Goal: Task Accomplishment & Management: Complete application form

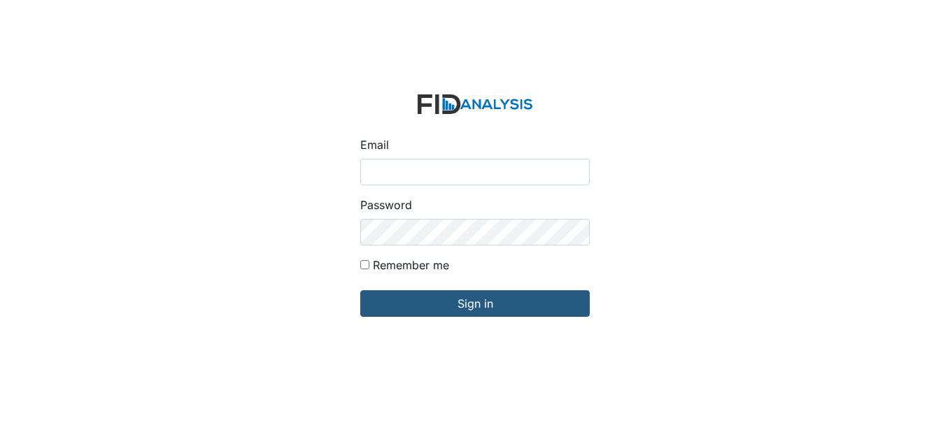
click at [410, 169] on input "Email" at bounding box center [474, 172] width 229 height 27
type input "[EMAIL_ADDRESS][DOMAIN_NAME]"
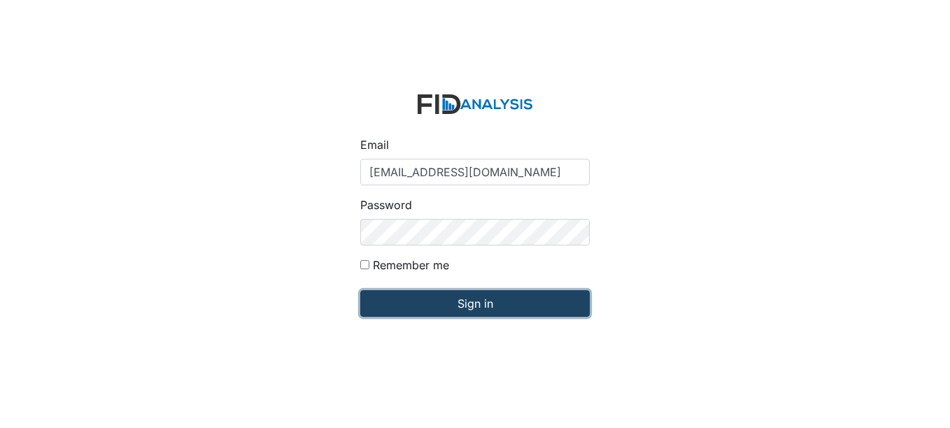
click at [462, 301] on input "Sign in" at bounding box center [474, 303] width 229 height 27
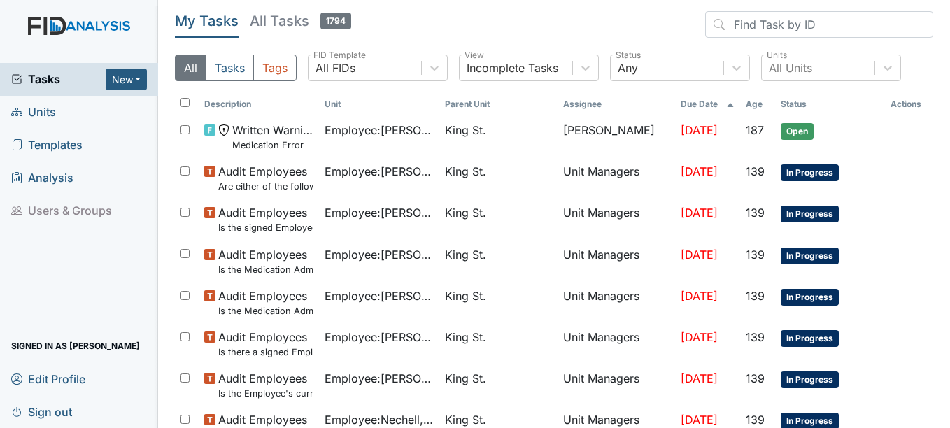
click at [48, 110] on span "Units" at bounding box center [33, 112] width 45 height 22
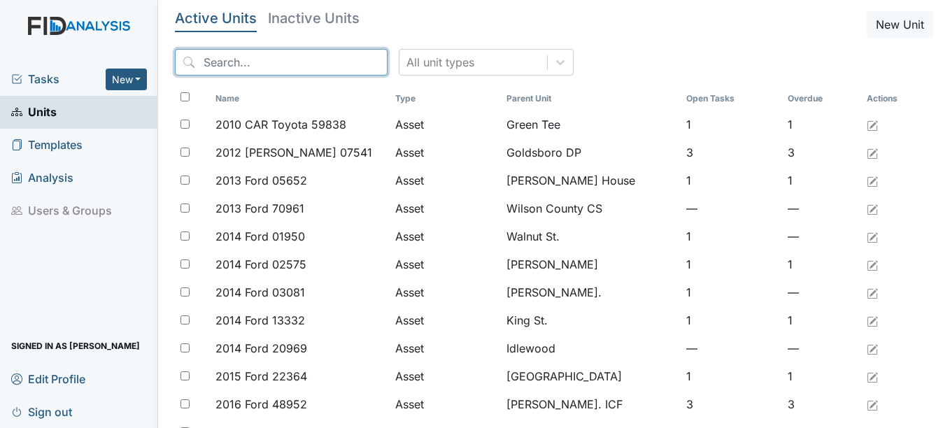
click at [243, 59] on input "search" at bounding box center [281, 62] width 213 height 27
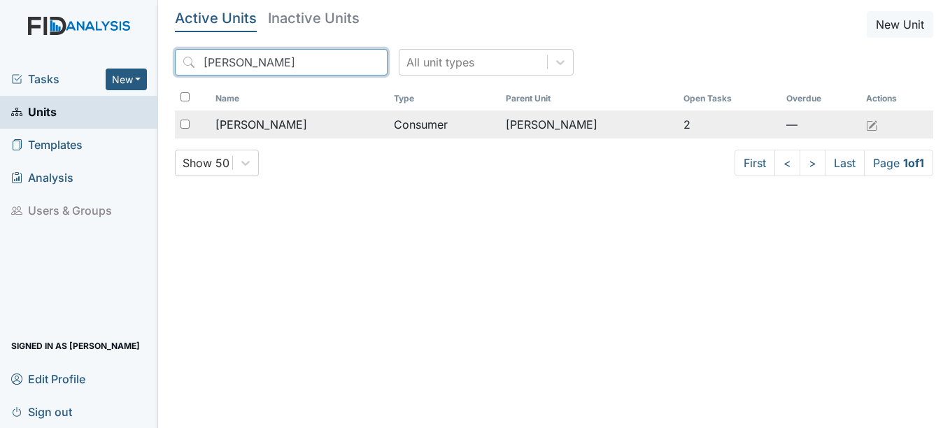
type input "ronn"
click at [276, 122] on span "Moore, Ronnie" at bounding box center [261, 124] width 92 height 17
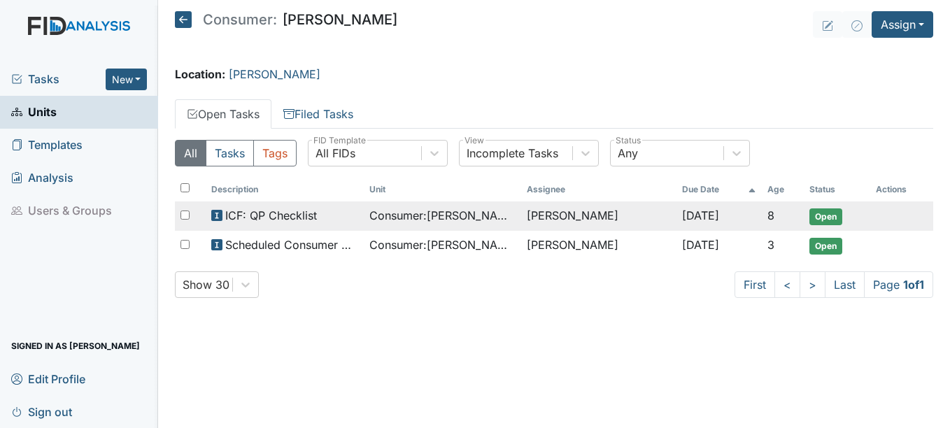
click at [829, 215] on span "Open" at bounding box center [825, 216] width 33 height 17
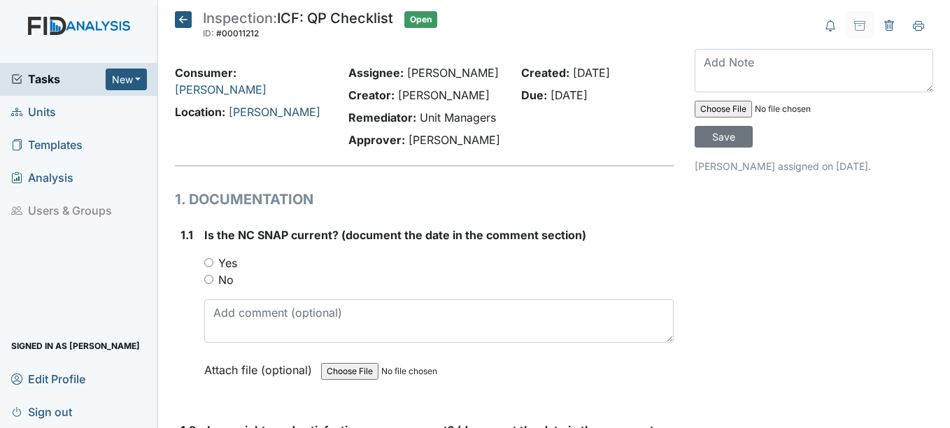
click at [46, 111] on span "Units" at bounding box center [33, 112] width 45 height 22
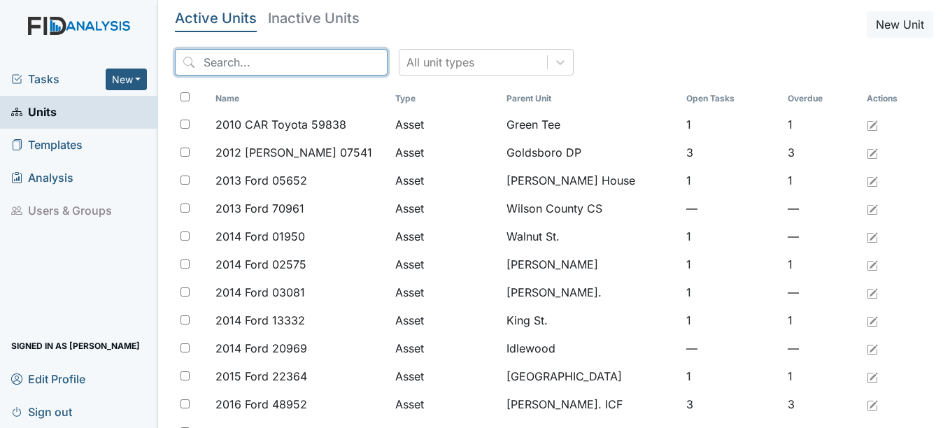
click at [257, 62] on input "search" at bounding box center [281, 62] width 213 height 27
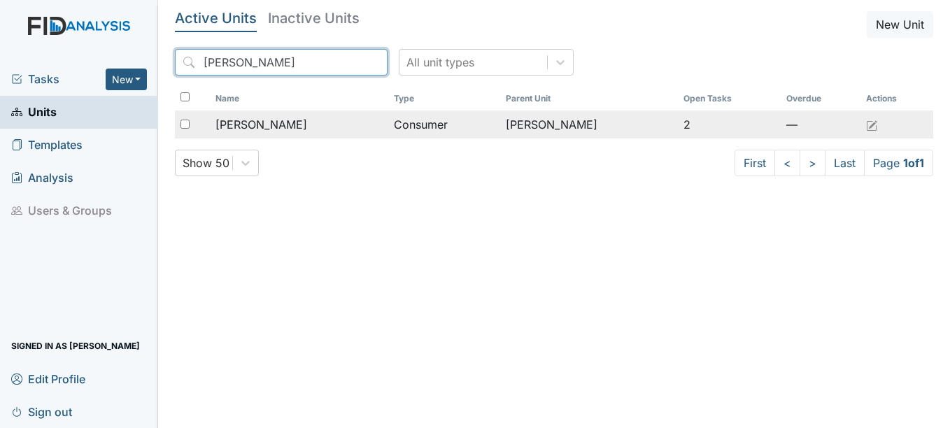
type input "[PERSON_NAME]"
click at [284, 125] on span "[PERSON_NAME]" at bounding box center [261, 124] width 92 height 17
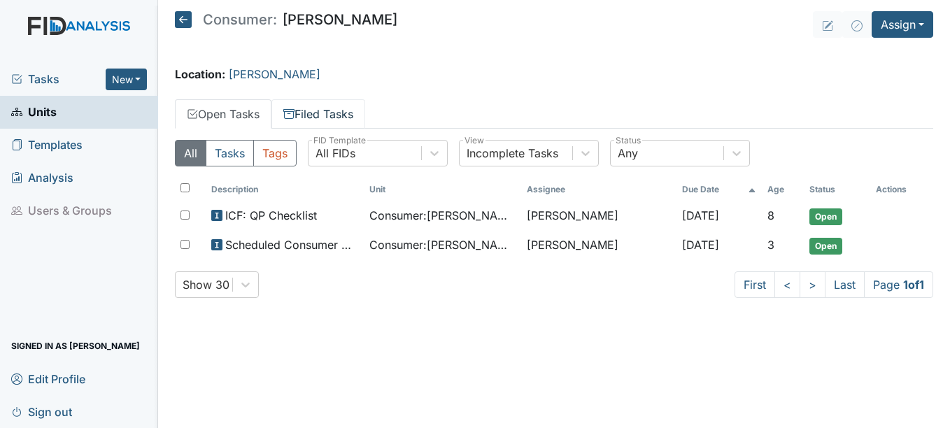
click at [331, 115] on link "Filed Tasks" at bounding box center [318, 113] width 94 height 29
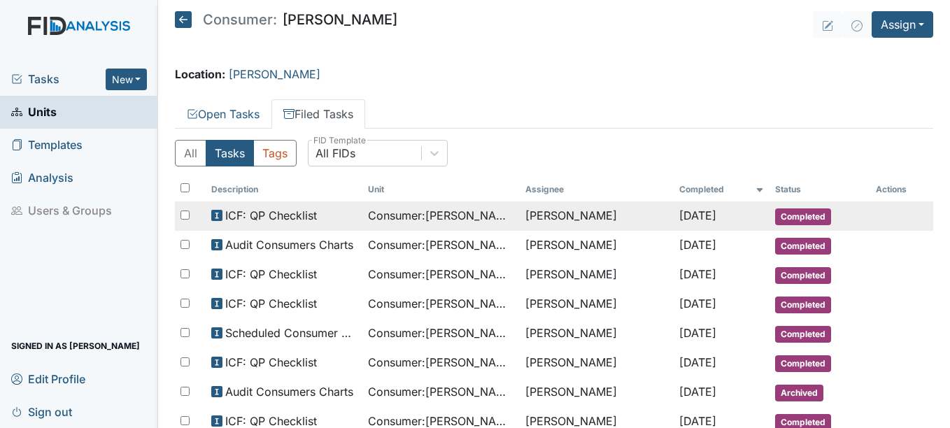
click at [797, 215] on span "Completed" at bounding box center [803, 216] width 56 height 17
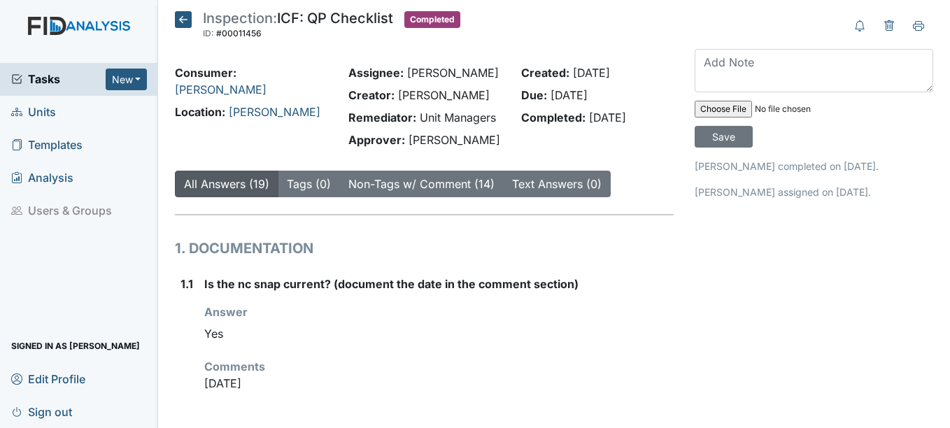
click at [46, 108] on span "Units" at bounding box center [33, 112] width 45 height 22
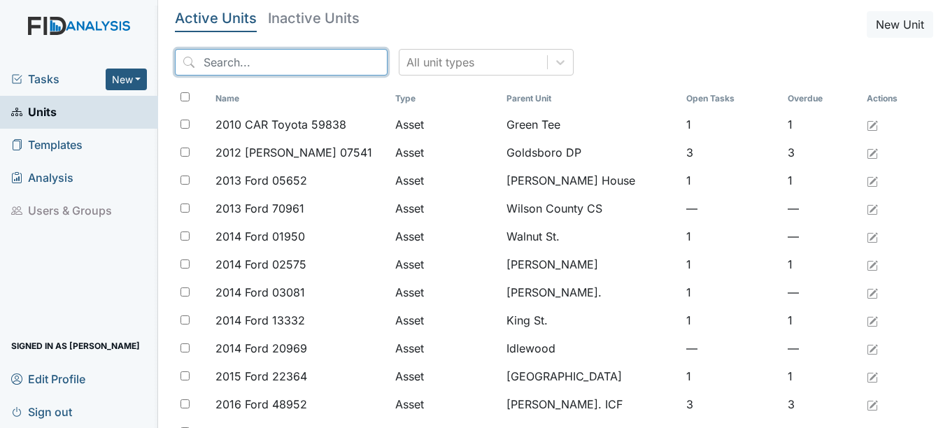
click at [229, 64] on input "search" at bounding box center [281, 62] width 213 height 27
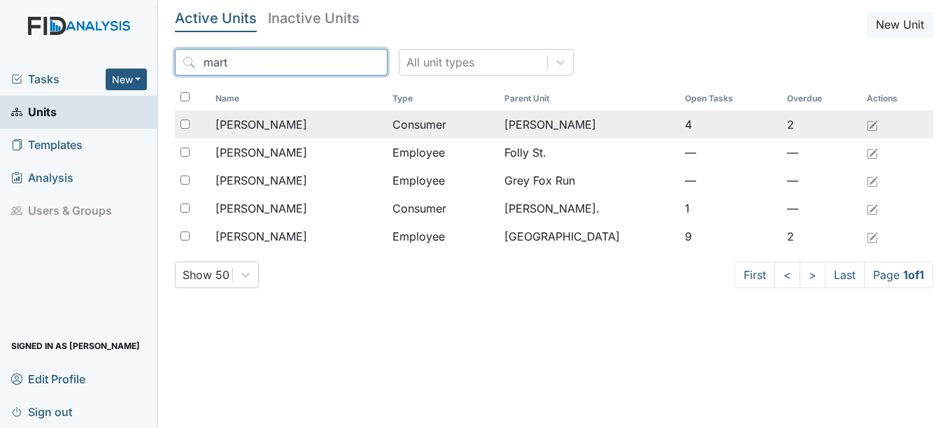
type input "mart"
click at [283, 122] on span "[PERSON_NAME]" at bounding box center [261, 124] width 92 height 17
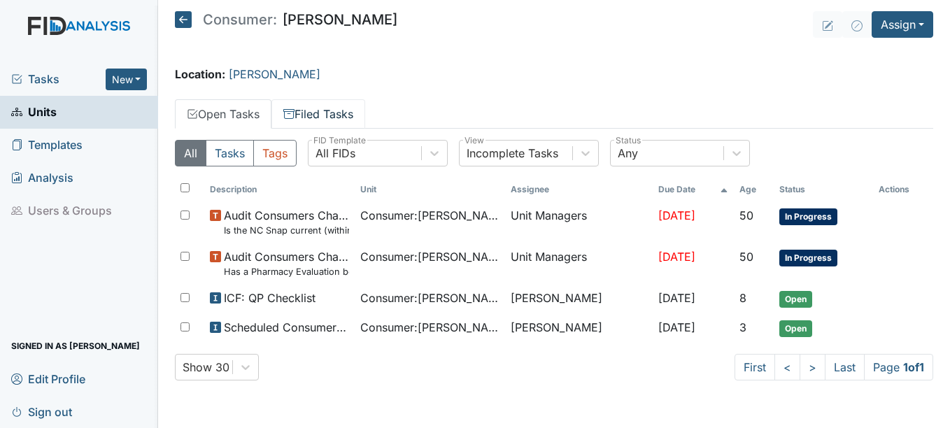
click at [336, 112] on link "Filed Tasks" at bounding box center [318, 113] width 94 height 29
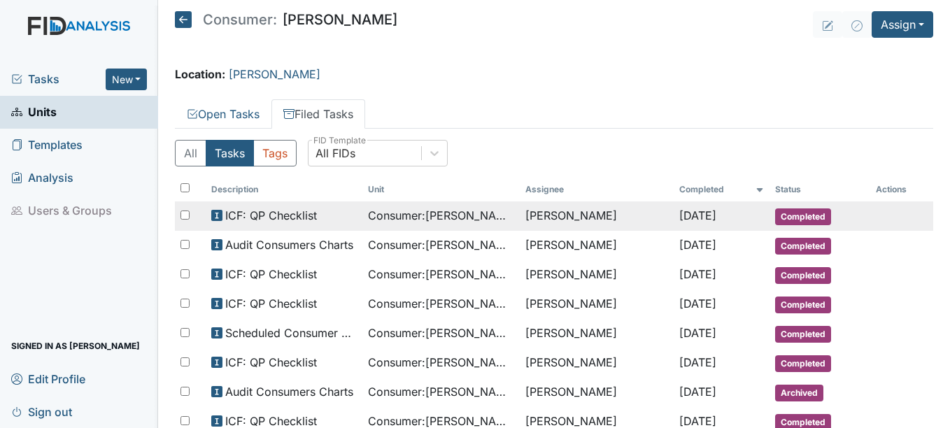
click at [799, 215] on span "Completed" at bounding box center [803, 216] width 56 height 17
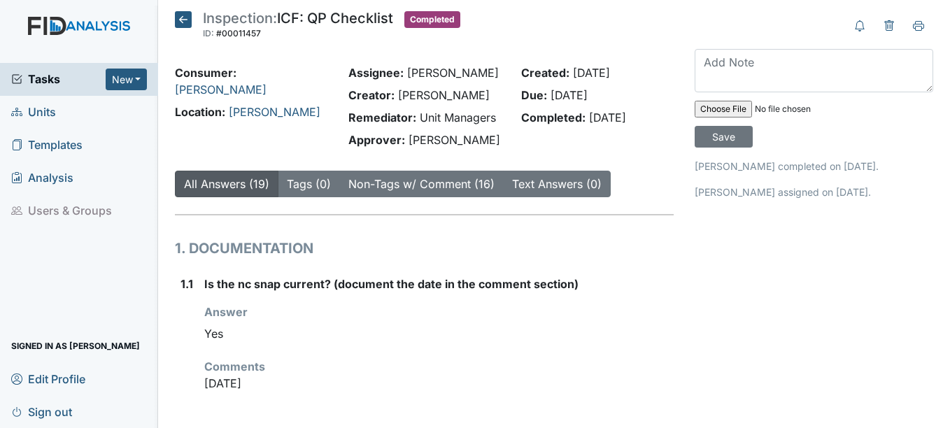
click at [45, 110] on span "Units" at bounding box center [33, 112] width 45 height 22
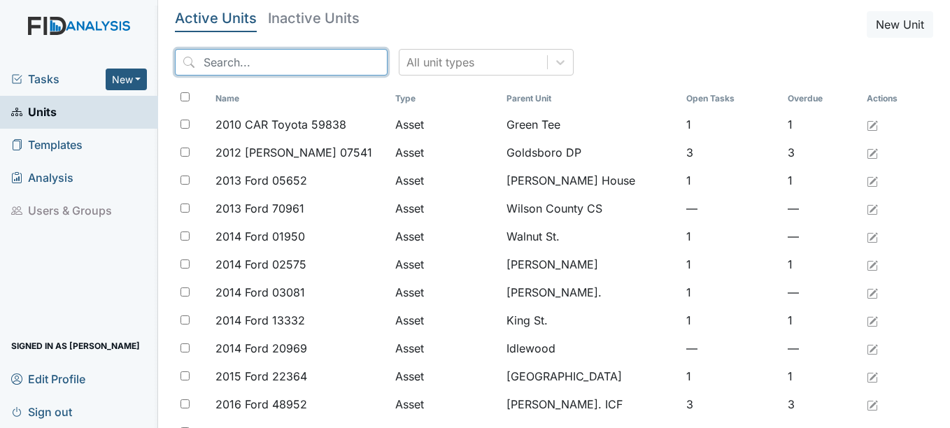
click at [249, 56] on input "search" at bounding box center [281, 62] width 213 height 27
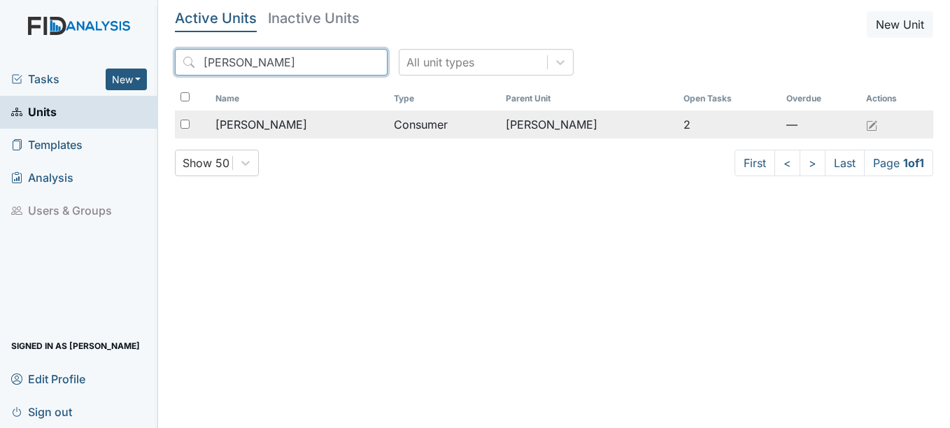
type input "barry"
click at [273, 127] on span "Dean, Barry" at bounding box center [261, 124] width 92 height 17
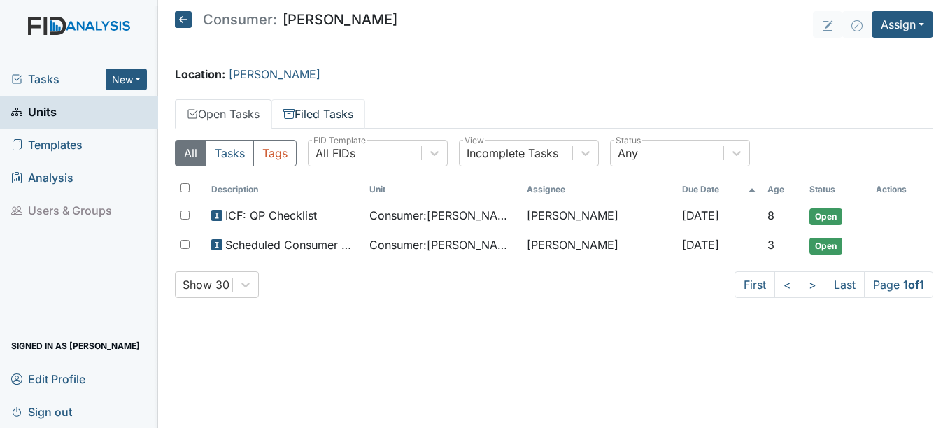
click at [324, 109] on link "Filed Tasks" at bounding box center [318, 113] width 94 height 29
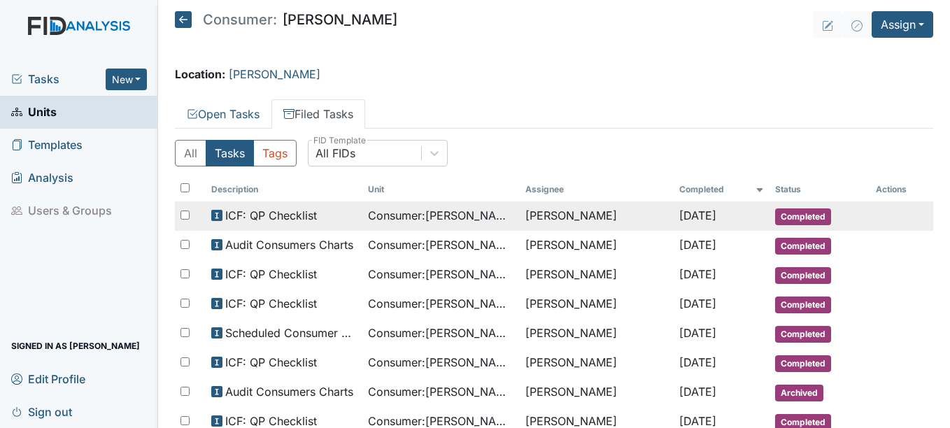
click at [788, 215] on span "Completed" at bounding box center [803, 216] width 56 height 17
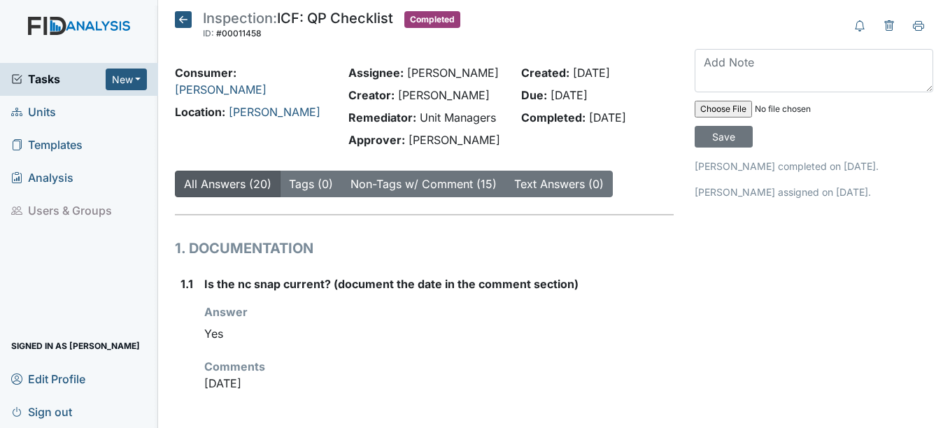
click at [45, 111] on span "Units" at bounding box center [33, 112] width 45 height 22
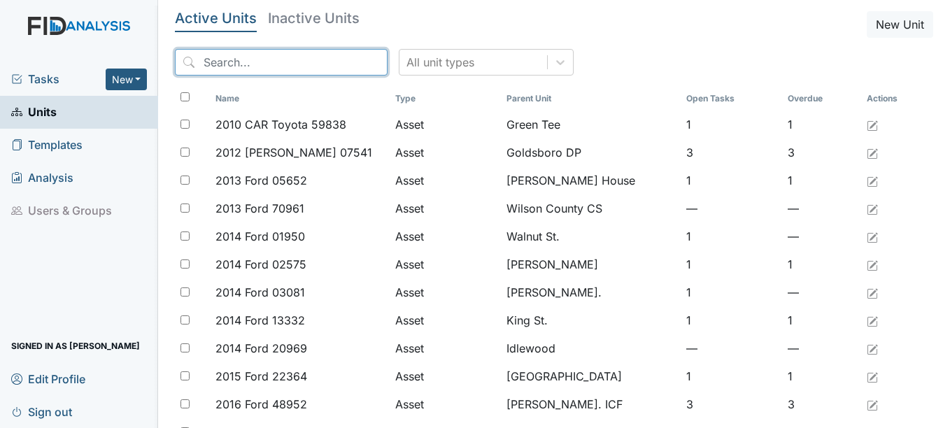
click at [246, 61] on input "search" at bounding box center [281, 62] width 213 height 27
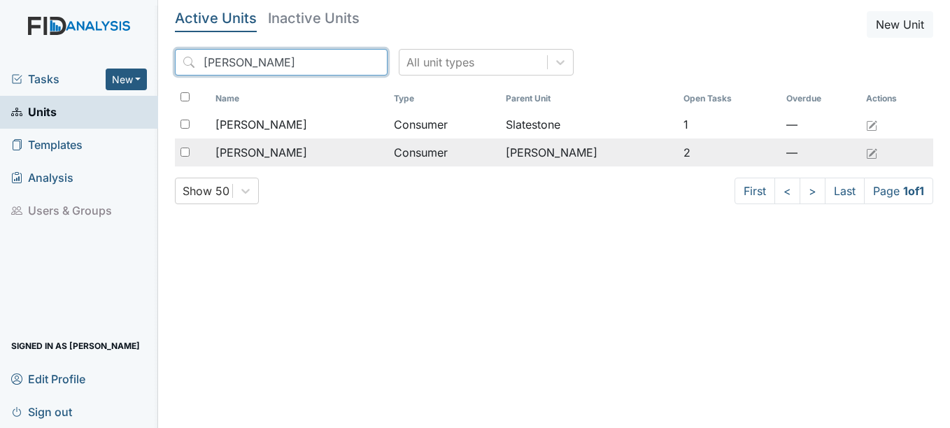
type input "david"
click at [287, 156] on span "[PERSON_NAME]" at bounding box center [261, 152] width 92 height 17
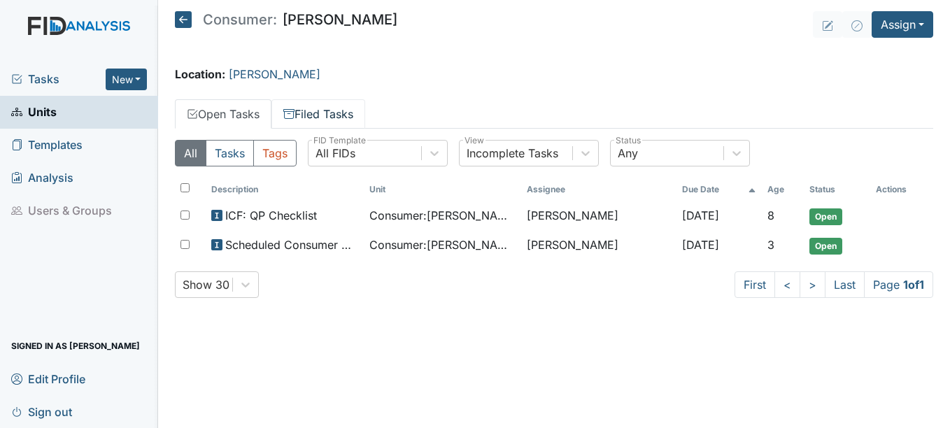
click at [328, 111] on link "Filed Tasks" at bounding box center [318, 113] width 94 height 29
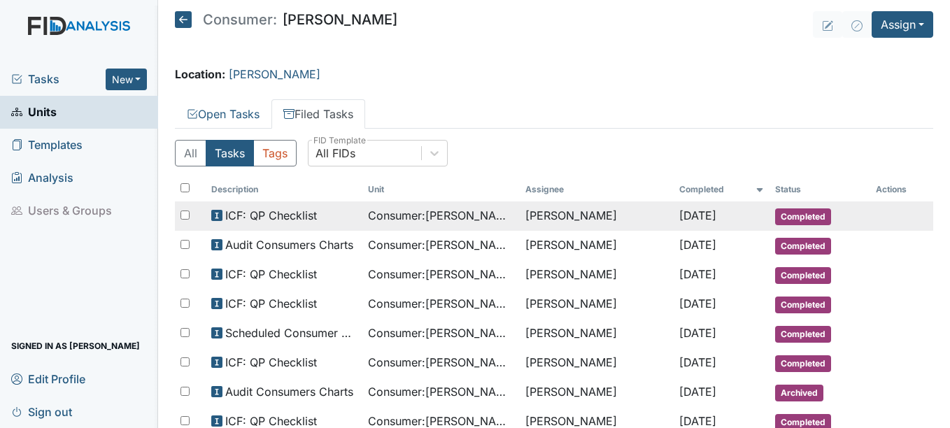
click at [791, 213] on span "Completed" at bounding box center [803, 216] width 56 height 17
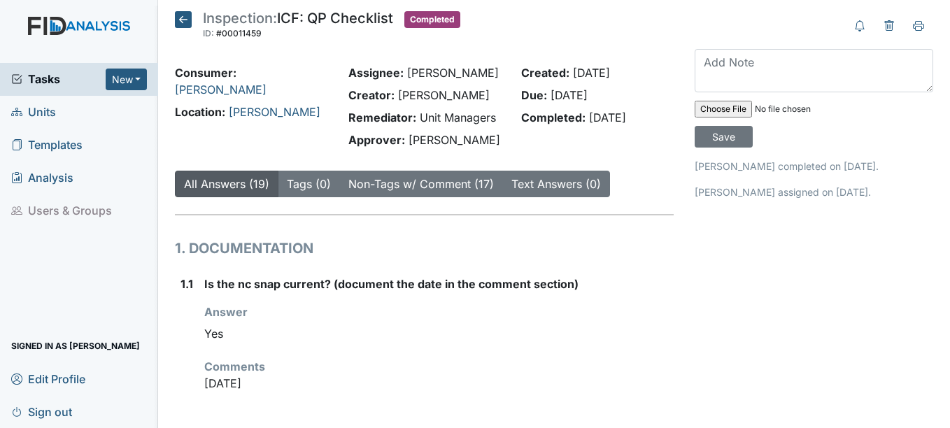
click at [45, 110] on span "Units" at bounding box center [33, 112] width 45 height 22
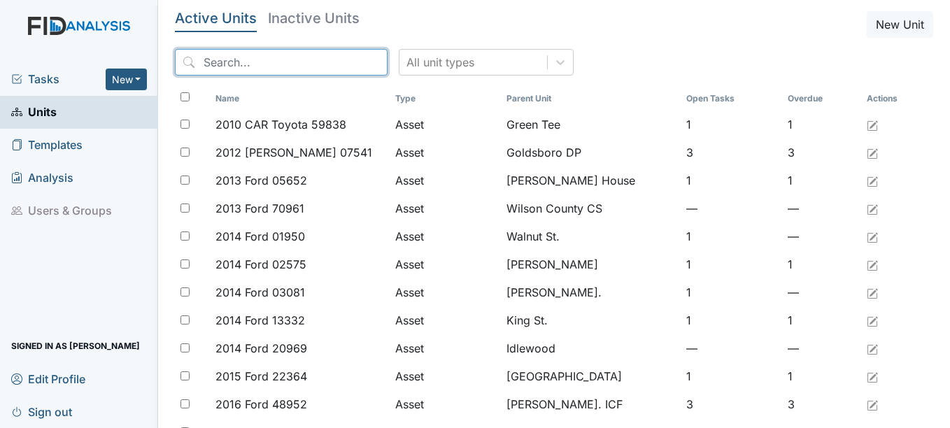
click at [238, 57] on input "search" at bounding box center [281, 62] width 213 height 27
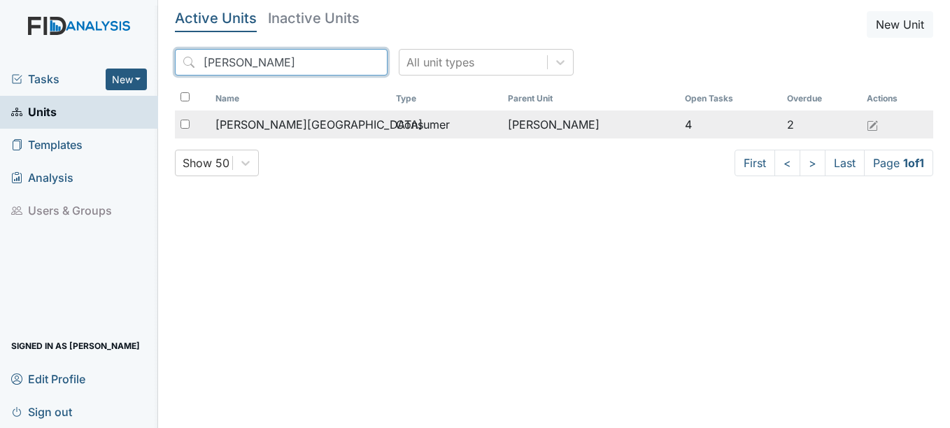
type input "tyrone"
click at [282, 123] on span "[PERSON_NAME][GEOGRAPHIC_DATA]" at bounding box center [318, 124] width 207 height 17
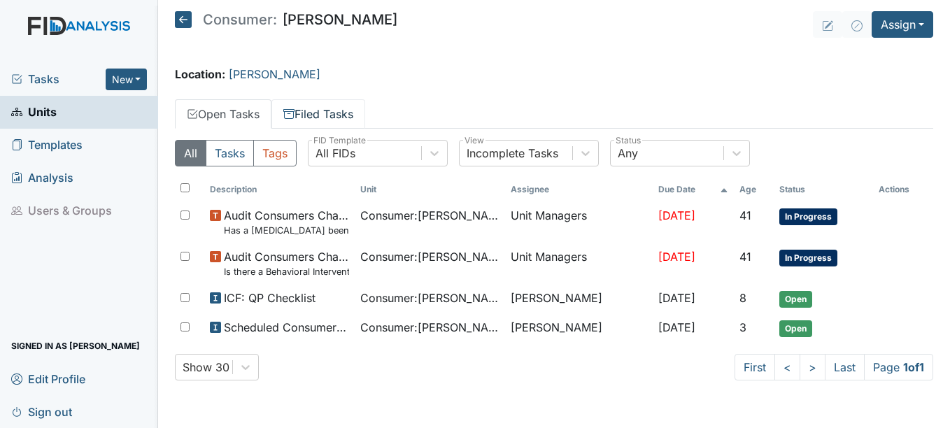
click at [334, 110] on link "Filed Tasks" at bounding box center [318, 113] width 94 height 29
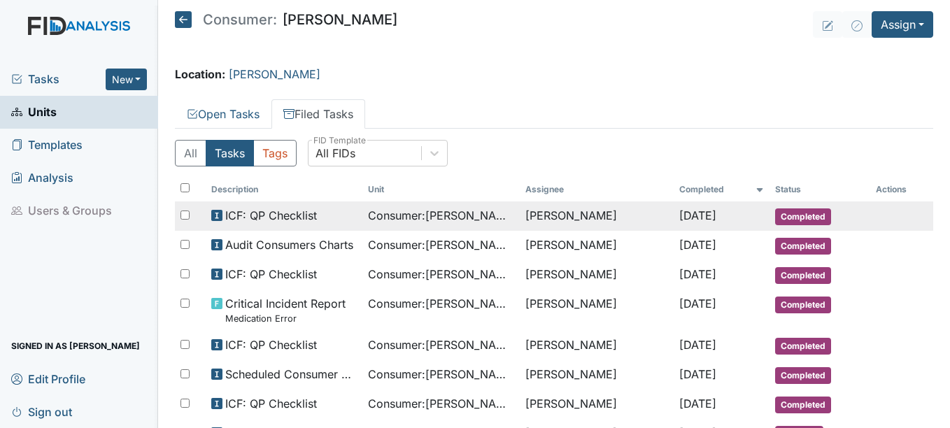
click at [806, 216] on span "Completed" at bounding box center [803, 216] width 56 height 17
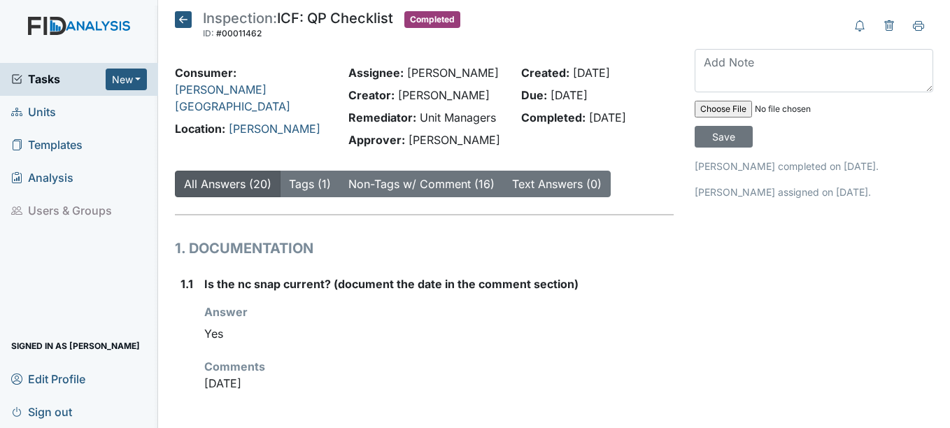
click at [43, 112] on span "Units" at bounding box center [33, 112] width 45 height 22
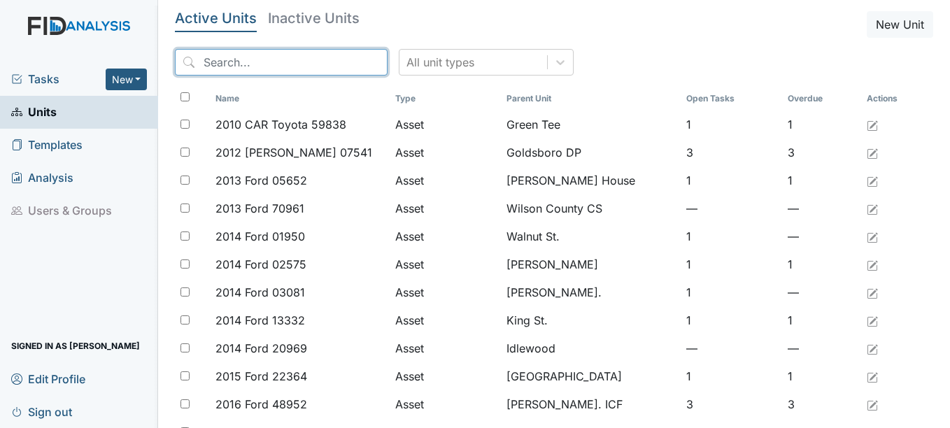
click at [255, 65] on input "search" at bounding box center [281, 62] width 213 height 27
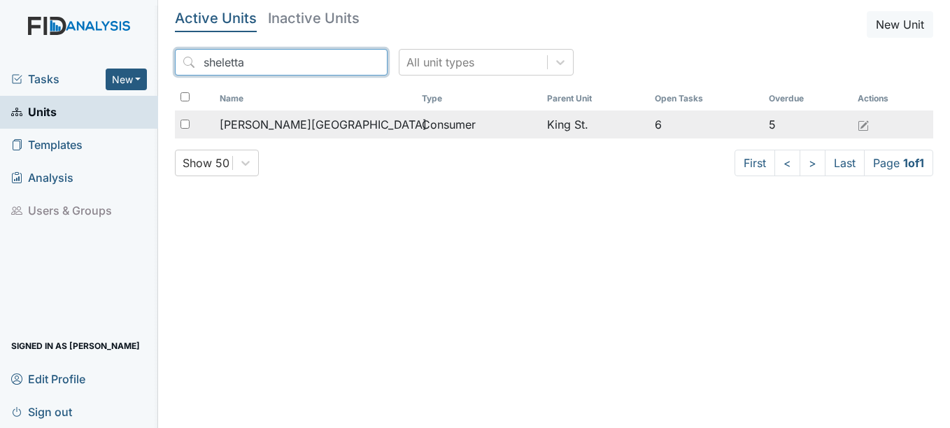
type input "sheletta"
click at [284, 125] on span "[PERSON_NAME][GEOGRAPHIC_DATA]" at bounding box center [323, 124] width 207 height 17
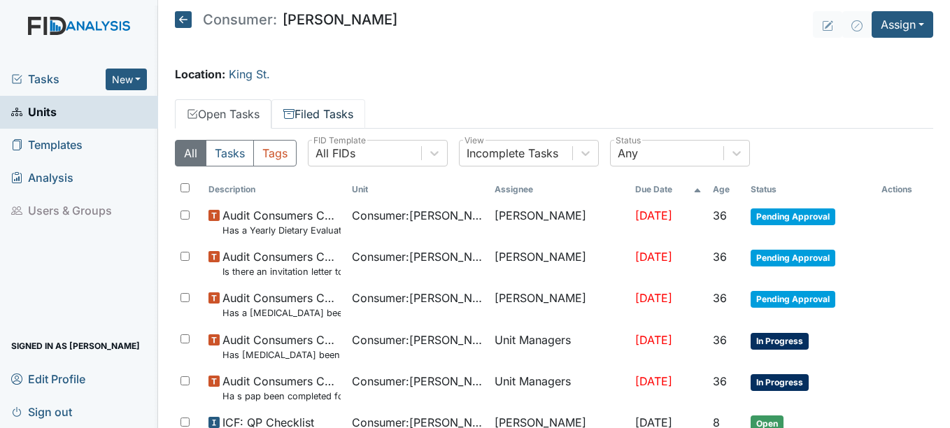
click at [343, 113] on link "Filed Tasks" at bounding box center [318, 113] width 94 height 29
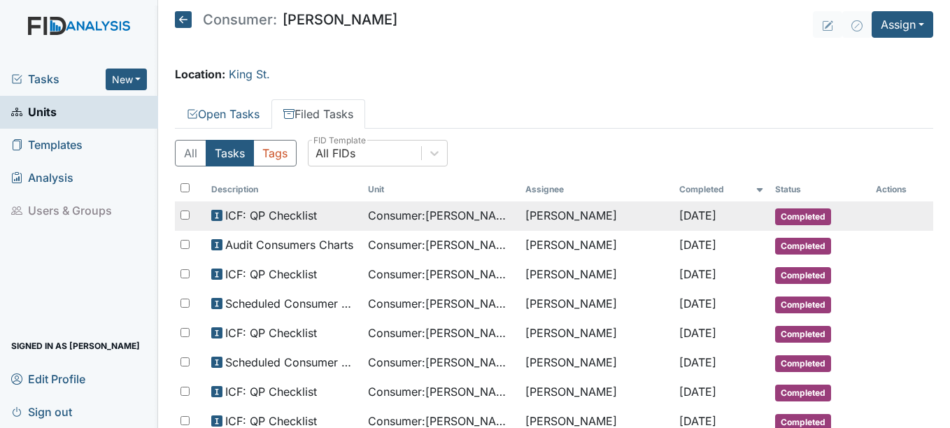
click at [801, 211] on span "Completed" at bounding box center [803, 216] width 56 height 17
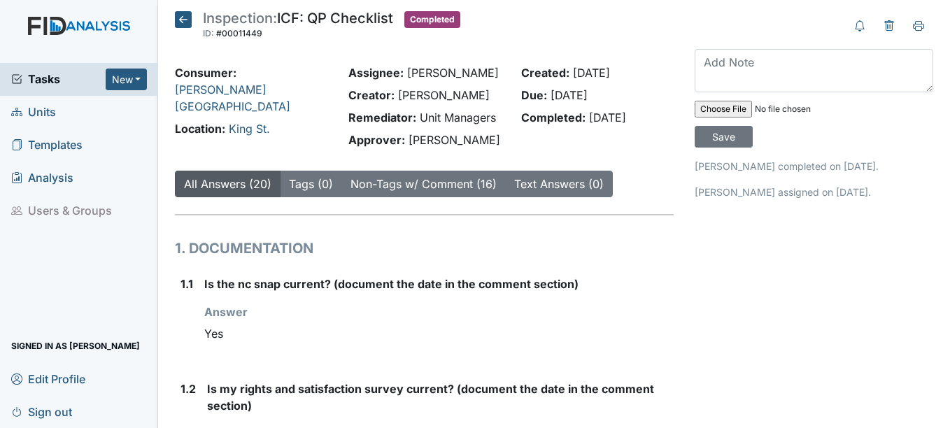
click at [52, 113] on span "Units" at bounding box center [33, 112] width 45 height 22
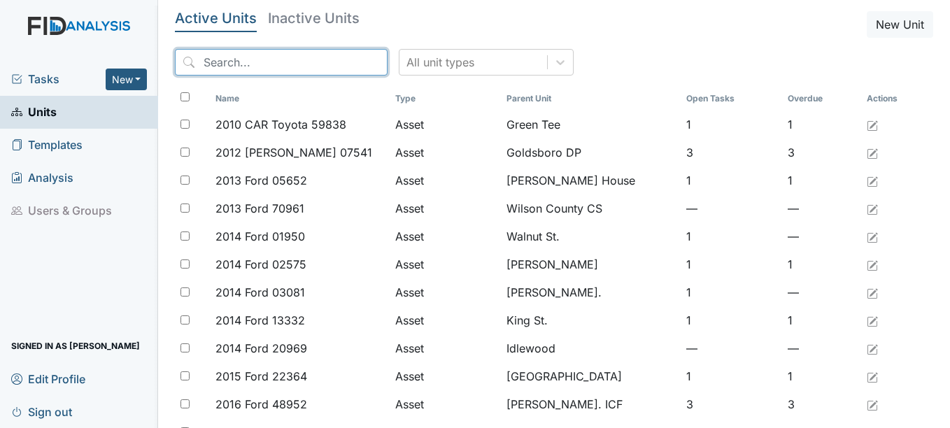
click at [263, 62] on input "search" at bounding box center [281, 62] width 213 height 27
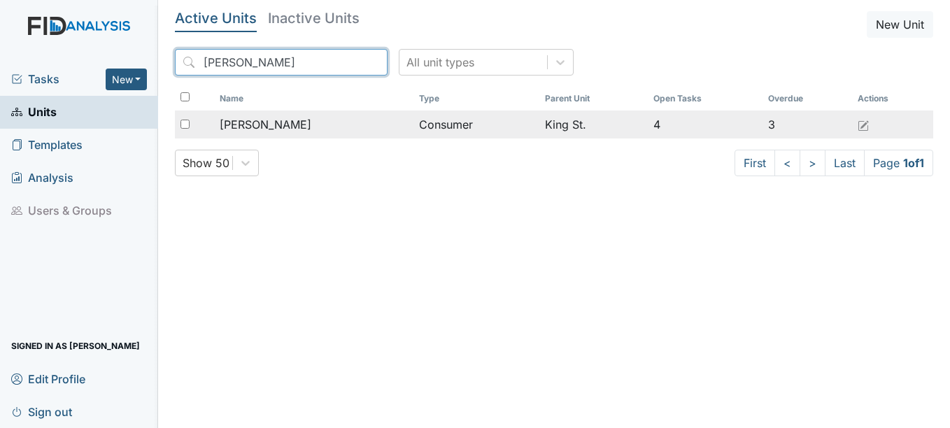
type input "neta"
click at [289, 122] on span "Dubois, Netanya" at bounding box center [266, 124] width 92 height 17
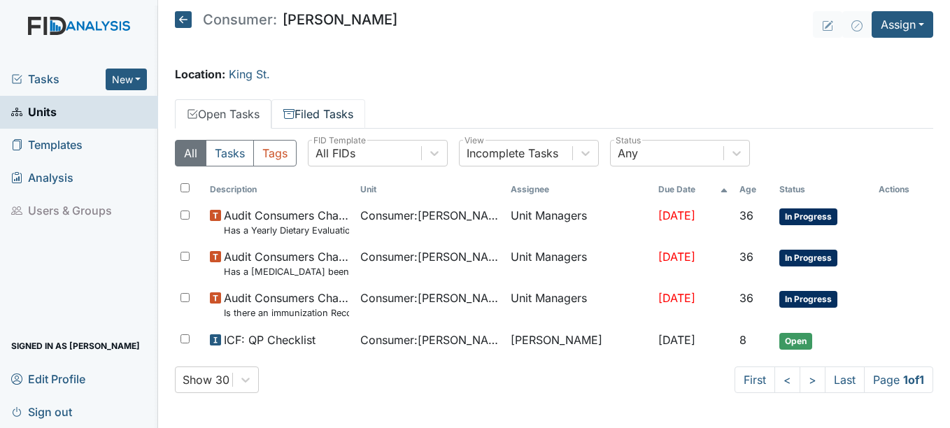
click at [322, 111] on link "Filed Tasks" at bounding box center [318, 113] width 94 height 29
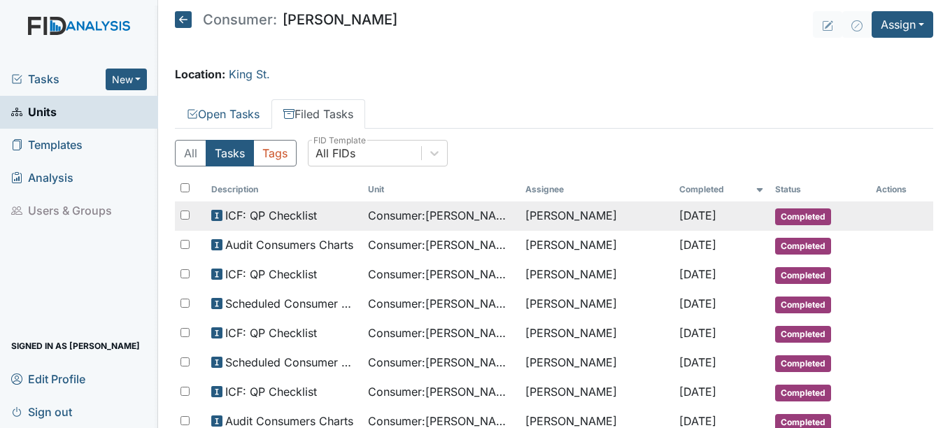
click at [803, 215] on span "Completed" at bounding box center [803, 216] width 56 height 17
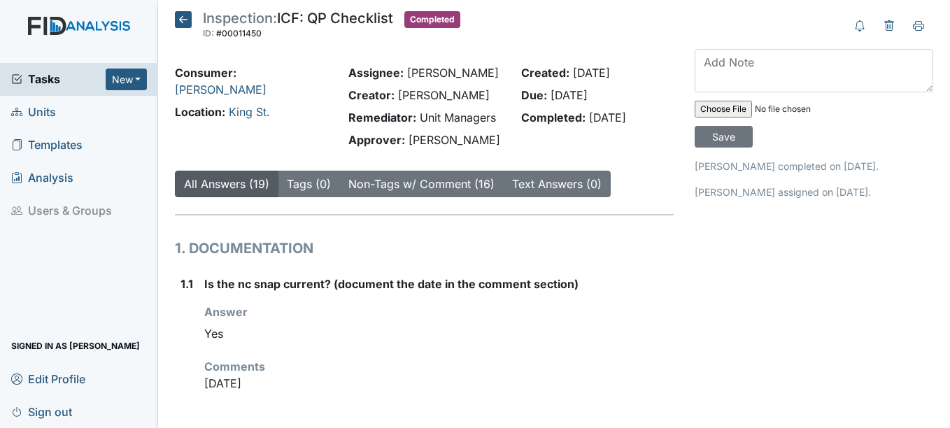
click at [48, 108] on span "Units" at bounding box center [33, 112] width 45 height 22
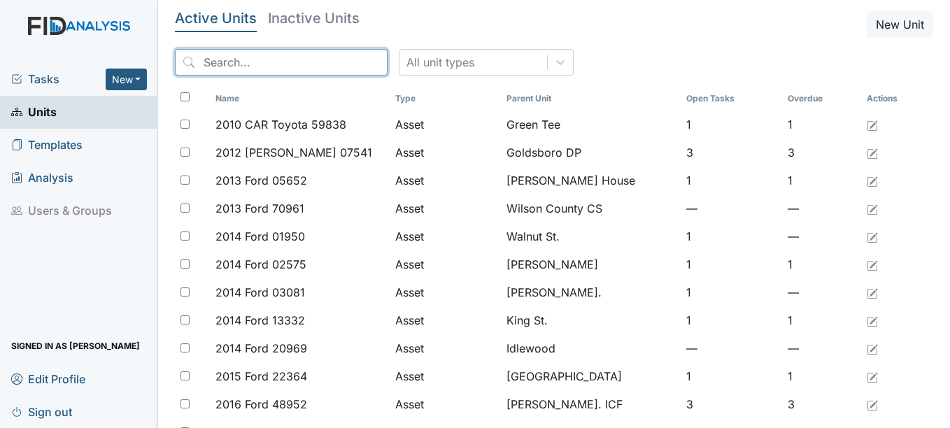
click at [236, 62] on input "search" at bounding box center [281, 62] width 213 height 27
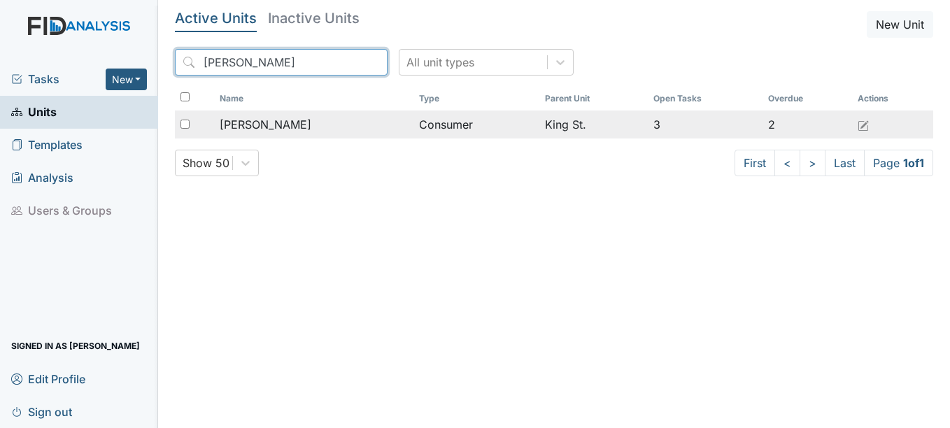
type input "[PERSON_NAME]"
click at [293, 123] on span "[PERSON_NAME]" at bounding box center [266, 124] width 92 height 17
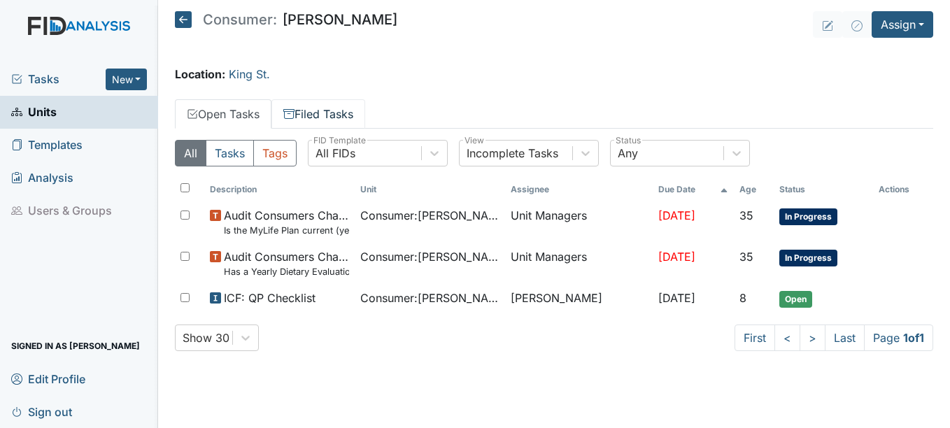
click at [323, 110] on link "Filed Tasks" at bounding box center [318, 113] width 94 height 29
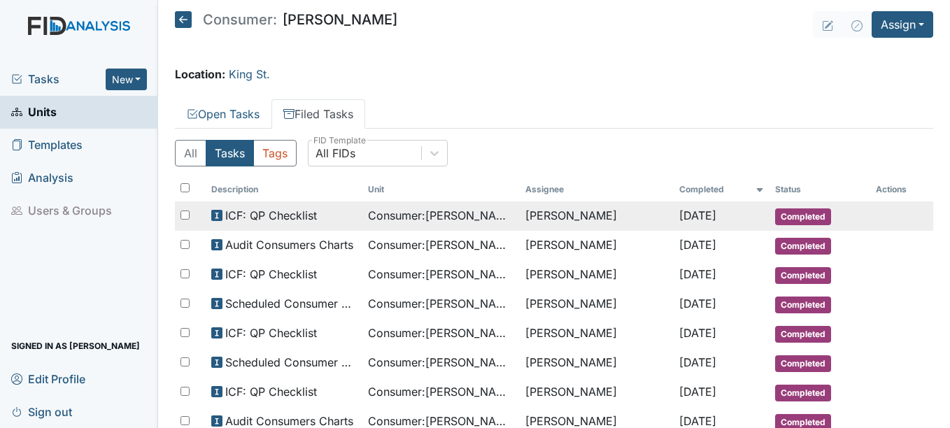
click at [797, 211] on span "Completed" at bounding box center [803, 216] width 56 height 17
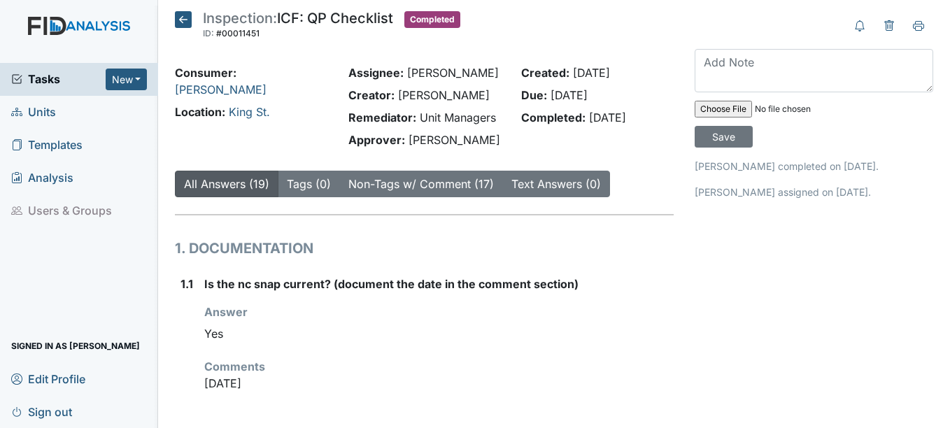
click at [47, 110] on span "Units" at bounding box center [33, 112] width 45 height 22
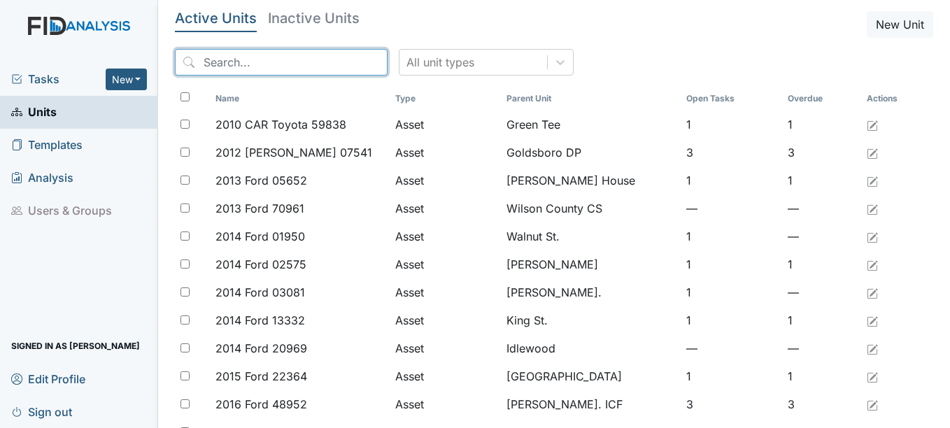
click at [273, 64] on input "search" at bounding box center [281, 62] width 213 height 27
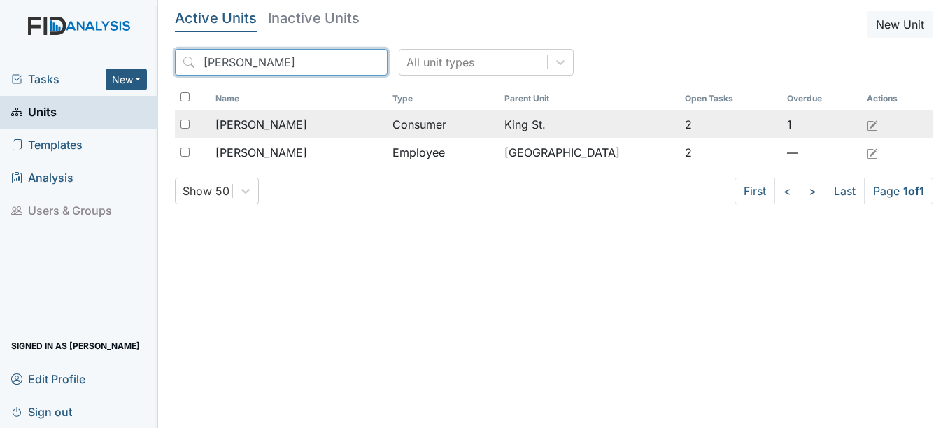
type input "[PERSON_NAME]"
click at [289, 122] on span "[PERSON_NAME]" at bounding box center [261, 124] width 92 height 17
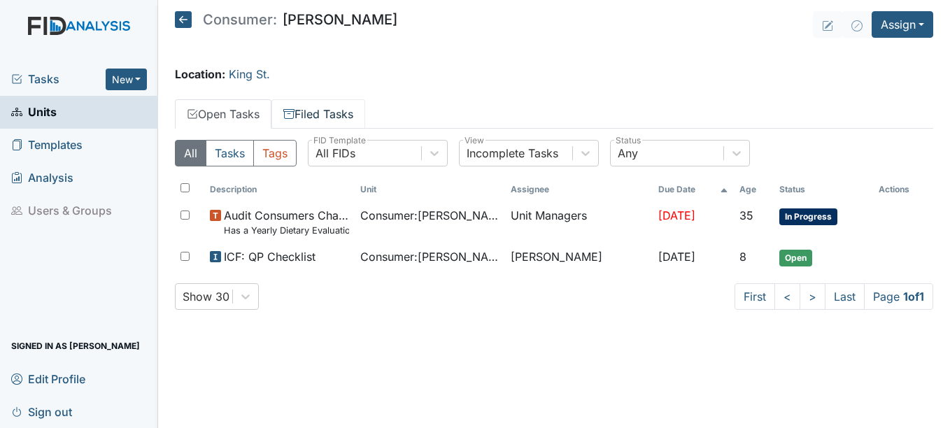
click at [333, 113] on link "Filed Tasks" at bounding box center [318, 113] width 94 height 29
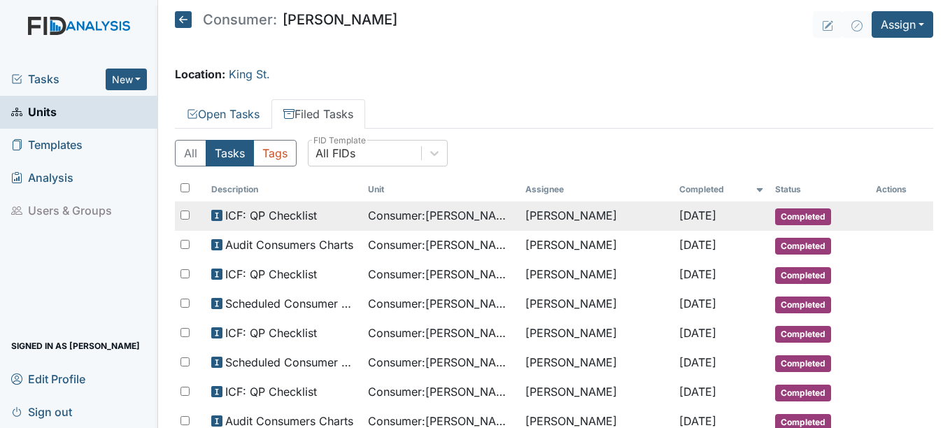
click at [803, 213] on span "Completed" at bounding box center [803, 216] width 56 height 17
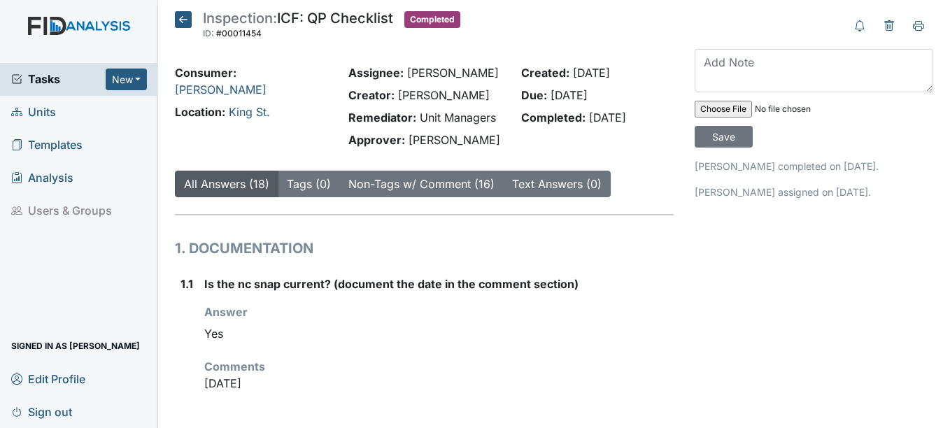
click at [41, 113] on span "Units" at bounding box center [33, 112] width 45 height 22
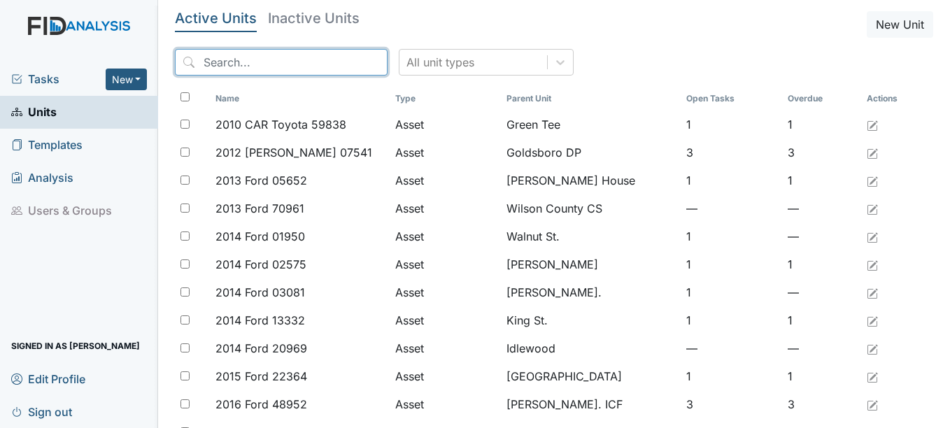
click at [227, 60] on input "search" at bounding box center [281, 62] width 213 height 27
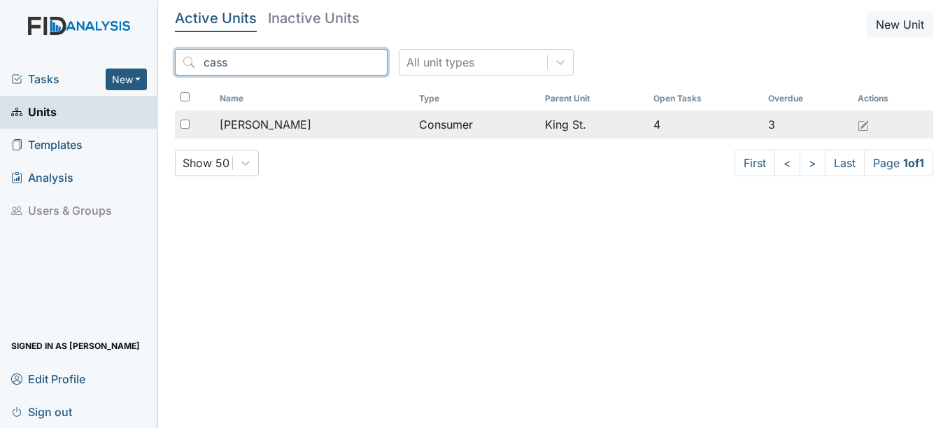
type input "cass"
click at [287, 125] on span "[PERSON_NAME]" at bounding box center [266, 124] width 92 height 17
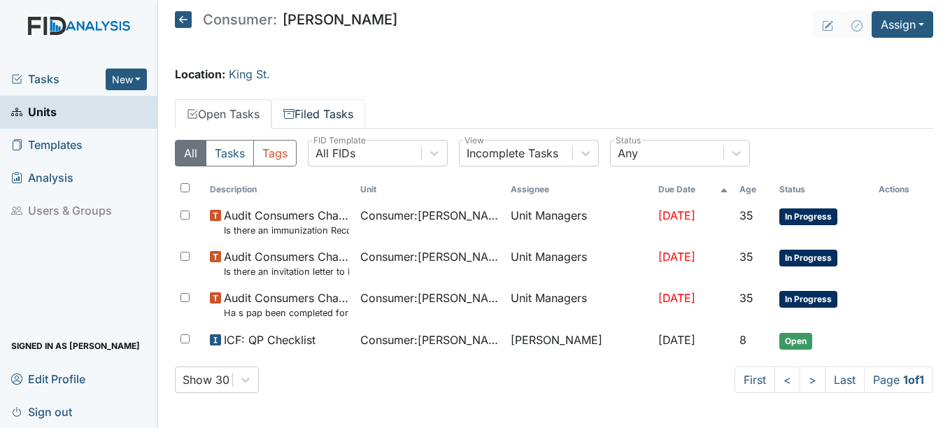
click at [323, 111] on link "Filed Tasks" at bounding box center [318, 113] width 94 height 29
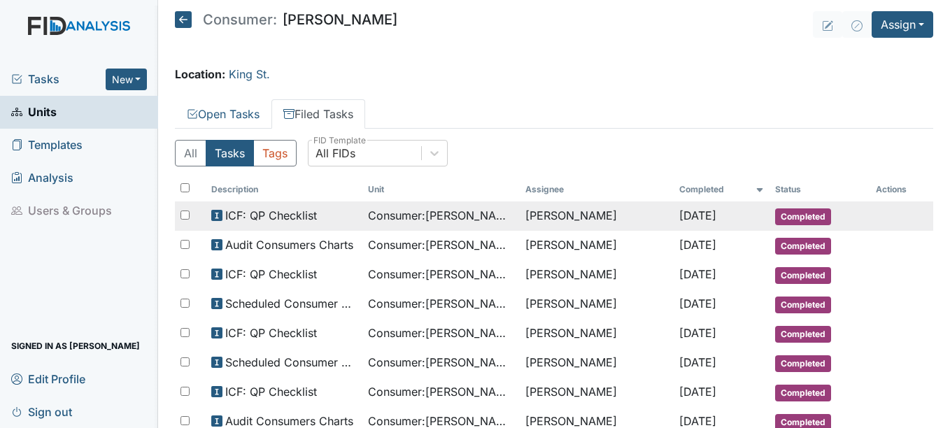
click at [806, 215] on span "Completed" at bounding box center [803, 216] width 56 height 17
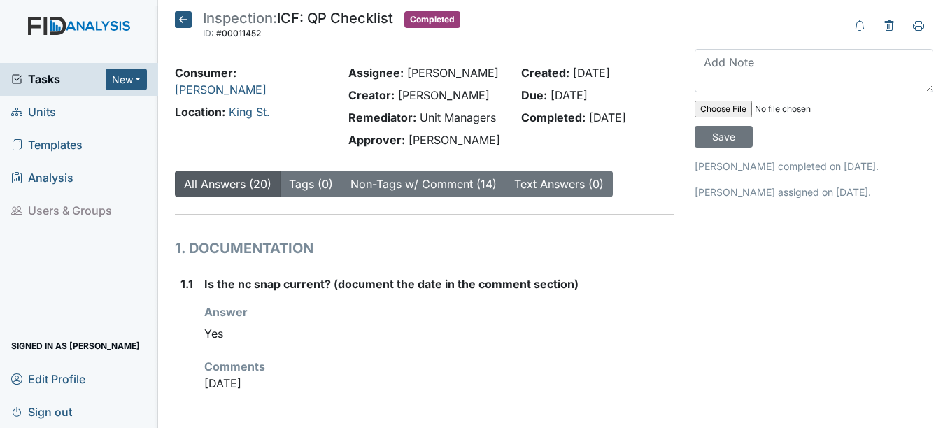
click at [46, 111] on span "Units" at bounding box center [33, 112] width 45 height 22
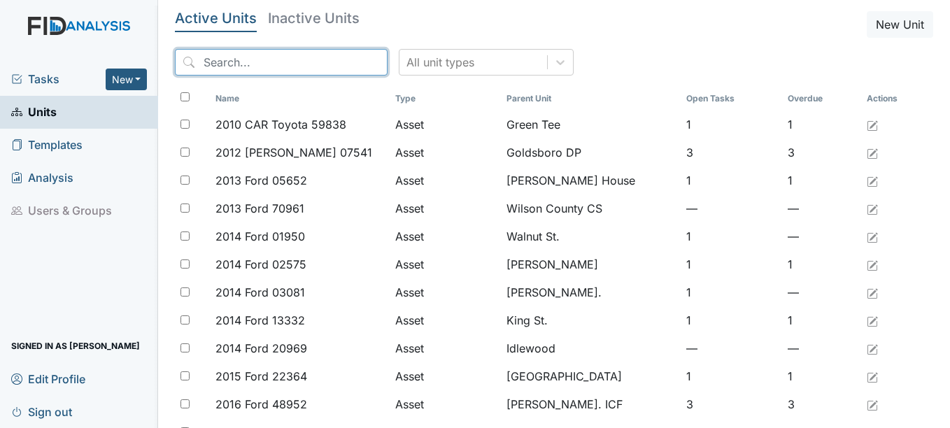
click at [232, 64] on input "search" at bounding box center [281, 62] width 213 height 27
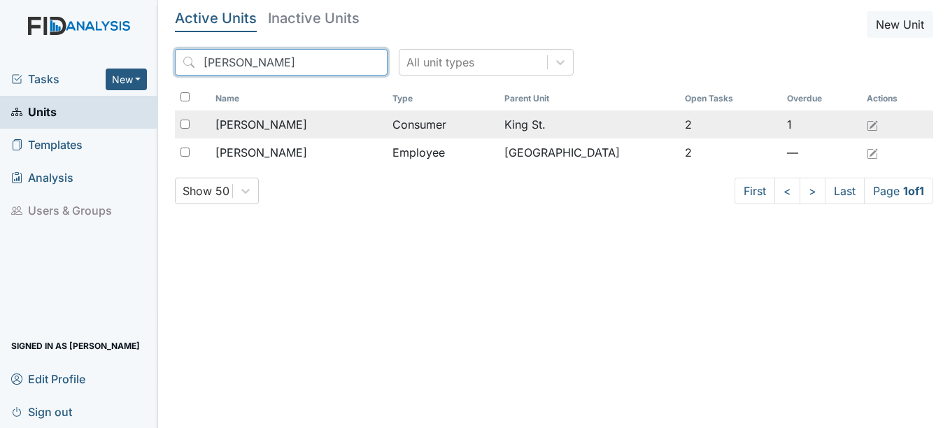
type input "judy"
click at [284, 122] on span "Pearson, Judy" at bounding box center [261, 124] width 92 height 17
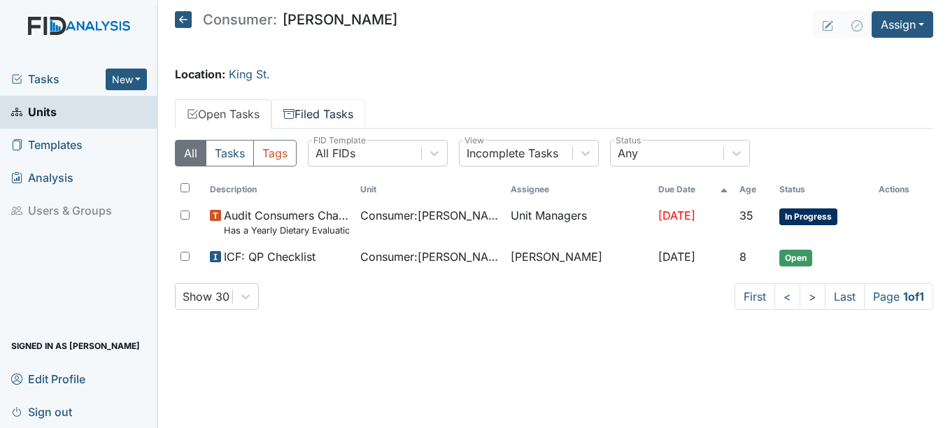
click at [317, 115] on link "Filed Tasks" at bounding box center [318, 113] width 94 height 29
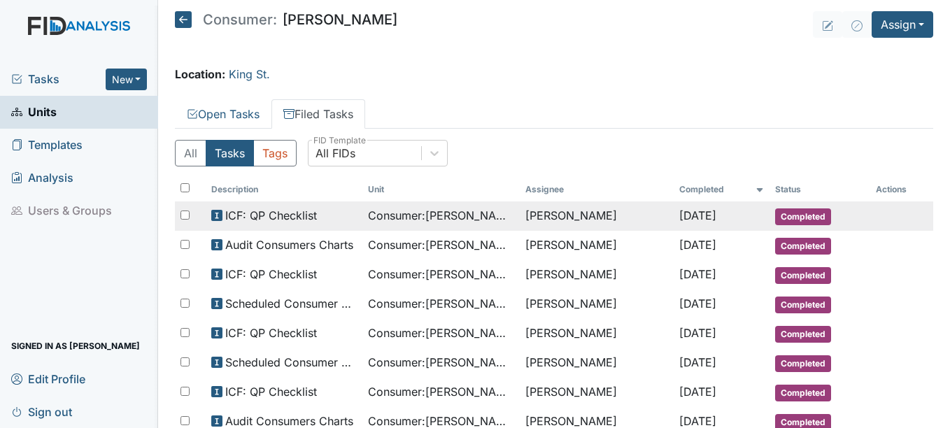
click at [819, 212] on span "Completed" at bounding box center [803, 216] width 56 height 17
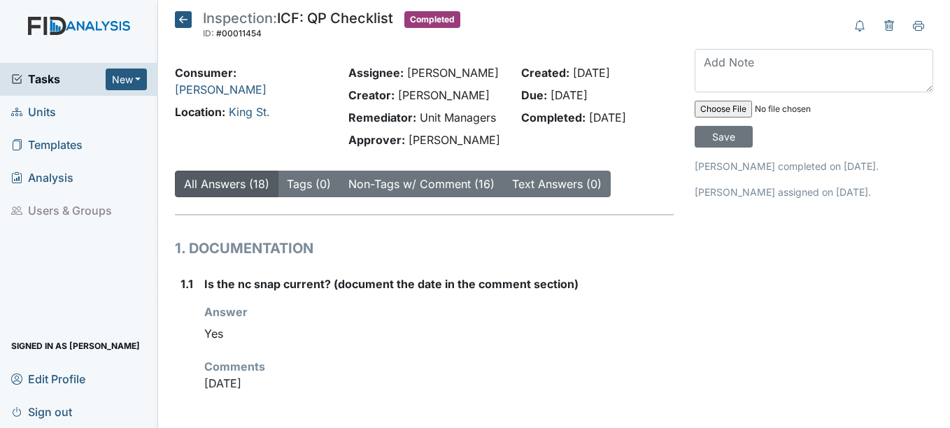
click at [43, 109] on span "Units" at bounding box center [33, 112] width 45 height 22
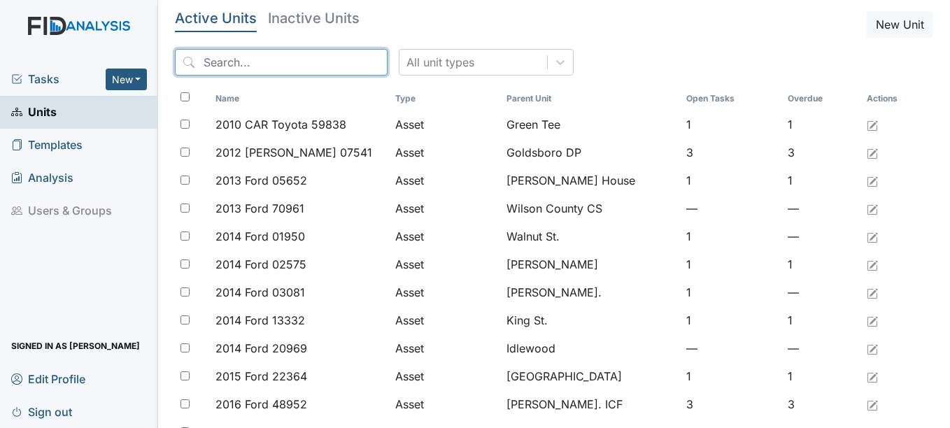
click at [248, 57] on input "search" at bounding box center [281, 62] width 213 height 27
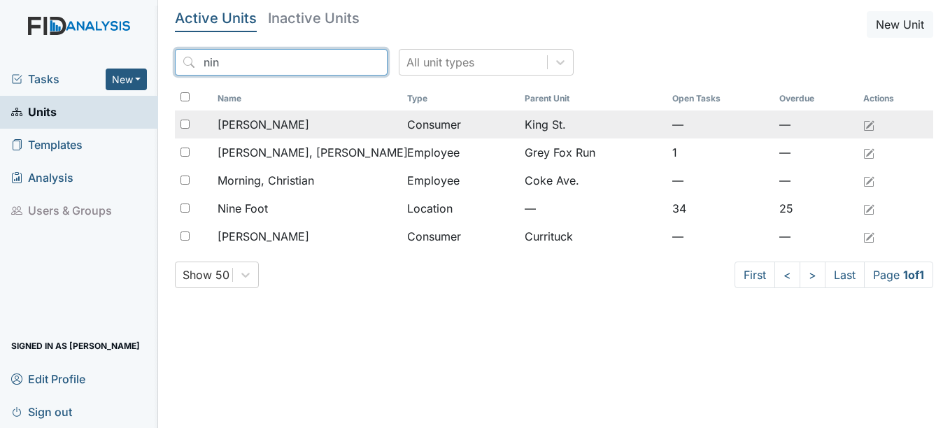
type input "nin"
click at [267, 123] on span "Clark, Nina" at bounding box center [263, 124] width 92 height 17
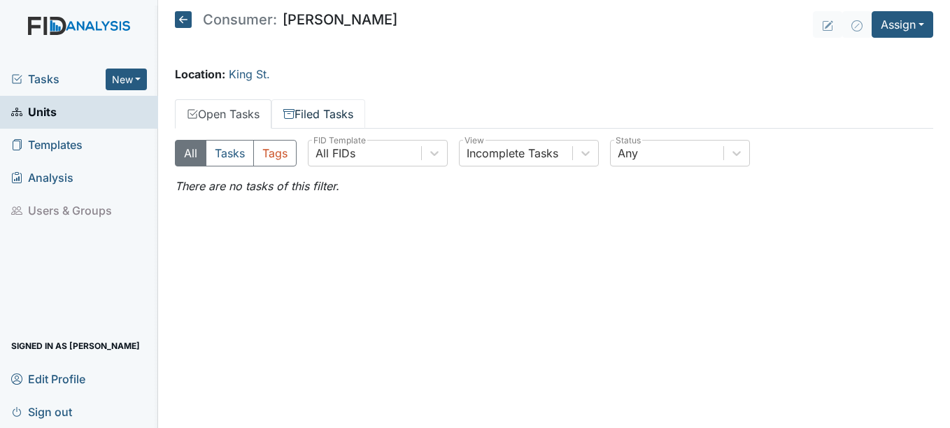
click at [325, 110] on link "Filed Tasks" at bounding box center [318, 113] width 94 height 29
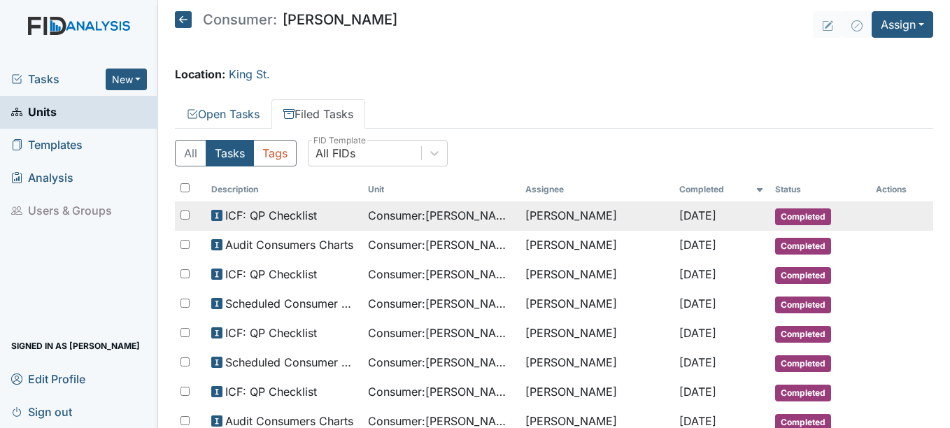
click at [794, 213] on span "Completed" at bounding box center [803, 216] width 56 height 17
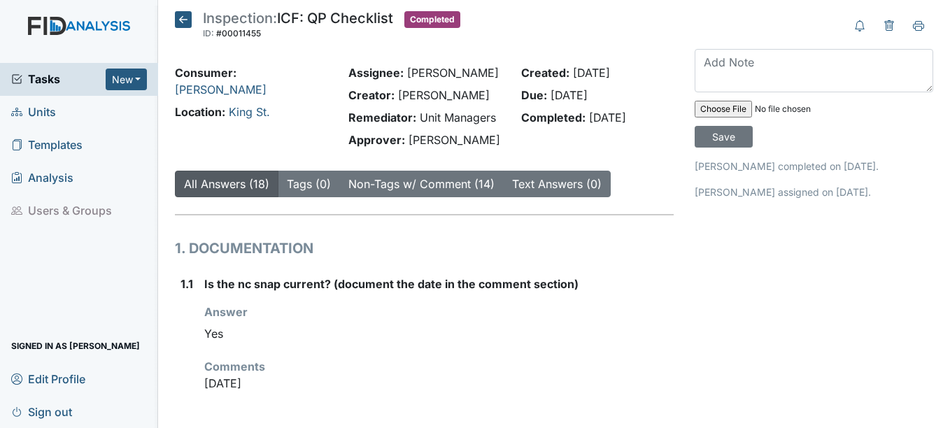
click at [43, 113] on span "Units" at bounding box center [33, 112] width 45 height 22
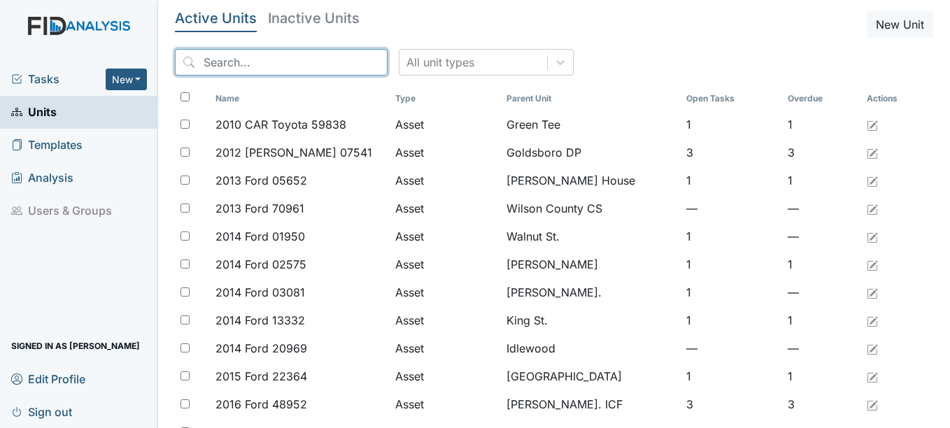
click at [289, 62] on input "search" at bounding box center [281, 62] width 213 height 27
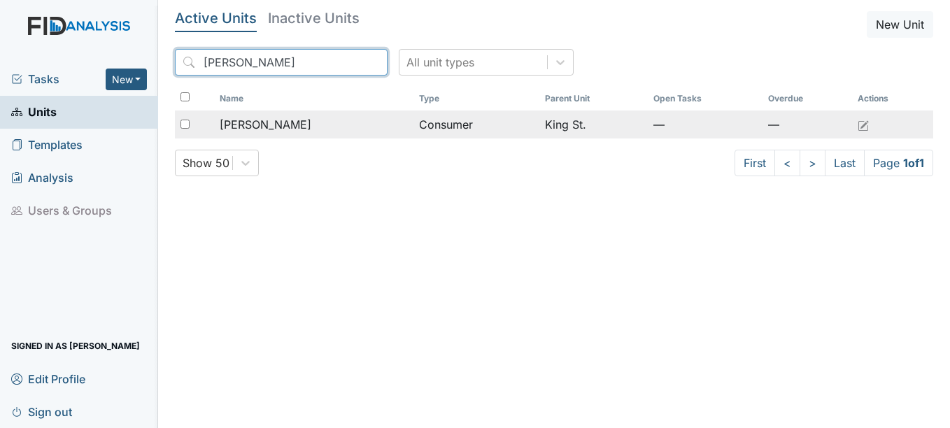
type input "[PERSON_NAME]"
click at [278, 122] on span "[PERSON_NAME]" at bounding box center [266, 124] width 92 height 17
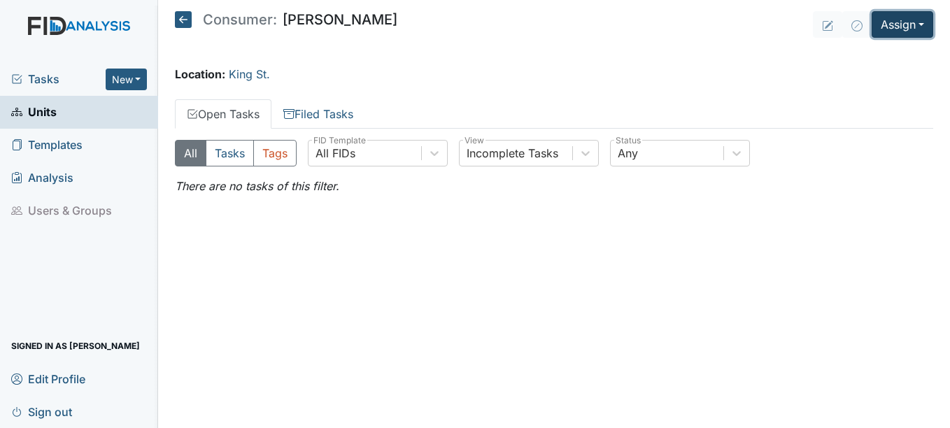
click at [923, 20] on button "Assign" at bounding box center [902, 24] width 62 height 27
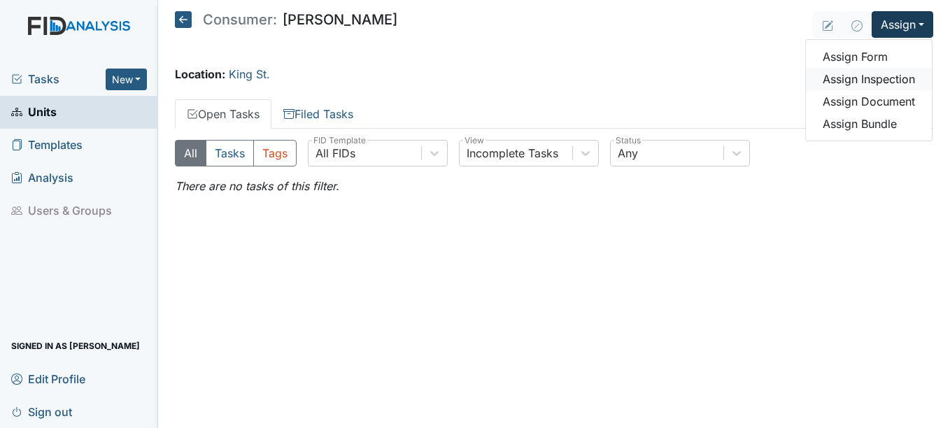
click at [888, 76] on link "Assign Inspection" at bounding box center [869, 79] width 126 height 22
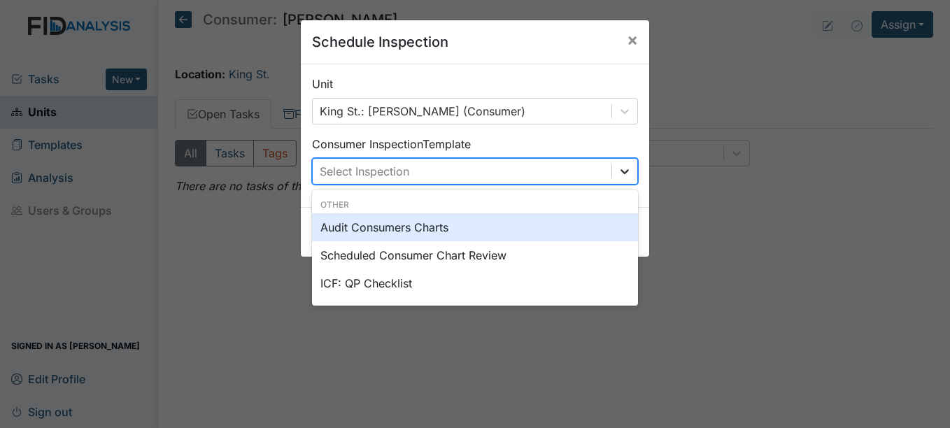
click at [618, 172] on icon at bounding box center [625, 171] width 14 height 14
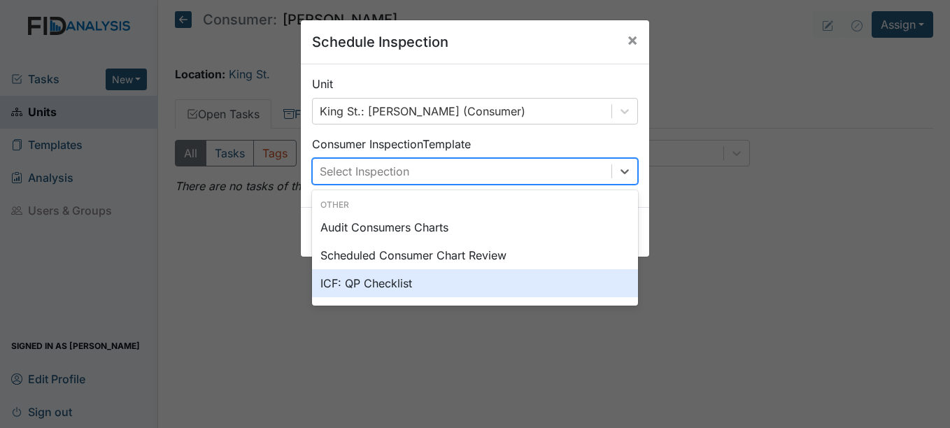
click at [371, 278] on div "ICF: QP Checklist" at bounding box center [475, 283] width 326 height 28
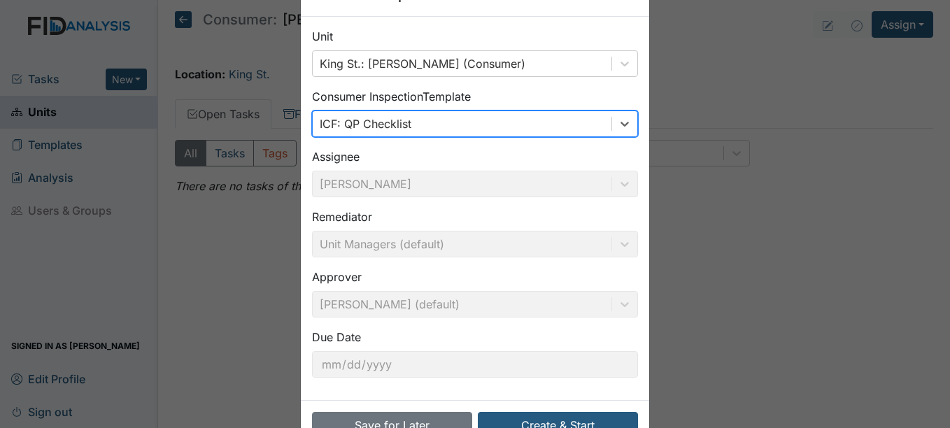
scroll to position [90, 0]
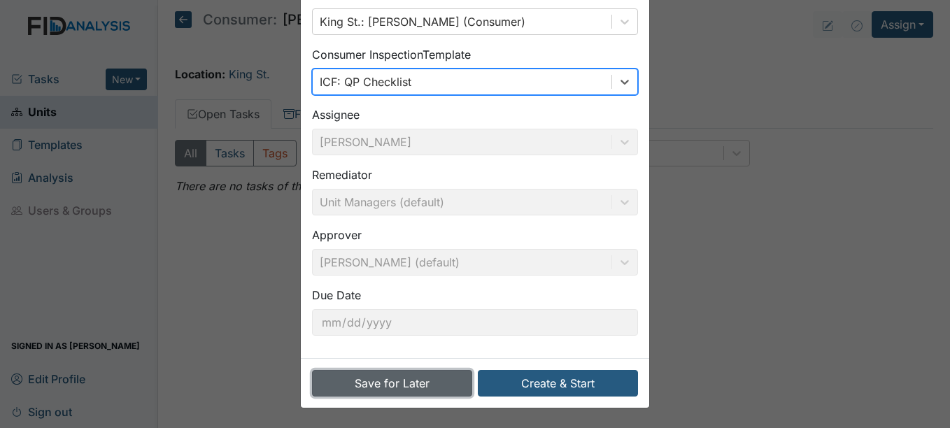
click at [400, 384] on button "Save for Later" at bounding box center [392, 383] width 160 height 27
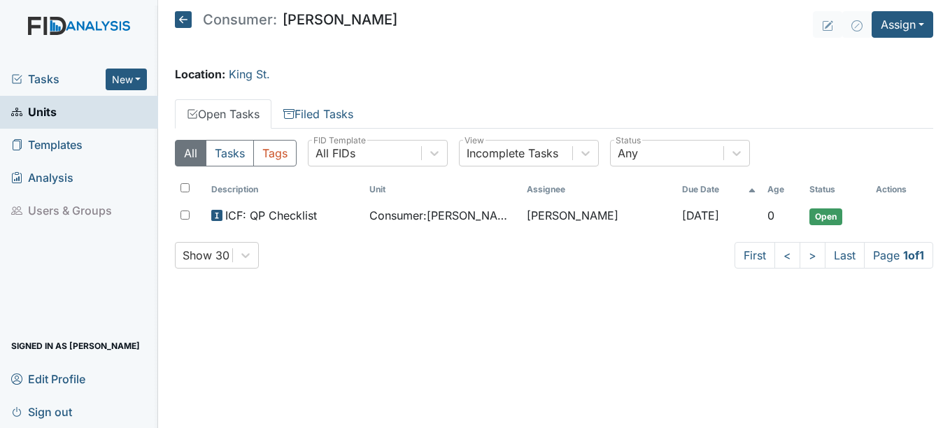
click at [50, 109] on span "Units" at bounding box center [33, 112] width 45 height 22
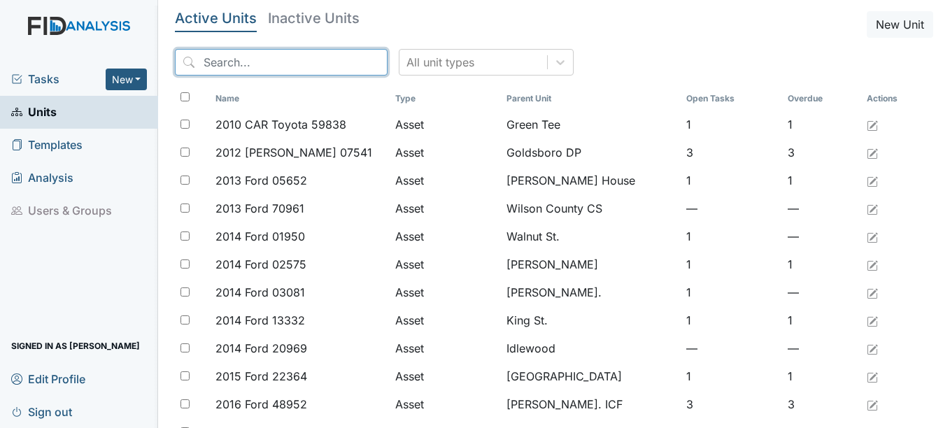
click at [266, 59] on input "search" at bounding box center [281, 62] width 213 height 27
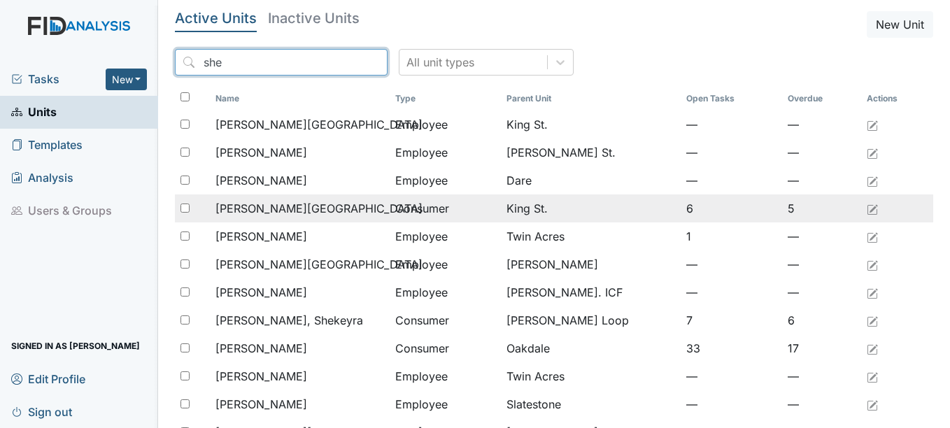
type input "she"
click at [284, 208] on span "[PERSON_NAME][GEOGRAPHIC_DATA]" at bounding box center [318, 208] width 207 height 17
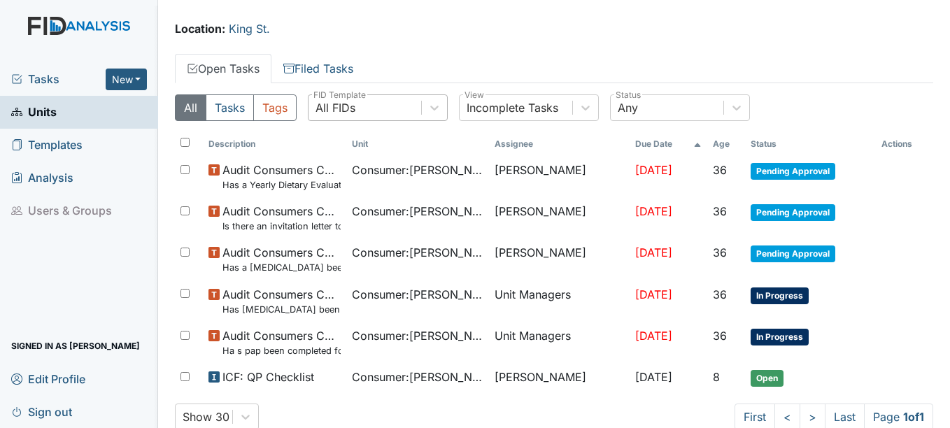
scroll to position [81, 0]
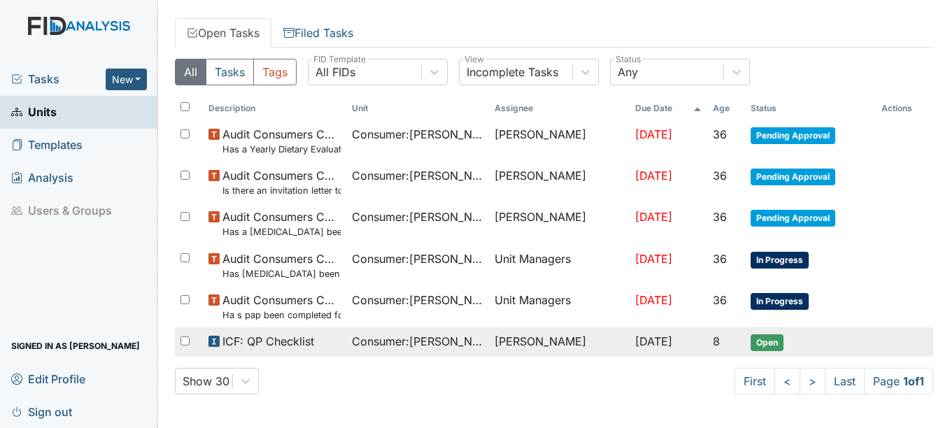
click at [761, 340] on span "Open" at bounding box center [766, 342] width 33 height 17
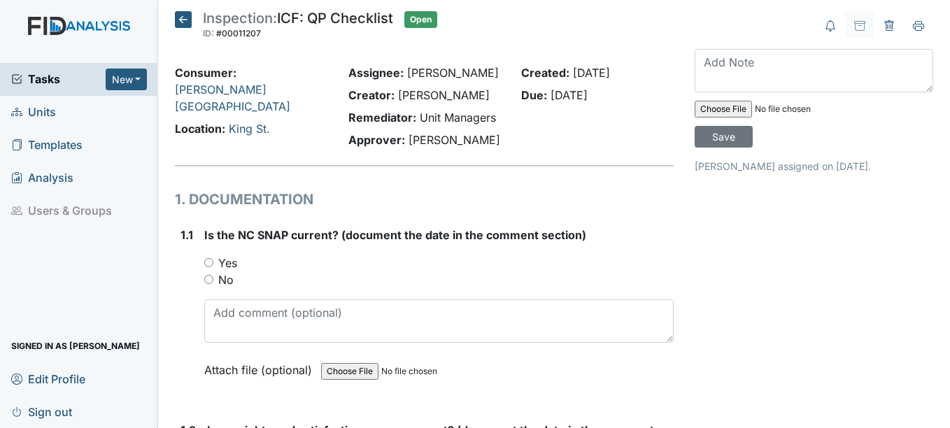
click at [208, 266] on input "Yes" at bounding box center [208, 262] width 9 height 9
radio input "true"
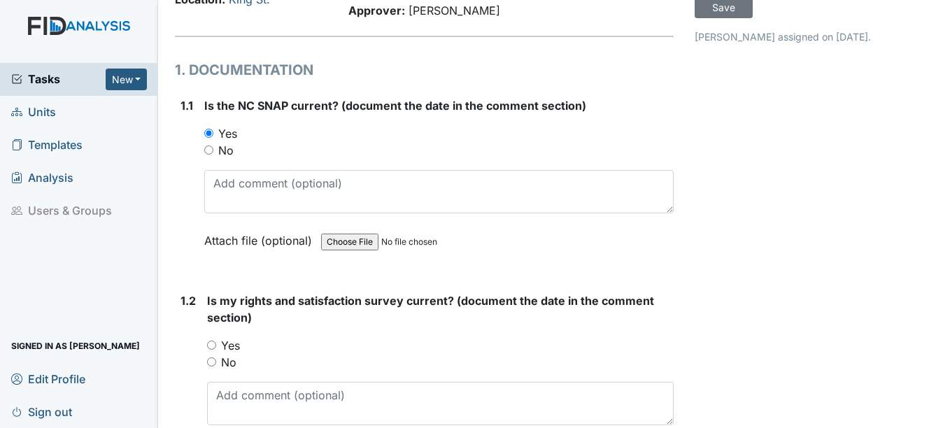
scroll to position [140, 0]
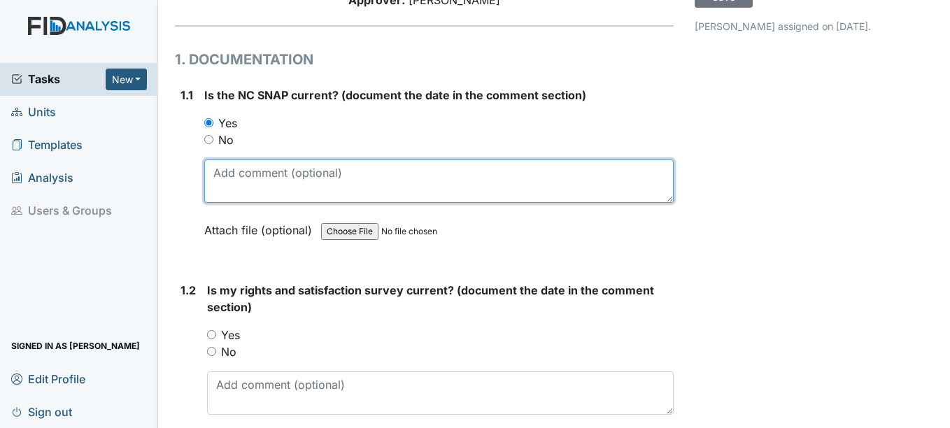
click at [220, 183] on textarea at bounding box center [438, 180] width 469 height 43
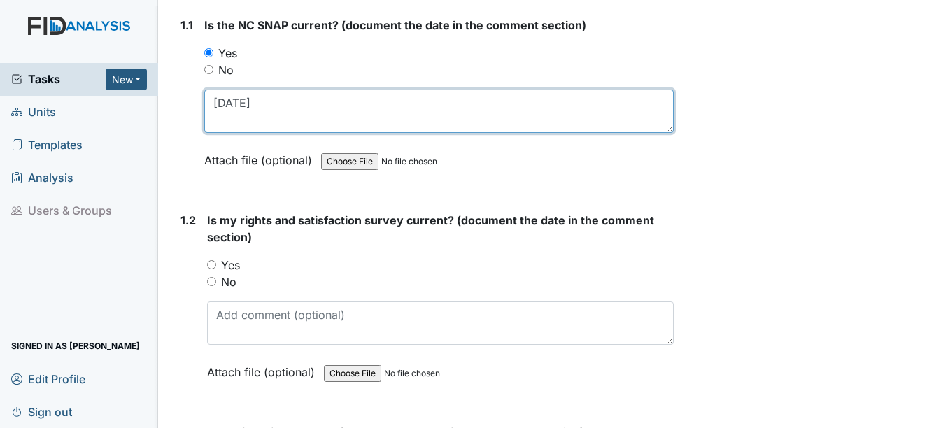
type textarea "7-4-2026"
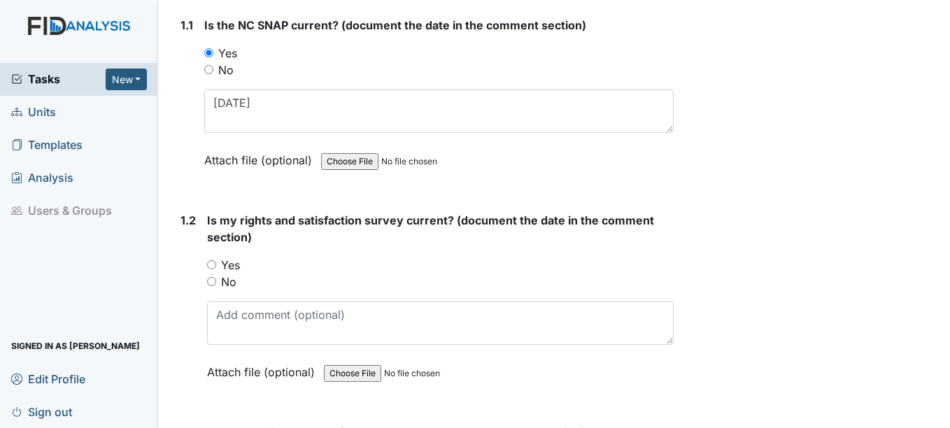
click at [213, 264] on input "Yes" at bounding box center [211, 264] width 9 height 9
radio input "true"
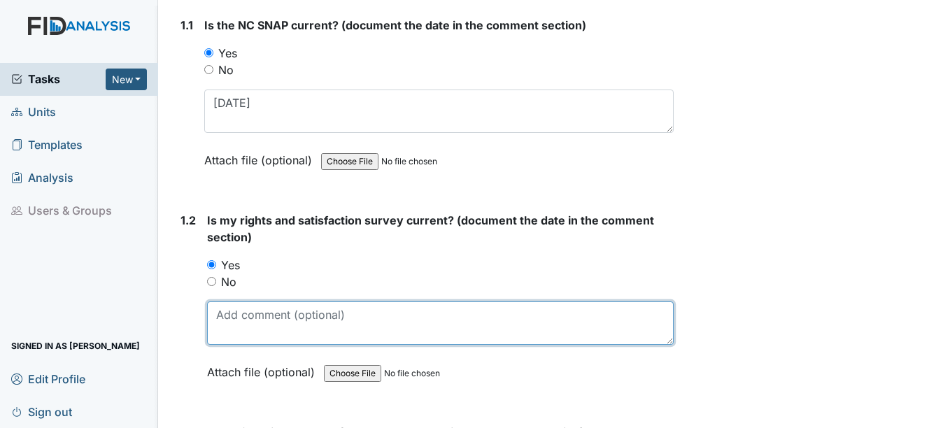
click at [228, 322] on textarea at bounding box center [440, 322] width 466 height 43
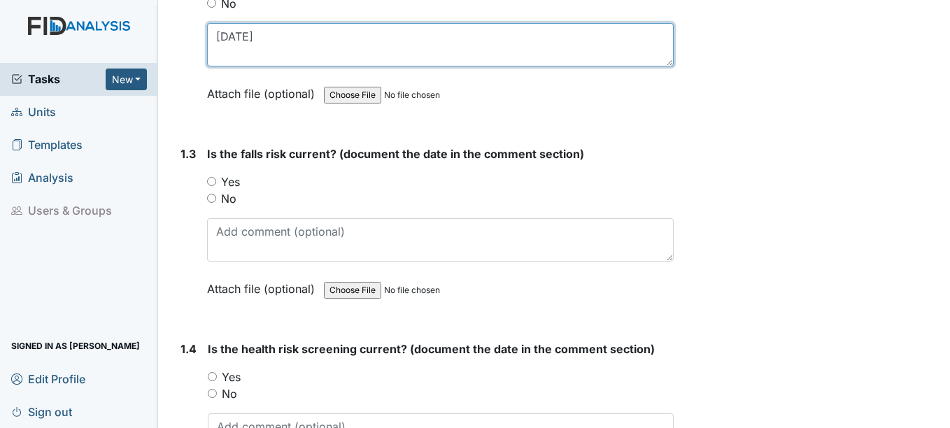
scroll to position [490, 0]
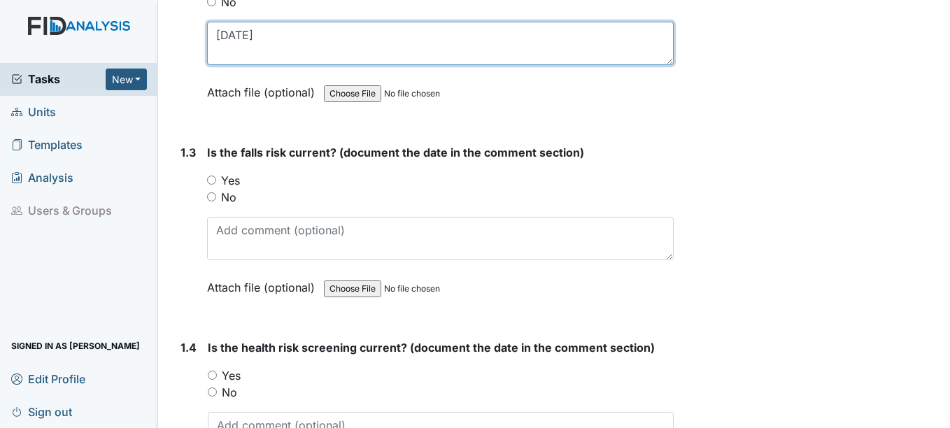
type textarea "4-3-2025"
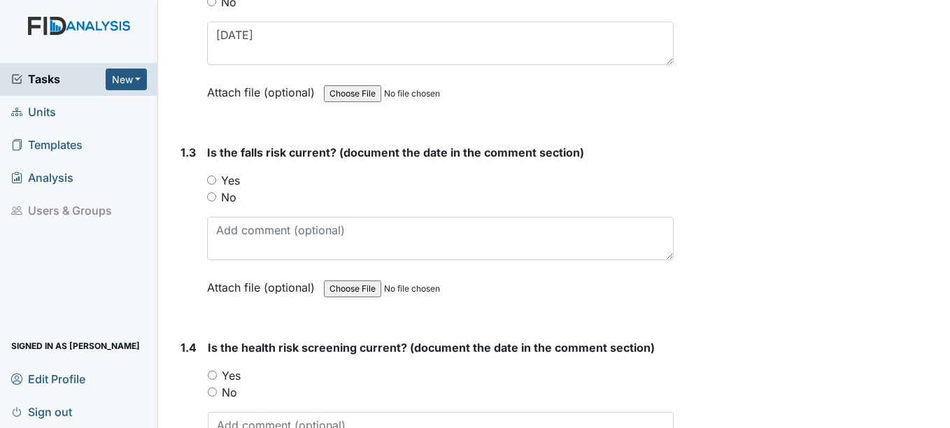
click at [211, 179] on input "Yes" at bounding box center [211, 180] width 9 height 9
radio input "true"
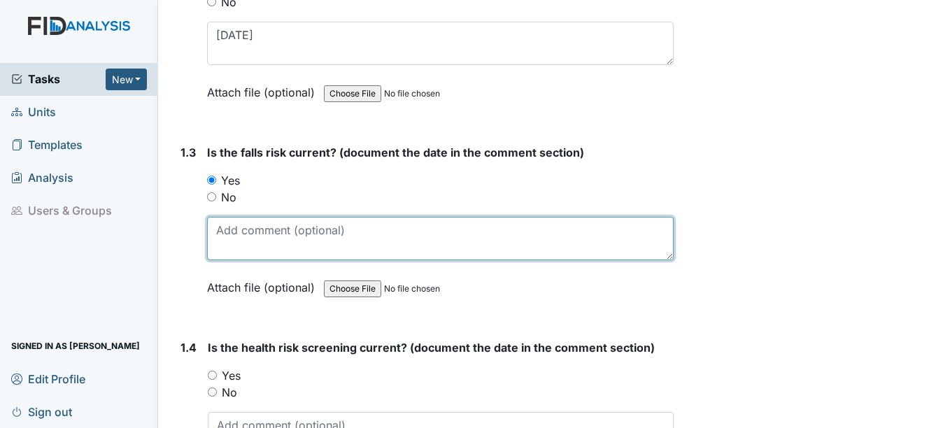
click at [242, 226] on textarea at bounding box center [440, 238] width 466 height 43
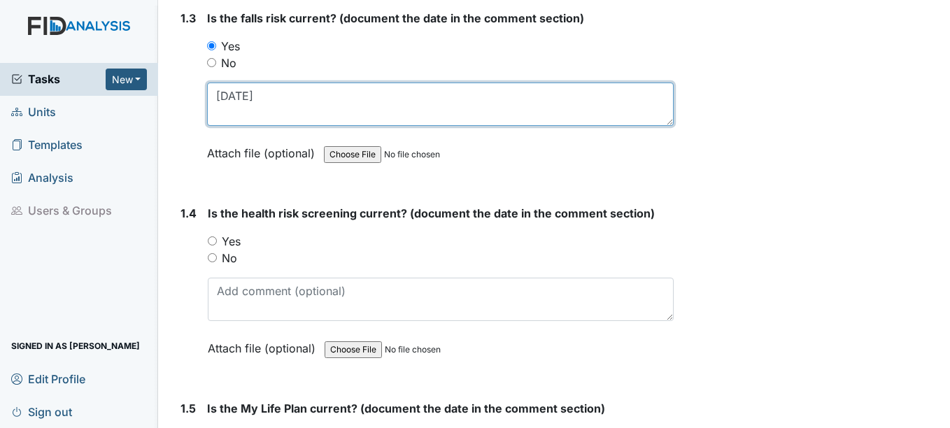
scroll to position [629, 0]
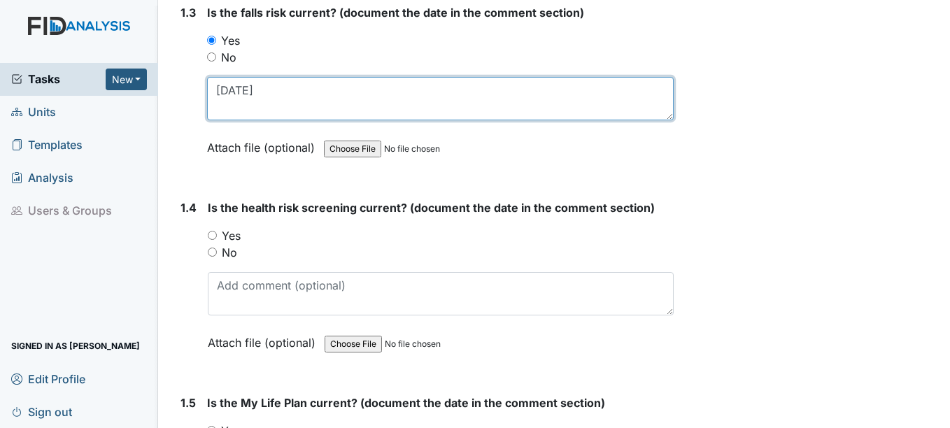
type textarea "08-1-2025"
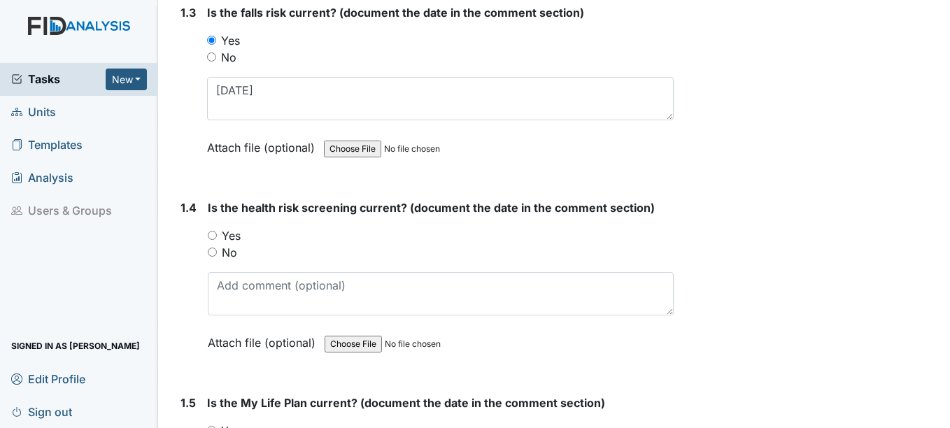
click at [211, 235] on input "Yes" at bounding box center [212, 235] width 9 height 9
radio input "true"
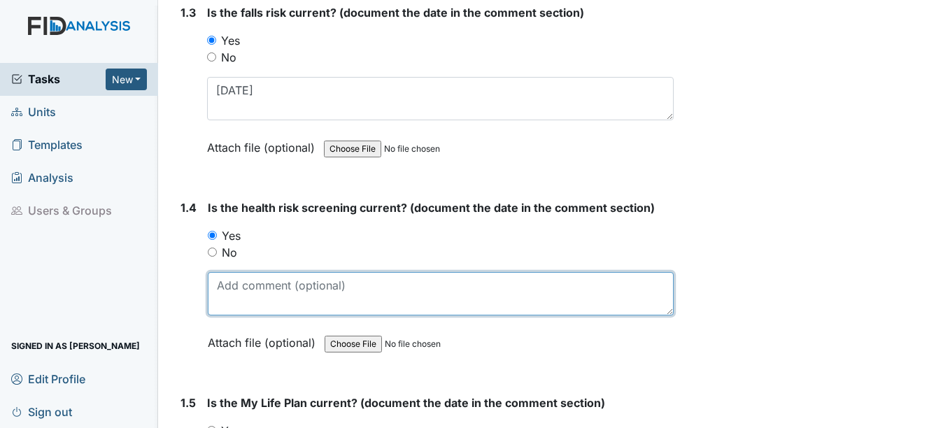
click at [236, 289] on textarea at bounding box center [440, 293] width 465 height 43
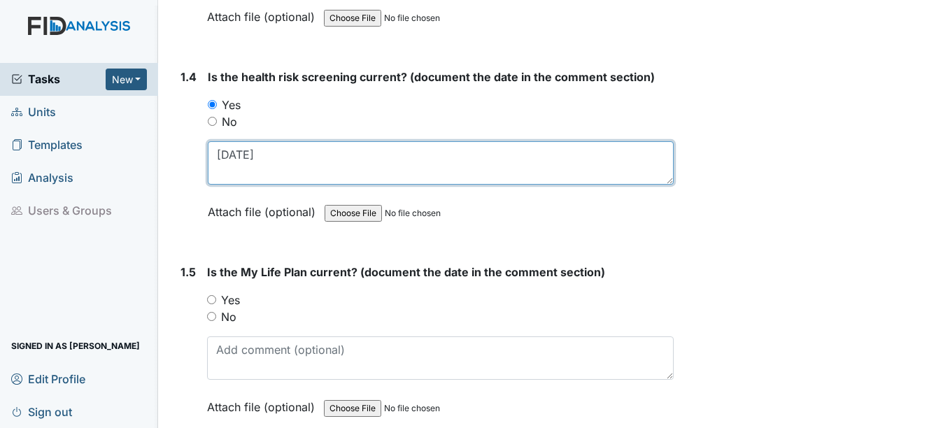
scroll to position [769, 0]
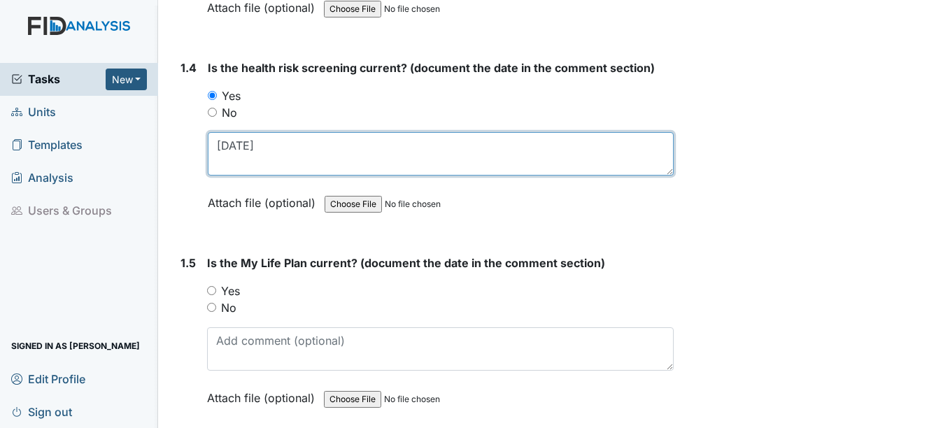
type textarea "04-23-2025"
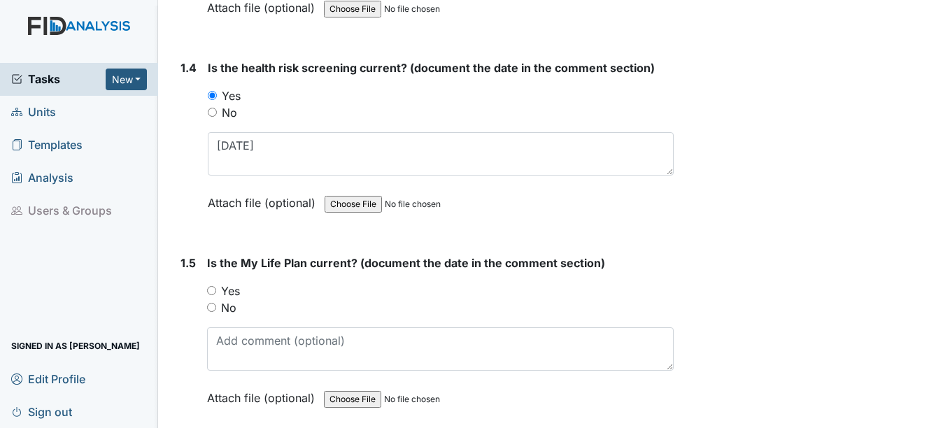
click at [212, 292] on input "Yes" at bounding box center [211, 290] width 9 height 9
radio input "true"
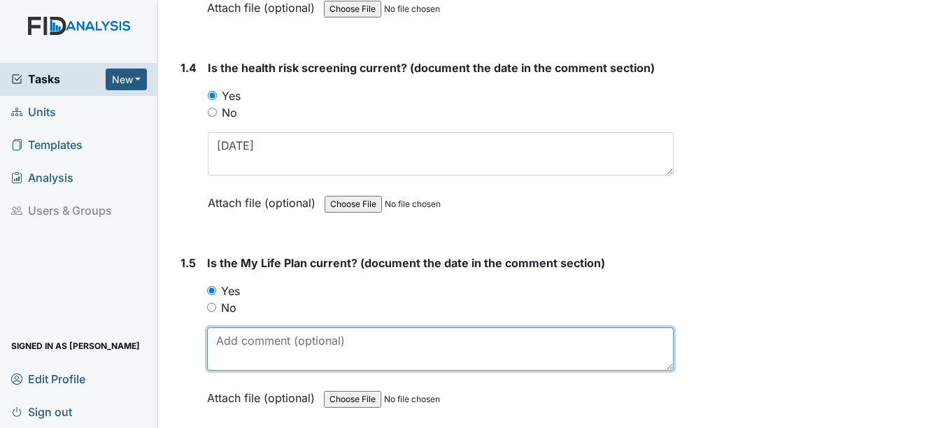
click at [264, 358] on textarea at bounding box center [440, 348] width 466 height 43
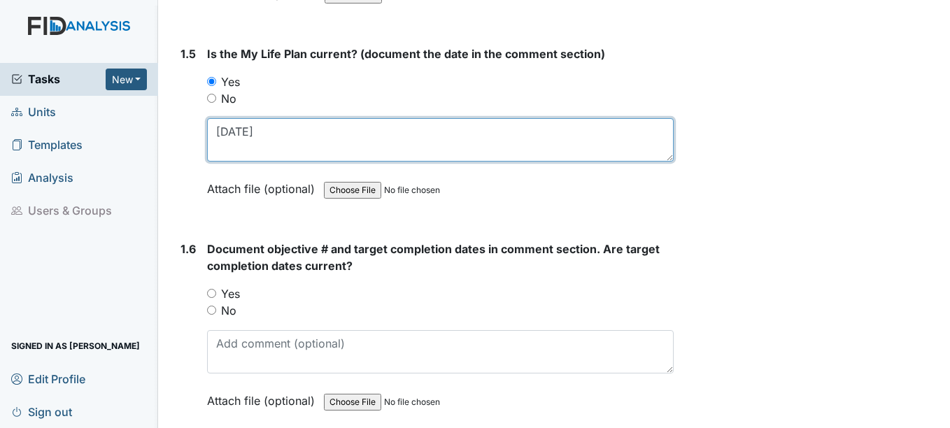
scroll to position [979, 0]
type textarea "04-23-2025"
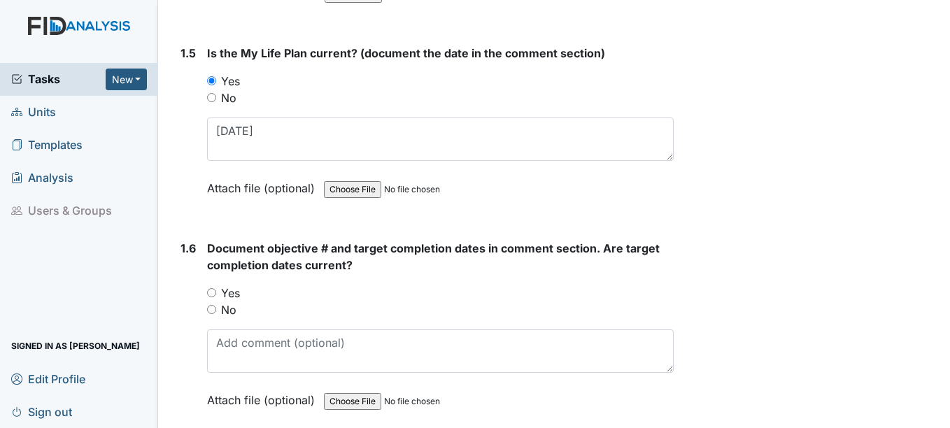
click at [214, 291] on input "Yes" at bounding box center [211, 292] width 9 height 9
radio input "true"
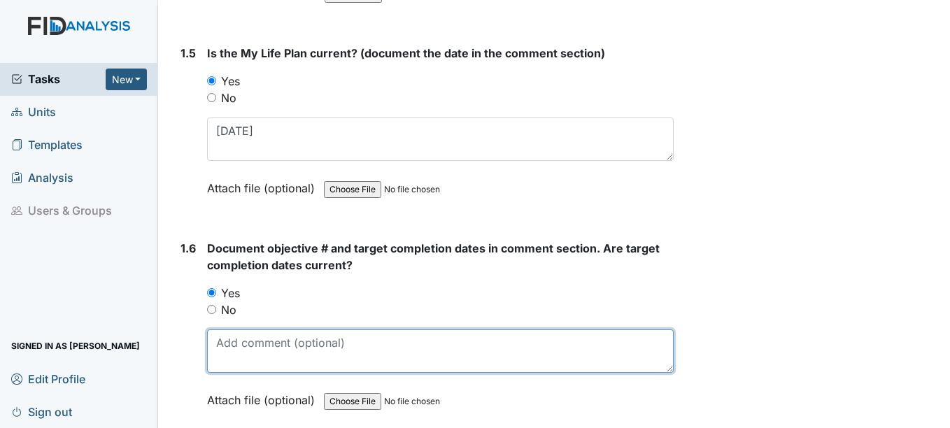
click at [227, 360] on textarea at bounding box center [440, 350] width 466 height 43
click at [450, 345] on textarea "SC006 10/15/25, SC007 2/26, SC008 4/26" at bounding box center [440, 350] width 466 height 43
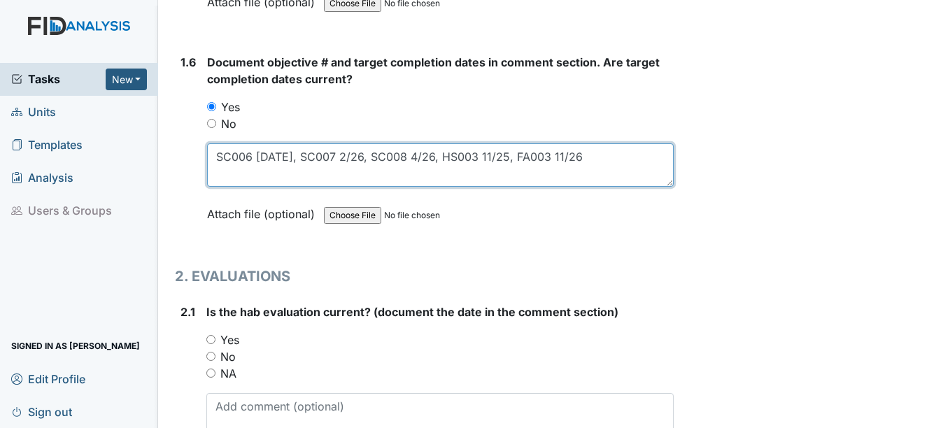
scroll to position [1259, 0]
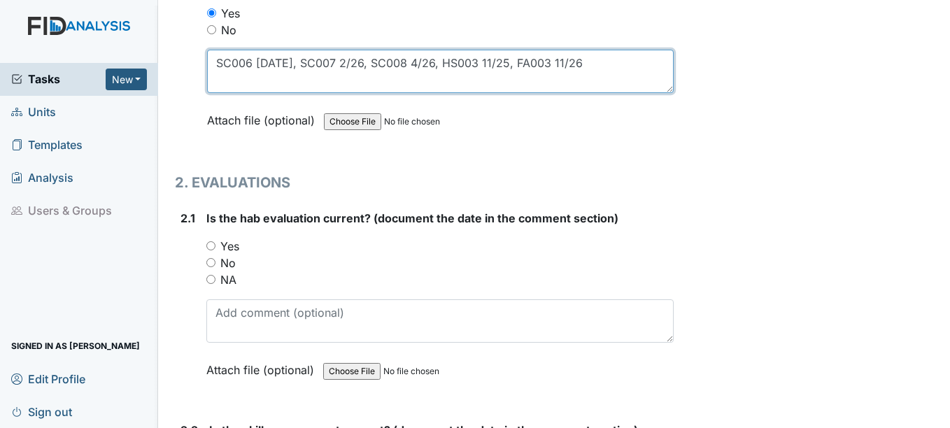
type textarea "SC006 10/15/25, SC007 2/26, SC008 4/26, HS003 11/25, FA003 11/26"
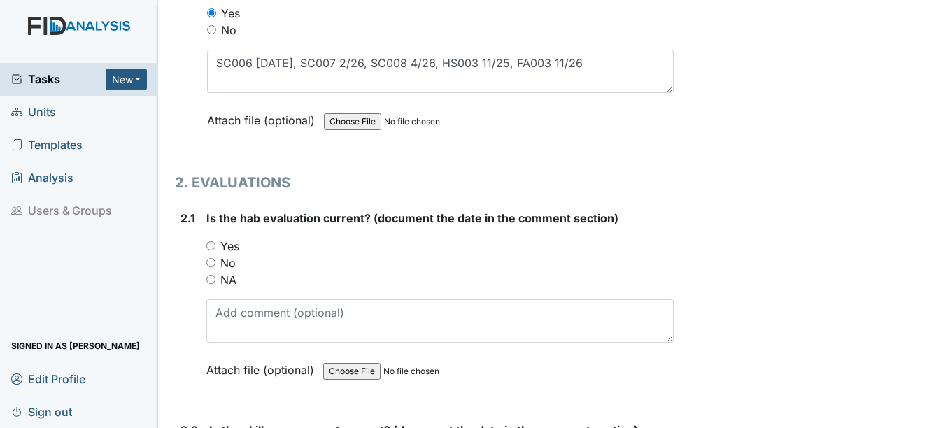
click at [211, 245] on input "Yes" at bounding box center [210, 245] width 9 height 9
radio input "true"
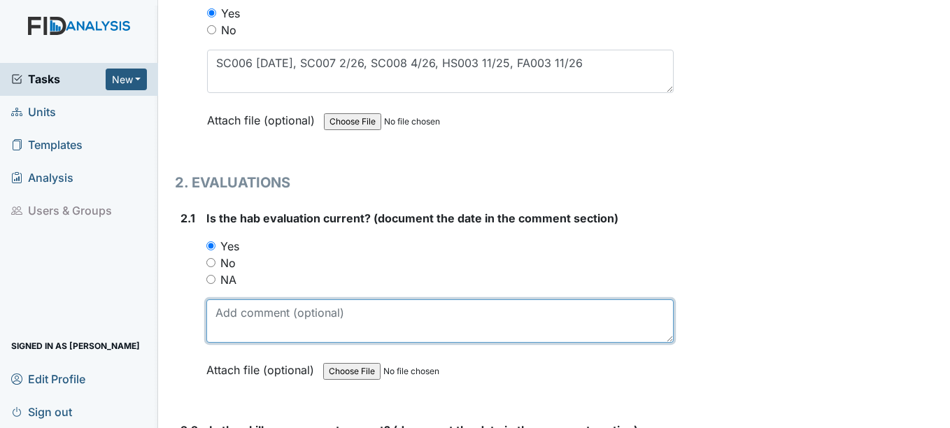
click at [245, 318] on textarea at bounding box center [439, 320] width 466 height 43
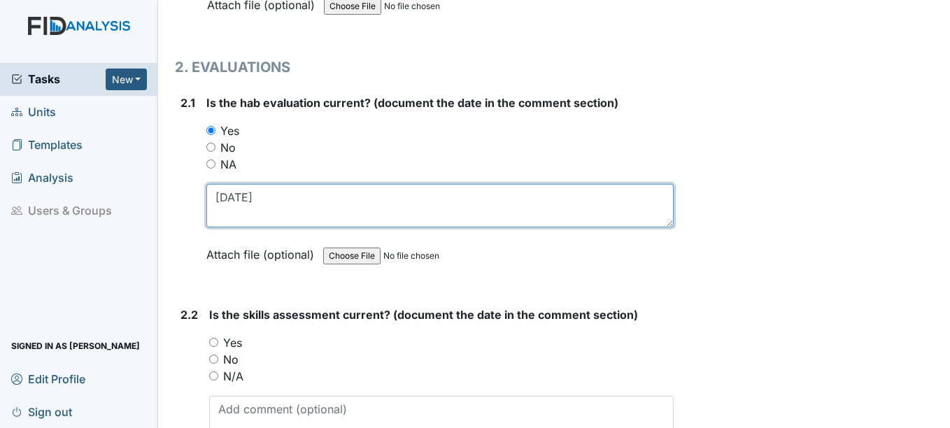
scroll to position [1399, 0]
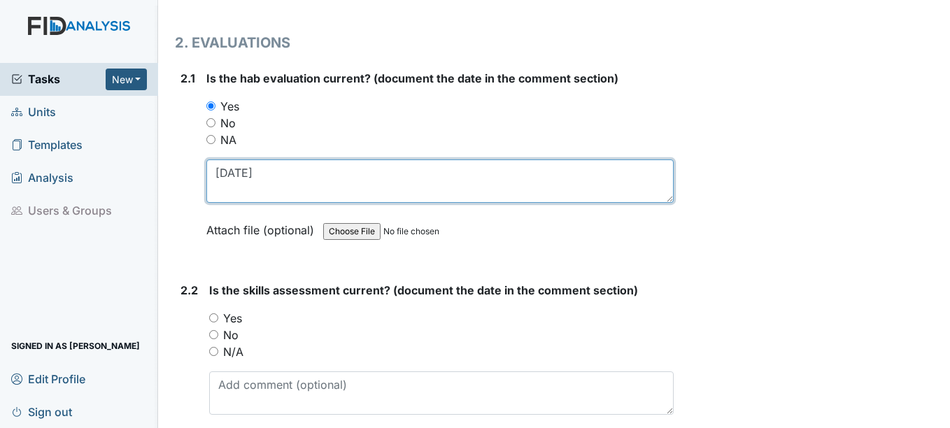
type textarea "4/1/25"
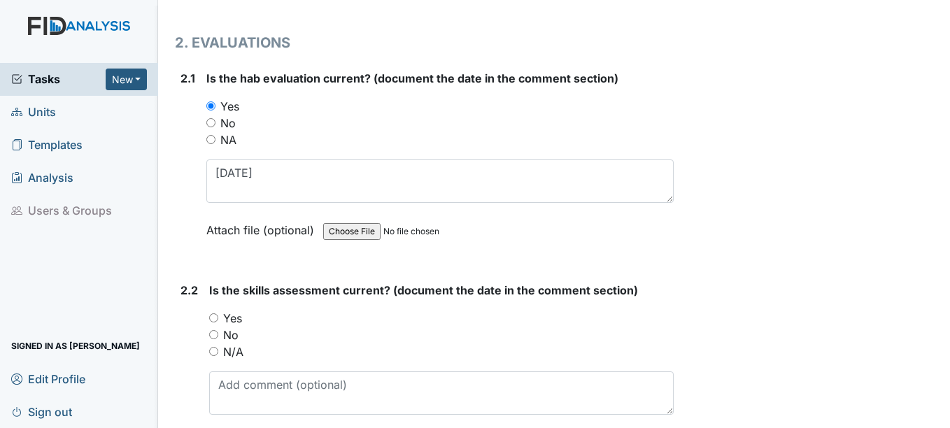
click at [211, 317] on input "Yes" at bounding box center [213, 317] width 9 height 9
radio input "true"
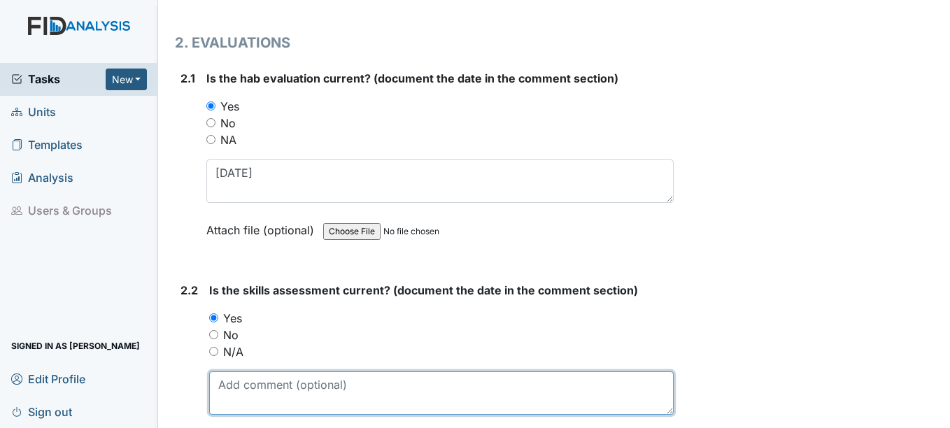
click at [236, 385] on textarea at bounding box center [441, 392] width 464 height 43
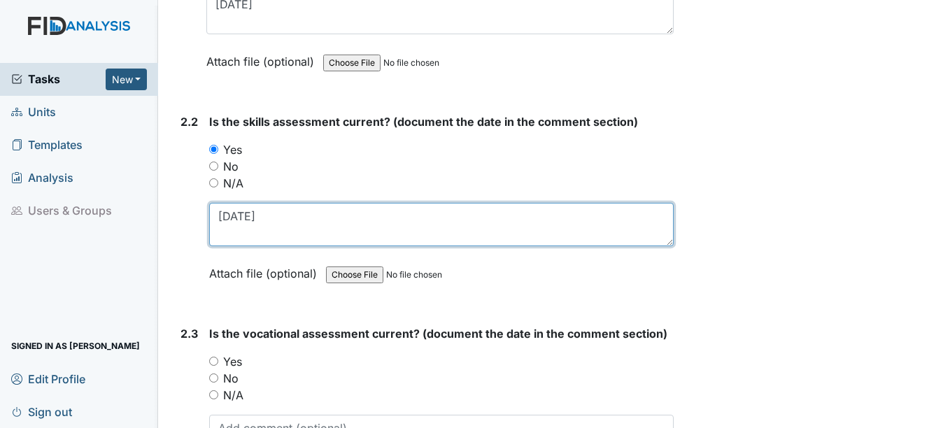
scroll to position [1608, 0]
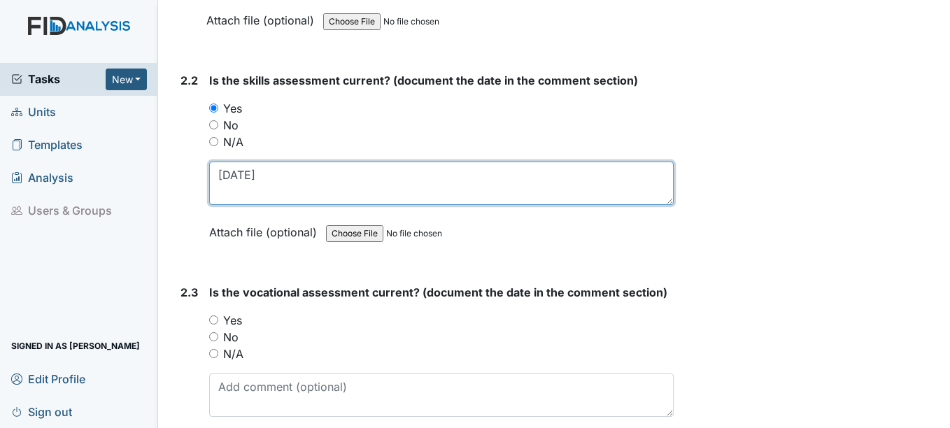
type textarea "4/14/25"
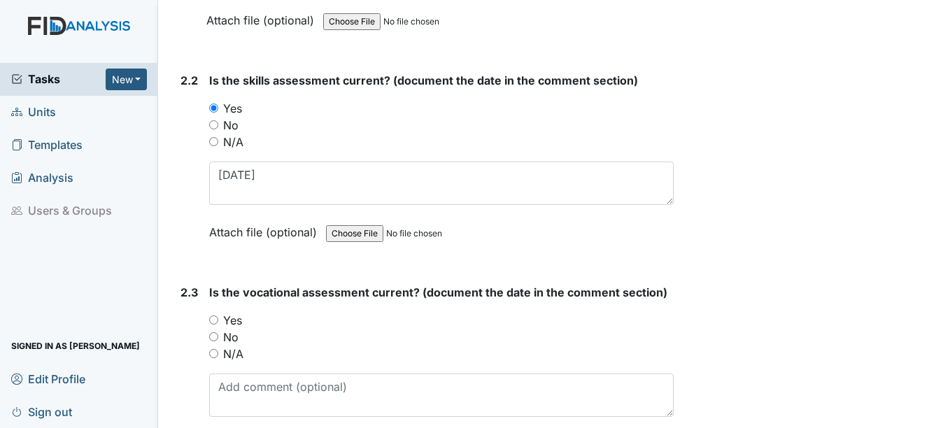
click at [215, 321] on input "Yes" at bounding box center [213, 319] width 9 height 9
radio input "true"
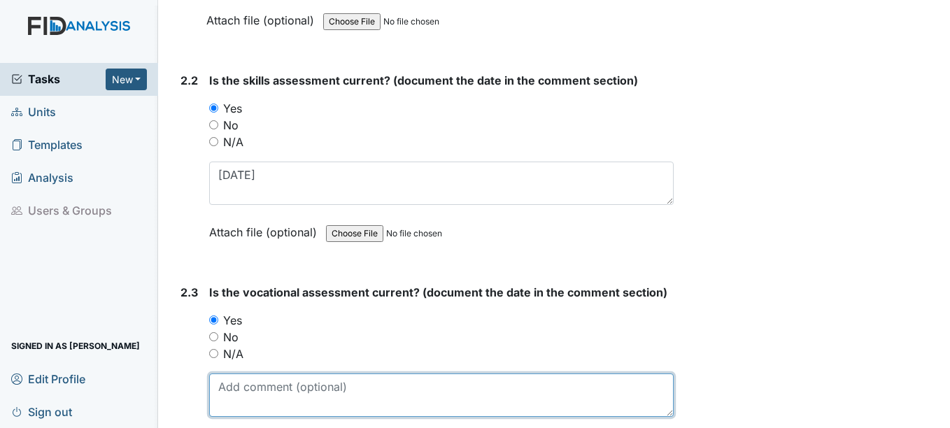
click at [245, 387] on textarea at bounding box center [441, 394] width 464 height 43
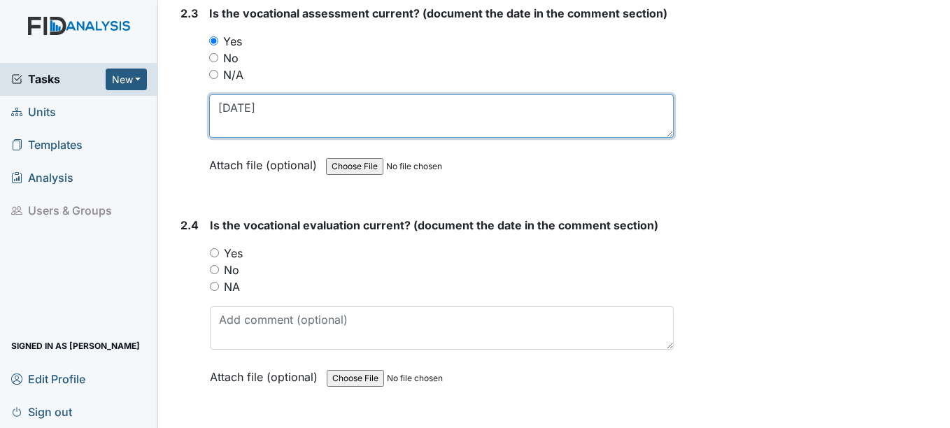
scroll to position [1888, 0]
type textarea "4/14/25"
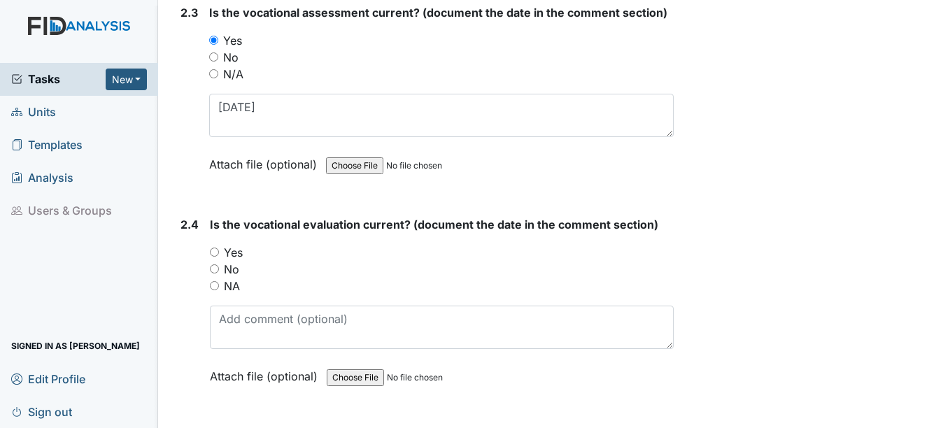
click at [217, 253] on input "Yes" at bounding box center [214, 252] width 9 height 9
radio input "true"
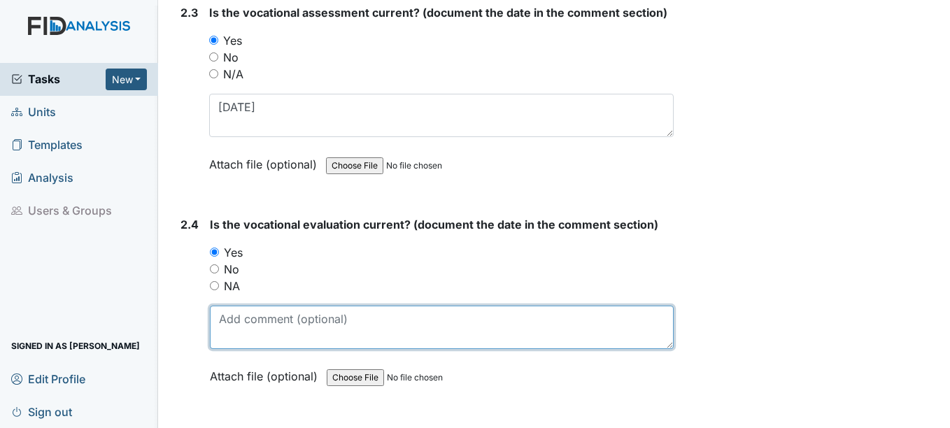
click at [236, 336] on textarea at bounding box center [441, 327] width 463 height 43
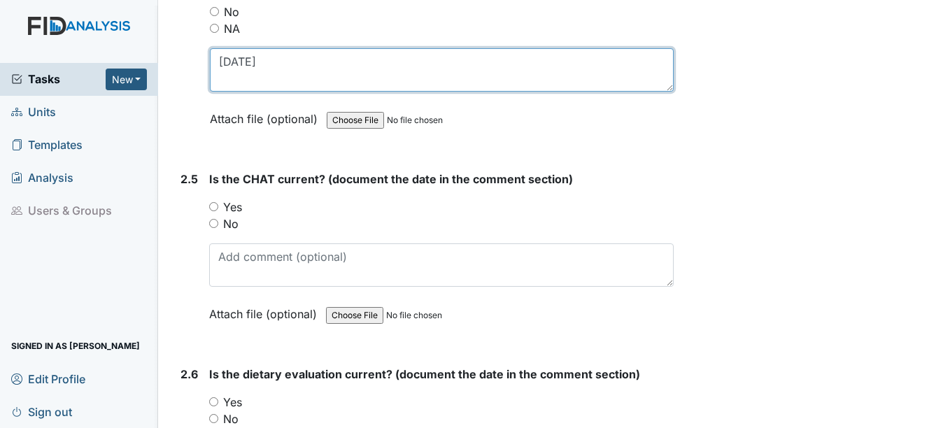
scroll to position [2168, 0]
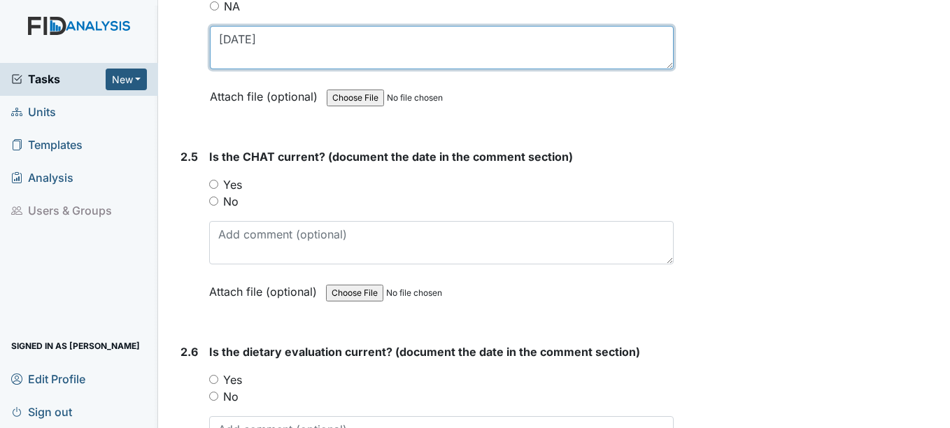
type textarea "4/14/25"
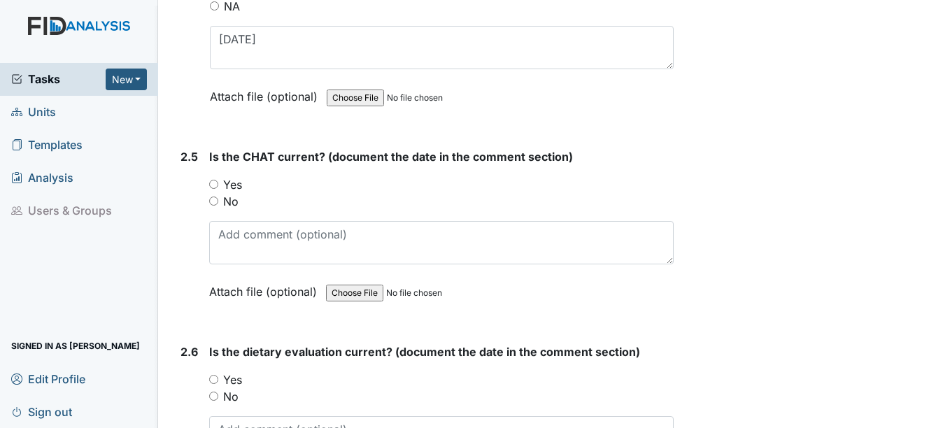
click at [214, 187] on input "Yes" at bounding box center [213, 184] width 9 height 9
radio input "true"
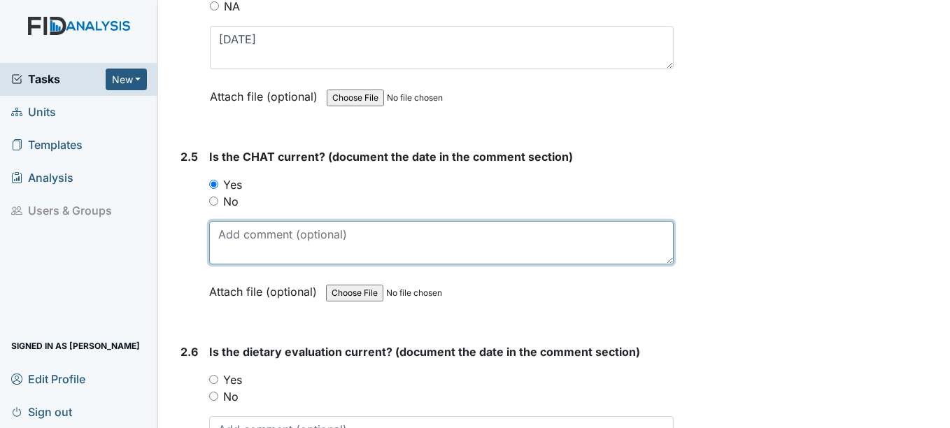
click at [234, 258] on textarea at bounding box center [441, 242] width 464 height 43
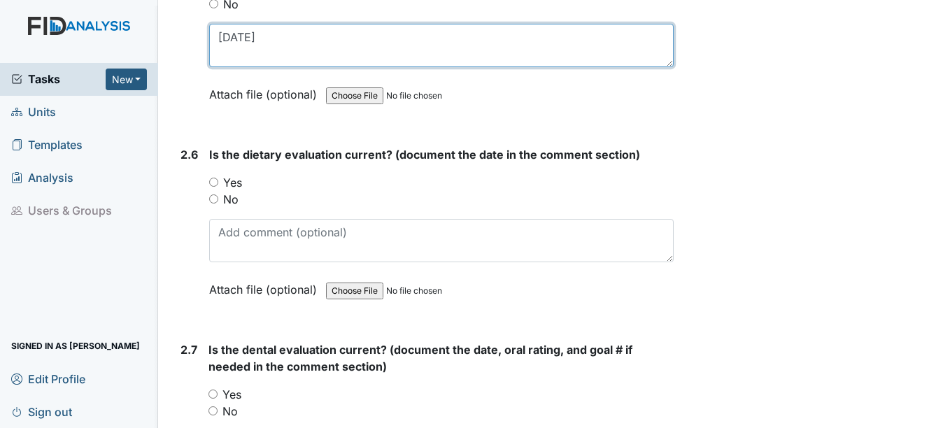
scroll to position [2378, 0]
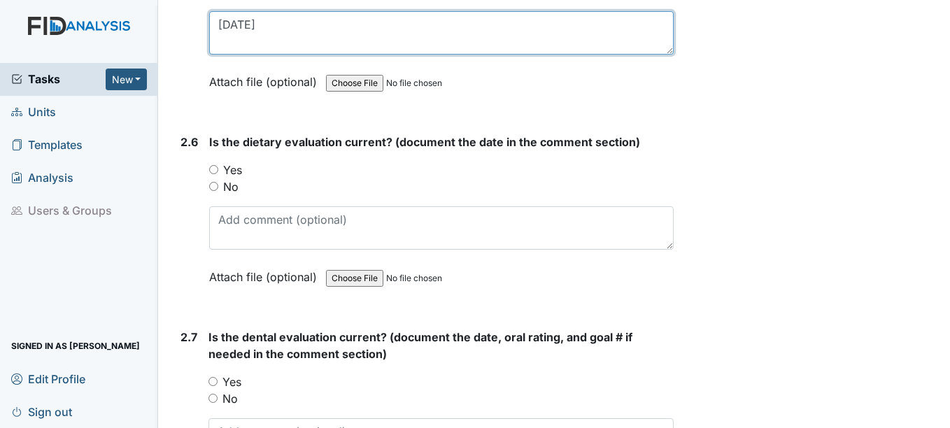
type textarea "4/1/25"
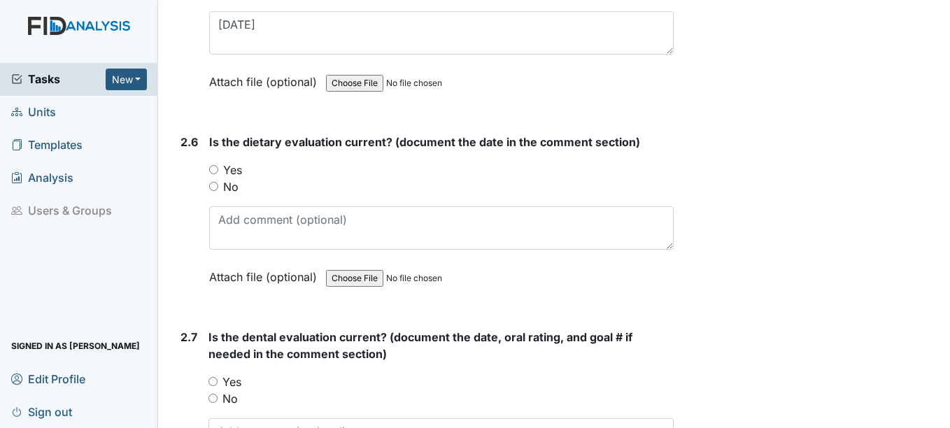
click at [213, 169] on input "Yes" at bounding box center [213, 169] width 9 height 9
radio input "true"
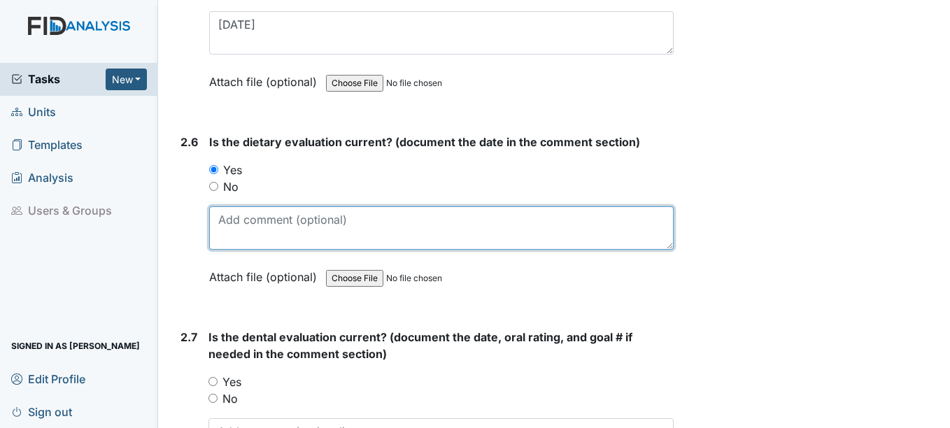
click at [236, 235] on textarea at bounding box center [441, 227] width 464 height 43
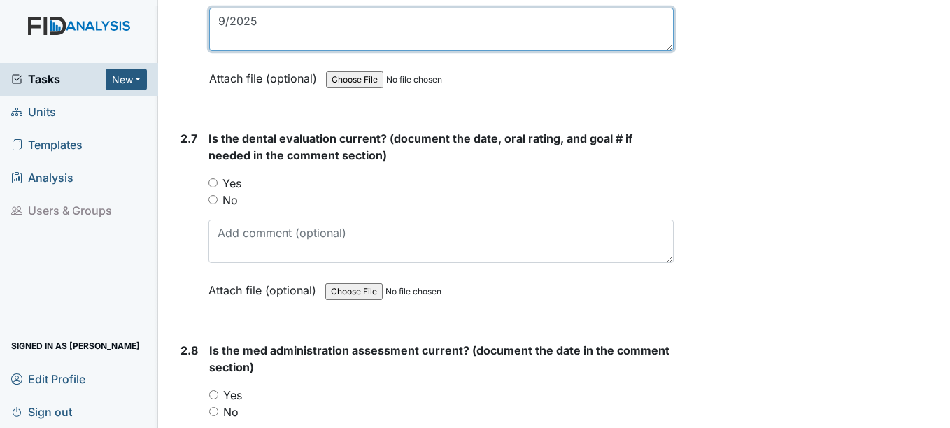
scroll to position [2588, 0]
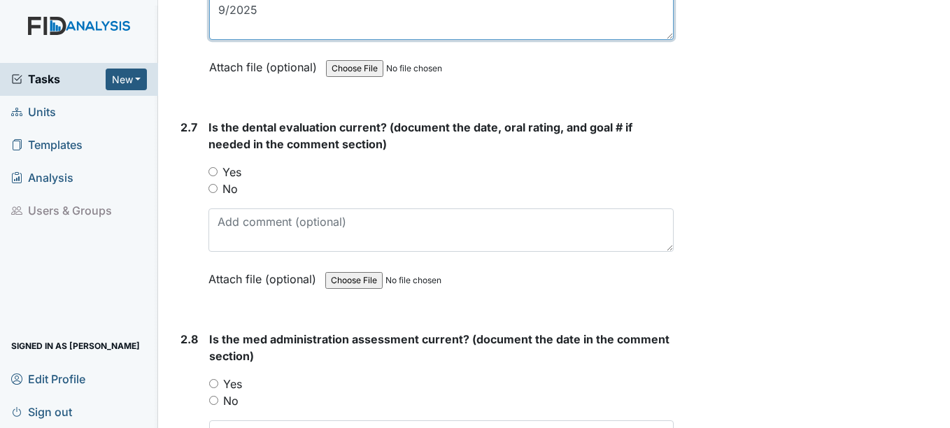
type textarea "9/2025"
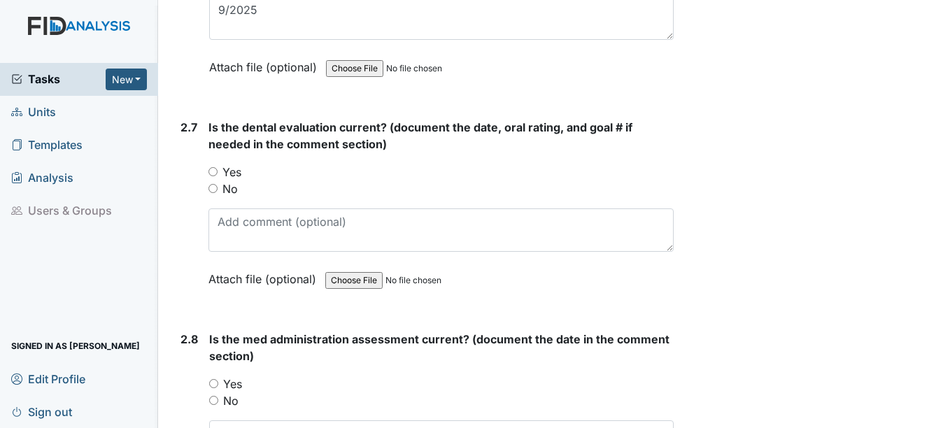
click at [213, 171] on input "Yes" at bounding box center [212, 171] width 9 height 9
radio input "true"
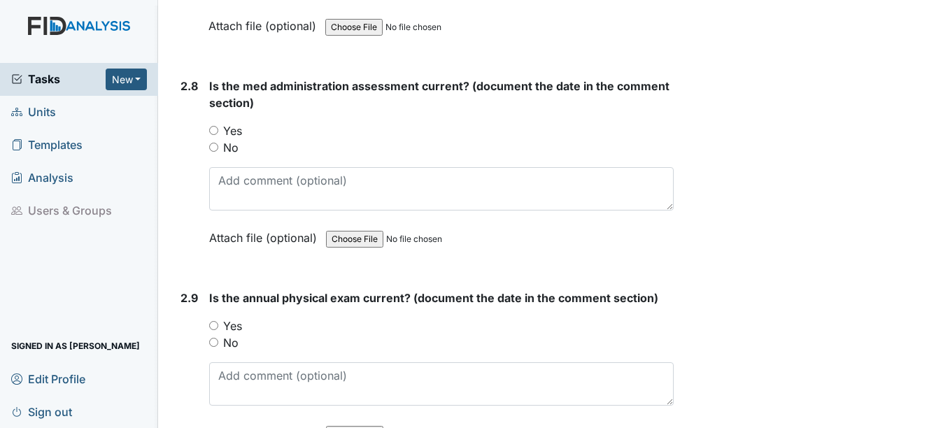
scroll to position [2867, 0]
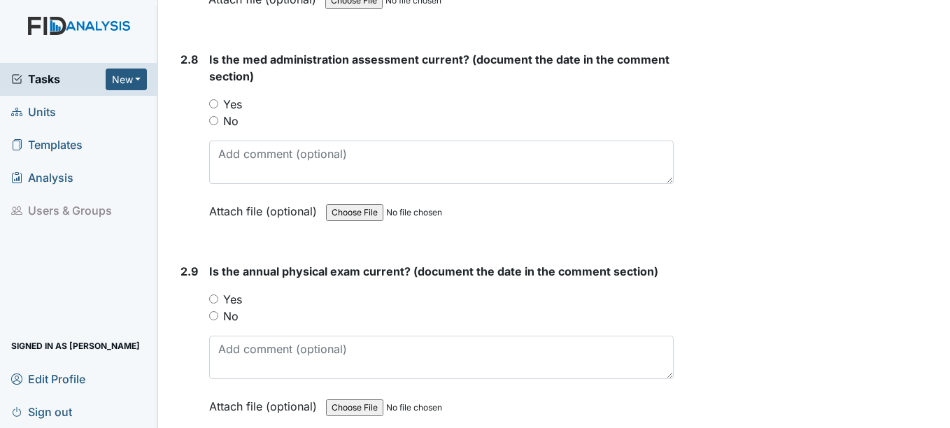
click at [217, 103] on input "Yes" at bounding box center [213, 103] width 9 height 9
radio input "true"
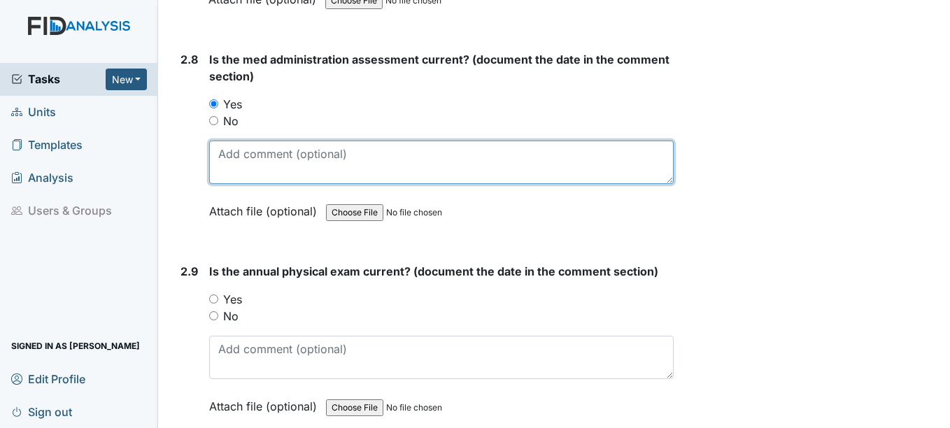
click textarea
type textarea "2-6-25"
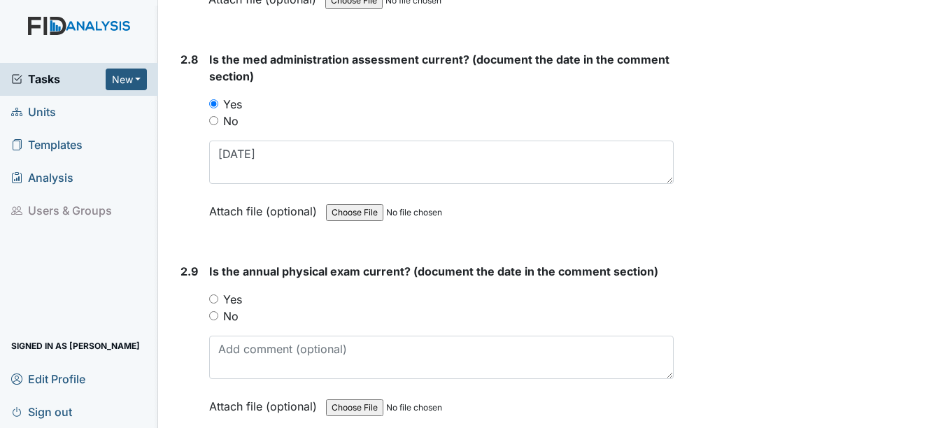
click input "Yes"
radio input "true"
click div "Is the annual physical exam current? (document the date in the comment section)…"
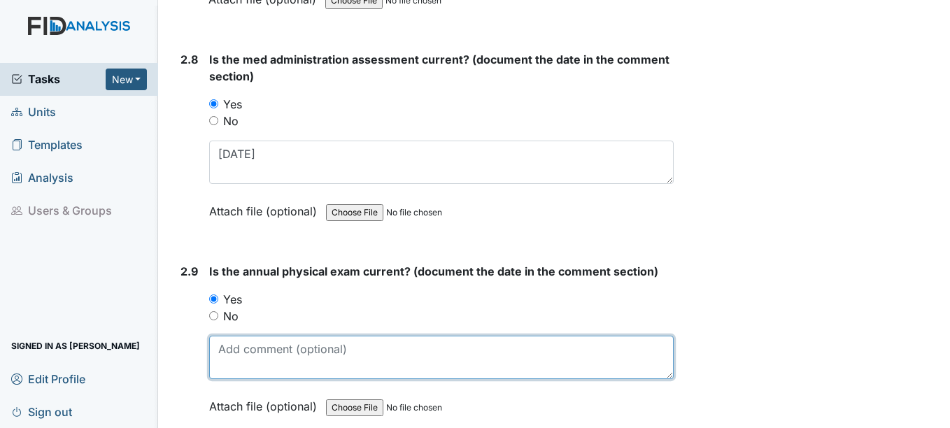
click textarea
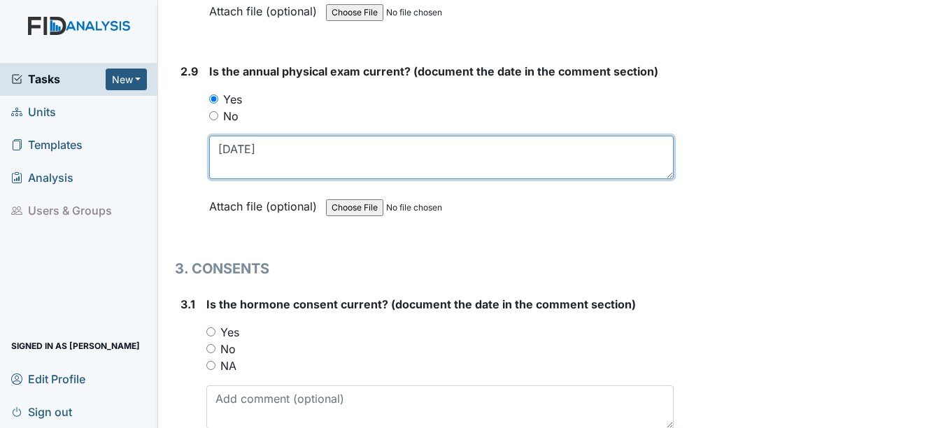
scroll to position [3147, 0]
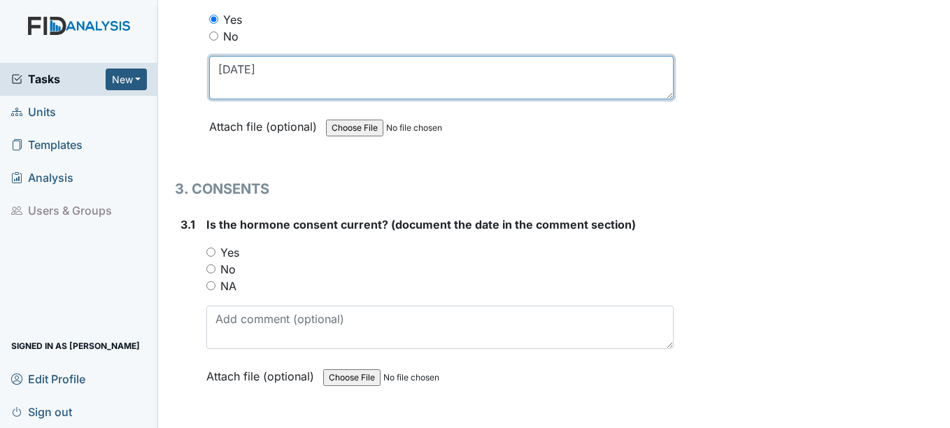
type textarea "2-6-25"
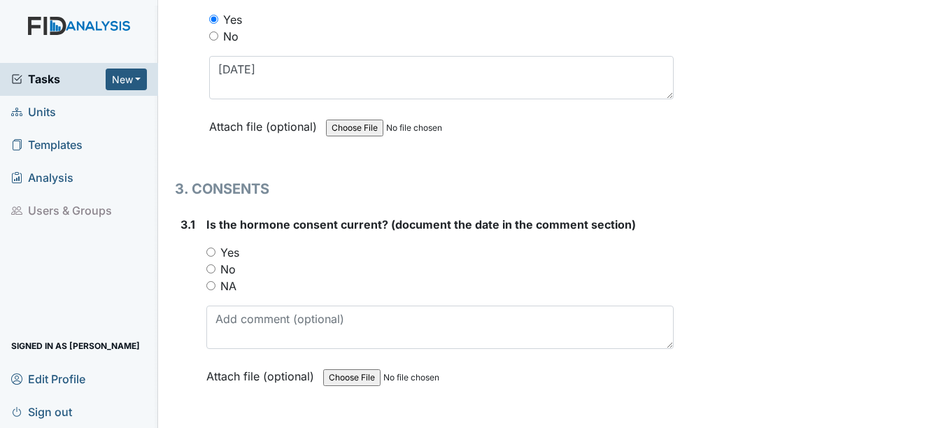
click input "NA"
radio input "true"
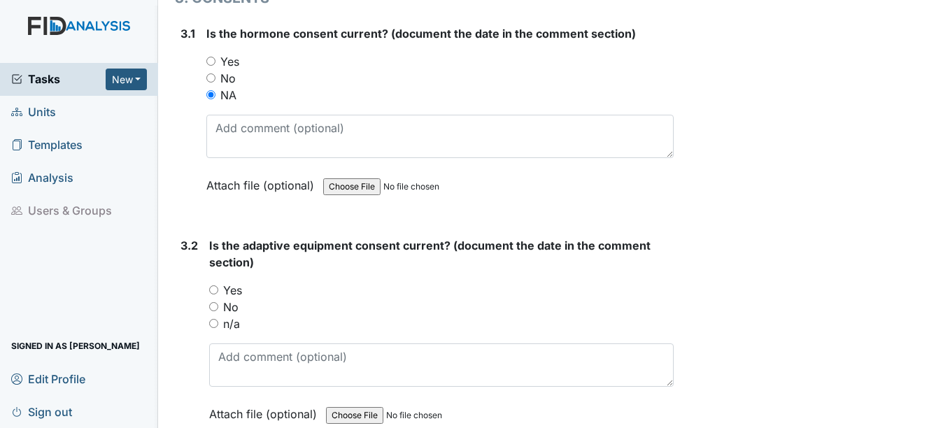
scroll to position [3357, 0]
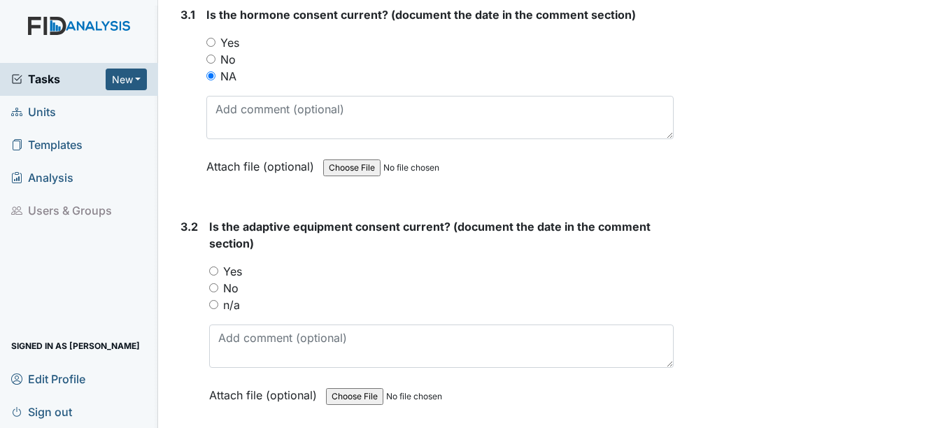
click input "n/a"
radio input "true"
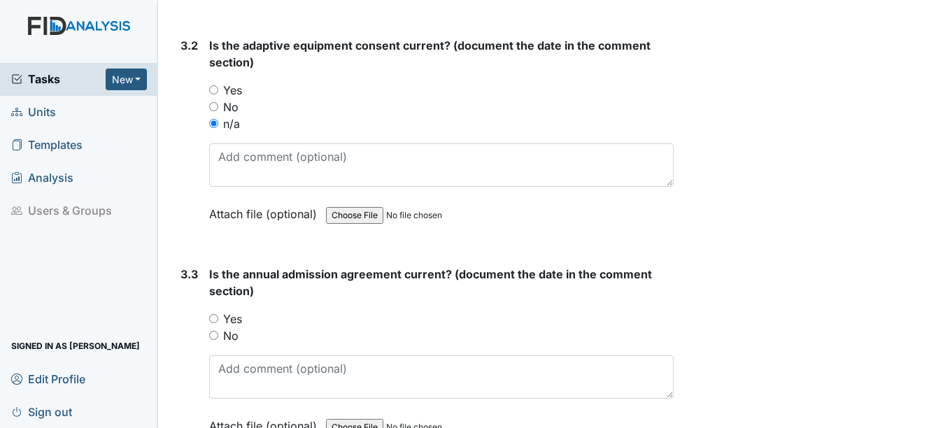
scroll to position [3567, 0]
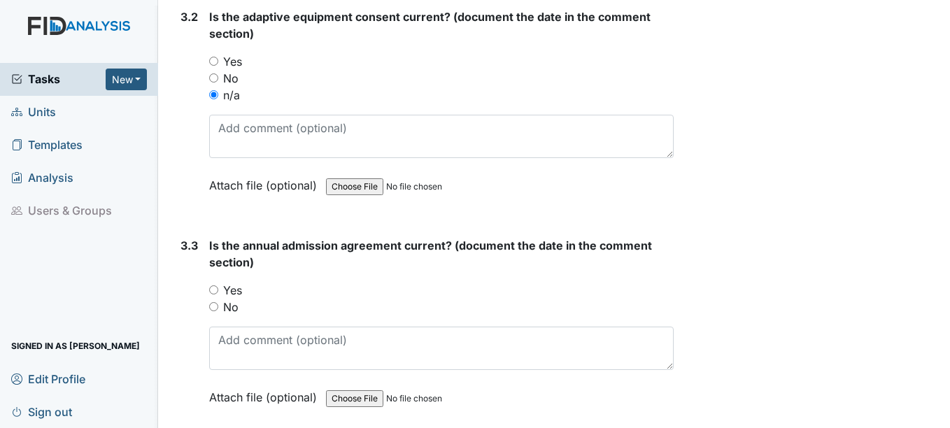
click input "Yes"
radio input "true"
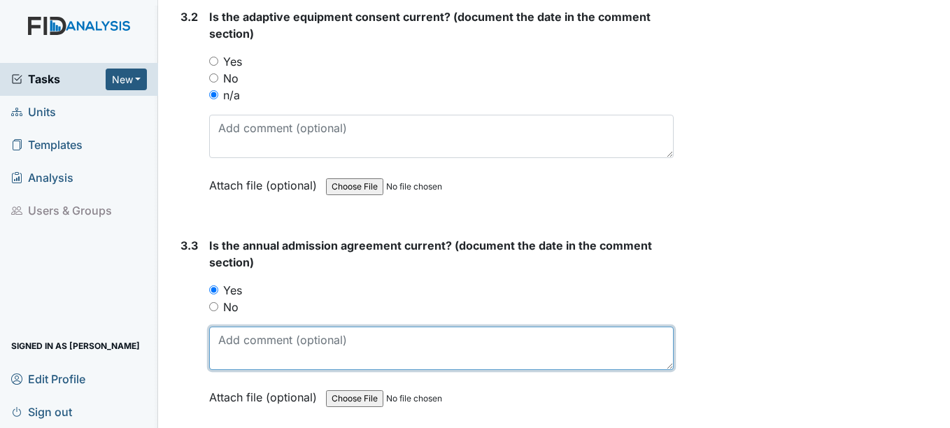
click textarea
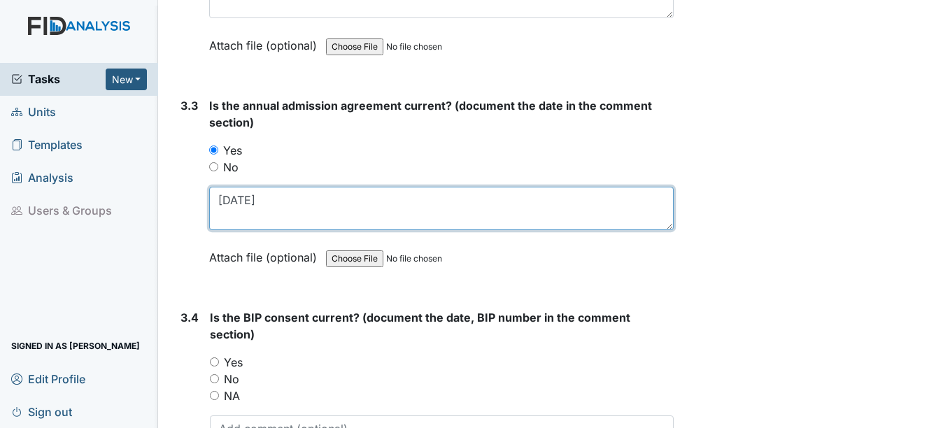
scroll to position [3776, 0]
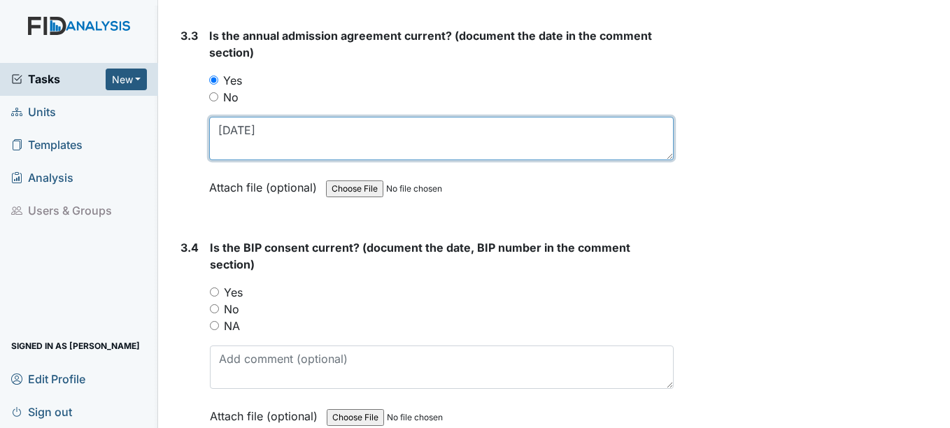
type textarea "9-20-2026"
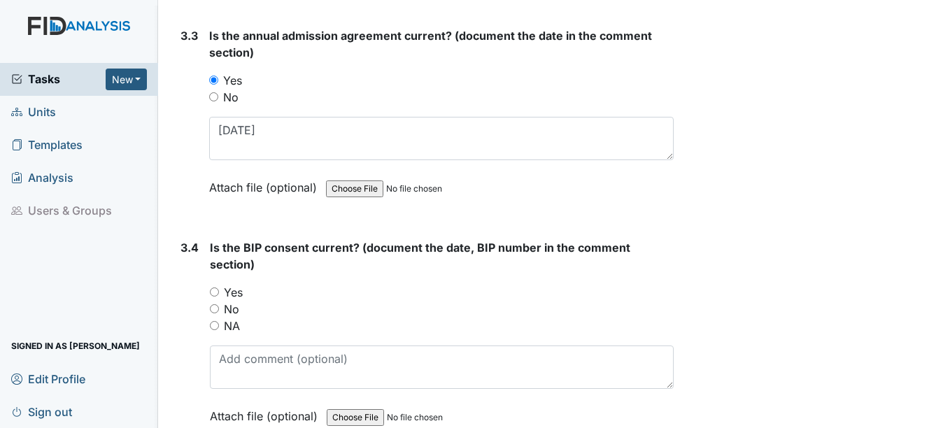
click input "Yes"
radio input "true"
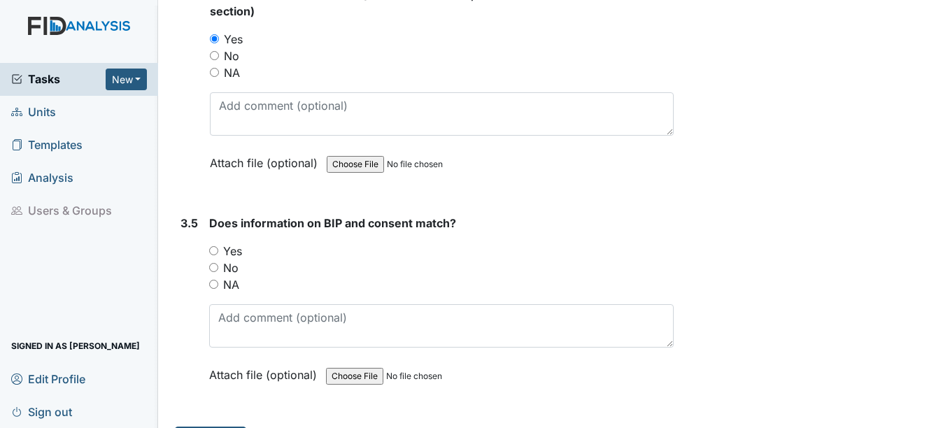
scroll to position [4056, 0]
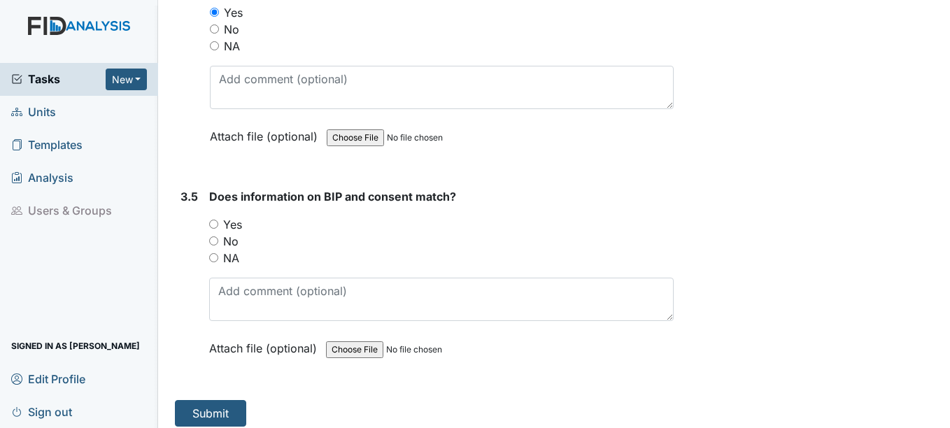
click input "Yes"
radio input "true"
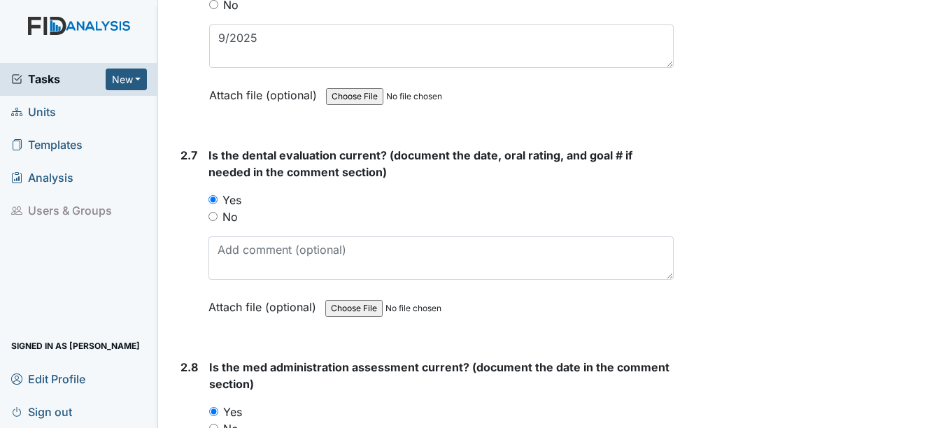
scroll to position [2588, 0]
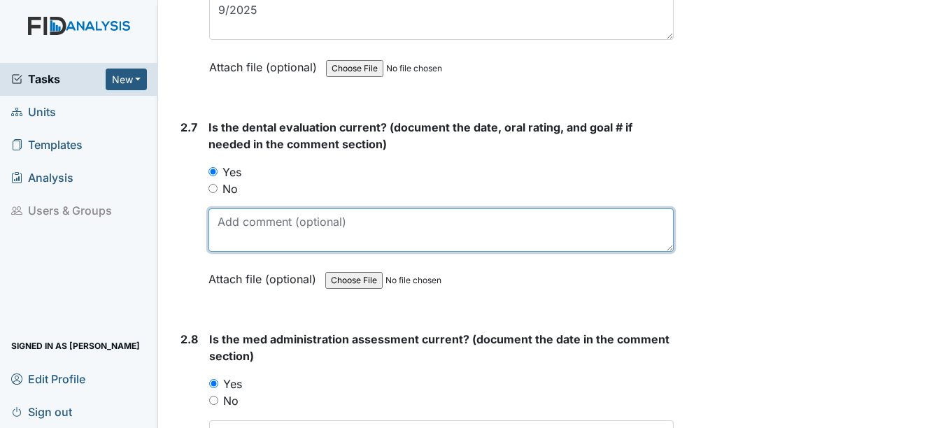
click textarea
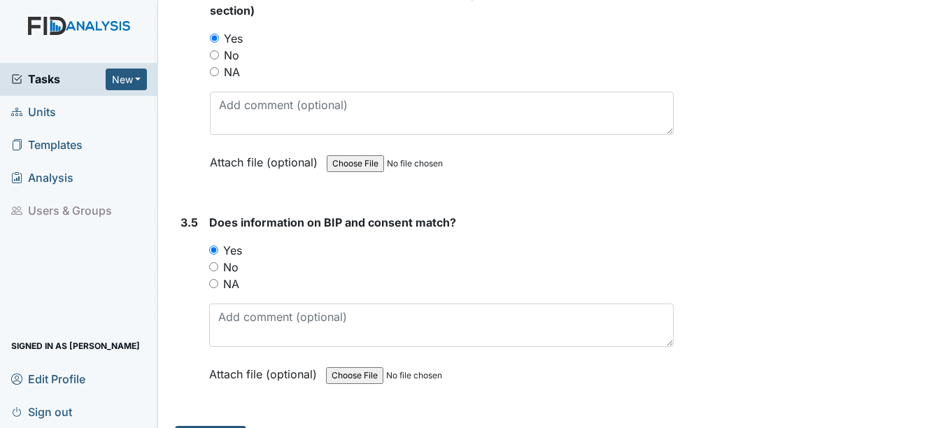
scroll to position [4066, 0]
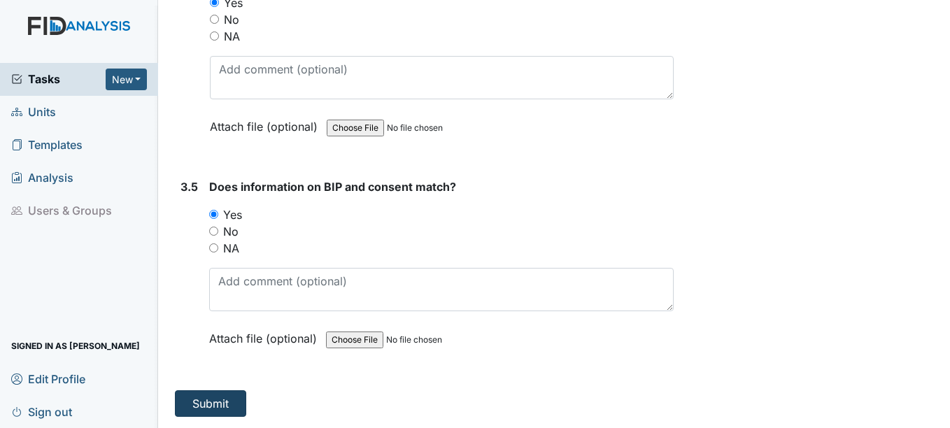
type textarea "4/7/25"
click button "Submit"
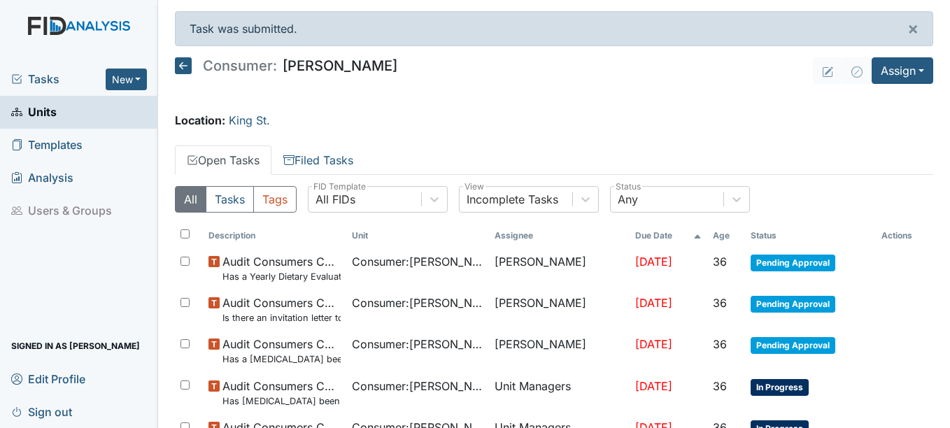
click at [45, 110] on span "Units" at bounding box center [33, 112] width 45 height 22
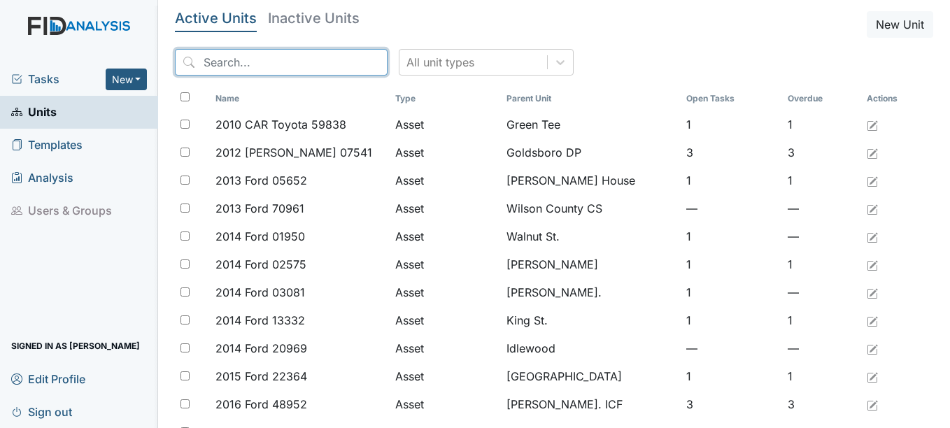
click at [287, 63] on input "search" at bounding box center [281, 62] width 213 height 27
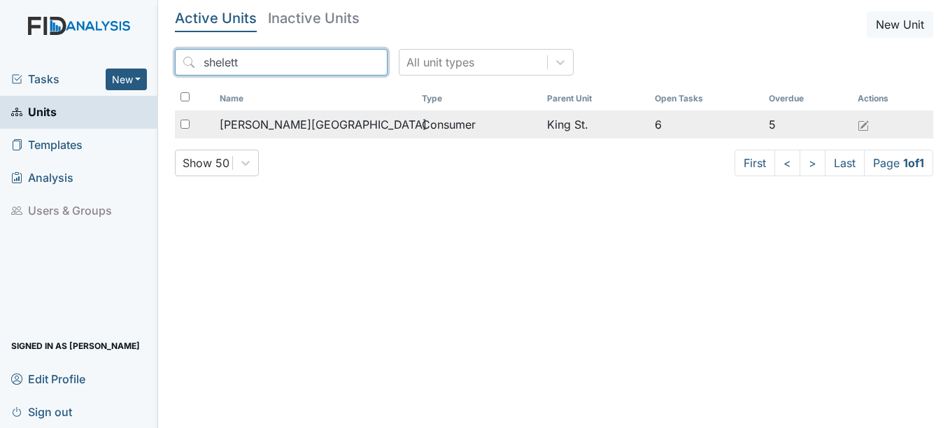
type input "shelett"
click at [287, 124] on span "[PERSON_NAME][GEOGRAPHIC_DATA]" at bounding box center [323, 124] width 207 height 17
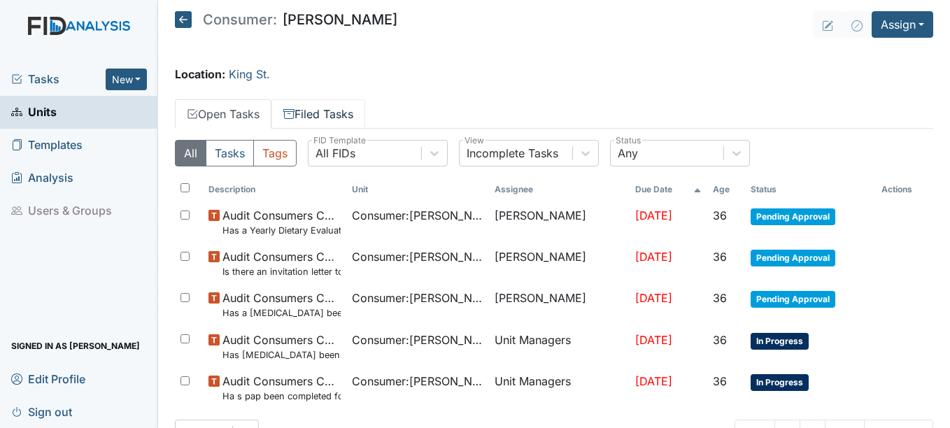
click at [323, 110] on link "Filed Tasks" at bounding box center [318, 113] width 94 height 29
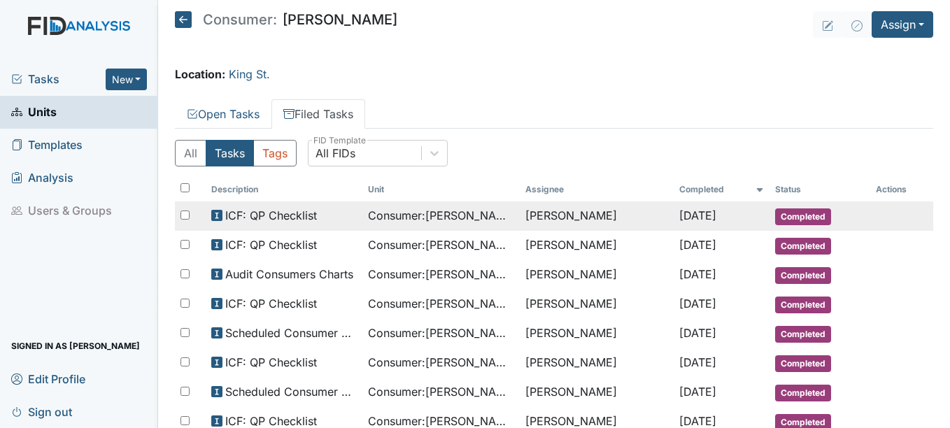
click at [793, 214] on span "Completed" at bounding box center [803, 216] width 56 height 17
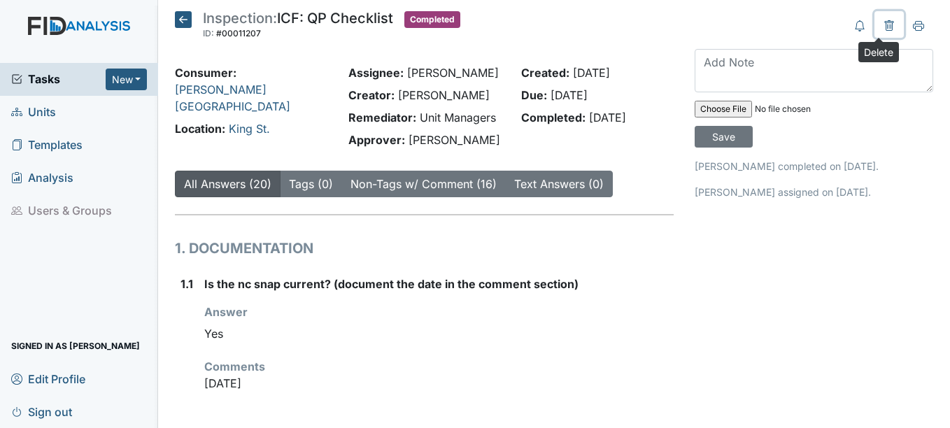
click at [883, 29] on icon at bounding box center [888, 25] width 11 height 11
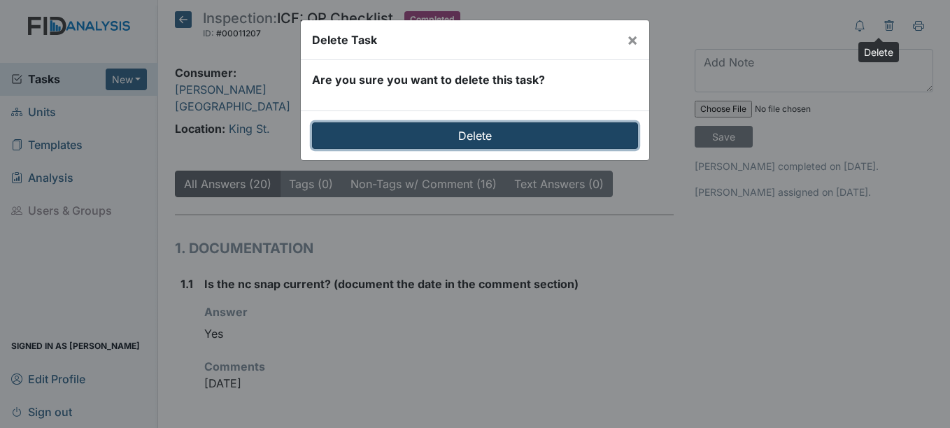
click at [476, 133] on input "Delete" at bounding box center [475, 135] width 326 height 27
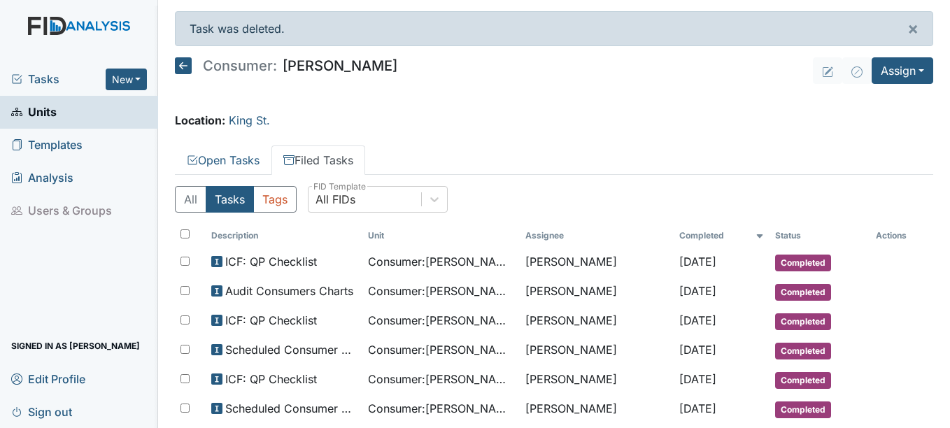
click at [52, 106] on span "Units" at bounding box center [33, 112] width 45 height 22
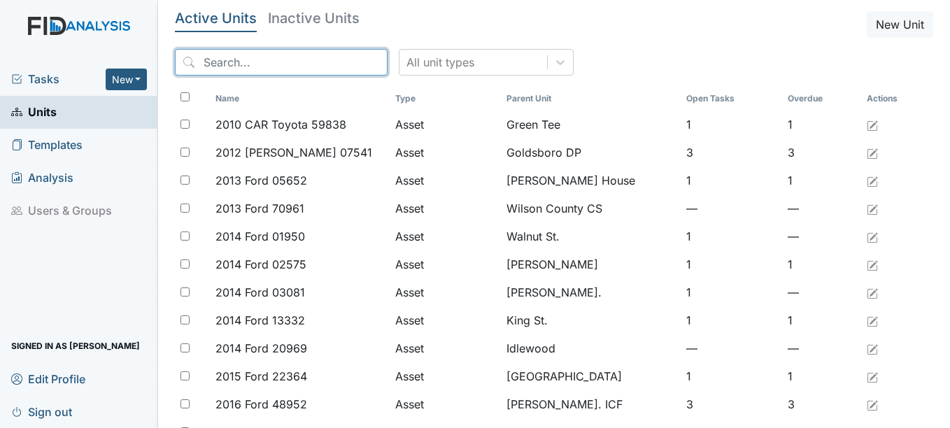
click at [227, 66] on input "search" at bounding box center [281, 62] width 213 height 27
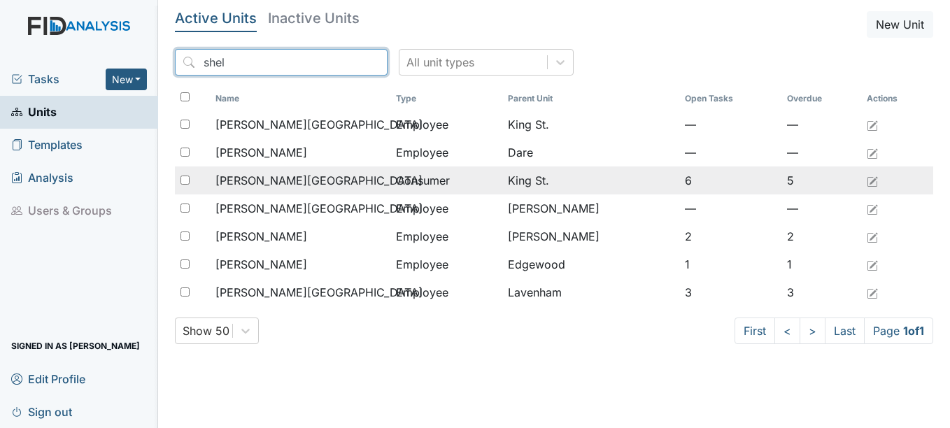
type input "shel"
click at [292, 179] on span "[PERSON_NAME][GEOGRAPHIC_DATA]" at bounding box center [318, 180] width 207 height 17
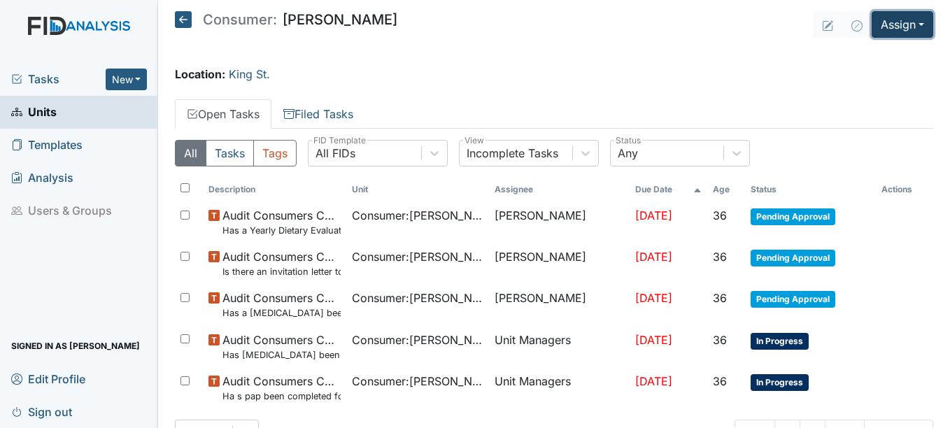
click at [913, 22] on button "Assign" at bounding box center [902, 24] width 62 height 27
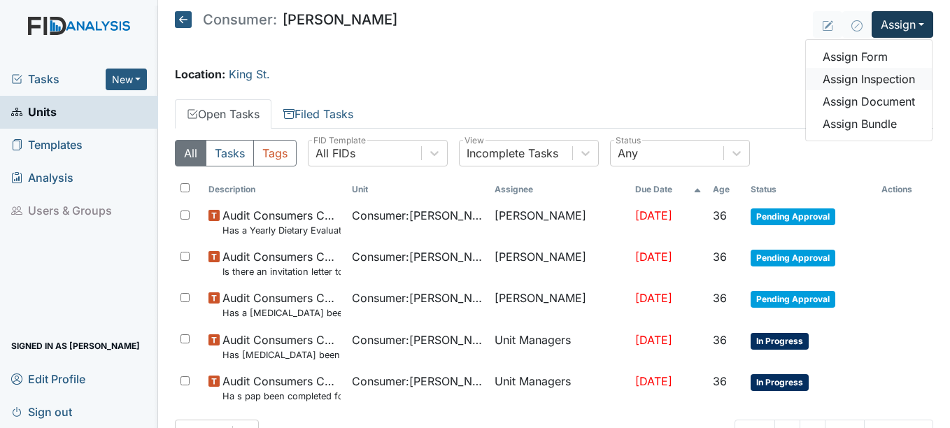
click at [878, 80] on link "Assign Inspection" at bounding box center [869, 79] width 126 height 22
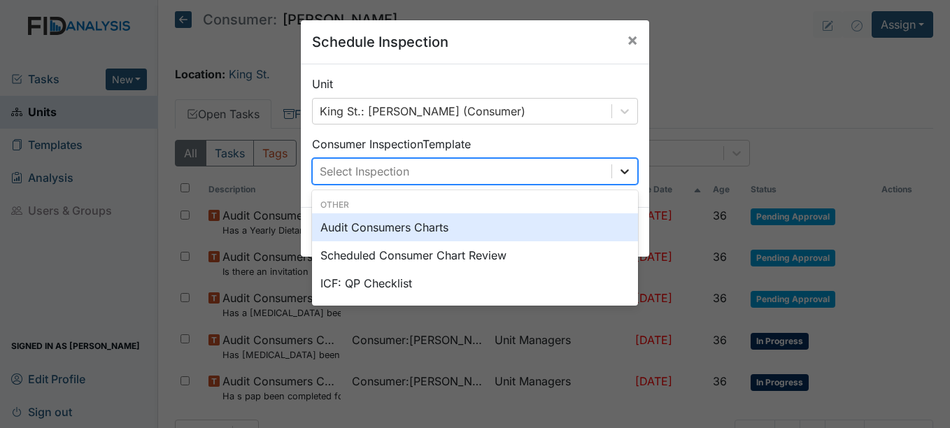
click at [620, 170] on icon at bounding box center [625, 171] width 14 height 14
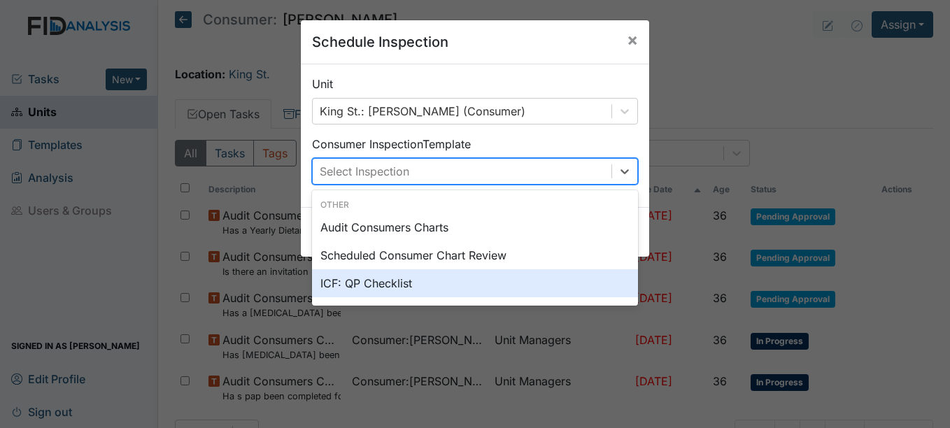
click at [403, 282] on div "ICF: QP Checklist" at bounding box center [475, 283] width 326 height 28
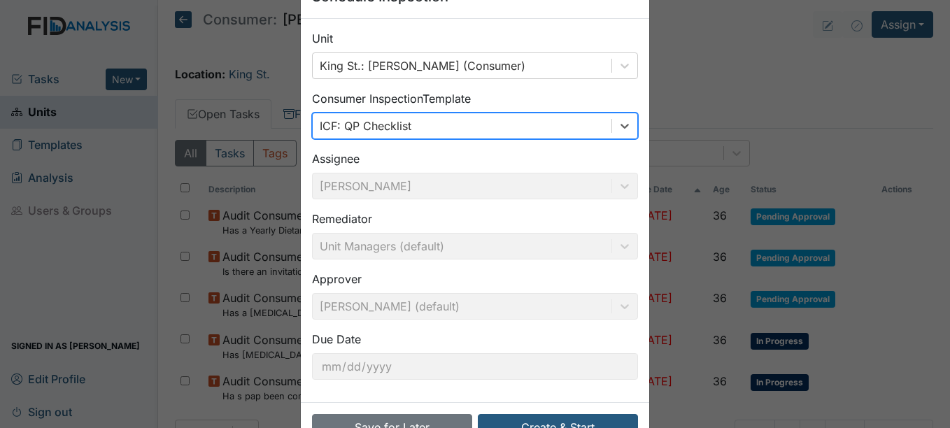
scroll to position [90, 0]
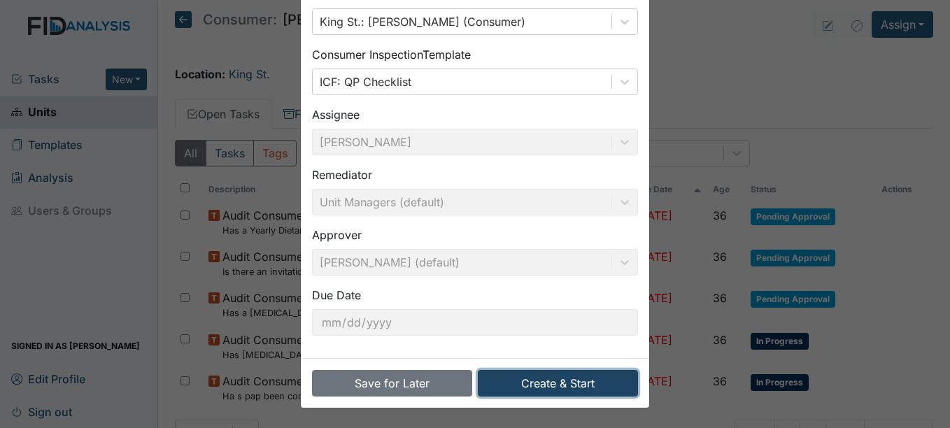
click at [569, 379] on button "Create & Start" at bounding box center [558, 383] width 160 height 27
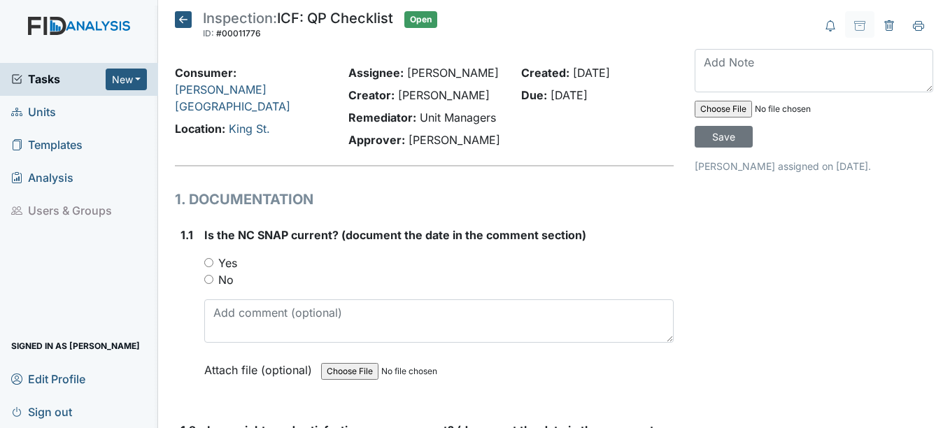
click at [210, 263] on input "Yes" at bounding box center [208, 262] width 9 height 9
radio input "true"
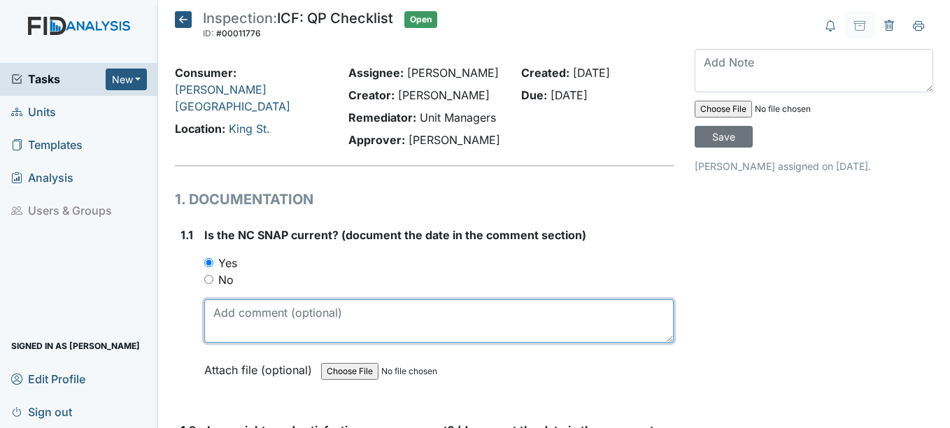
click at [240, 328] on textarea at bounding box center [438, 320] width 469 height 43
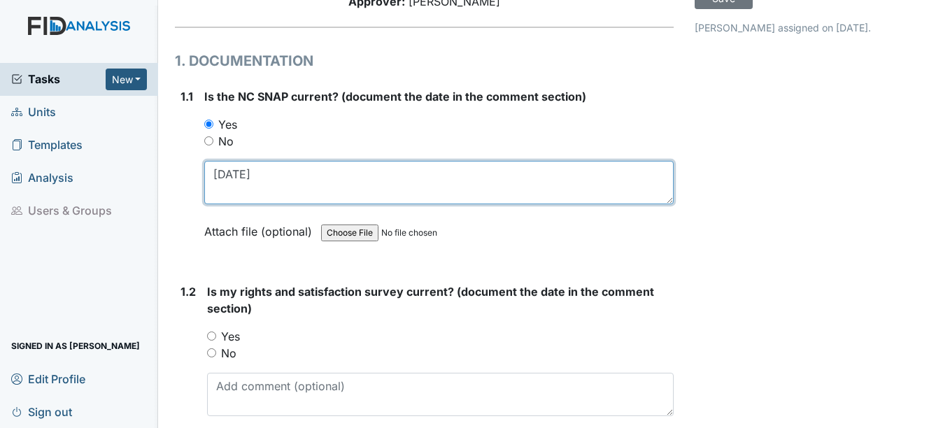
scroll to position [140, 0]
type textarea "2-26-25"
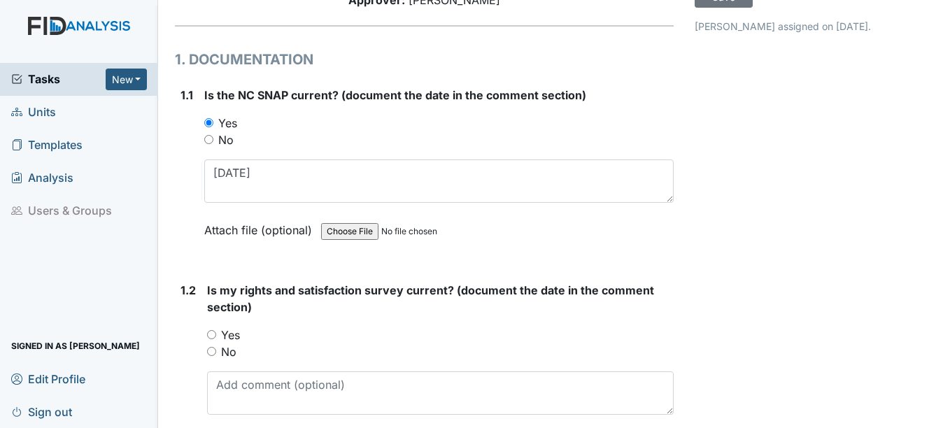
click at [207, 335] on input "Yes" at bounding box center [211, 334] width 9 height 9
radio input "true"
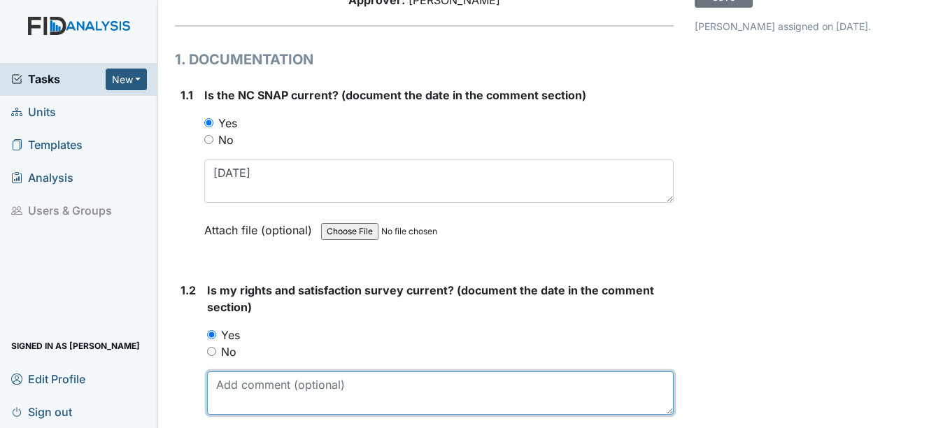
click at [248, 404] on textarea at bounding box center [440, 392] width 466 height 43
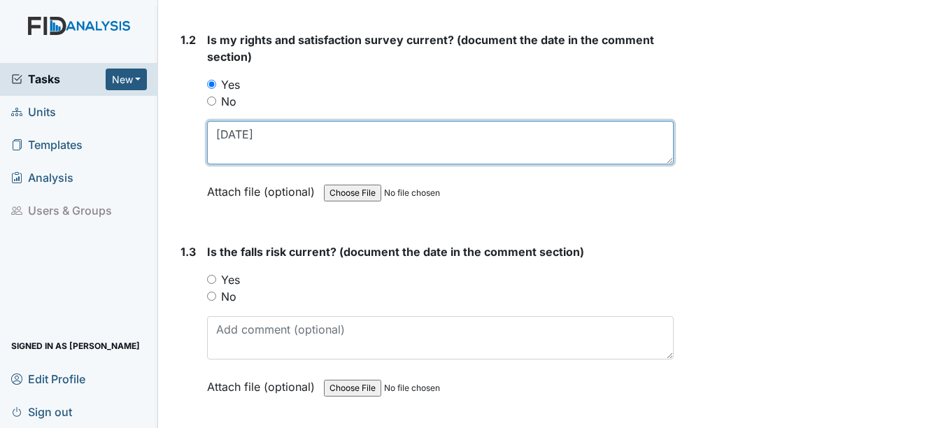
scroll to position [420, 0]
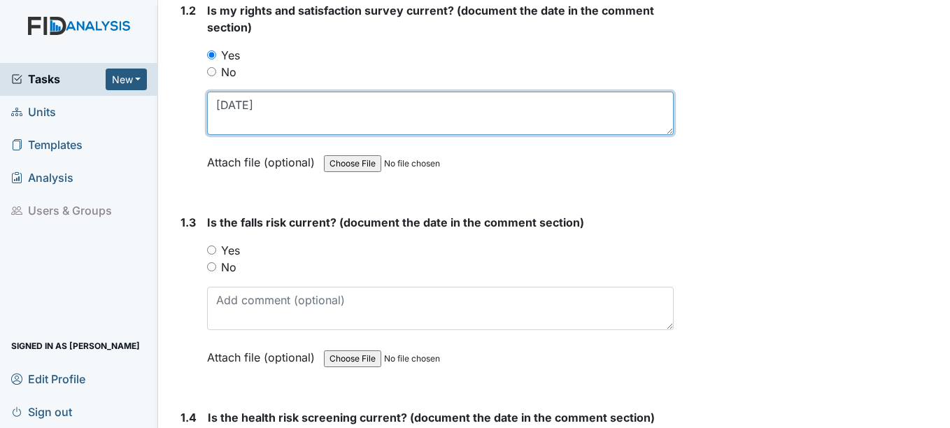
type textarea "11-27-24"
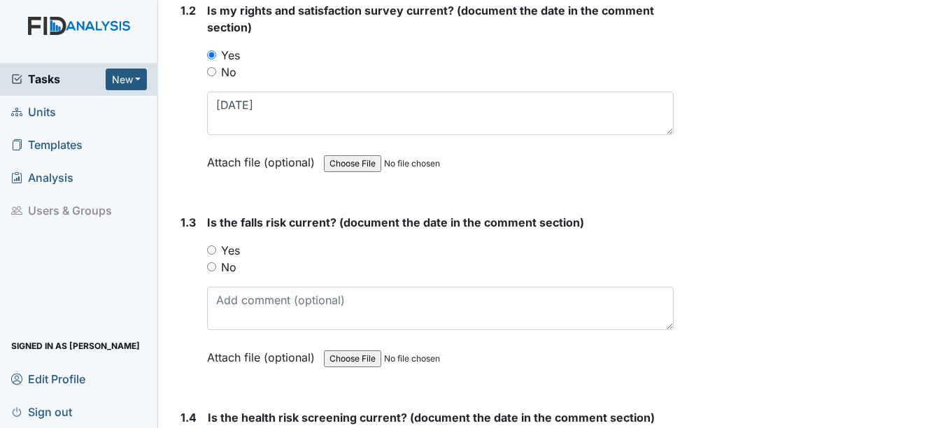
click at [215, 250] on input "Yes" at bounding box center [211, 249] width 9 height 9
radio input "true"
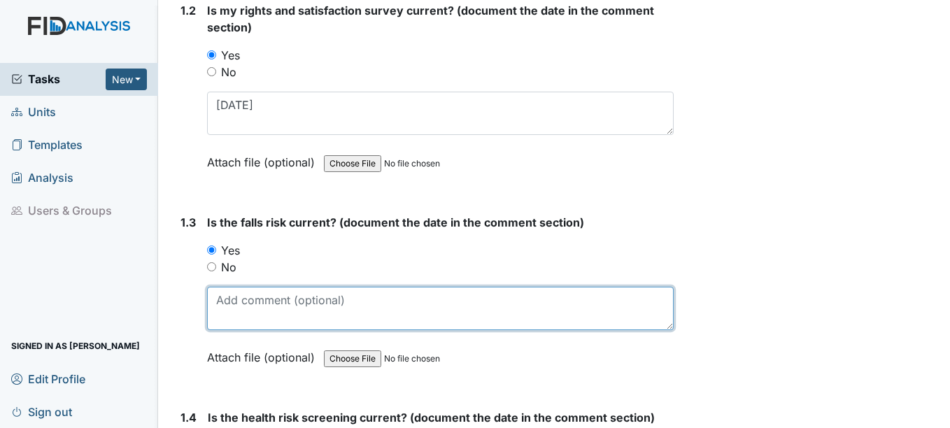
click at [248, 307] on textarea at bounding box center [440, 308] width 466 height 43
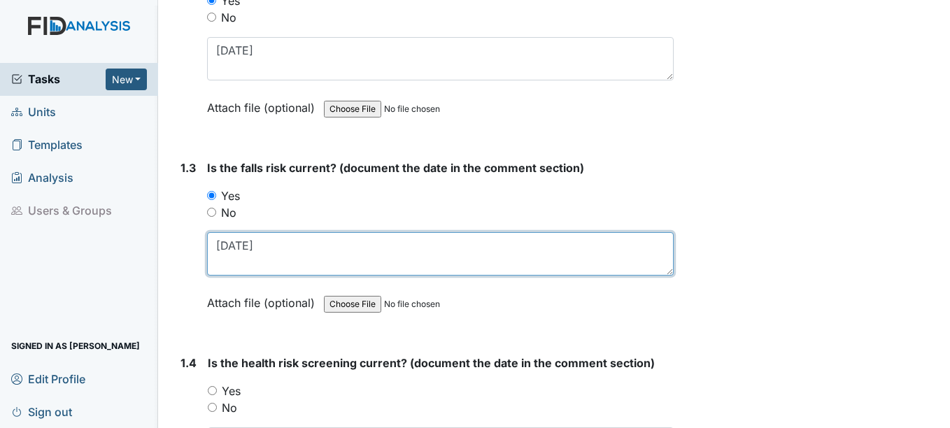
scroll to position [559, 0]
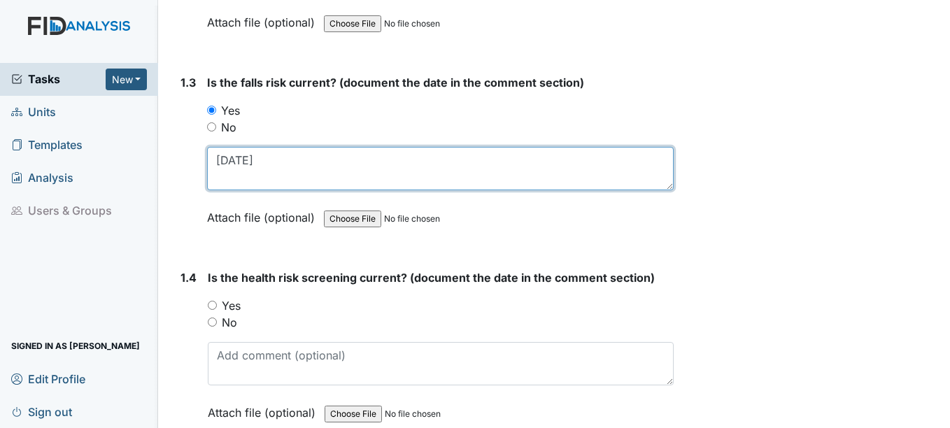
type textarea "12-16-24"
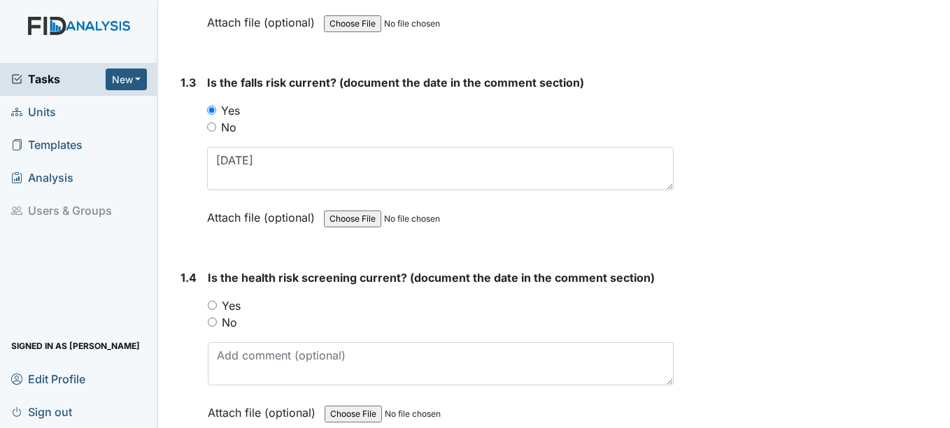
click at [213, 305] on input "Yes" at bounding box center [212, 305] width 9 height 9
radio input "true"
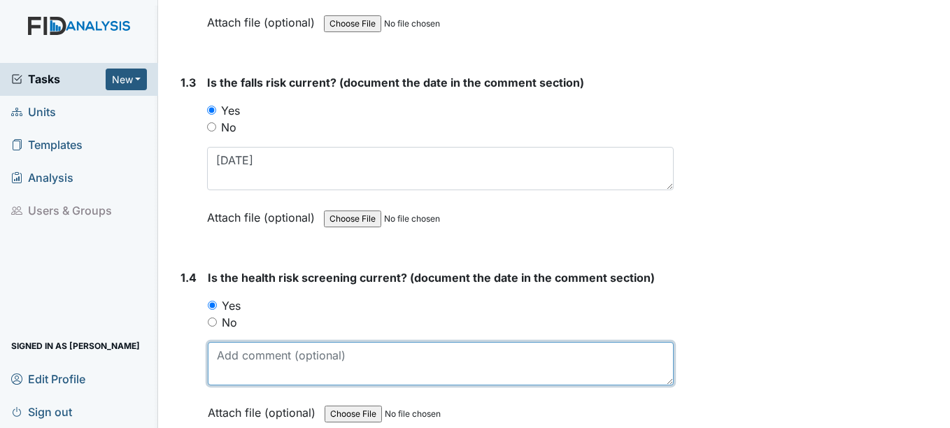
click at [232, 363] on textarea at bounding box center [440, 363] width 465 height 43
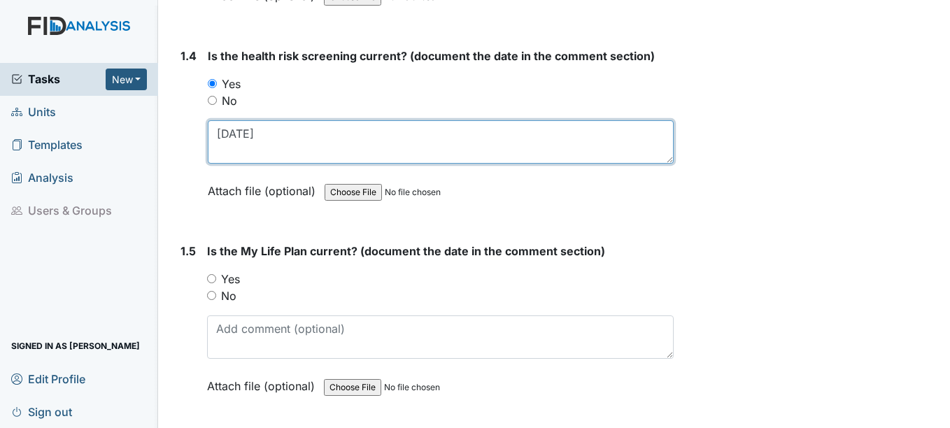
scroll to position [839, 0]
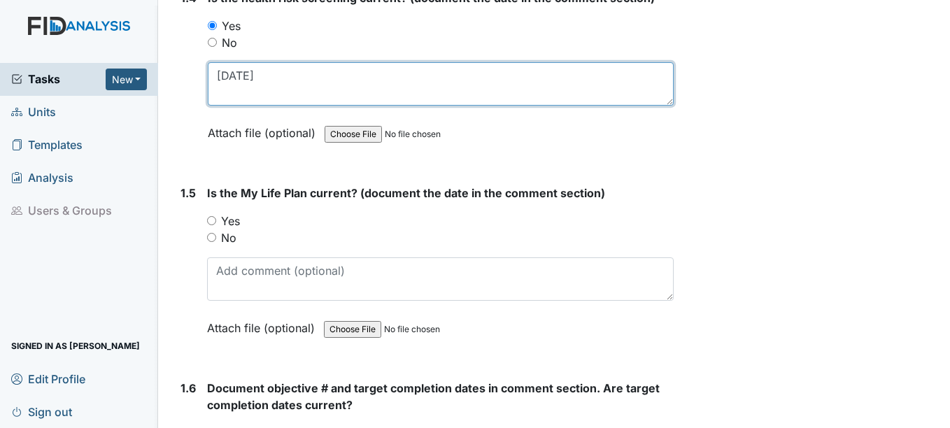
type textarea "11-27-24"
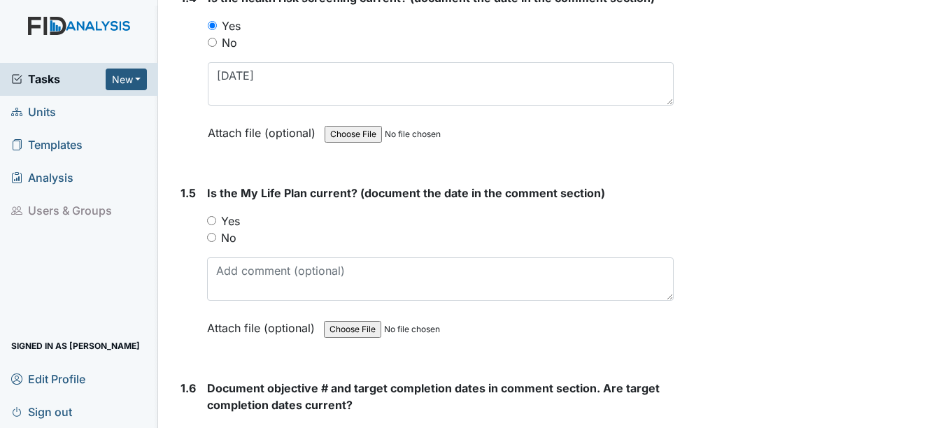
drag, startPoint x: 214, startPoint y: 220, endPoint x: 211, endPoint y: 243, distance: 22.6
click at [213, 221] on input "Yes" at bounding box center [211, 220] width 9 height 9
radio input "true"
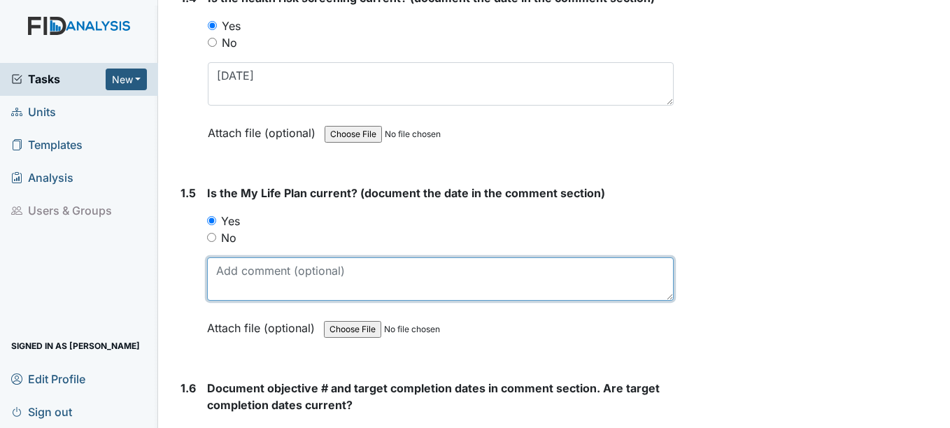
click at [220, 283] on textarea at bounding box center [440, 278] width 466 height 43
click at [240, 274] on textarea at bounding box center [440, 278] width 466 height 43
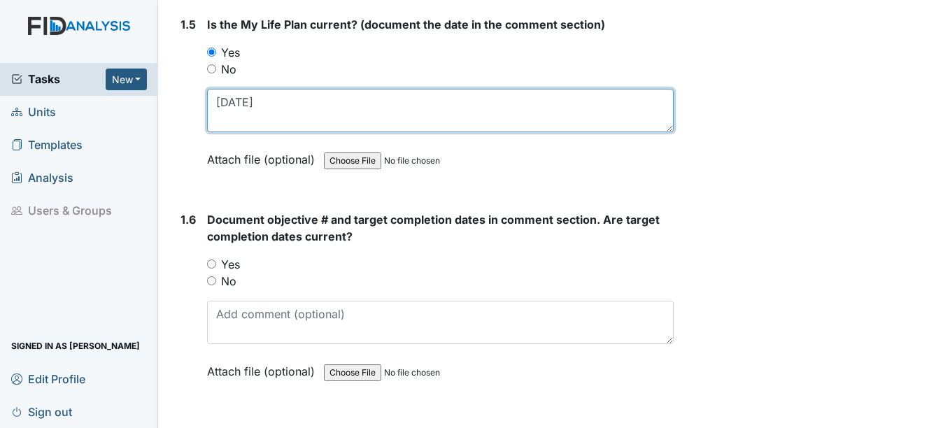
scroll to position [1049, 0]
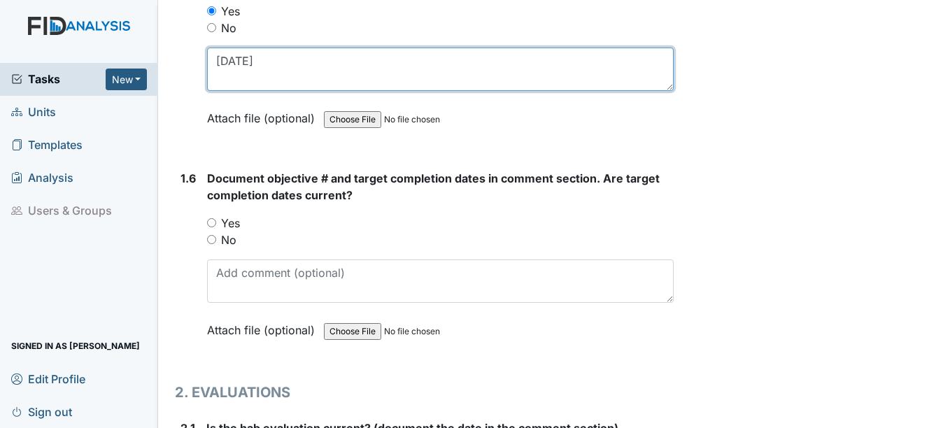
type textarea "11-27-24"
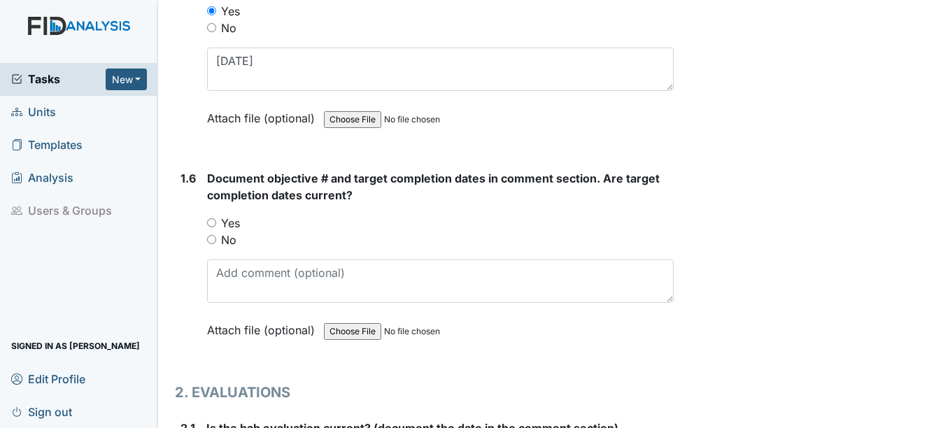
click at [213, 222] on input "Yes" at bounding box center [211, 222] width 9 height 9
radio input "true"
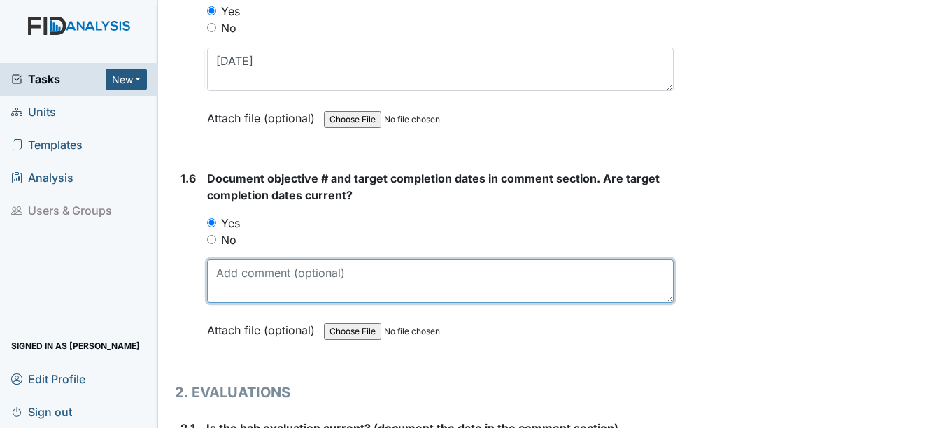
click at [243, 275] on textarea at bounding box center [440, 280] width 466 height 43
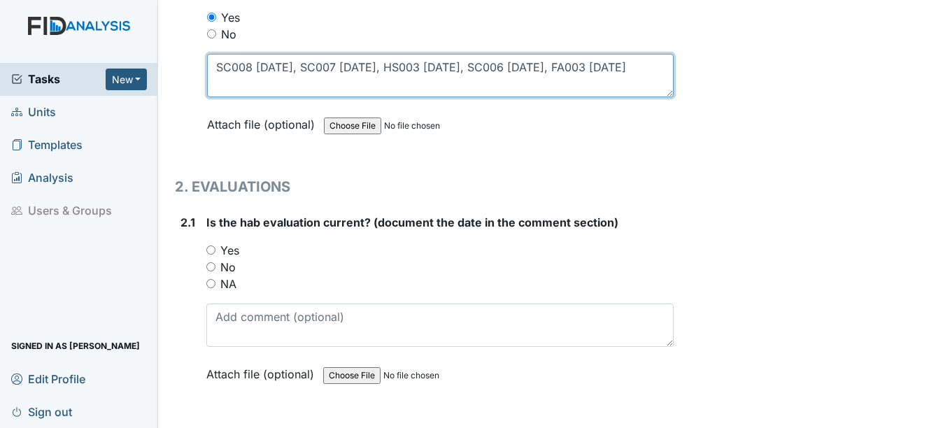
scroll to position [1259, 0]
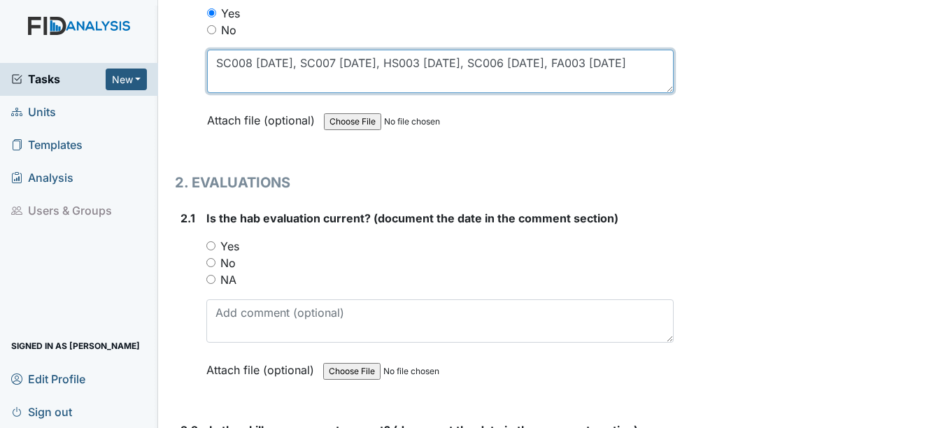
type textarea "SC008 [DATE], SC007 [DATE], HS003 [DATE], SC006 [DATE], FA003 [DATE]"
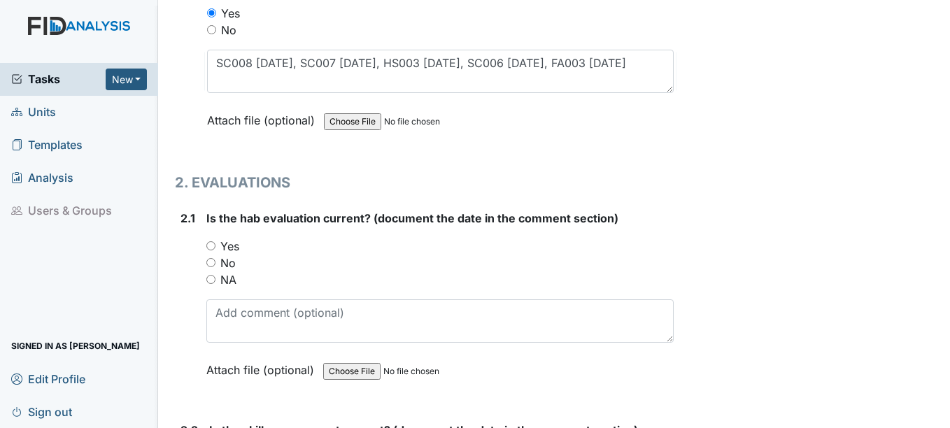
click at [211, 246] on input "Yes" at bounding box center [210, 245] width 9 height 9
radio input "true"
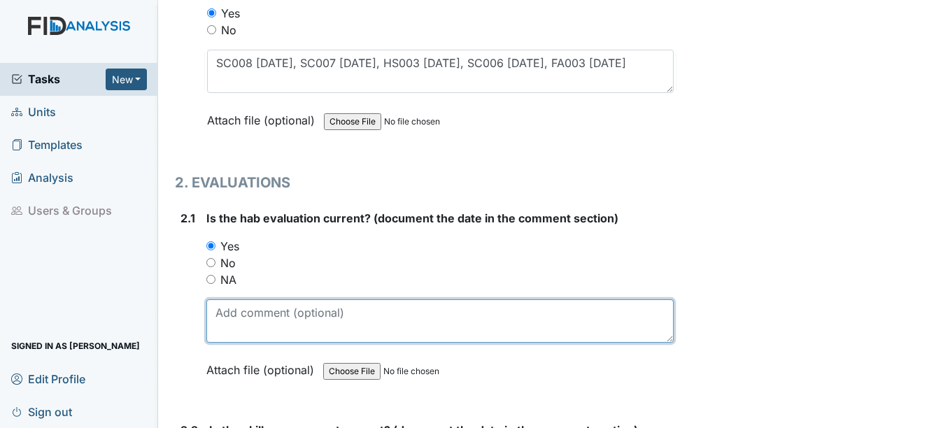
click at [245, 320] on textarea at bounding box center [439, 320] width 466 height 43
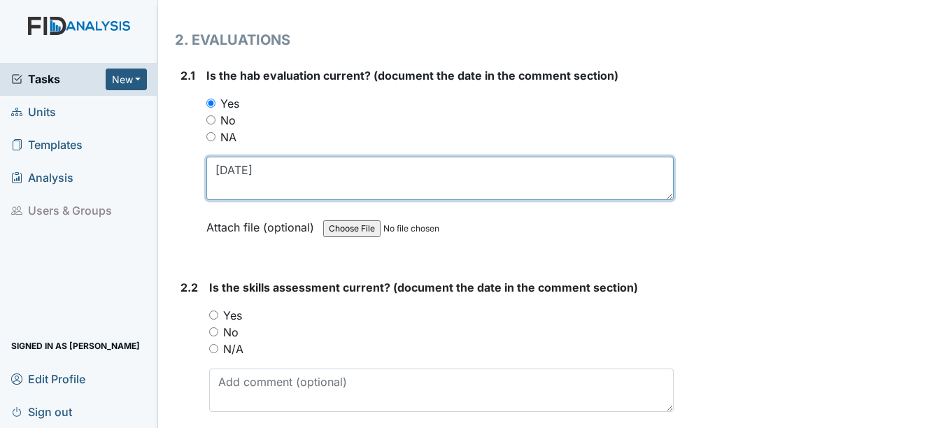
scroll to position [1469, 0]
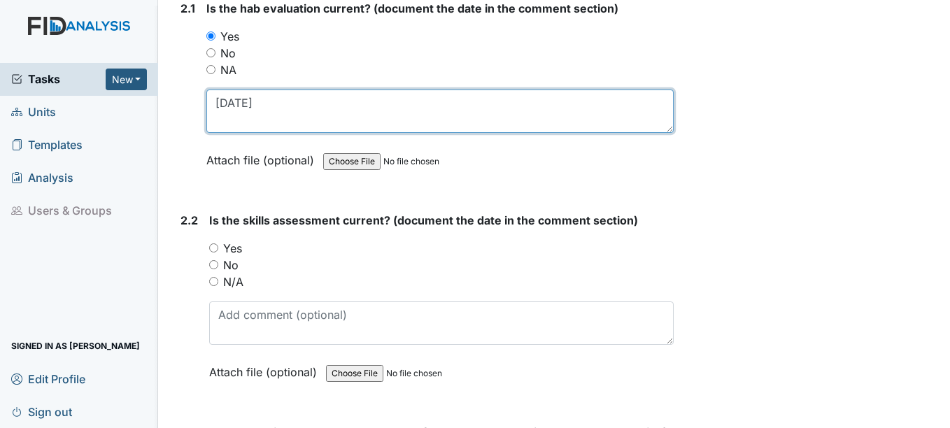
type textarea "[DATE]"
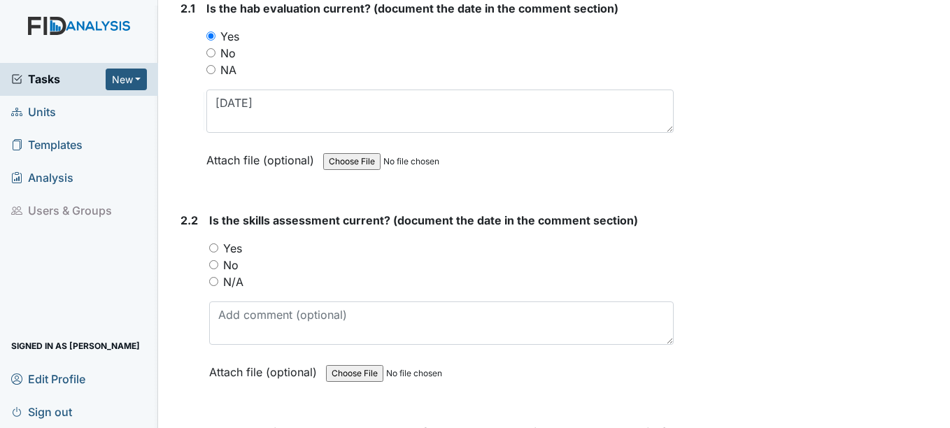
click at [212, 248] on input "Yes" at bounding box center [213, 247] width 9 height 9
radio input "true"
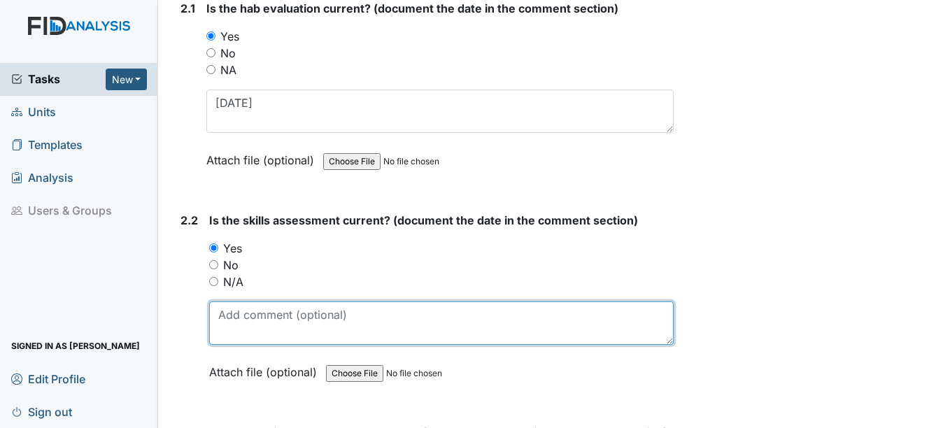
click at [238, 311] on textarea at bounding box center [441, 322] width 464 height 43
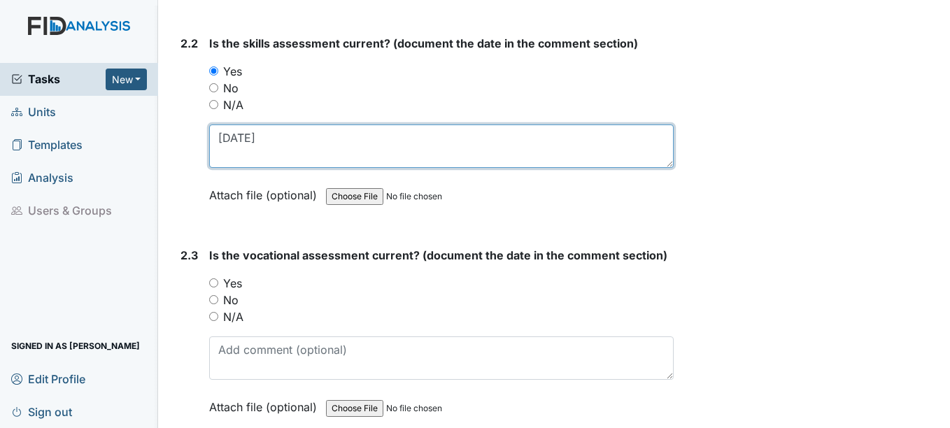
scroll to position [1678, 0]
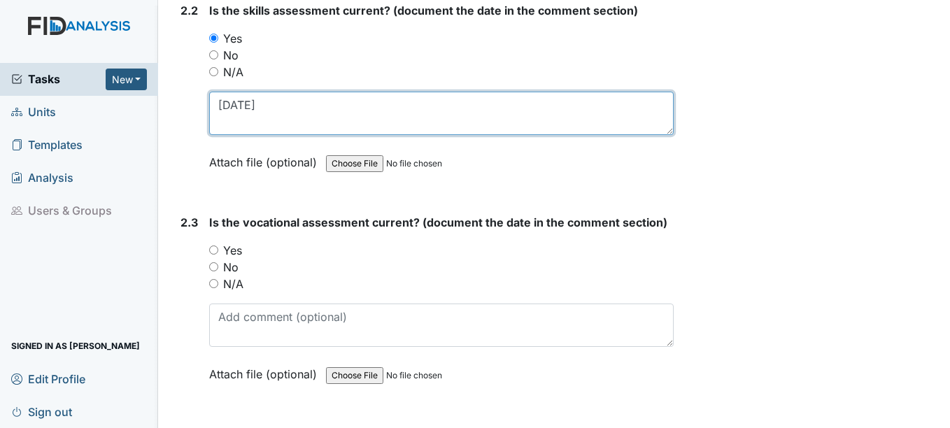
type textarea "[DATE]"
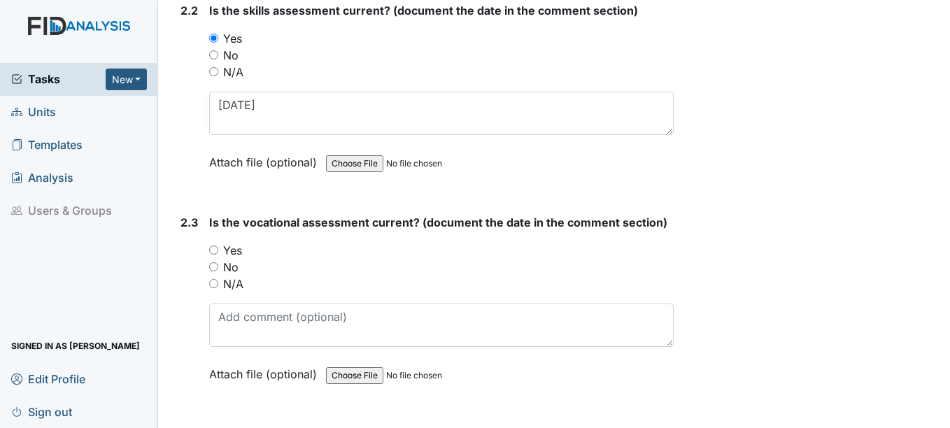
click at [213, 250] on input "Yes" at bounding box center [213, 249] width 9 height 9
radio input "true"
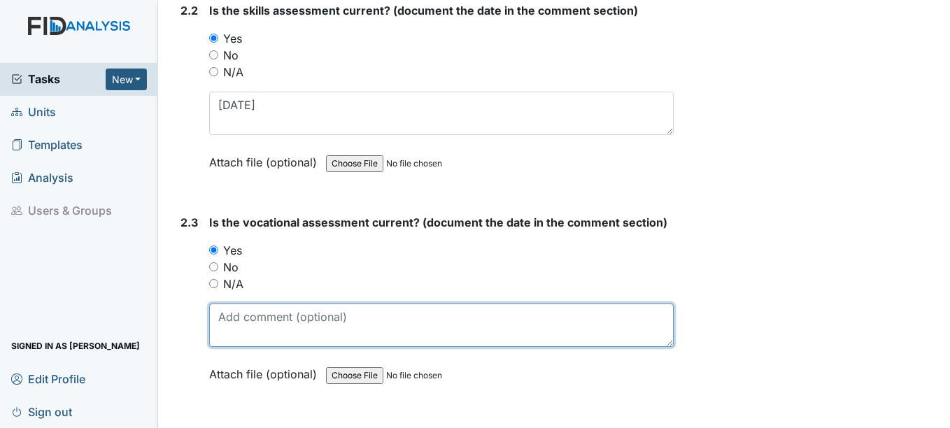
click at [229, 326] on textarea at bounding box center [441, 325] width 464 height 43
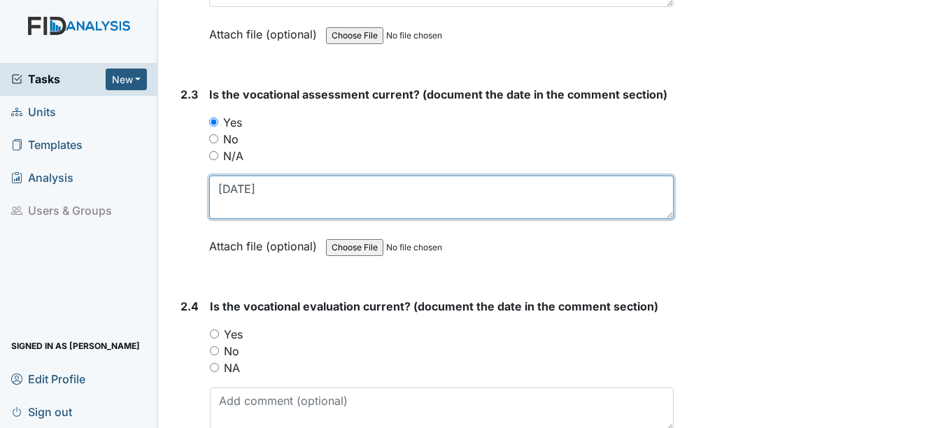
scroll to position [1818, 0]
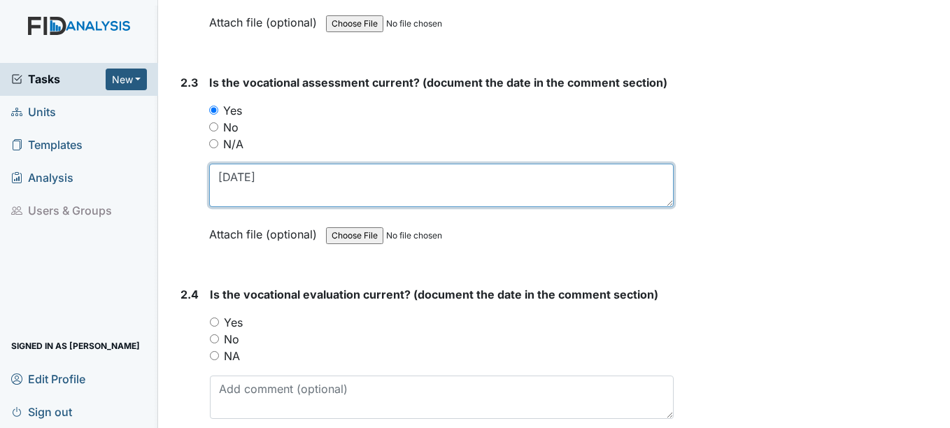
type textarea "11-15-24"
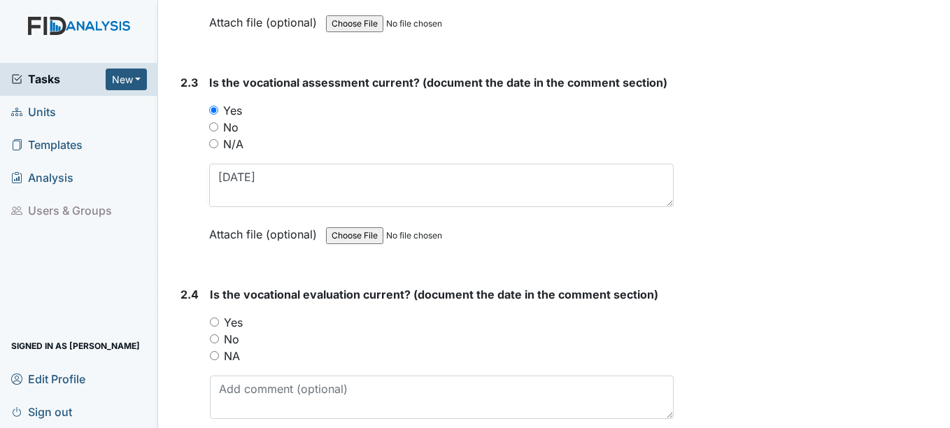
drag, startPoint x: 215, startPoint y: 321, endPoint x: 218, endPoint y: 341, distance: 19.8
click at [215, 324] on input "Yes" at bounding box center [214, 321] width 9 height 9
radio input "true"
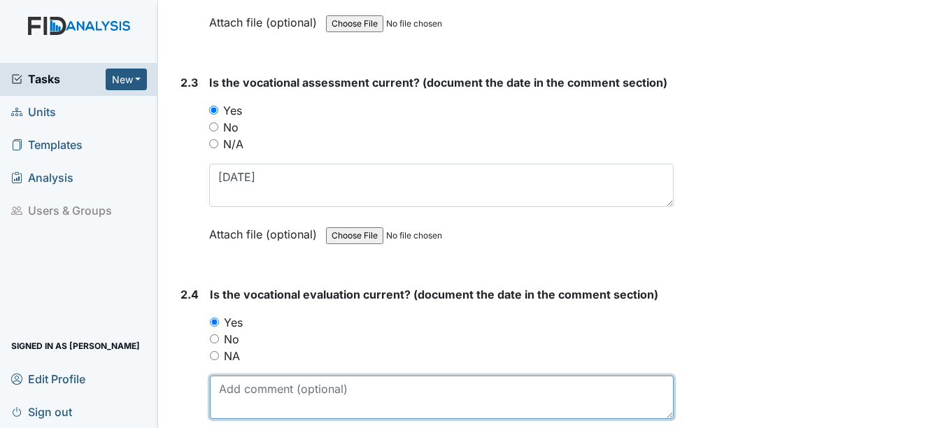
click at [260, 393] on textarea at bounding box center [441, 397] width 463 height 43
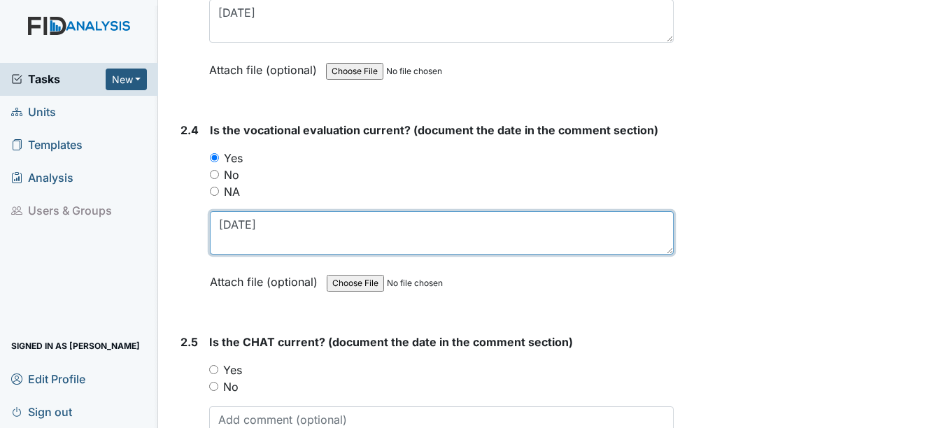
scroll to position [2028, 0]
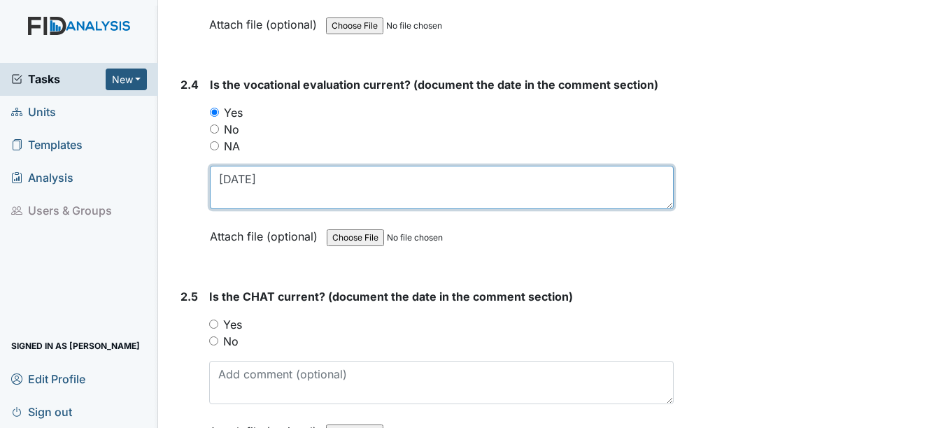
type textarea "11-15-24"
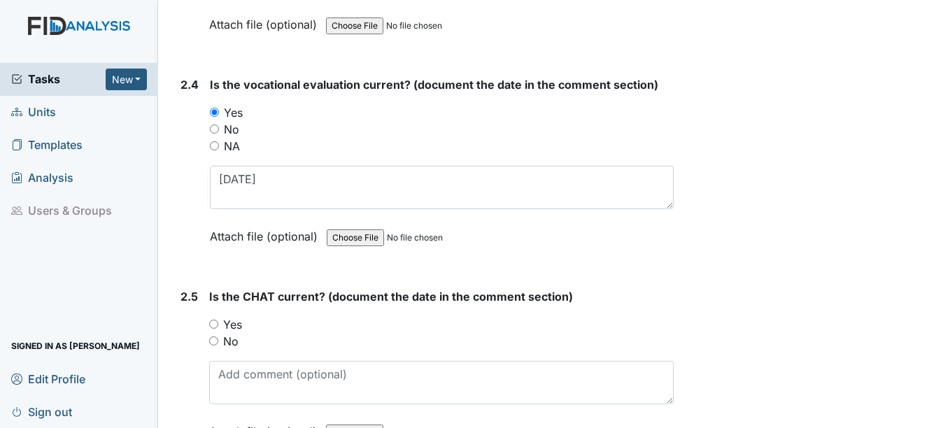
click at [216, 322] on input "Yes" at bounding box center [213, 324] width 9 height 9
radio input "true"
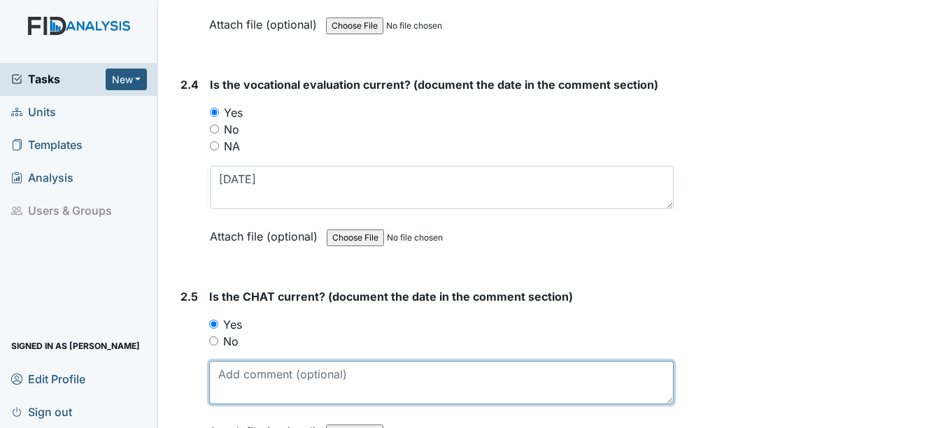
click at [219, 376] on textarea at bounding box center [441, 382] width 464 height 43
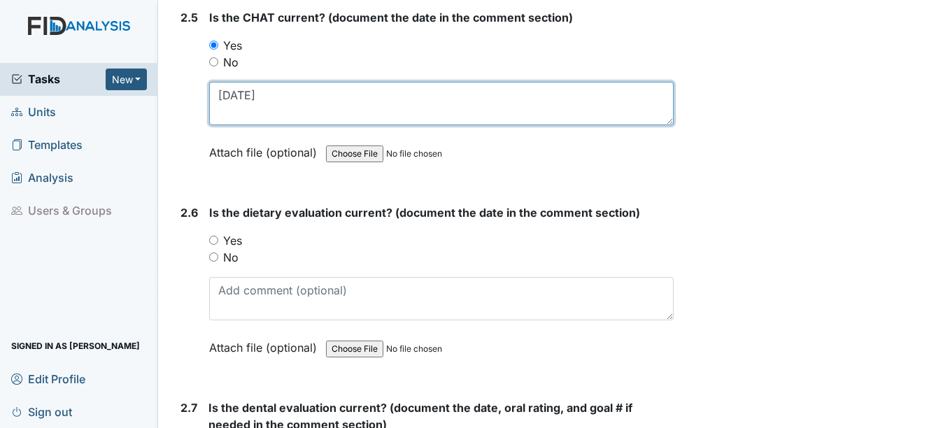
scroll to position [2308, 0]
type textarea "11-27-24"
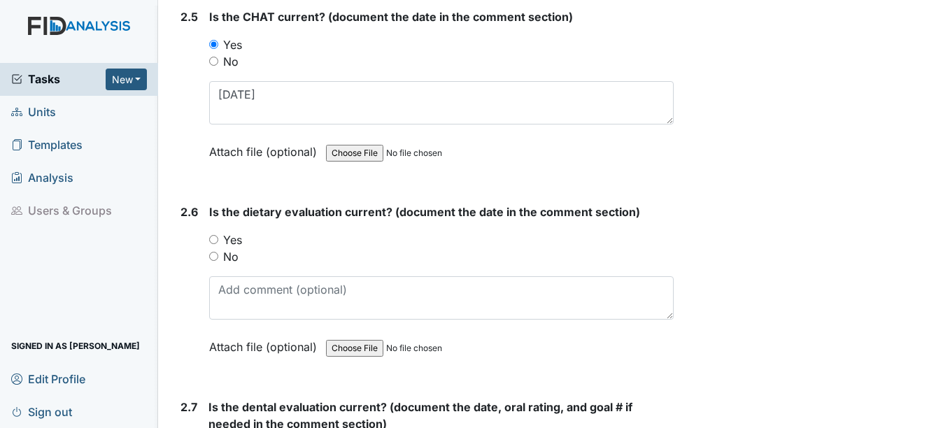
click at [216, 241] on input "Yes" at bounding box center [213, 239] width 9 height 9
radio input "true"
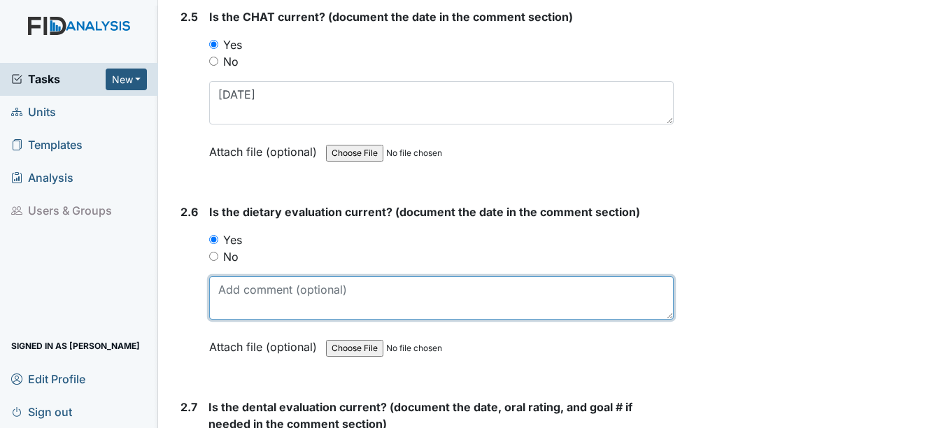
click at [234, 306] on textarea at bounding box center [441, 297] width 464 height 43
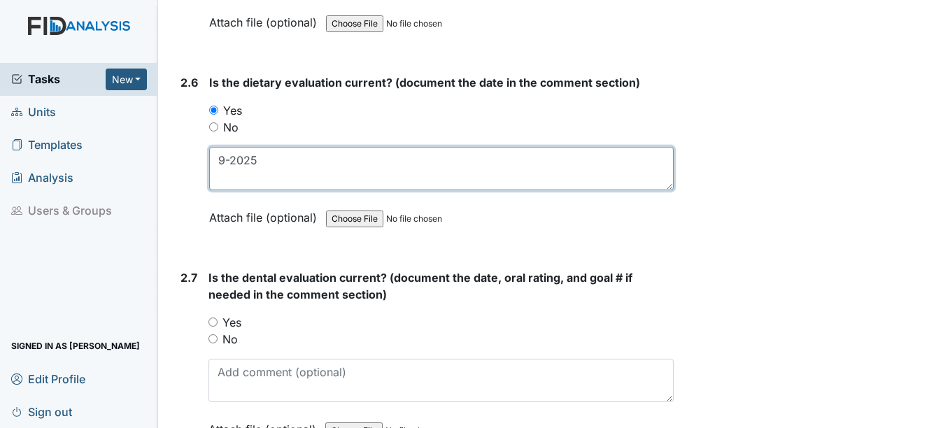
scroll to position [2518, 0]
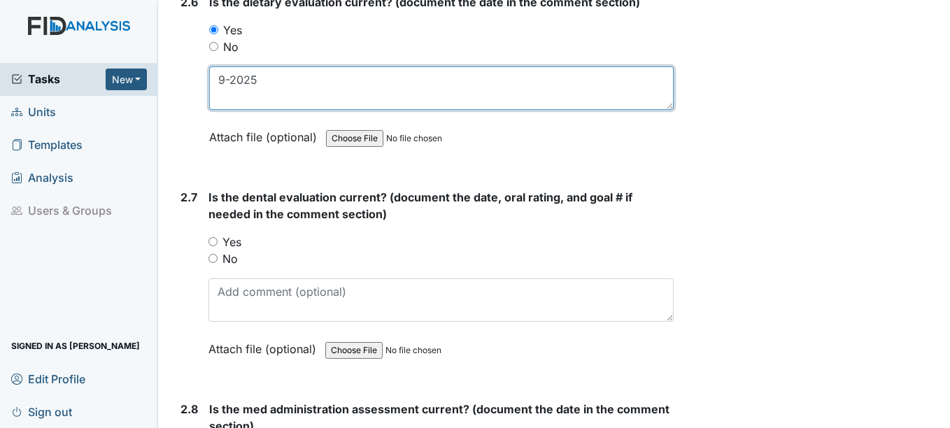
type textarea "9-2025"
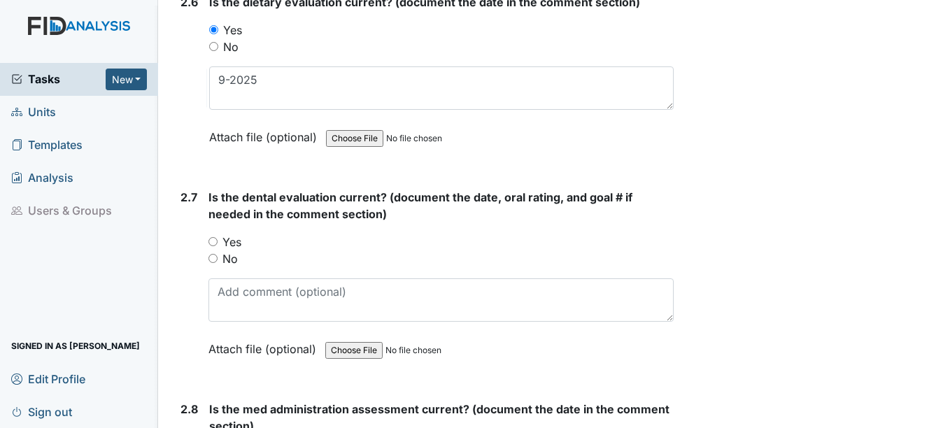
click at [216, 245] on input "Yes" at bounding box center [212, 241] width 9 height 9
radio input "true"
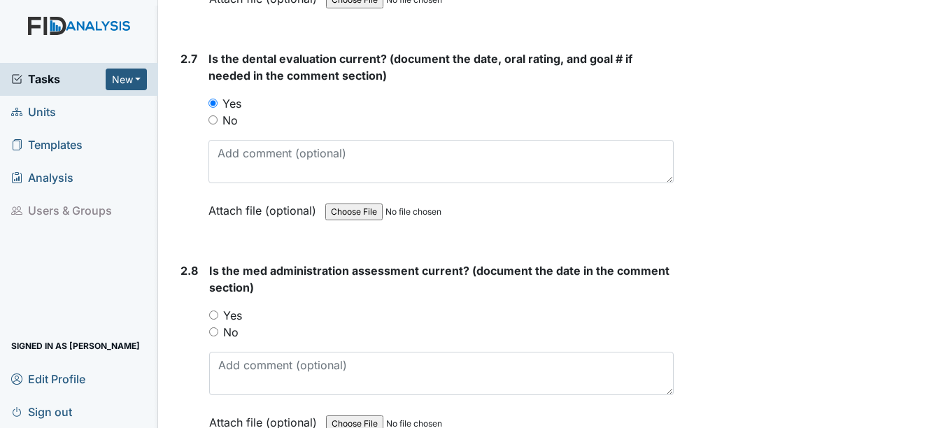
scroll to position [2657, 0]
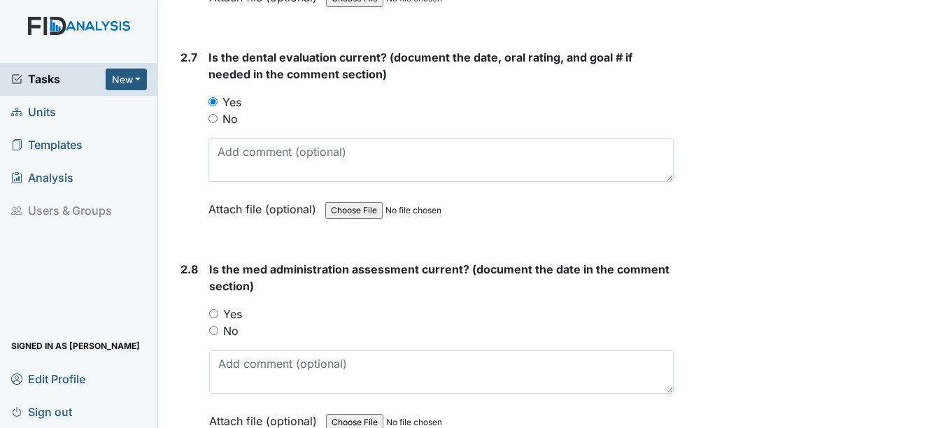
click at [218, 315] on input "Yes" at bounding box center [213, 313] width 9 height 9
radio input "true"
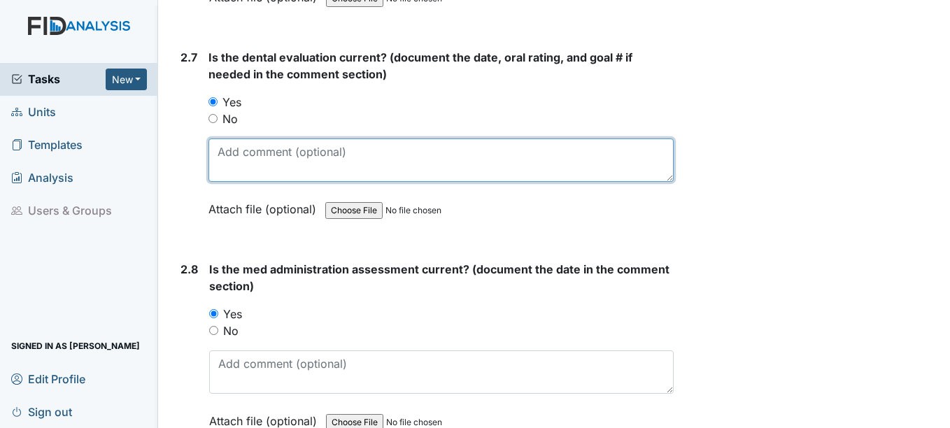
click at [259, 180] on textarea at bounding box center [440, 159] width 464 height 43
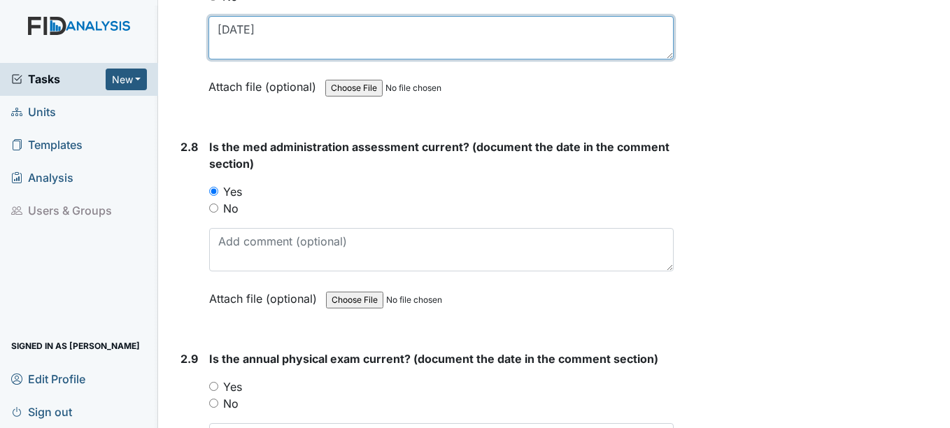
scroll to position [2797, 0]
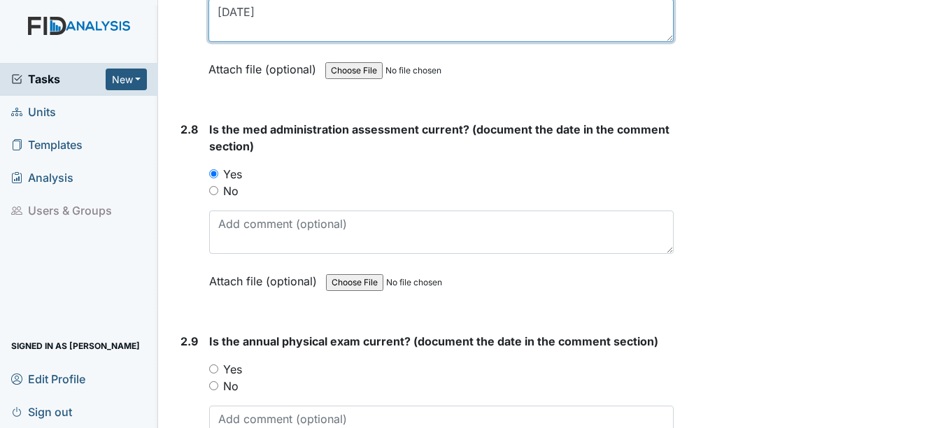
type textarea "4-7-25"
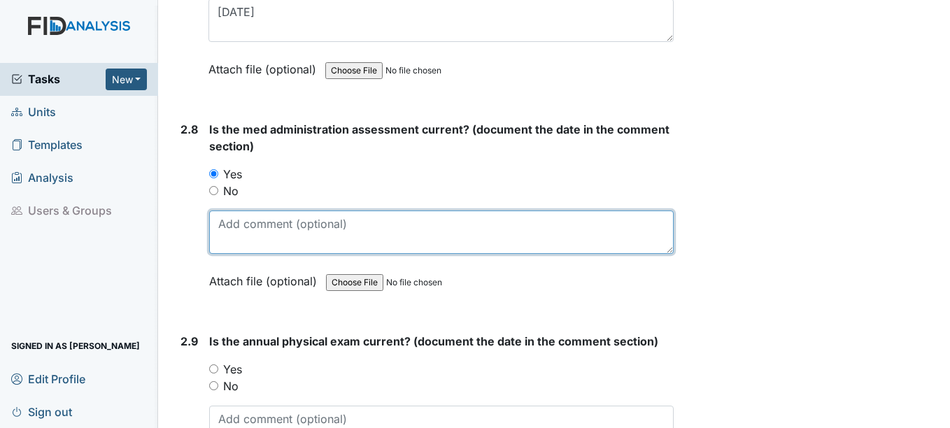
click at [233, 242] on textarea at bounding box center [441, 232] width 464 height 43
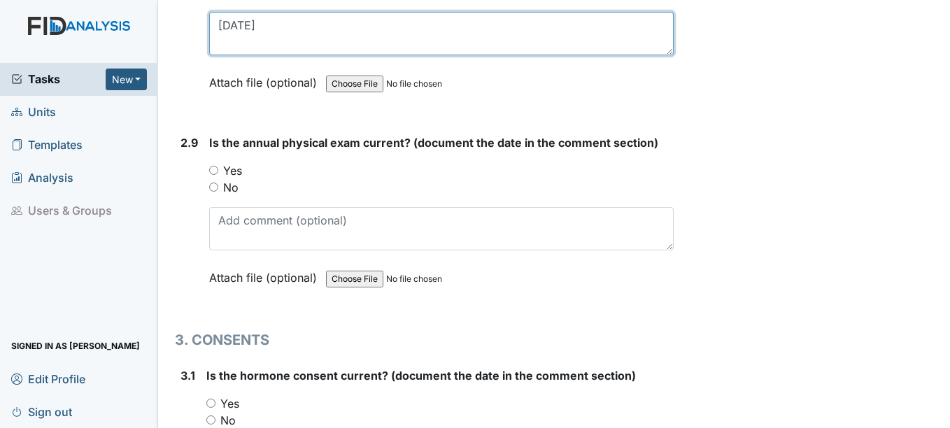
scroll to position [3007, 0]
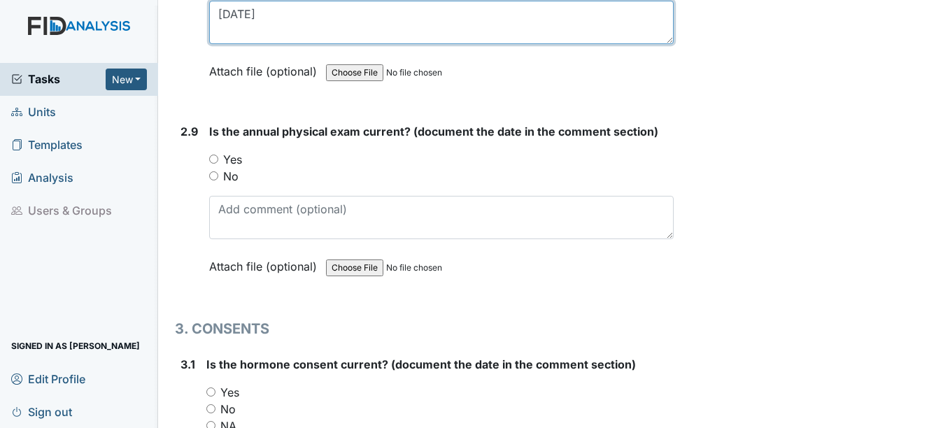
type textarea "2-25-25"
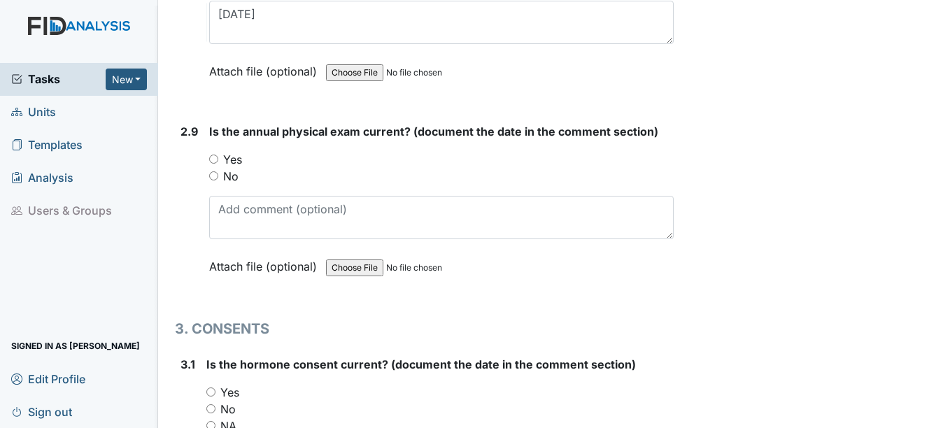
click at [214, 160] on input "Yes" at bounding box center [213, 159] width 9 height 9
radio input "true"
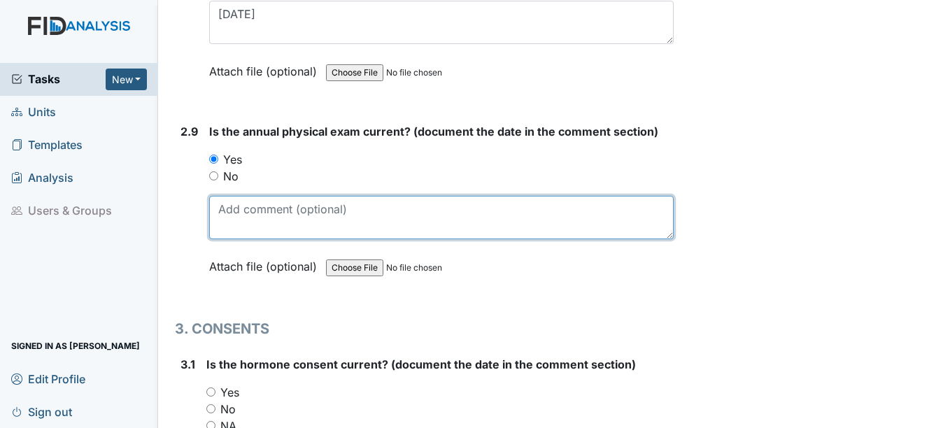
click at [246, 224] on textarea at bounding box center [441, 217] width 464 height 43
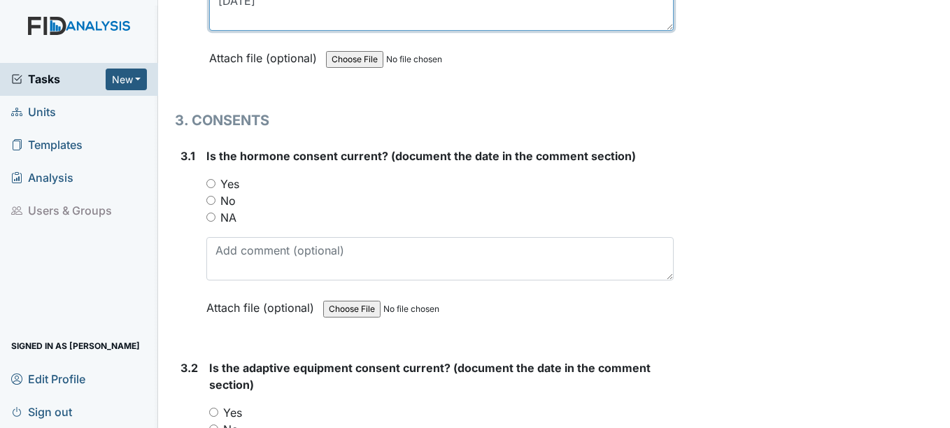
scroll to position [3217, 0]
type textarea "11-6-24"
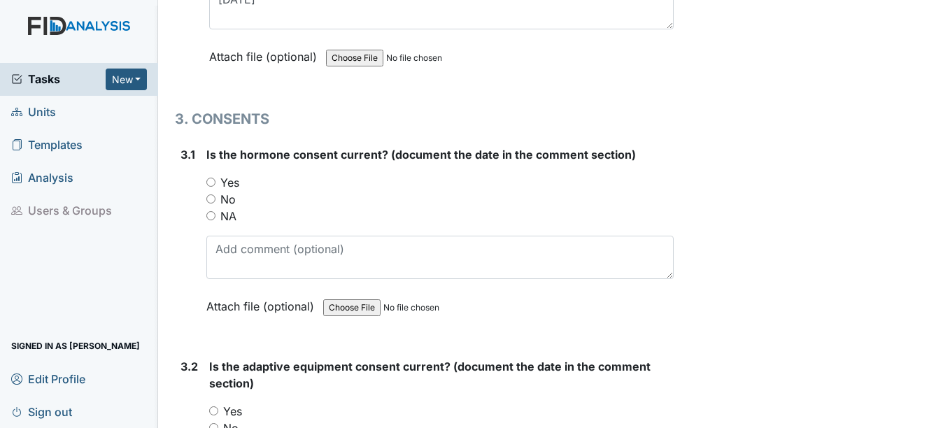
click at [211, 217] on input "NA" at bounding box center [210, 215] width 9 height 9
radio input "true"
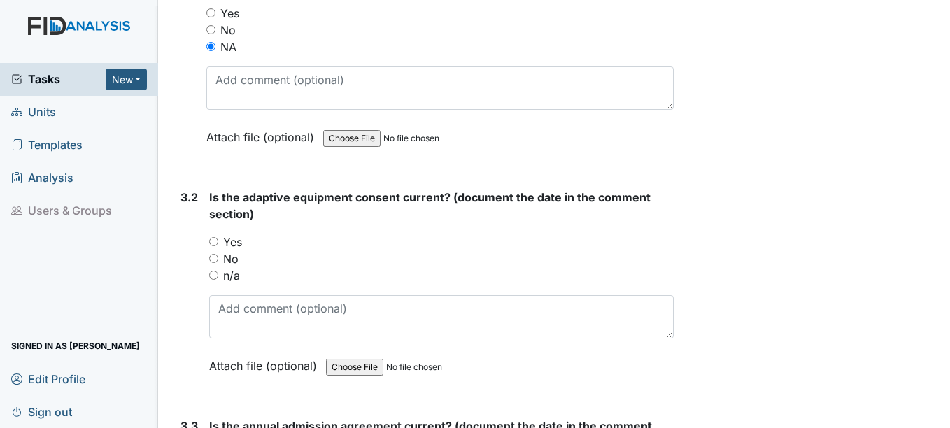
scroll to position [3427, 0]
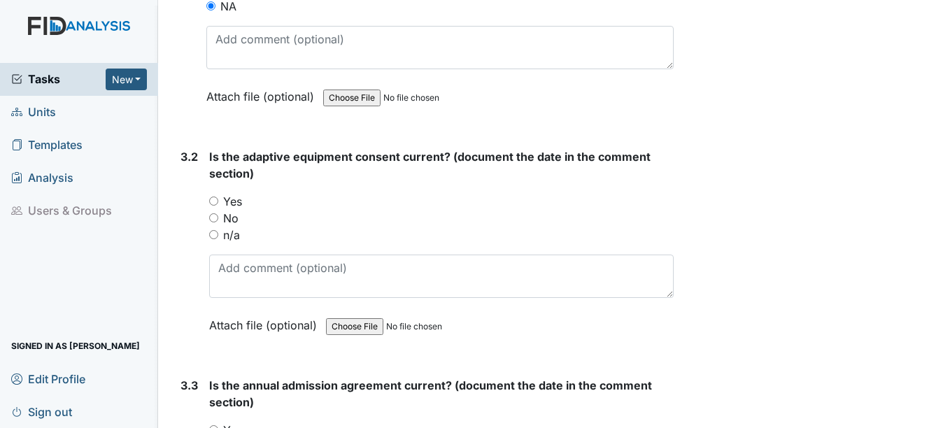
click at [213, 234] on input "n/a" at bounding box center [213, 234] width 9 height 9
radio input "true"
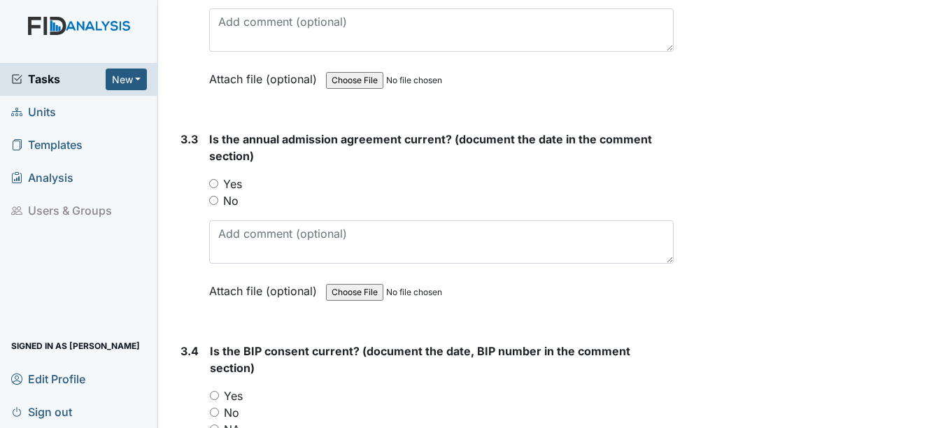
scroll to position [3706, 0]
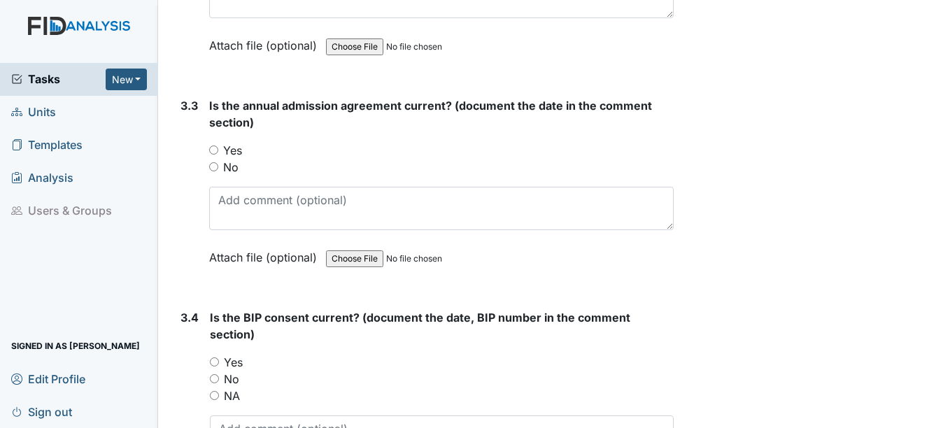
click at [213, 151] on input "Yes" at bounding box center [213, 149] width 9 height 9
radio input "true"
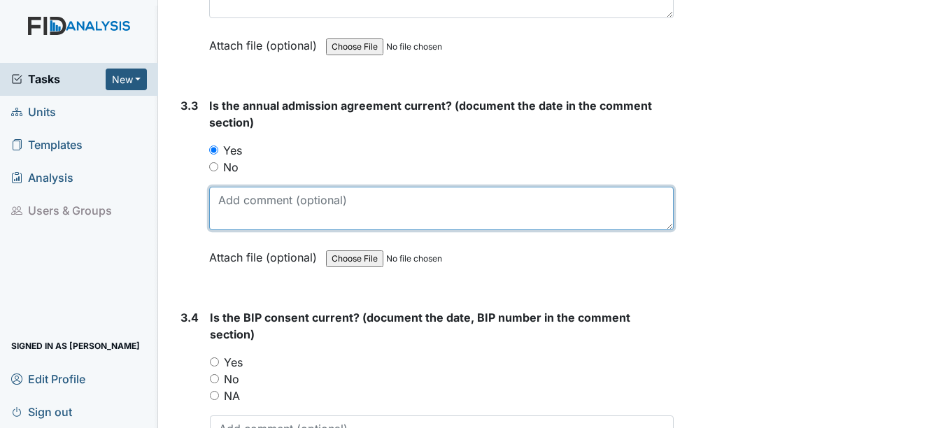
click at [234, 207] on textarea at bounding box center [441, 208] width 464 height 43
type textarea "10-1-25"
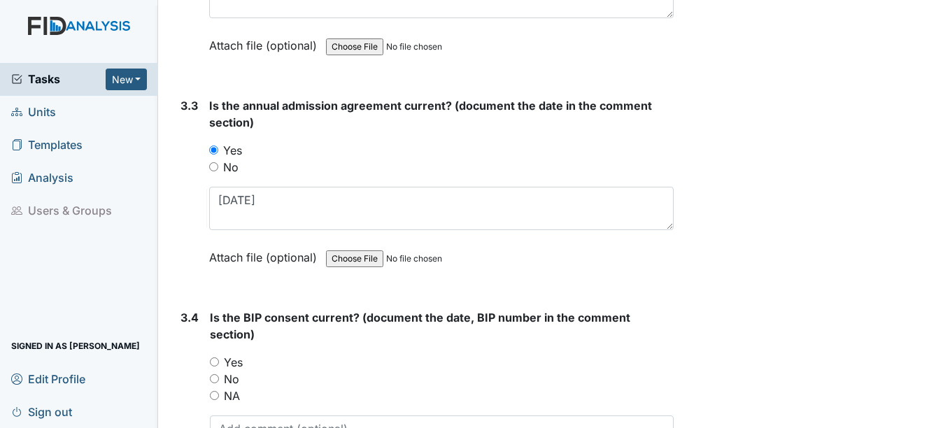
click at [215, 364] on div "Yes" at bounding box center [441, 362] width 463 height 17
click at [215, 362] on input "Yes" at bounding box center [214, 361] width 9 height 9
radio input "true"
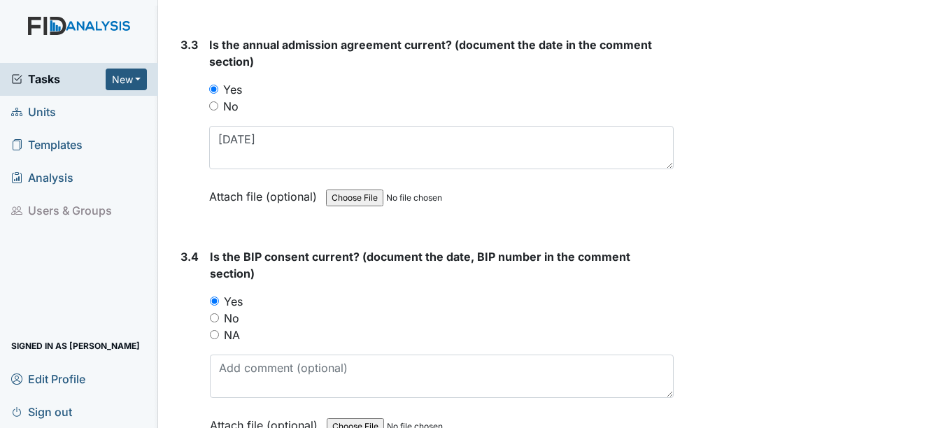
scroll to position [3916, 0]
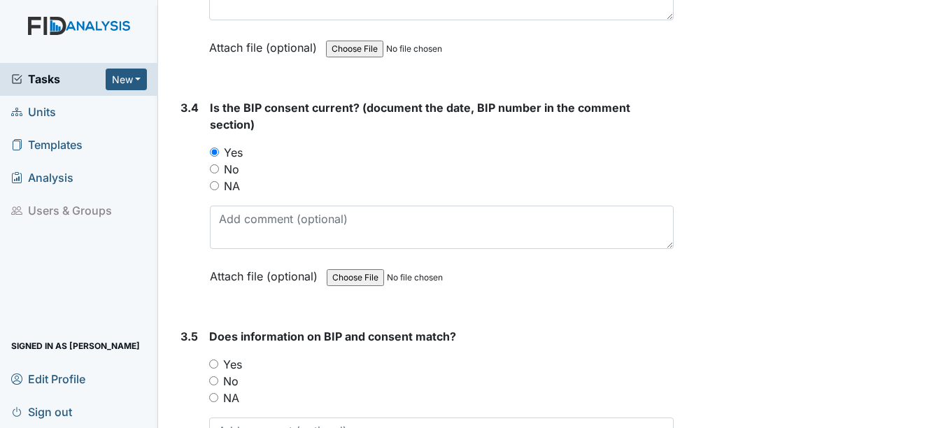
click at [216, 366] on input "Yes" at bounding box center [213, 363] width 9 height 9
radio input "true"
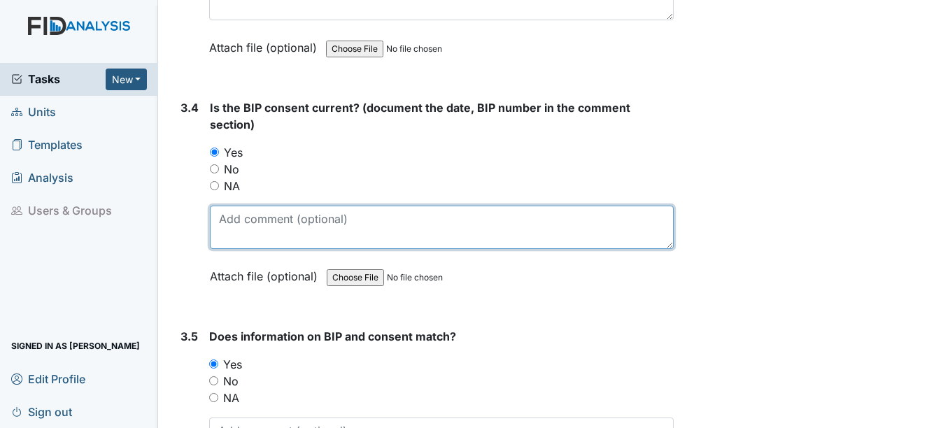
click at [253, 236] on textarea at bounding box center [441, 227] width 463 height 43
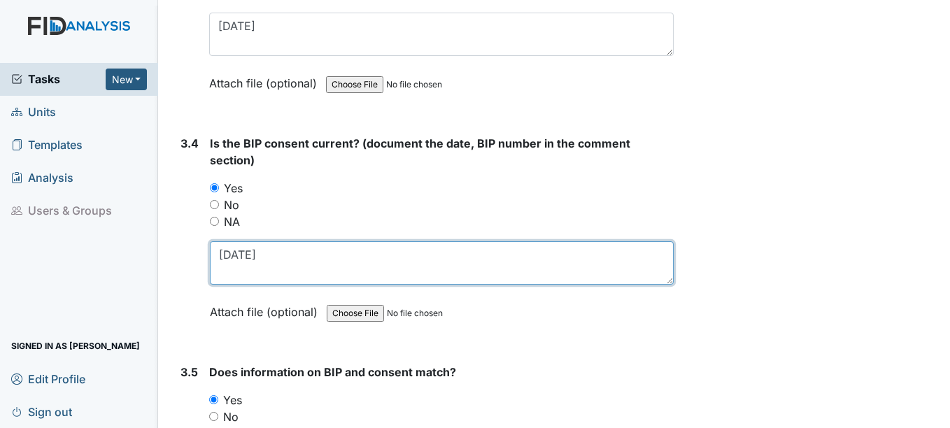
scroll to position [4066, 0]
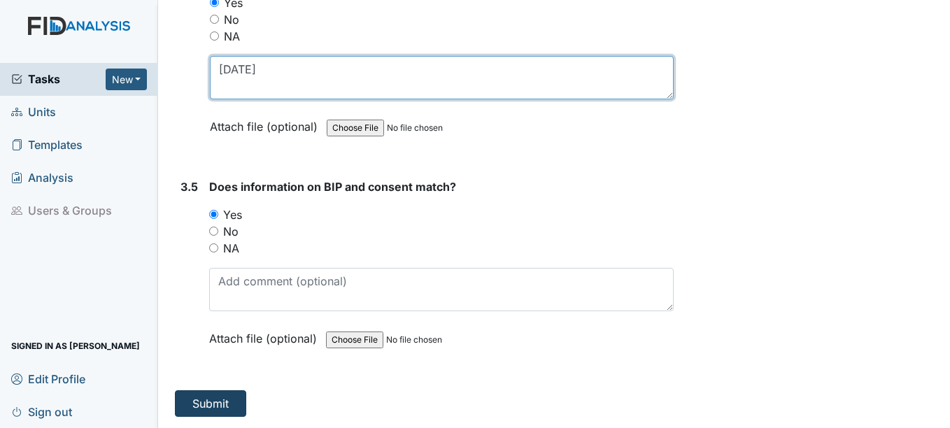
type textarea "12-2-25"
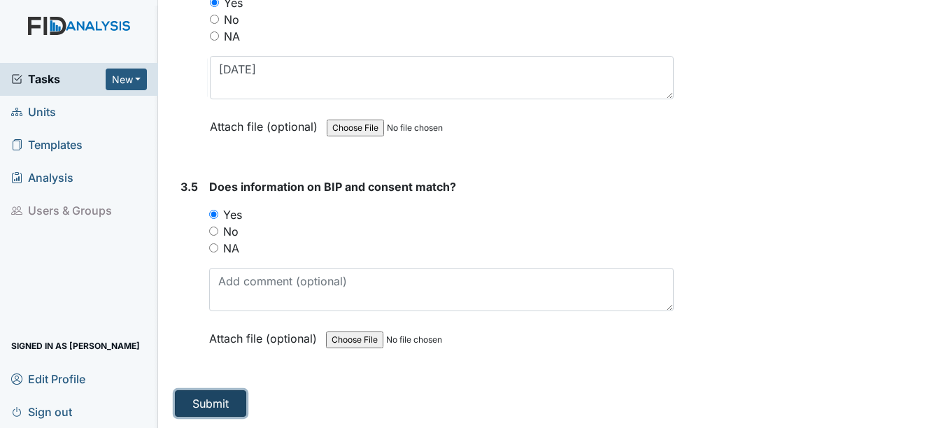
click at [224, 405] on button "Submit" at bounding box center [210, 403] width 71 height 27
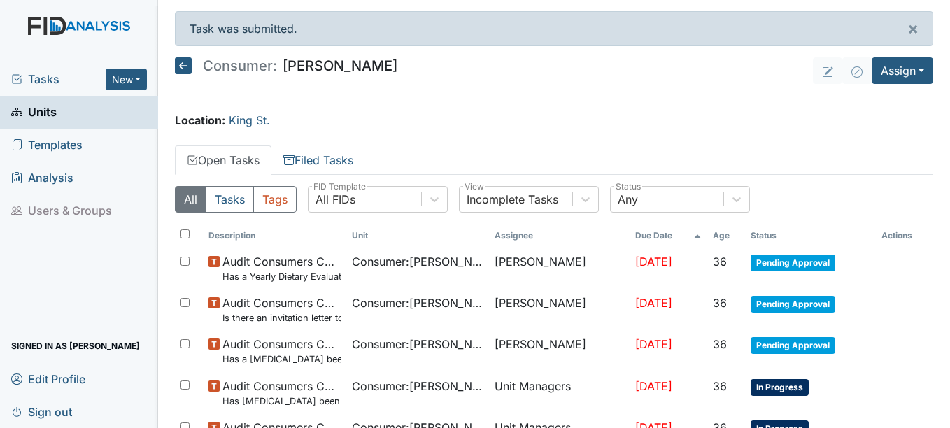
click at [49, 110] on span "Units" at bounding box center [33, 112] width 45 height 22
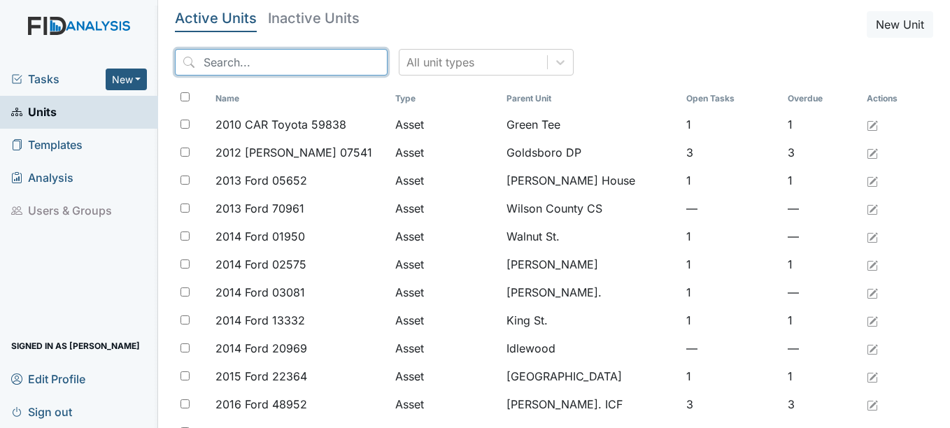
click at [259, 58] on input "search" at bounding box center [281, 62] width 213 height 27
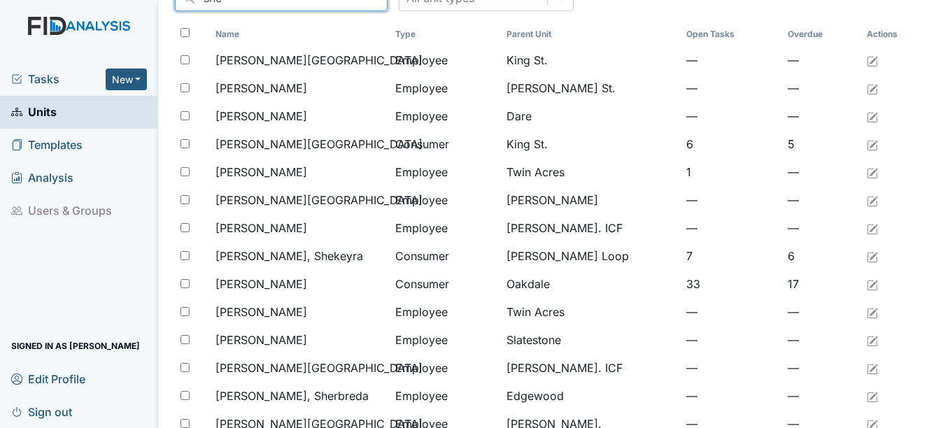
scroll to position [50, 0]
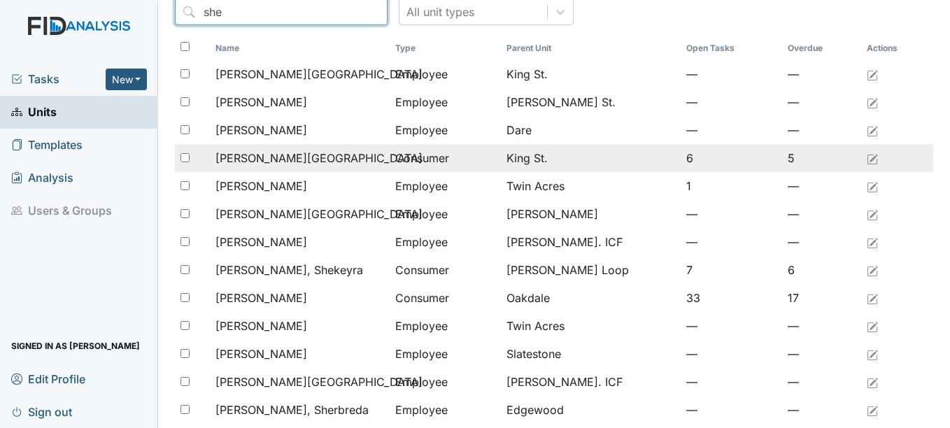
type input "she"
click at [282, 157] on span "[PERSON_NAME][GEOGRAPHIC_DATA]" at bounding box center [318, 158] width 207 height 17
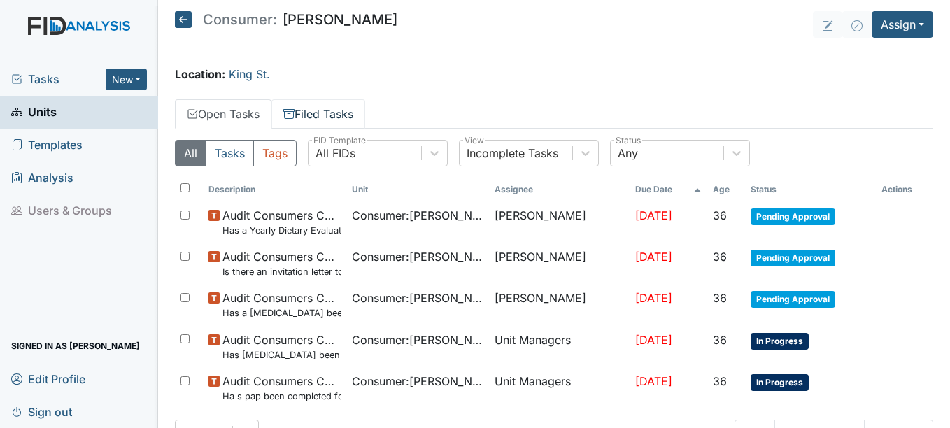
click at [337, 115] on link "Filed Tasks" at bounding box center [318, 113] width 94 height 29
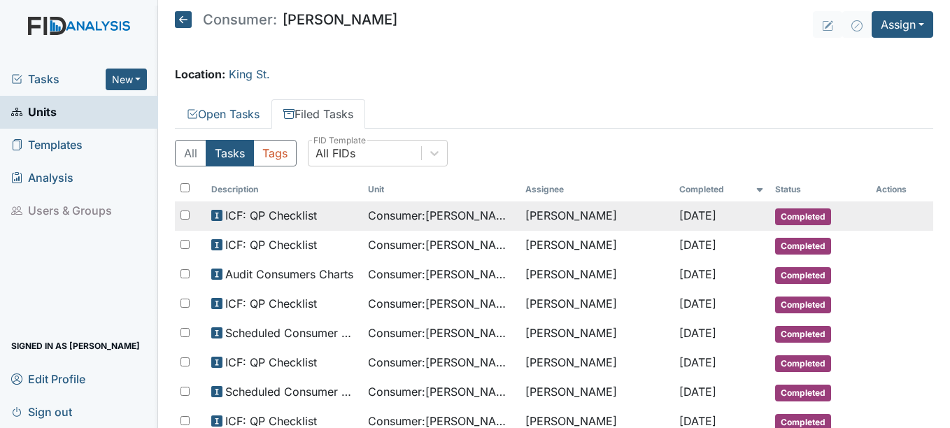
click at [808, 214] on span "Completed" at bounding box center [803, 216] width 56 height 17
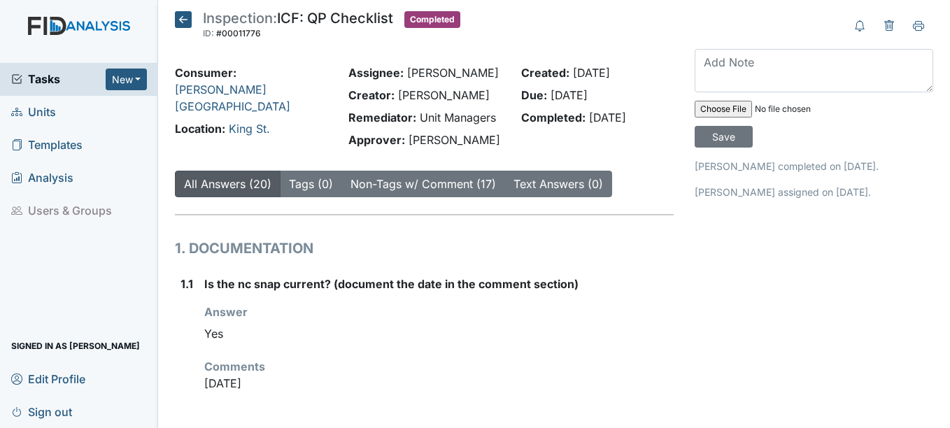
click at [41, 108] on span "Units" at bounding box center [33, 112] width 45 height 22
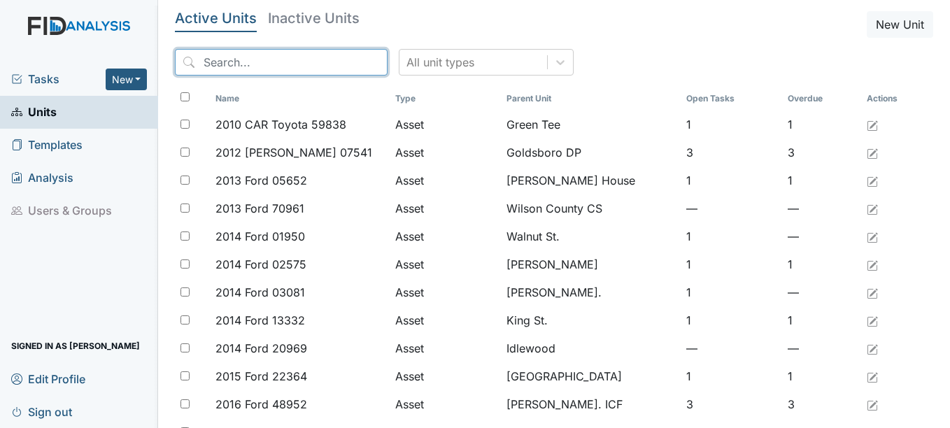
click at [273, 61] on input "search" at bounding box center [281, 62] width 213 height 27
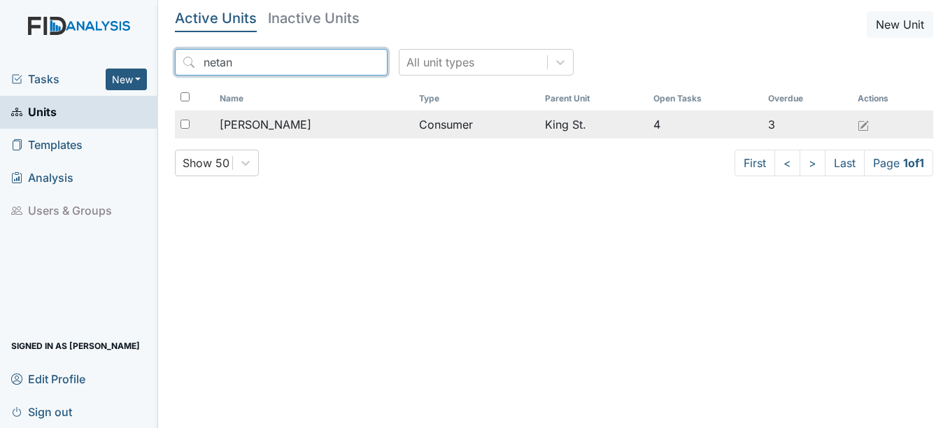
type input "netan"
click at [291, 125] on span "Dubois, Netanya" at bounding box center [266, 124] width 92 height 17
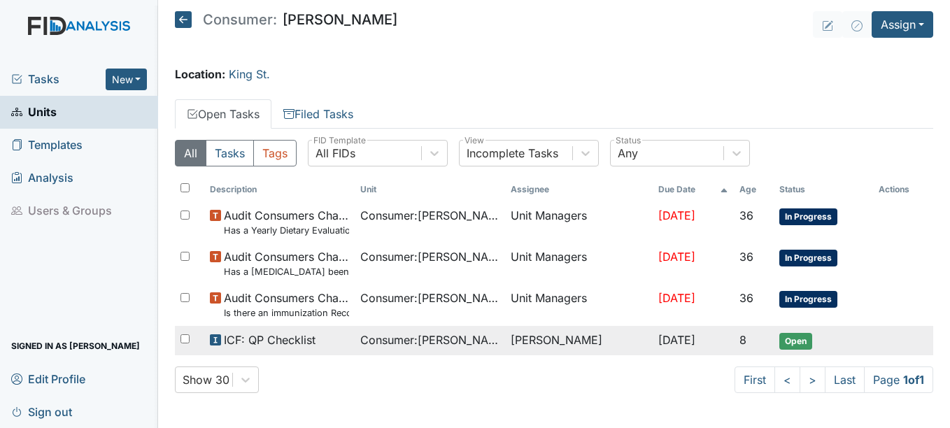
click at [804, 339] on span "Open" at bounding box center [795, 341] width 33 height 17
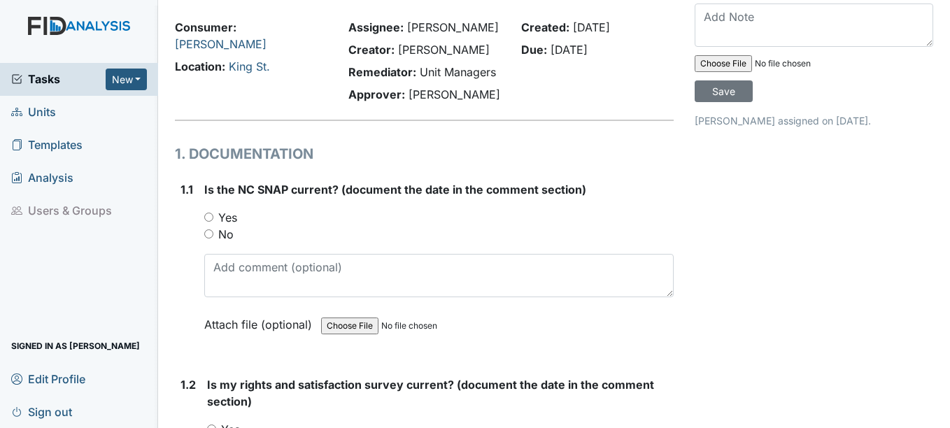
scroll to position [70, 0]
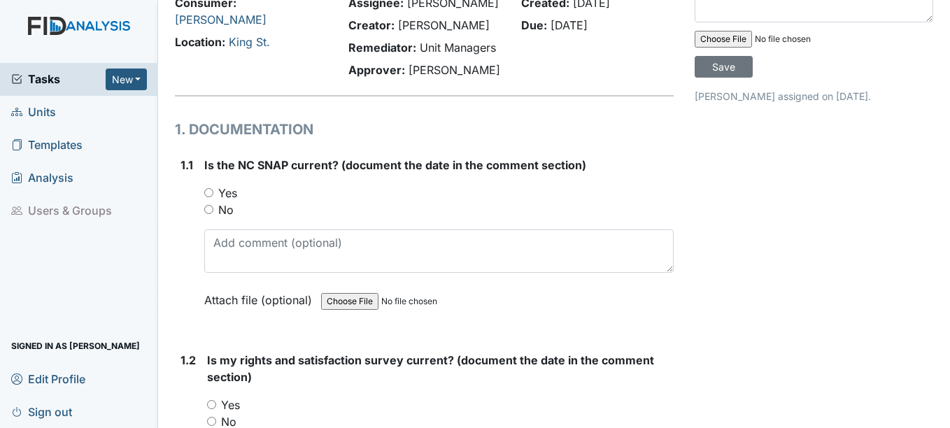
click at [209, 194] on input "Yes" at bounding box center [208, 192] width 9 height 9
radio input "true"
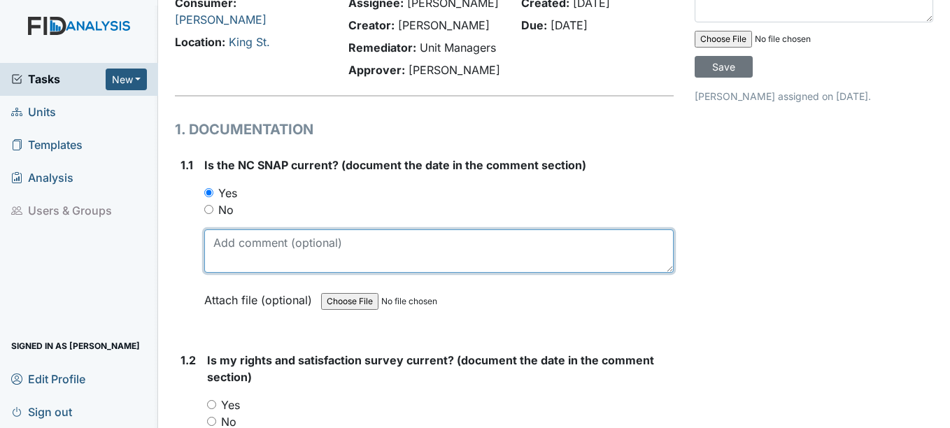
click at [242, 250] on textarea at bounding box center [438, 250] width 469 height 43
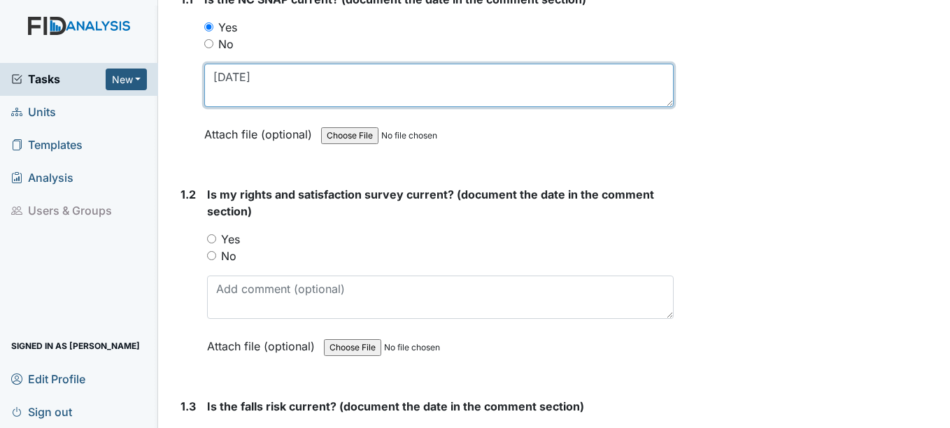
scroll to position [280, 0]
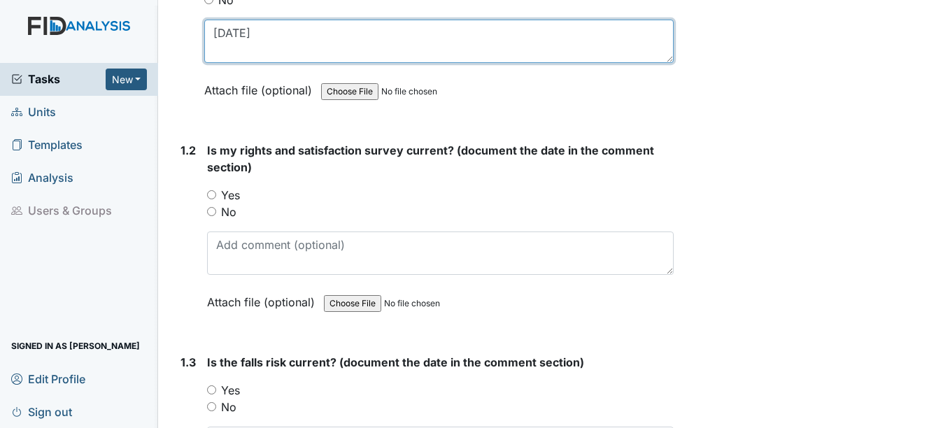
type textarea "[DATE]"
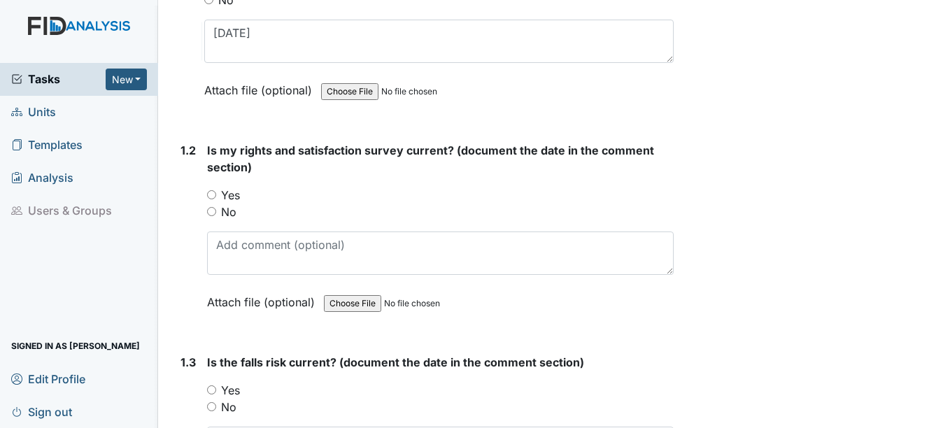
click at [213, 193] on input "Yes" at bounding box center [211, 194] width 9 height 9
radio input "true"
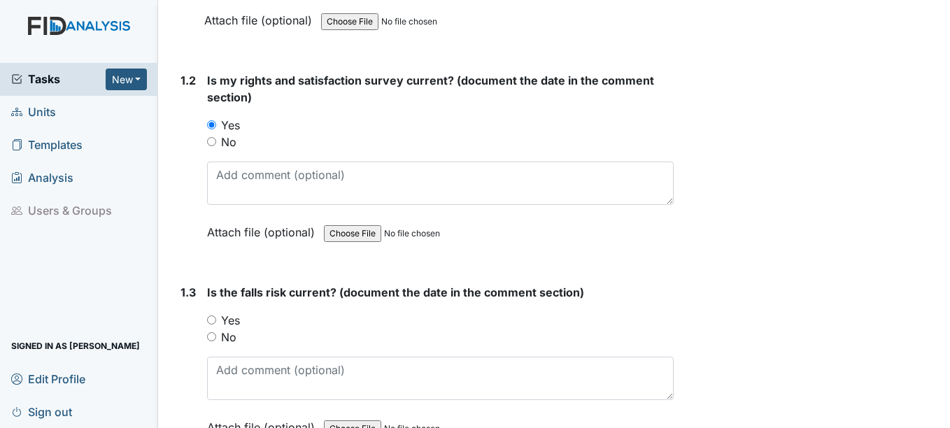
click at [214, 320] on input "Yes" at bounding box center [211, 319] width 9 height 9
radio input "true"
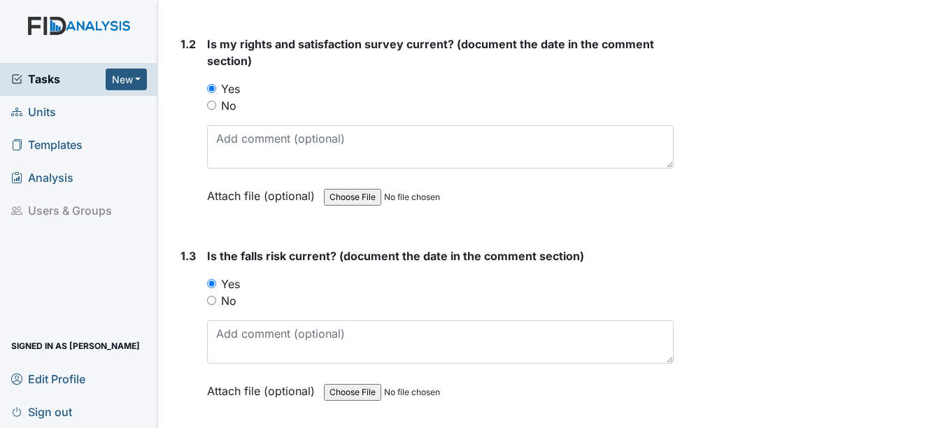
scroll to position [490, 0]
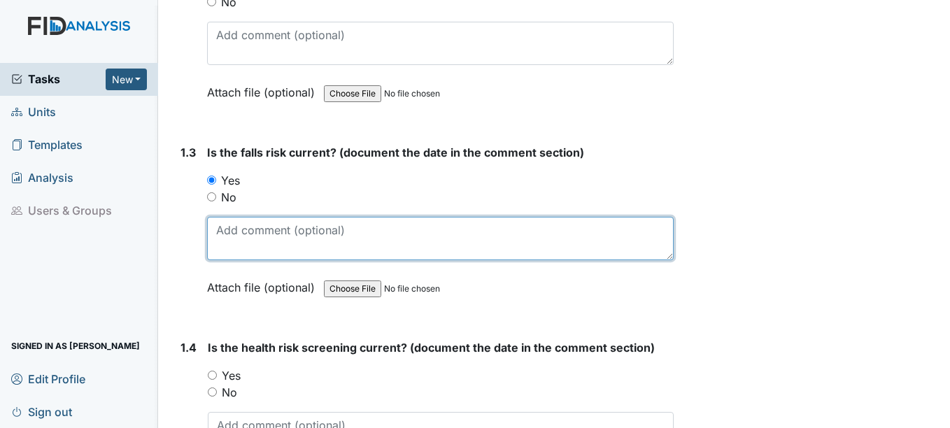
click at [241, 245] on textarea at bounding box center [440, 238] width 466 height 43
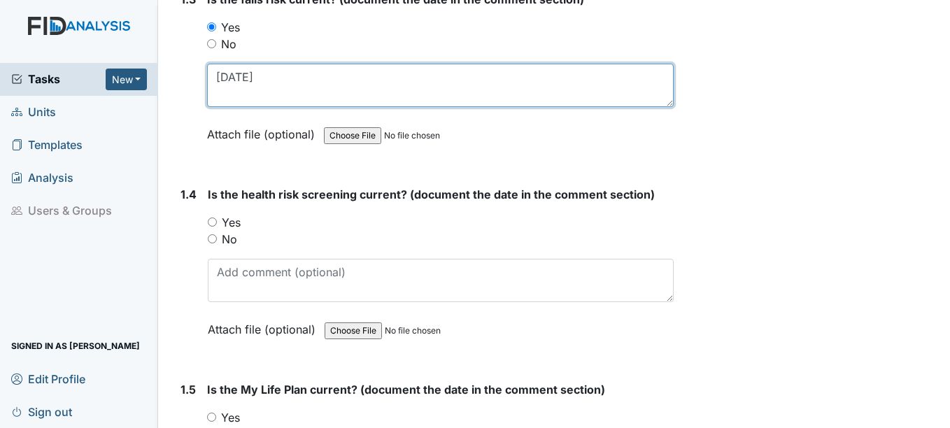
scroll to position [699, 0]
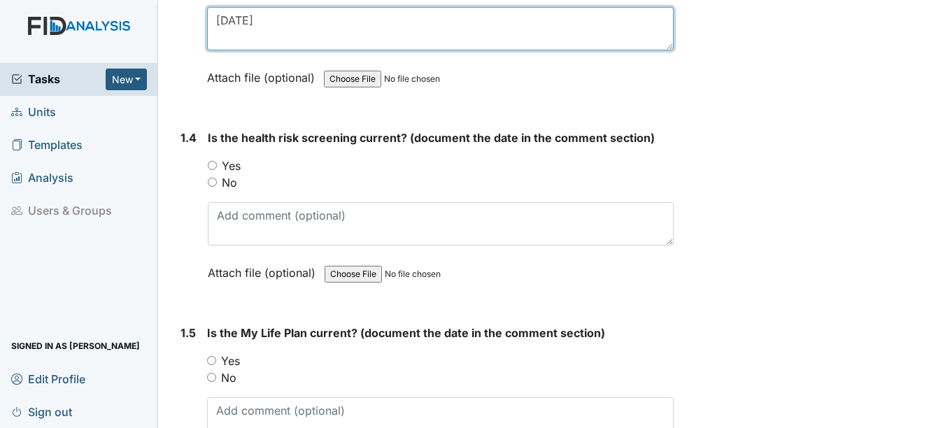
type textarea "[DATE]"
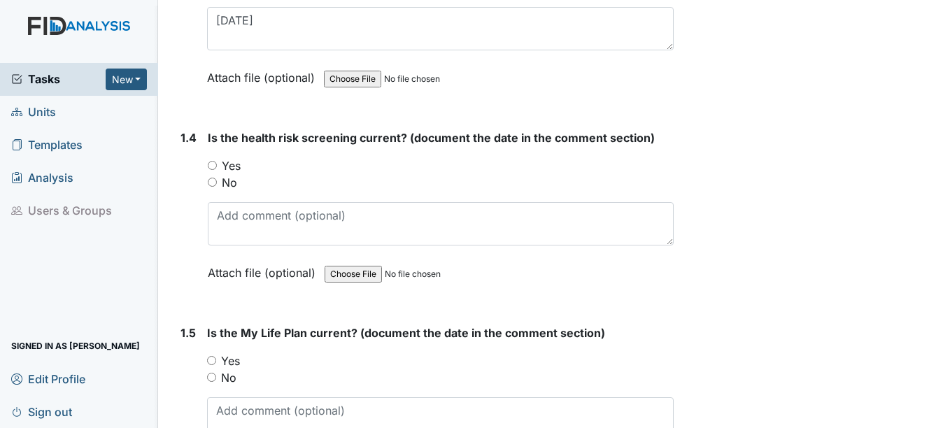
click at [212, 166] on input "Yes" at bounding box center [212, 165] width 9 height 9
radio input "true"
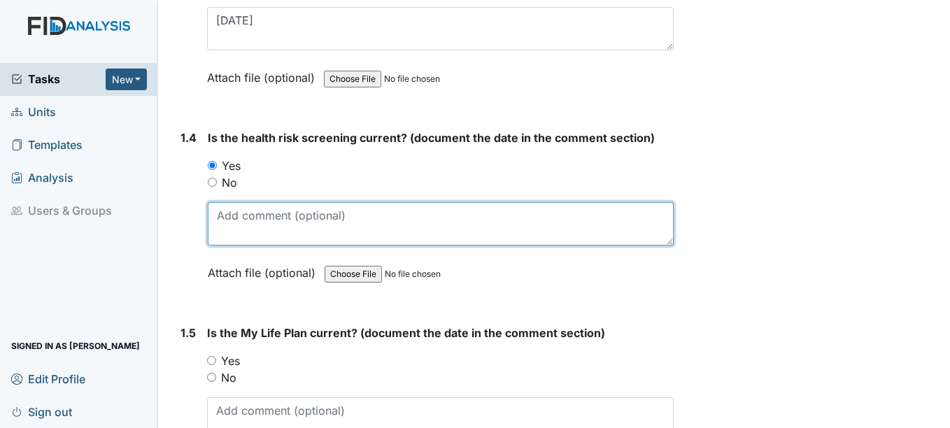
click at [240, 231] on textarea at bounding box center [440, 223] width 465 height 43
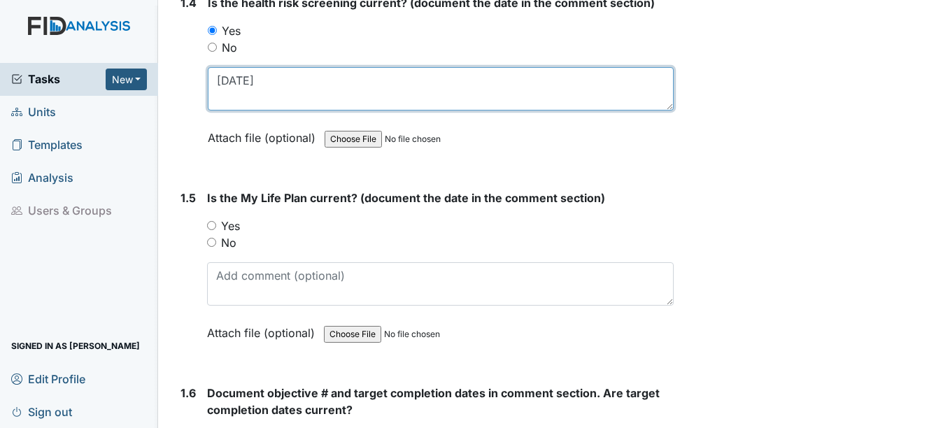
scroll to position [839, 0]
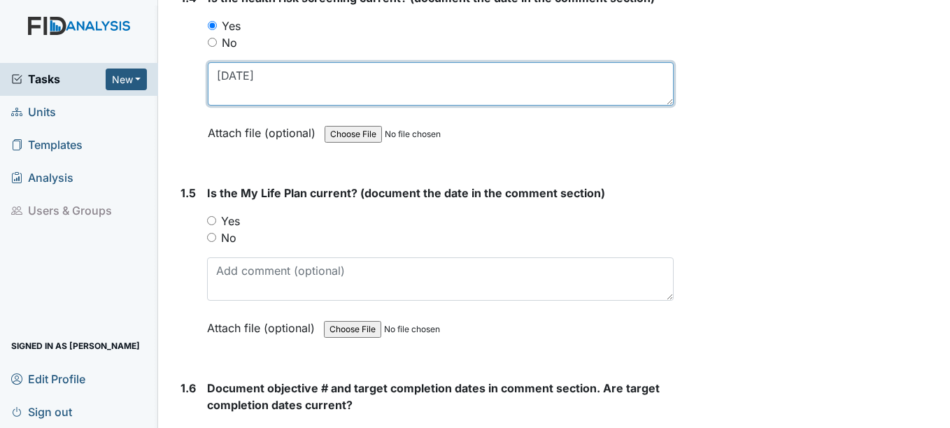
type textarea "4-23-25"
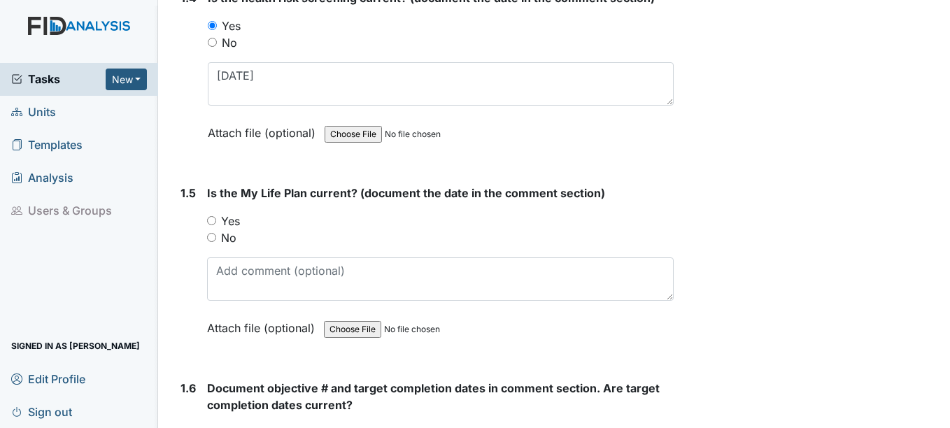
click at [210, 217] on input "Yes" at bounding box center [211, 220] width 9 height 9
radio input "true"
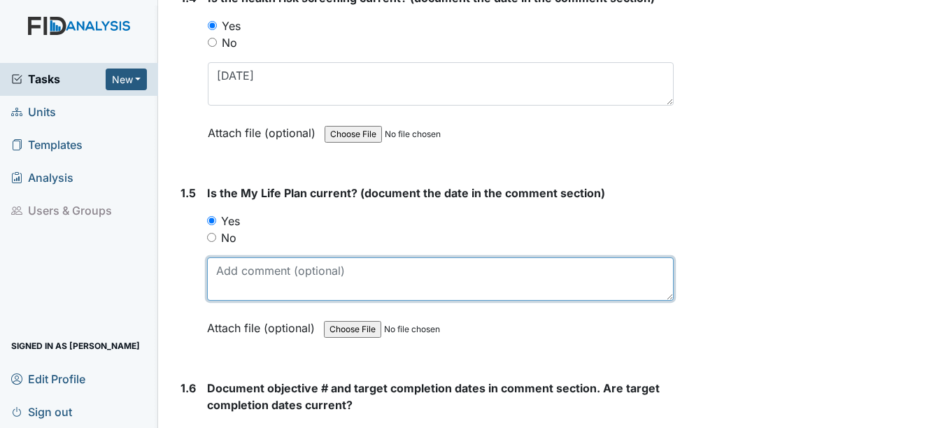
click at [249, 283] on textarea at bounding box center [440, 278] width 466 height 43
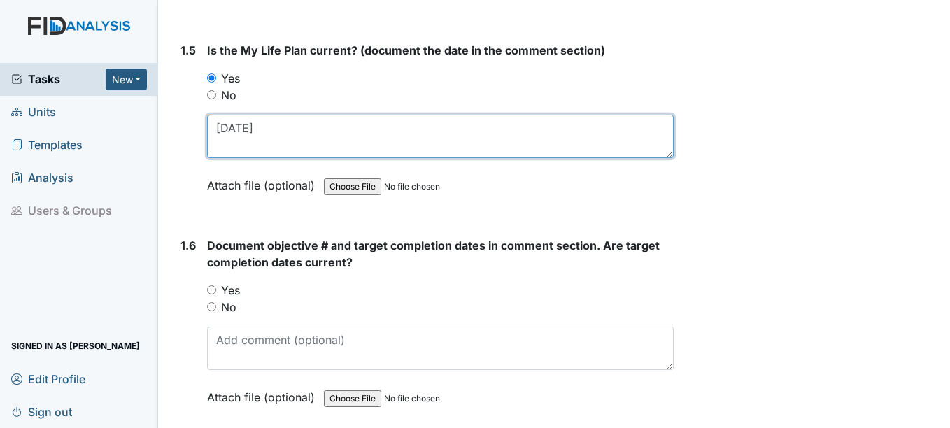
scroll to position [1049, 0]
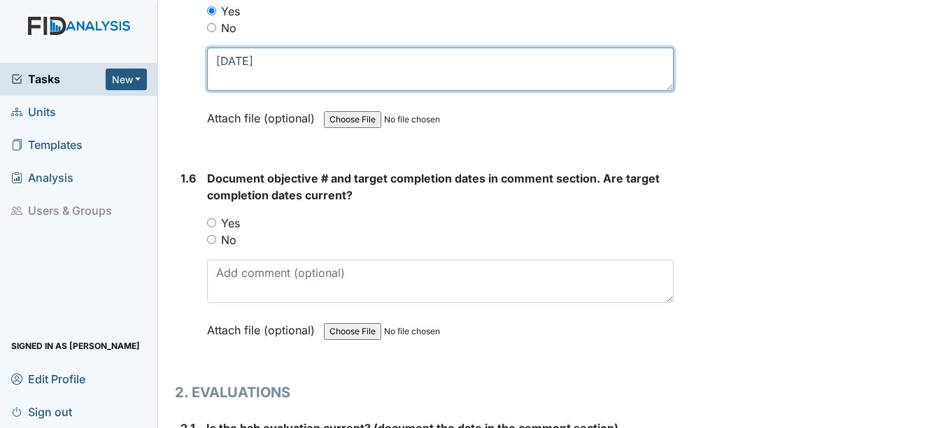
type textarea "4-23-25"
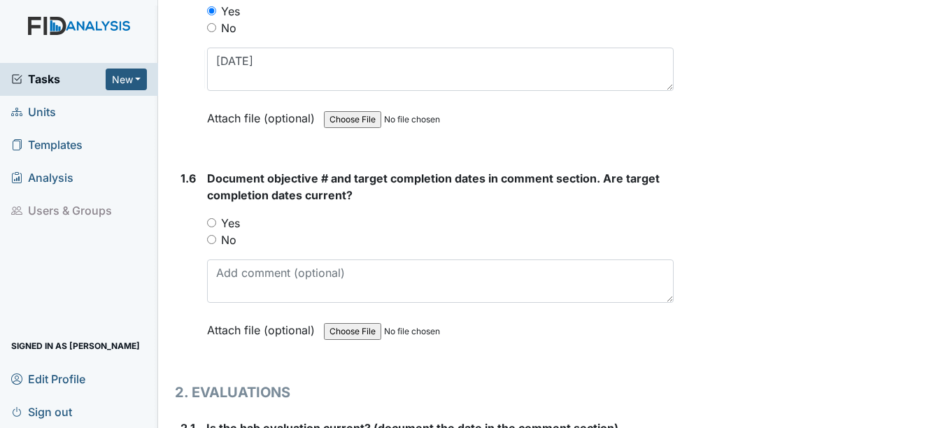
click at [213, 224] on input "Yes" at bounding box center [211, 222] width 9 height 9
radio input "true"
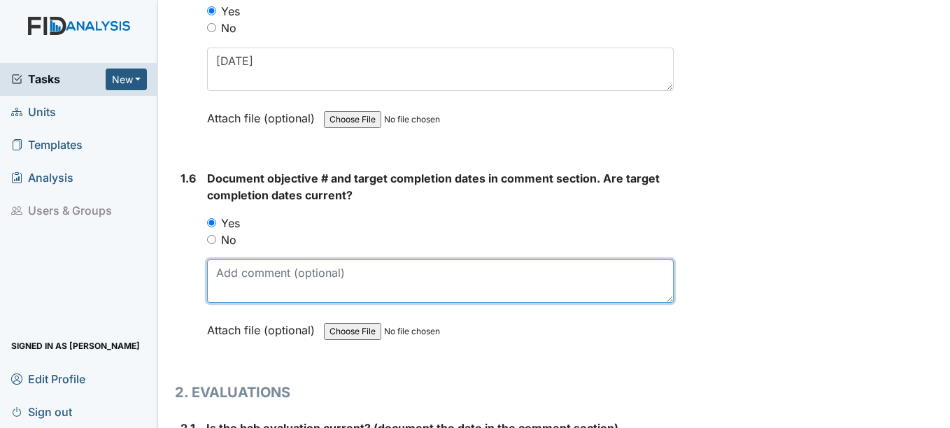
click at [315, 289] on textarea at bounding box center [440, 280] width 466 height 43
click at [295, 281] on textarea at bounding box center [440, 280] width 466 height 43
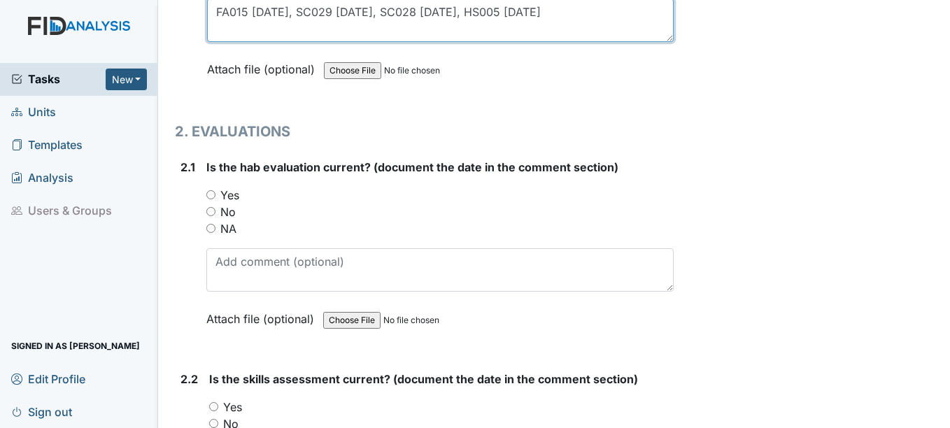
scroll to position [1329, 0]
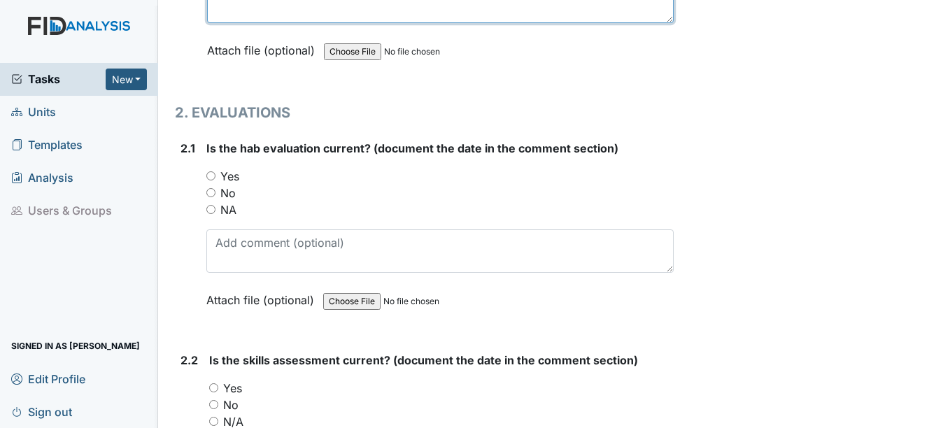
type textarea "FA015 4-15-26, SC029 4-15-26, SC028 4-15-26, HS005 4-15-26"
click at [210, 181] on div "Yes" at bounding box center [439, 176] width 466 height 17
click at [211, 174] on input "Yes" at bounding box center [210, 175] width 9 height 9
radio input "true"
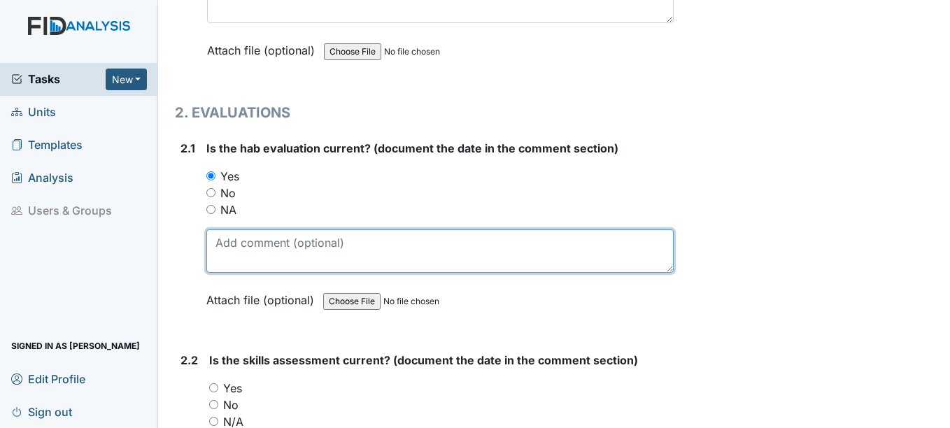
click at [228, 255] on textarea at bounding box center [439, 250] width 466 height 43
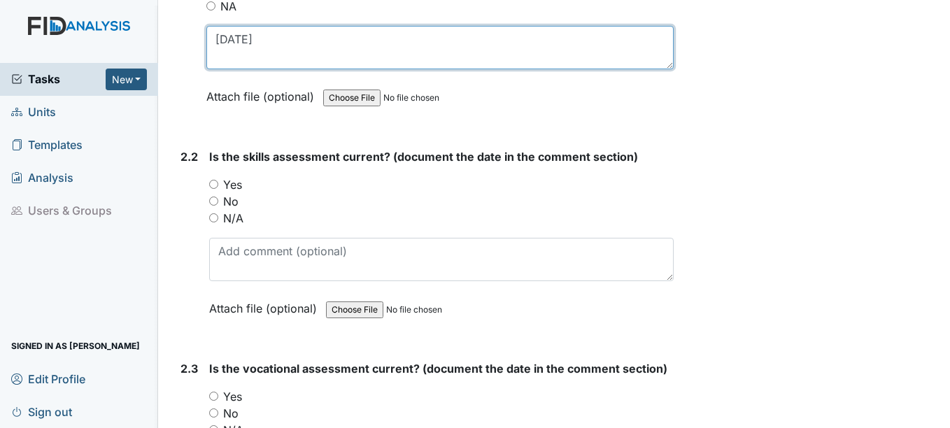
scroll to position [1539, 0]
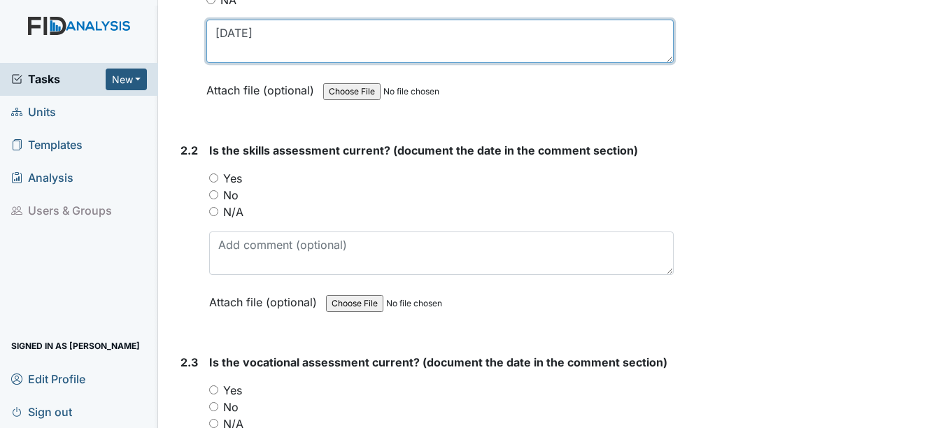
type textarea "4-1-25"
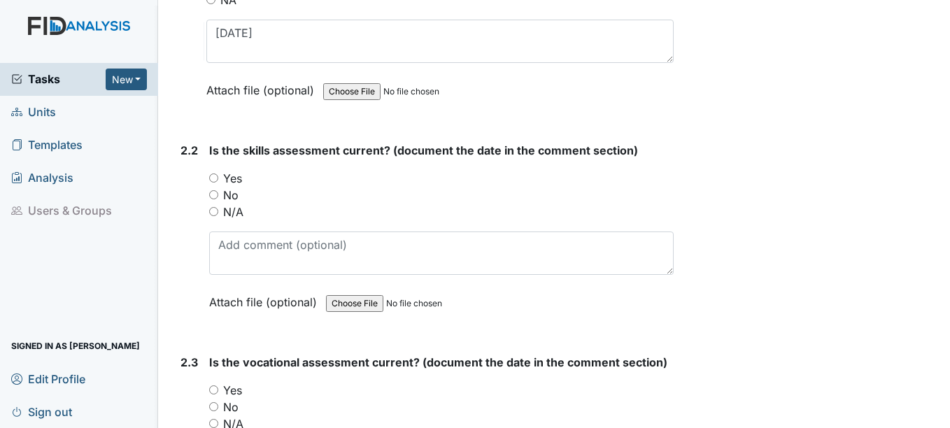
click at [211, 180] on input "Yes" at bounding box center [213, 177] width 9 height 9
radio input "true"
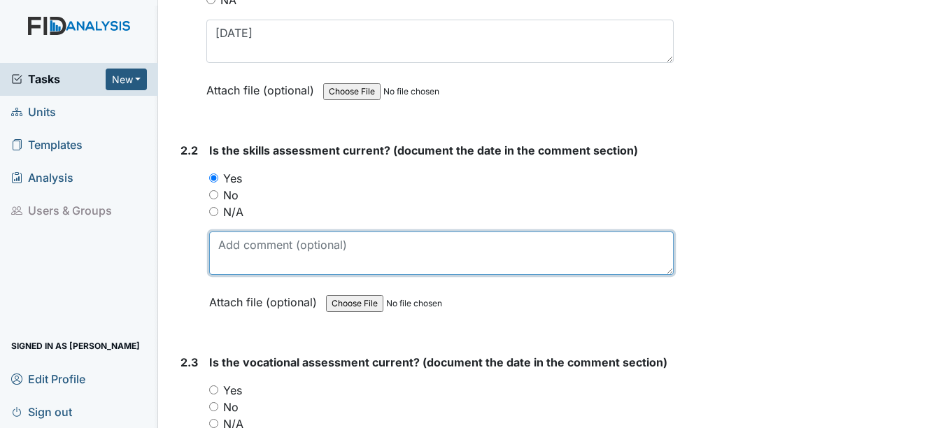
click at [245, 257] on textarea at bounding box center [441, 252] width 464 height 43
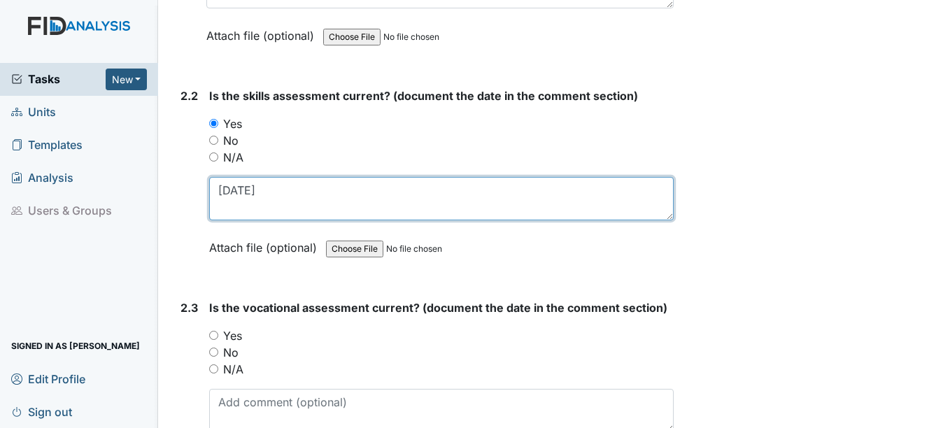
scroll to position [1678, 0]
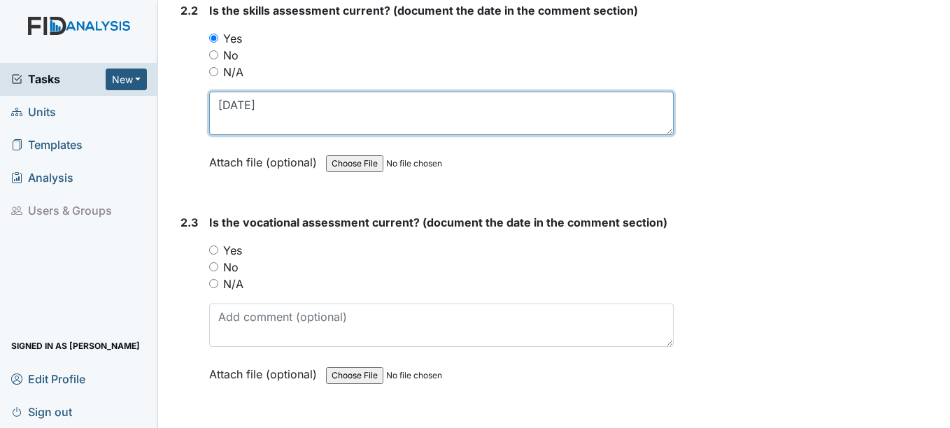
type textarea "4-1-25"
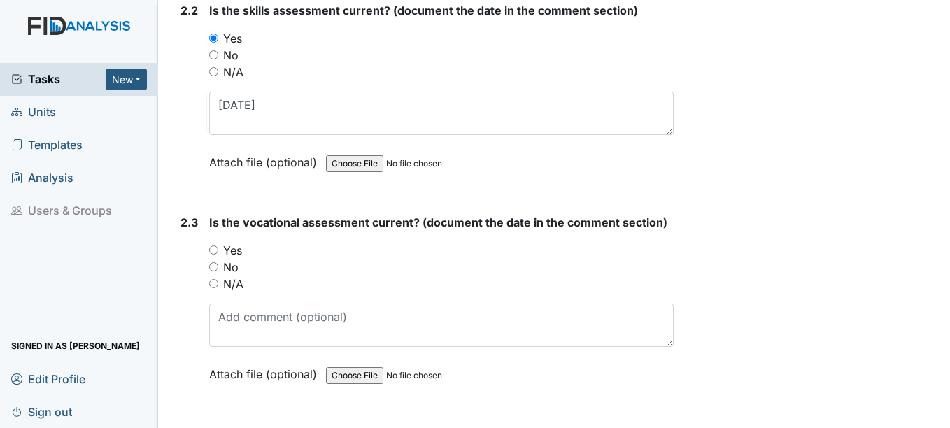
click at [214, 246] on input "Yes" at bounding box center [213, 249] width 9 height 9
radio input "true"
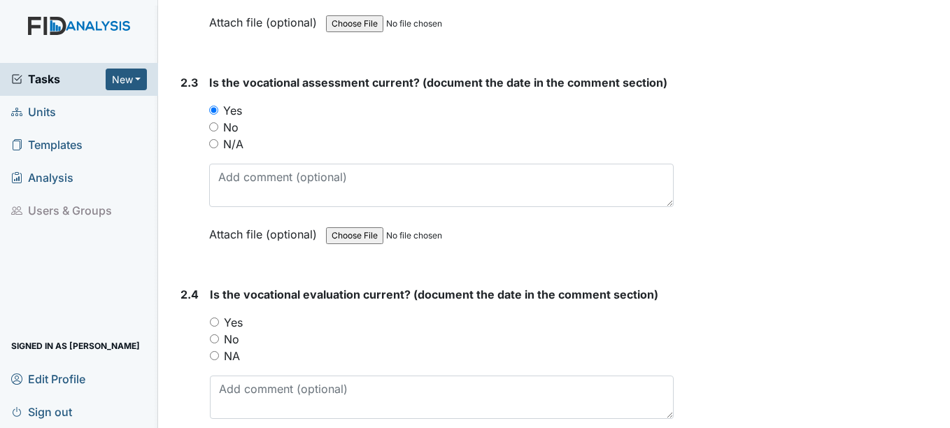
scroll to position [1888, 0]
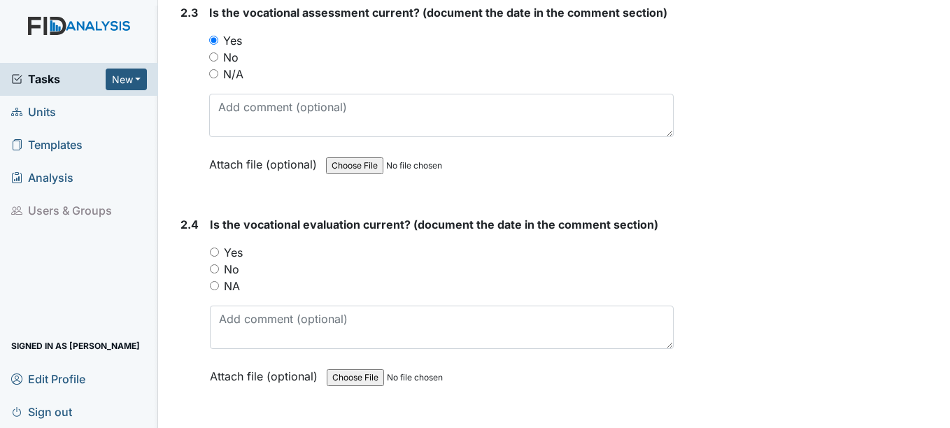
click at [216, 253] on input "Yes" at bounding box center [214, 252] width 9 height 9
radio input "true"
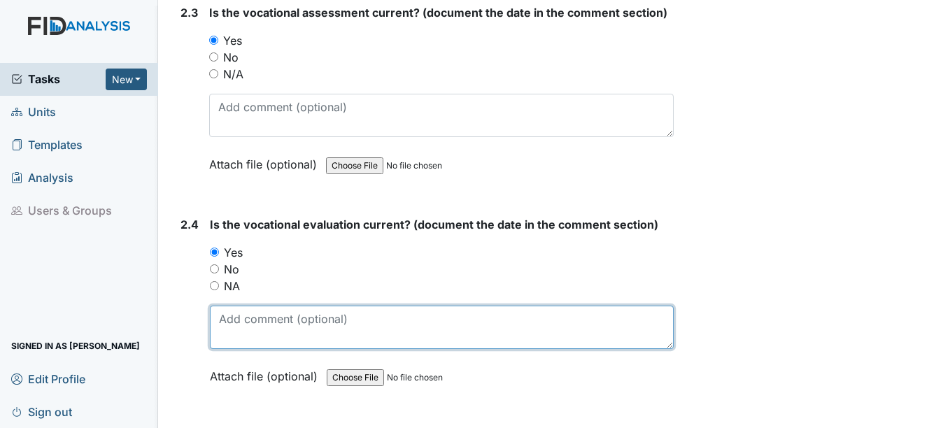
click at [230, 329] on textarea at bounding box center [441, 327] width 463 height 43
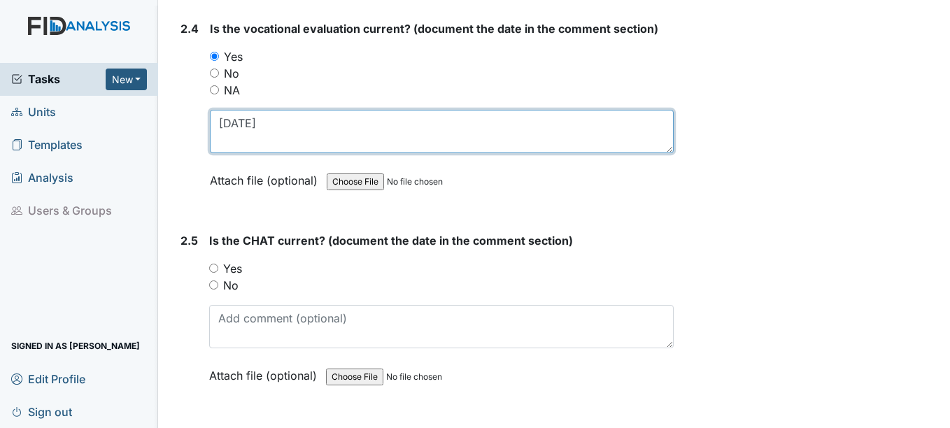
scroll to position [2098, 0]
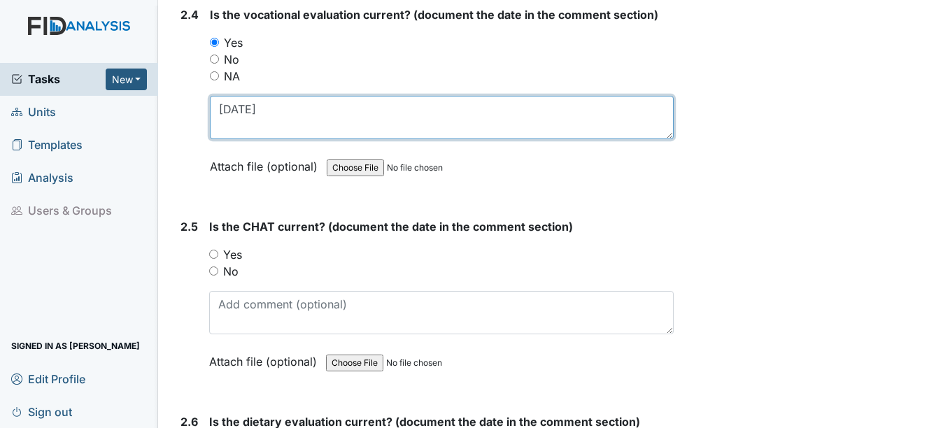
type textarea "4-1-25"
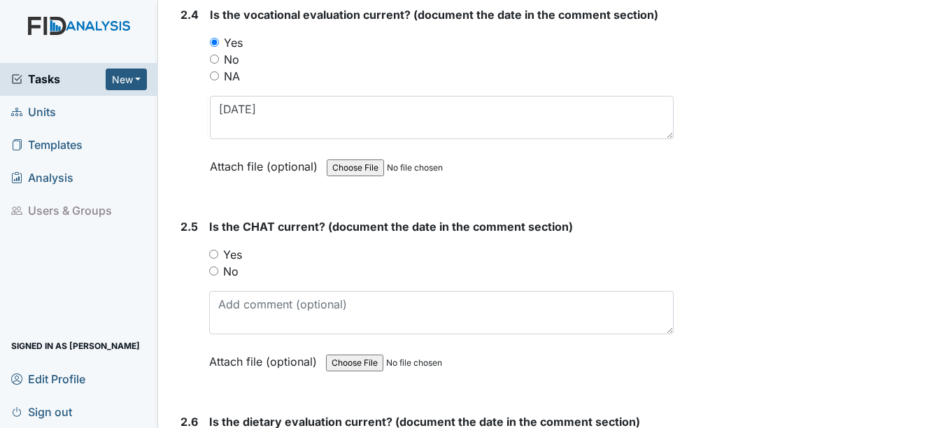
click at [213, 252] on input "Yes" at bounding box center [213, 254] width 9 height 9
radio input "true"
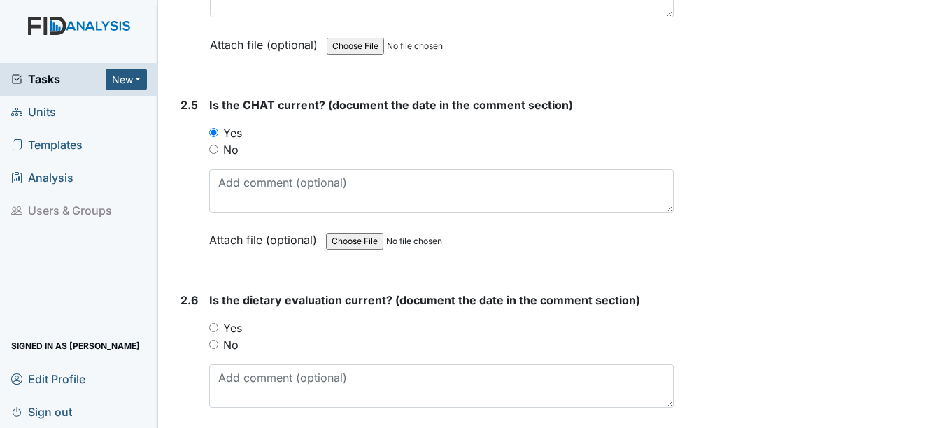
scroll to position [2238, 0]
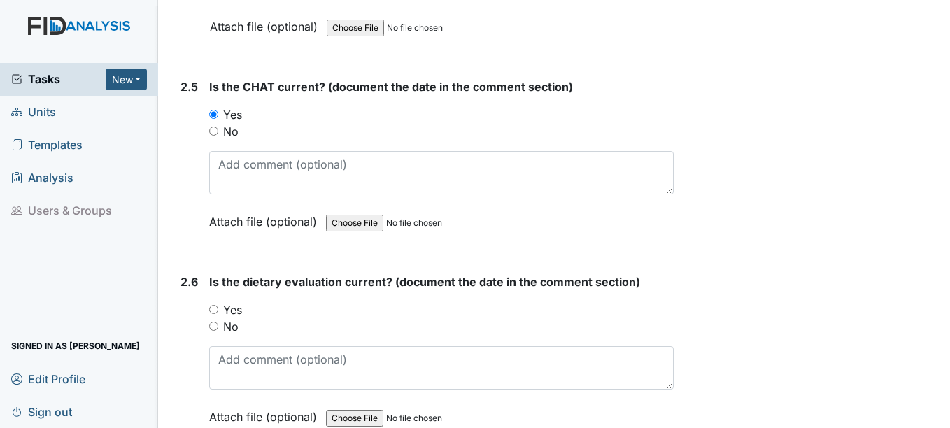
click at [213, 308] on input "Yes" at bounding box center [213, 309] width 9 height 9
radio input "true"
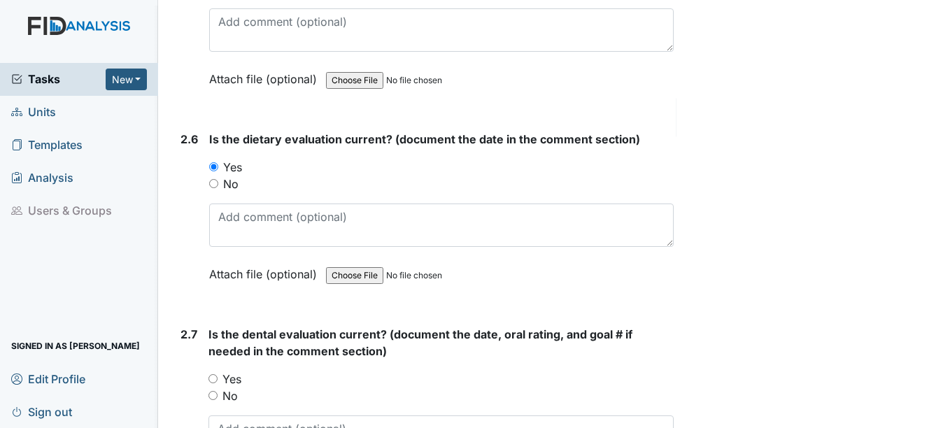
scroll to position [2448, 0]
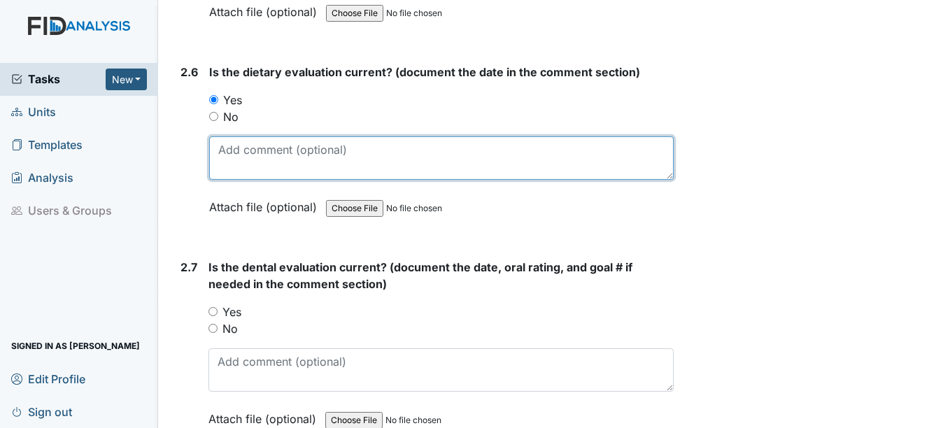
click at [241, 170] on textarea at bounding box center [441, 157] width 464 height 43
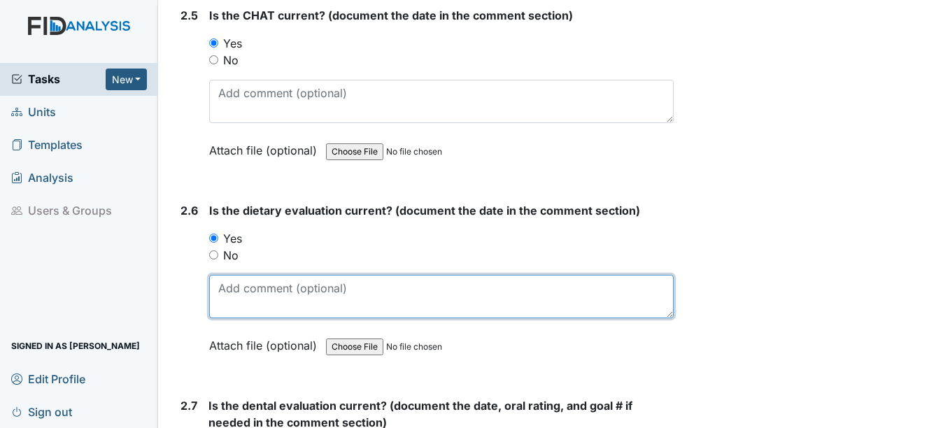
scroll to position [2308, 0]
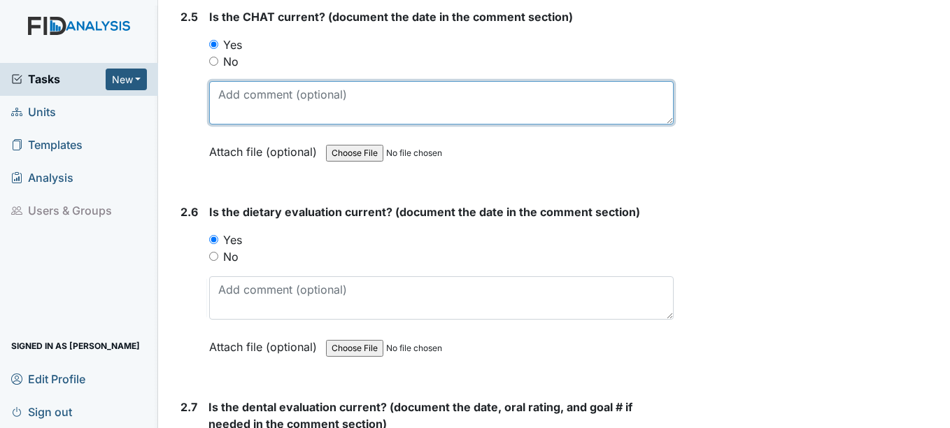
click at [229, 106] on textarea at bounding box center [441, 102] width 464 height 43
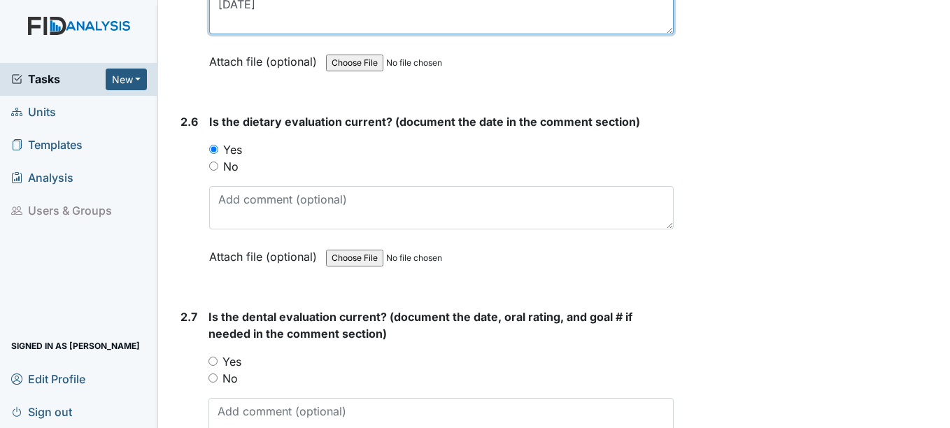
scroll to position [2448, 0]
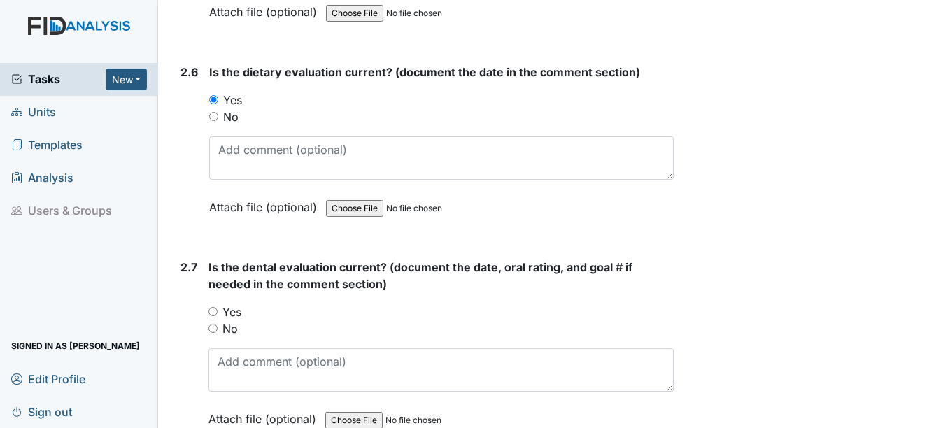
type textarea "4-21-25"
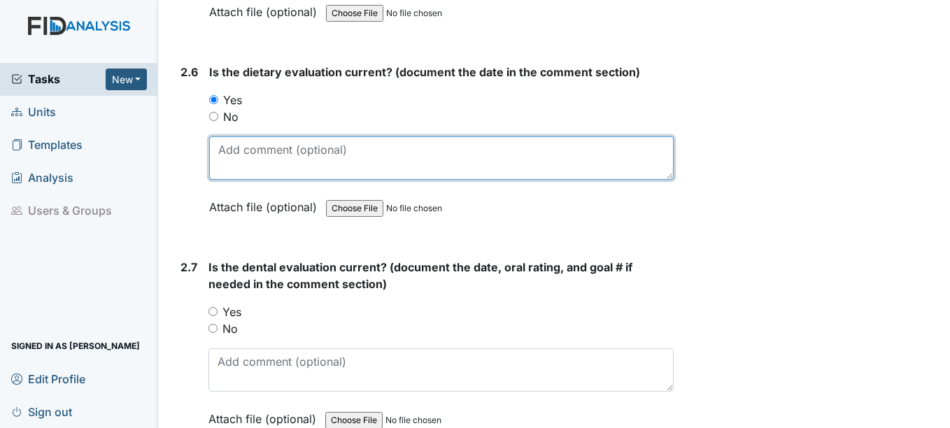
click at [250, 159] on textarea at bounding box center [441, 157] width 464 height 43
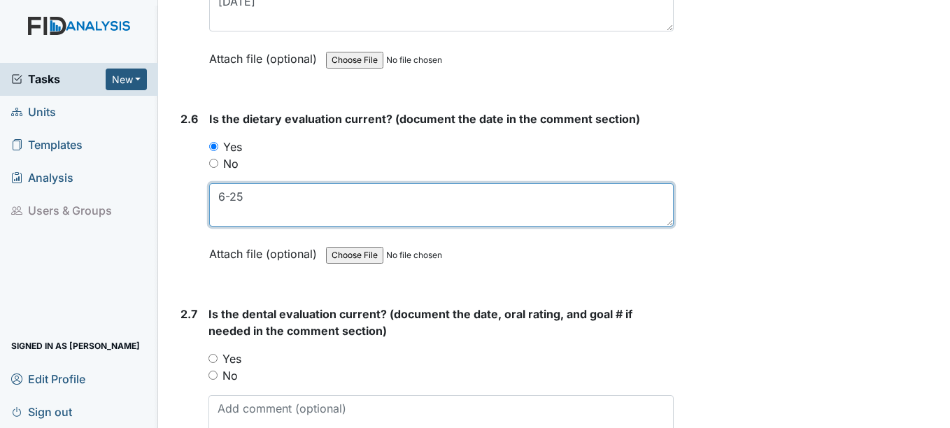
scroll to position [2308, 0]
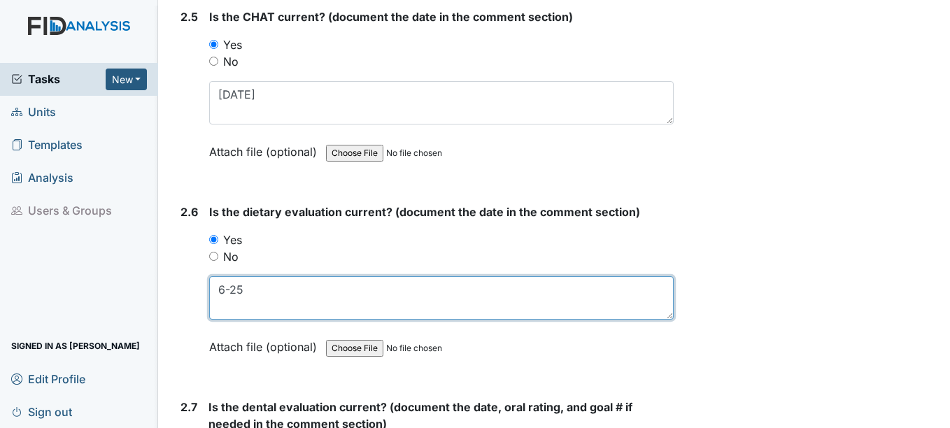
type textarea "6-25"
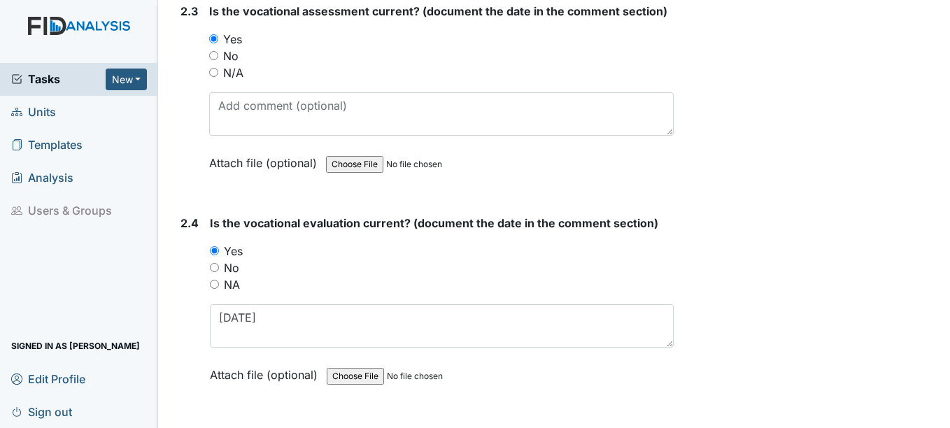
scroll to position [1888, 0]
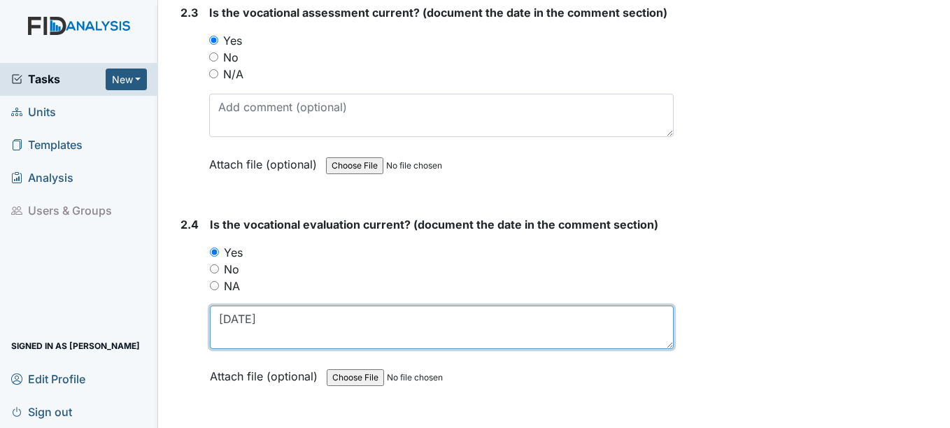
click at [271, 320] on textarea "4-1-25" at bounding box center [441, 327] width 463 height 43
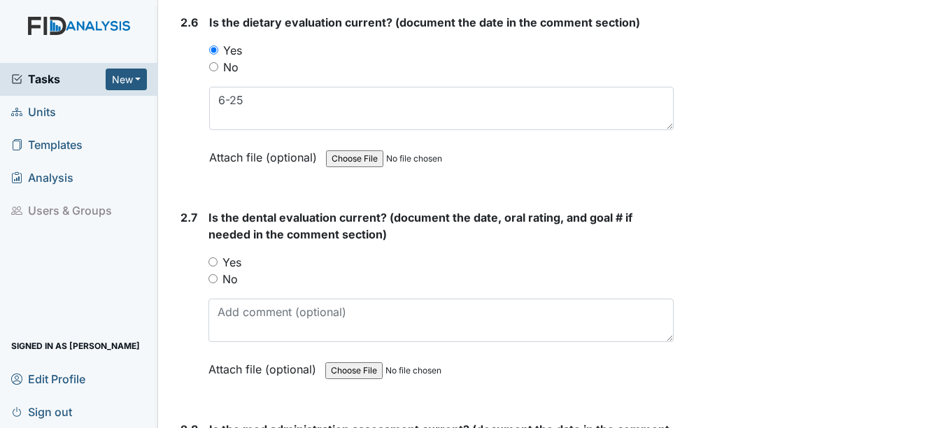
scroll to position [2518, 0]
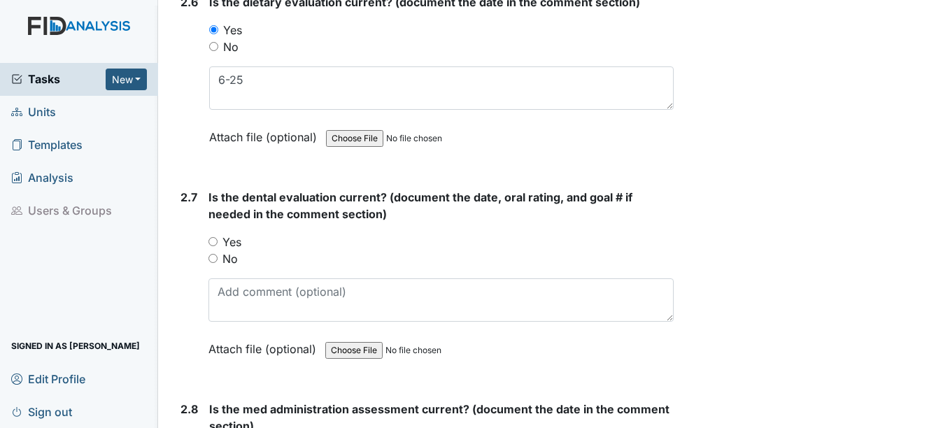
type textarea "4-18-25"
click at [214, 241] on input "Yes" at bounding box center [212, 241] width 9 height 9
radio input "true"
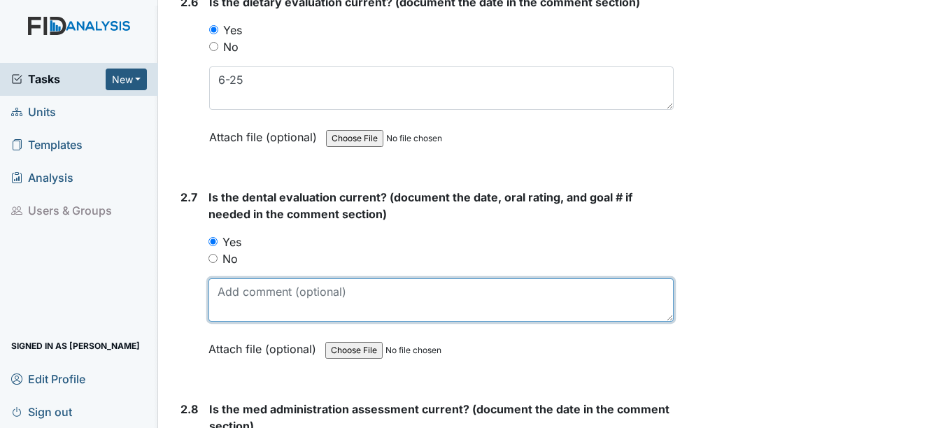
click at [238, 295] on textarea at bounding box center [440, 299] width 464 height 43
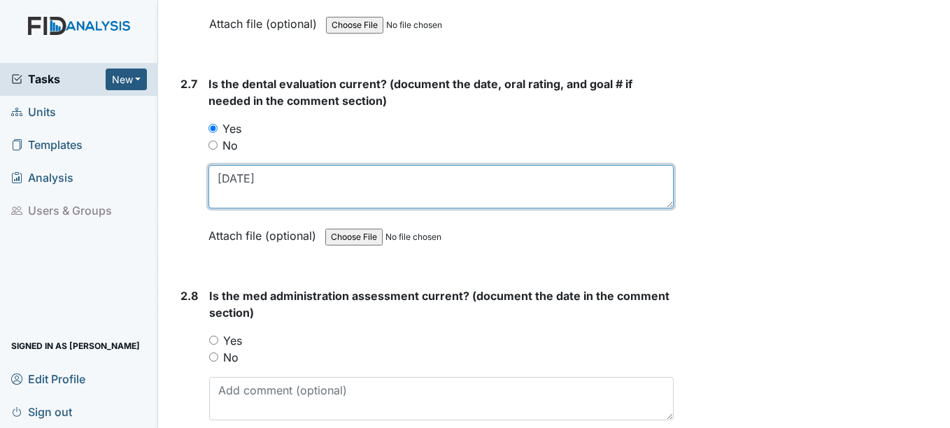
scroll to position [2727, 0]
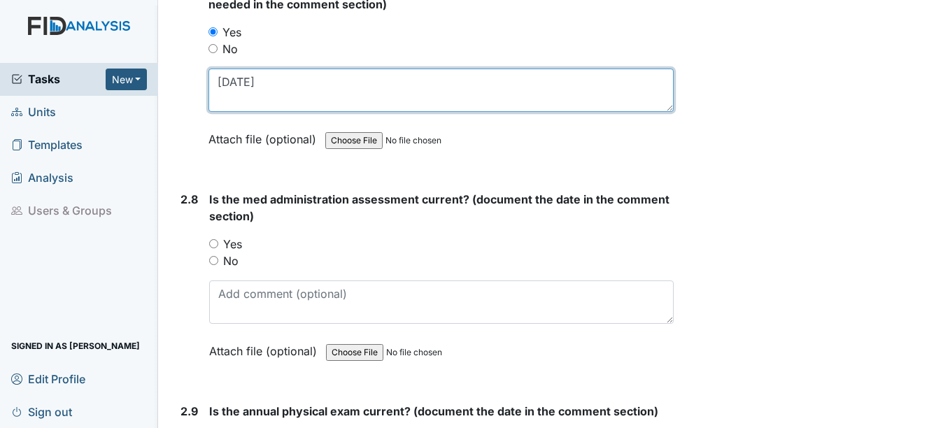
type textarea "4-7-25"
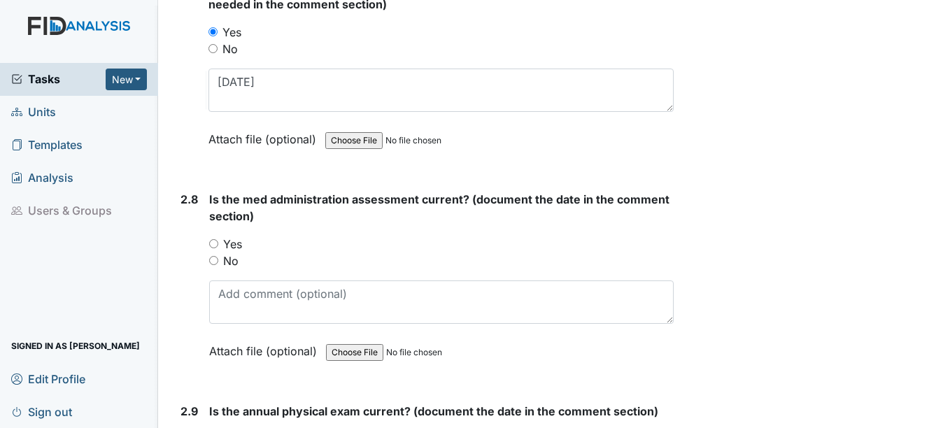
click at [217, 244] on input "Yes" at bounding box center [213, 243] width 9 height 9
radio input "true"
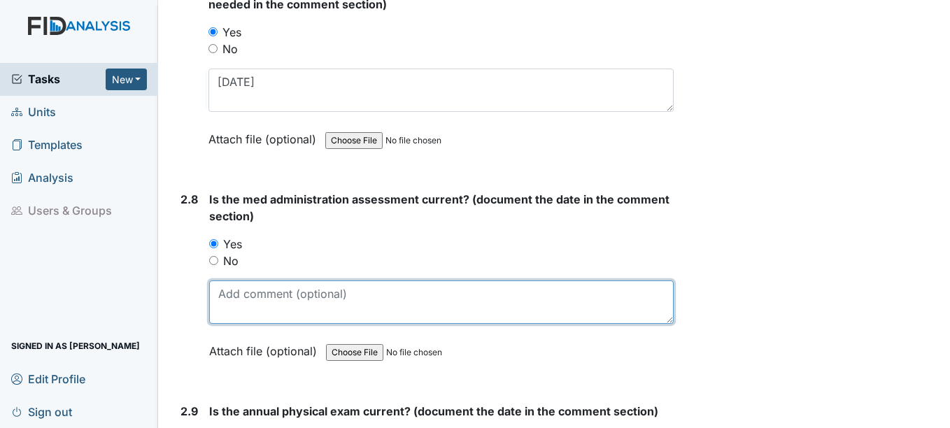
click at [236, 304] on textarea at bounding box center [441, 301] width 464 height 43
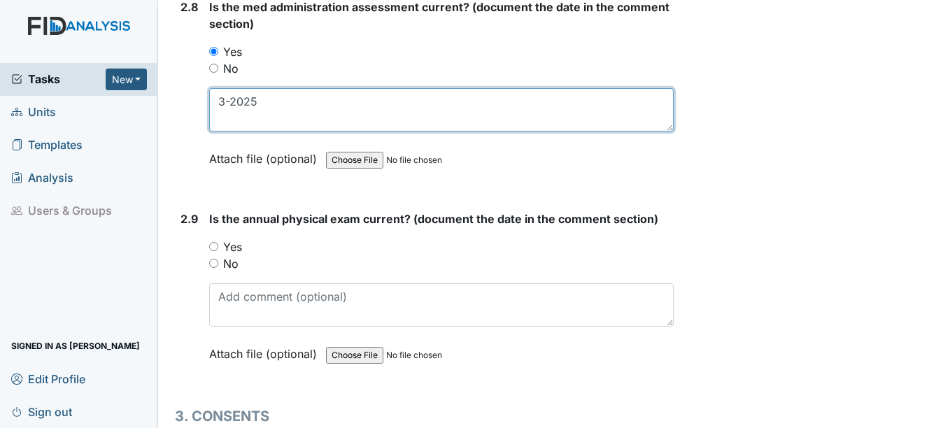
scroll to position [2937, 0]
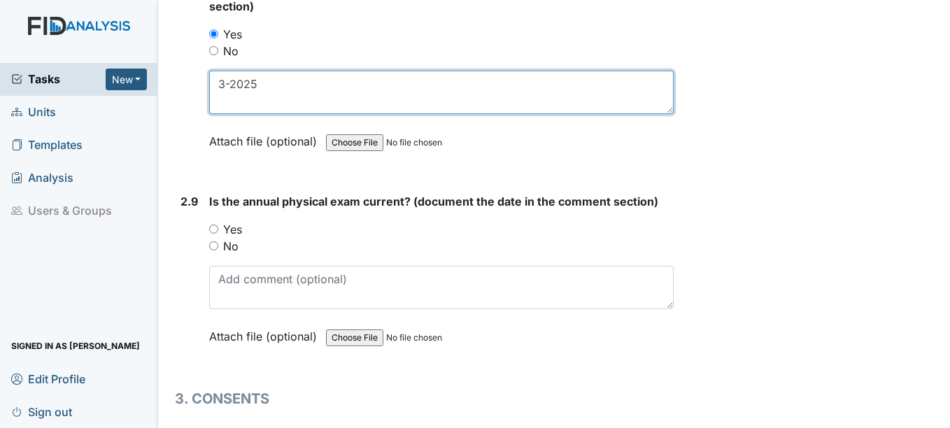
type textarea "3-2025"
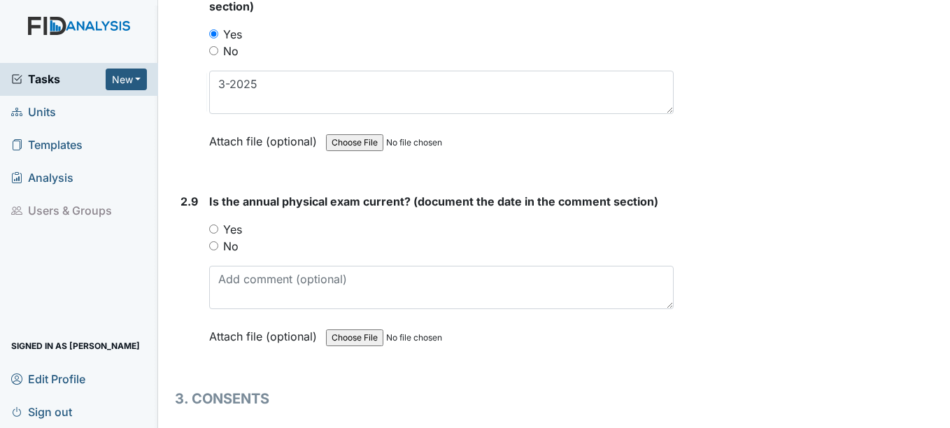
click at [213, 229] on input "Yes" at bounding box center [213, 228] width 9 height 9
radio input "true"
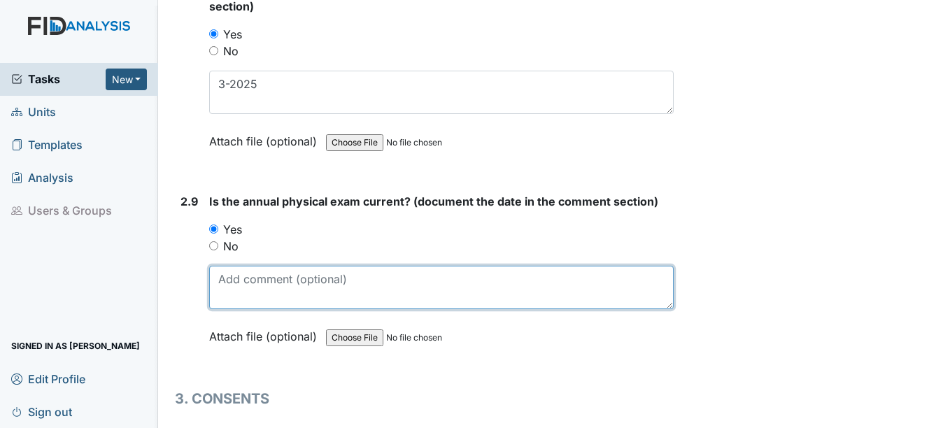
click at [228, 296] on textarea at bounding box center [441, 287] width 464 height 43
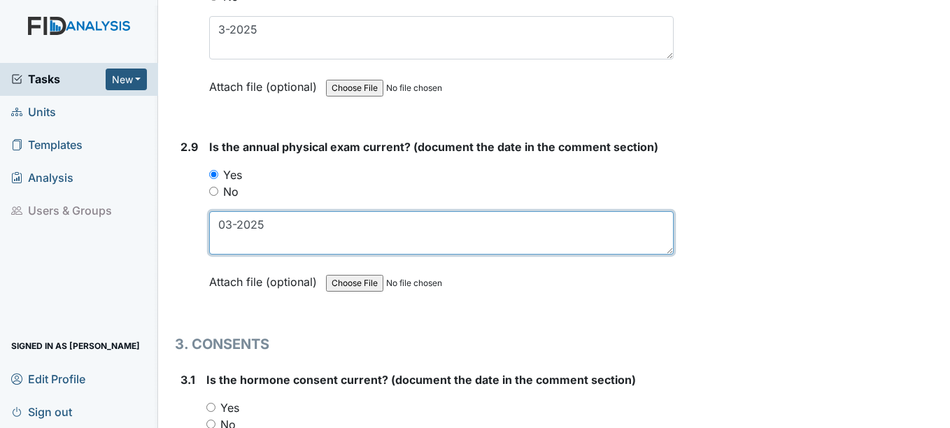
scroll to position [3077, 0]
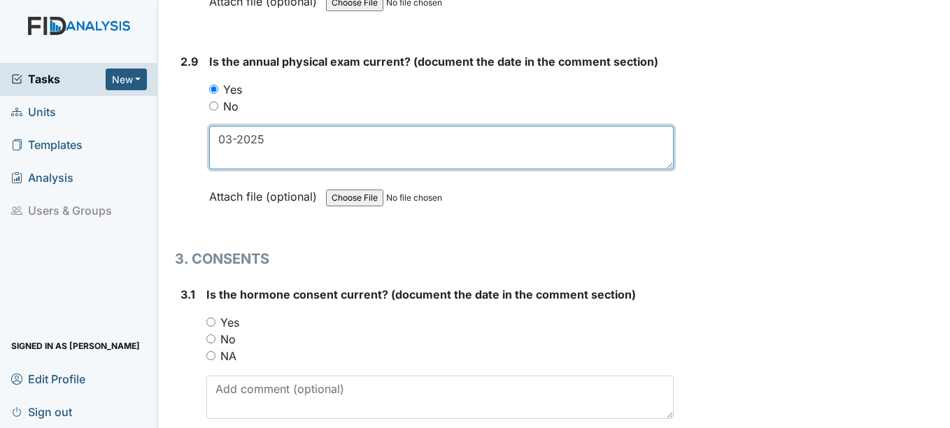
type textarea "03-2025"
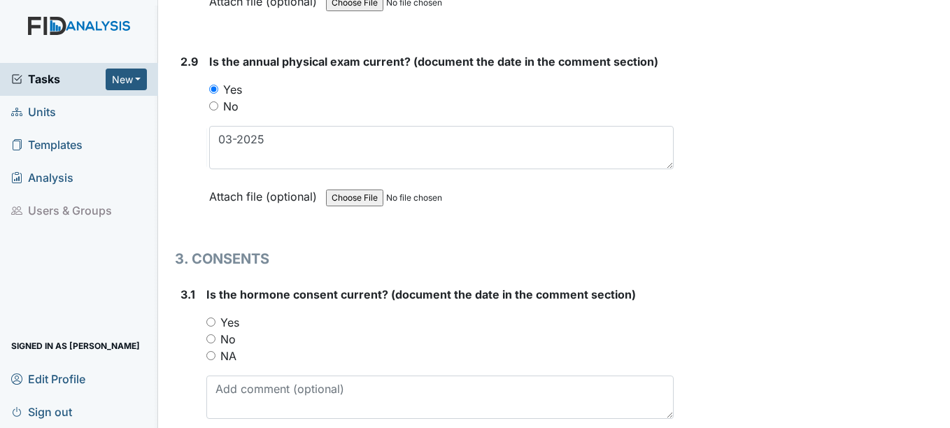
click at [210, 355] on input "NA" at bounding box center [210, 355] width 9 height 9
radio input "true"
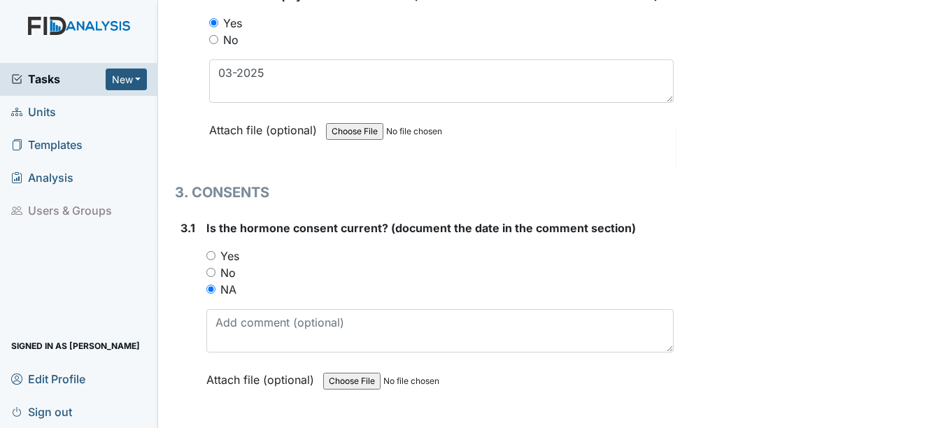
scroll to position [3287, 0]
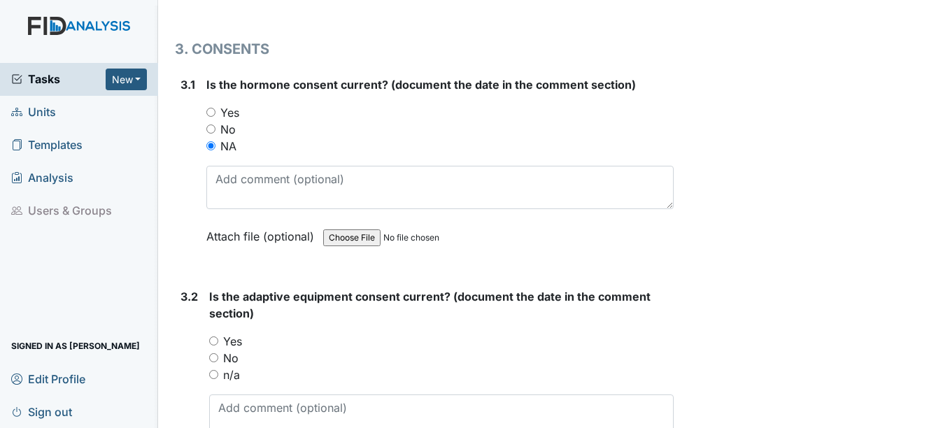
click at [213, 377] on input "n/a" at bounding box center [213, 374] width 9 height 9
radio input "true"
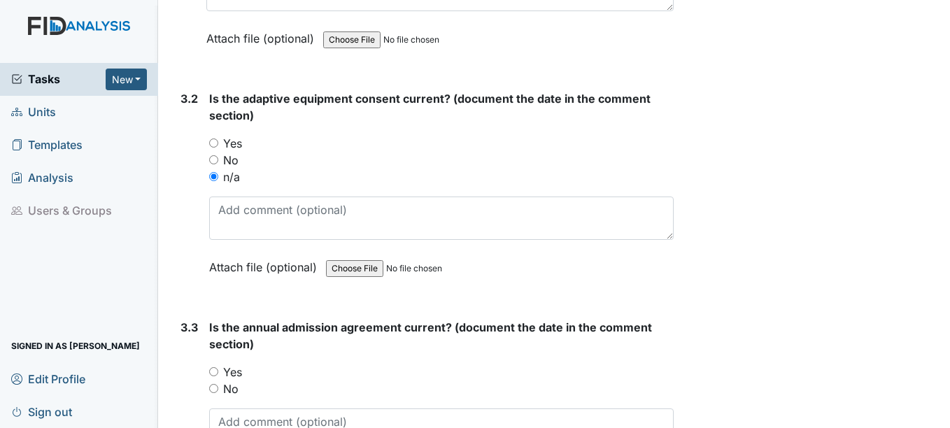
scroll to position [3567, 0]
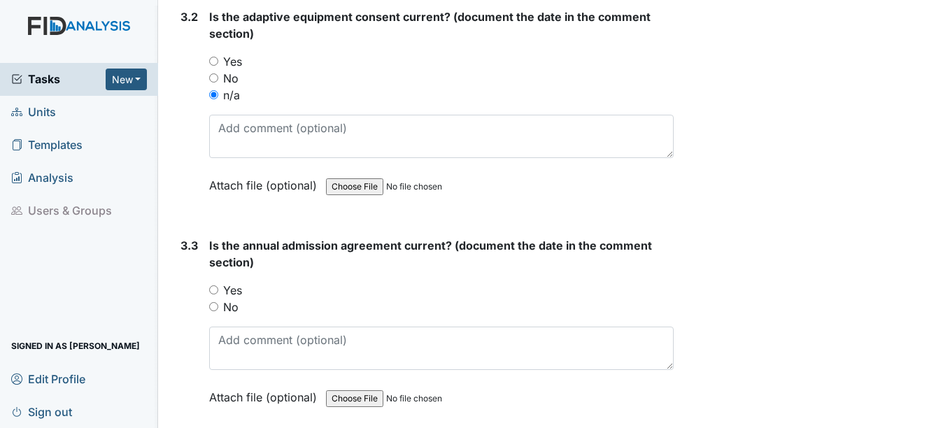
click at [215, 290] on input "Yes" at bounding box center [213, 289] width 9 height 9
radio input "true"
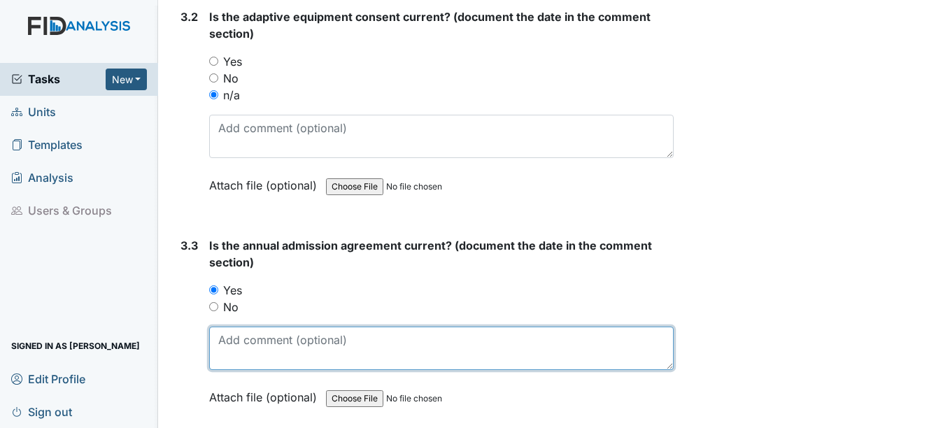
click at [222, 349] on textarea at bounding box center [441, 348] width 464 height 43
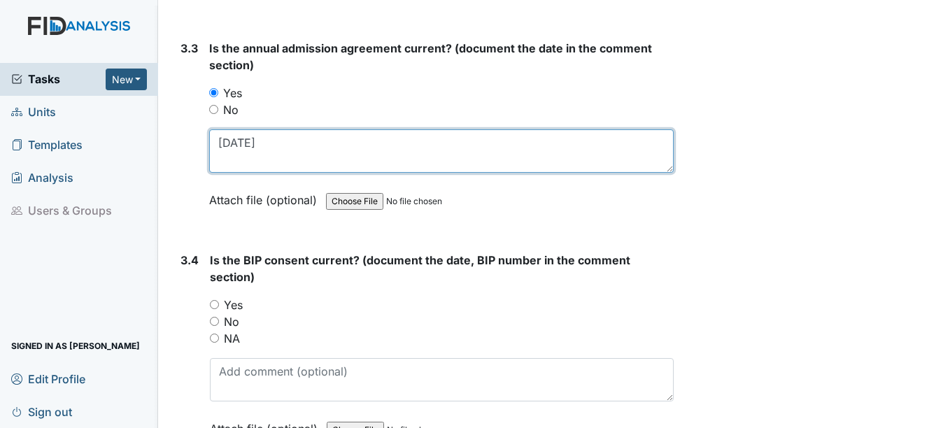
scroll to position [3776, 0]
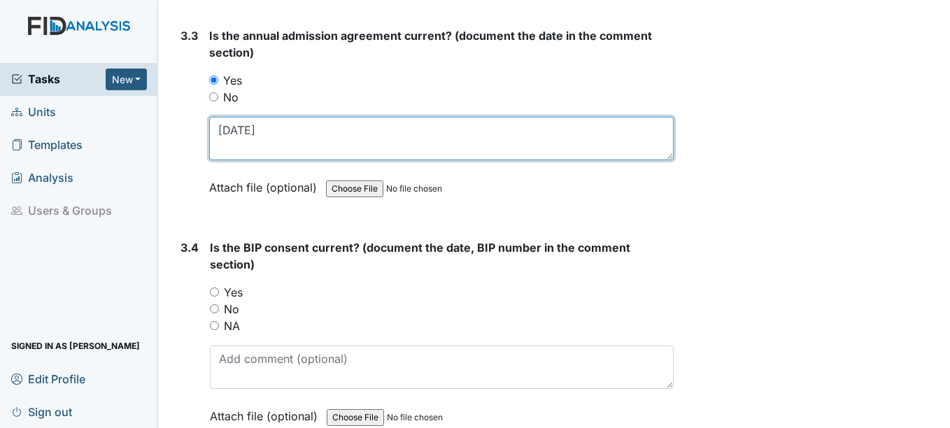
type textarea "3-28-2025"
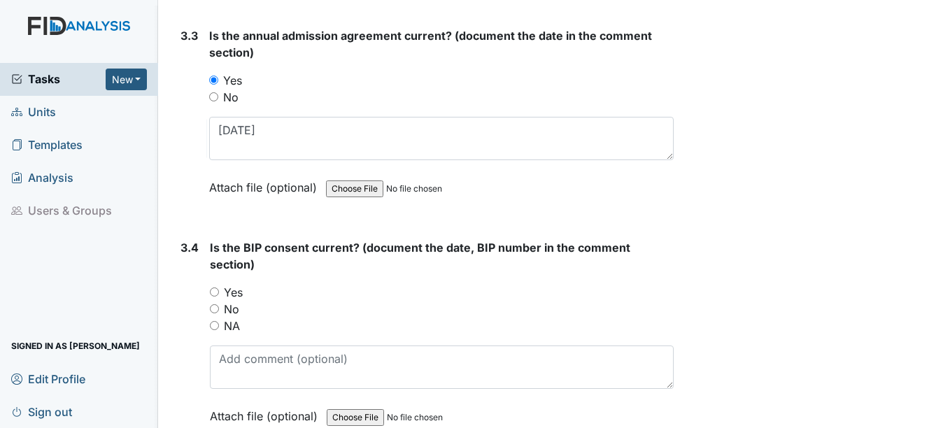
click at [215, 290] on input "Yes" at bounding box center [214, 291] width 9 height 9
radio input "true"
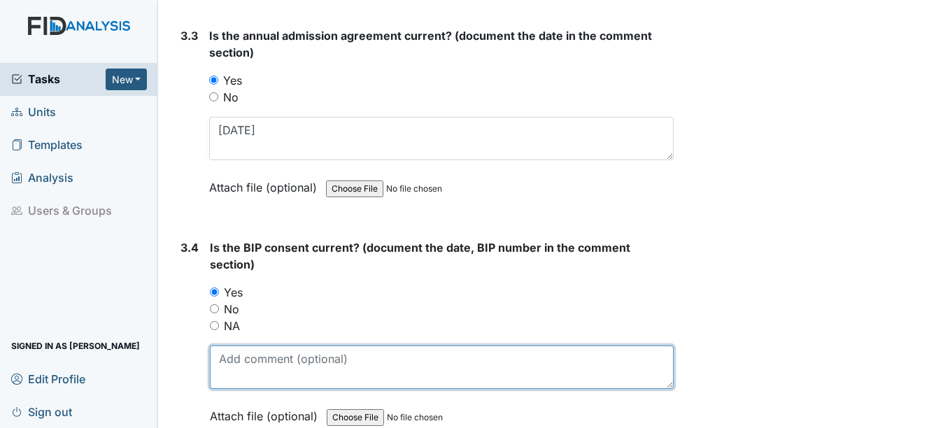
click at [222, 361] on textarea at bounding box center [441, 366] width 463 height 43
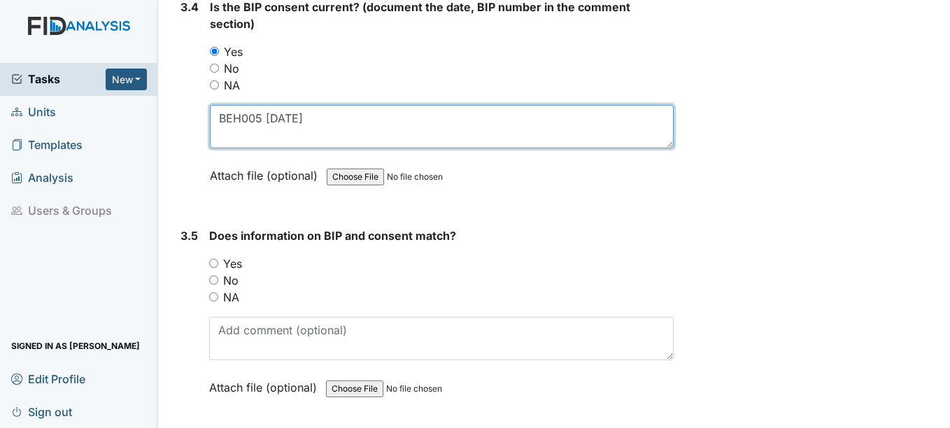
scroll to position [4056, 0]
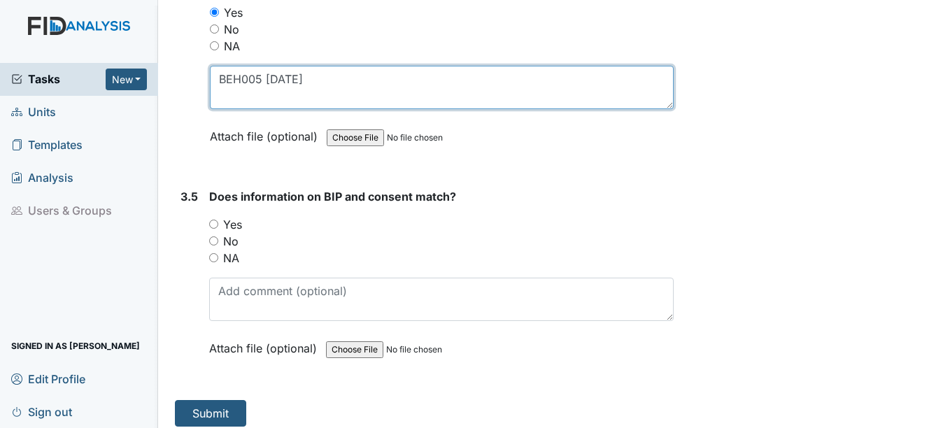
type textarea "BEH005 1-15-25"
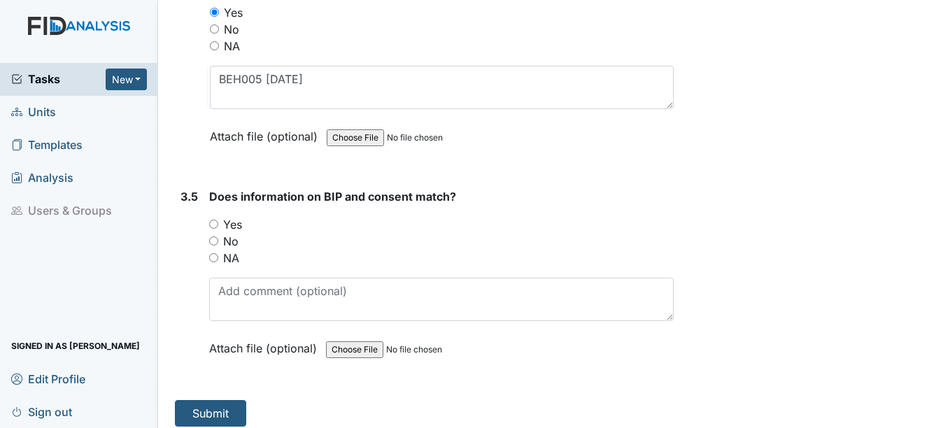
click at [213, 224] on input "Yes" at bounding box center [213, 224] width 9 height 9
radio input "true"
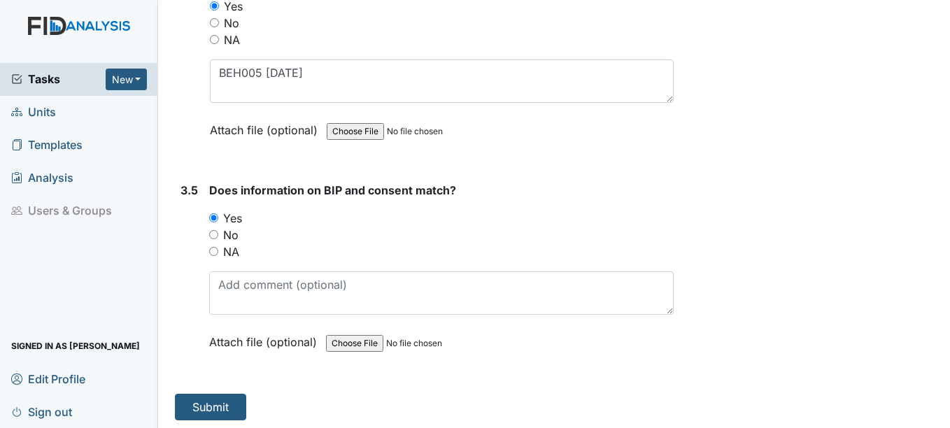
scroll to position [4066, 0]
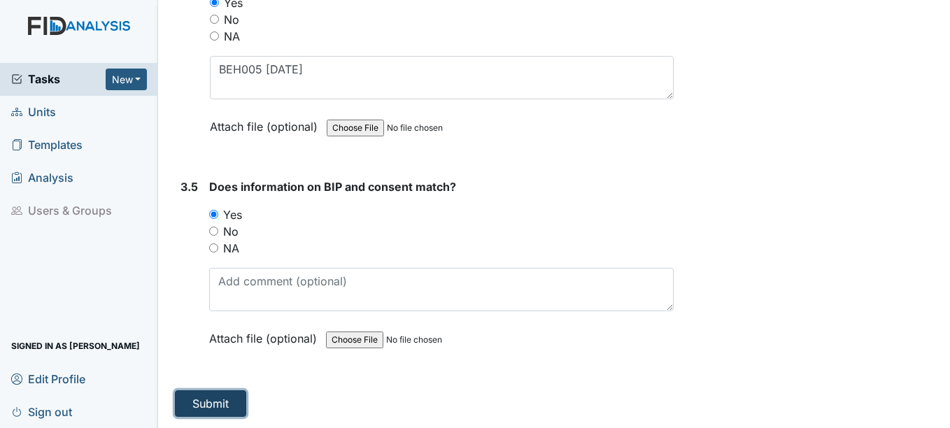
click at [220, 403] on button "Submit" at bounding box center [210, 403] width 71 height 27
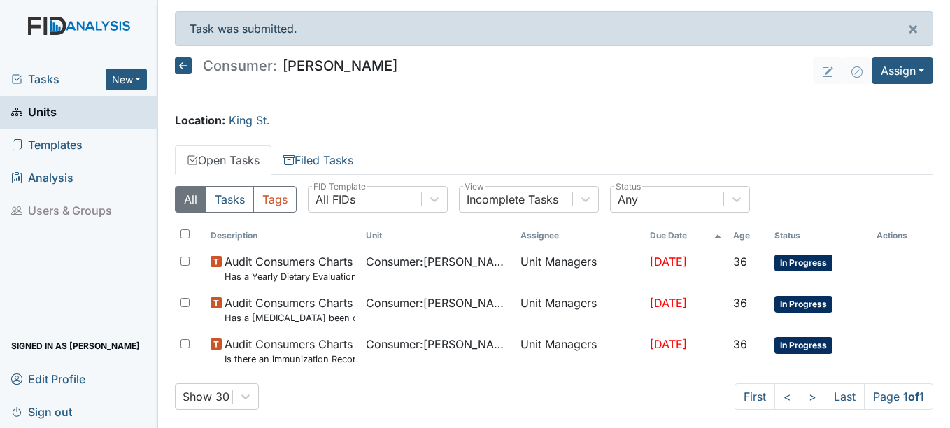
click at [34, 109] on span "Units" at bounding box center [33, 112] width 45 height 22
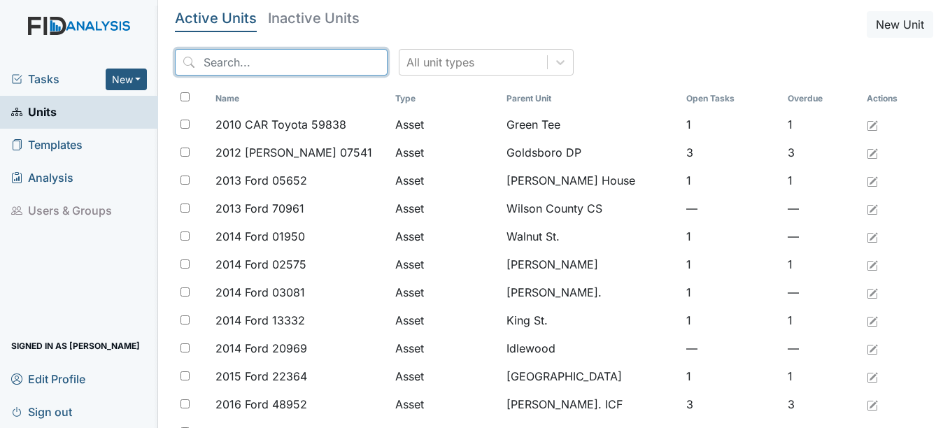
click at [234, 59] on input "search" at bounding box center [281, 62] width 213 height 27
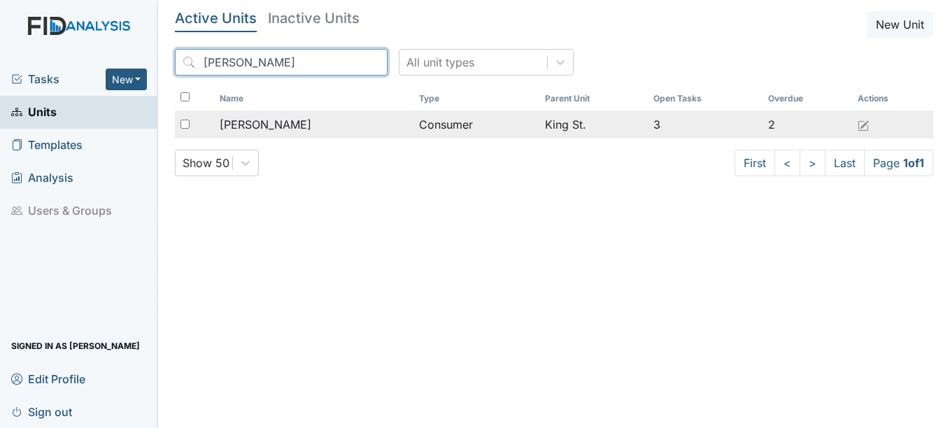
type input "Kather"
click at [282, 122] on span "[PERSON_NAME]" at bounding box center [266, 124] width 92 height 17
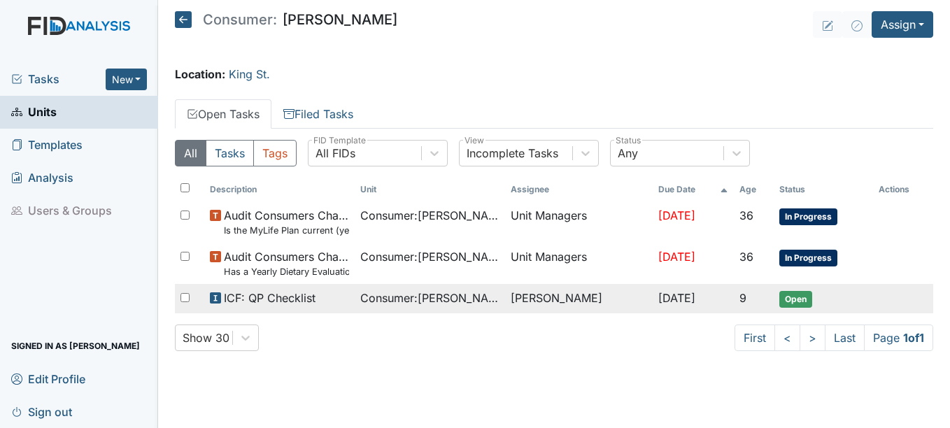
click at [796, 297] on span "Open" at bounding box center [795, 299] width 33 height 17
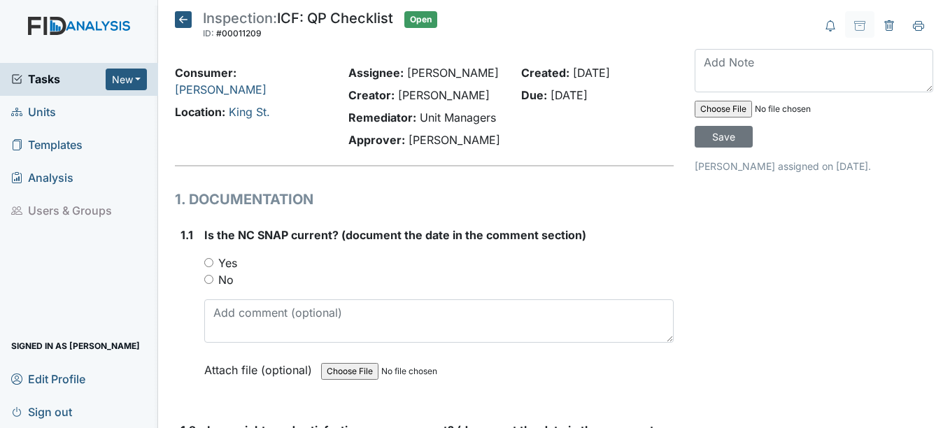
click at [208, 263] on input "Yes" at bounding box center [208, 262] width 9 height 9
radio input "true"
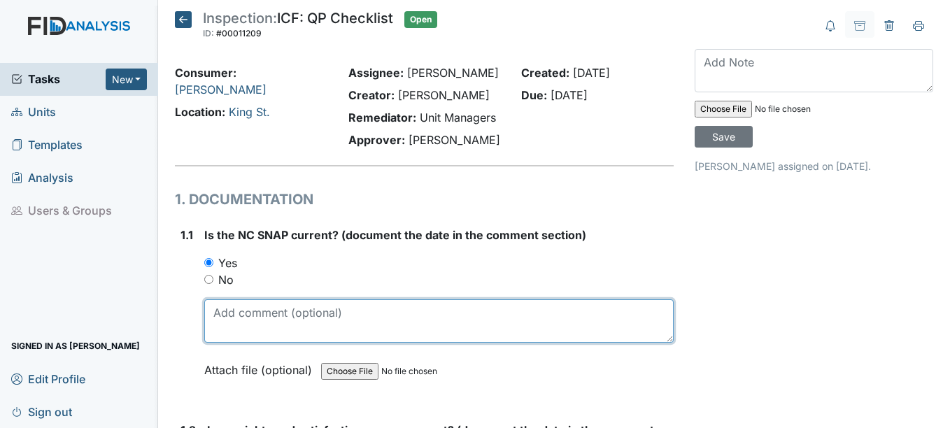
click at [236, 333] on textarea at bounding box center [438, 320] width 469 height 43
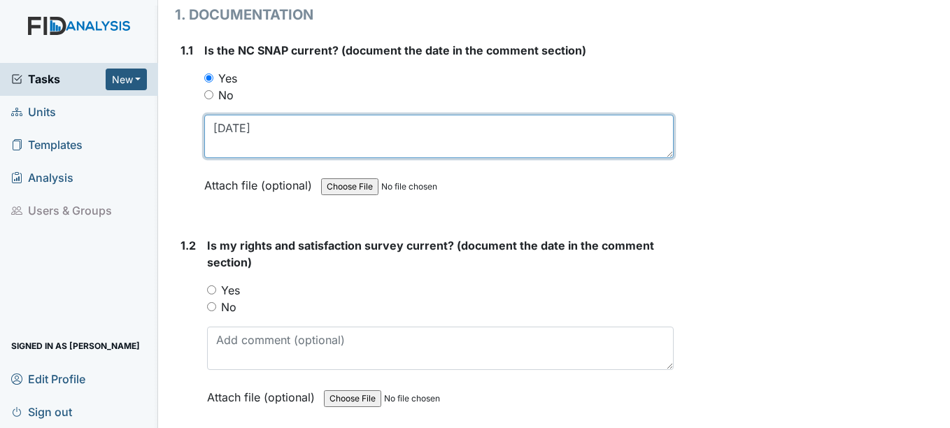
scroll to position [210, 0]
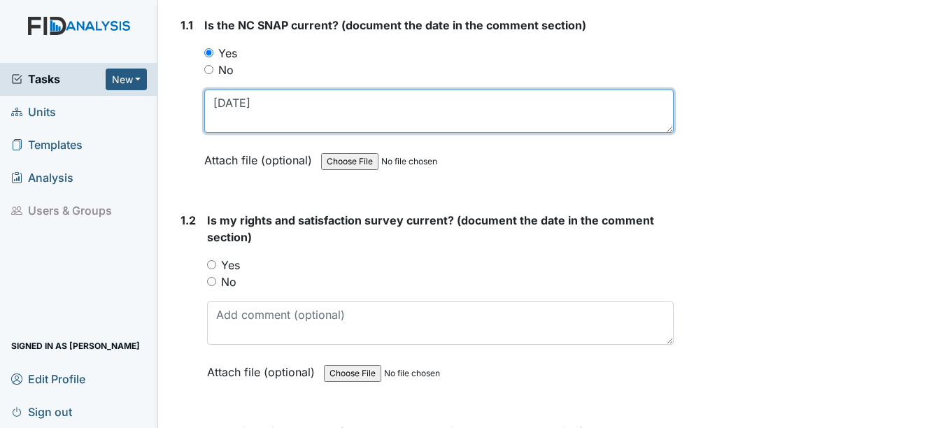
type textarea "[DATE]"
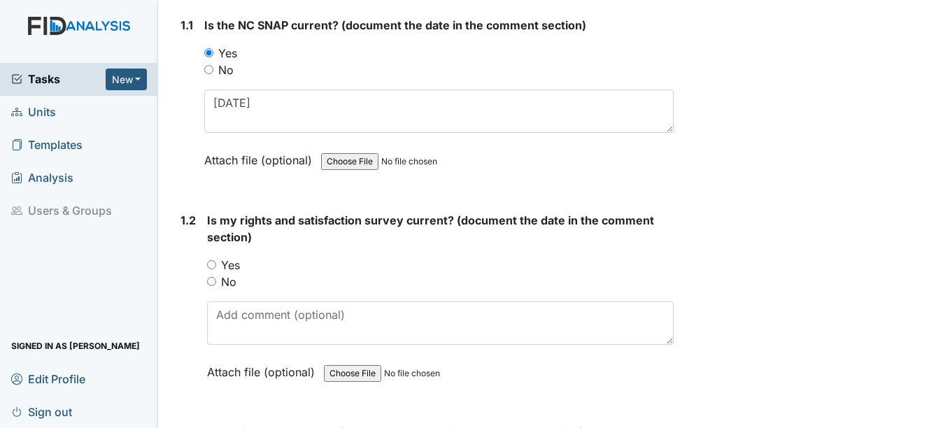
click at [213, 266] on input "Yes" at bounding box center [211, 264] width 9 height 9
radio input "true"
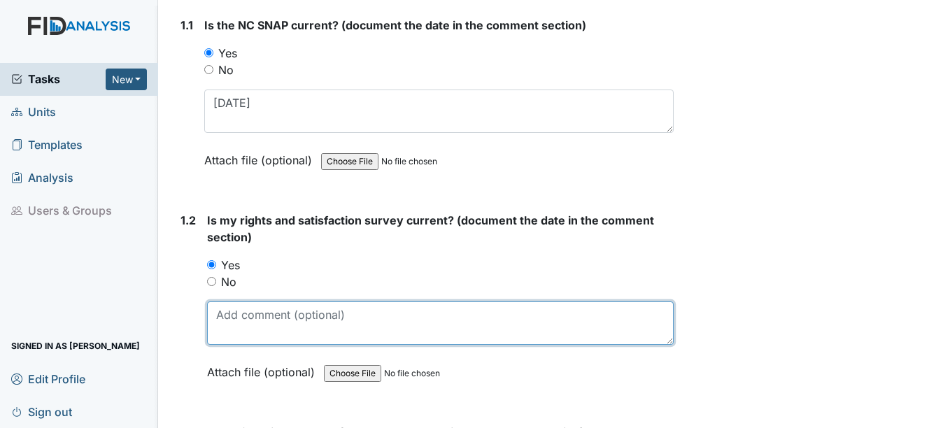
click at [245, 338] on textarea at bounding box center [440, 322] width 466 height 43
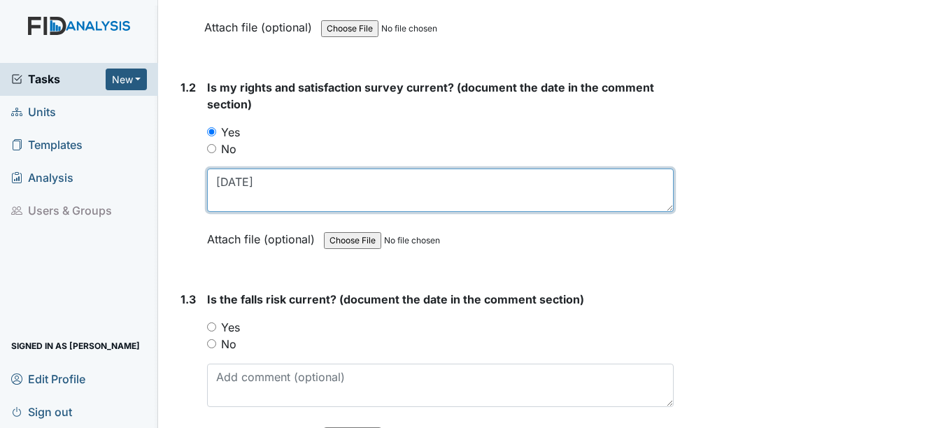
scroll to position [420, 0]
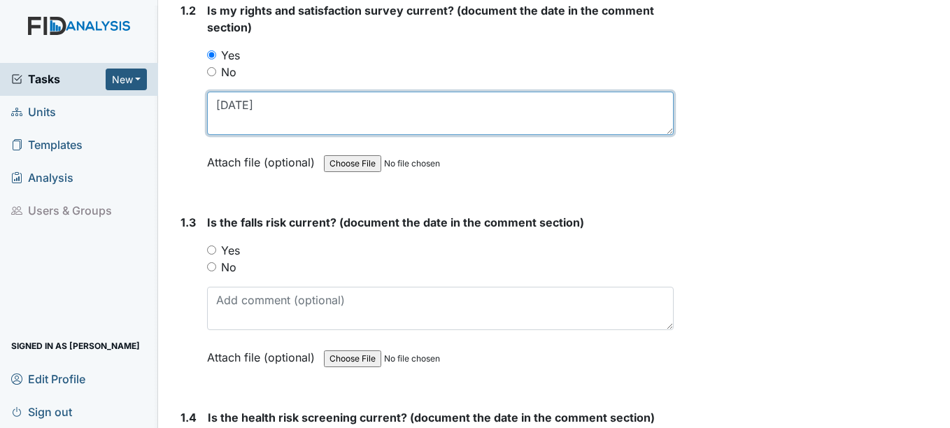
type textarea "[DATE]"
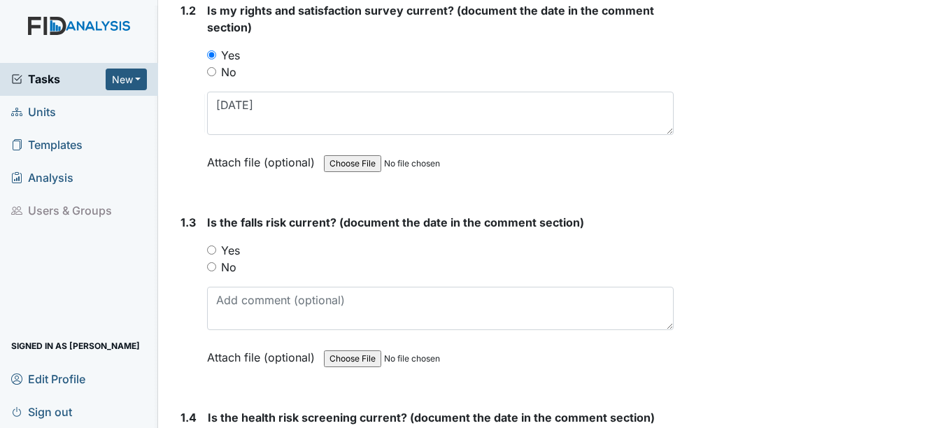
click at [213, 249] on input "Yes" at bounding box center [211, 249] width 9 height 9
radio input "true"
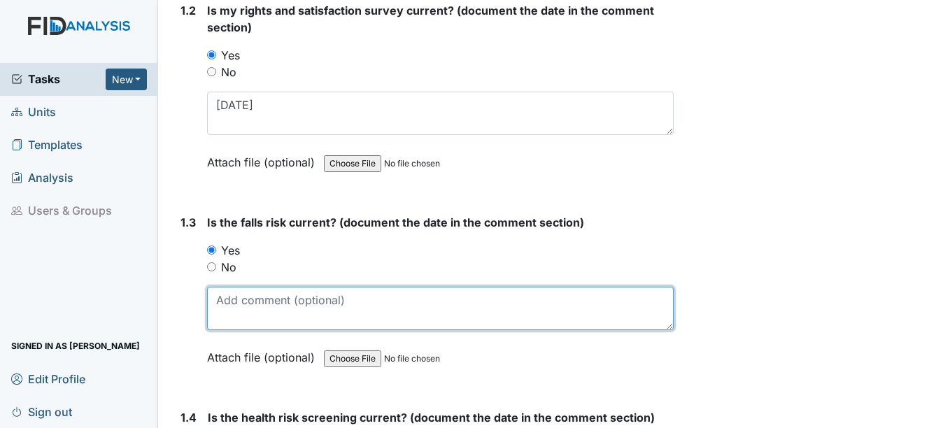
click at [241, 310] on textarea at bounding box center [440, 308] width 466 height 43
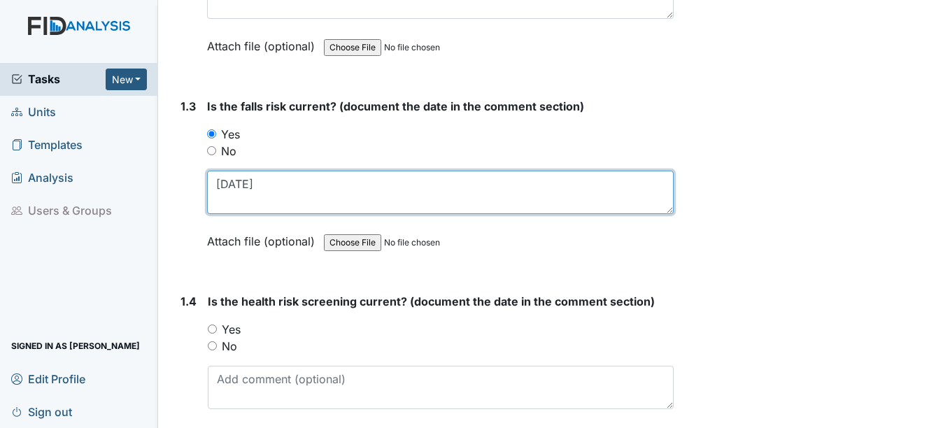
scroll to position [629, 0]
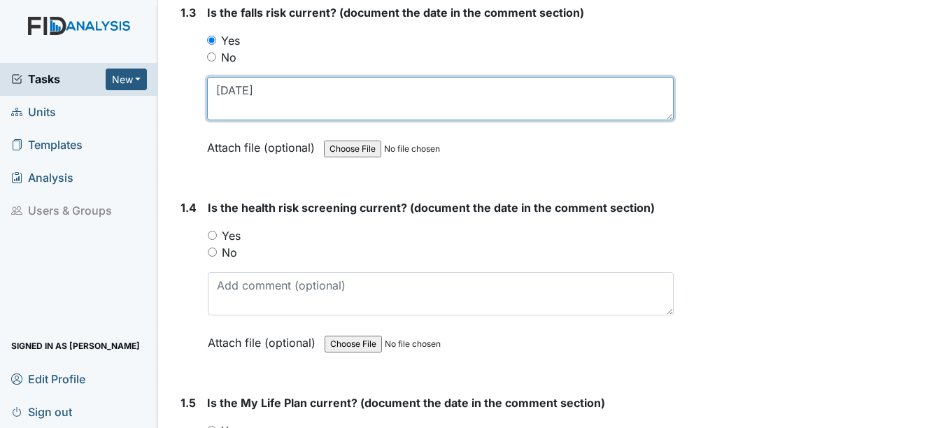
type textarea "[DATE]"
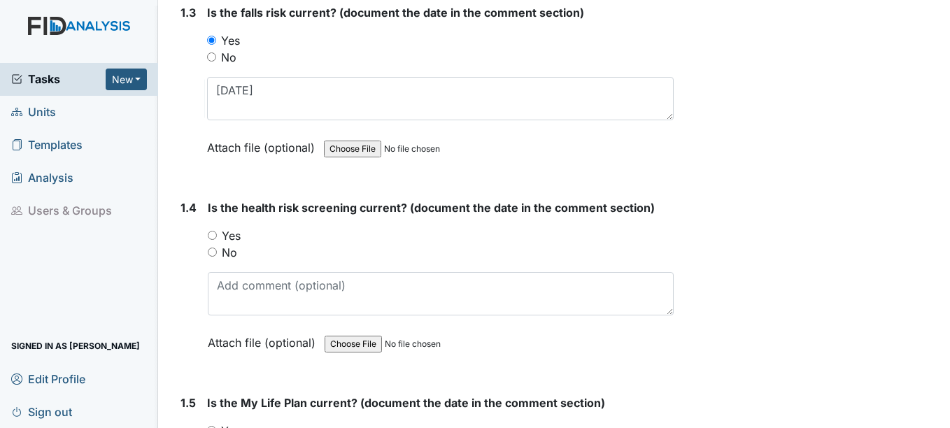
click at [213, 237] on input "Yes" at bounding box center [212, 235] width 9 height 9
radio input "true"
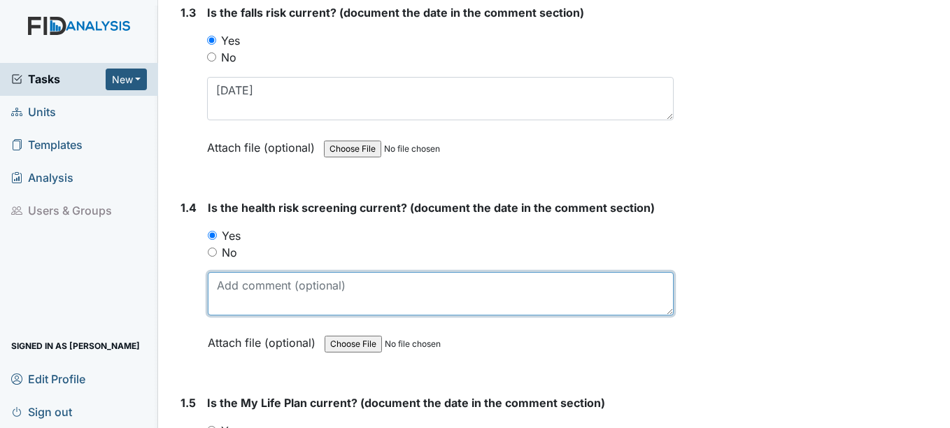
click at [239, 291] on textarea at bounding box center [440, 293] width 465 height 43
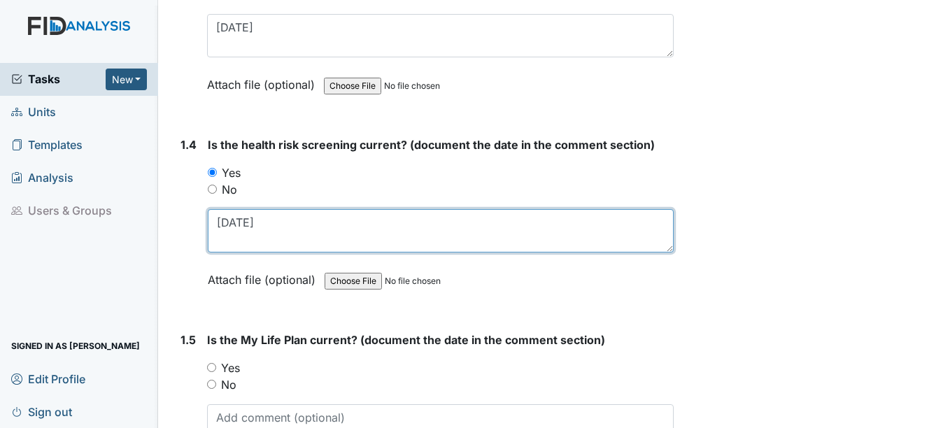
scroll to position [839, 0]
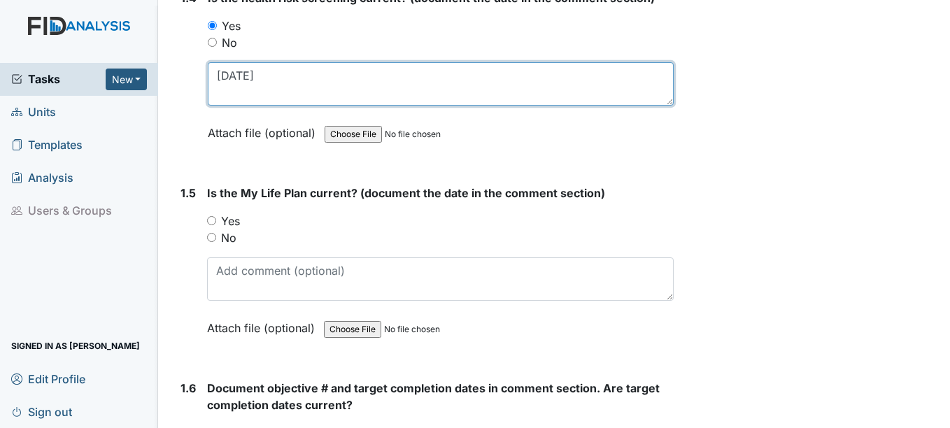
type textarea "[DATE]"
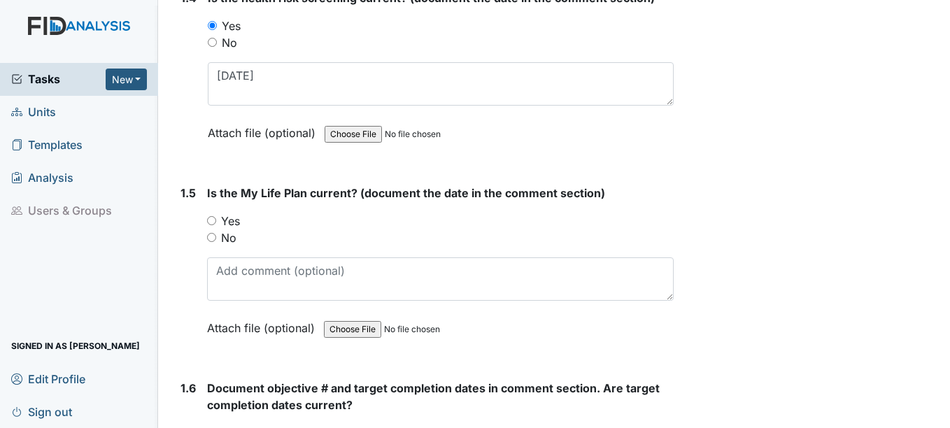
click at [211, 219] on input "Yes" at bounding box center [211, 220] width 9 height 9
radio input "true"
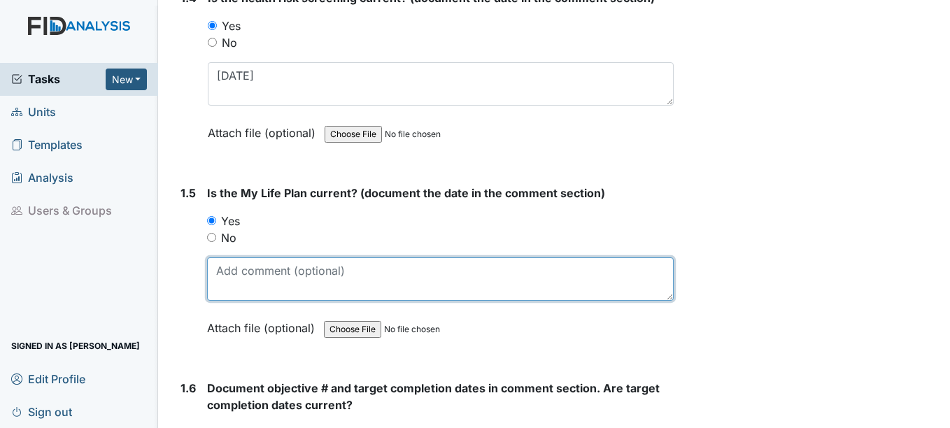
click at [247, 278] on textarea at bounding box center [440, 278] width 466 height 43
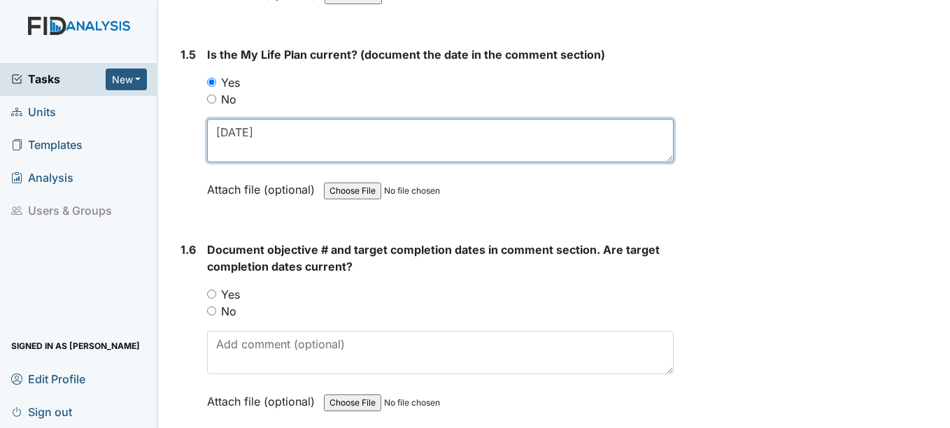
scroll to position [979, 0]
type textarea "[DATE]"
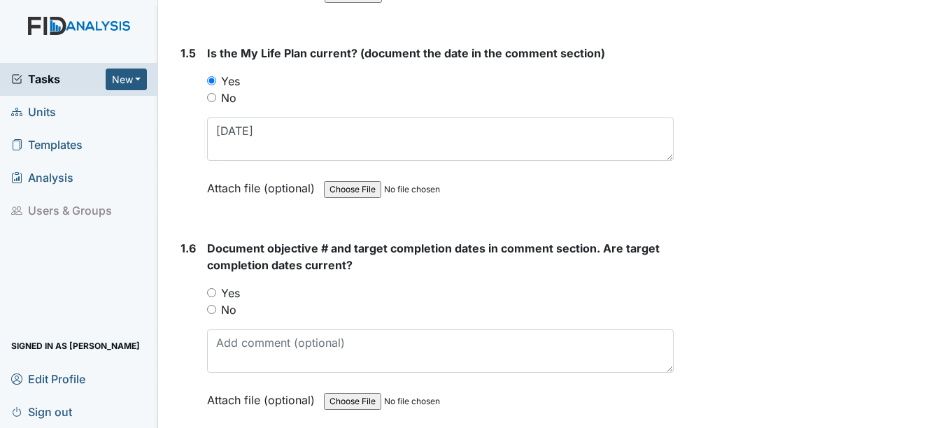
click at [211, 292] on input "Yes" at bounding box center [211, 292] width 9 height 9
radio input "true"
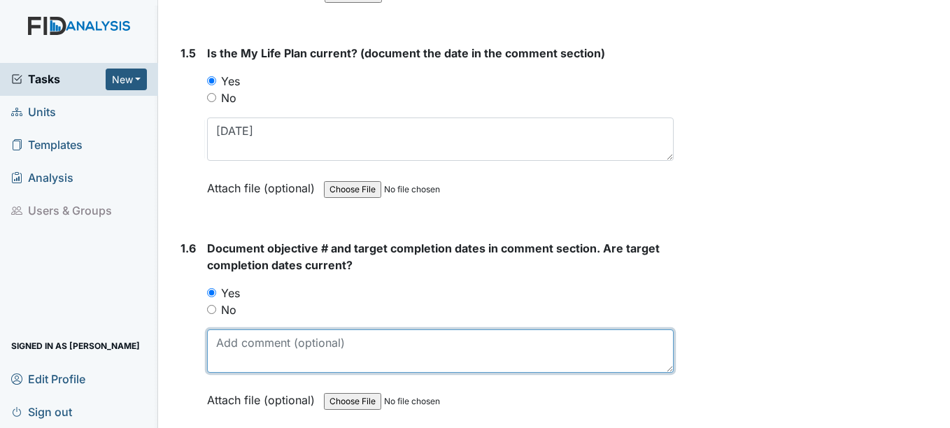
click at [241, 355] on textarea at bounding box center [440, 350] width 466 height 43
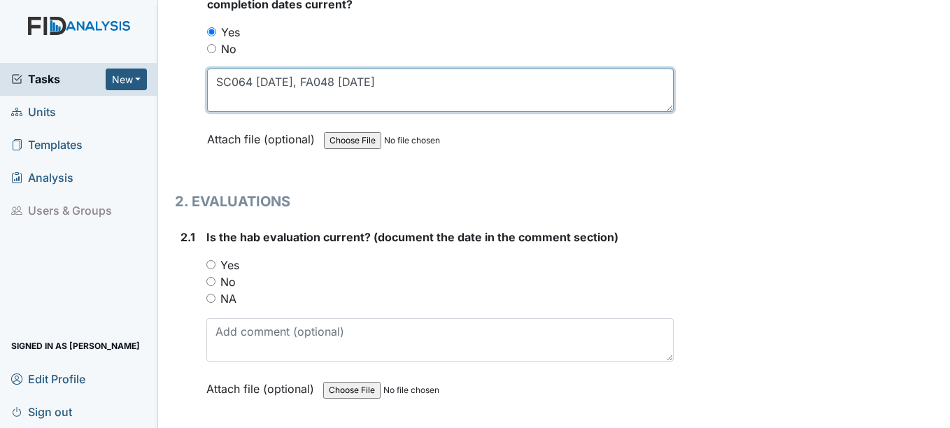
scroll to position [1259, 0]
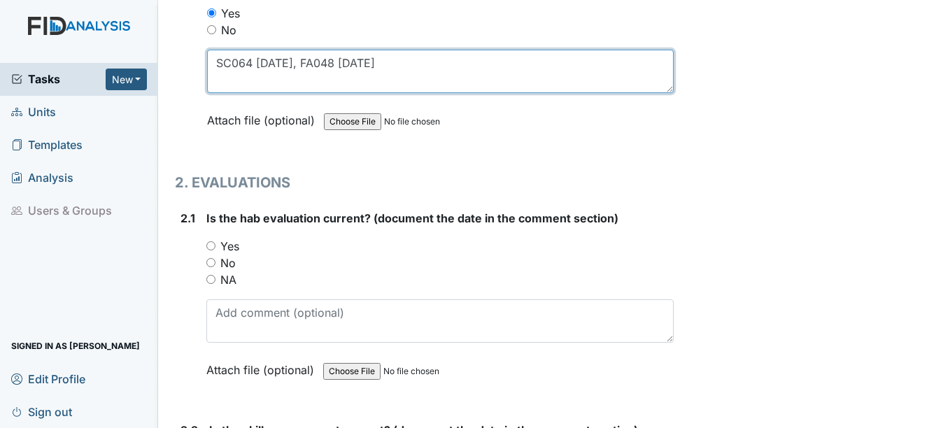
type textarea "SC064 4-15-26, FA048 10-15-25"
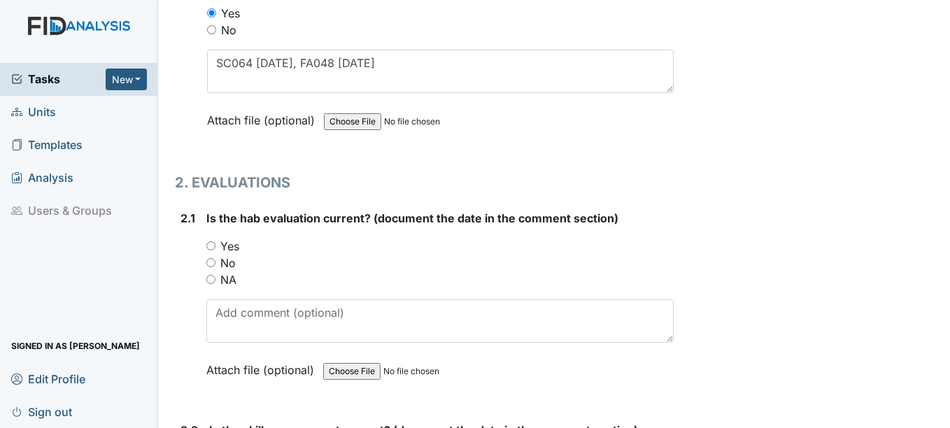
drag, startPoint x: 212, startPoint y: 245, endPoint x: 255, endPoint y: 315, distance: 82.3
click at [212, 246] on input "Yes" at bounding box center [210, 245] width 9 height 9
radio input "true"
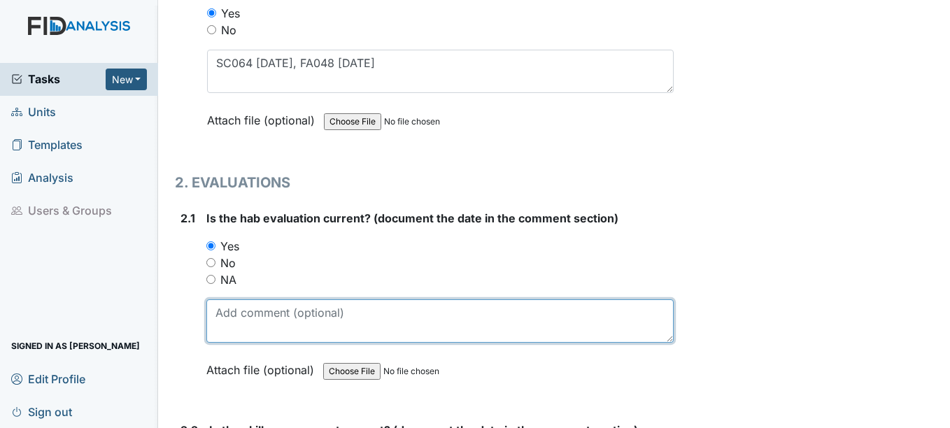
click at [253, 315] on textarea at bounding box center [439, 320] width 466 height 43
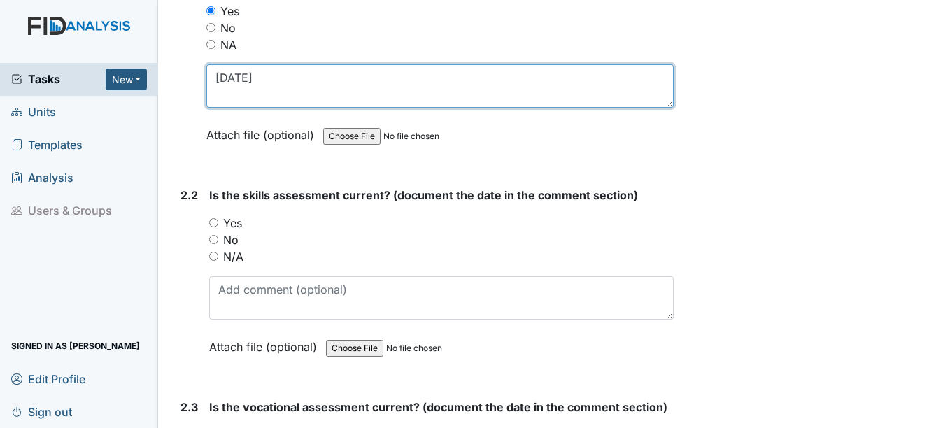
scroll to position [1539, 0]
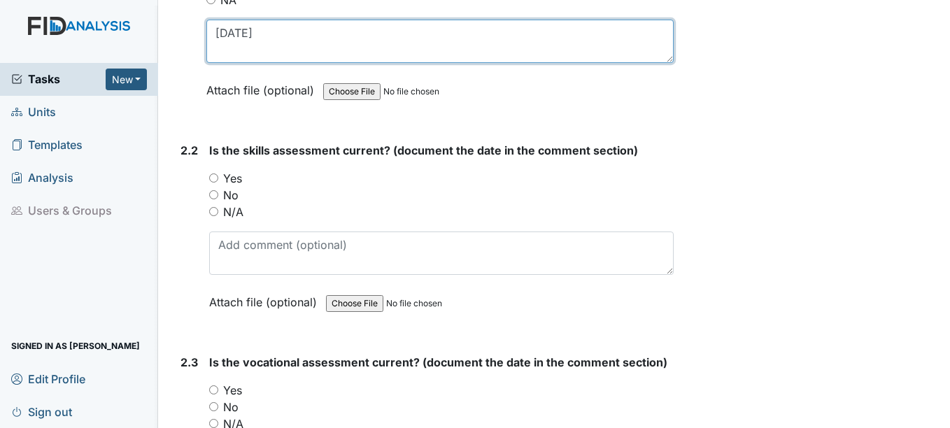
type textarea "7-1-25"
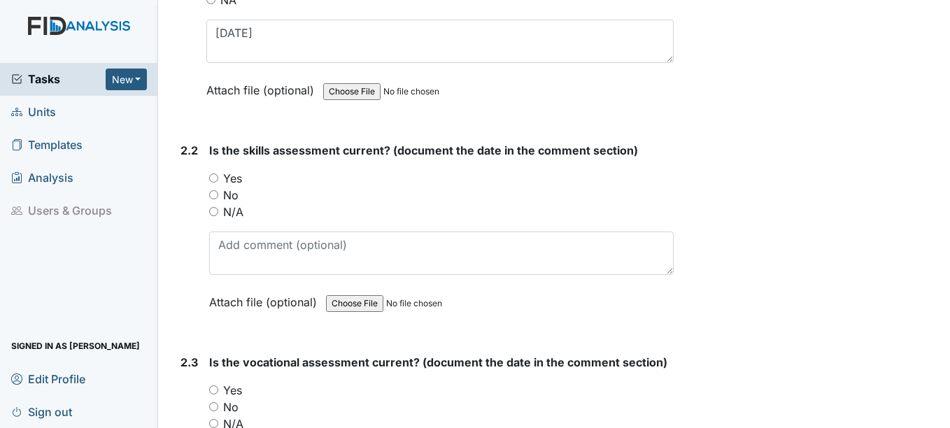
click at [215, 178] on input "Yes" at bounding box center [213, 177] width 9 height 9
radio input "true"
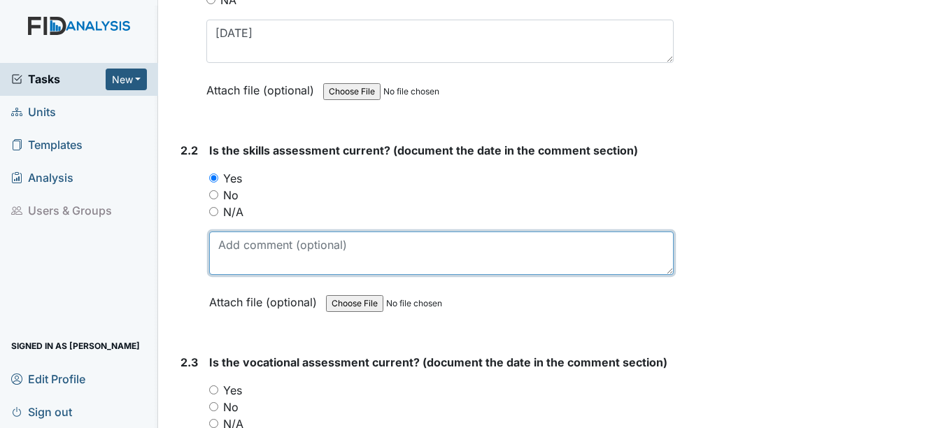
click at [238, 244] on textarea at bounding box center [441, 252] width 464 height 43
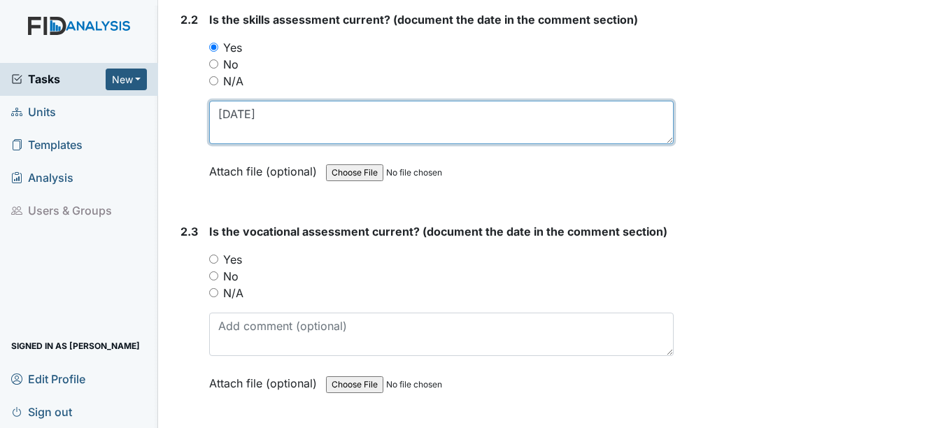
scroll to position [1678, 0]
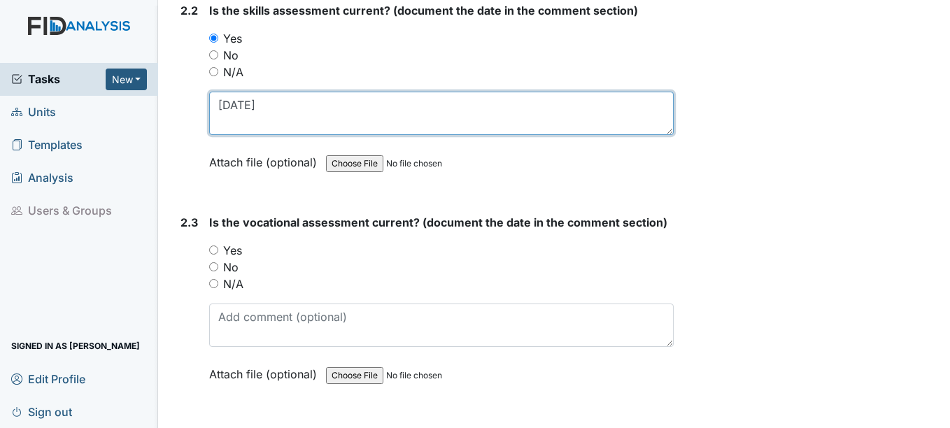
type textarea "7-1-25"
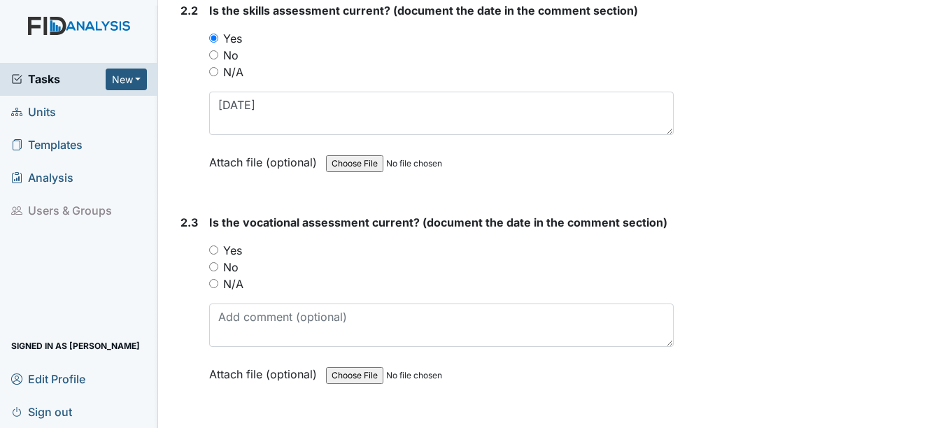
click at [214, 251] on input "Yes" at bounding box center [213, 249] width 9 height 9
radio input "true"
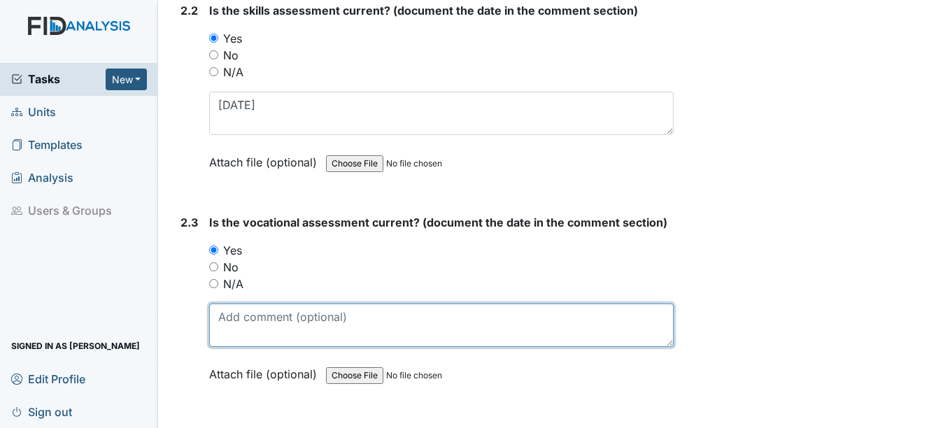
click at [248, 329] on textarea at bounding box center [441, 325] width 464 height 43
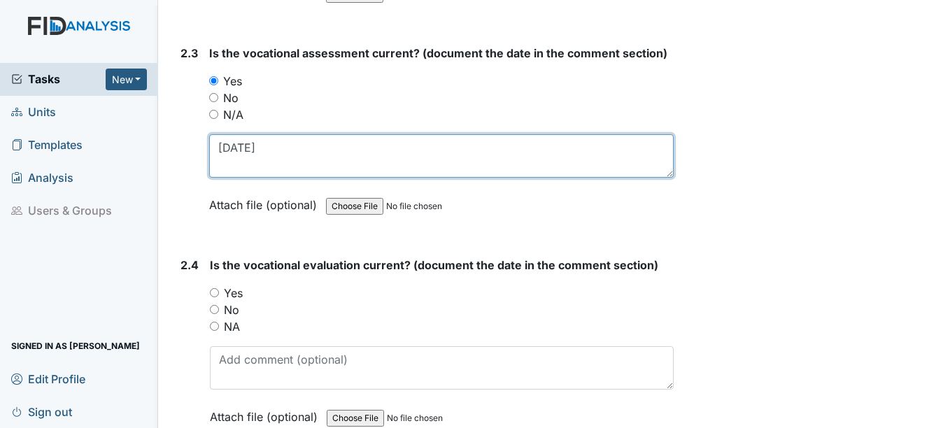
scroll to position [1888, 0]
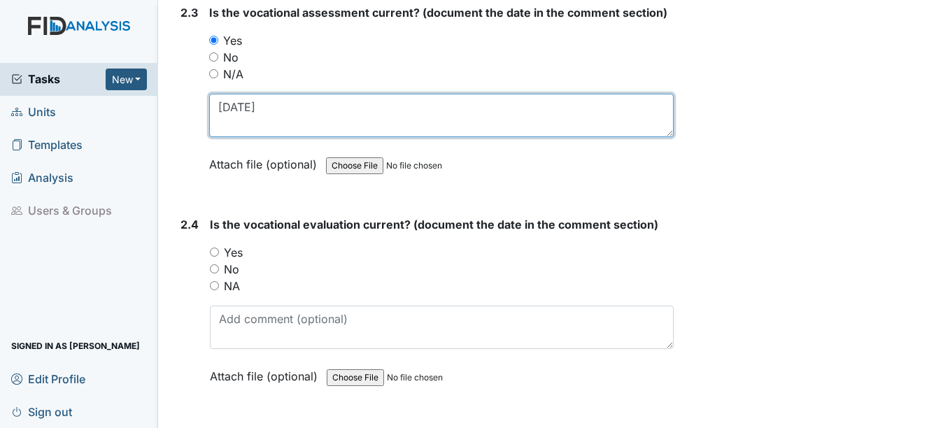
type textarea "7-22-25"
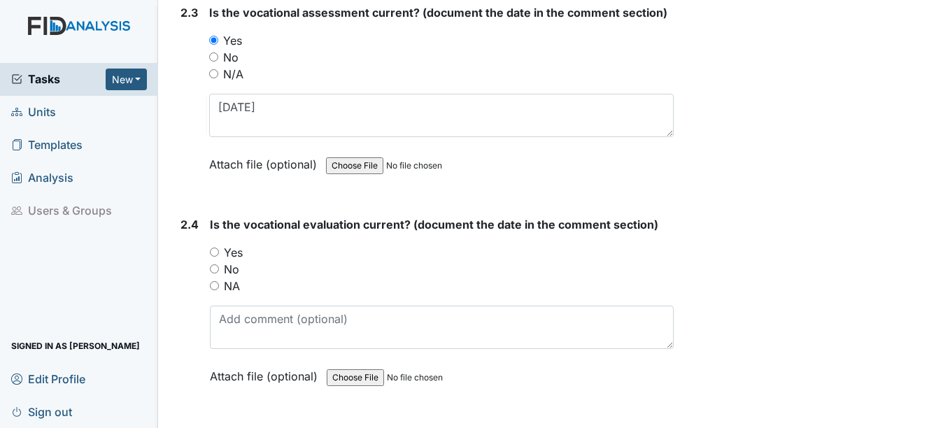
click at [215, 253] on input "Yes" at bounding box center [214, 252] width 9 height 9
radio input "true"
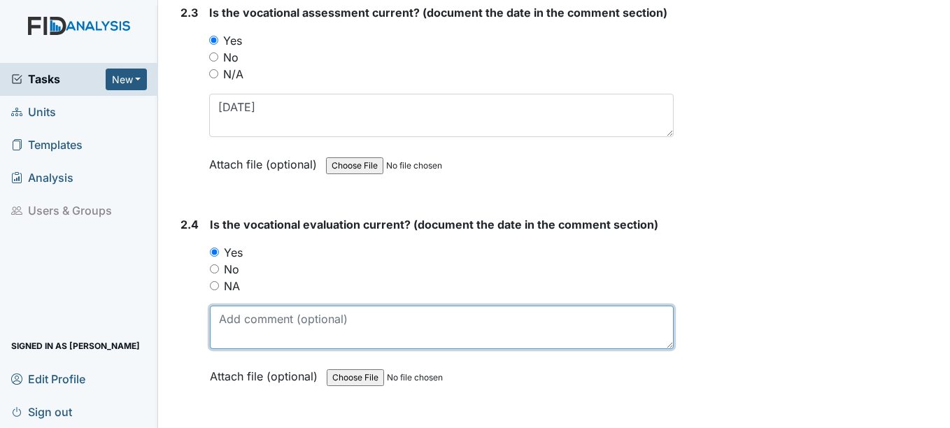
click at [258, 324] on textarea at bounding box center [441, 327] width 463 height 43
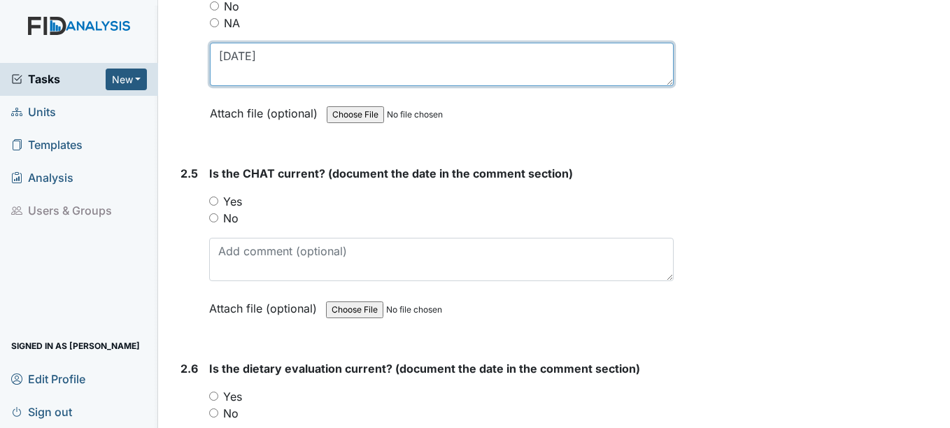
scroll to position [2168, 0]
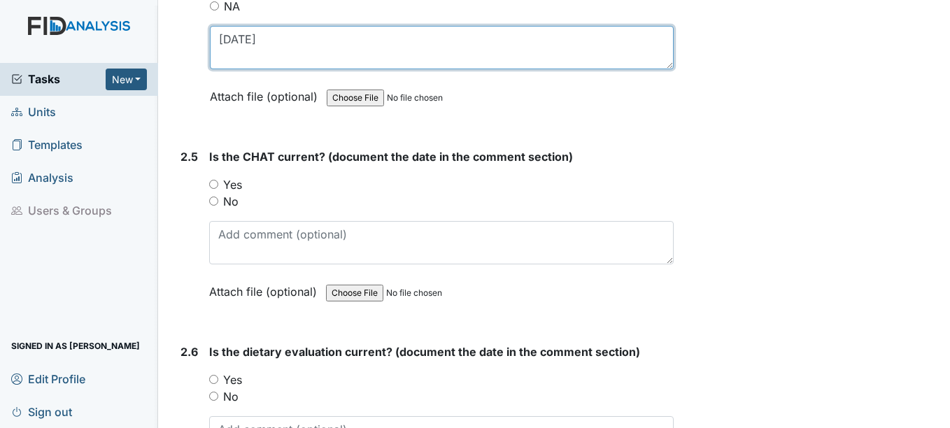
type textarea "7-23-25"
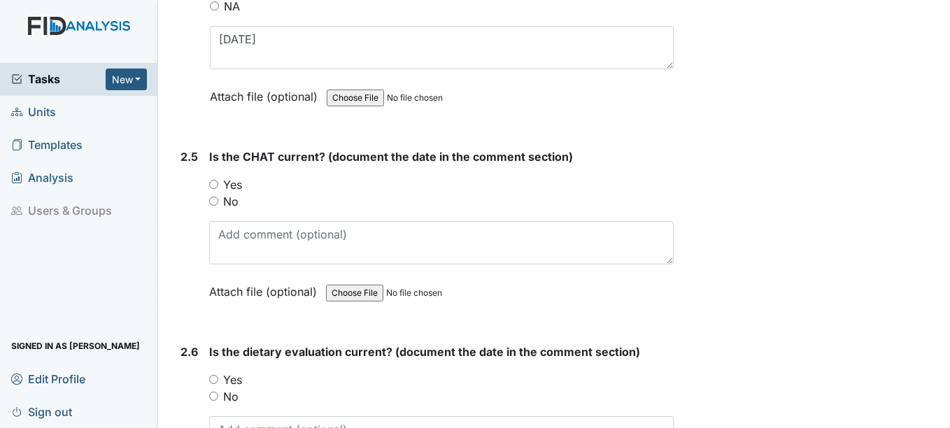
click at [214, 183] on input "Yes" at bounding box center [213, 184] width 9 height 9
radio input "true"
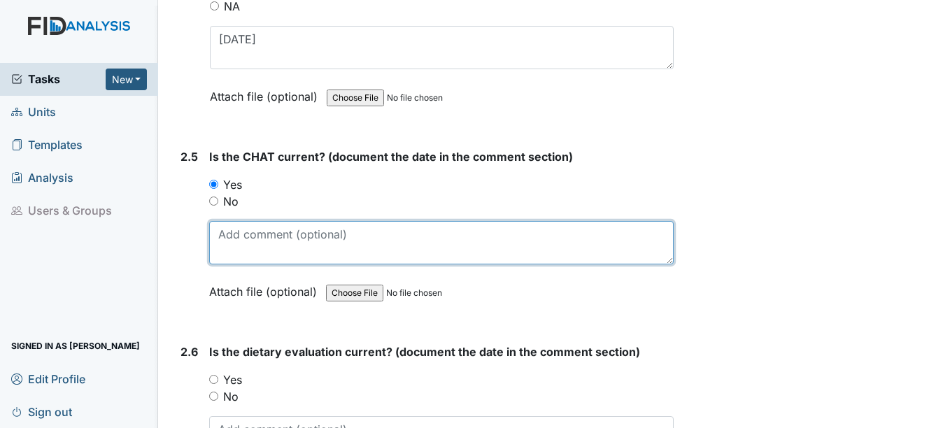
click at [228, 245] on textarea at bounding box center [441, 242] width 464 height 43
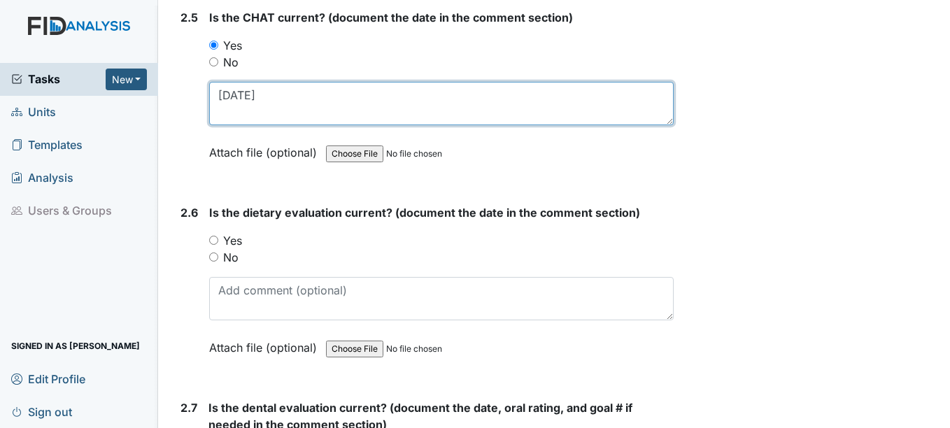
scroll to position [2308, 0]
type textarea "7-30-25"
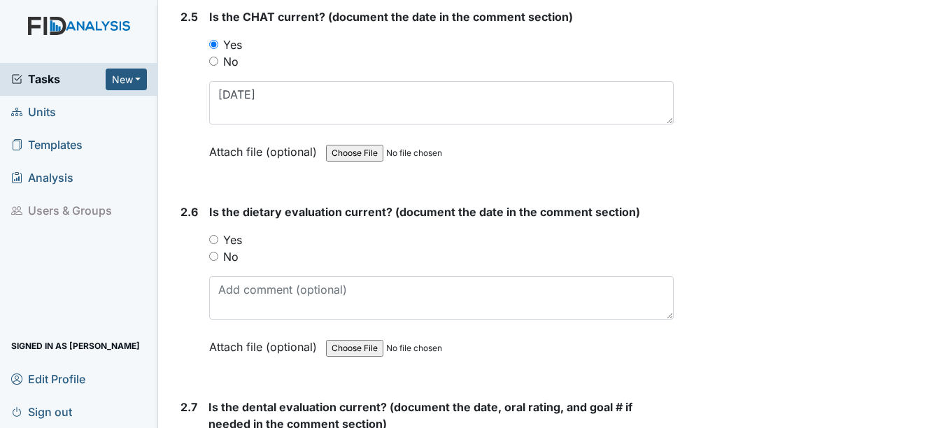
click at [214, 237] on input "Yes" at bounding box center [213, 239] width 9 height 9
radio input "true"
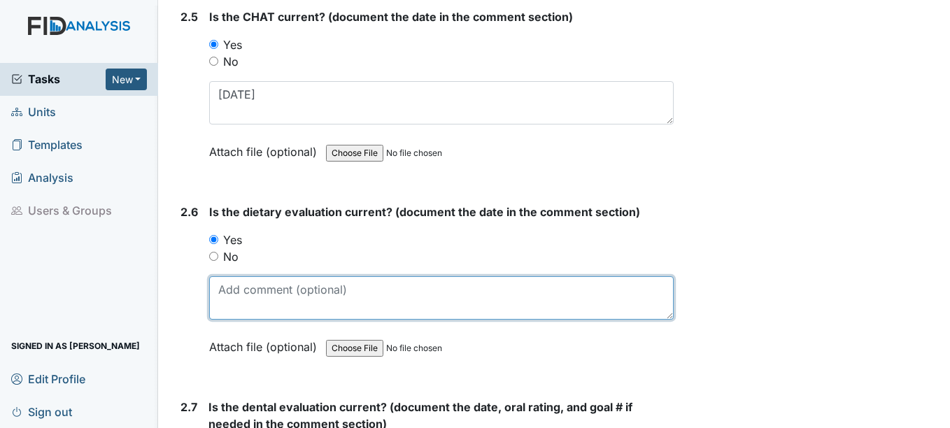
click at [278, 299] on textarea at bounding box center [441, 297] width 464 height 43
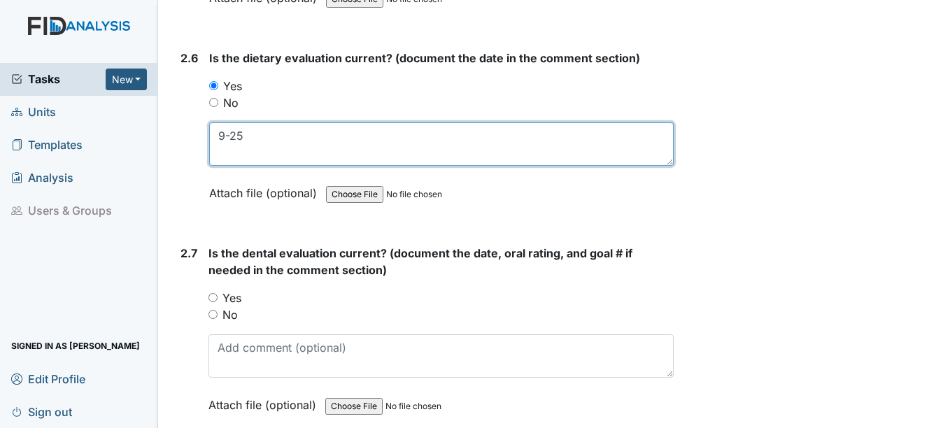
scroll to position [2518, 0]
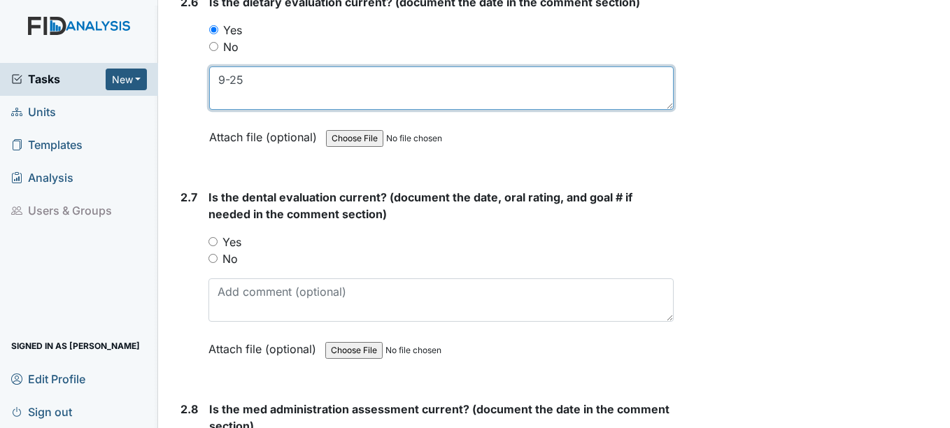
type textarea "9-25"
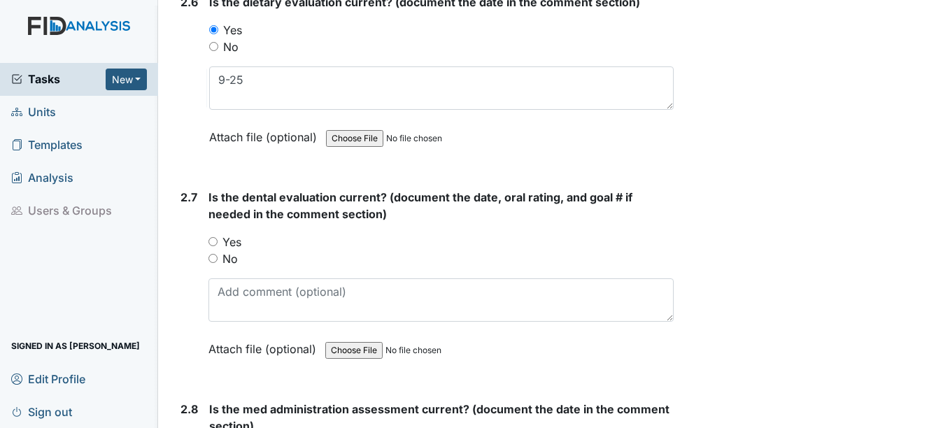
click at [214, 241] on input "Yes" at bounding box center [212, 241] width 9 height 9
radio input "true"
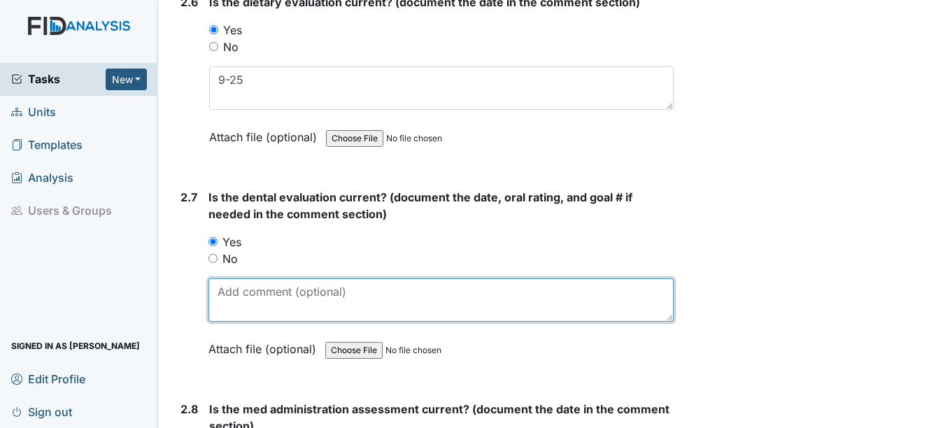
click at [243, 300] on textarea at bounding box center [440, 299] width 464 height 43
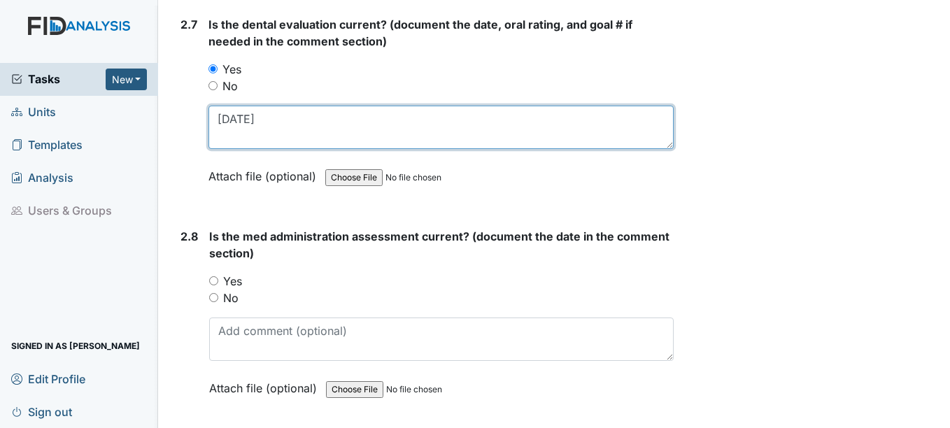
scroll to position [2727, 0]
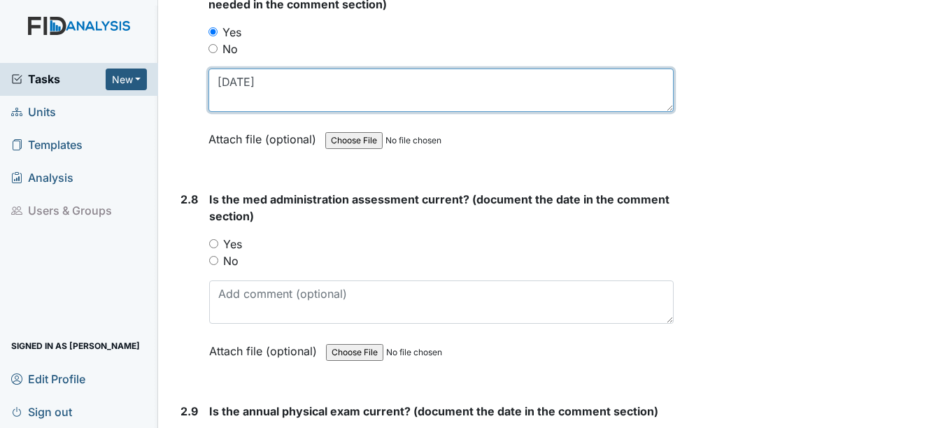
type textarea "4-7-25"
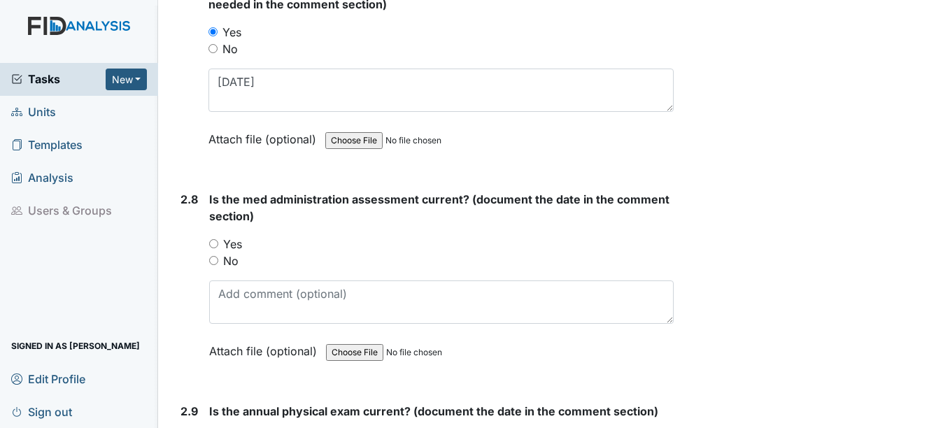
click at [215, 245] on input "Yes" at bounding box center [213, 243] width 9 height 9
radio input "true"
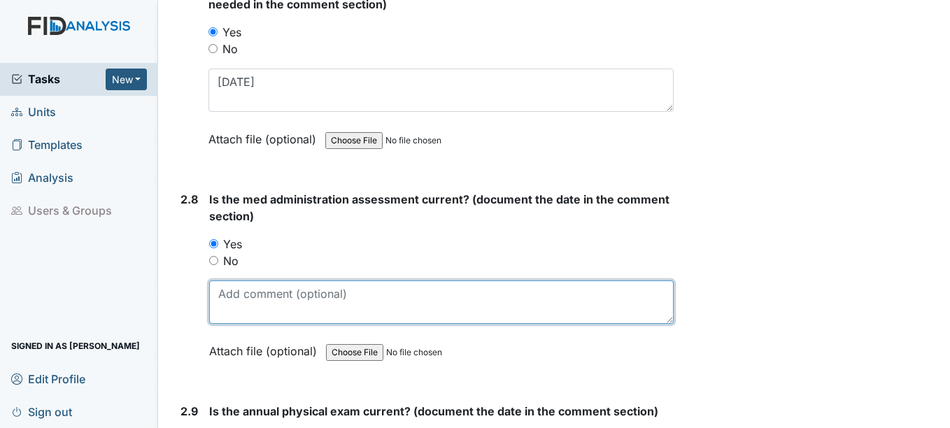
click at [229, 306] on textarea at bounding box center [441, 301] width 464 height 43
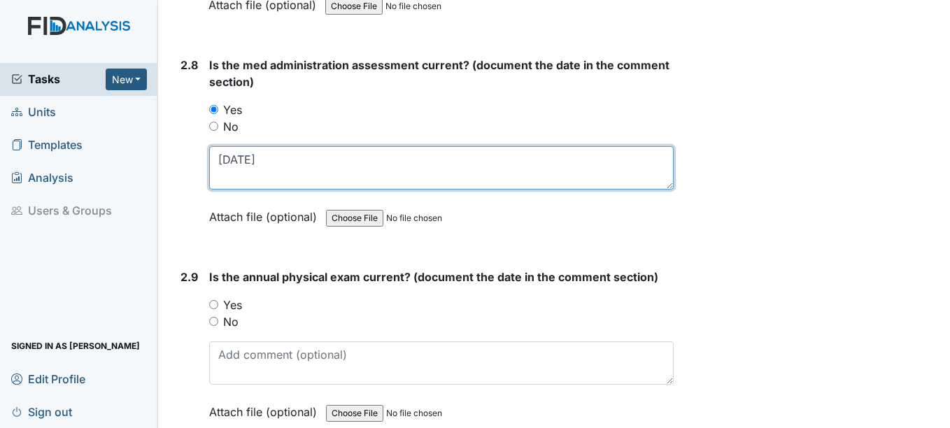
scroll to position [2867, 0]
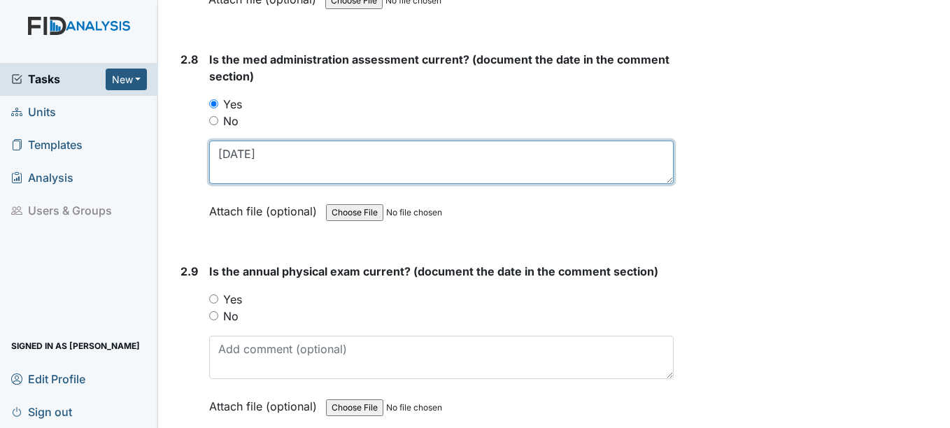
type textarea "7-20-25"
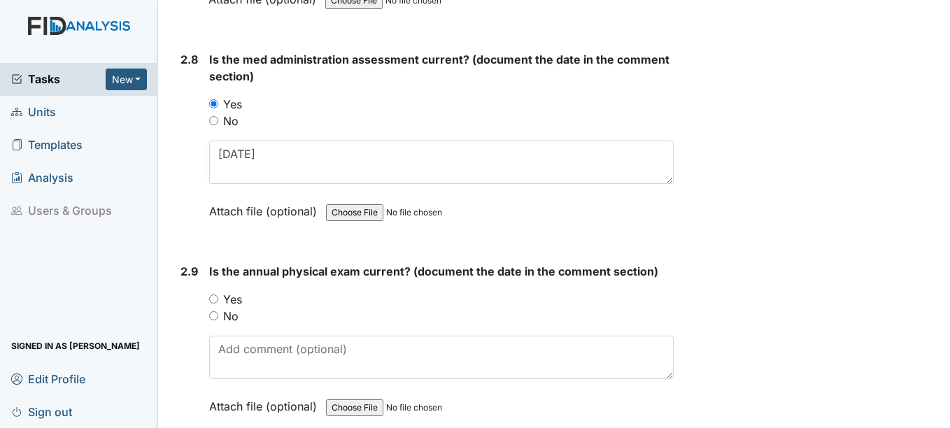
click at [216, 299] on input "Yes" at bounding box center [213, 298] width 9 height 9
radio input "true"
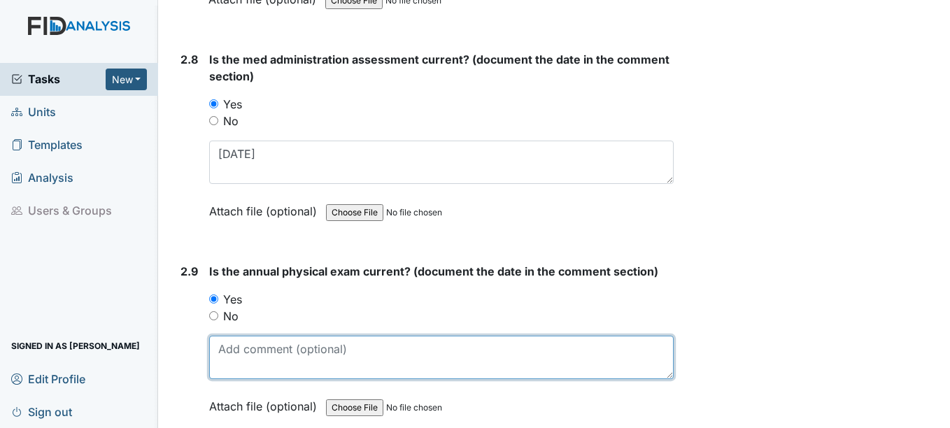
click at [237, 364] on textarea at bounding box center [441, 357] width 464 height 43
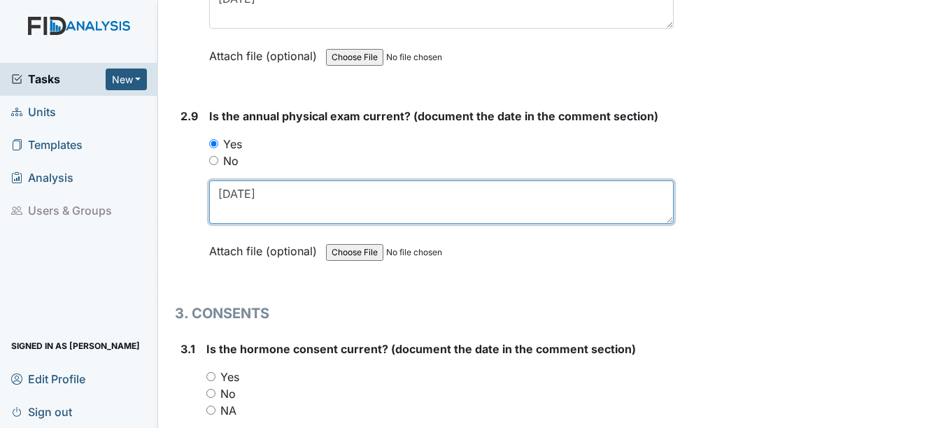
scroll to position [3077, 0]
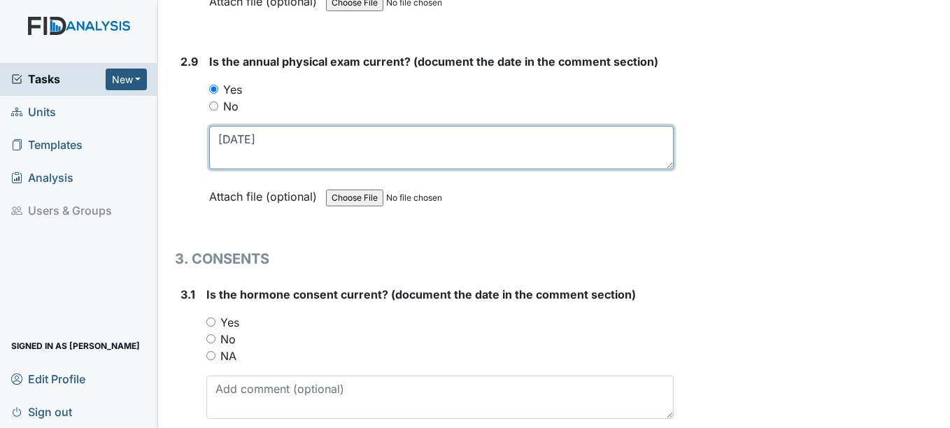
type textarea "11-27-24"
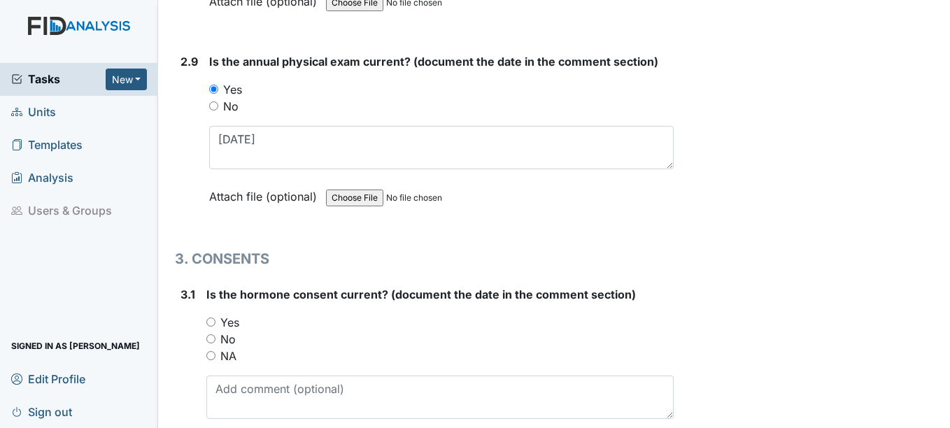
click at [213, 319] on input "Yes" at bounding box center [210, 321] width 9 height 9
radio input "true"
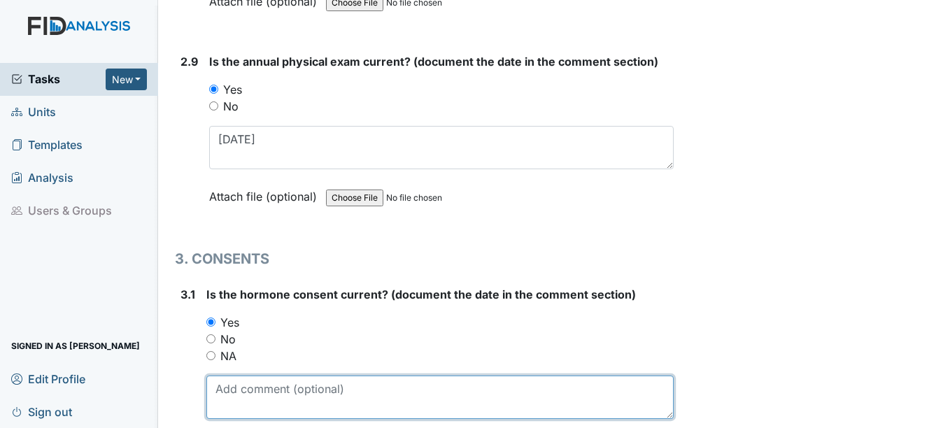
click at [238, 398] on textarea at bounding box center [439, 397] width 466 height 43
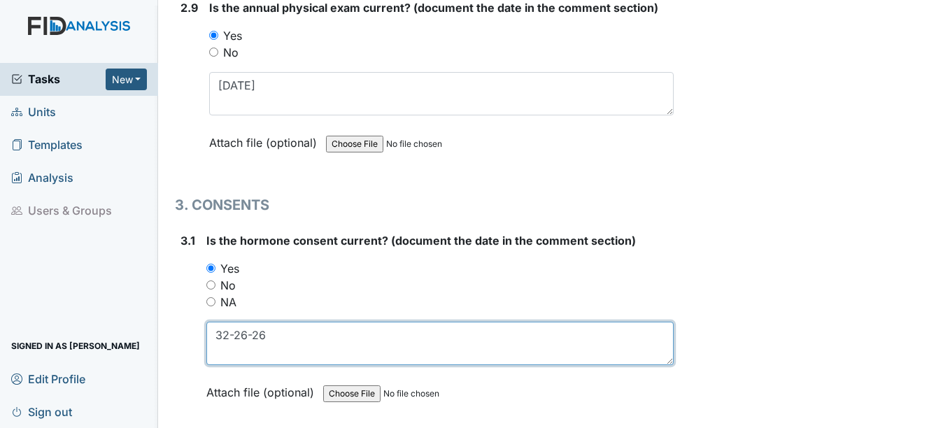
scroll to position [3287, 0]
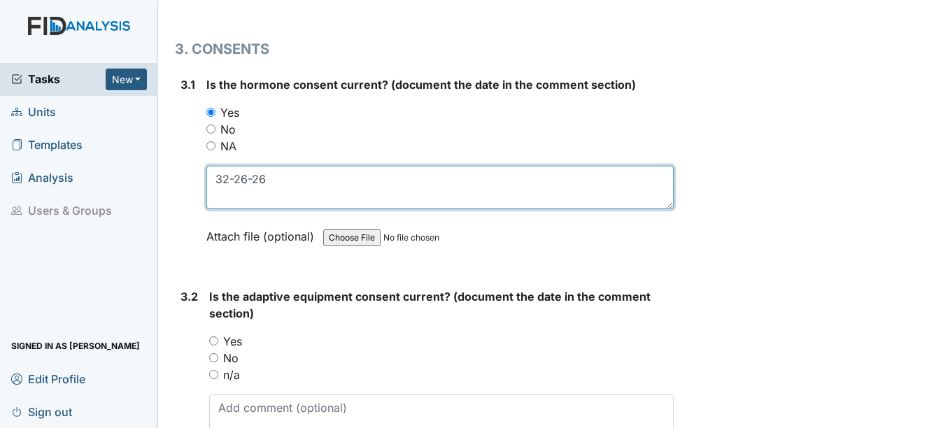
type textarea "32-26-26"
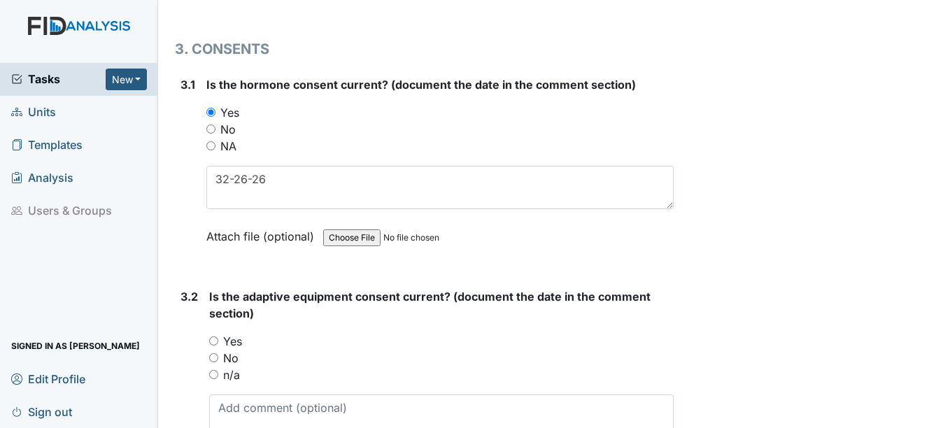
click at [216, 374] on input "n/a" at bounding box center [213, 374] width 9 height 9
radio input "true"
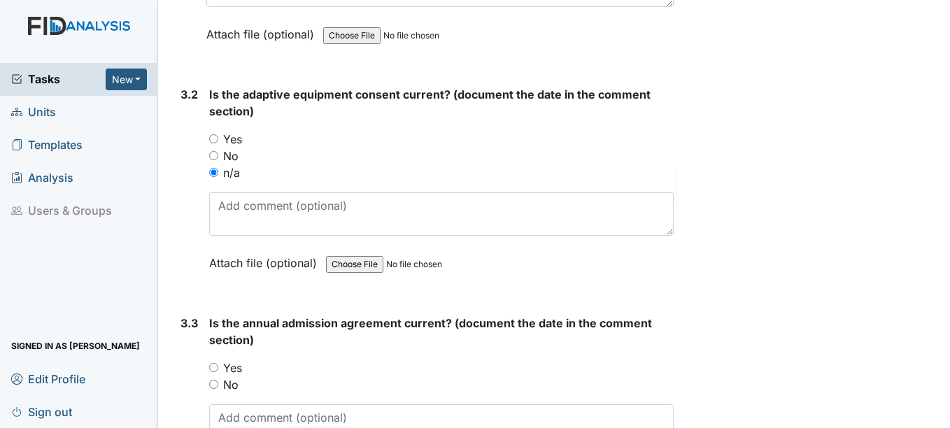
scroll to position [3497, 0]
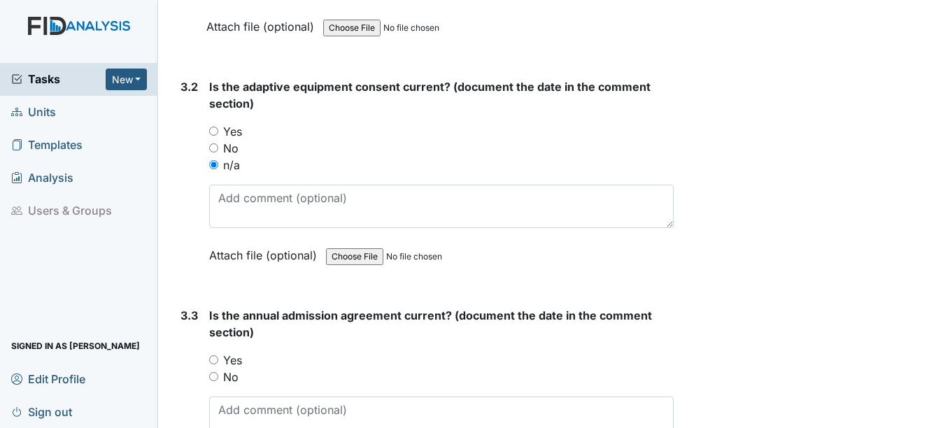
click at [214, 359] on input "Yes" at bounding box center [213, 359] width 9 height 9
radio input "true"
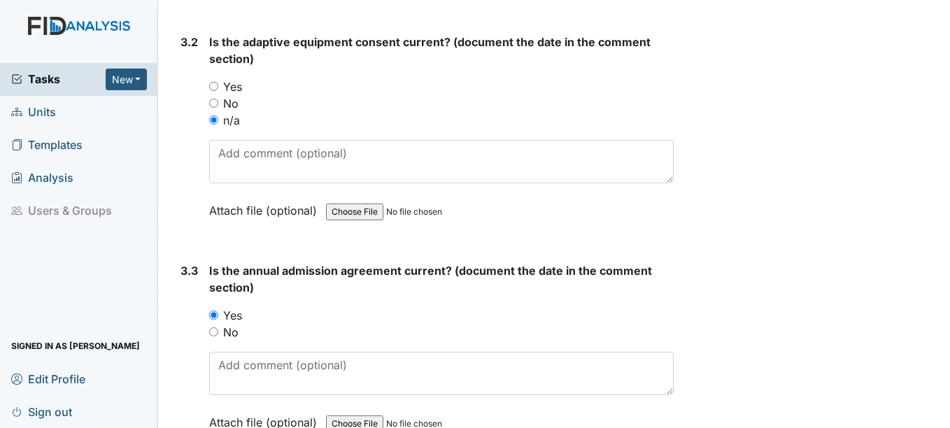
scroll to position [3567, 0]
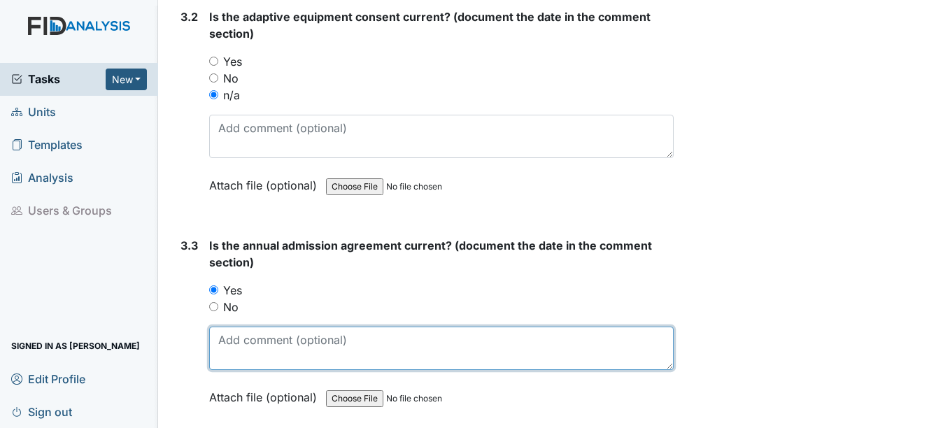
click at [250, 355] on textarea at bounding box center [441, 348] width 464 height 43
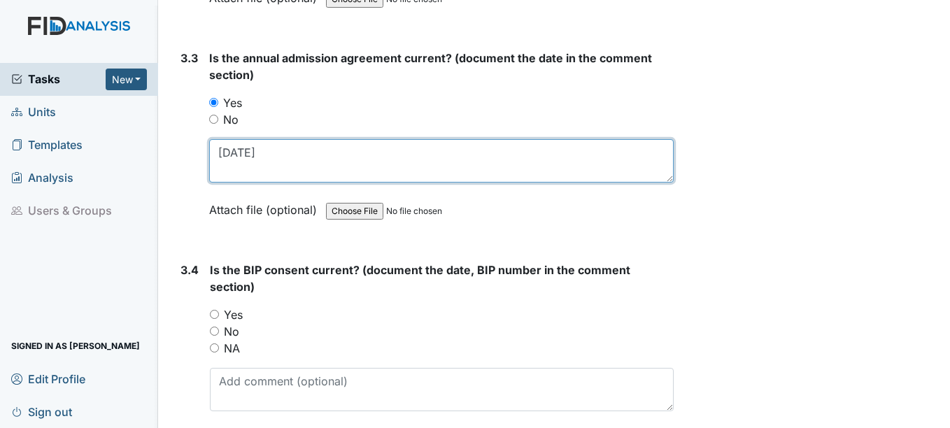
scroll to position [3776, 0]
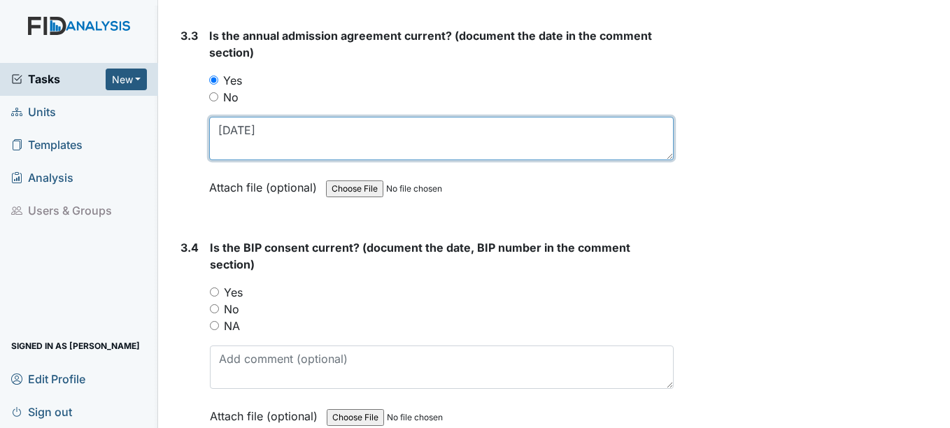
type textarea "5-19-26"
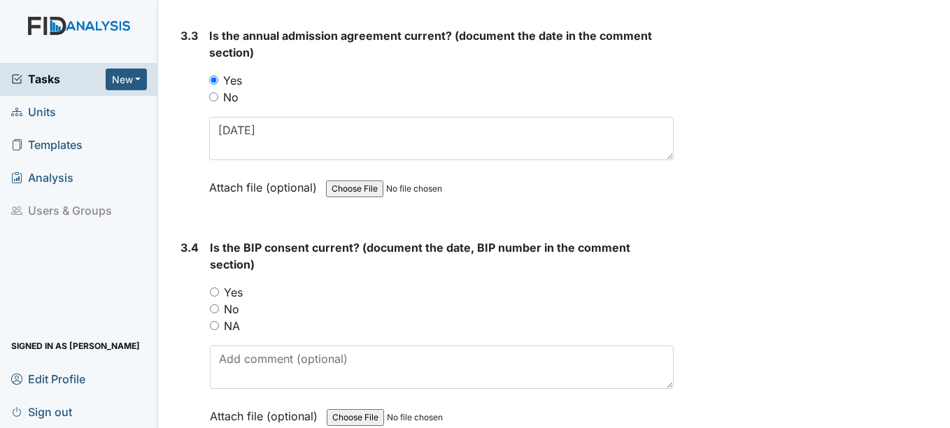
click at [213, 292] on input "Yes" at bounding box center [214, 291] width 9 height 9
radio input "true"
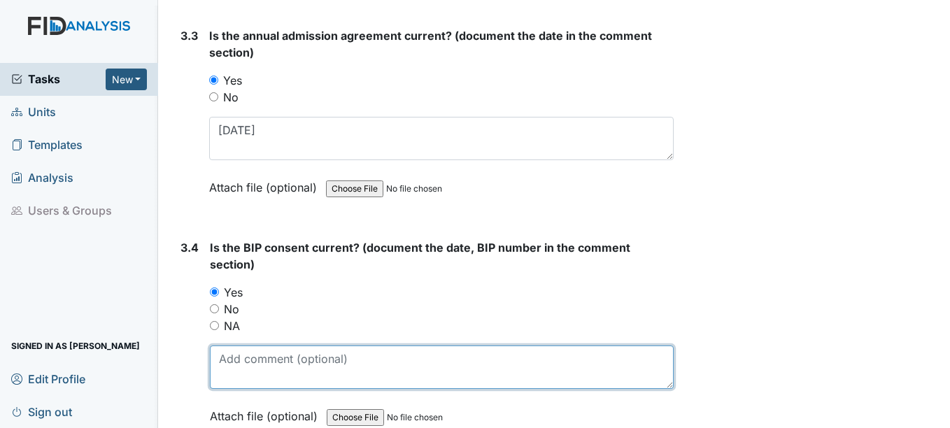
click at [236, 361] on textarea at bounding box center [441, 366] width 463 height 43
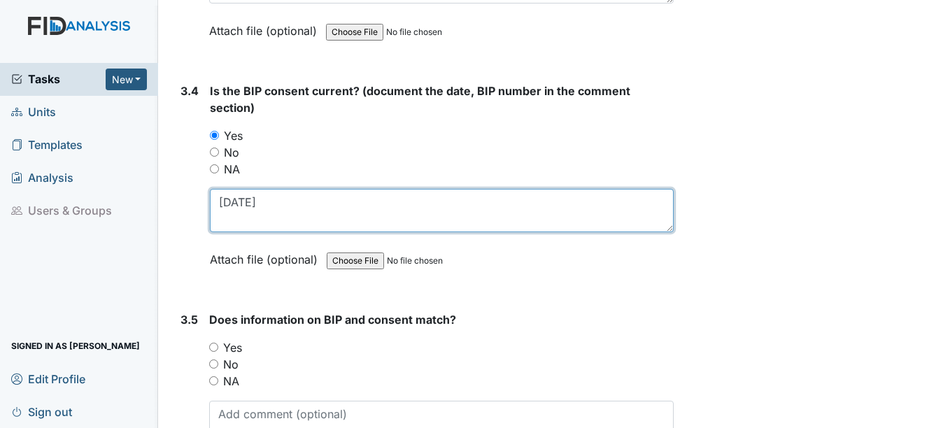
scroll to position [3986, 0]
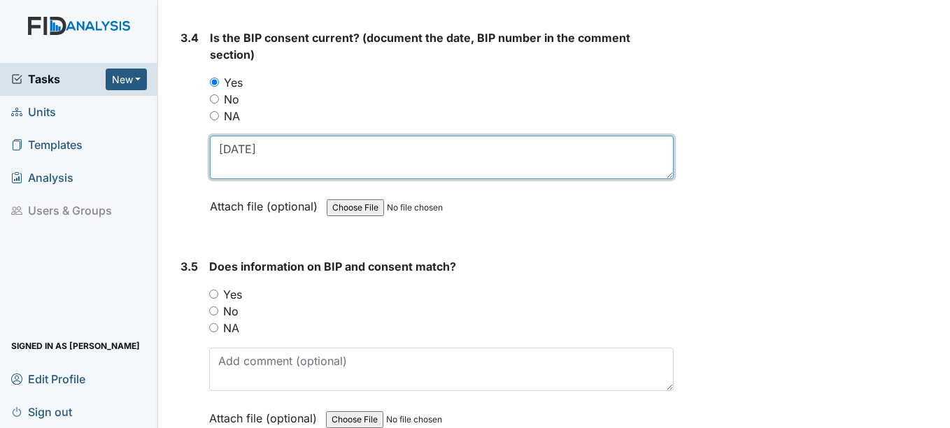
type textarea "1-10-26"
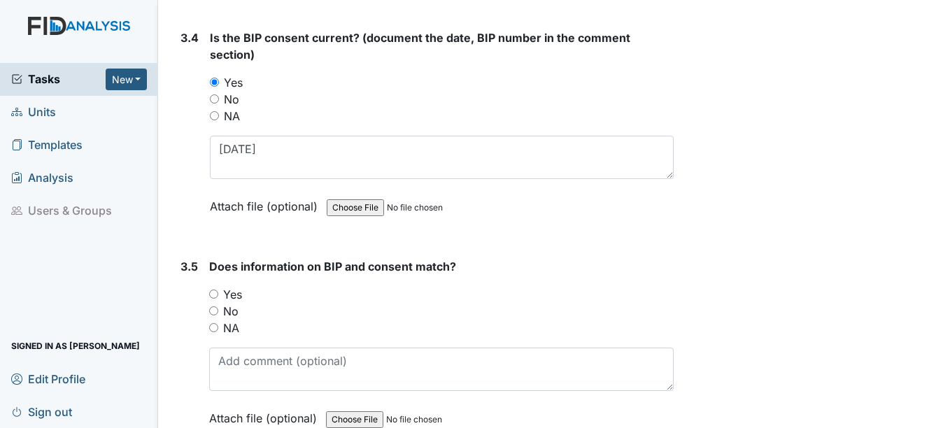
click at [214, 293] on input "Yes" at bounding box center [213, 294] width 9 height 9
radio input "true"
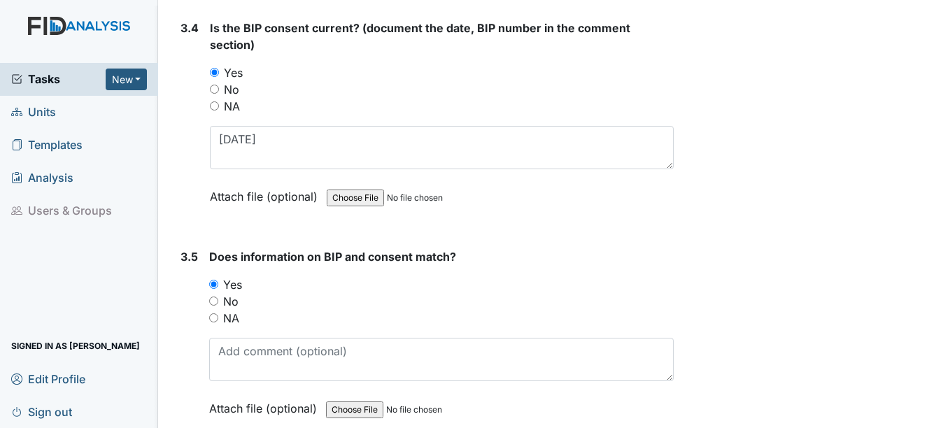
scroll to position [4066, 0]
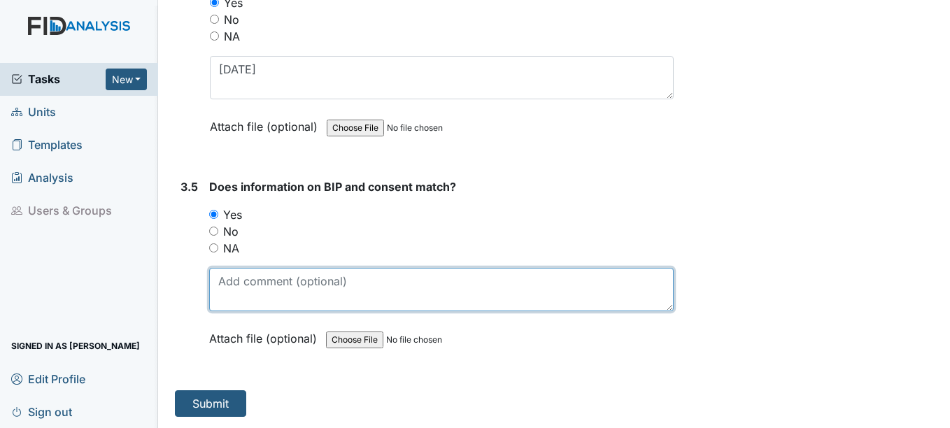
click at [238, 294] on textarea at bounding box center [441, 289] width 464 height 43
type textarea "BEH016 9-13-26"
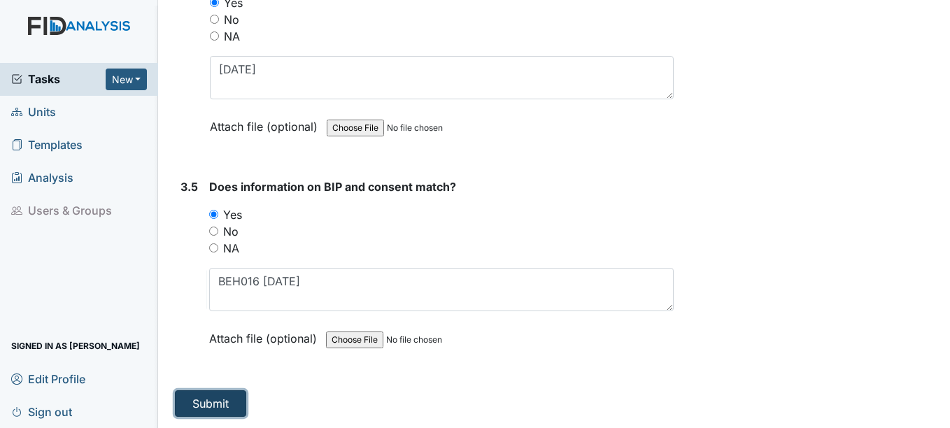
click at [227, 406] on button "Submit" at bounding box center [210, 403] width 71 height 27
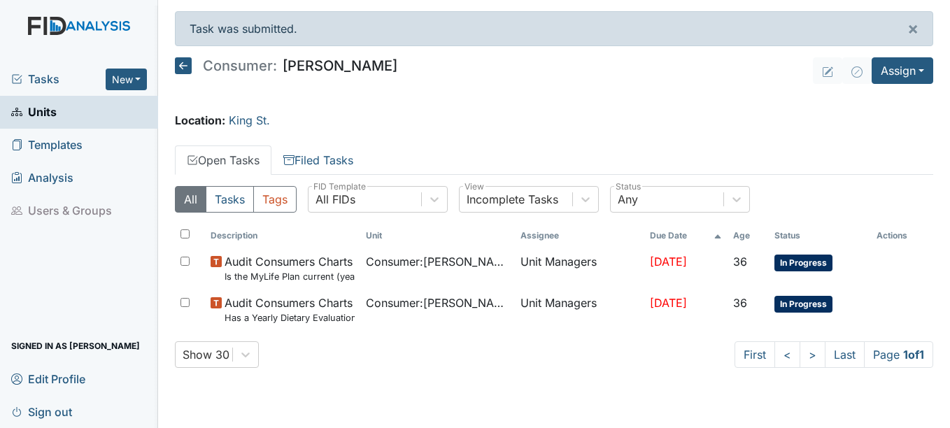
click at [49, 108] on span "Units" at bounding box center [33, 112] width 45 height 22
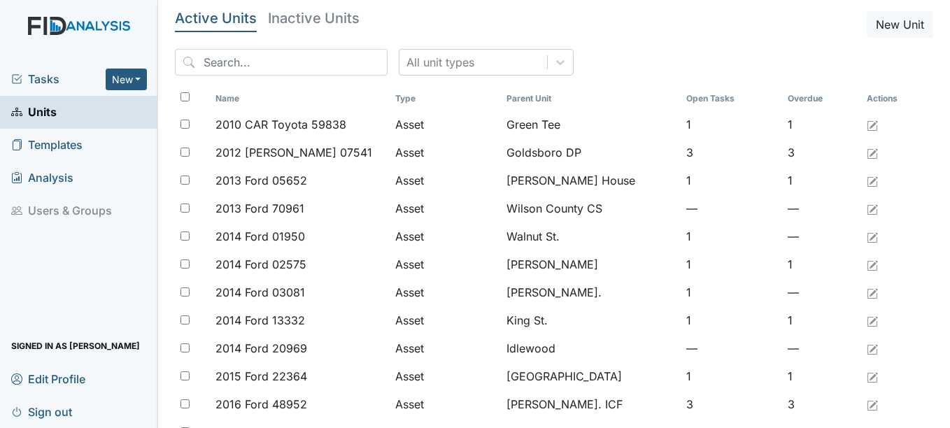
click at [48, 113] on span "Units" at bounding box center [33, 112] width 45 height 22
click at [259, 64] on input "search" at bounding box center [281, 62] width 213 height 27
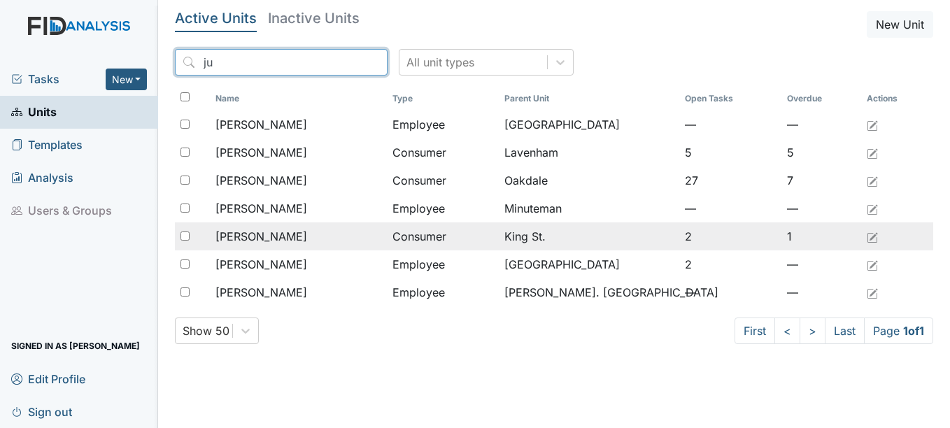
type input "ju"
click at [278, 231] on span "[PERSON_NAME]" at bounding box center [261, 236] width 92 height 17
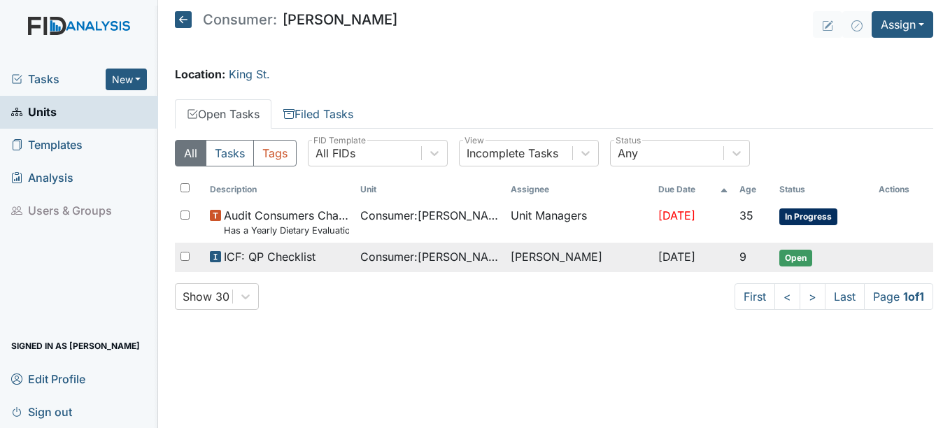
click at [282, 252] on span "ICF: QP Checklist" at bounding box center [270, 256] width 92 height 17
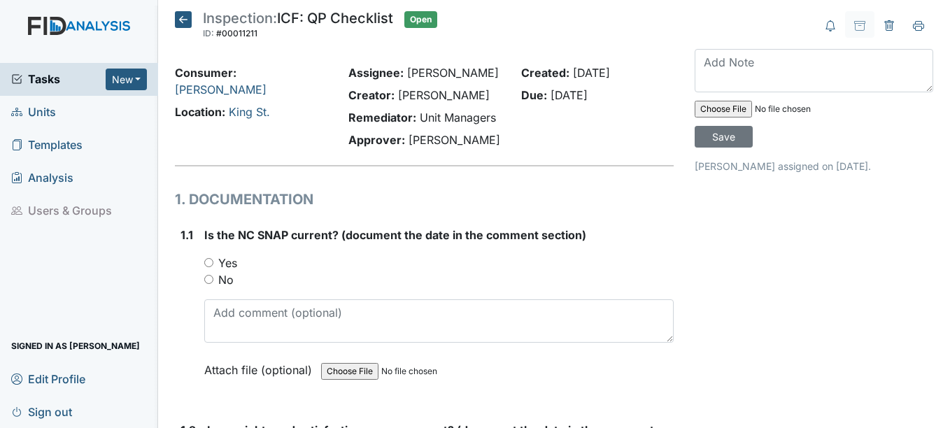
drag, startPoint x: 208, startPoint y: 264, endPoint x: 252, endPoint y: 333, distance: 81.7
click at [210, 264] on input "Yes" at bounding box center [208, 262] width 9 height 9
radio input "true"
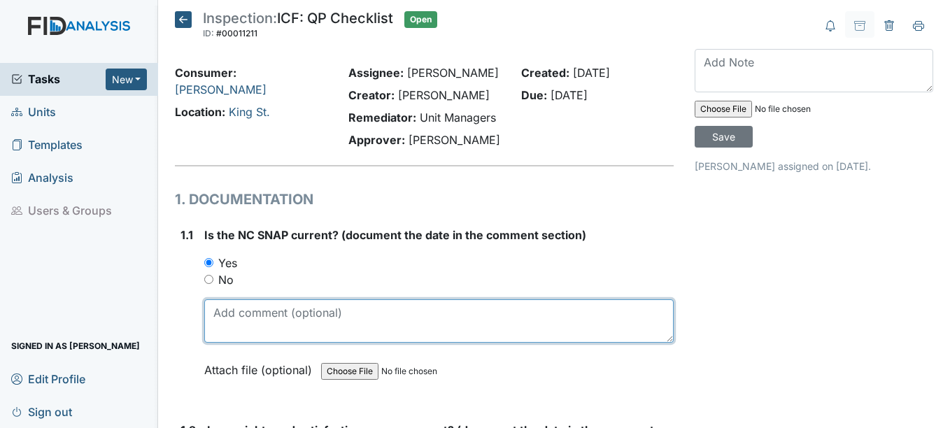
click at [253, 330] on textarea at bounding box center [438, 320] width 469 height 43
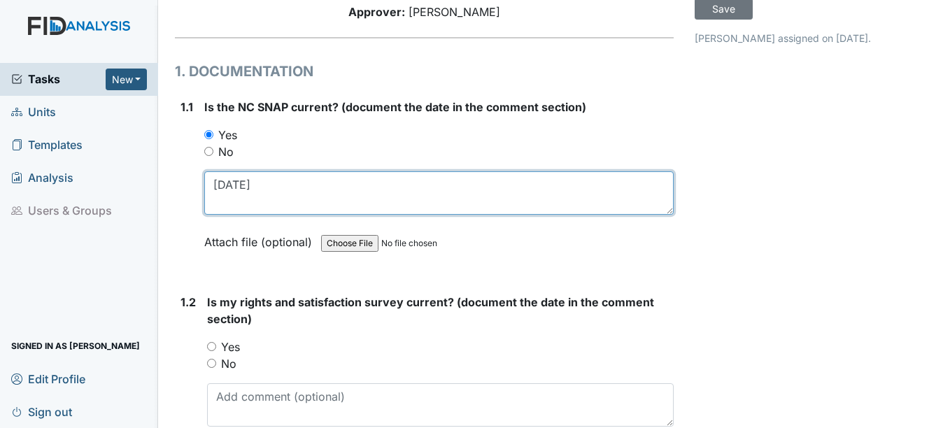
scroll to position [140, 0]
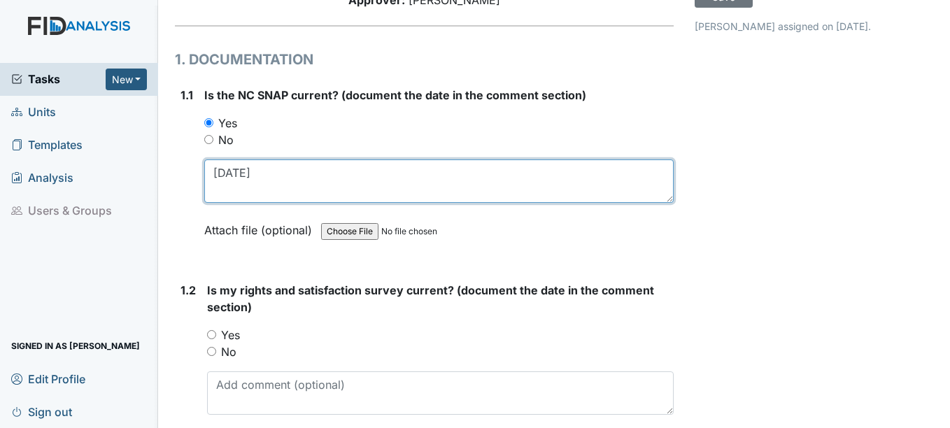
type textarea "4-7-25"
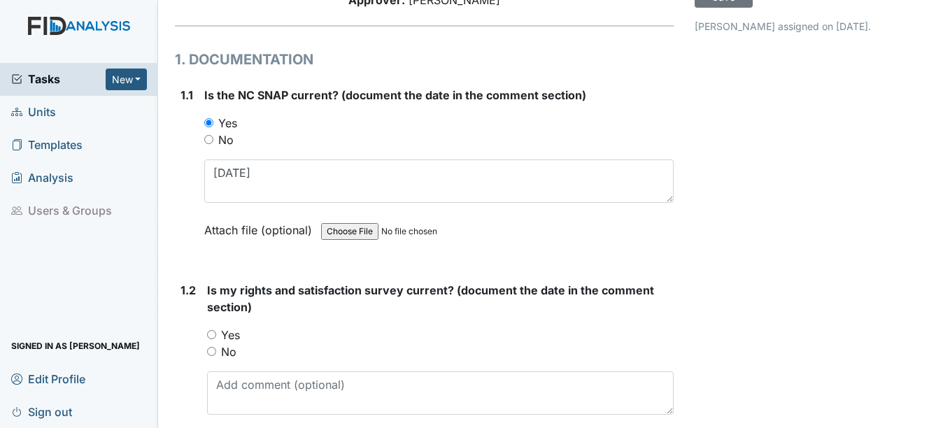
click at [211, 334] on input "Yes" at bounding box center [211, 334] width 9 height 9
radio input "true"
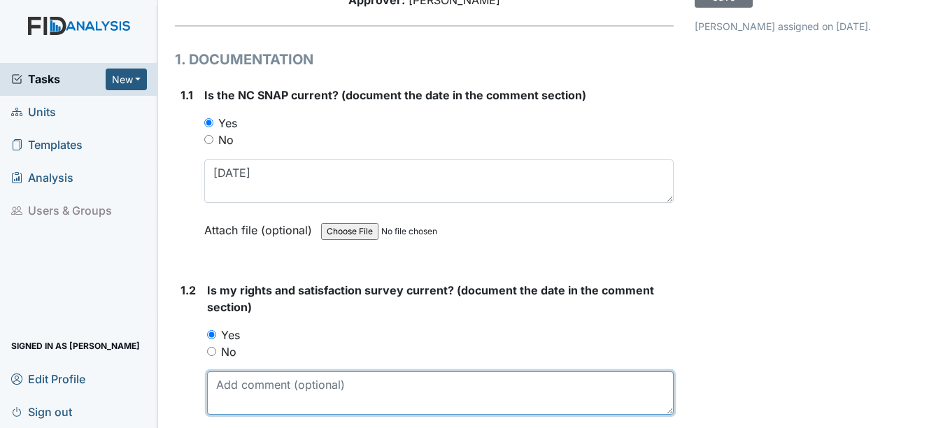
click at [255, 387] on textarea at bounding box center [440, 392] width 466 height 43
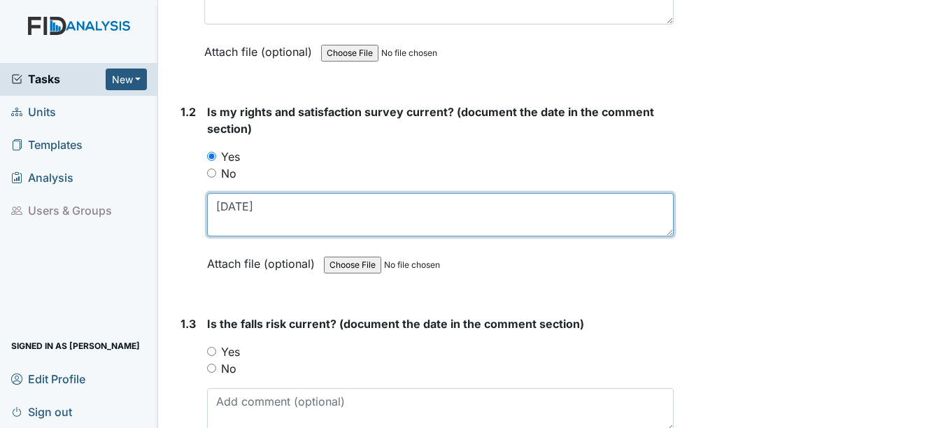
scroll to position [490, 0]
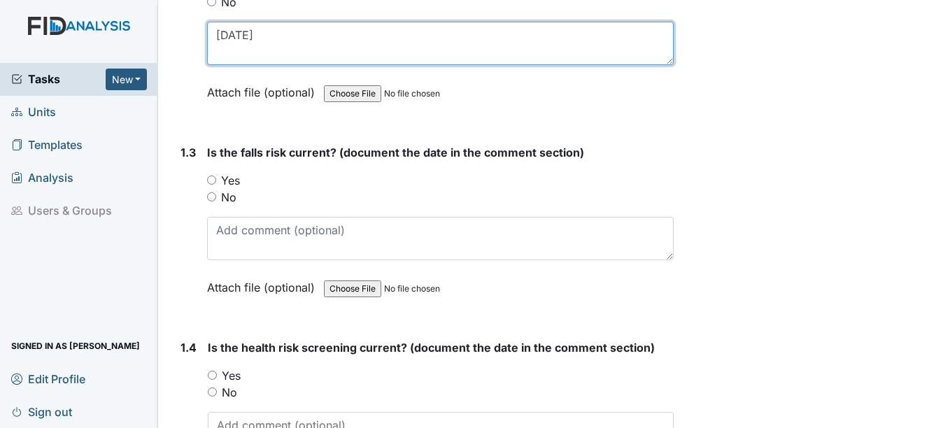
type textarea "5-28-25"
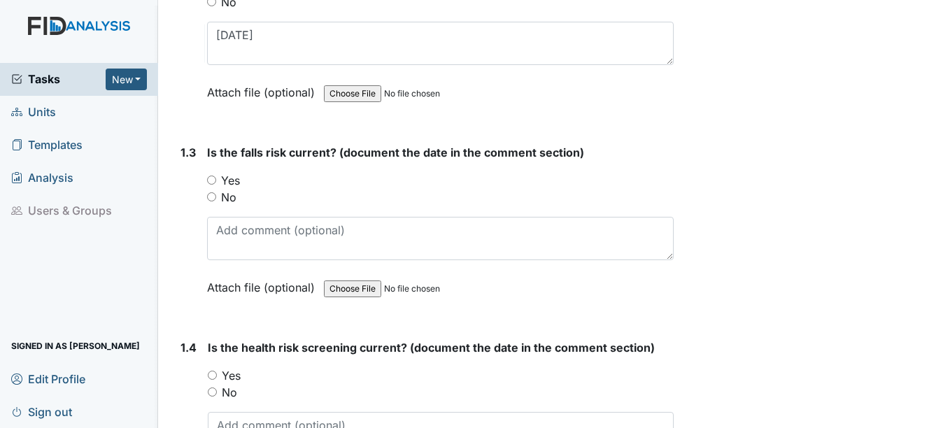
click at [214, 180] on input "Yes" at bounding box center [211, 180] width 9 height 9
radio input "true"
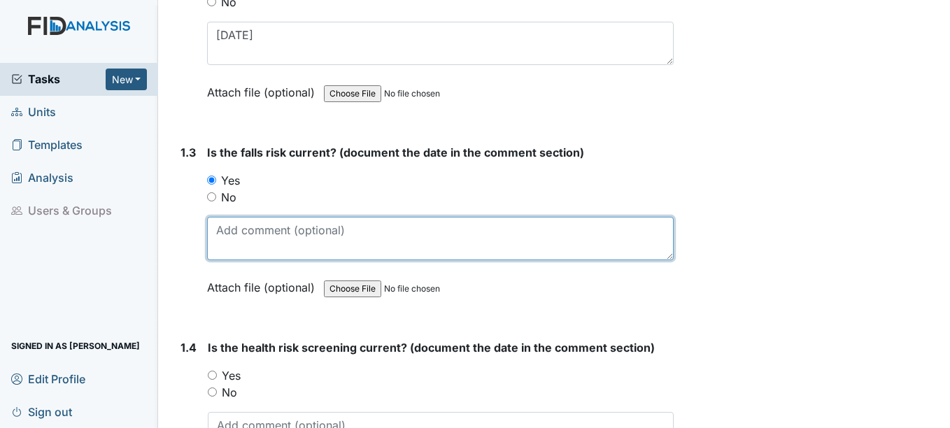
click at [231, 227] on textarea at bounding box center [440, 238] width 466 height 43
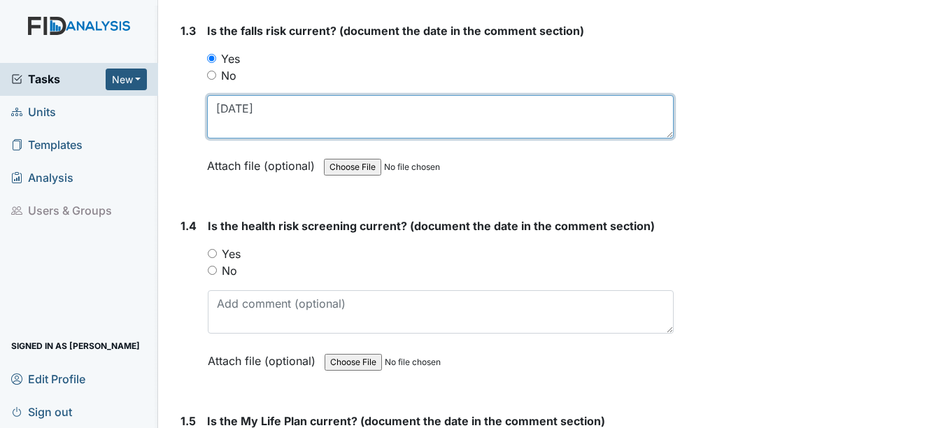
scroll to position [629, 0]
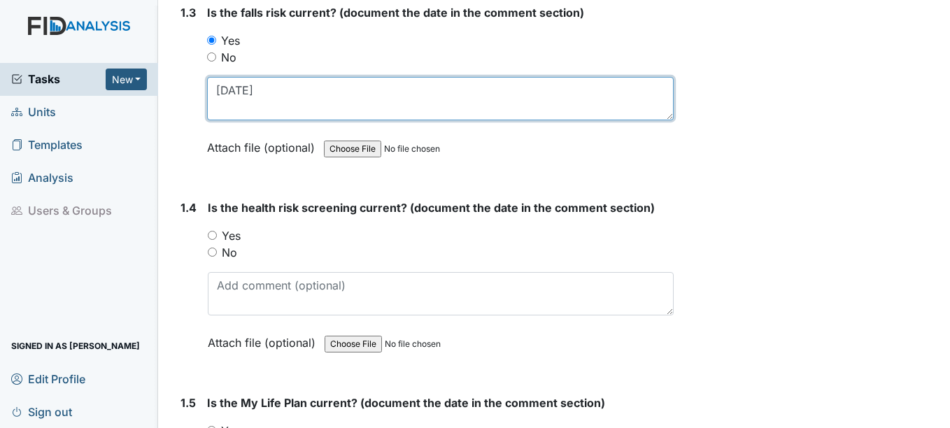
type textarea "5-28-25"
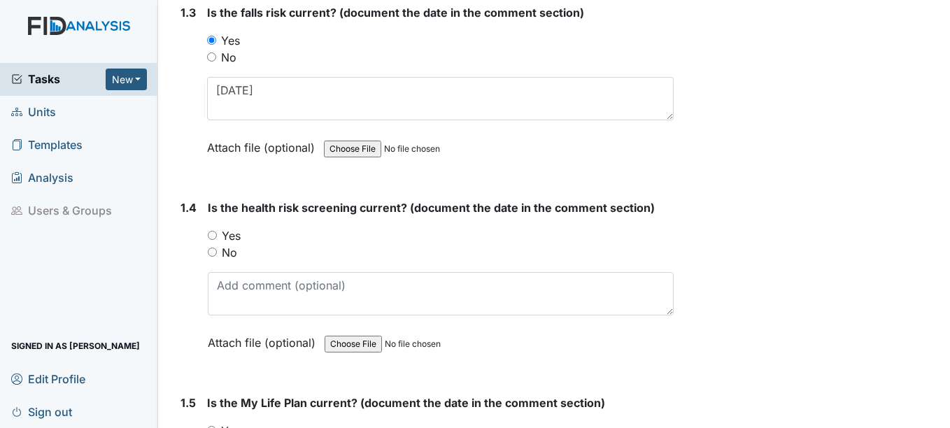
click at [212, 238] on input "Yes" at bounding box center [212, 235] width 9 height 9
radio input "true"
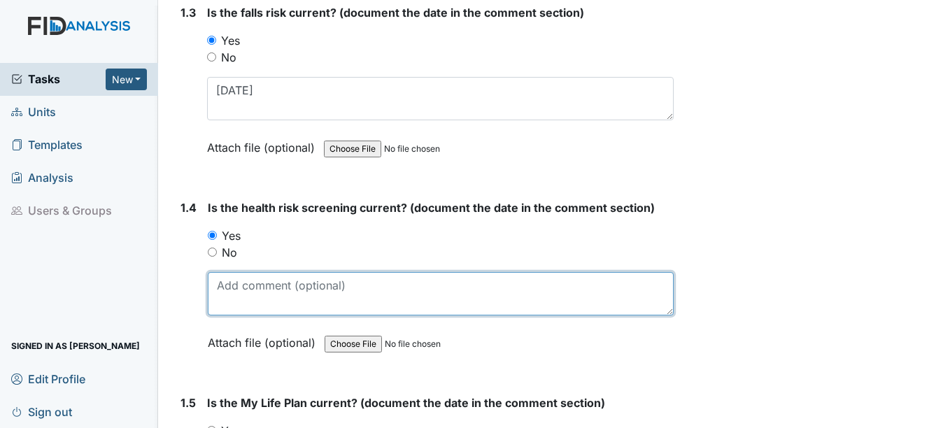
click at [235, 290] on textarea at bounding box center [440, 293] width 465 height 43
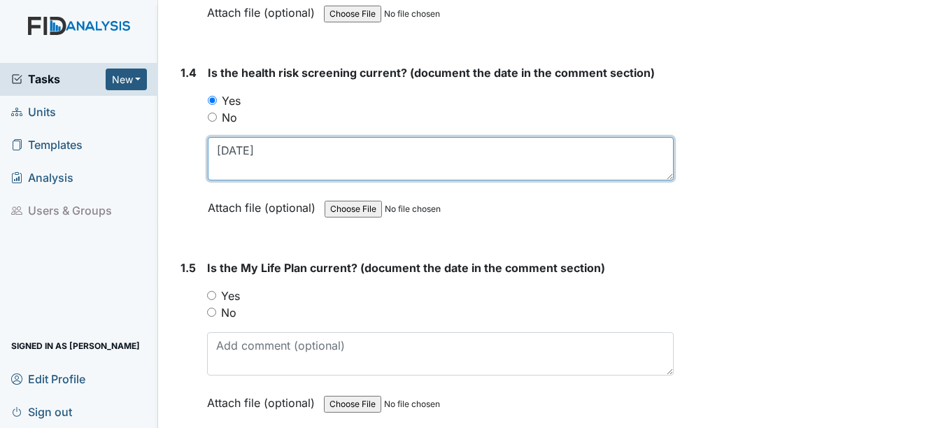
scroll to position [769, 0]
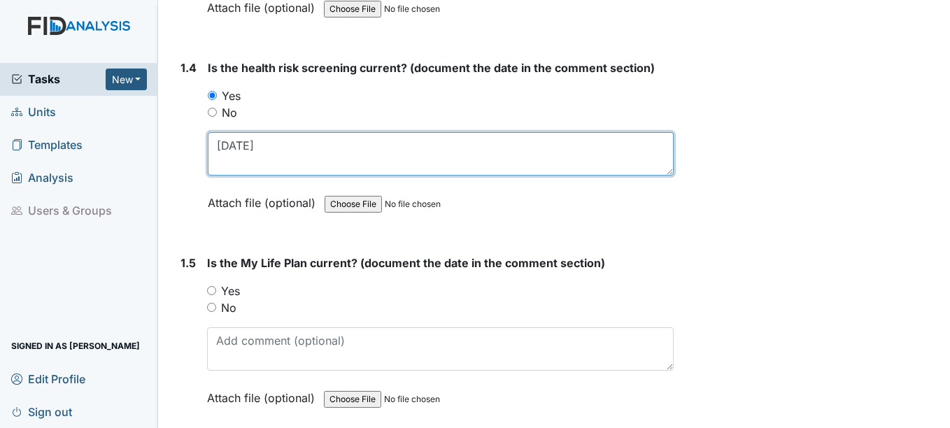
type textarea "5-28-25"
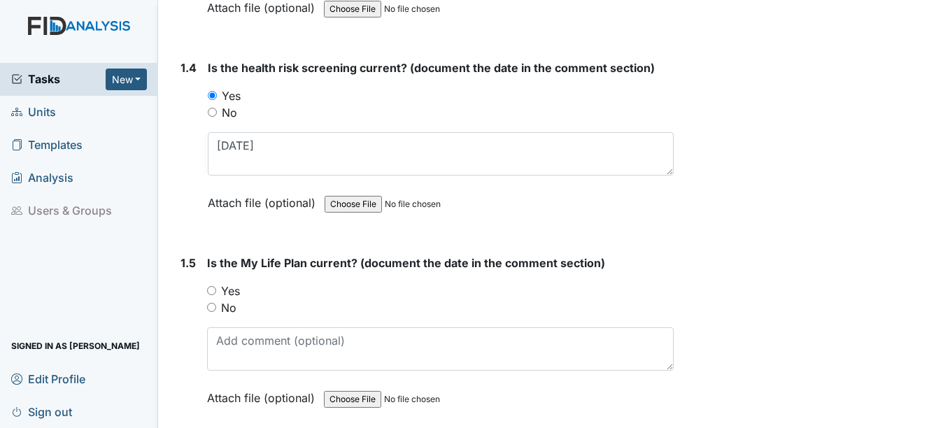
click at [213, 290] on input "Yes" at bounding box center [211, 290] width 9 height 9
radio input "true"
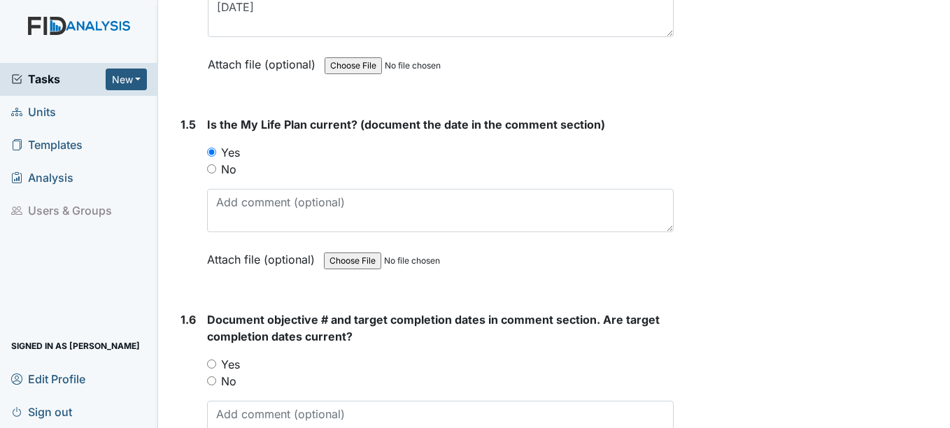
scroll to position [909, 0]
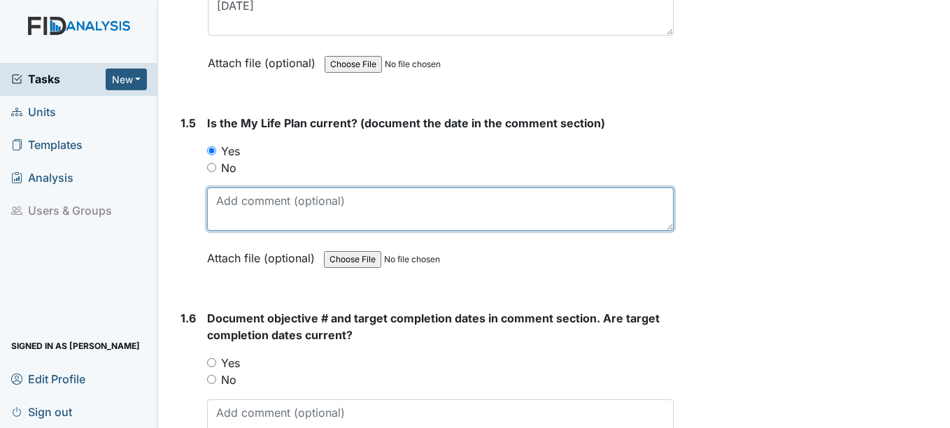
click at [224, 208] on textarea at bounding box center [440, 208] width 466 height 43
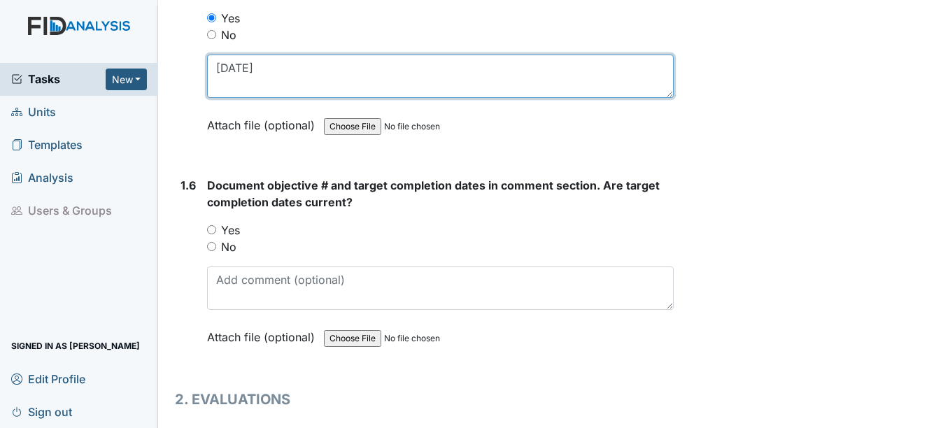
scroll to position [1049, 0]
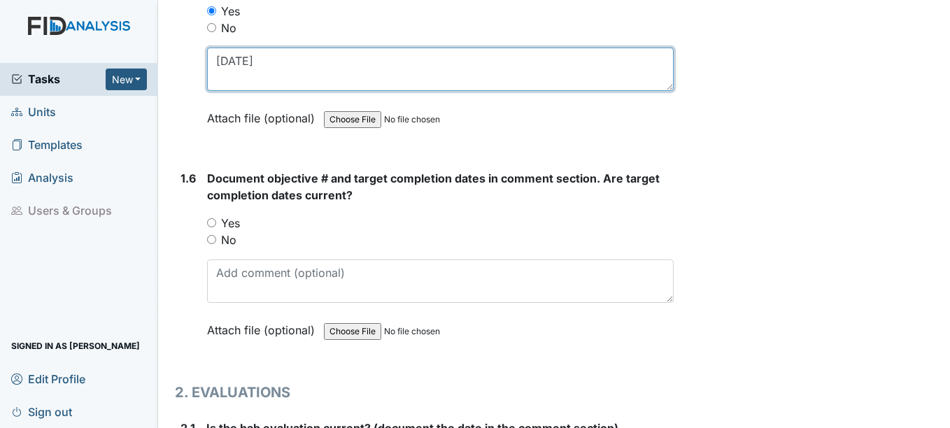
type textarea "5-28-25"
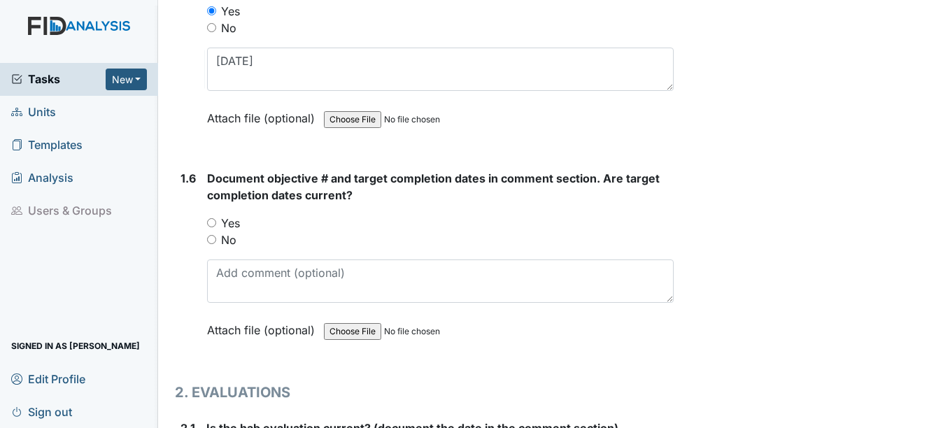
click at [213, 222] on input "Yes" at bounding box center [211, 222] width 9 height 9
radio input "true"
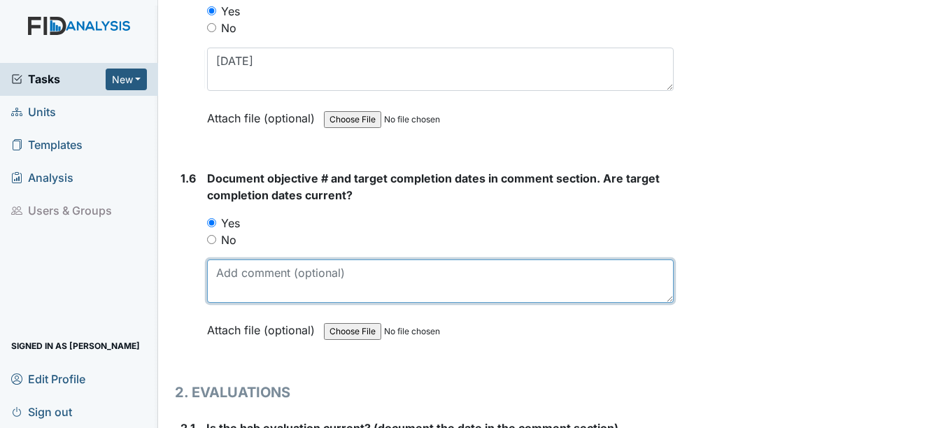
click at [231, 285] on textarea at bounding box center [440, 280] width 466 height 43
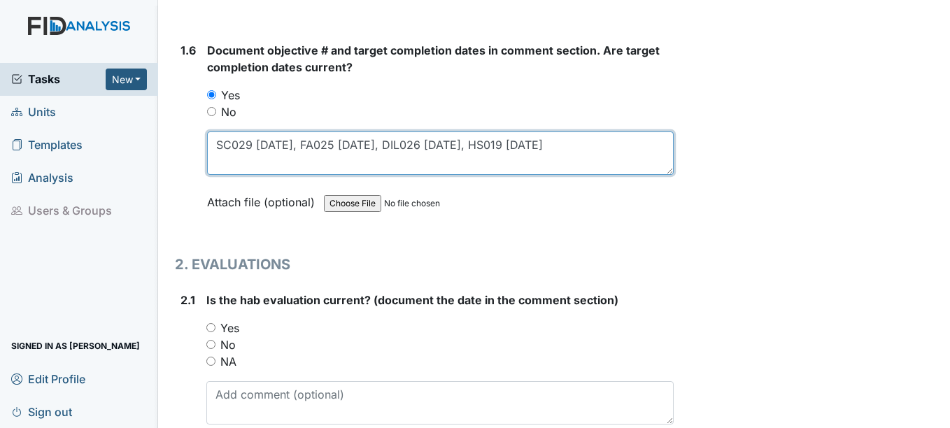
scroll to position [1189, 0]
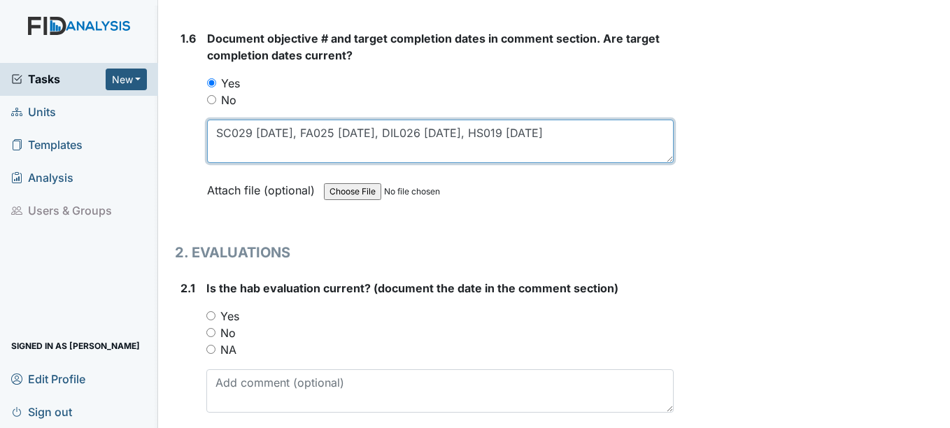
type textarea "SC029 4-15-26, FA025 4-15-26, DIL026 4-15-26, HS019 11-15-25"
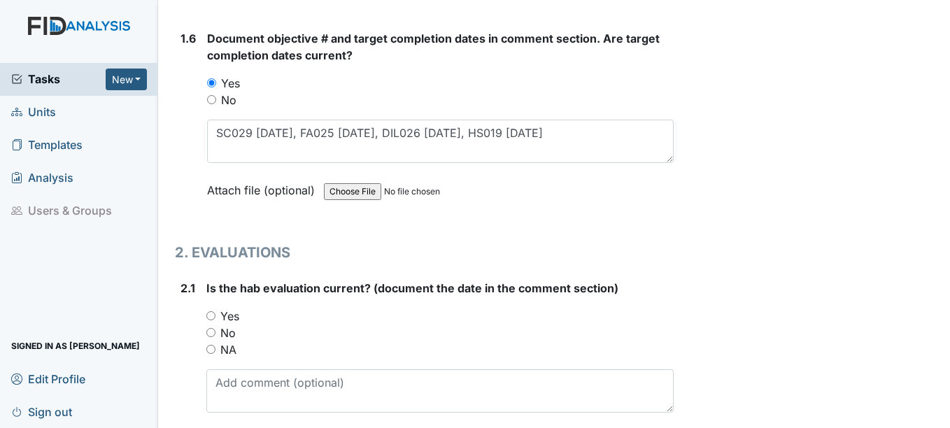
click at [213, 314] on input "Yes" at bounding box center [210, 315] width 9 height 9
radio input "true"
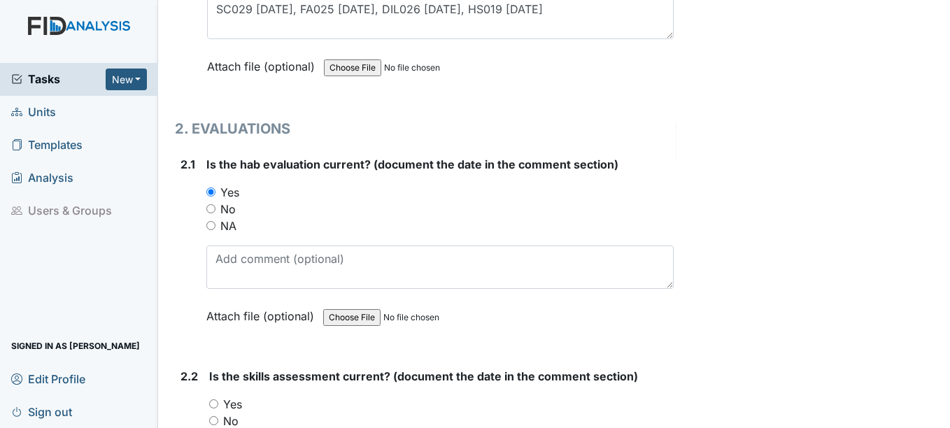
scroll to position [1329, 0]
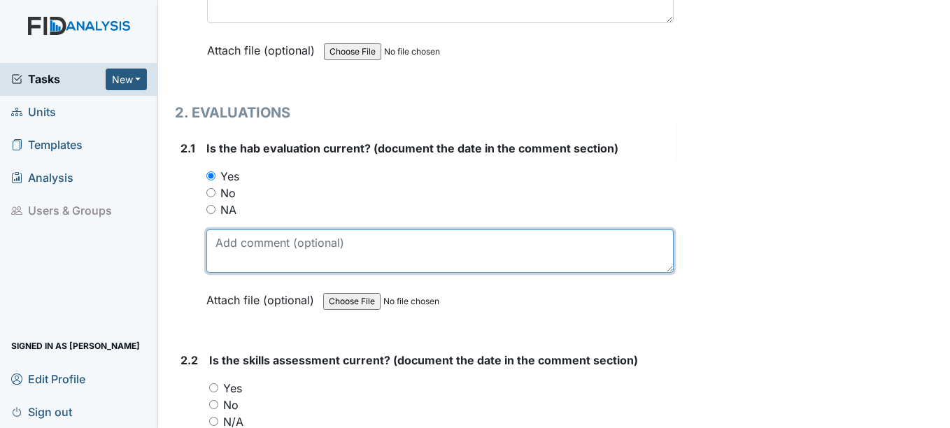
click at [224, 253] on textarea at bounding box center [439, 250] width 466 height 43
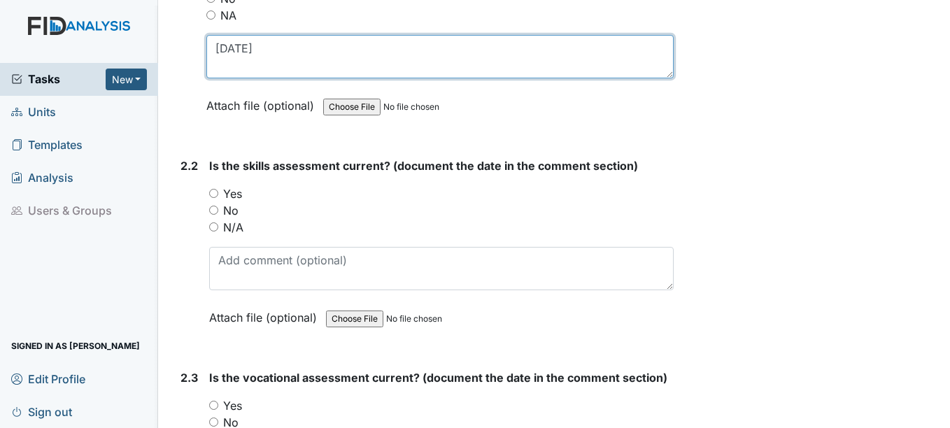
scroll to position [1539, 0]
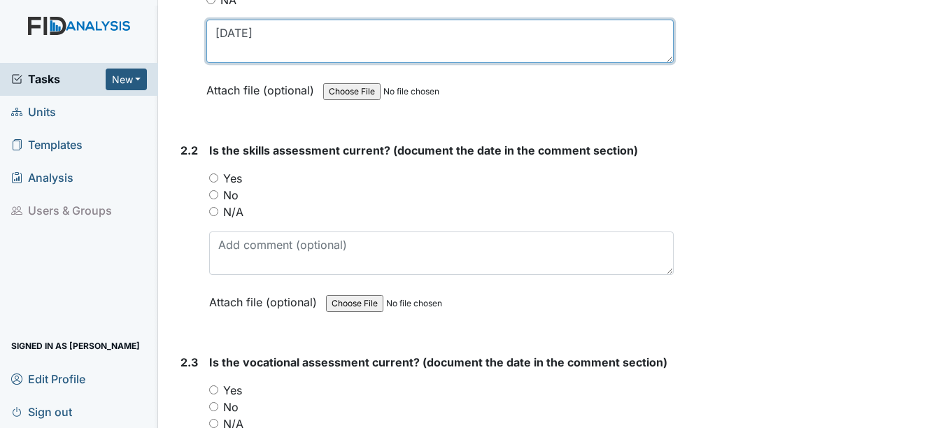
type textarea "5-1-25"
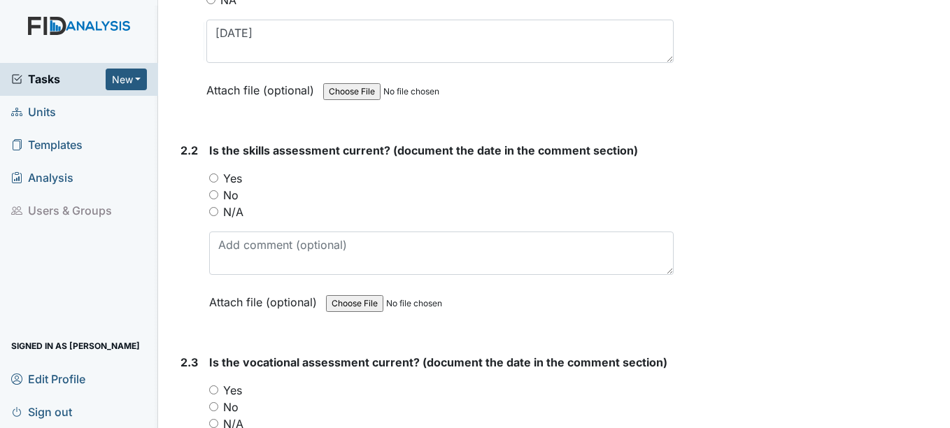
click at [215, 178] on input "Yes" at bounding box center [213, 177] width 9 height 9
radio input "true"
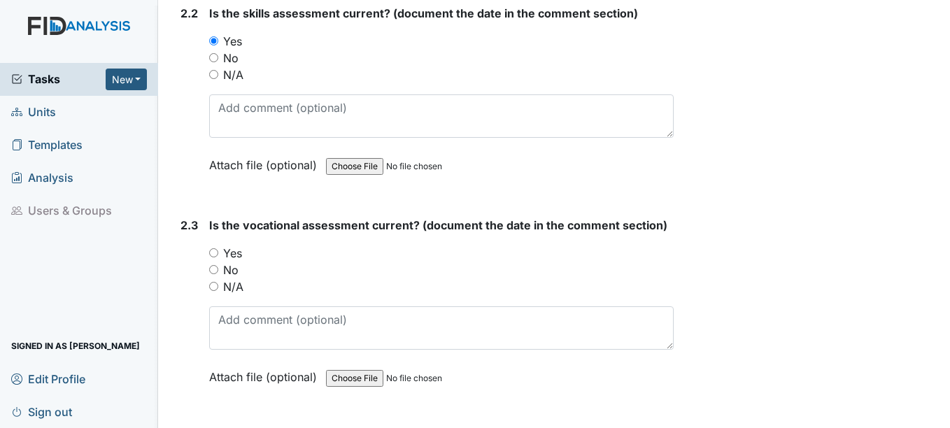
scroll to position [1678, 0]
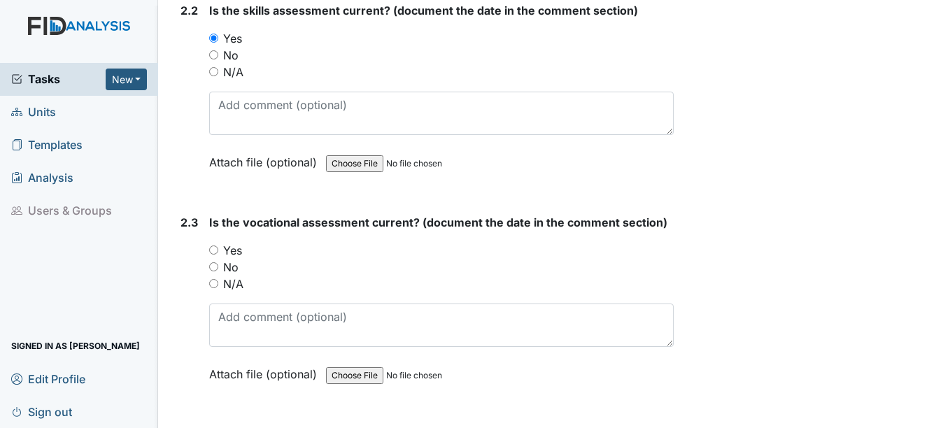
click at [217, 248] on input "Yes" at bounding box center [213, 249] width 9 height 9
radio input "true"
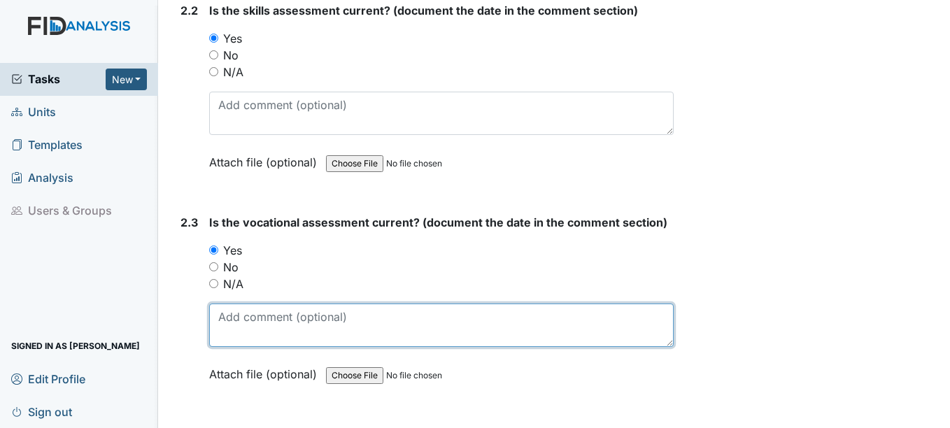
click at [234, 310] on textarea at bounding box center [441, 325] width 464 height 43
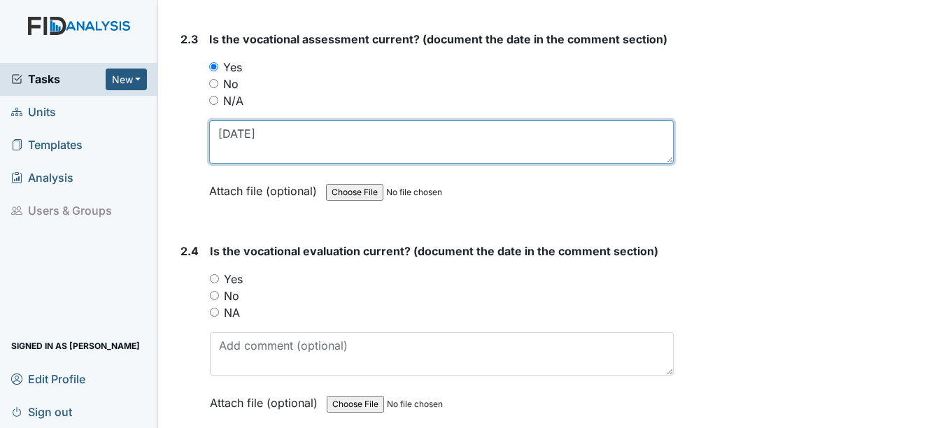
scroll to position [1888, 0]
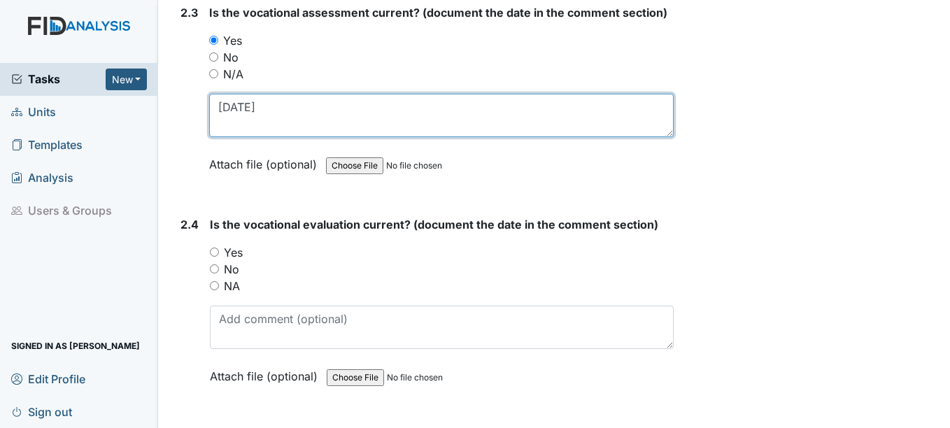
type textarea "5-13-25"
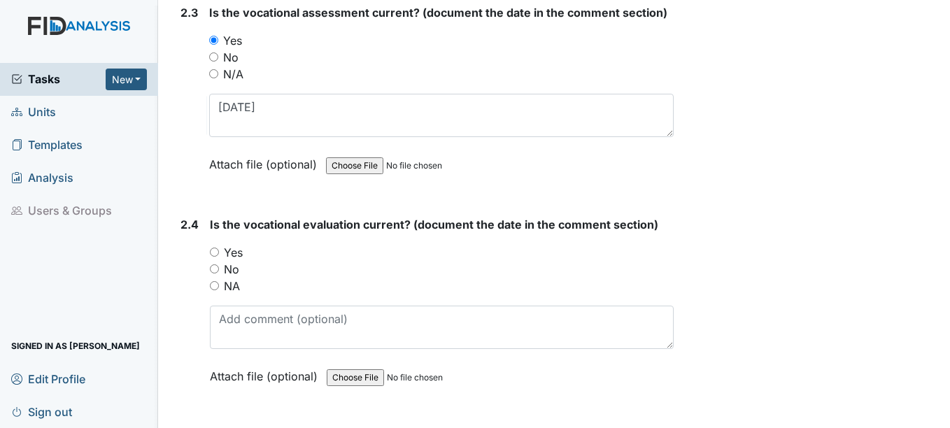
click at [216, 252] on input "Yes" at bounding box center [214, 252] width 9 height 9
radio input "true"
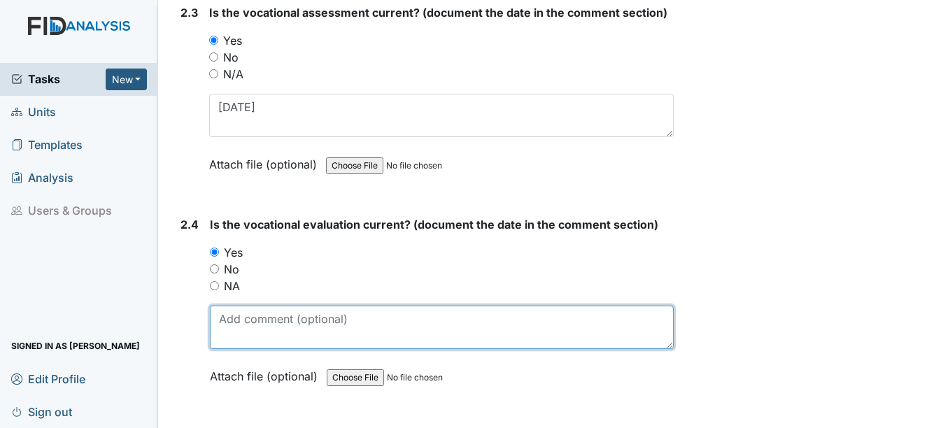
click at [248, 336] on textarea at bounding box center [441, 327] width 463 height 43
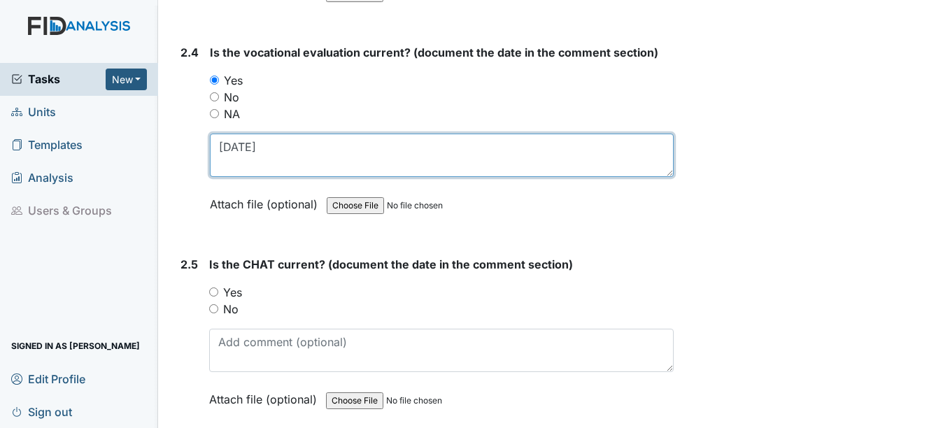
scroll to position [2098, 0]
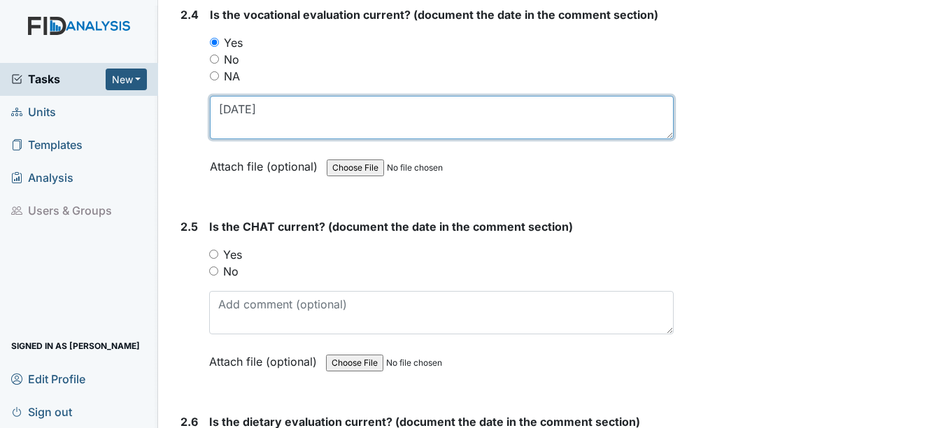
type textarea "5-13-25"
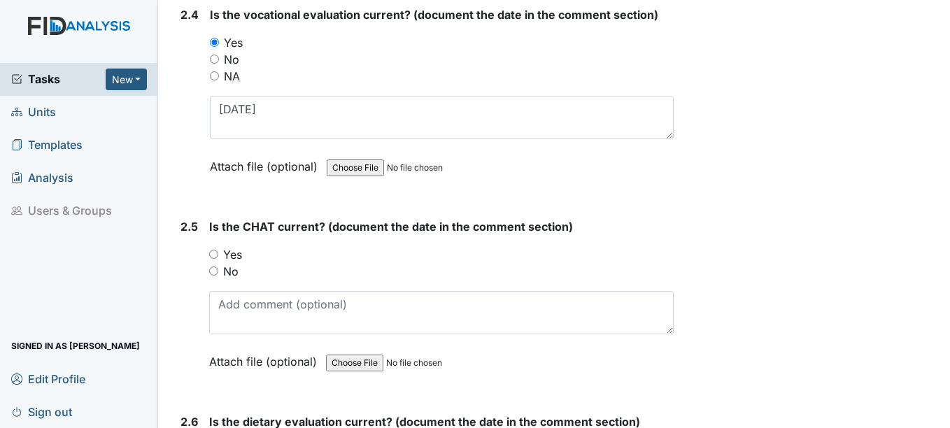
click at [216, 254] on input "Yes" at bounding box center [213, 254] width 9 height 9
radio input "true"
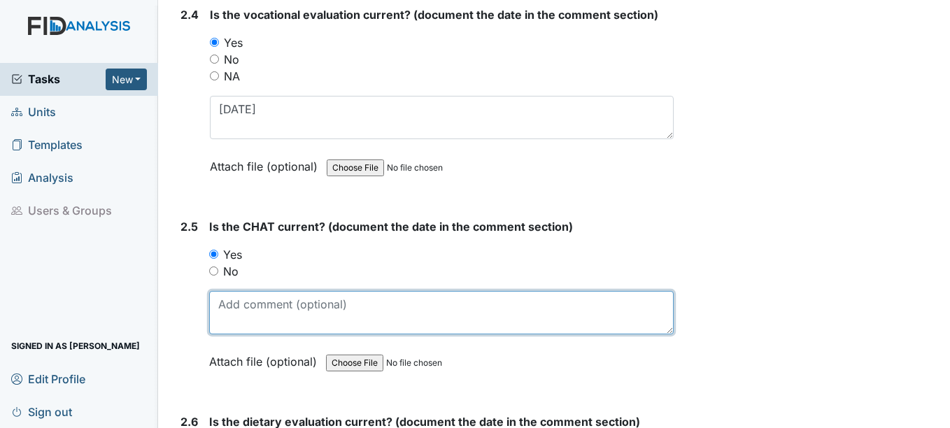
click at [242, 315] on textarea at bounding box center [441, 312] width 464 height 43
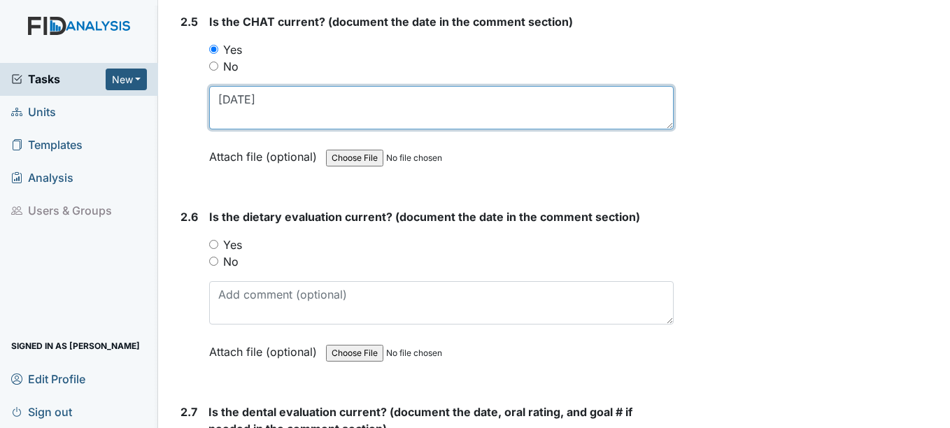
scroll to position [2308, 0]
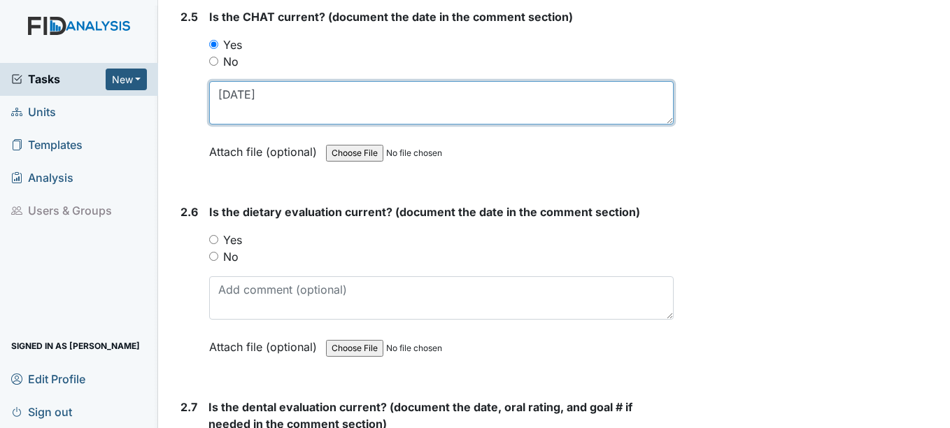
type textarea "5-26-25"
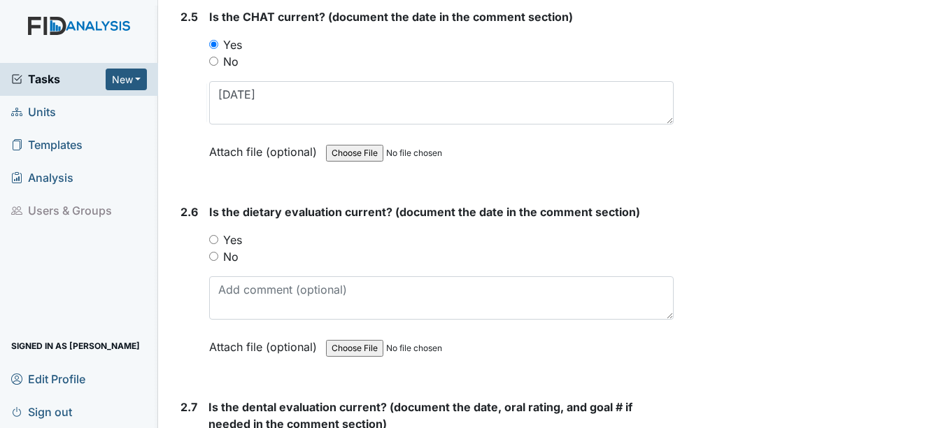
click at [216, 241] on input "Yes" at bounding box center [213, 239] width 9 height 9
radio input "true"
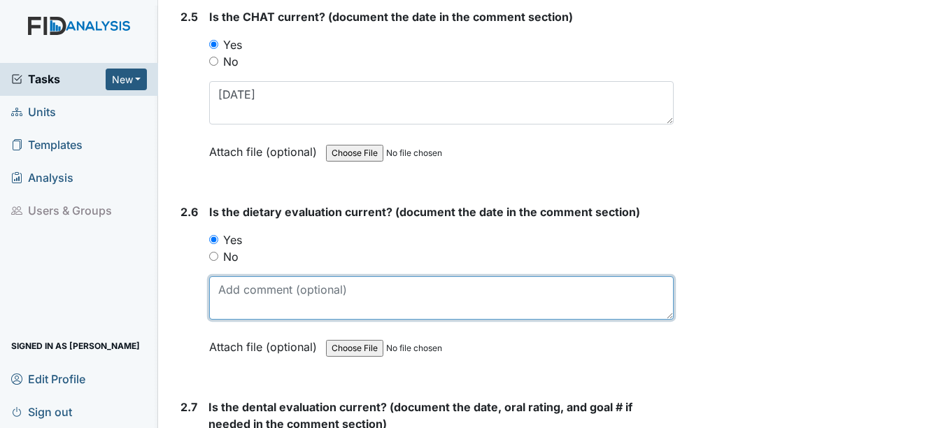
click at [238, 305] on textarea at bounding box center [441, 297] width 464 height 43
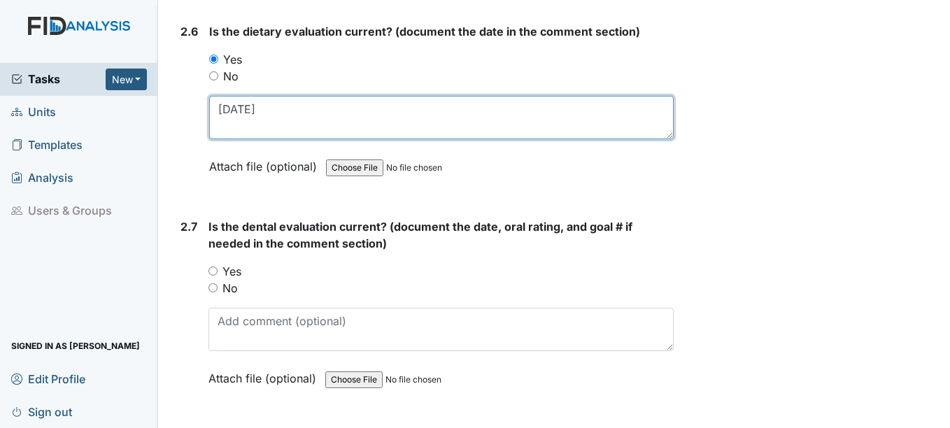
scroll to position [2518, 0]
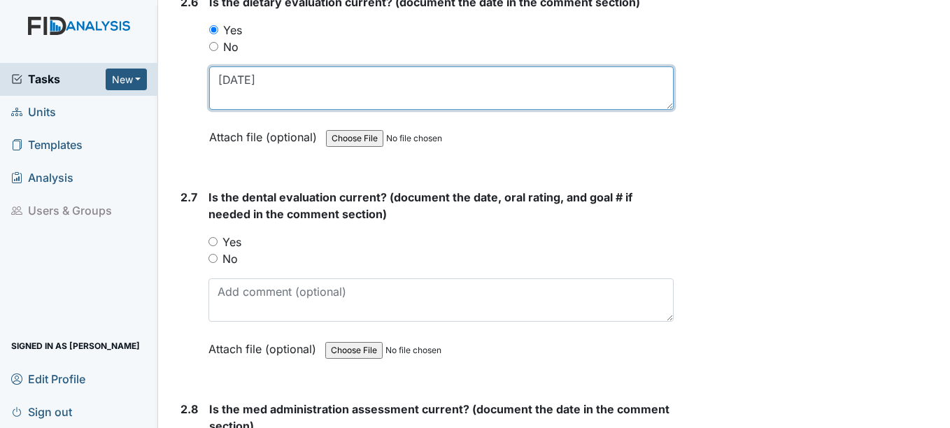
type textarea "6-20-26"
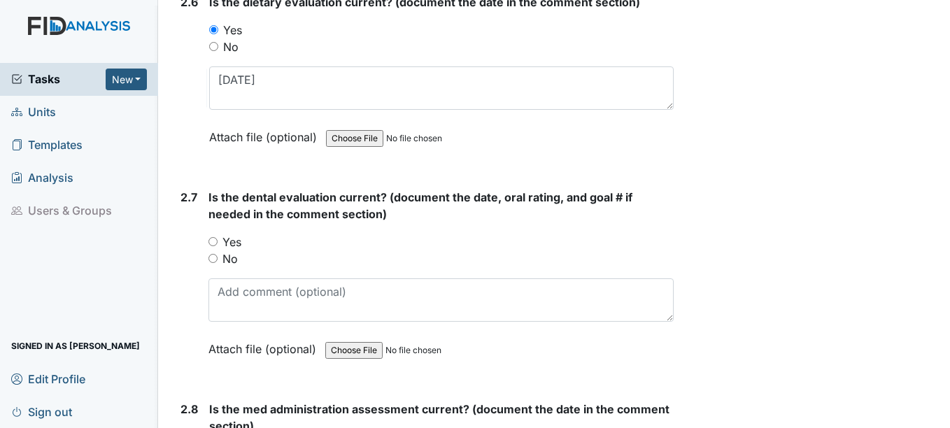
click at [214, 243] on input "Yes" at bounding box center [212, 241] width 9 height 9
radio input "true"
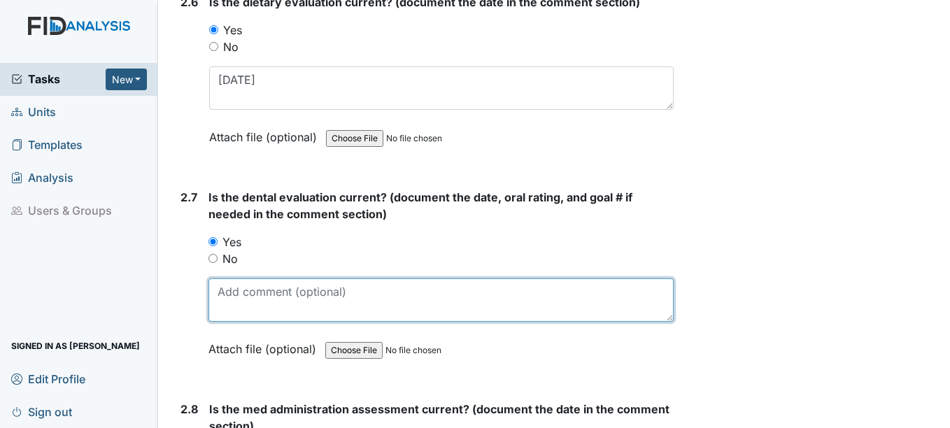
click at [255, 297] on textarea at bounding box center [440, 299] width 464 height 43
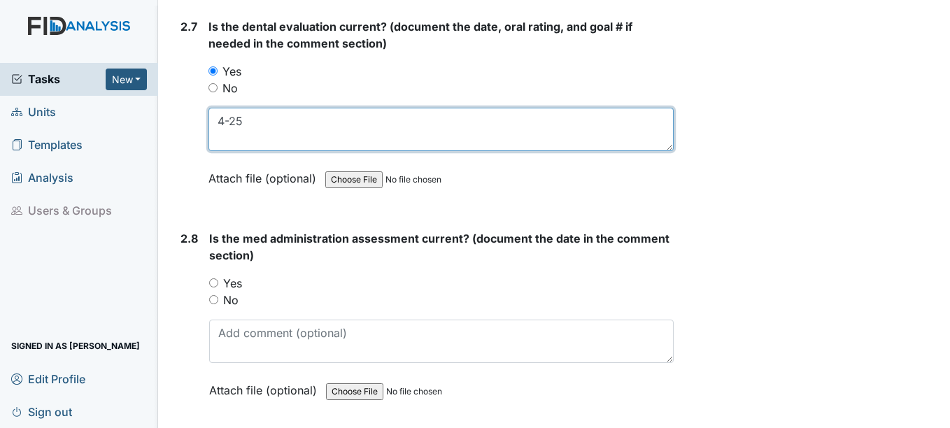
scroll to position [2727, 0]
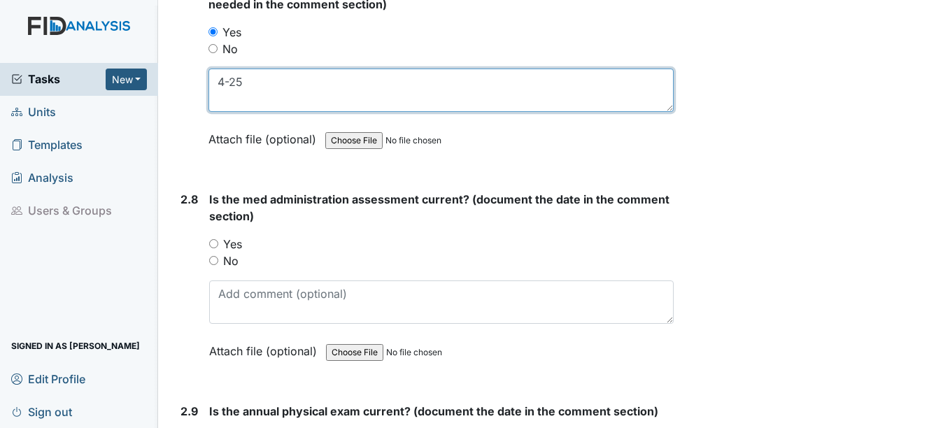
type textarea "4-25"
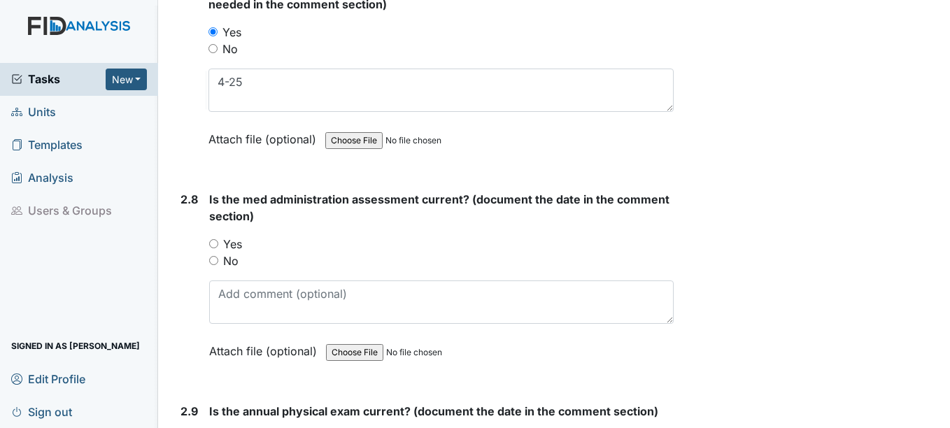
click at [217, 243] on input "Yes" at bounding box center [213, 243] width 9 height 9
radio input "true"
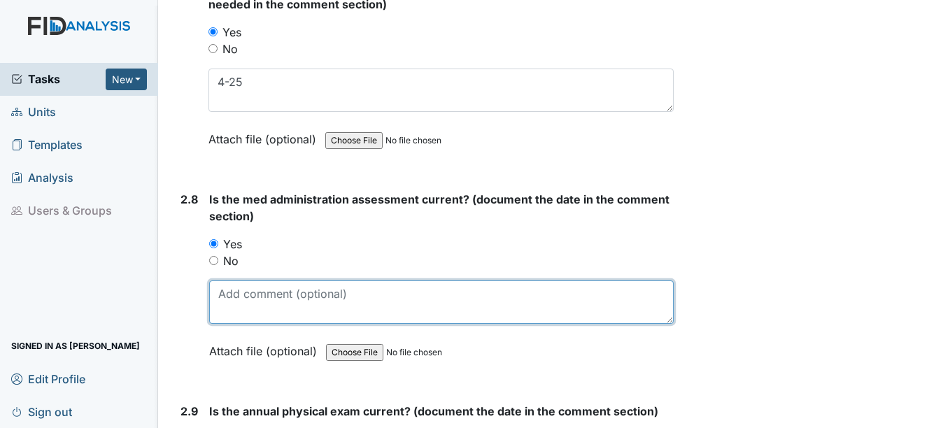
click at [229, 301] on textarea at bounding box center [441, 301] width 464 height 43
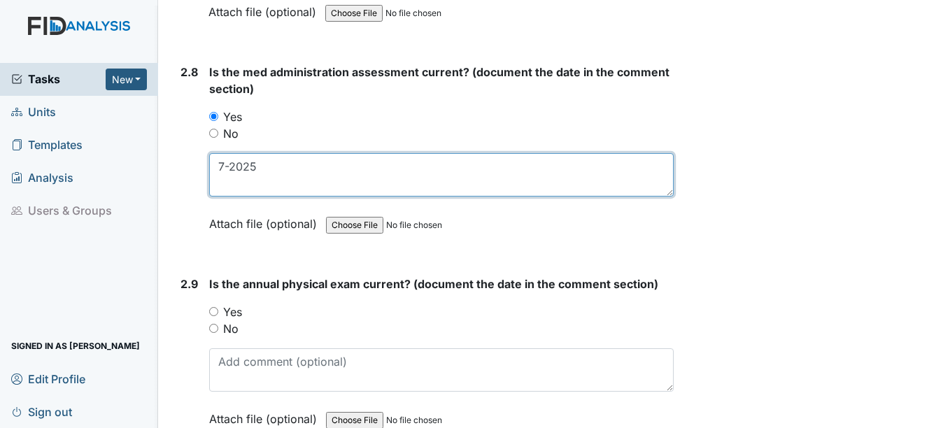
scroll to position [2867, 0]
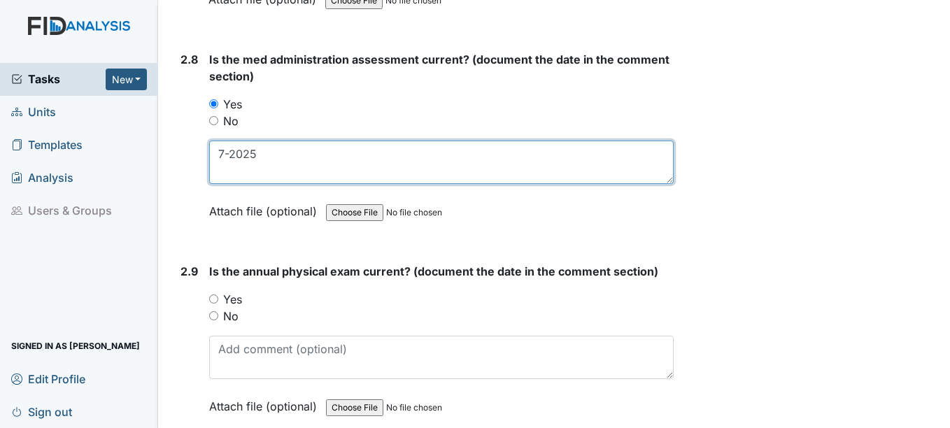
type textarea "7-2025"
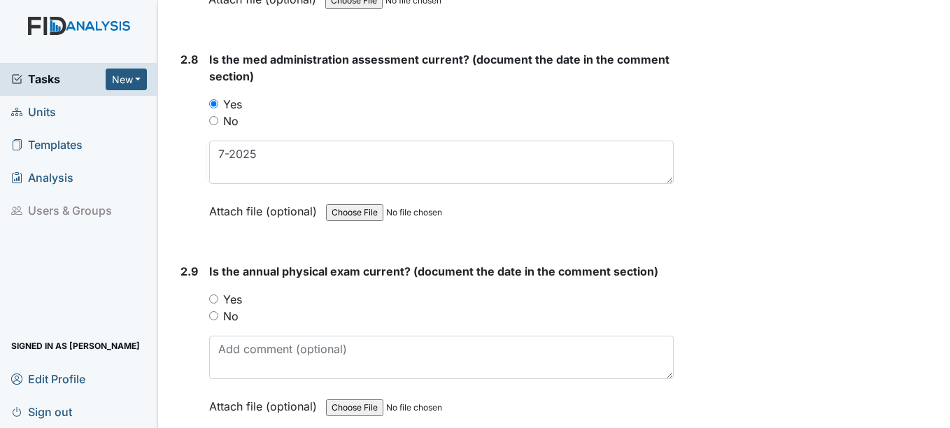
click at [217, 303] on input "Yes" at bounding box center [213, 298] width 9 height 9
radio input "true"
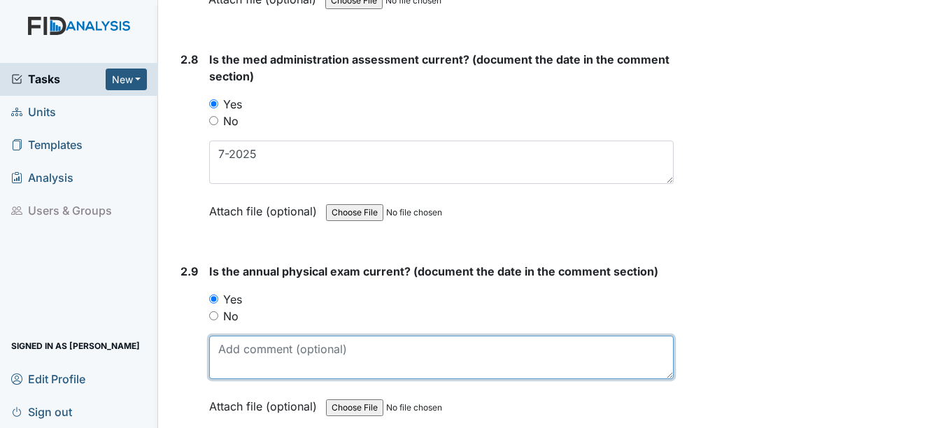
click at [227, 352] on textarea at bounding box center [441, 357] width 464 height 43
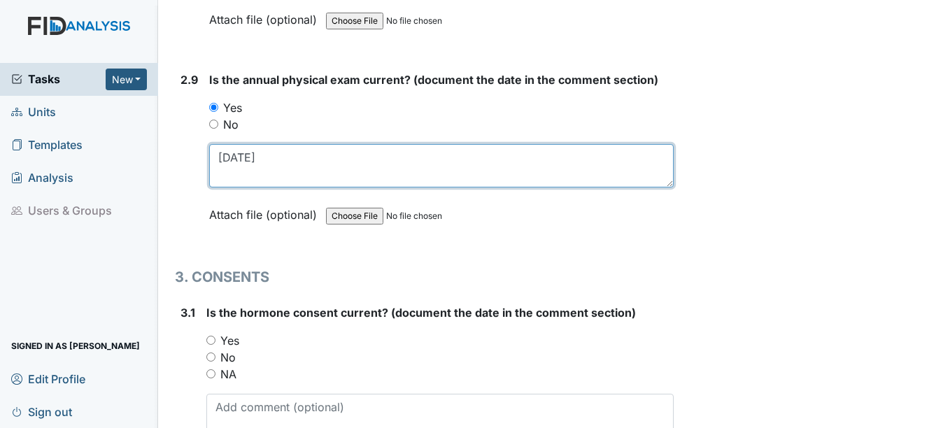
scroll to position [3077, 0]
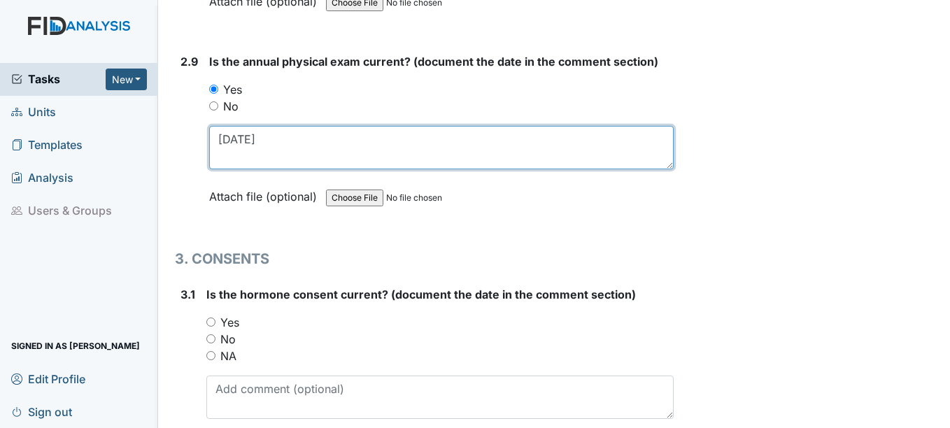
type textarea "2-13-25"
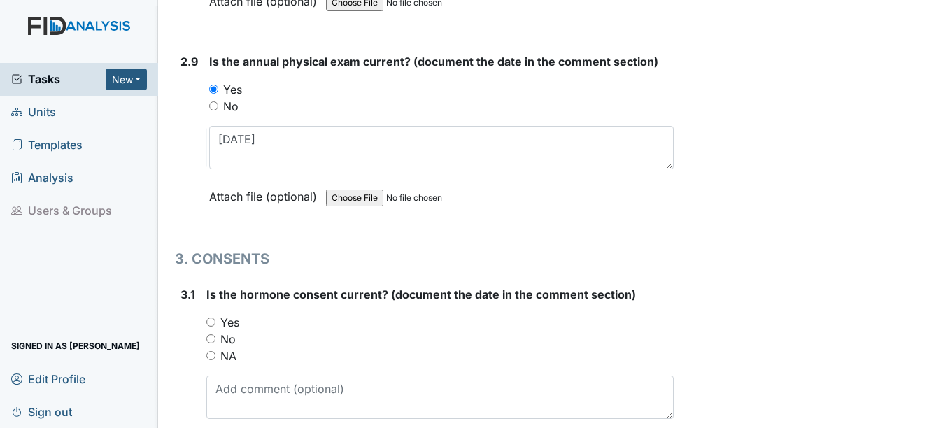
click at [210, 322] on input "Yes" at bounding box center [210, 321] width 9 height 9
radio input "true"
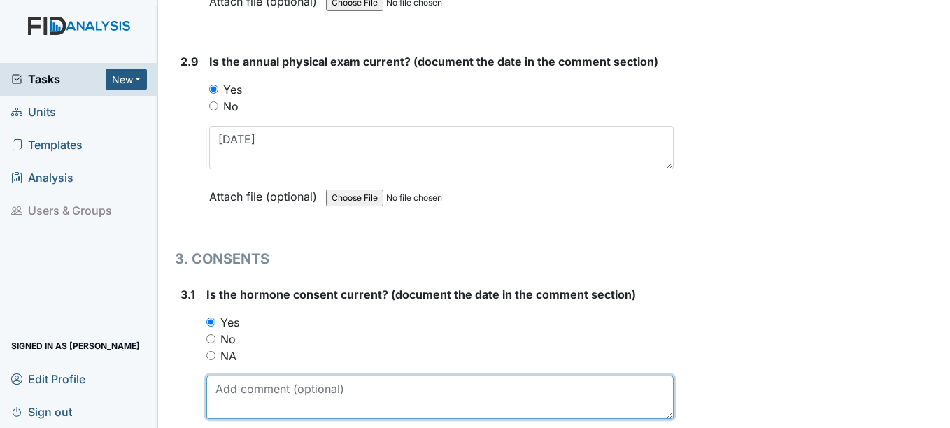
click at [219, 392] on textarea at bounding box center [439, 397] width 466 height 43
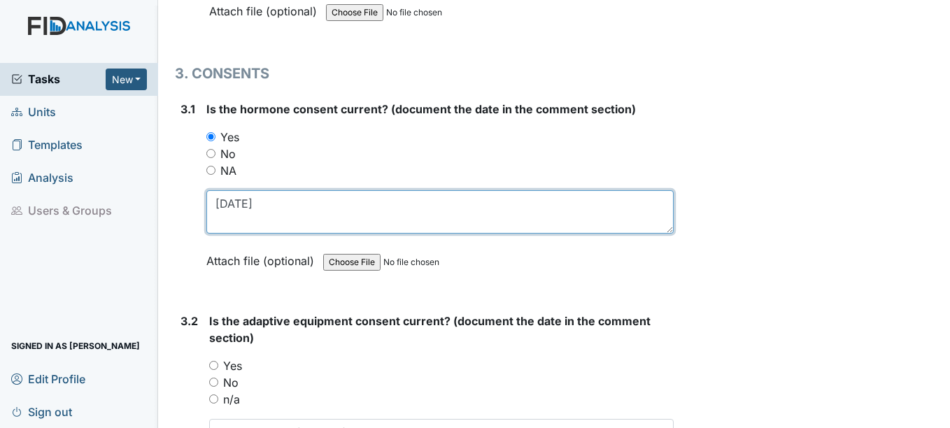
scroll to position [3287, 0]
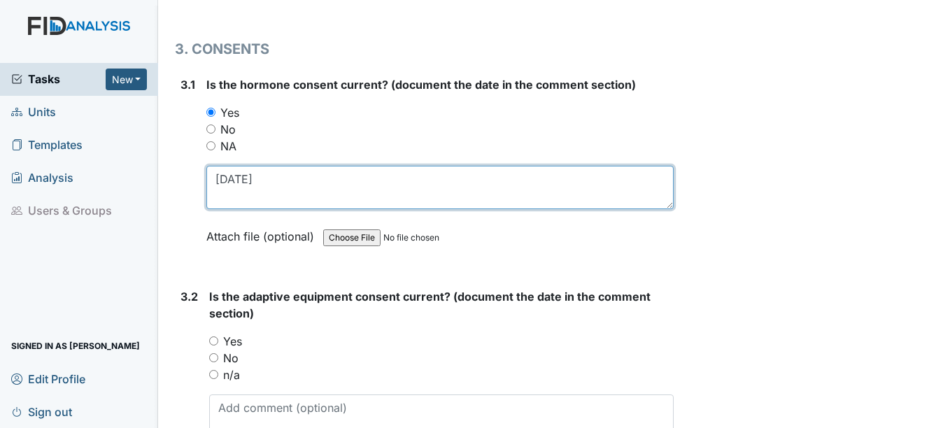
type textarea "[DATE]"
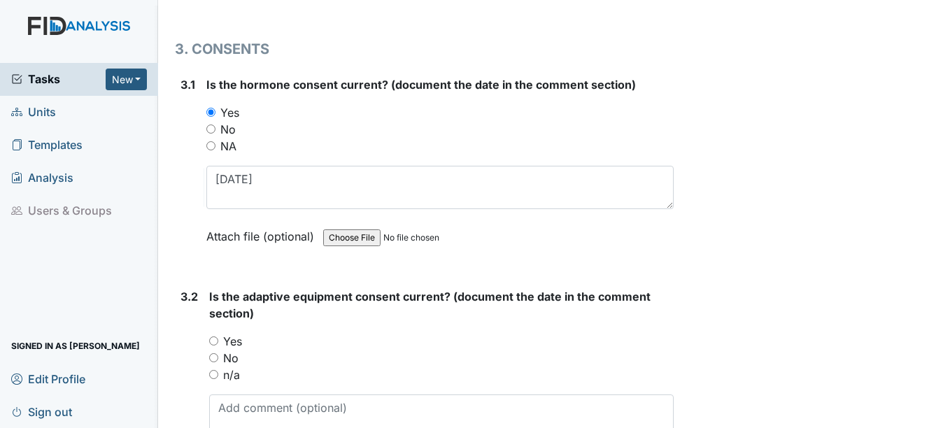
click at [216, 376] on input "n/a" at bounding box center [213, 374] width 9 height 9
radio input "true"
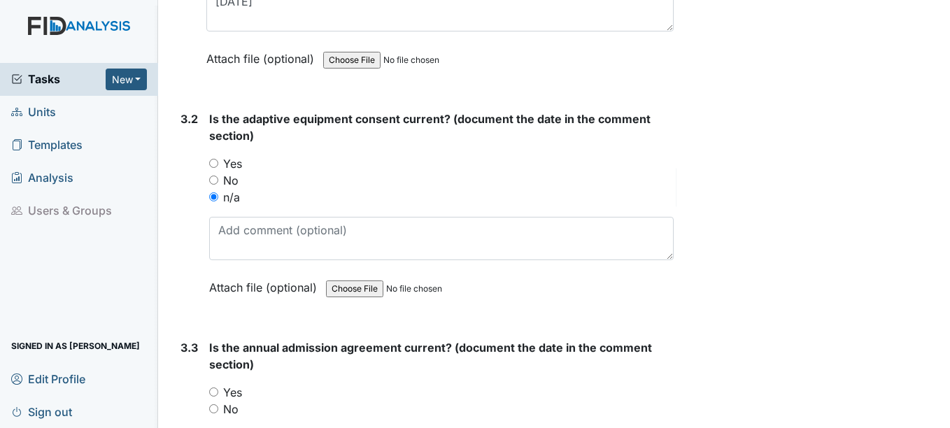
scroll to position [3497, 0]
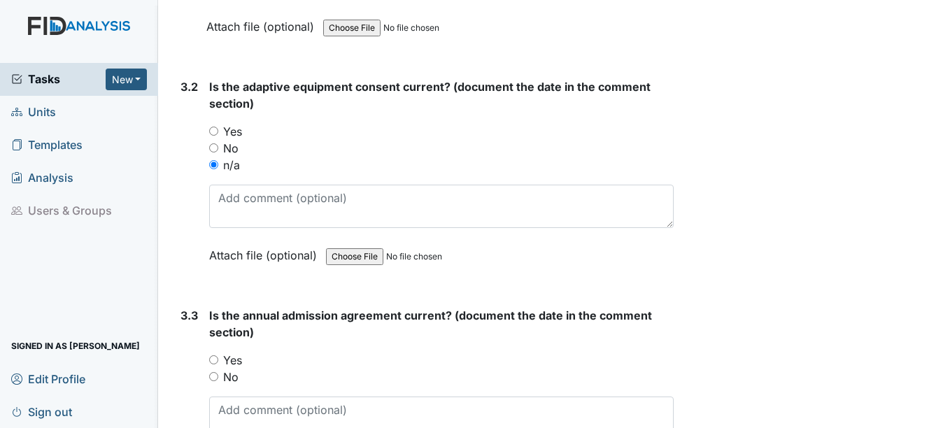
click at [217, 359] on input "Yes" at bounding box center [213, 359] width 9 height 9
radio input "true"
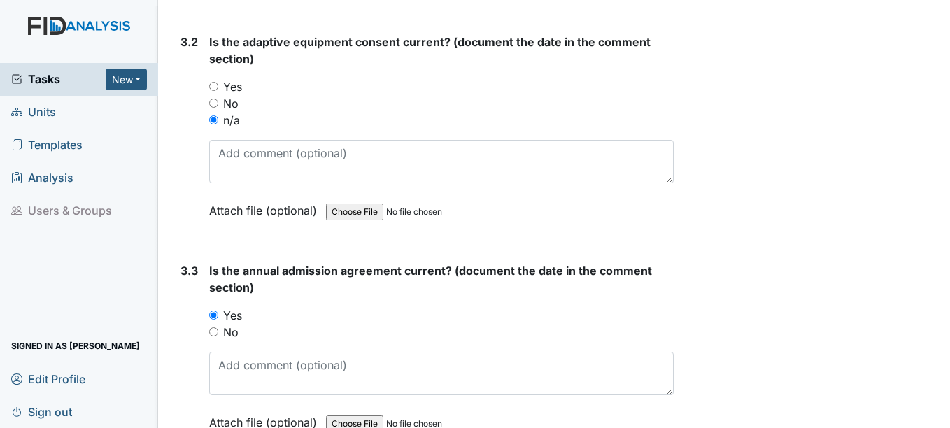
scroll to position [3567, 0]
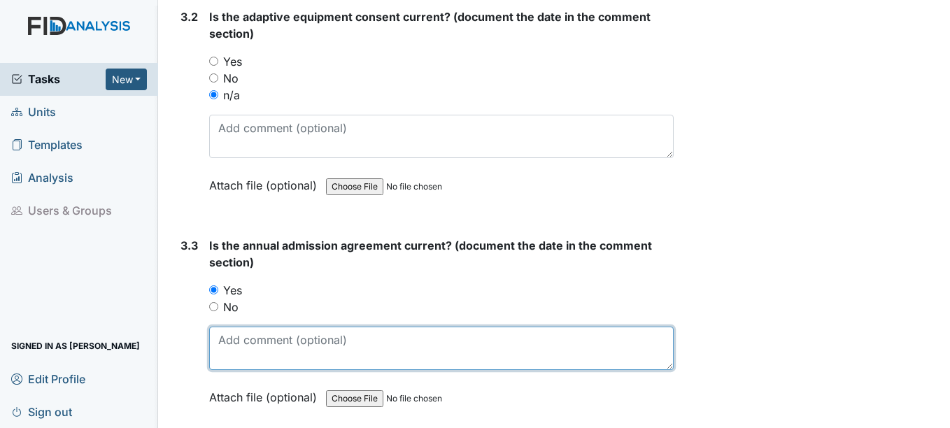
click at [255, 348] on textarea at bounding box center [441, 348] width 464 height 43
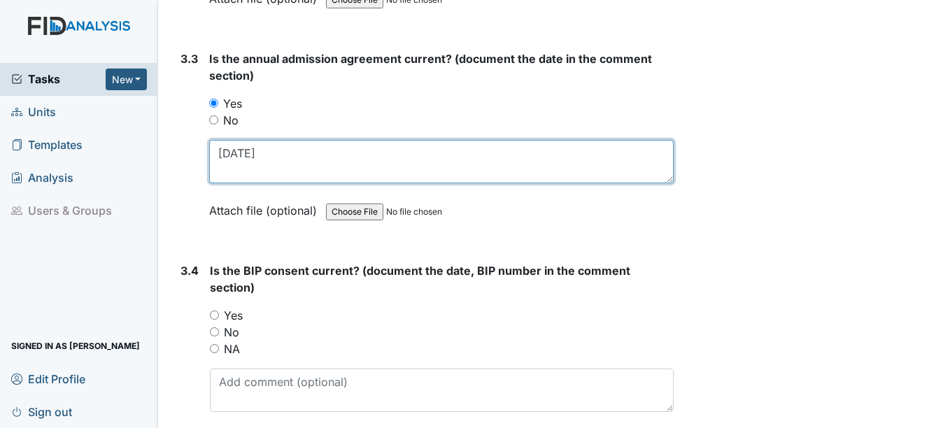
scroll to position [3776, 0]
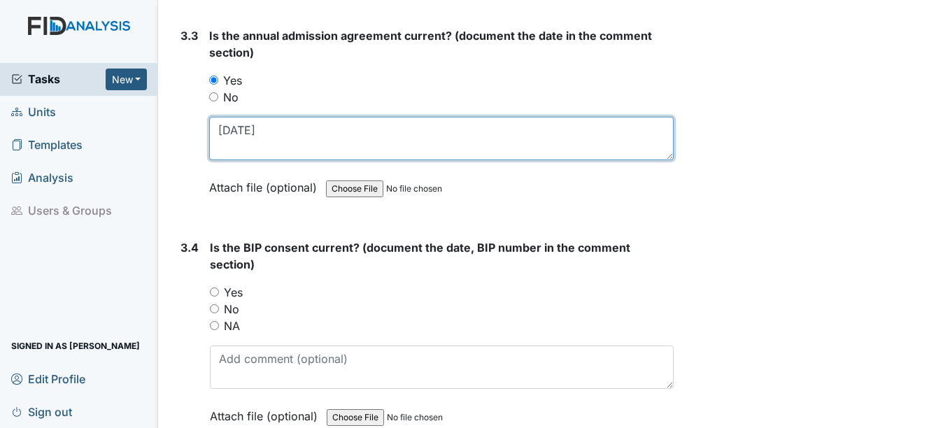
type textarea "5-19-2026"
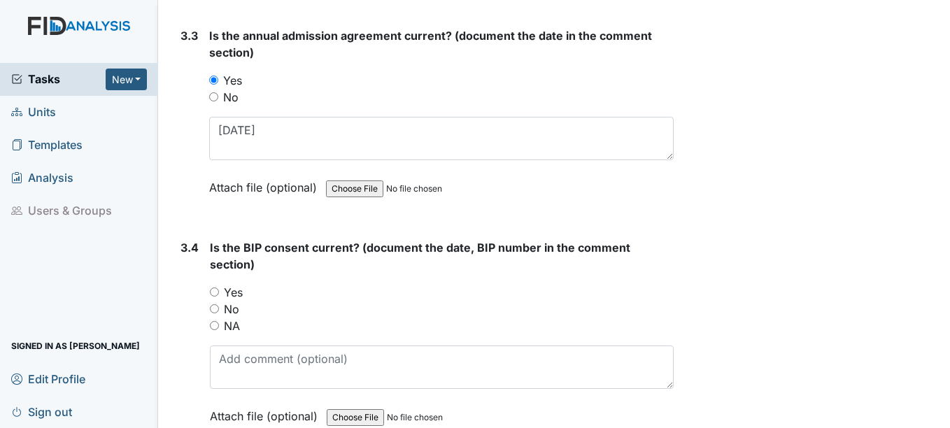
click at [218, 292] on input "Yes" at bounding box center [214, 291] width 9 height 9
radio input "true"
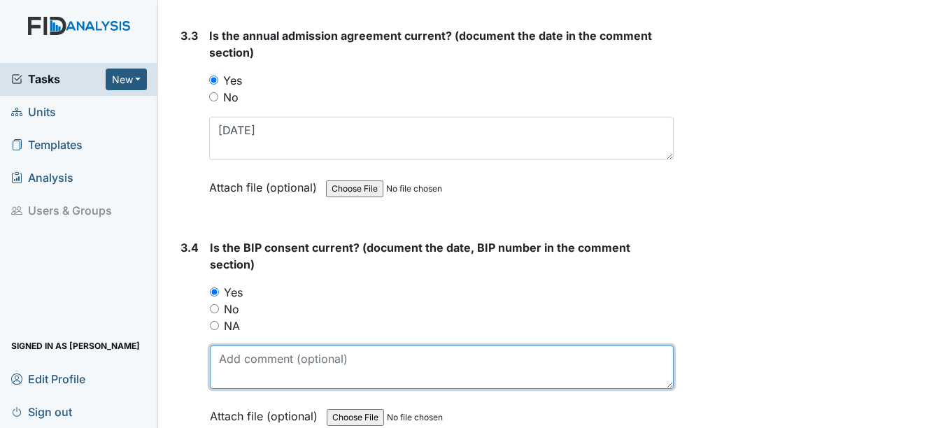
click at [266, 371] on textarea at bounding box center [441, 366] width 463 height 43
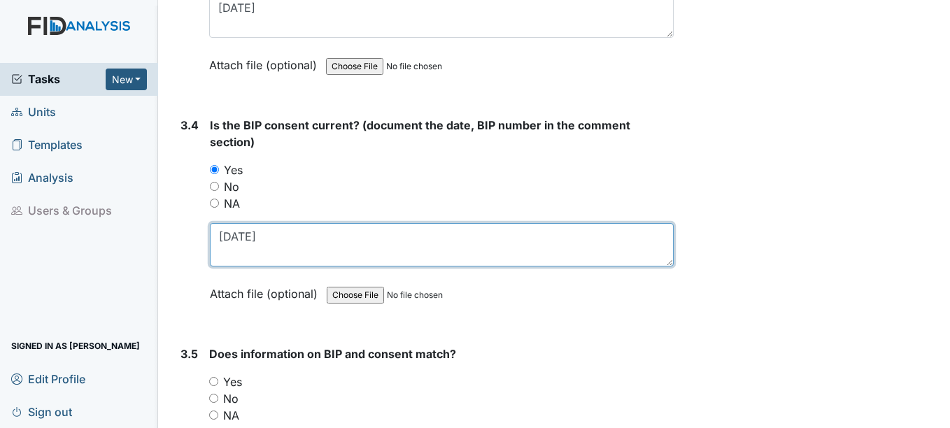
scroll to position [3916, 0]
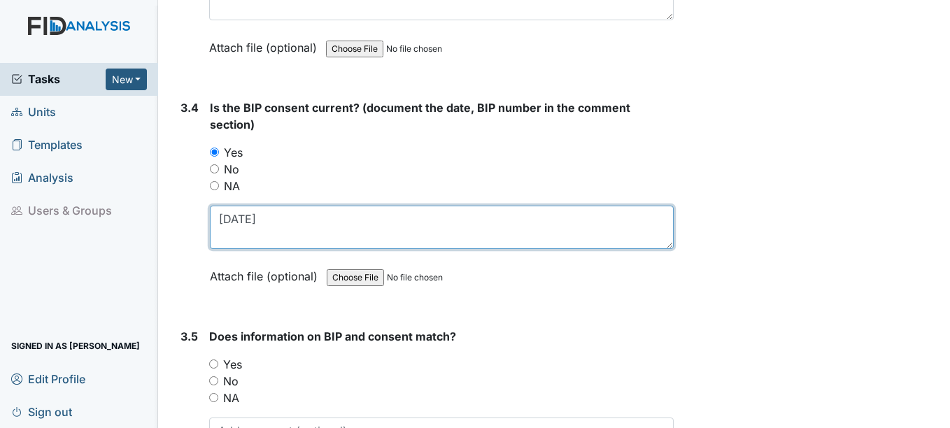
type textarea "1-10-26"
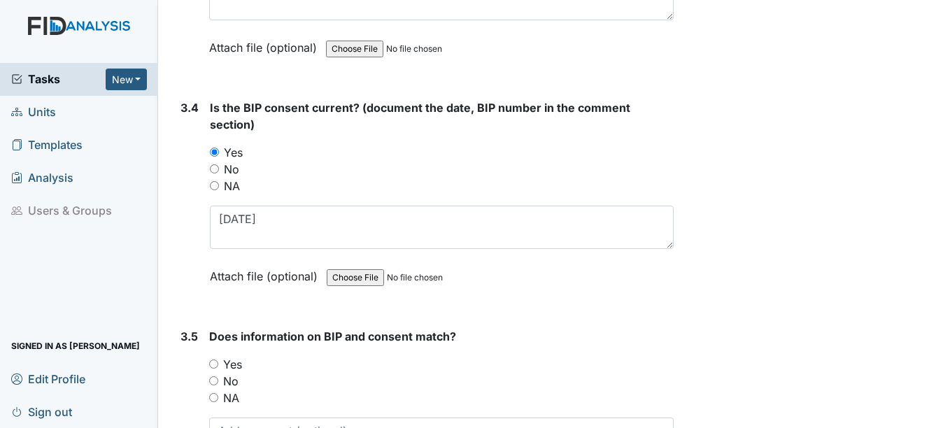
click at [213, 366] on input "Yes" at bounding box center [213, 363] width 9 height 9
radio input "true"
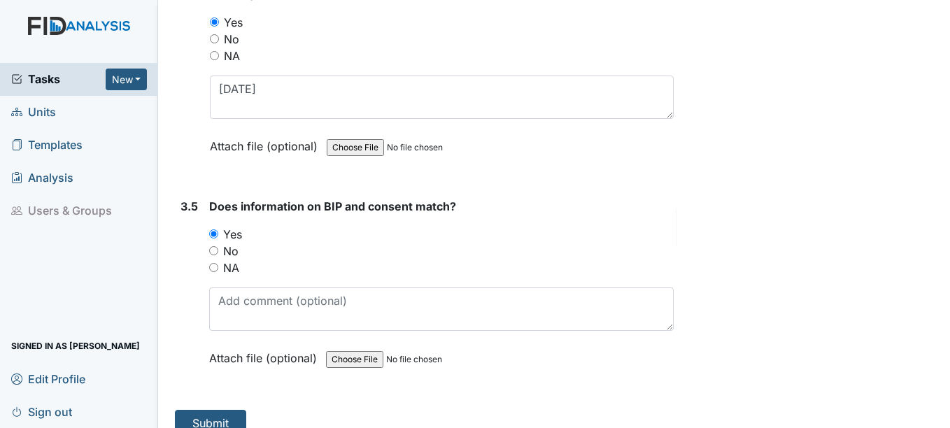
scroll to position [4066, 0]
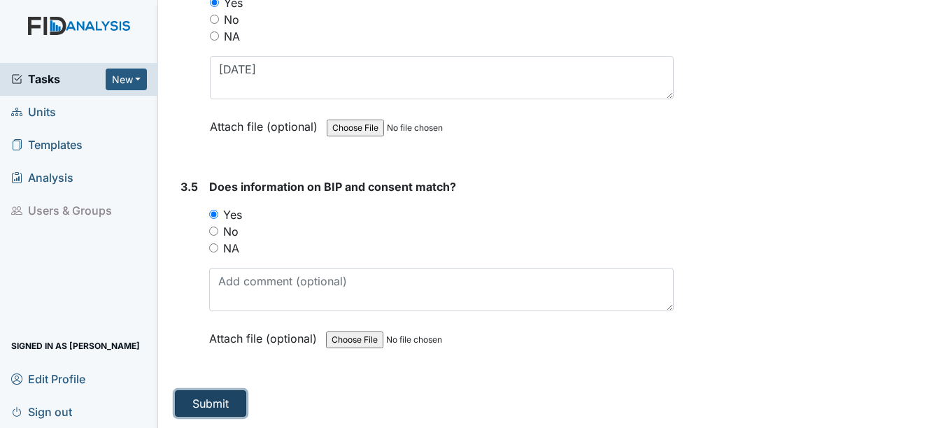
click at [199, 398] on button "Submit" at bounding box center [210, 403] width 71 height 27
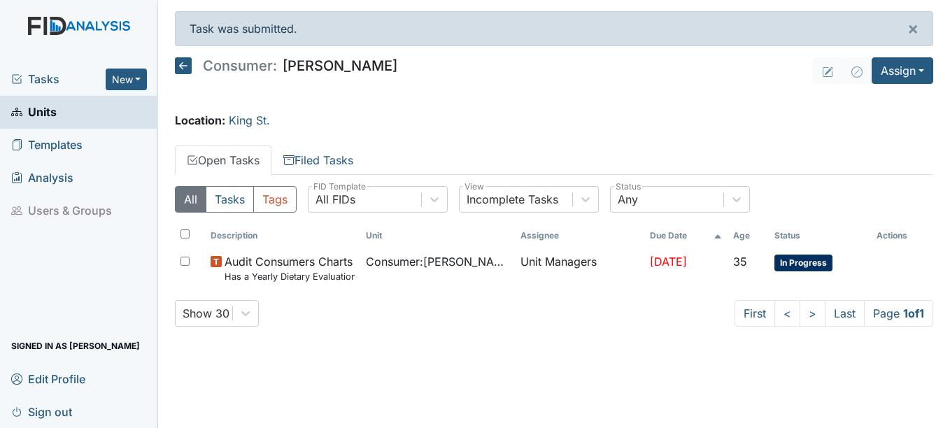
click at [38, 112] on span "Units" at bounding box center [33, 112] width 45 height 22
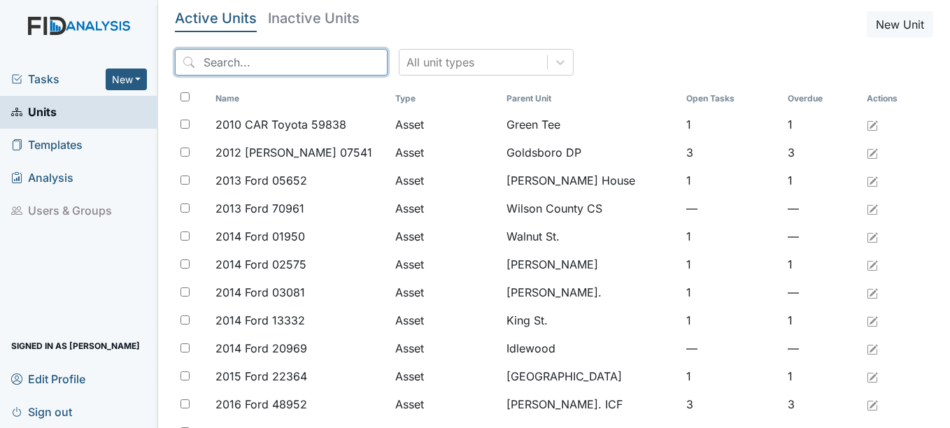
click at [248, 64] on input "search" at bounding box center [281, 62] width 213 height 27
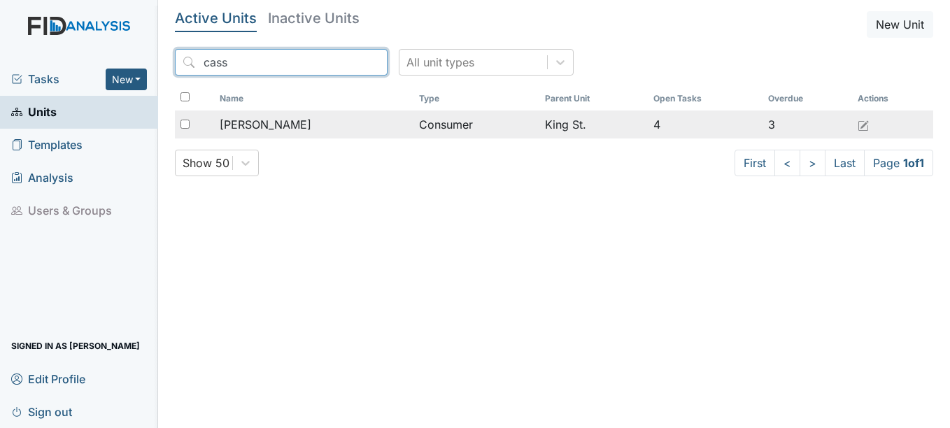
type input "cass"
click at [277, 125] on span "[PERSON_NAME]" at bounding box center [266, 124] width 92 height 17
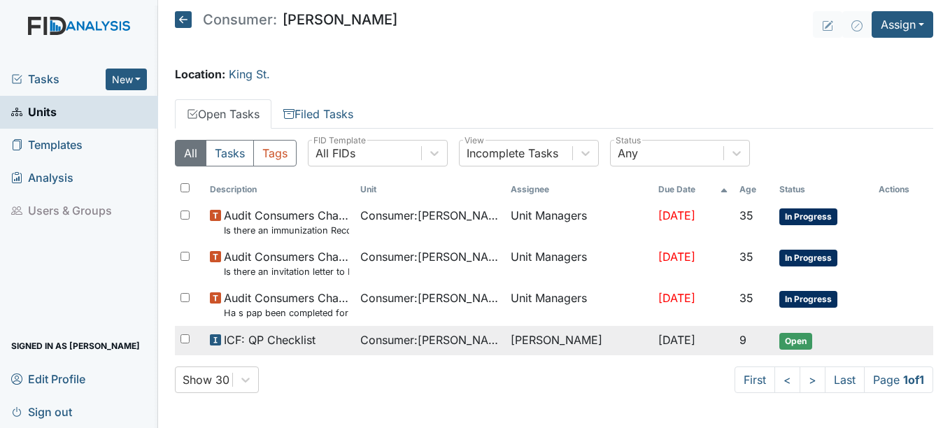
click at [804, 341] on span "Open" at bounding box center [795, 341] width 33 height 17
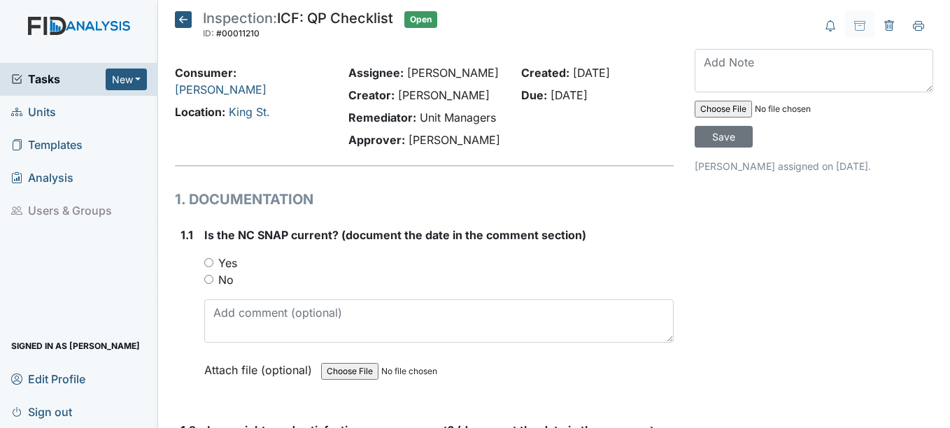
click at [208, 263] on input "Yes" at bounding box center [208, 262] width 9 height 9
radio input "true"
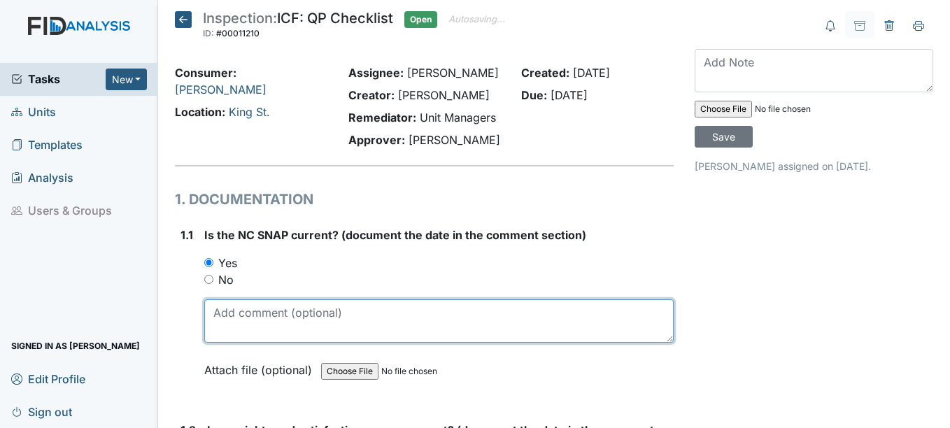
click at [214, 320] on textarea at bounding box center [438, 320] width 469 height 43
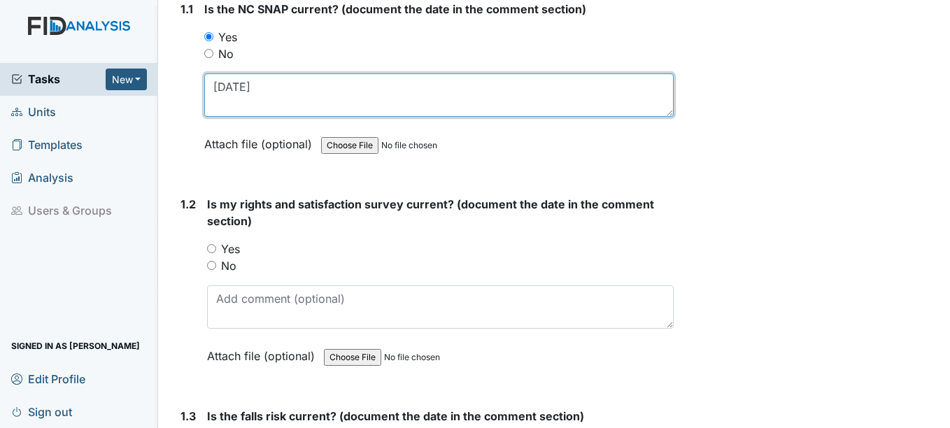
scroll to position [280, 0]
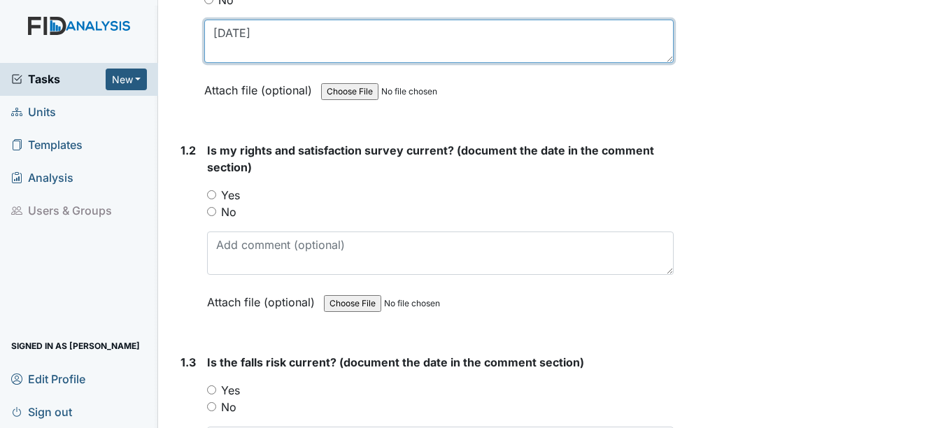
type textarea "[DATE]"
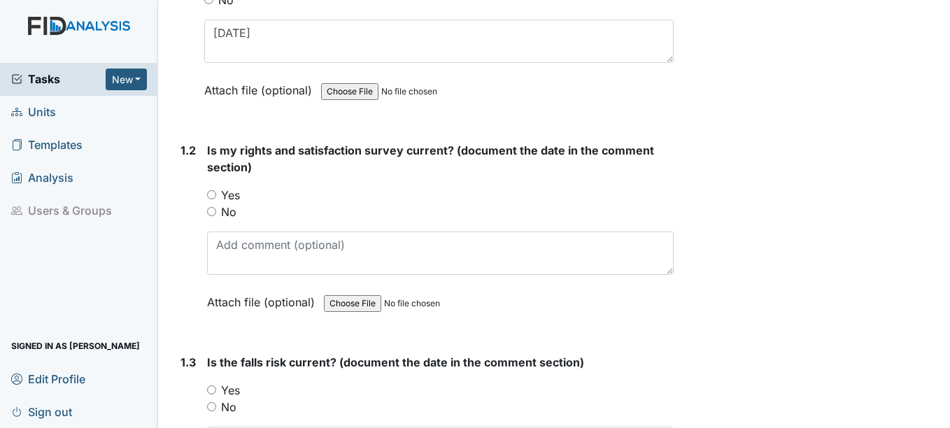
click at [211, 196] on input "Yes" at bounding box center [211, 194] width 9 height 9
radio input "true"
click at [212, 390] on input "Yes" at bounding box center [211, 389] width 9 height 9
radio input "true"
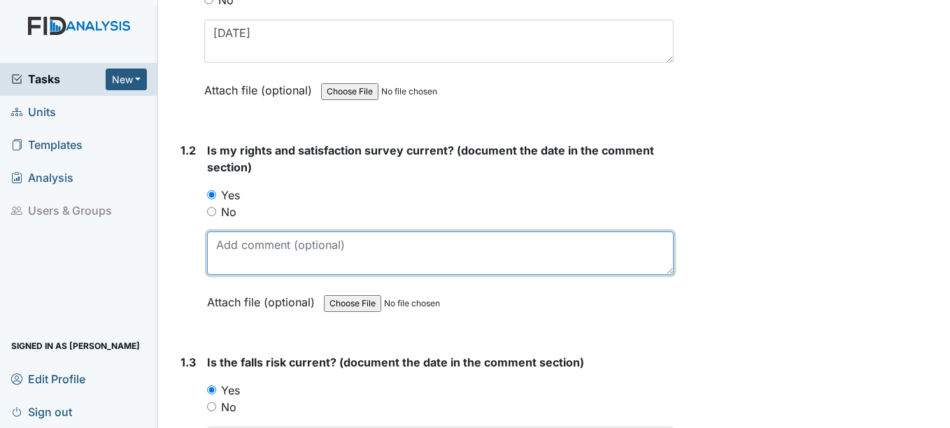
click at [231, 255] on textarea at bounding box center [440, 252] width 466 height 43
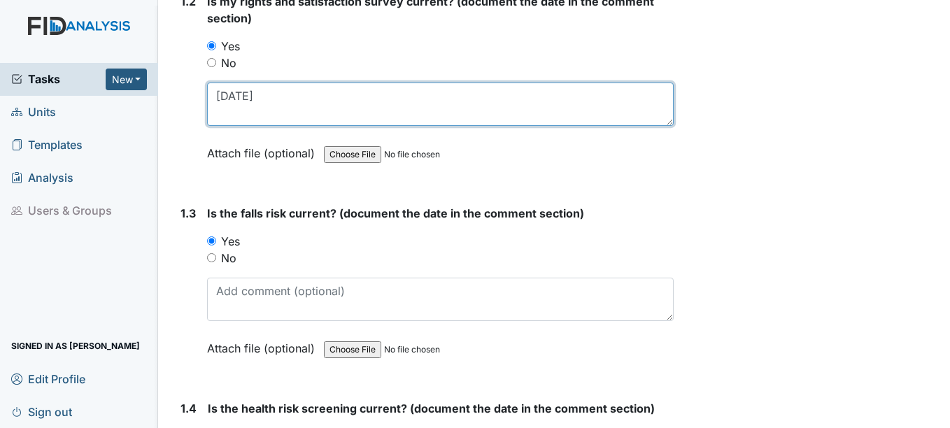
scroll to position [490, 0]
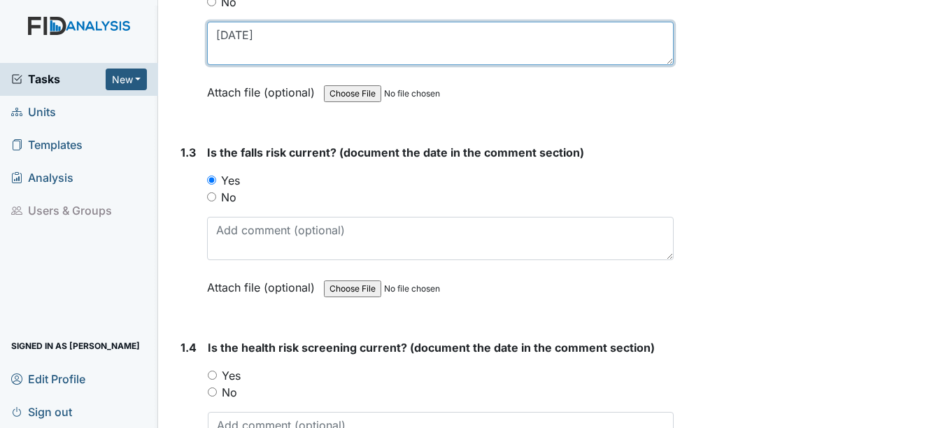
type textarea "[DATE]"
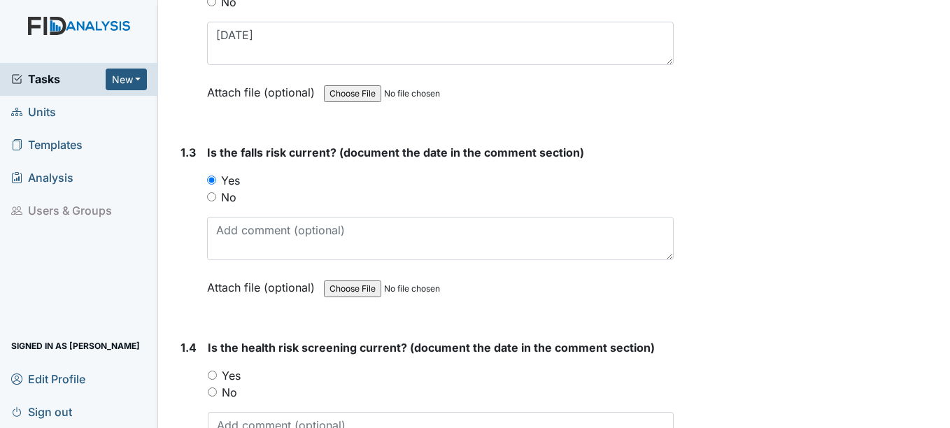
click at [214, 373] on input "Yes" at bounding box center [212, 375] width 9 height 9
radio input "true"
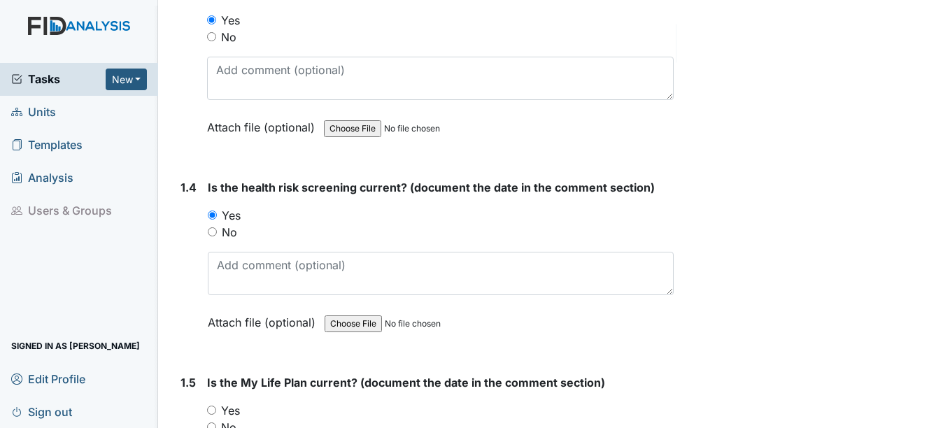
scroll to position [699, 0]
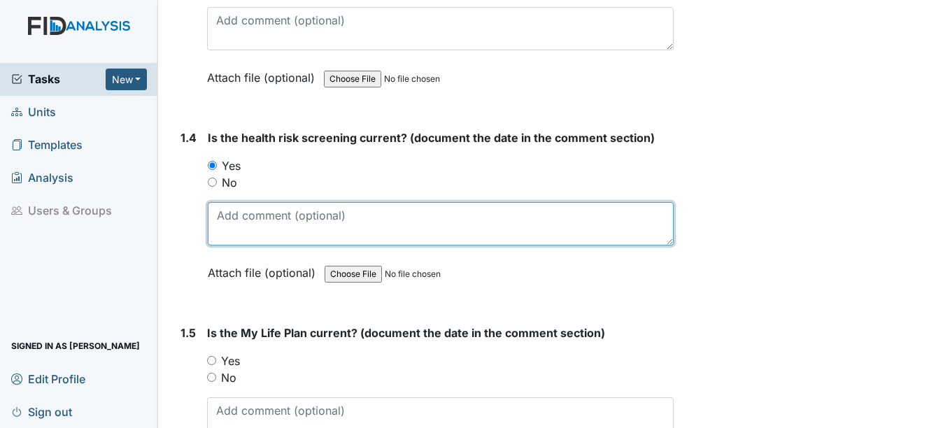
click at [243, 223] on textarea at bounding box center [440, 223] width 465 height 43
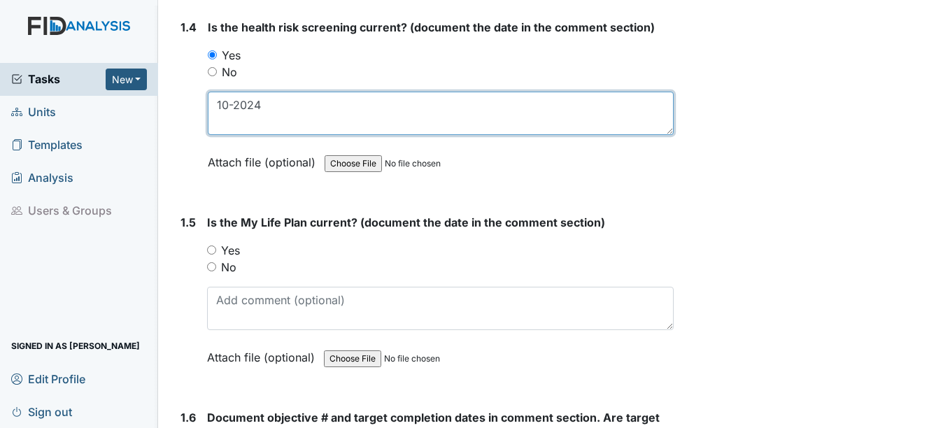
scroll to position [909, 0]
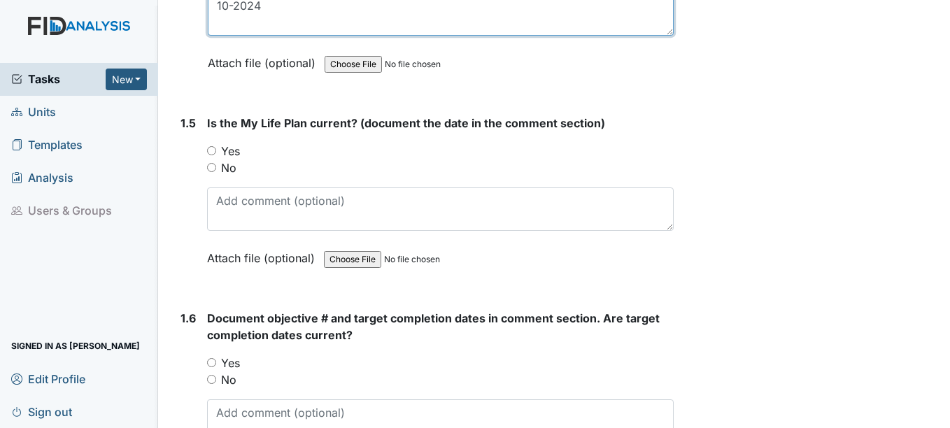
type textarea "10-2024"
click at [213, 150] on input "Yes" at bounding box center [211, 150] width 9 height 9
radio input "true"
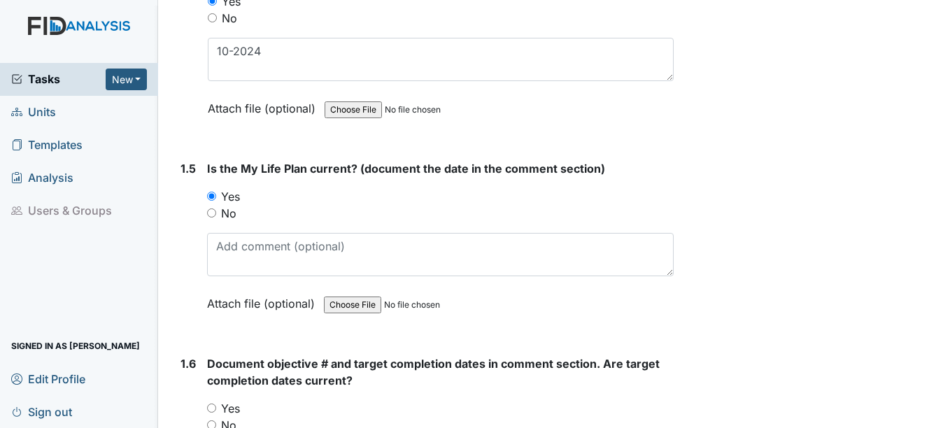
scroll to position [839, 0]
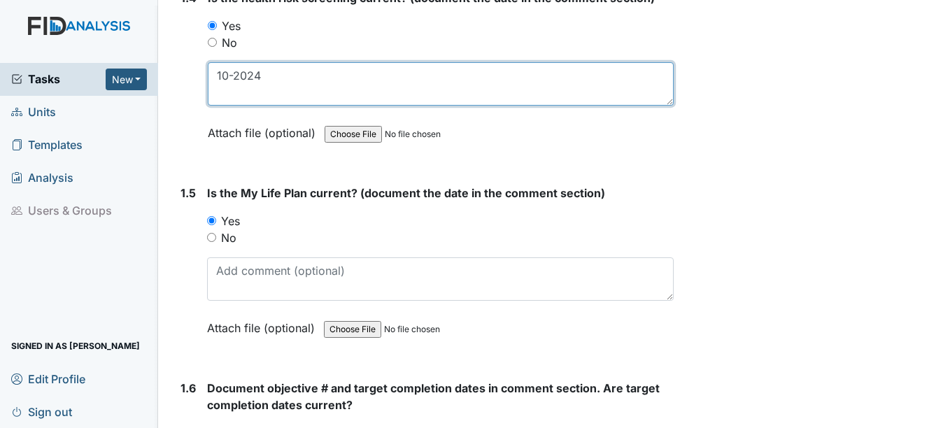
click at [268, 76] on textarea "10-2024" at bounding box center [440, 83] width 465 height 43
type textarea "[DATE]"
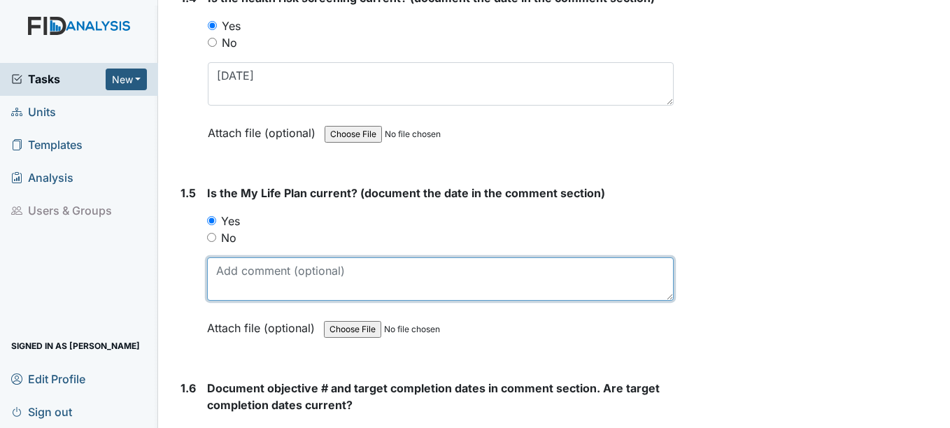
click at [235, 283] on textarea at bounding box center [440, 278] width 466 height 43
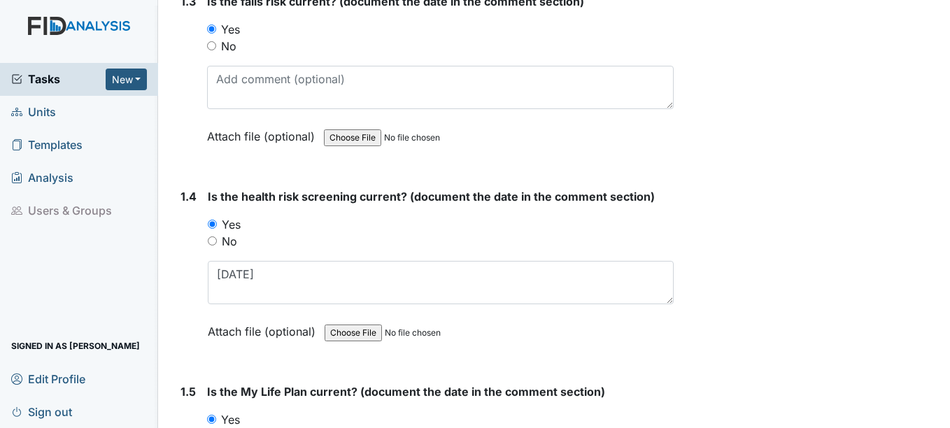
scroll to position [559, 0]
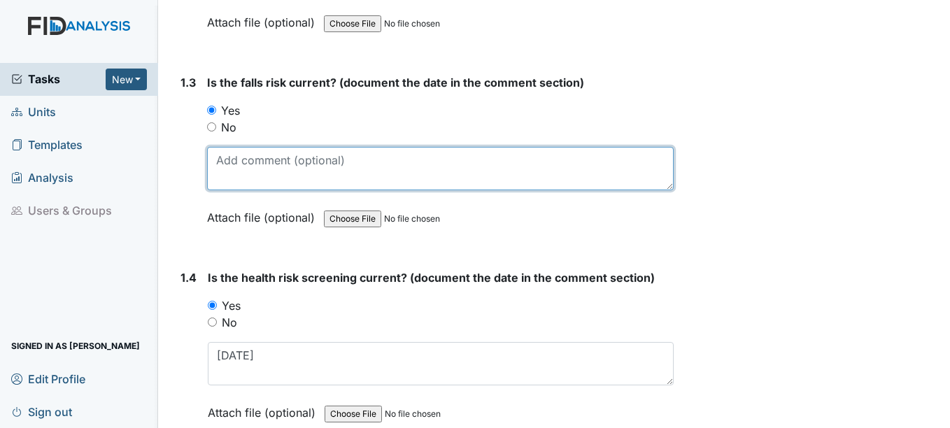
click at [221, 170] on textarea at bounding box center [440, 168] width 466 height 43
type textarea "[DATE]"
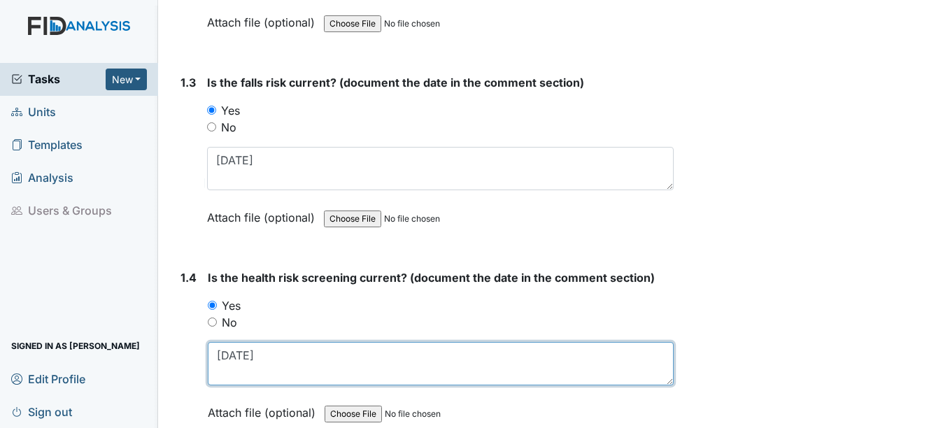
click at [297, 355] on textarea "[DATE]" at bounding box center [440, 363] width 465 height 43
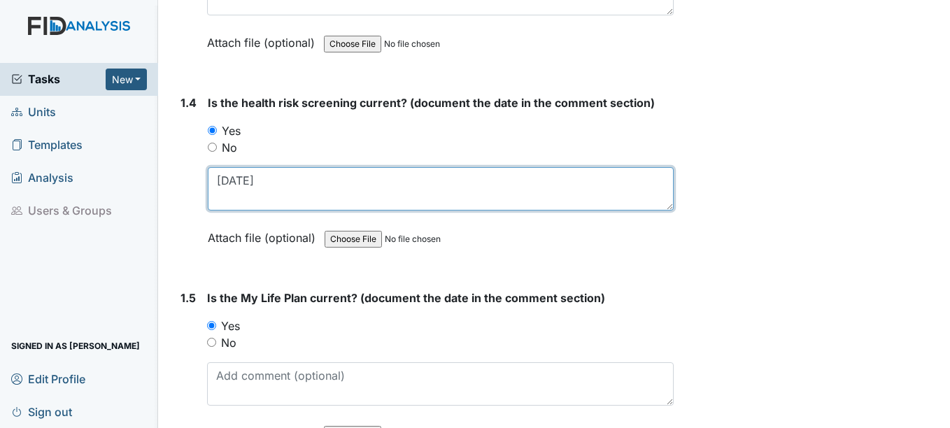
scroll to position [839, 0]
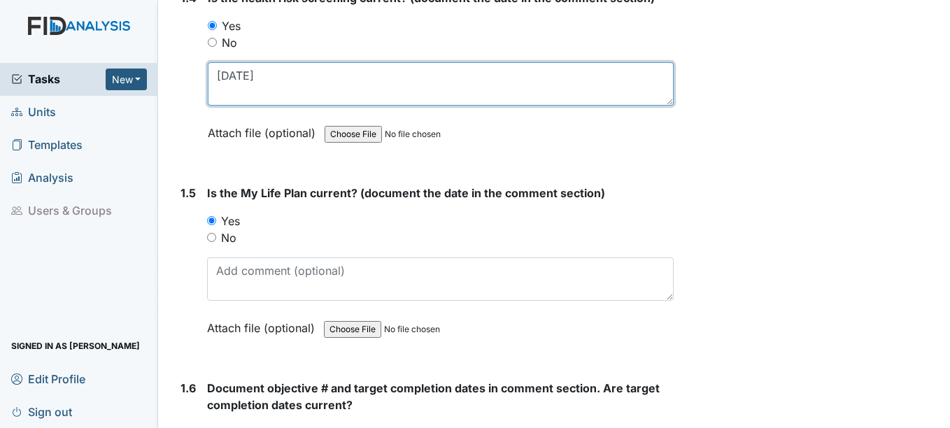
type textarea "[DATE]"
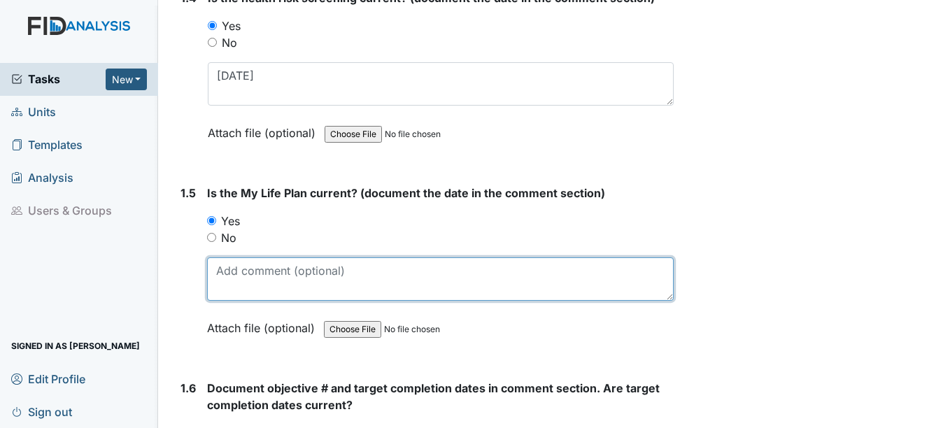
click at [252, 278] on textarea at bounding box center [440, 278] width 466 height 43
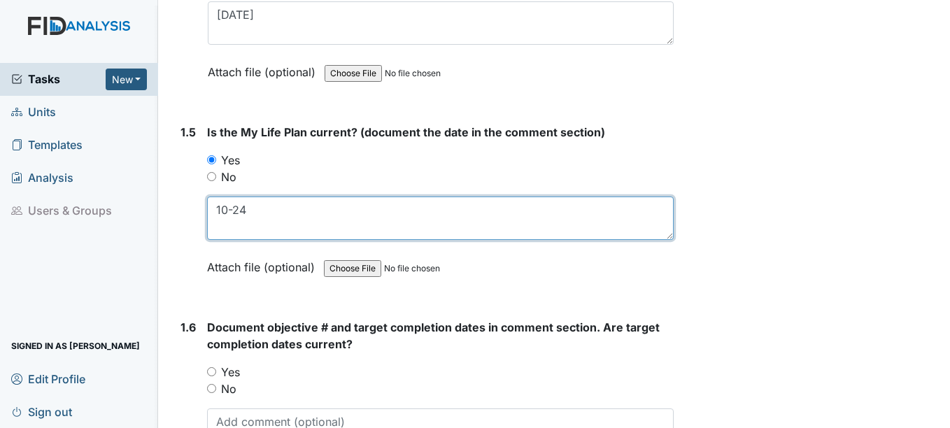
scroll to position [1049, 0]
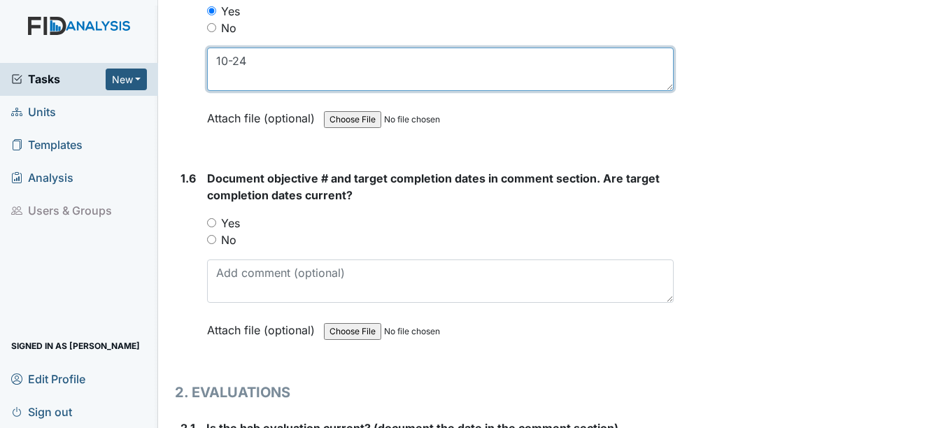
type textarea "10-24"
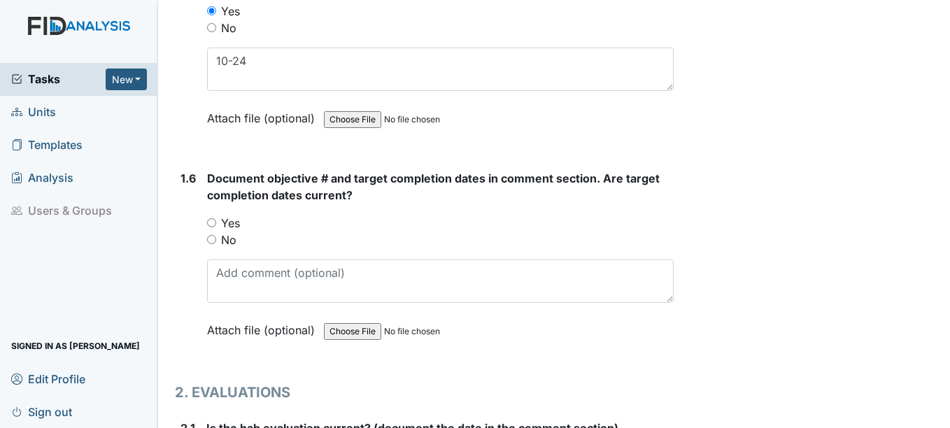
click at [215, 222] on input "Yes" at bounding box center [211, 222] width 9 height 9
radio input "true"
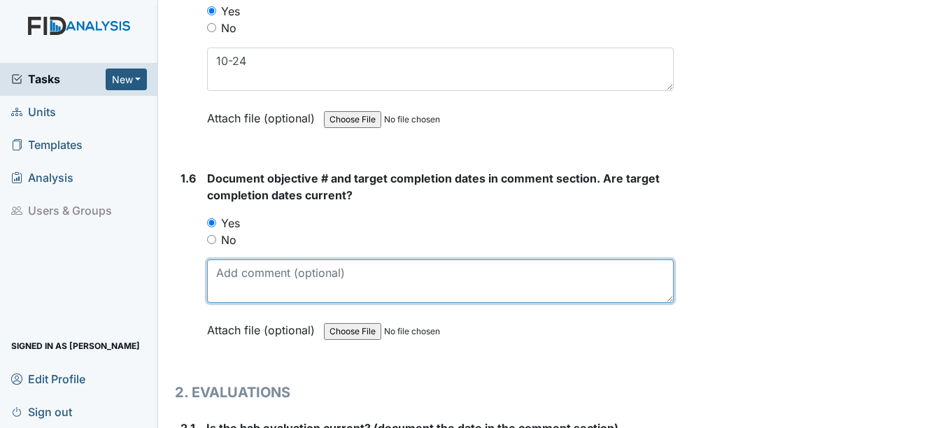
click at [241, 278] on textarea at bounding box center [440, 280] width 466 height 43
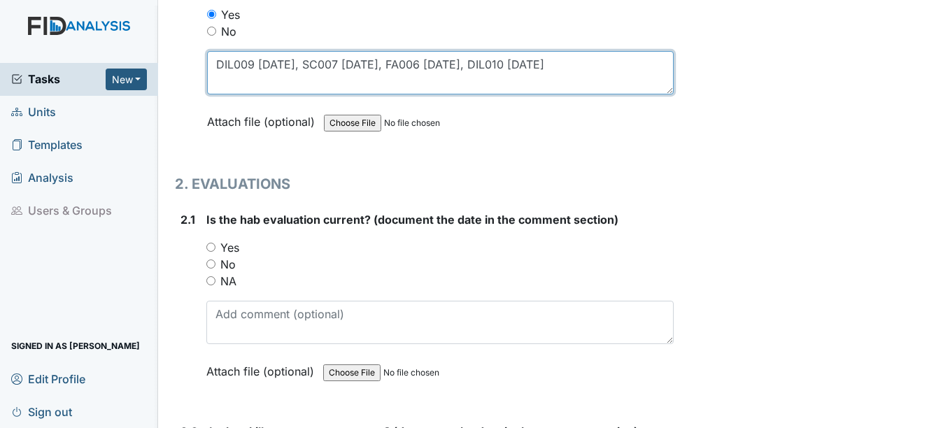
scroll to position [1259, 0]
type textarea "DIL009 4-15-26, SC007 4-15-26, FA006 4-15-26, DIL010 4-15-26"
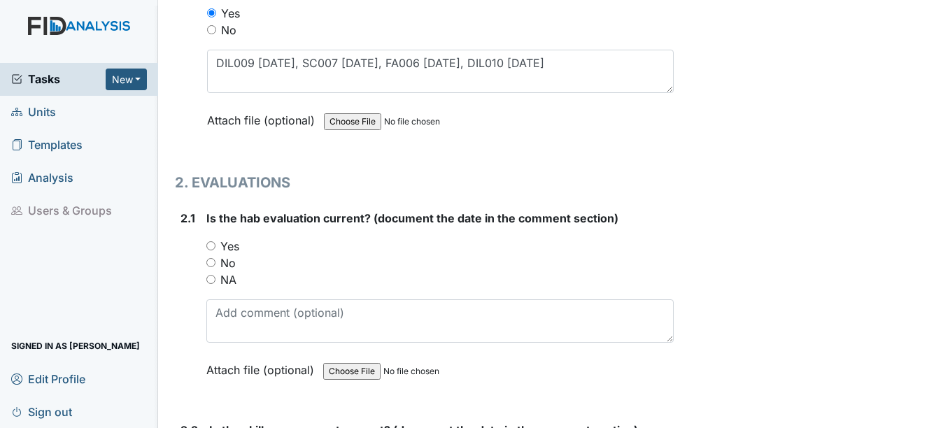
click at [211, 245] on input "Yes" at bounding box center [210, 245] width 9 height 9
radio input "true"
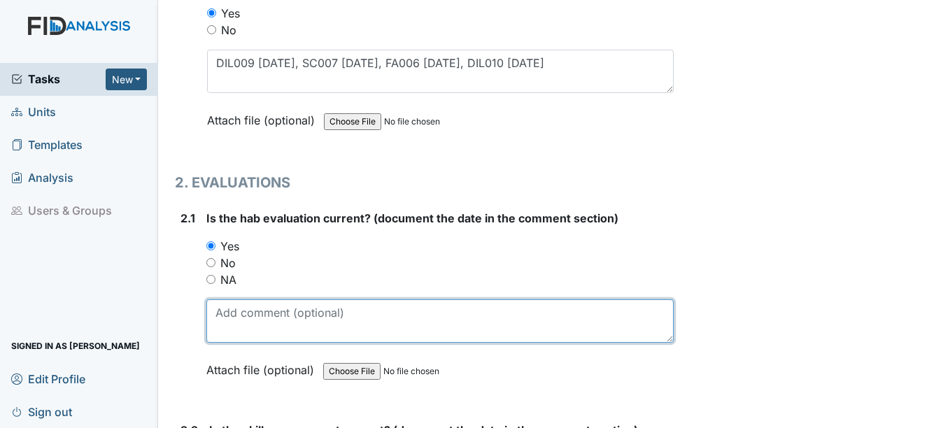
click at [244, 320] on textarea at bounding box center [439, 320] width 466 height 43
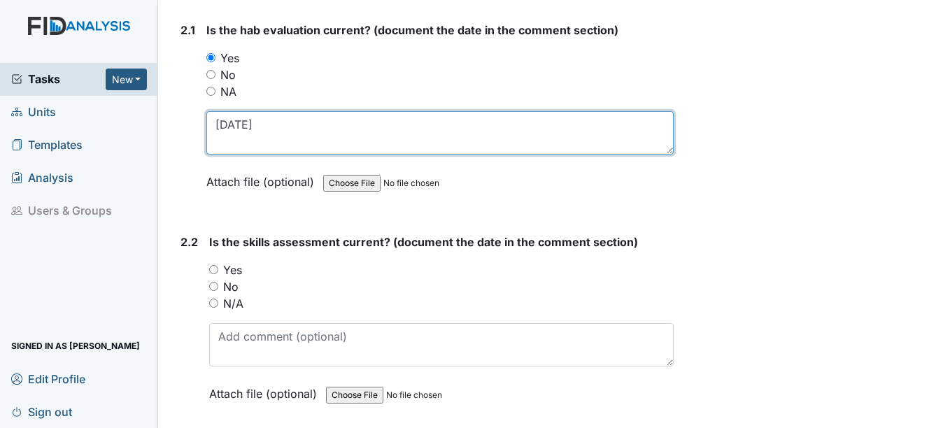
scroll to position [1469, 0]
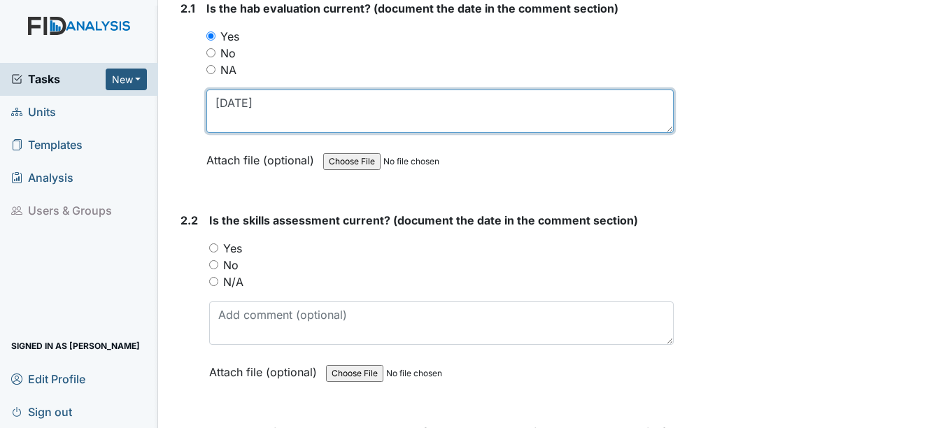
type textarea "9-1-25"
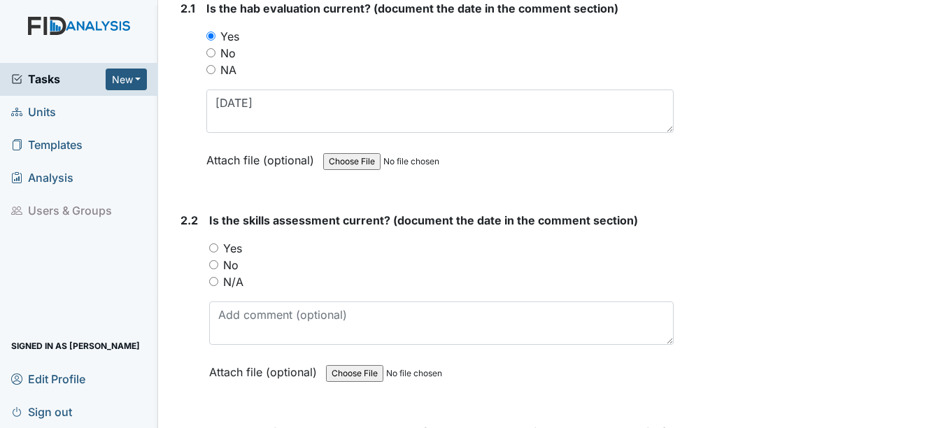
click at [213, 245] on input "Yes" at bounding box center [213, 247] width 9 height 9
radio input "true"
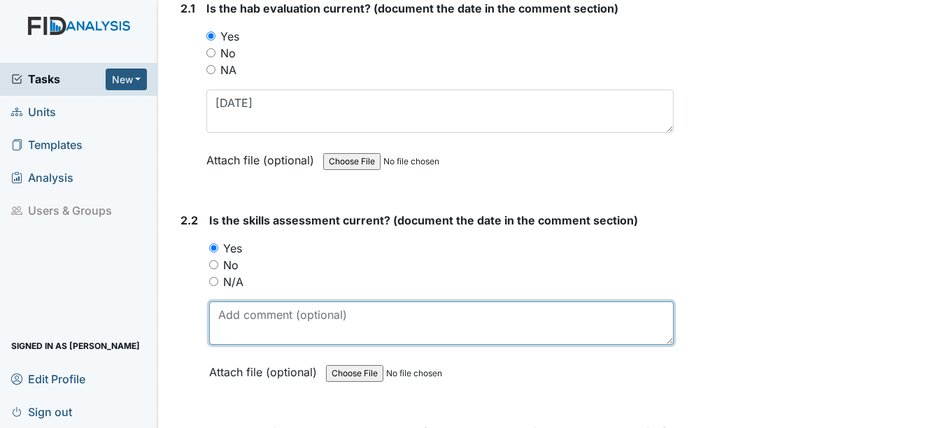
click at [229, 324] on textarea at bounding box center [441, 322] width 464 height 43
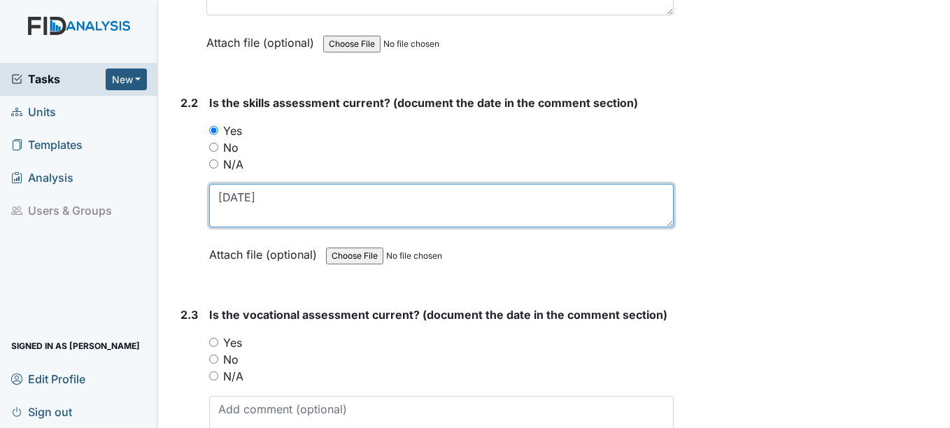
scroll to position [1608, 0]
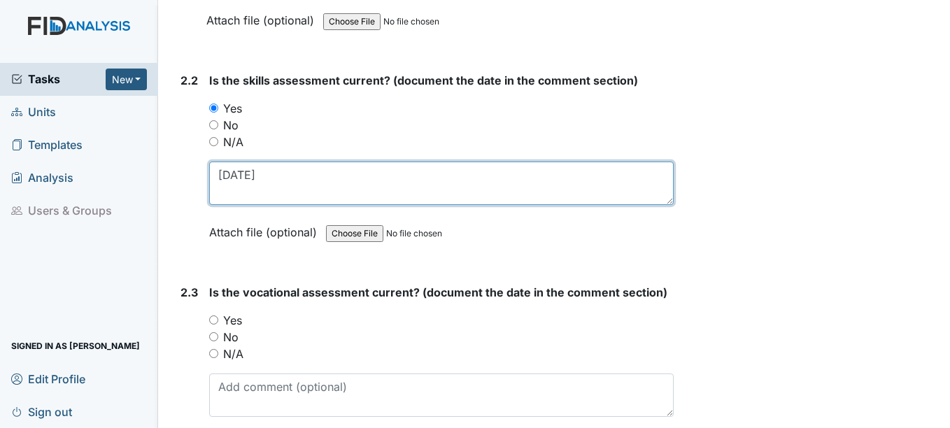
type textarea "10-24-24"
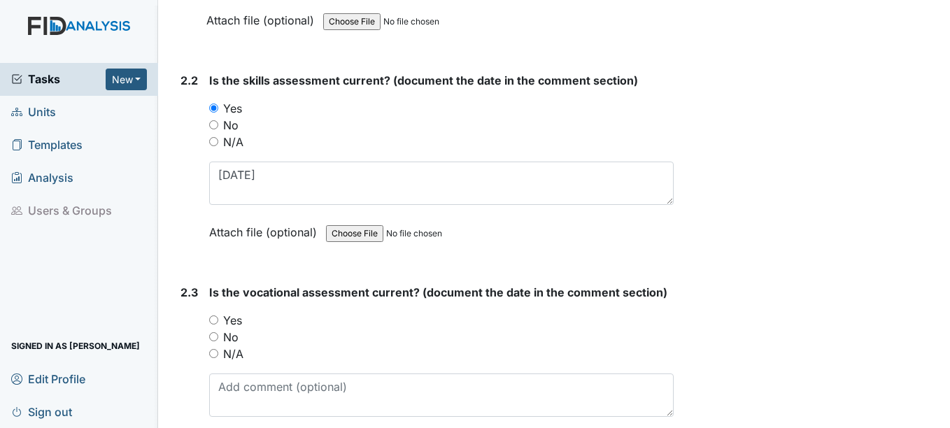
click at [216, 318] on input "Yes" at bounding box center [213, 319] width 9 height 9
radio input "true"
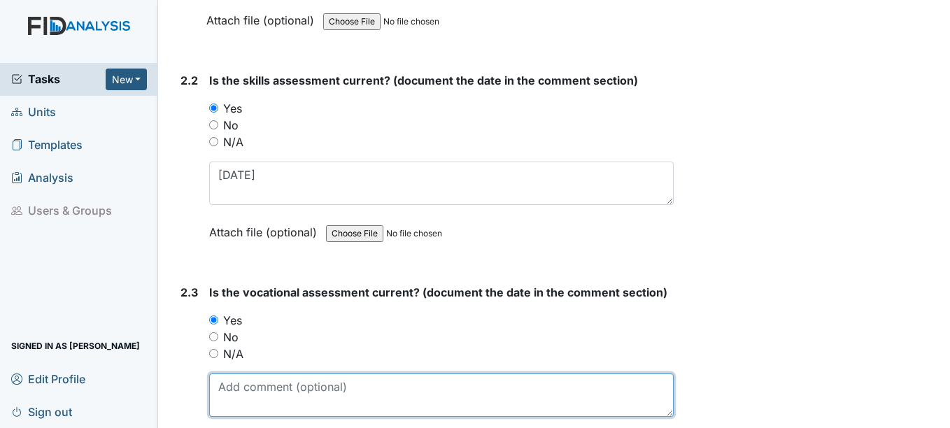
click at [250, 392] on textarea at bounding box center [441, 394] width 464 height 43
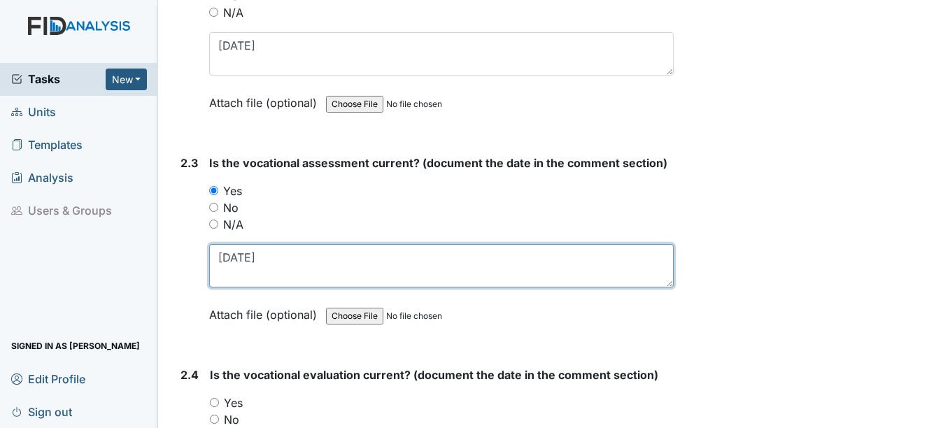
scroll to position [1748, 0]
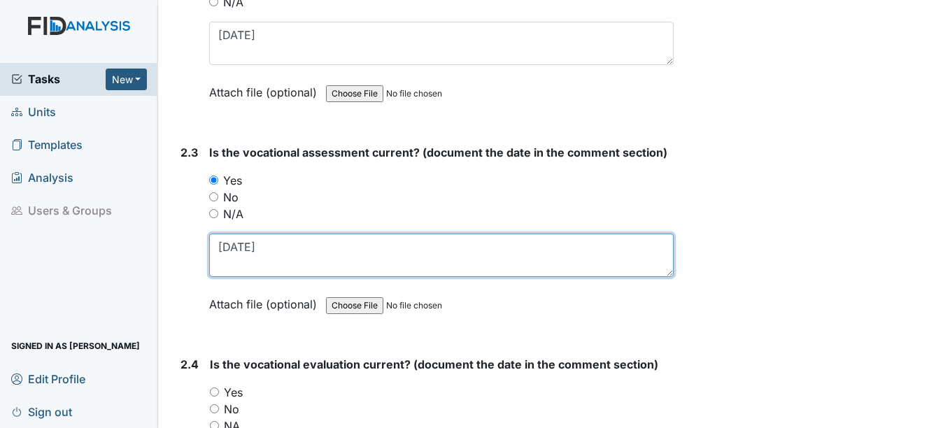
type textarea "11-24-24"
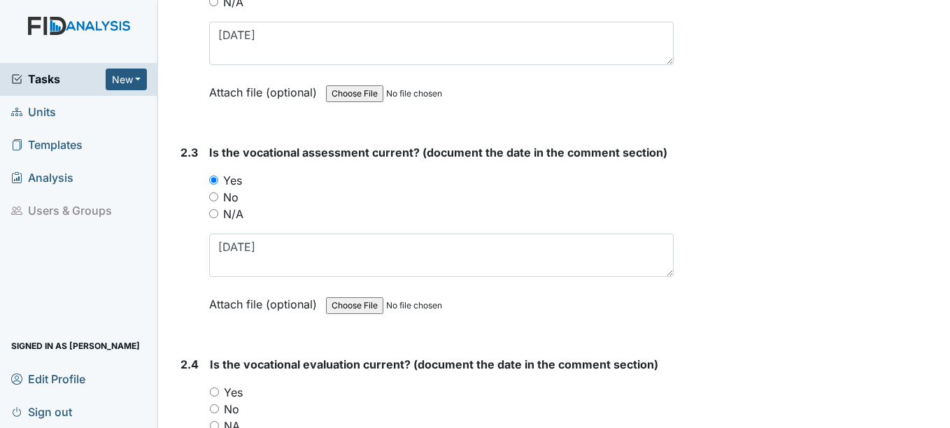
click at [215, 392] on input "Yes" at bounding box center [214, 391] width 9 height 9
radio input "true"
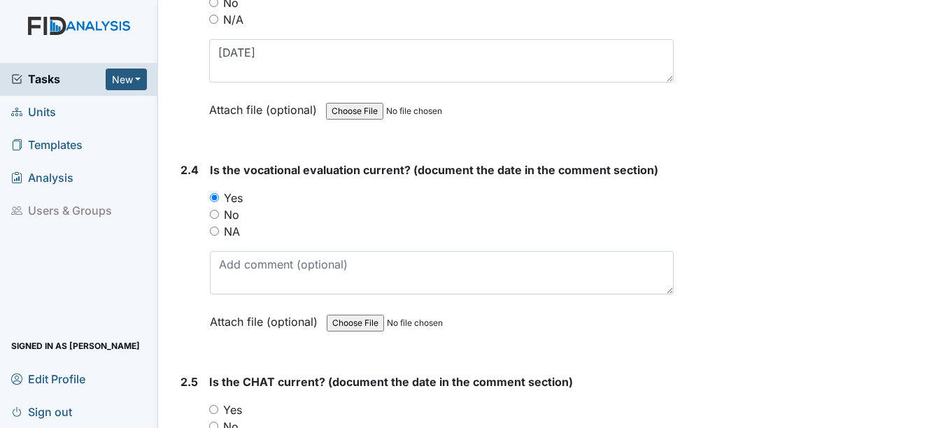
scroll to position [1958, 0]
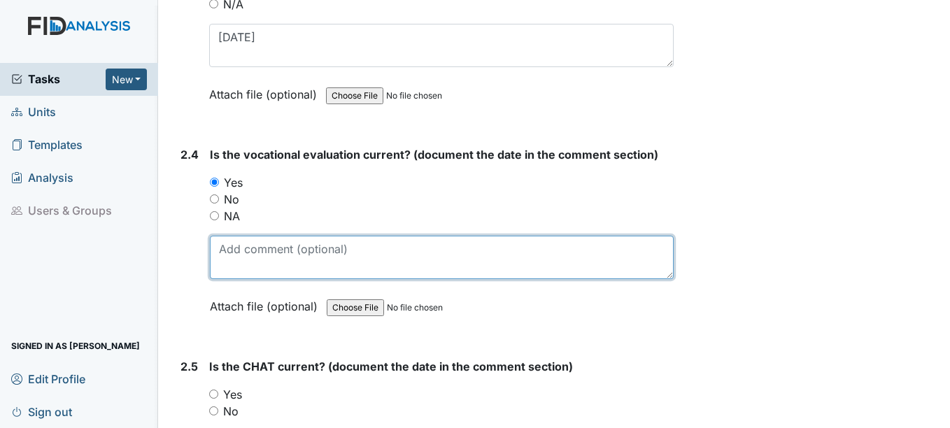
click at [227, 256] on textarea at bounding box center [441, 257] width 463 height 43
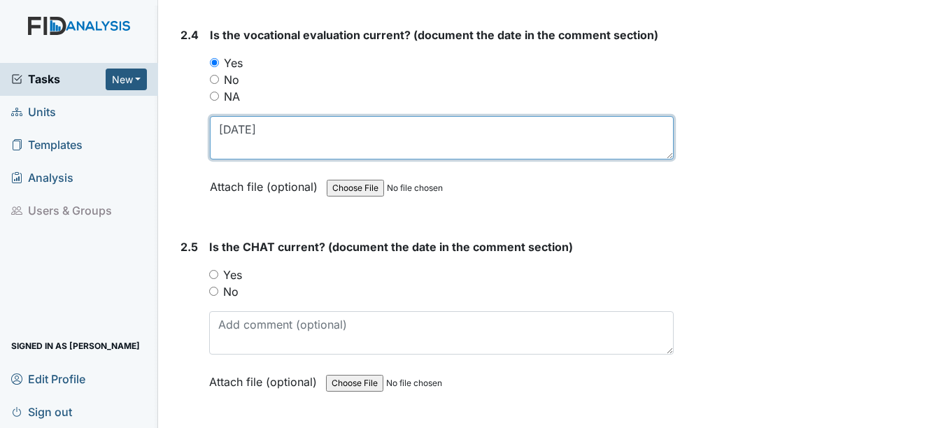
scroll to position [2098, 0]
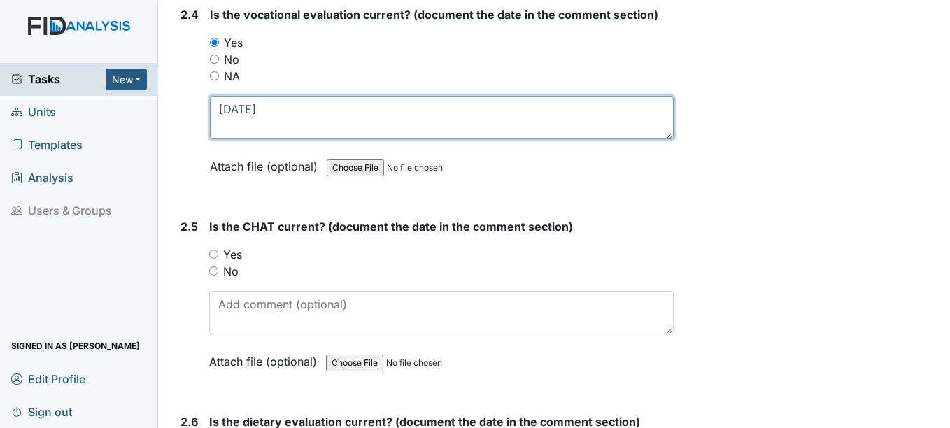
type textarea "11-24-24"
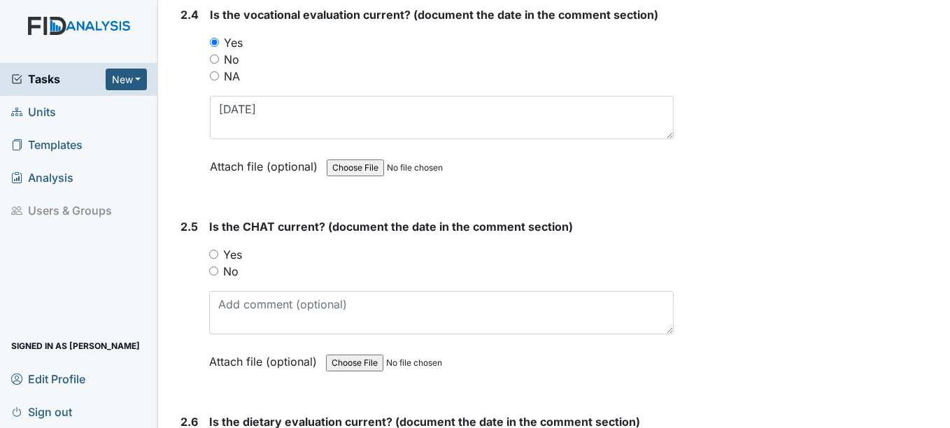
click at [214, 253] on input "Yes" at bounding box center [213, 254] width 9 height 9
radio input "true"
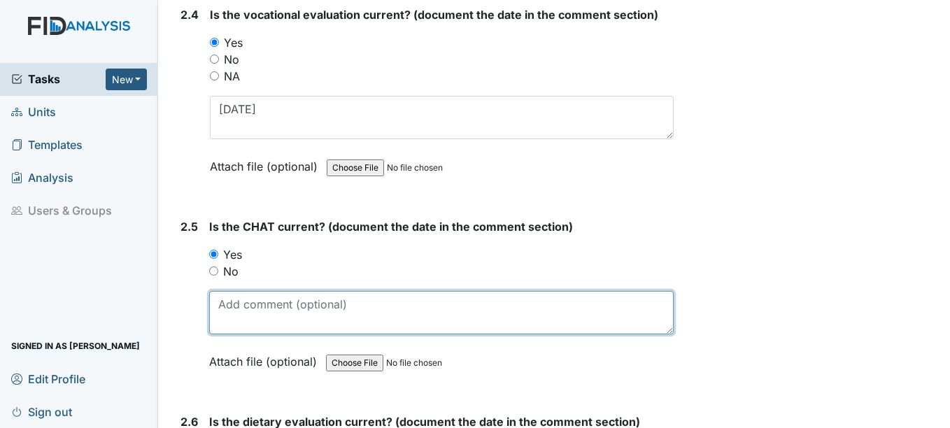
click at [233, 313] on textarea at bounding box center [441, 312] width 464 height 43
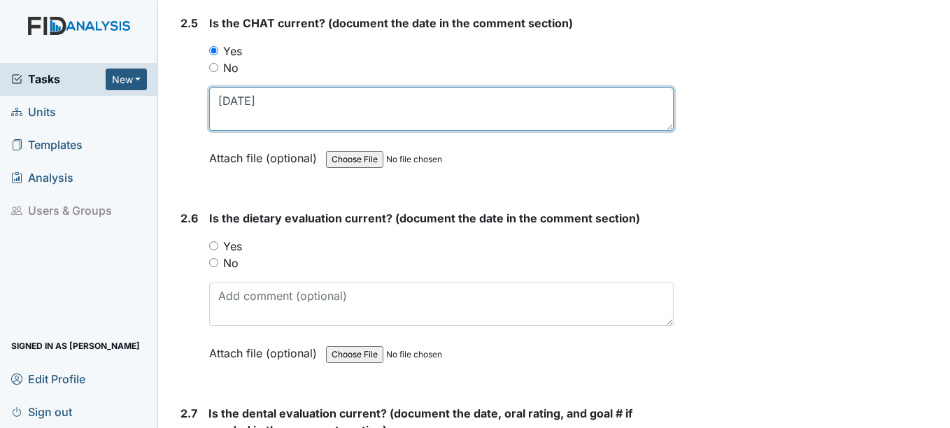
scroll to position [2308, 0]
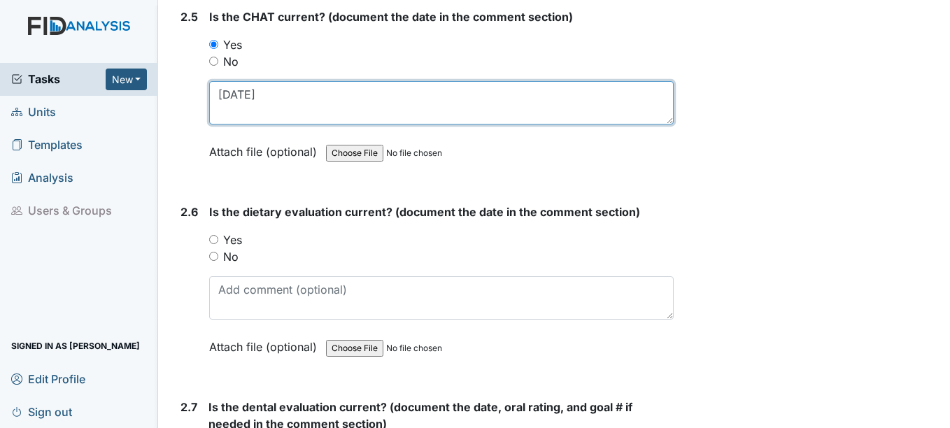
type textarea "11-22-25"
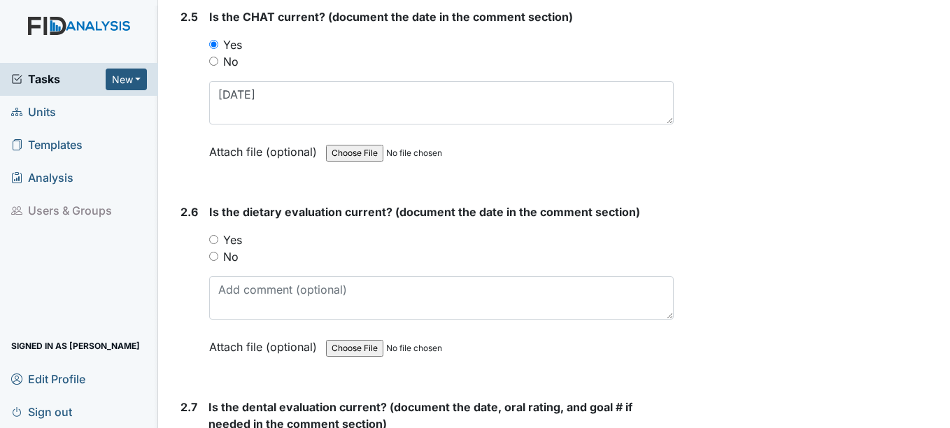
drag, startPoint x: 215, startPoint y: 237, endPoint x: 218, endPoint y: 266, distance: 28.8
click at [215, 237] on input "Yes" at bounding box center [213, 239] width 9 height 9
radio input "true"
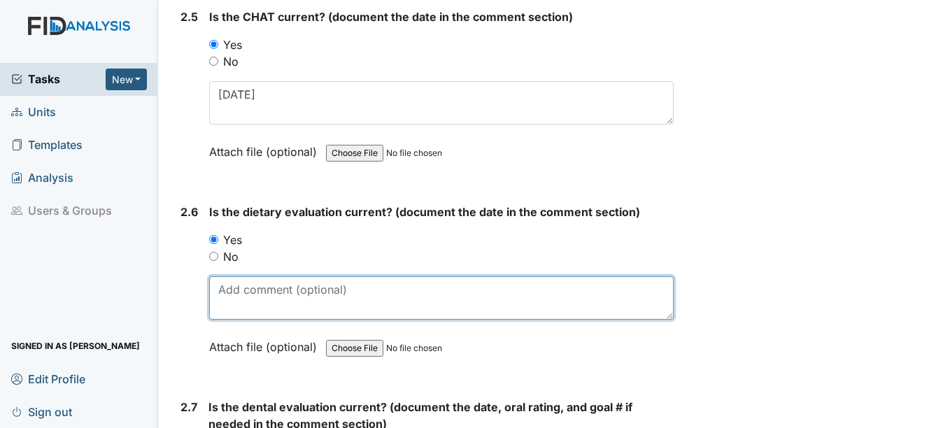
drag, startPoint x: 227, startPoint y: 292, endPoint x: 221, endPoint y: 279, distance: 13.8
click at [221, 281] on textarea at bounding box center [441, 297] width 464 height 43
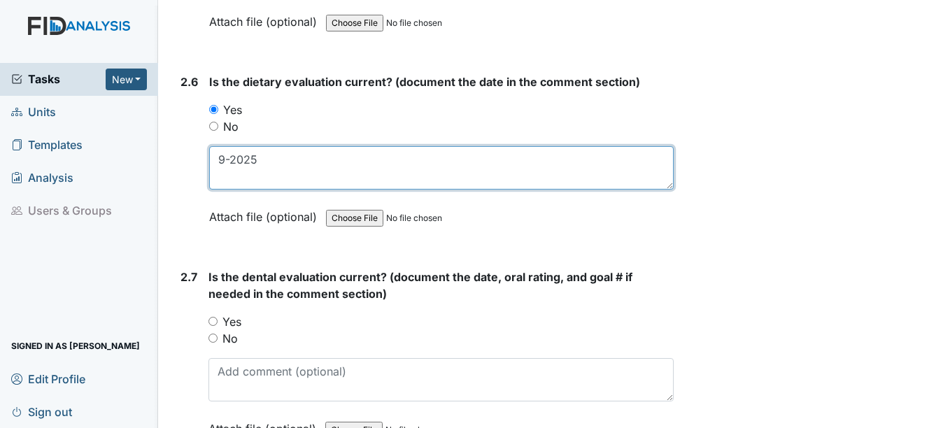
scroll to position [2448, 0]
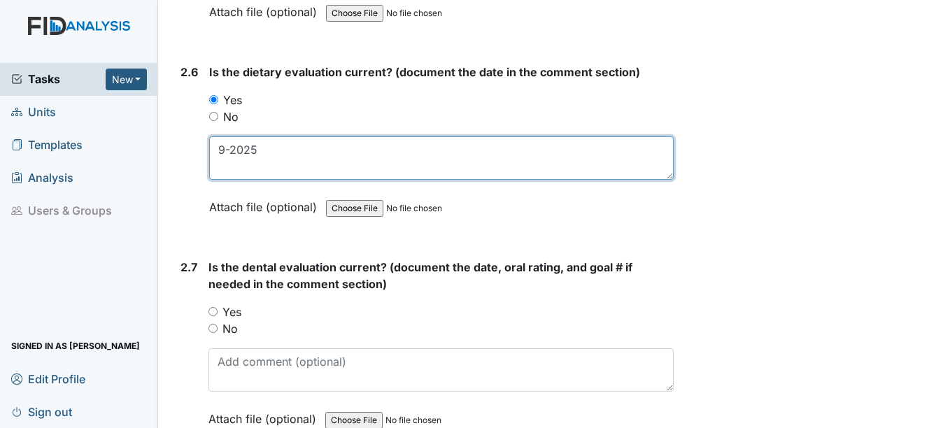
type textarea "9-2025"
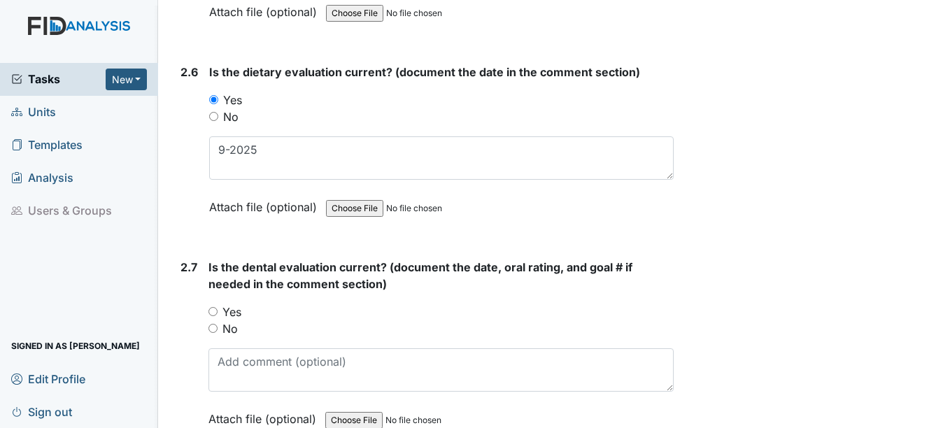
click at [214, 311] on input "Yes" at bounding box center [212, 311] width 9 height 9
radio input "true"
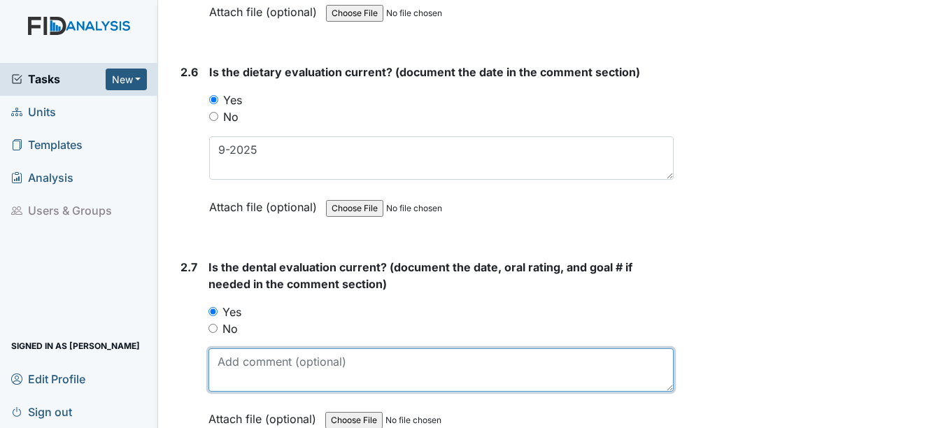
click at [262, 369] on textarea at bounding box center [440, 369] width 464 height 43
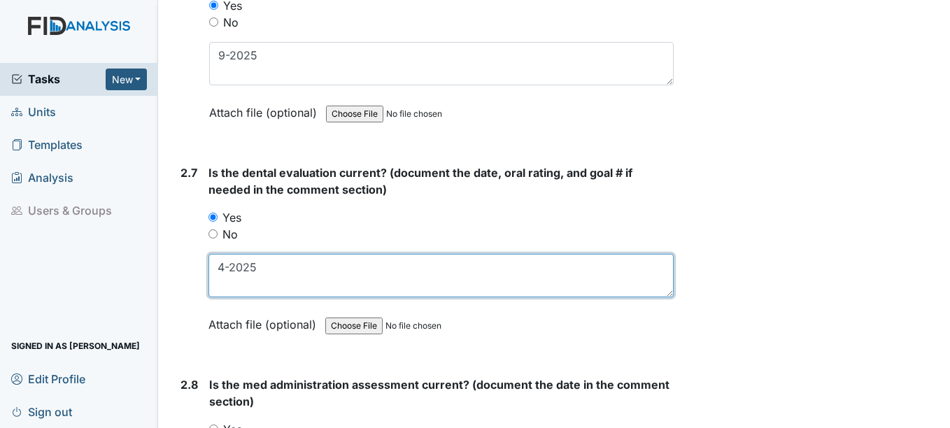
scroll to position [2588, 0]
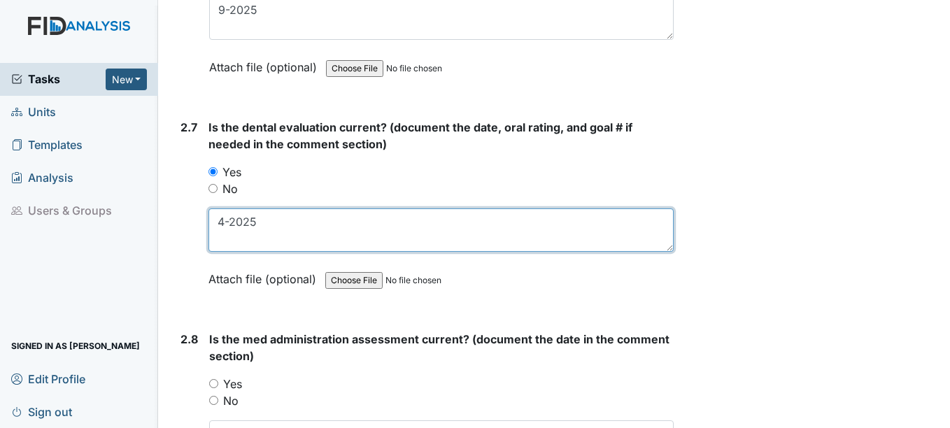
type textarea "4-2025"
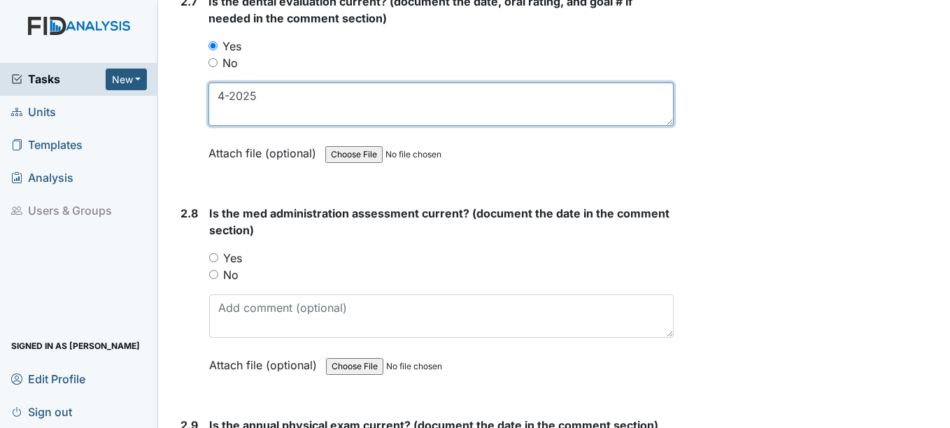
scroll to position [2727, 0]
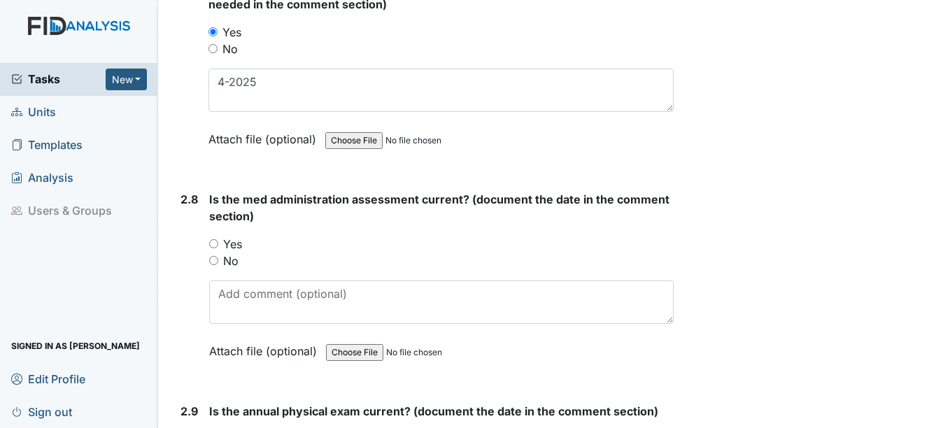
drag, startPoint x: 215, startPoint y: 242, endPoint x: 215, endPoint y: 250, distance: 8.4
click at [215, 241] on input "Yes" at bounding box center [213, 243] width 9 height 9
radio input "true"
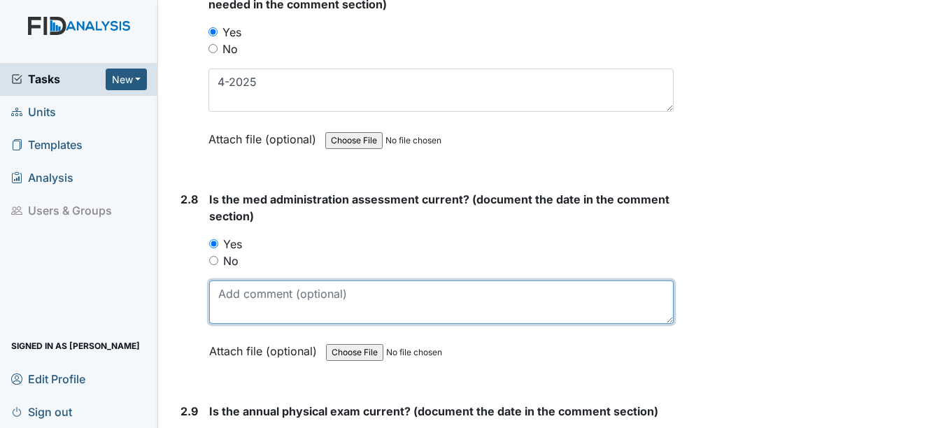
click at [233, 311] on textarea at bounding box center [441, 301] width 464 height 43
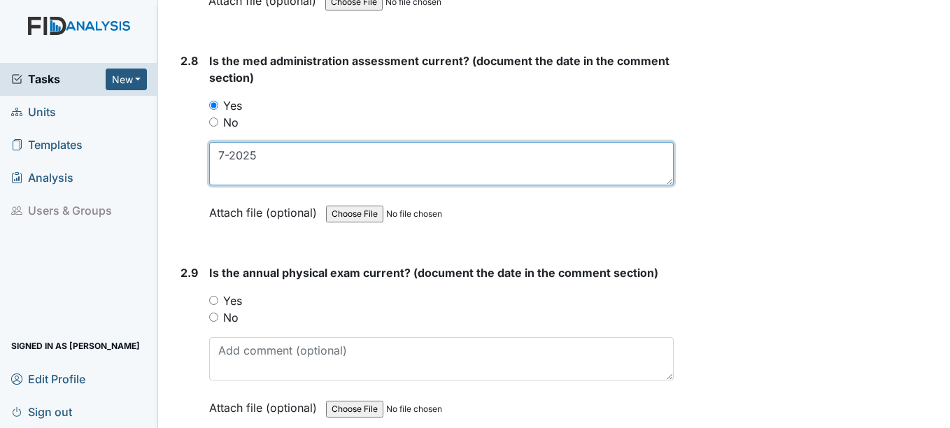
scroll to position [2867, 0]
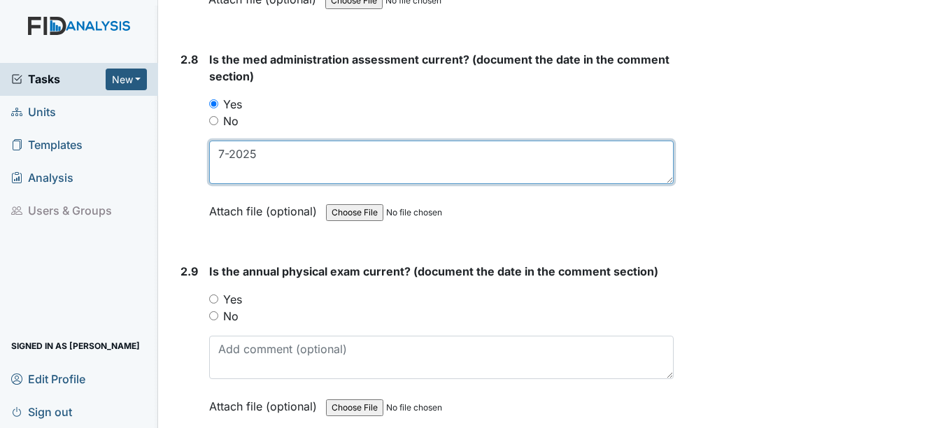
type textarea "7-2025"
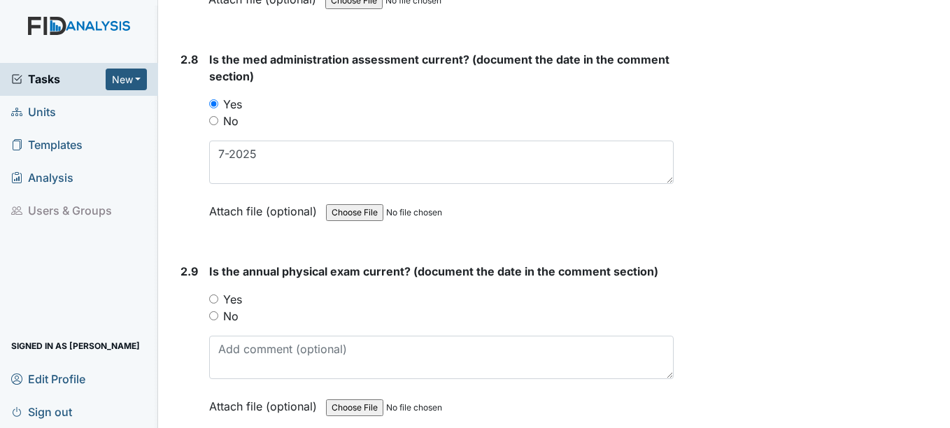
click at [212, 295] on input "Yes" at bounding box center [213, 298] width 9 height 9
radio input "true"
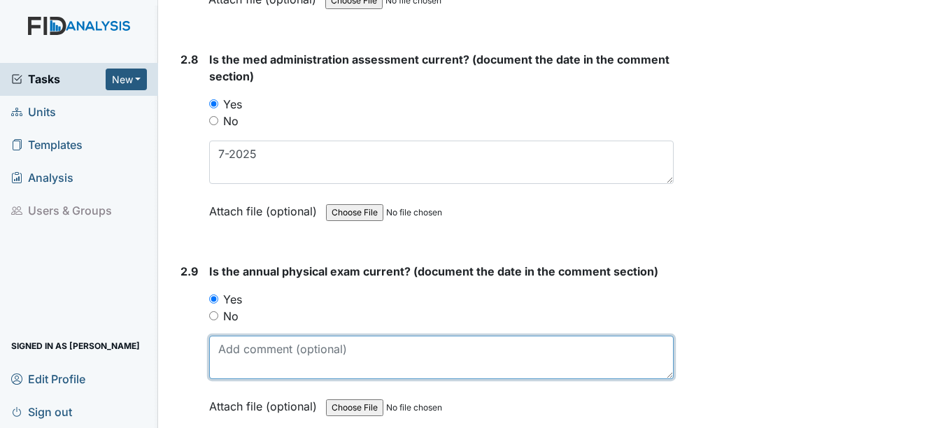
click at [222, 359] on textarea at bounding box center [441, 357] width 464 height 43
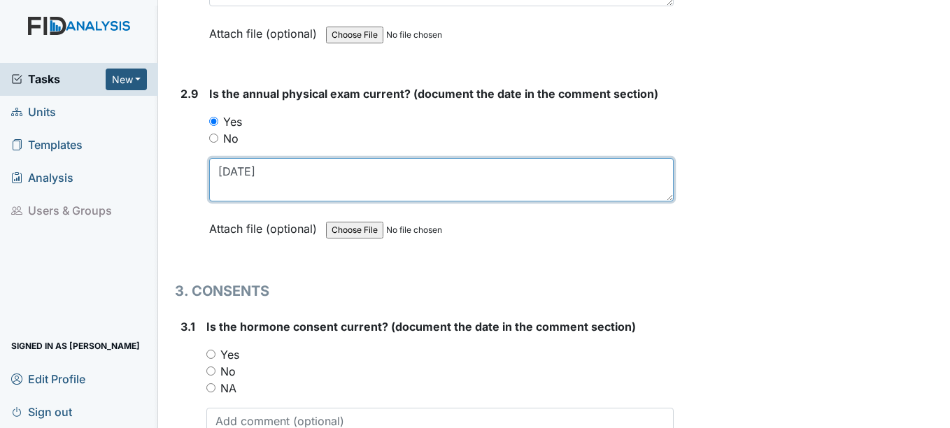
scroll to position [3077, 0]
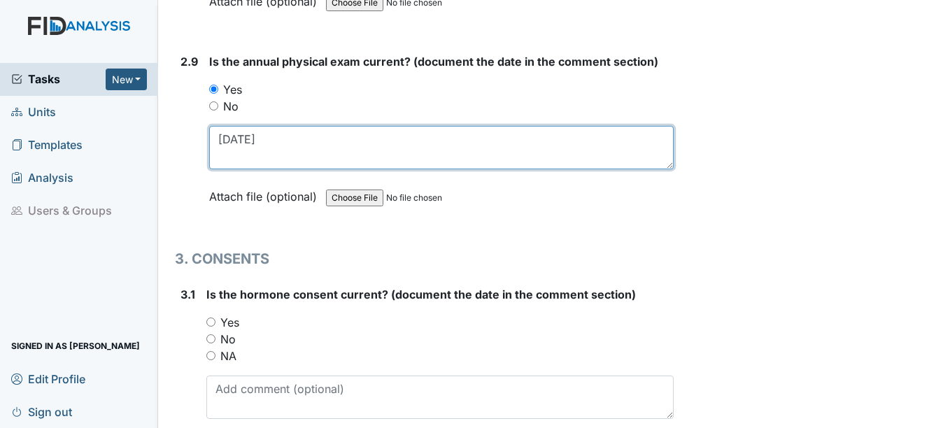
type textarea "10-30-2024"
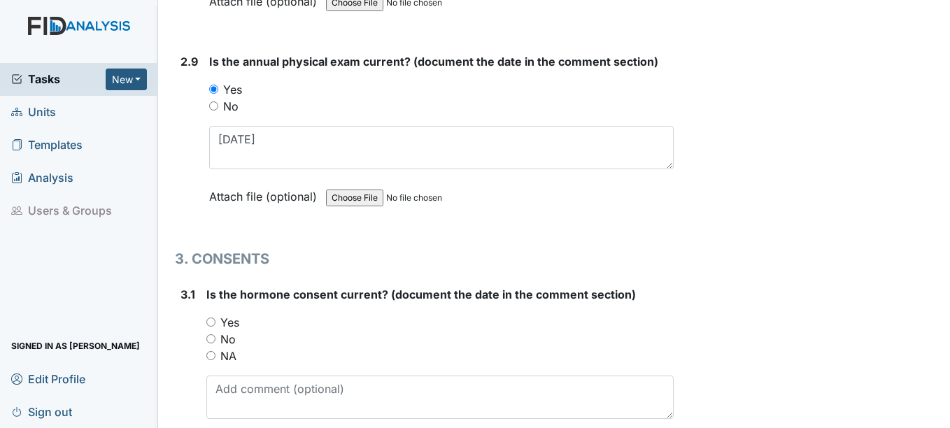
click at [210, 355] on input "NA" at bounding box center [210, 355] width 9 height 9
radio input "true"
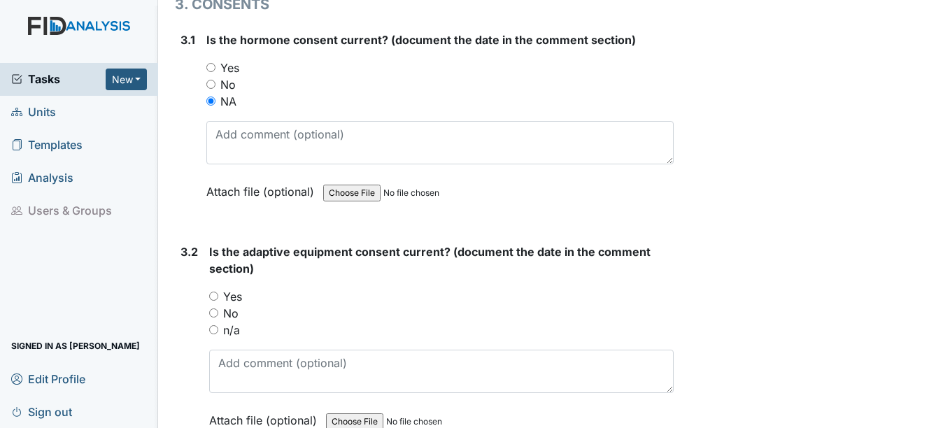
scroll to position [3357, 0]
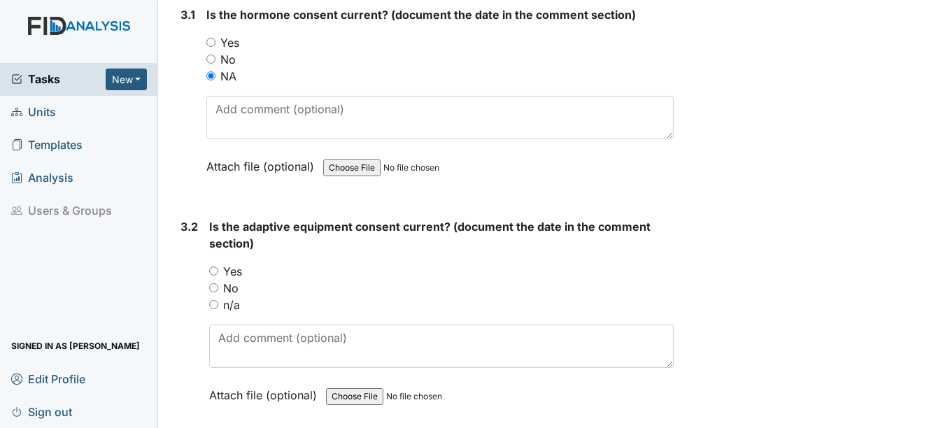
click at [214, 301] on input "n/a" at bounding box center [213, 304] width 9 height 9
radio input "true"
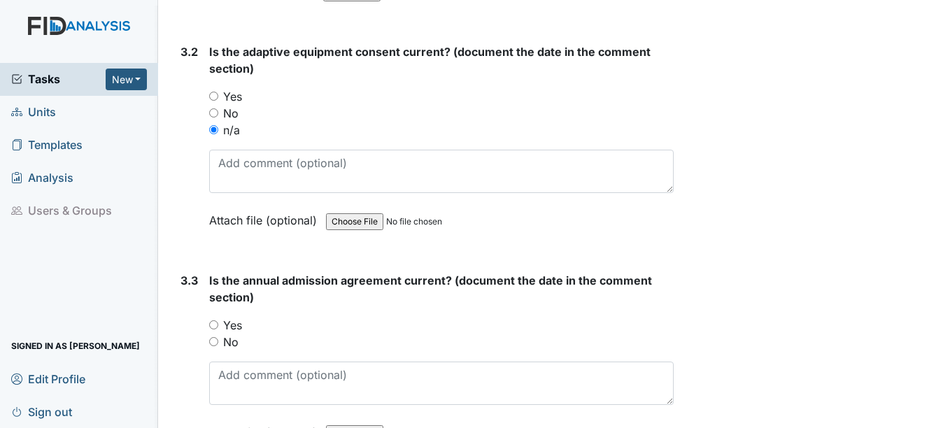
scroll to position [3567, 0]
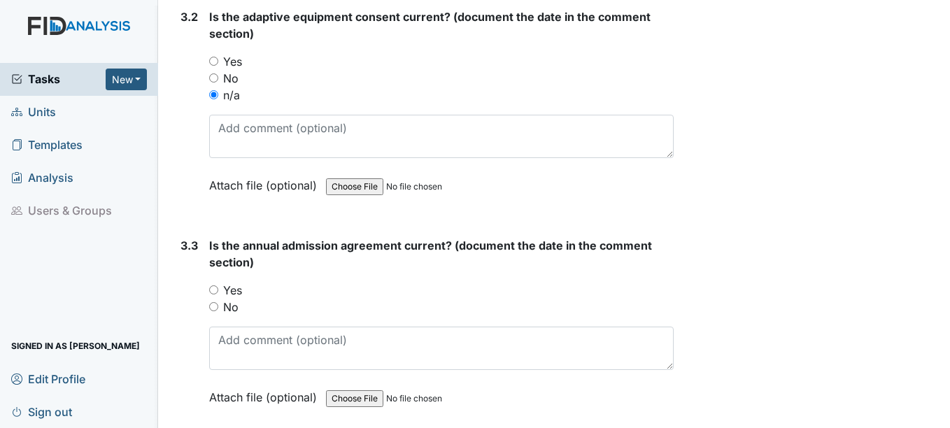
click at [216, 289] on input "Yes" at bounding box center [213, 289] width 9 height 9
radio input "true"
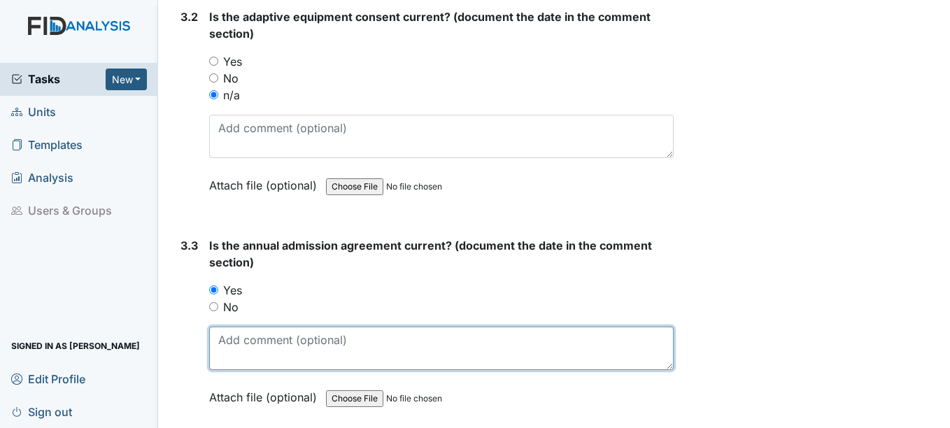
click at [311, 339] on textarea at bounding box center [441, 348] width 464 height 43
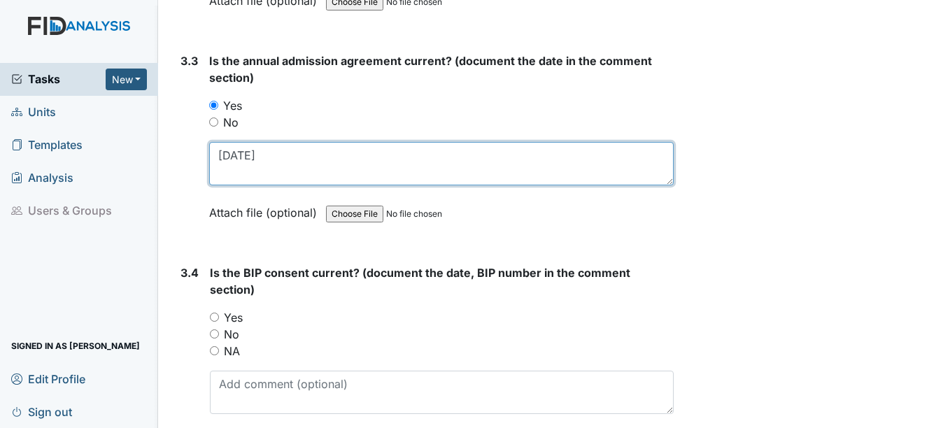
scroll to position [3776, 0]
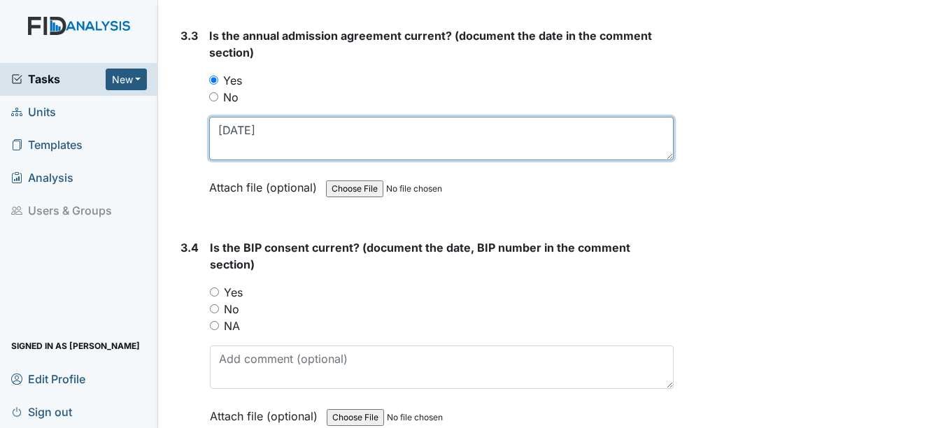
type textarea "2-28-2026"
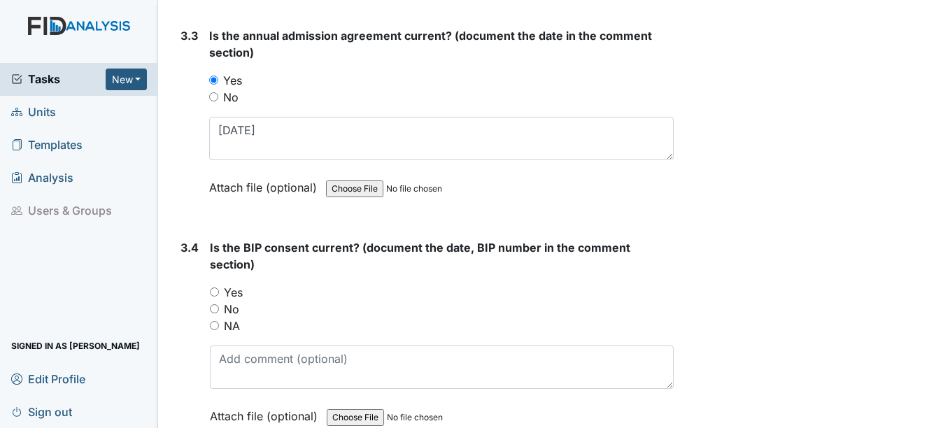
click at [214, 292] on input "Yes" at bounding box center [214, 291] width 9 height 9
radio input "true"
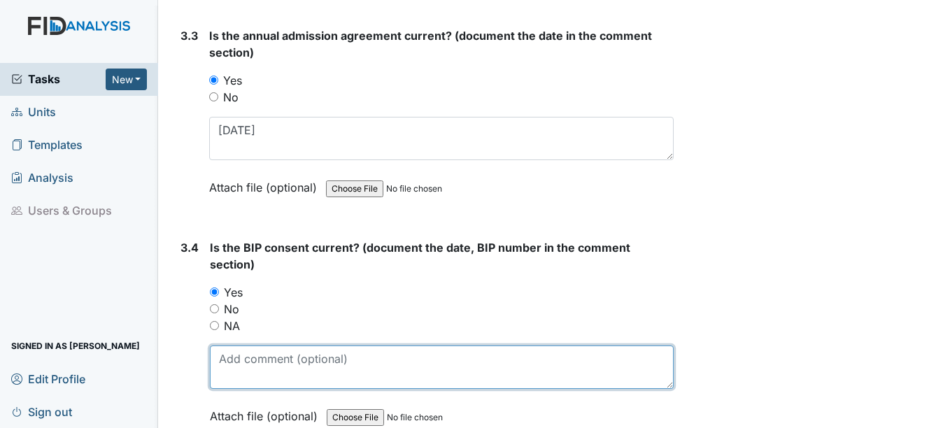
click at [233, 367] on textarea at bounding box center [441, 366] width 463 height 43
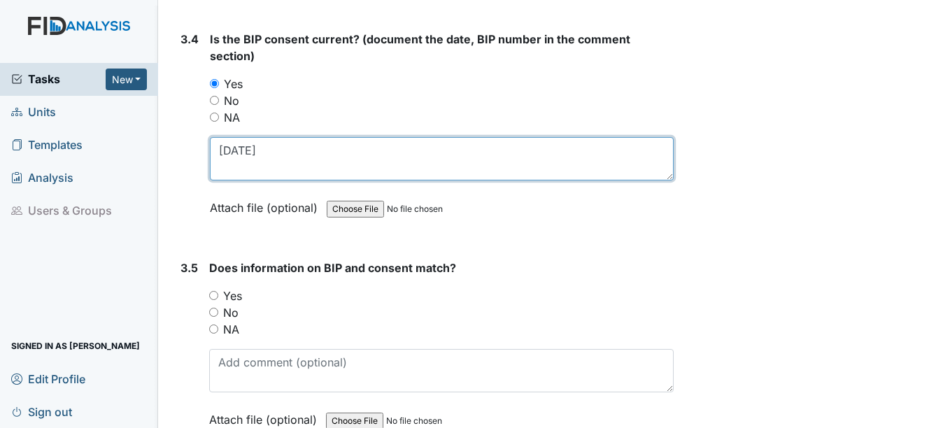
scroll to position [3986, 0]
type textarea "2-26-26"
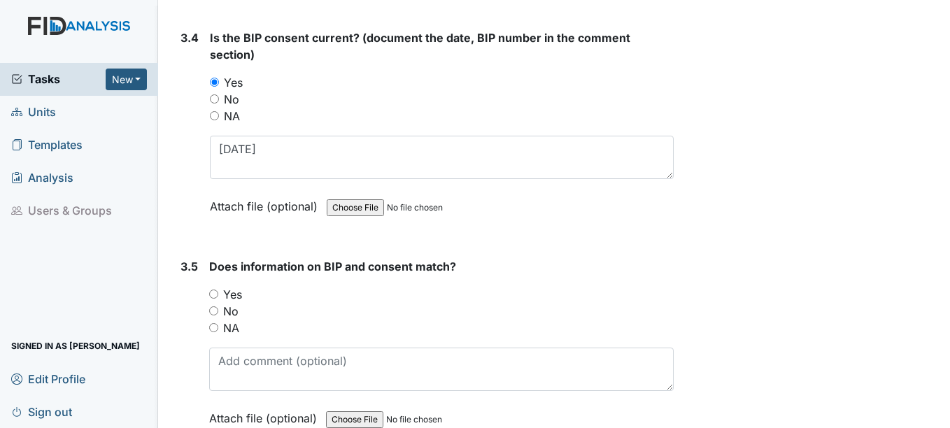
click at [213, 293] on input "Yes" at bounding box center [213, 294] width 9 height 9
radio input "true"
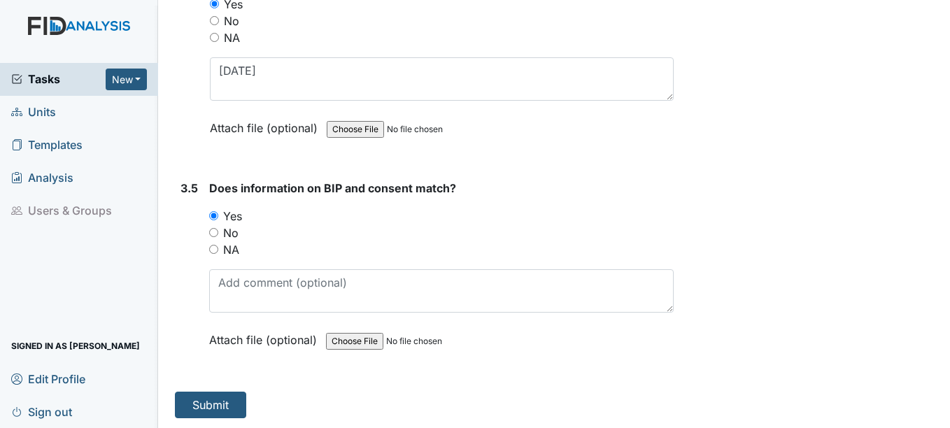
scroll to position [4066, 0]
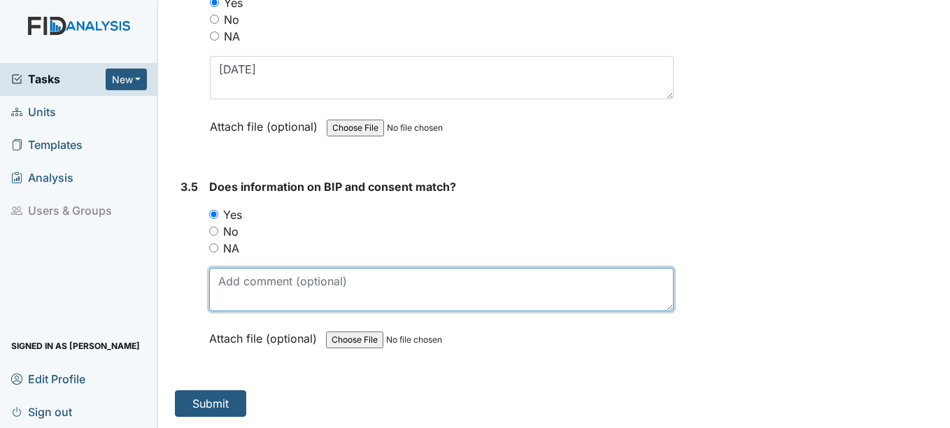
click at [213, 293] on textarea at bounding box center [441, 289] width 464 height 43
type textarea "BEH002 19-19-2024"
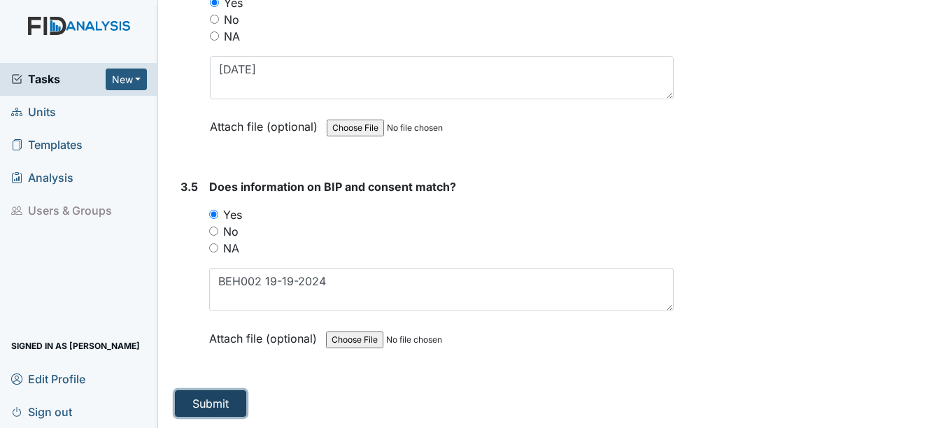
click at [214, 402] on button "Submit" at bounding box center [210, 403] width 71 height 27
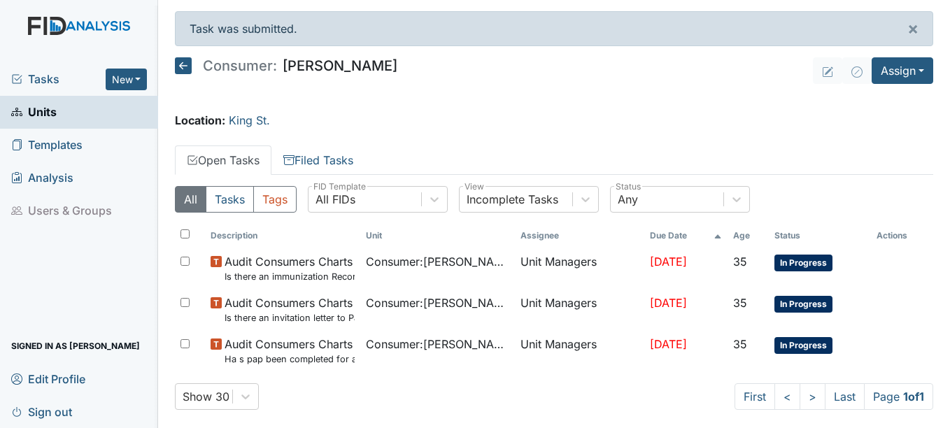
click at [50, 113] on span "Units" at bounding box center [33, 112] width 45 height 22
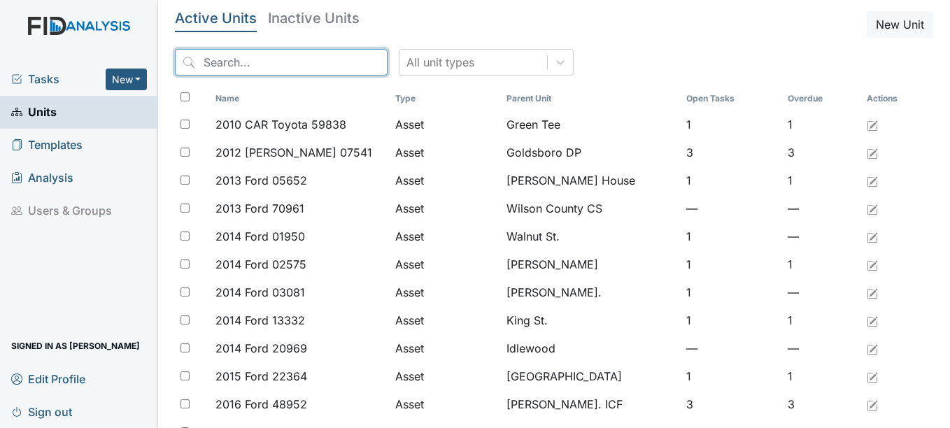
click at [277, 62] on input "search" at bounding box center [281, 62] width 213 height 27
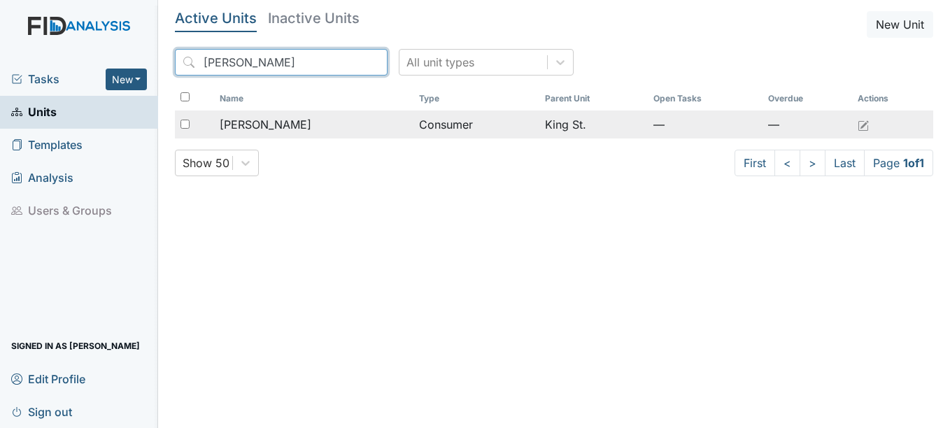
type input "NINA"
click at [276, 120] on span "Clark, Nina" at bounding box center [266, 124] width 92 height 17
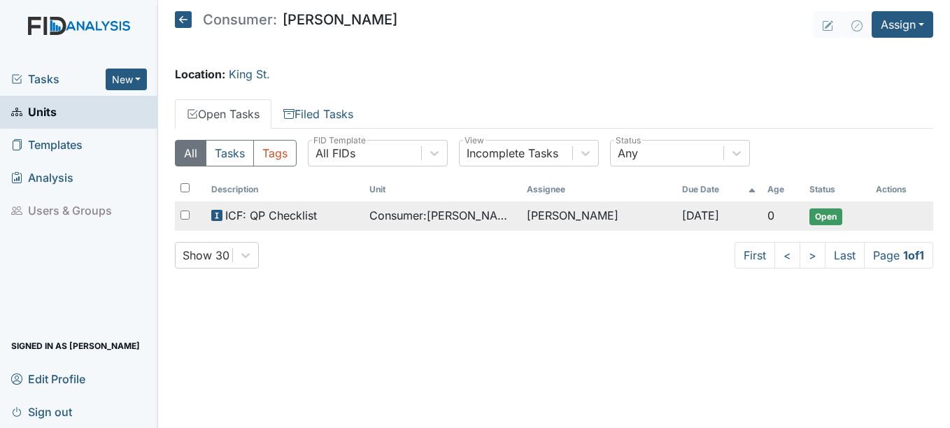
click at [830, 217] on span "Open" at bounding box center [825, 216] width 33 height 17
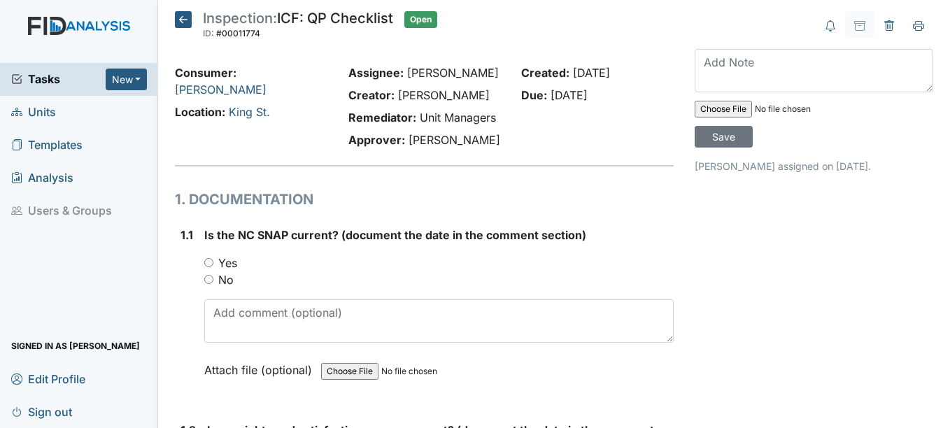
click at [208, 264] on input "Yes" at bounding box center [208, 262] width 9 height 9
radio input "true"
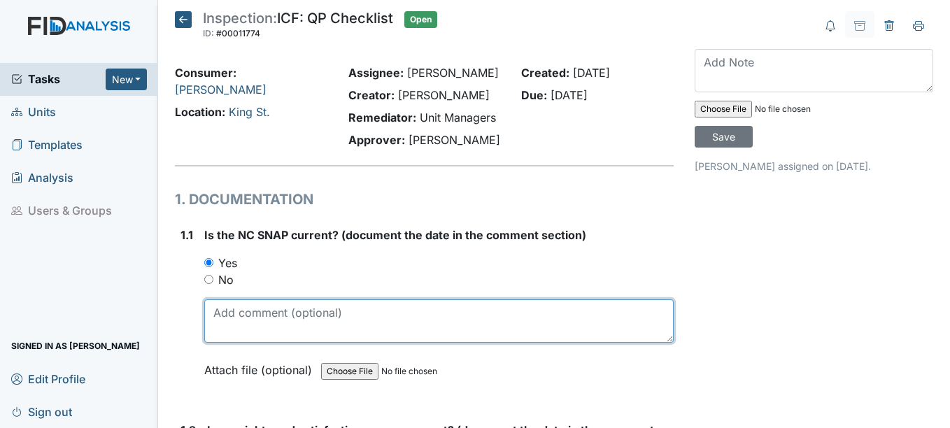
click at [244, 331] on textarea at bounding box center [438, 320] width 469 height 43
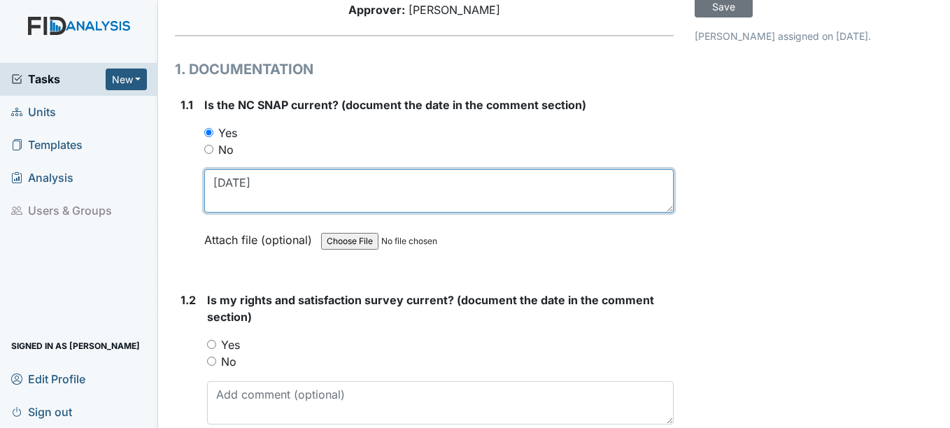
scroll to position [210, 0]
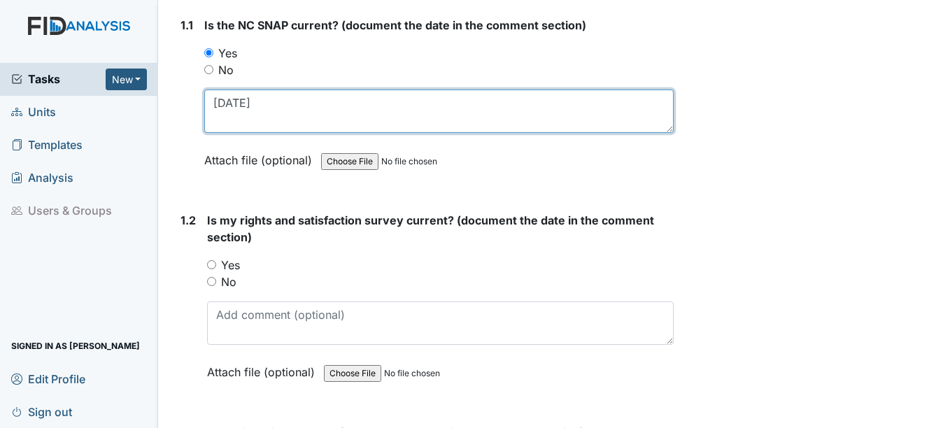
type textarea "2-21-26"
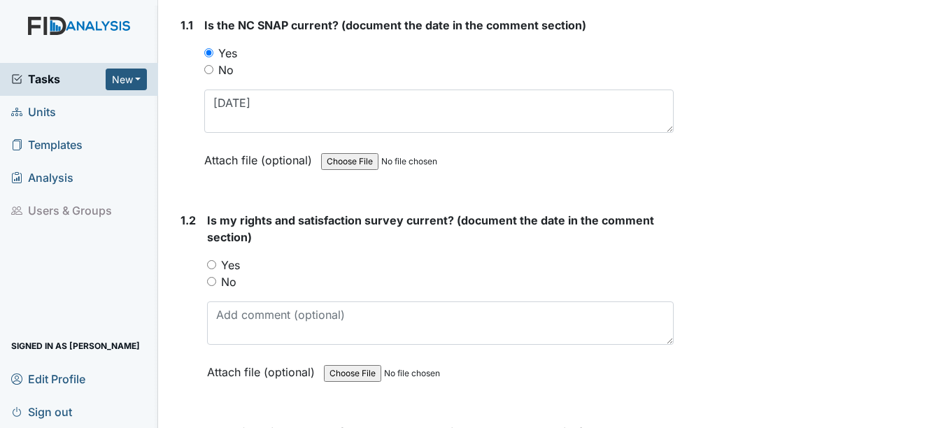
click at [213, 262] on input "Yes" at bounding box center [211, 264] width 9 height 9
radio input "true"
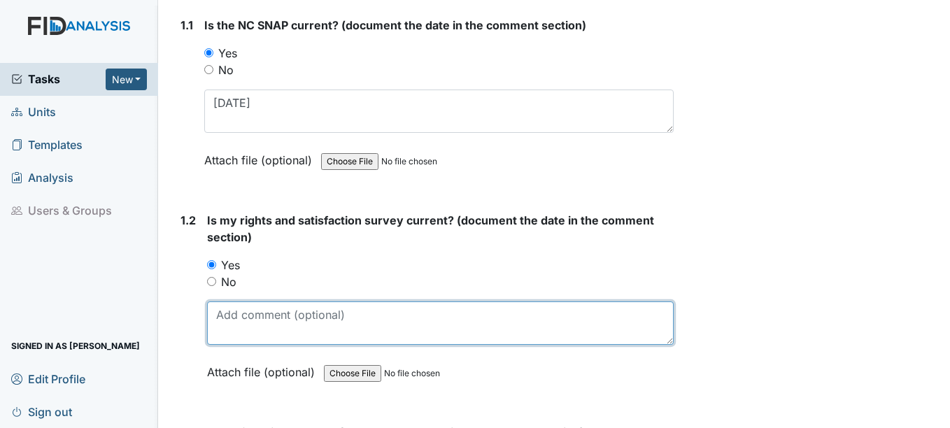
click at [225, 313] on textarea at bounding box center [440, 322] width 466 height 43
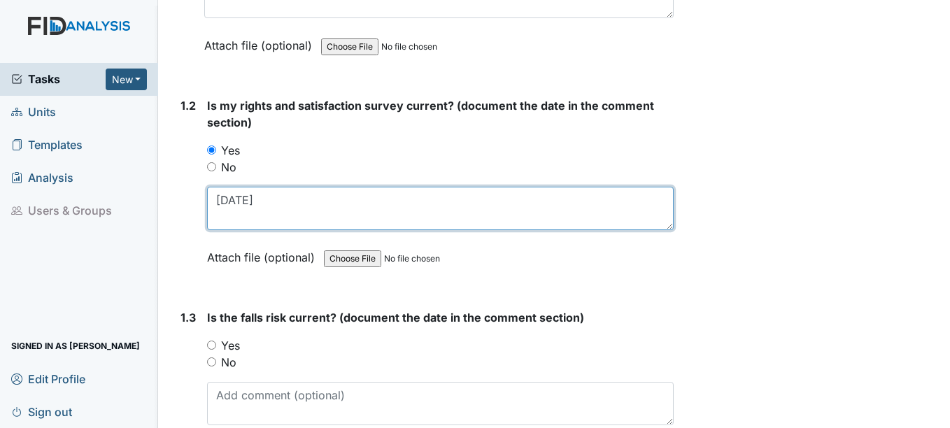
scroll to position [350, 0]
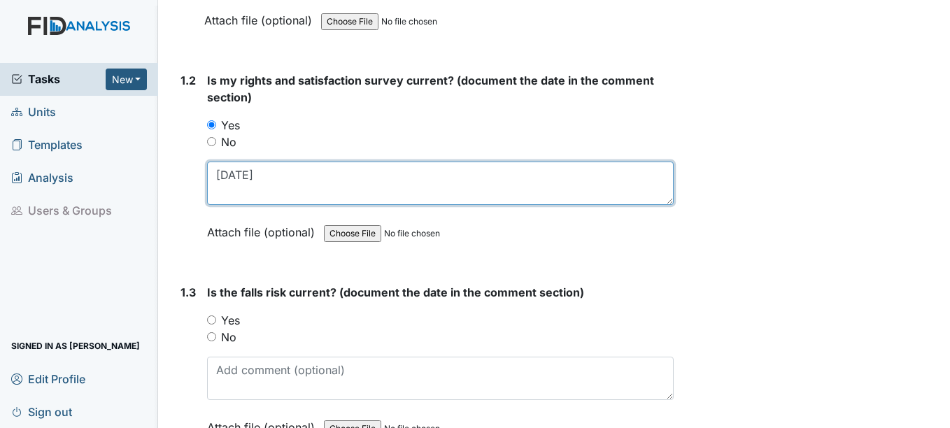
type textarea "3-5-25"
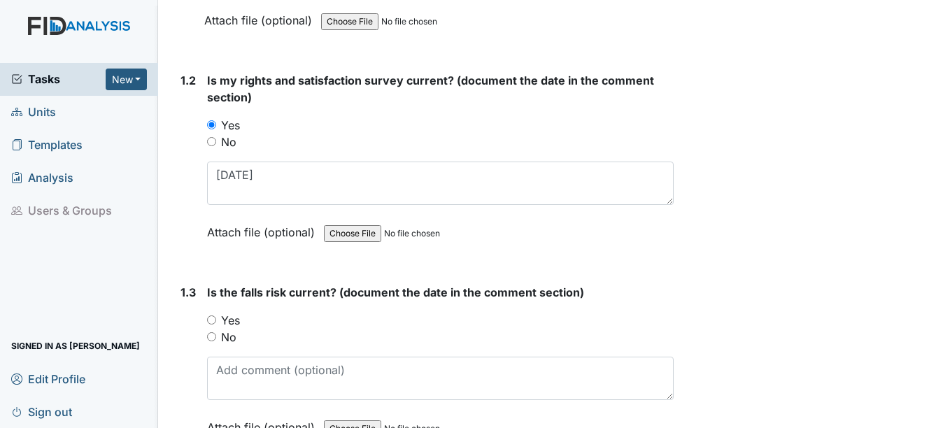
click at [213, 321] on input "Yes" at bounding box center [211, 319] width 9 height 9
radio input "true"
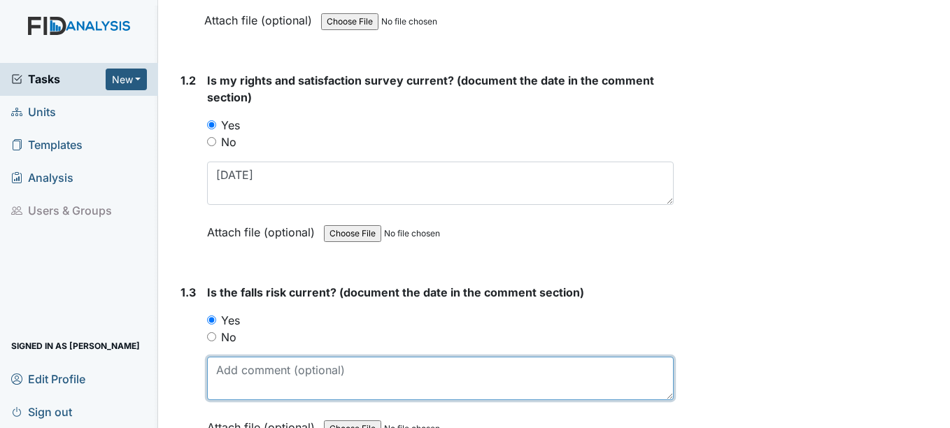
click at [225, 380] on textarea at bounding box center [440, 378] width 466 height 43
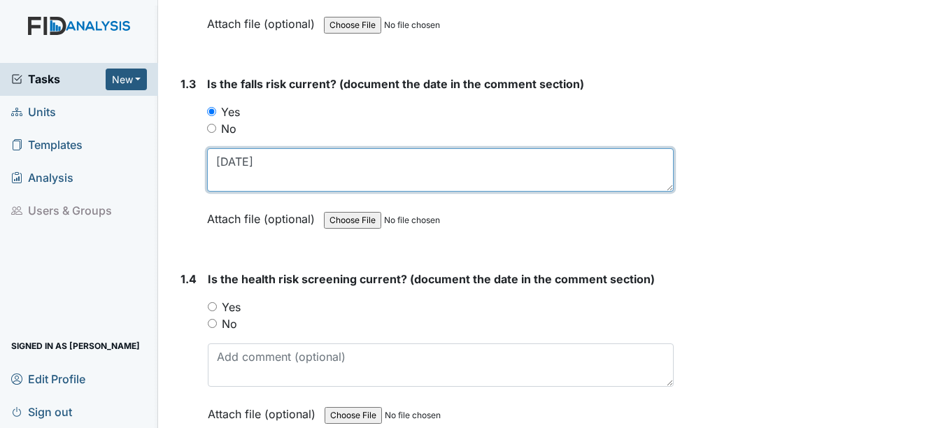
scroll to position [559, 0]
type textarea "5-15-25"
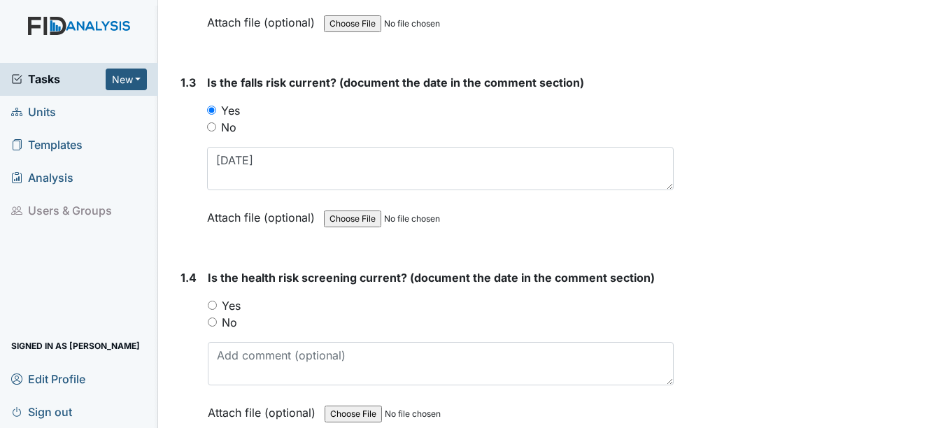
click at [213, 306] on input "Yes" at bounding box center [212, 305] width 9 height 9
radio input "true"
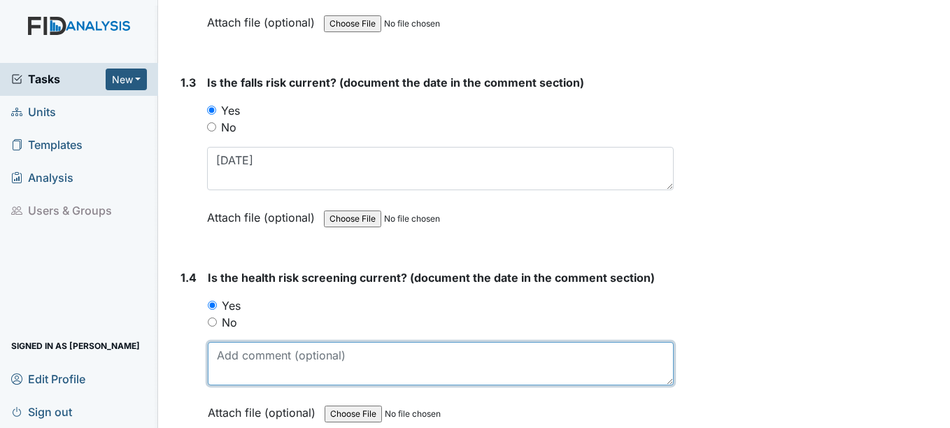
click at [228, 367] on textarea at bounding box center [440, 363] width 465 height 43
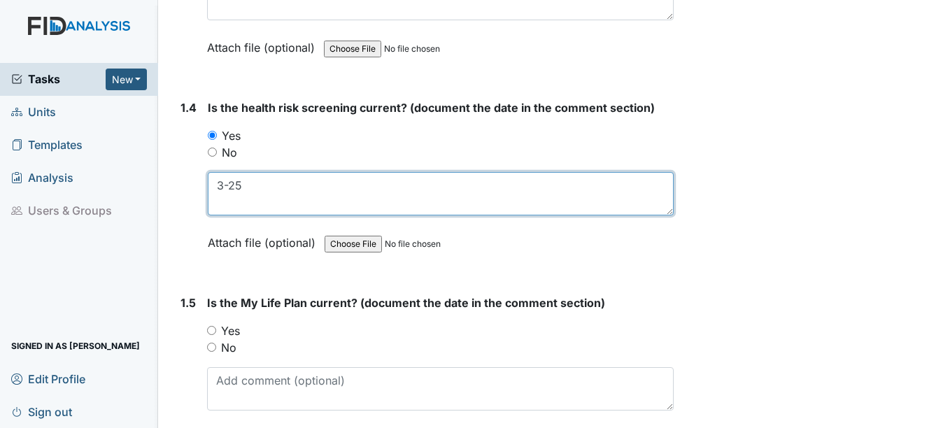
scroll to position [769, 0]
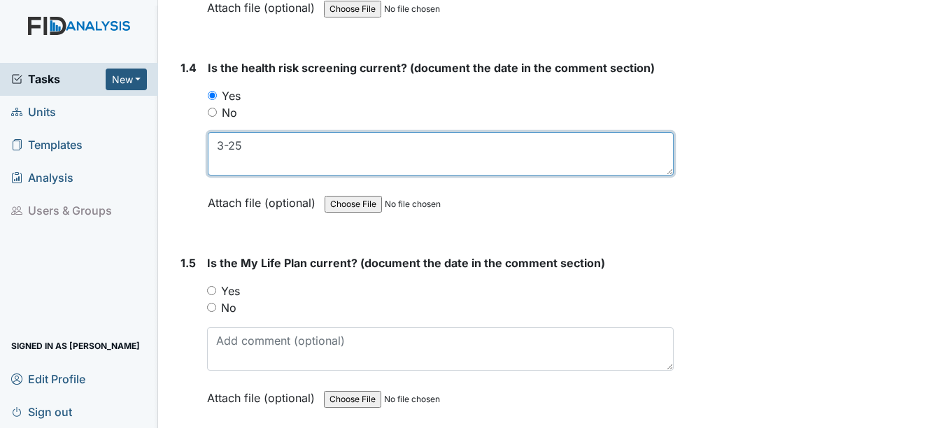
type textarea "3-25"
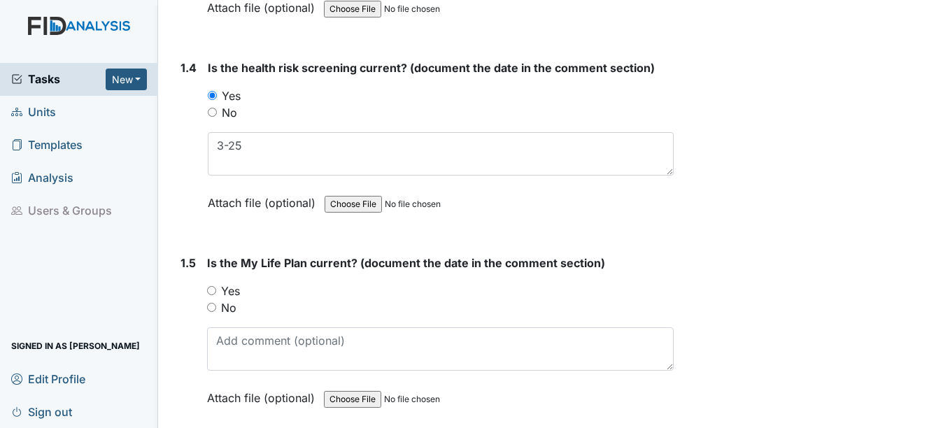
click at [215, 296] on div "Yes" at bounding box center [440, 291] width 466 height 17
click at [214, 294] on input "Yes" at bounding box center [211, 290] width 9 height 9
radio input "true"
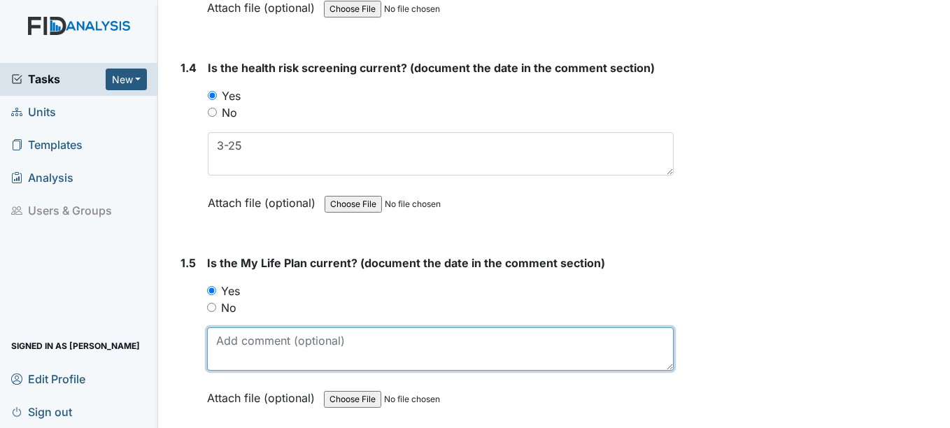
click at [234, 354] on textarea at bounding box center [440, 348] width 466 height 43
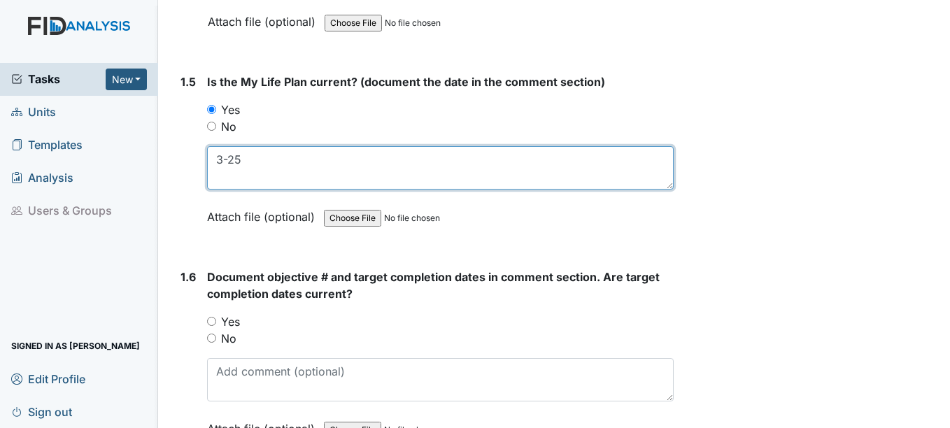
scroll to position [979, 0]
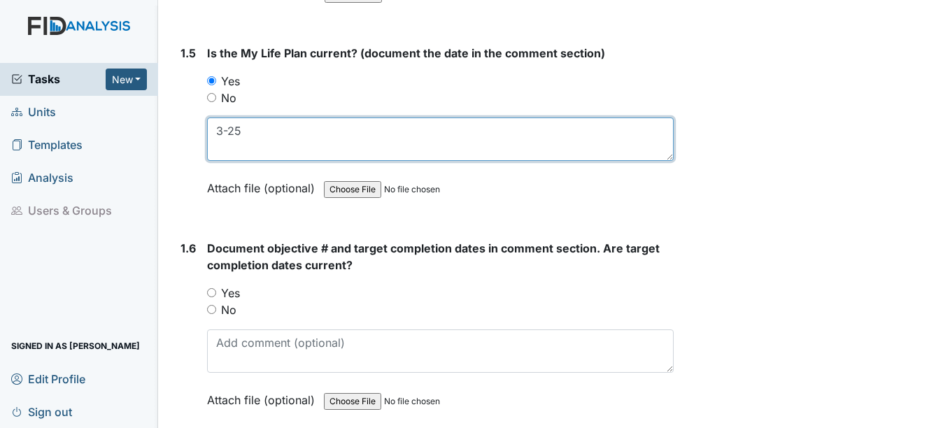
type textarea "3-25"
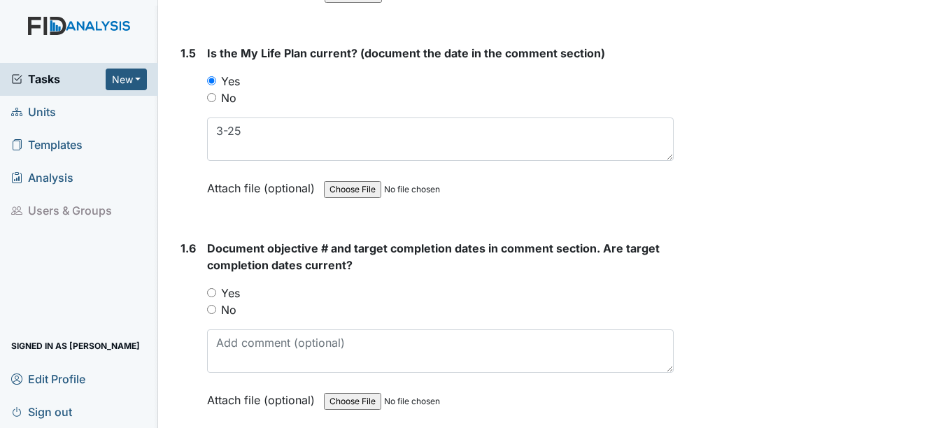
click at [214, 291] on input "Yes" at bounding box center [211, 292] width 9 height 9
radio input "true"
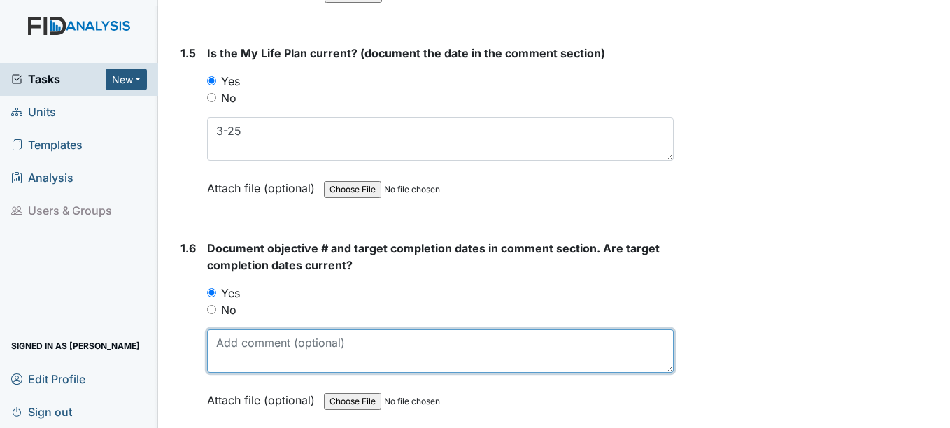
click at [246, 352] on textarea at bounding box center [440, 350] width 466 height 43
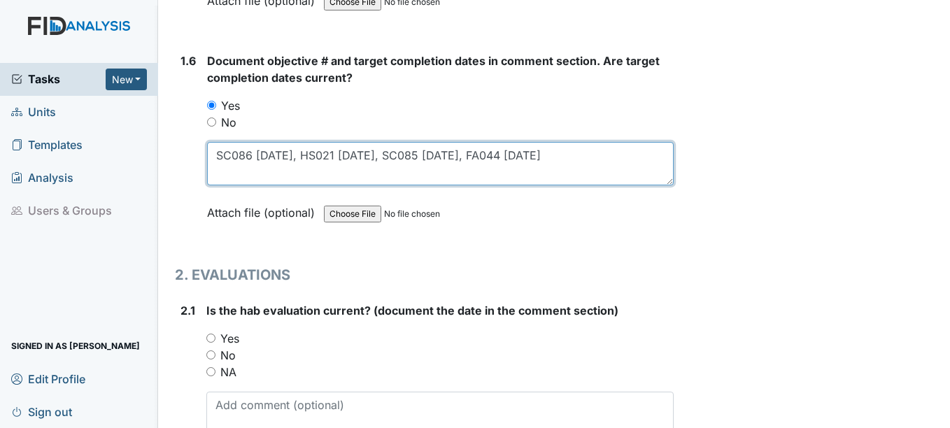
scroll to position [1259, 0]
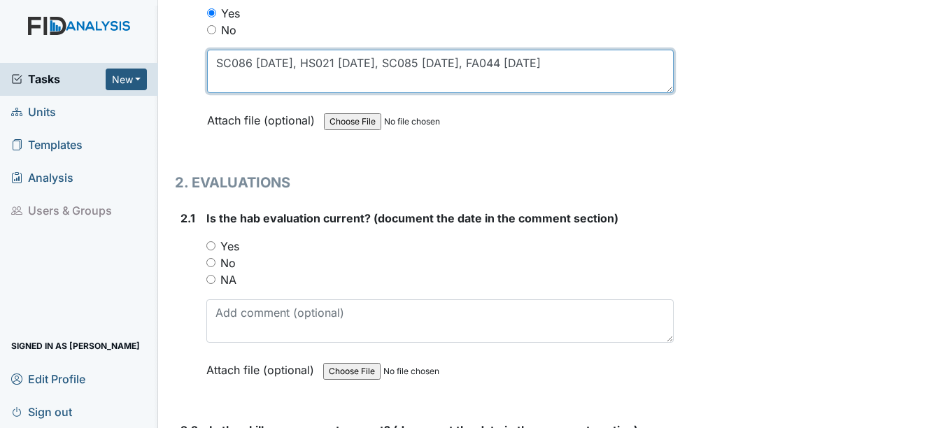
type textarea "SC086 4-15-26, HS021 10-15-25, SC085 11-15-25, FA044 10-15-25"
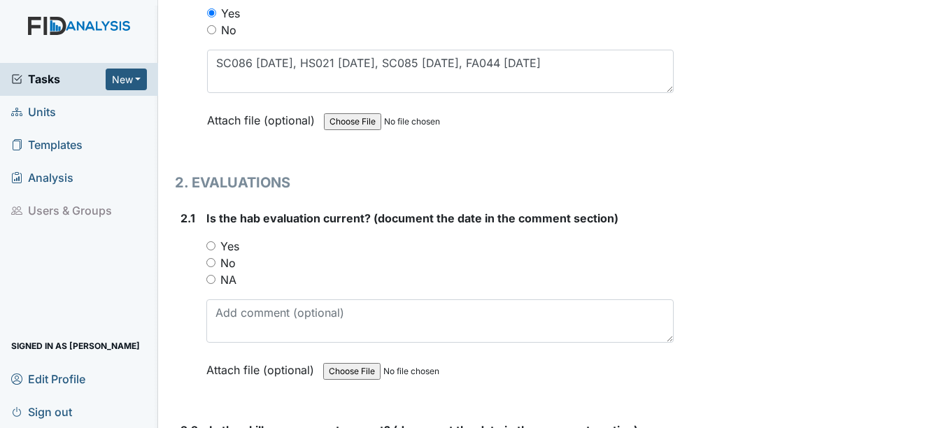
click at [211, 247] on input "Yes" at bounding box center [210, 245] width 9 height 9
radio input "true"
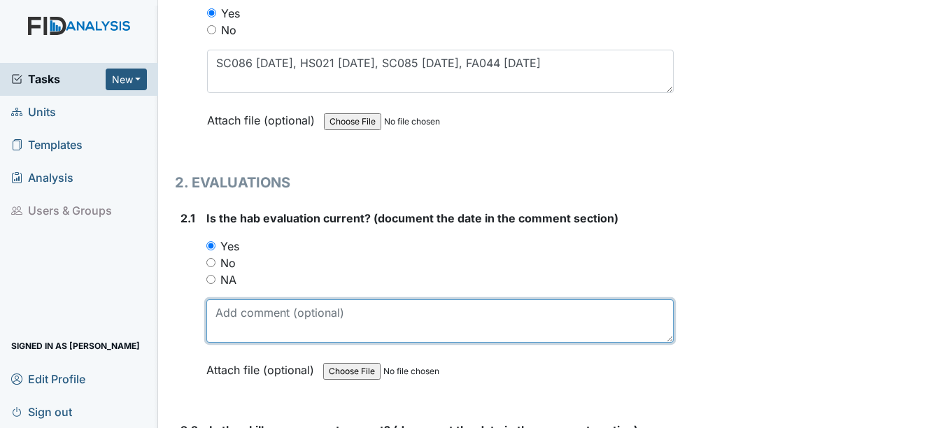
click at [229, 327] on textarea at bounding box center [439, 320] width 466 height 43
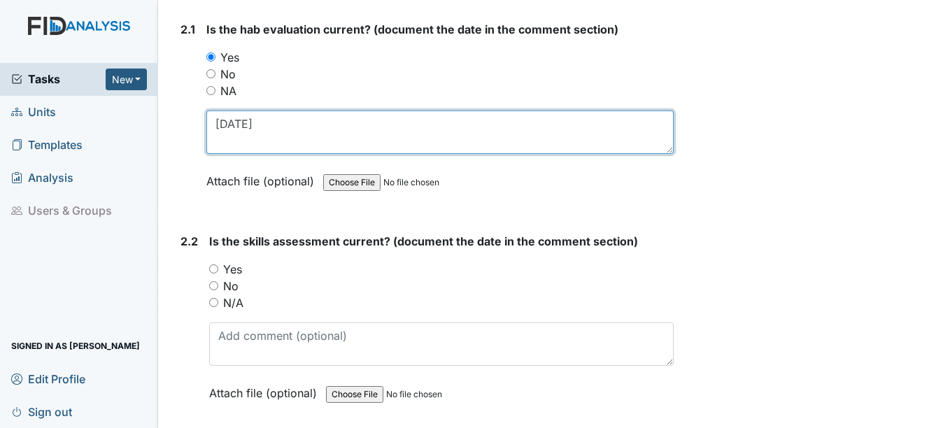
scroll to position [1469, 0]
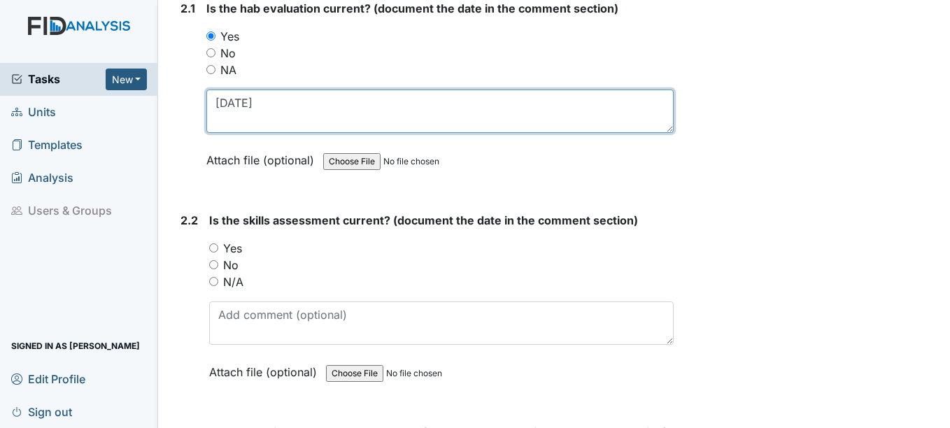
type textarea "2-3-25"
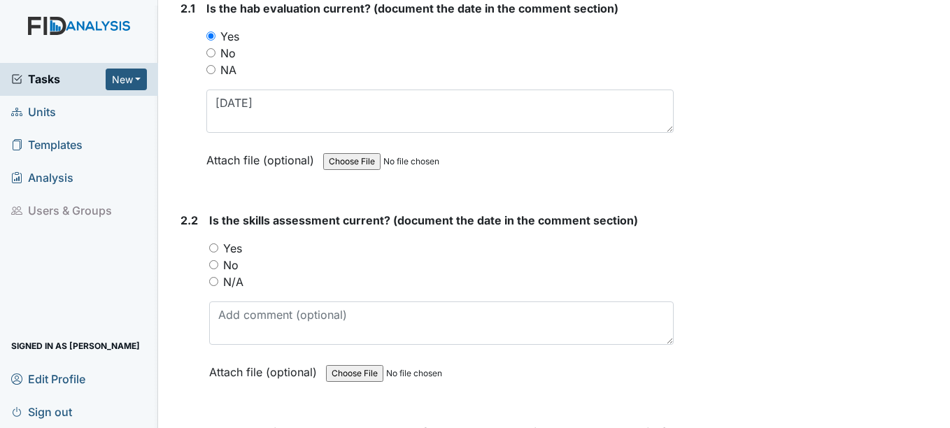
click at [216, 247] on input "Yes" at bounding box center [213, 247] width 9 height 9
radio input "true"
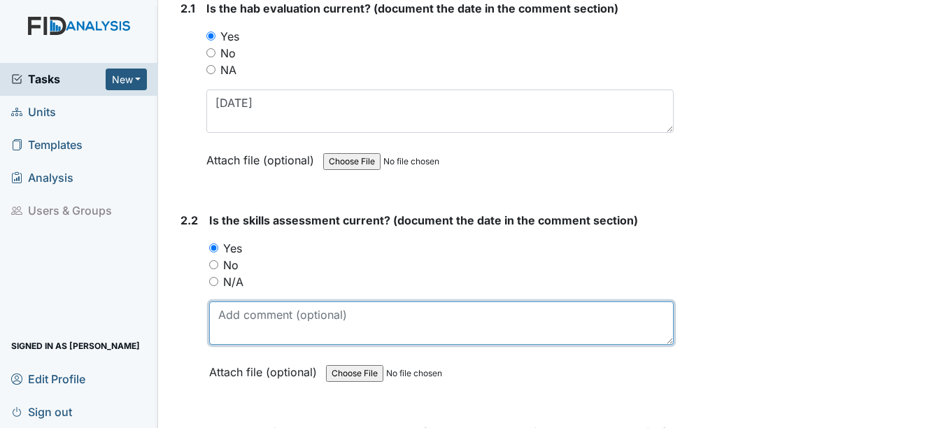
click at [243, 340] on textarea at bounding box center [441, 322] width 464 height 43
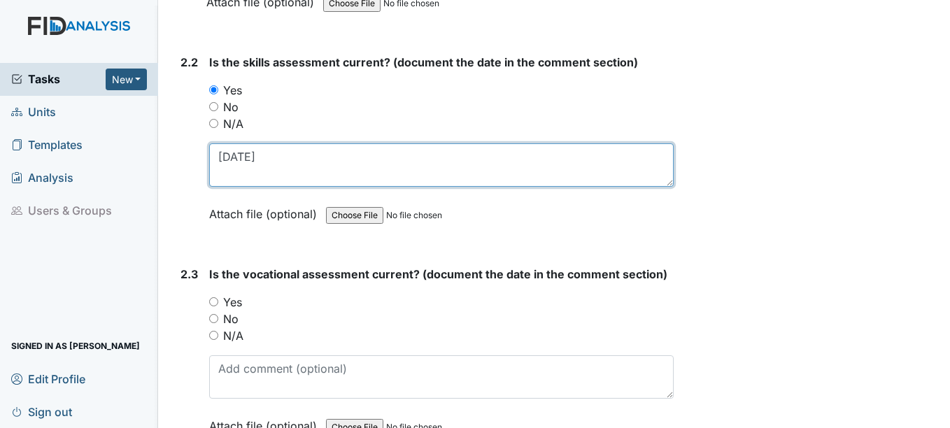
scroll to position [1678, 0]
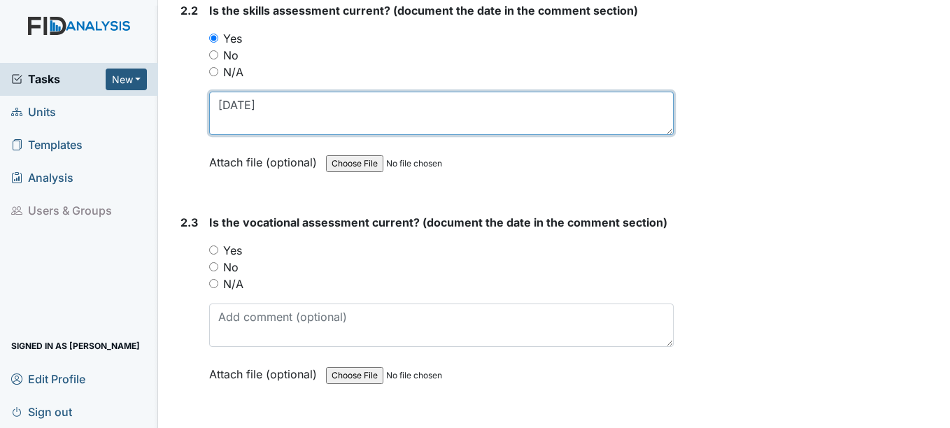
type textarea "2-3-25"
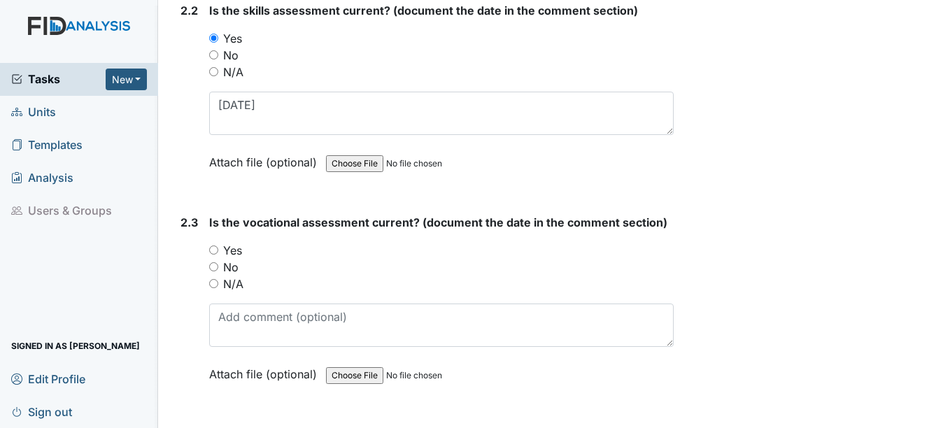
click at [215, 252] on input "Yes" at bounding box center [213, 249] width 9 height 9
radio input "true"
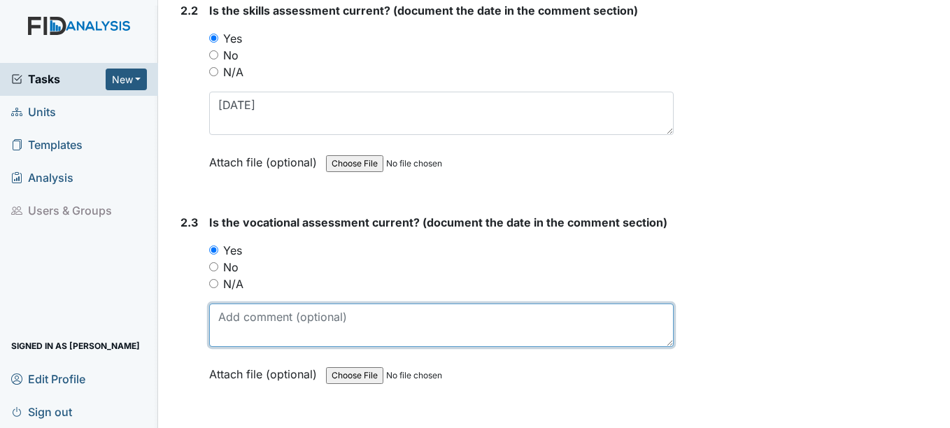
click at [248, 331] on textarea at bounding box center [441, 325] width 464 height 43
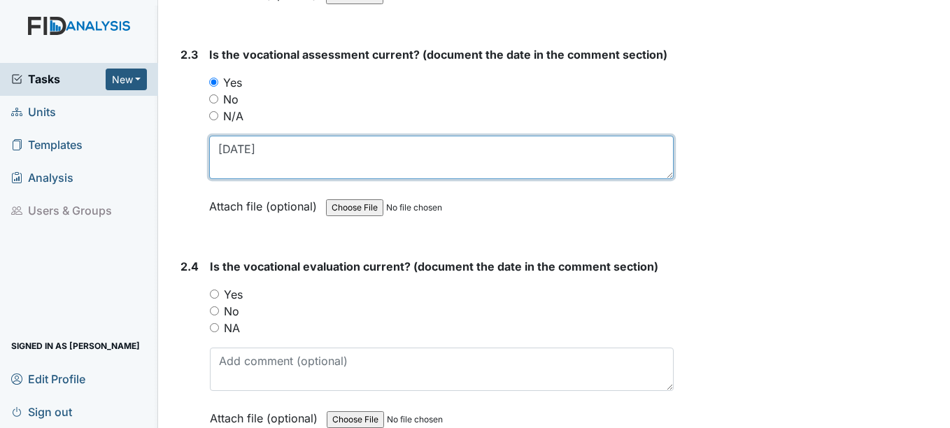
scroll to position [1888, 0]
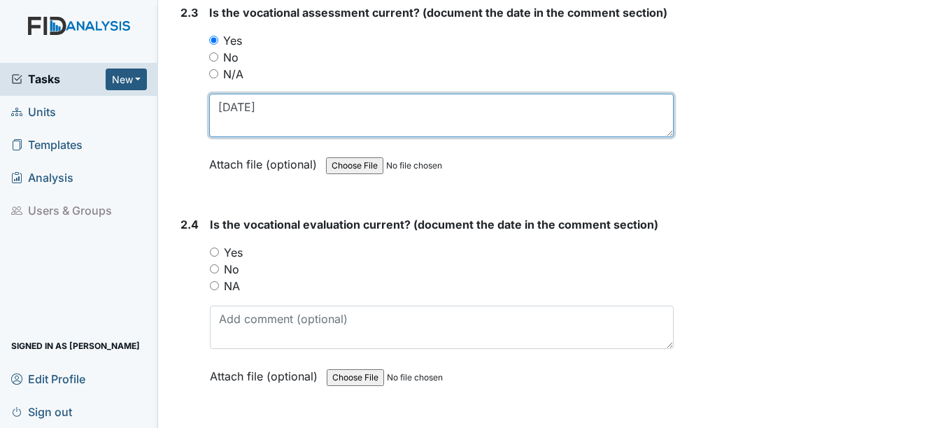
type textarea "2-5-25"
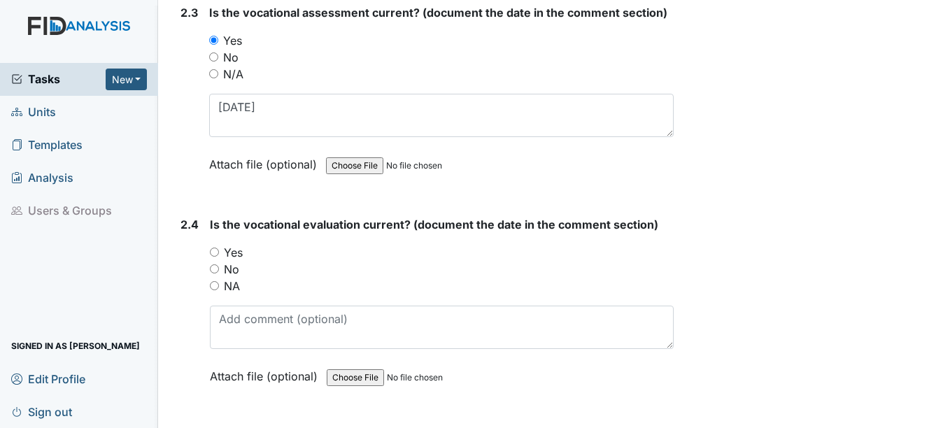
click at [213, 251] on input "Yes" at bounding box center [214, 252] width 9 height 9
radio input "true"
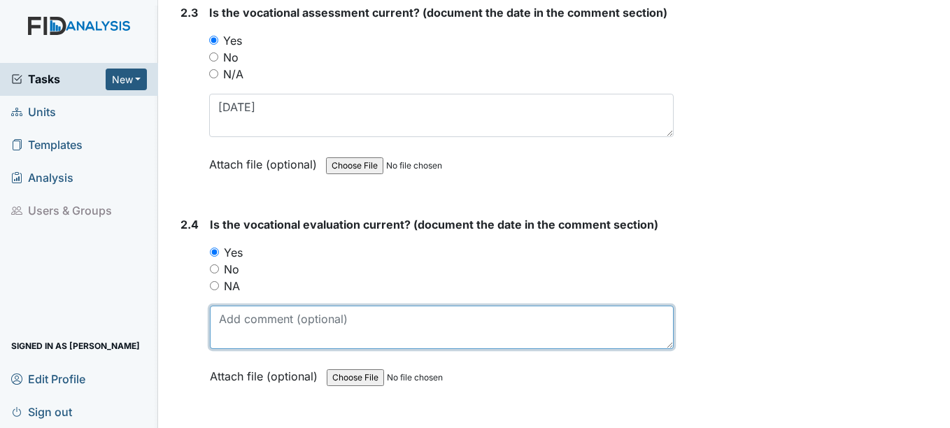
click at [243, 333] on textarea at bounding box center [441, 327] width 463 height 43
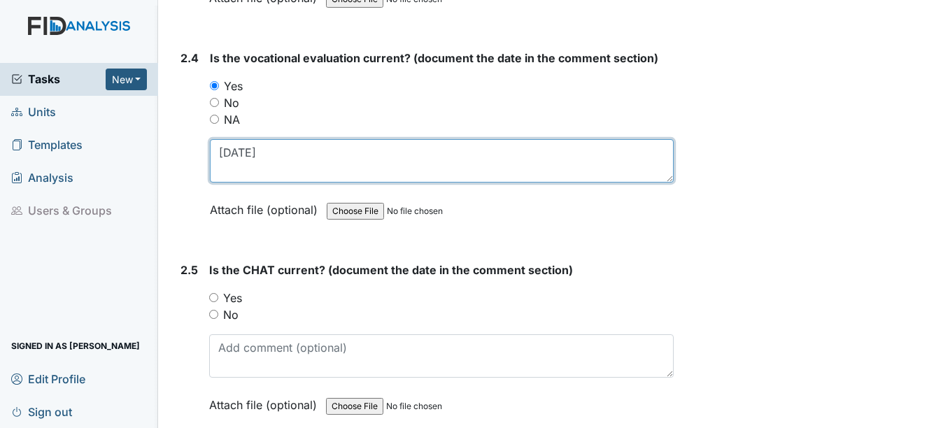
scroll to position [2098, 0]
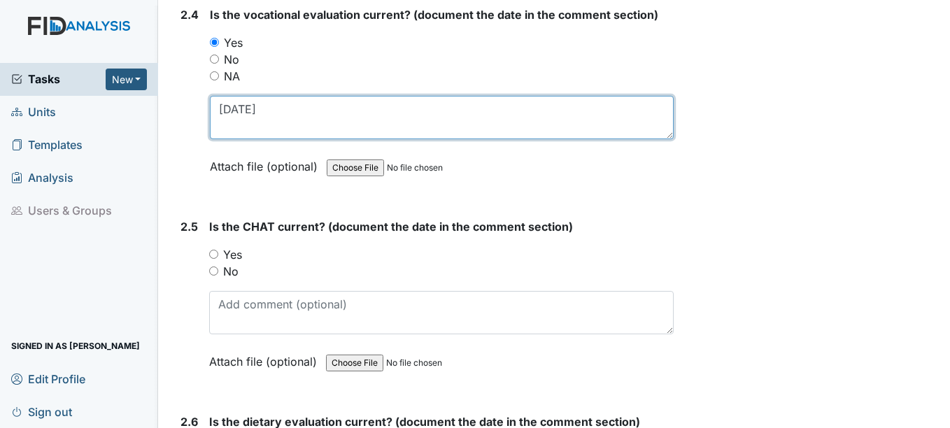
type textarea "2-5-25"
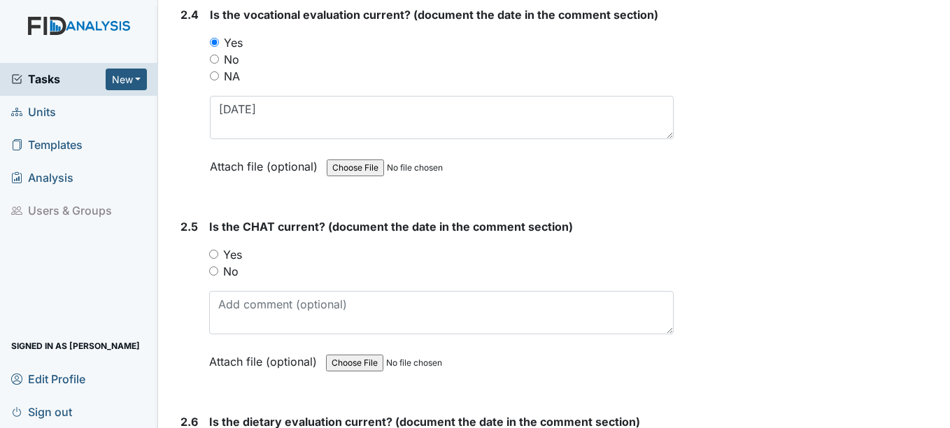
click at [215, 251] on input "Yes" at bounding box center [213, 254] width 9 height 9
radio input "true"
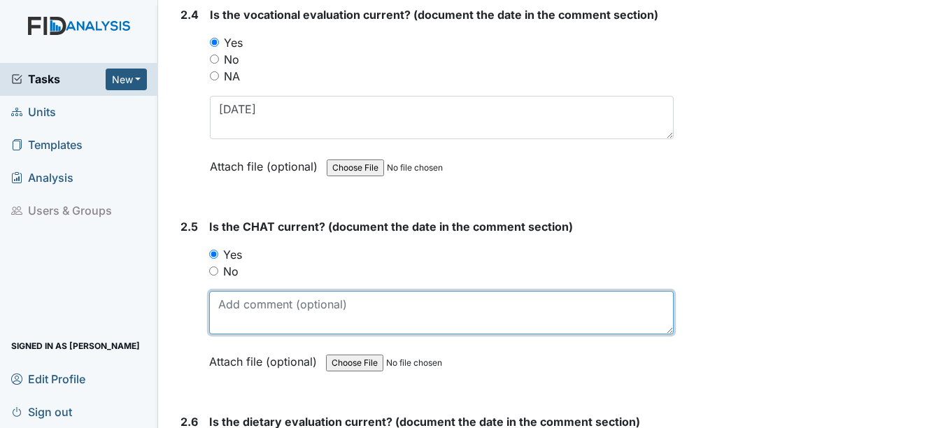
click at [233, 316] on textarea at bounding box center [441, 312] width 464 height 43
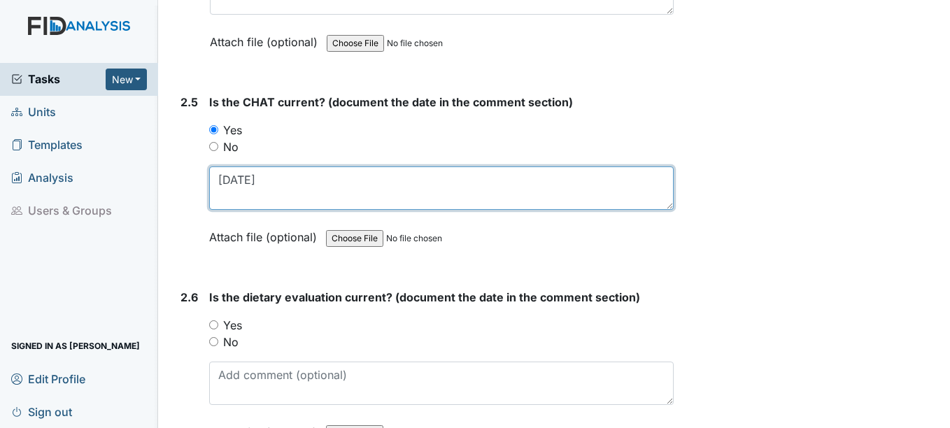
scroll to position [2238, 0]
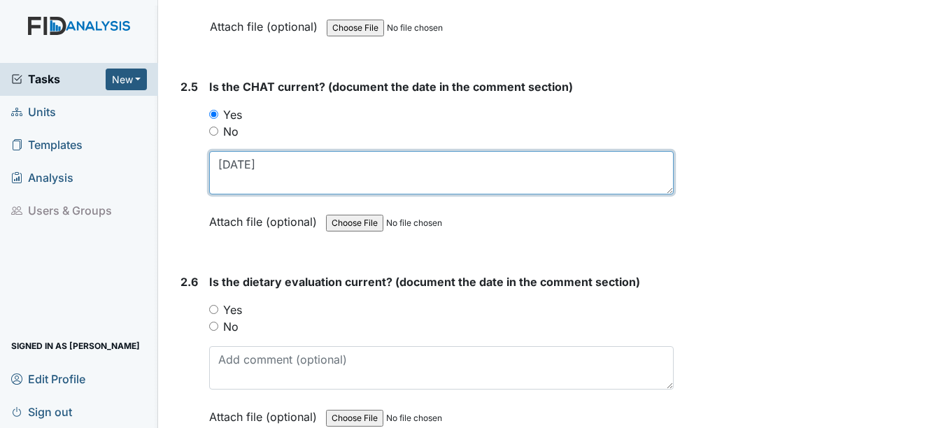
type textarea "2-17-25"
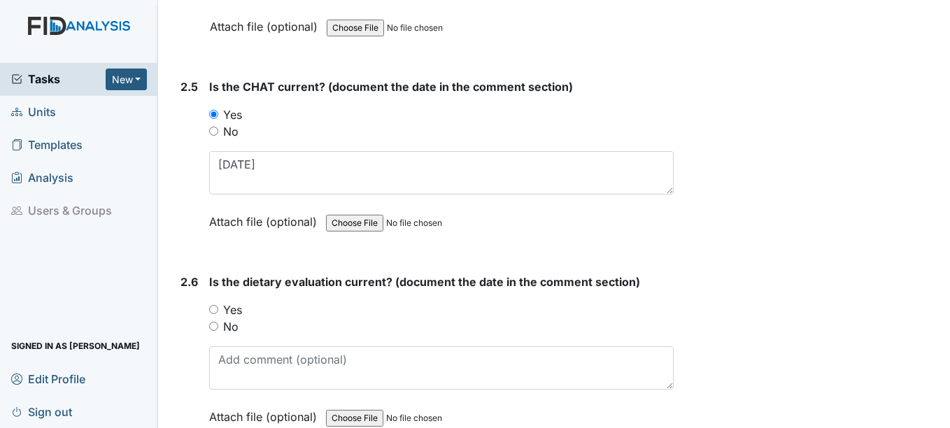
click at [215, 308] on input "Yes" at bounding box center [213, 309] width 9 height 9
radio input "true"
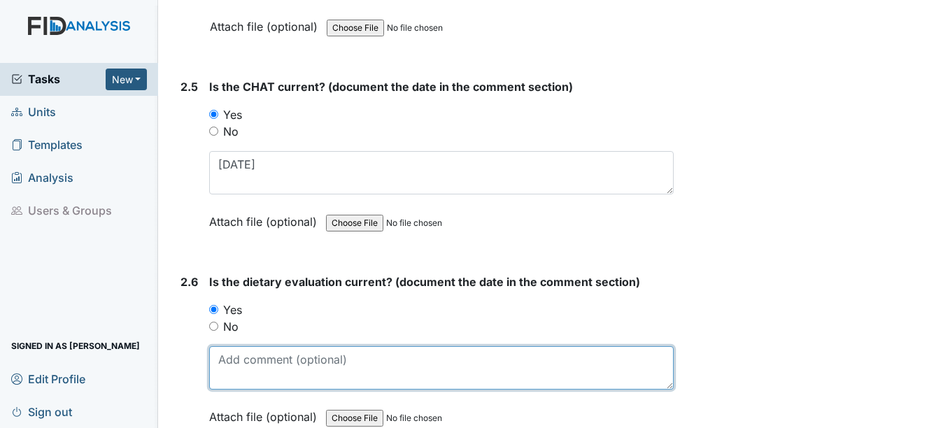
click at [246, 370] on textarea at bounding box center [441, 367] width 464 height 43
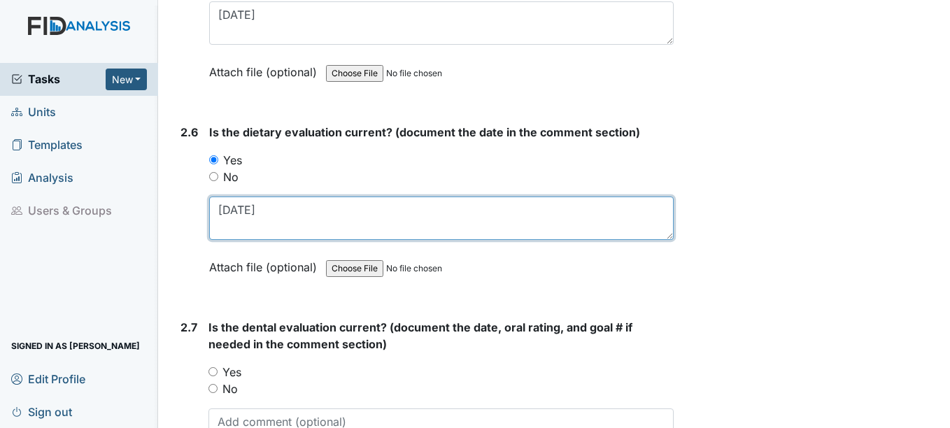
scroll to position [2448, 0]
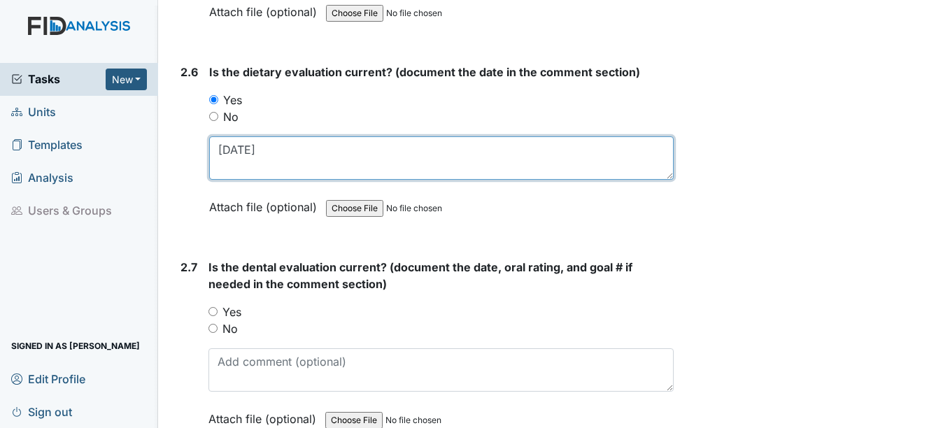
type textarea "5-26-25"
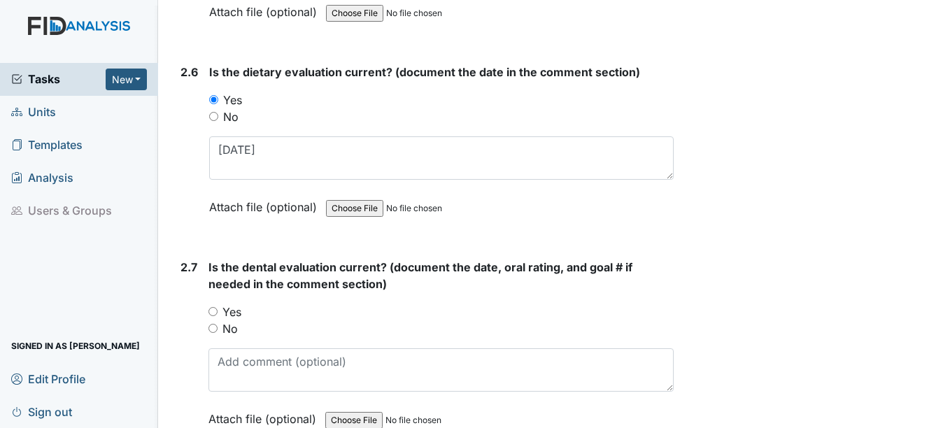
click at [213, 313] on input "Yes" at bounding box center [212, 311] width 9 height 9
radio input "true"
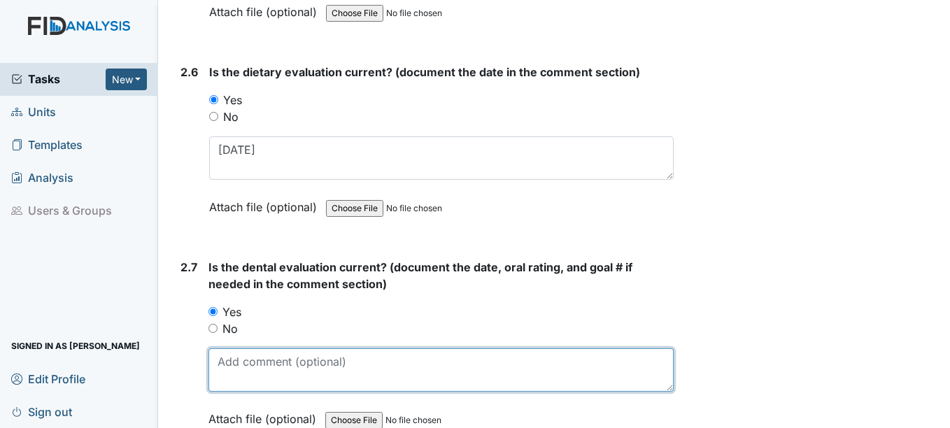
click at [236, 376] on textarea at bounding box center [440, 369] width 464 height 43
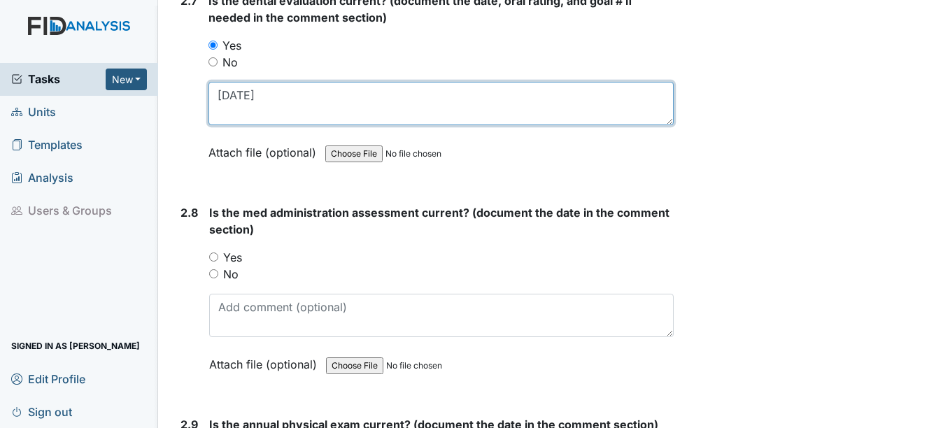
scroll to position [2727, 0]
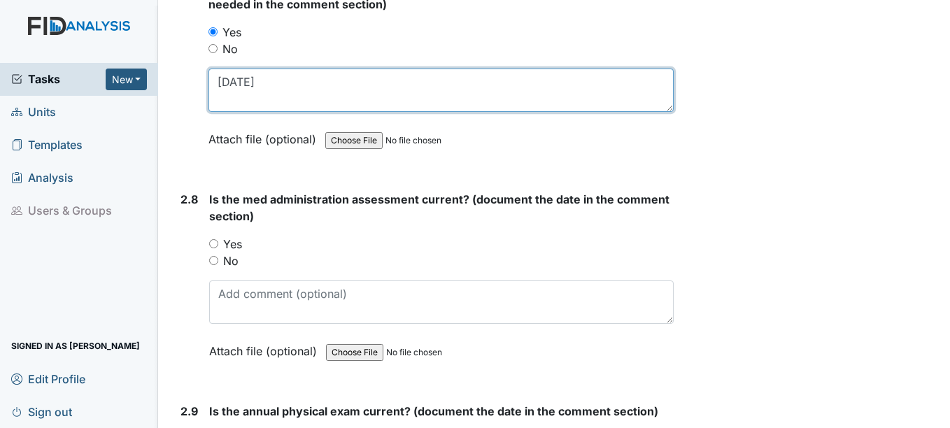
type textarea "4-7-25"
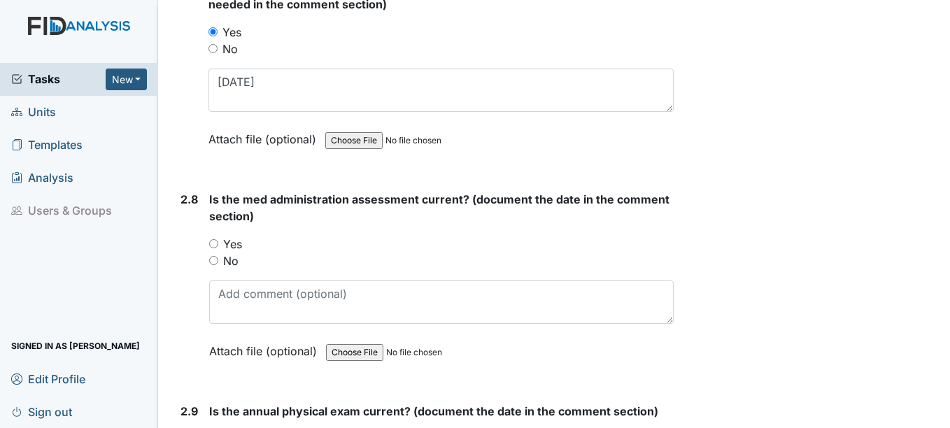
click at [216, 242] on input "Yes" at bounding box center [213, 243] width 9 height 9
radio input "true"
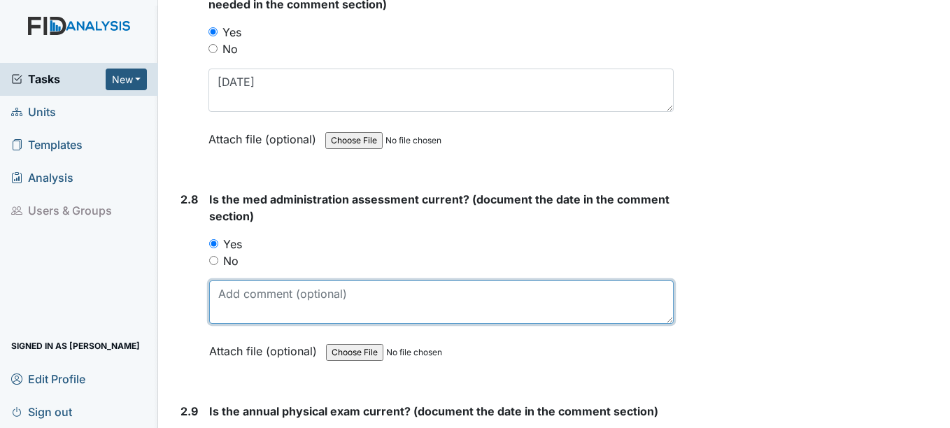
click at [220, 318] on textarea at bounding box center [441, 301] width 464 height 43
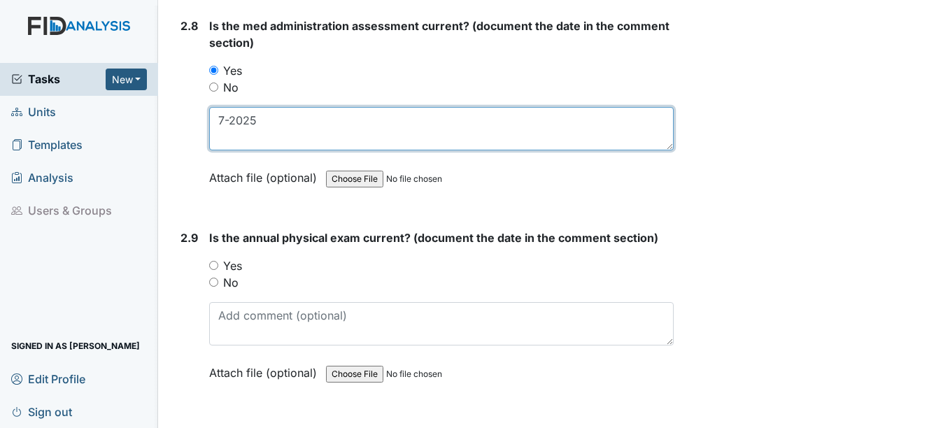
scroll to position [2937, 0]
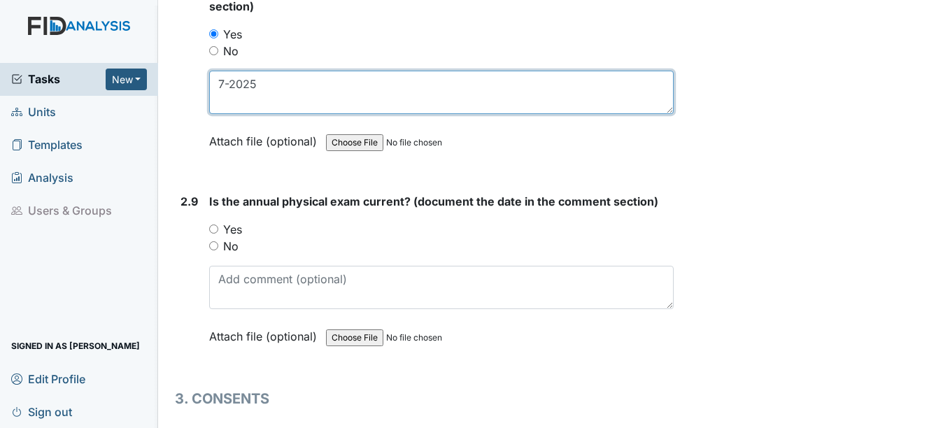
type textarea "7-2025"
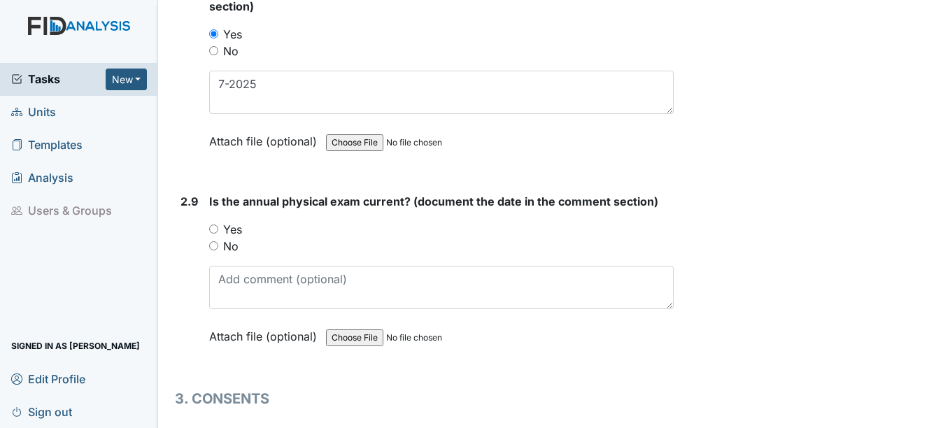
click at [214, 228] on input "Yes" at bounding box center [213, 228] width 9 height 9
radio input "true"
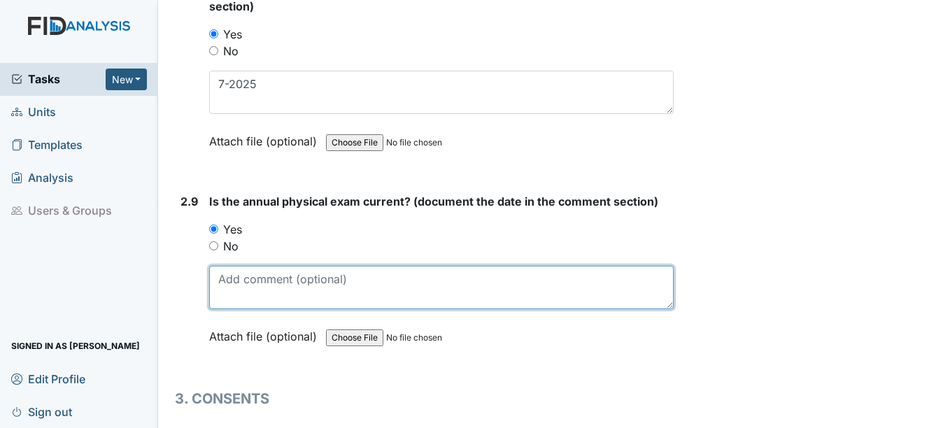
click at [236, 286] on textarea at bounding box center [441, 287] width 464 height 43
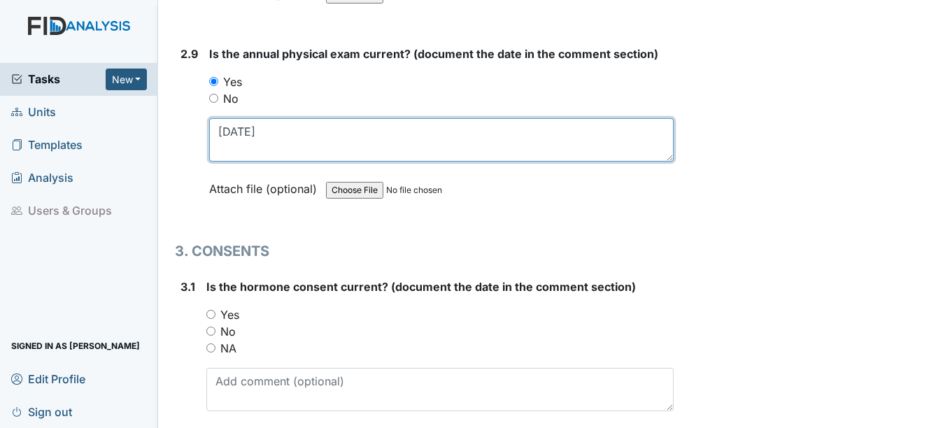
scroll to position [3147, 0]
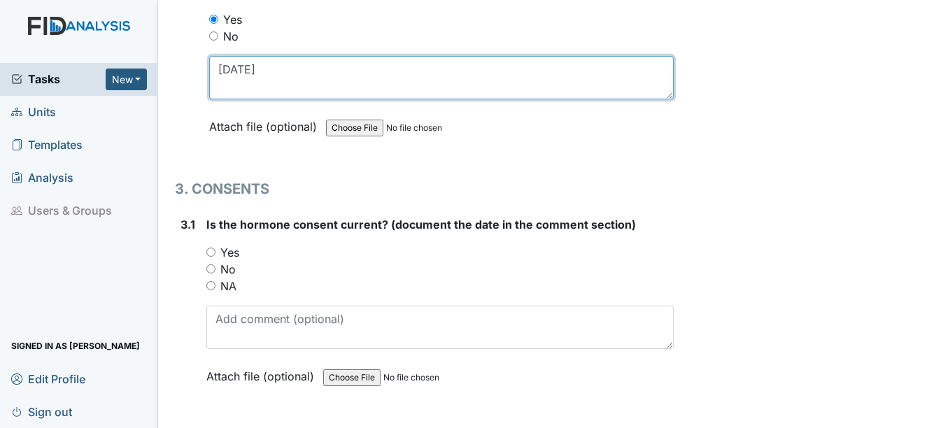
type textarea "1-3-25"
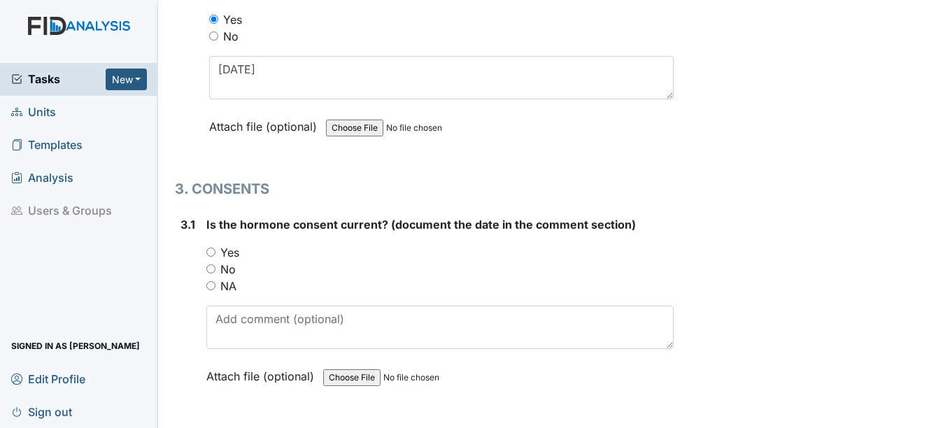
click at [209, 287] on input "NA" at bounding box center [210, 285] width 9 height 9
radio input "true"
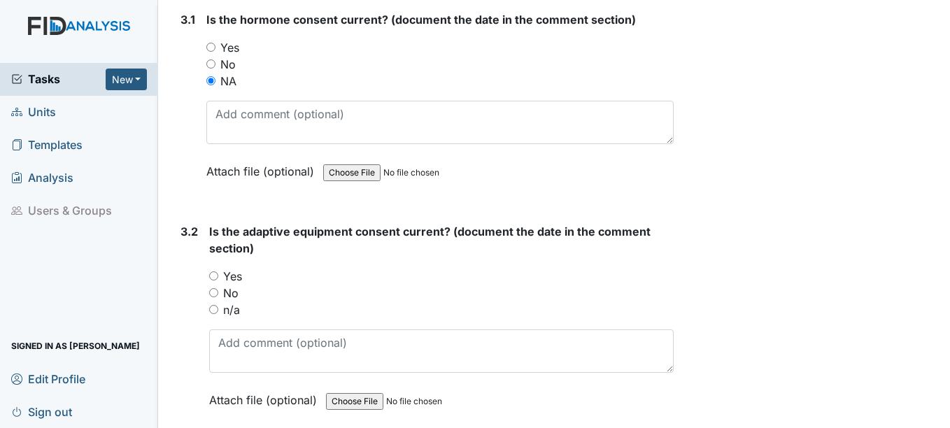
scroll to position [3357, 0]
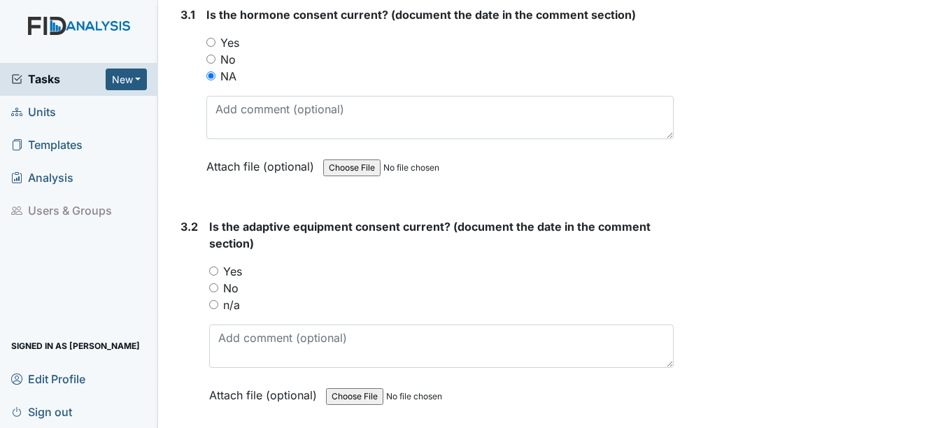
click at [213, 304] on input "n/a" at bounding box center [213, 304] width 9 height 9
radio input "true"
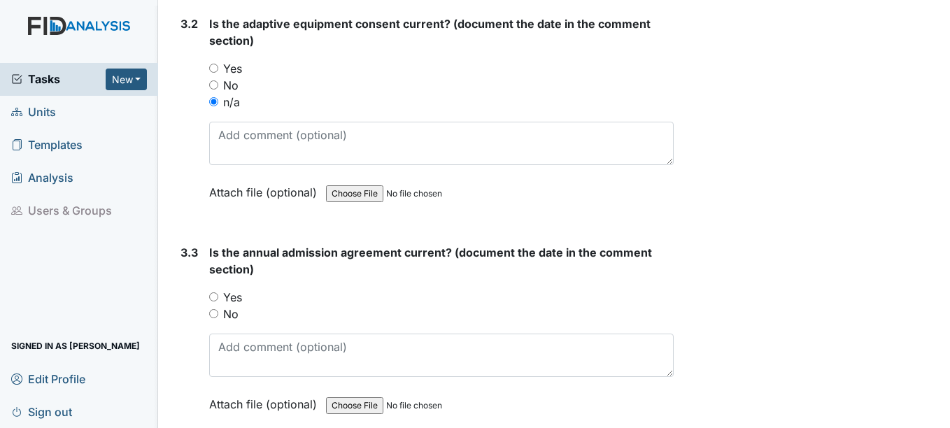
scroll to position [3567, 0]
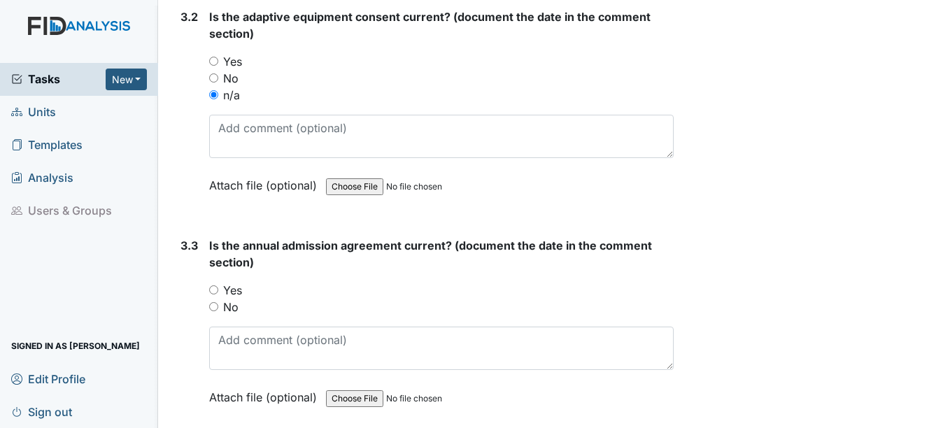
click at [214, 290] on input "Yes" at bounding box center [213, 289] width 9 height 9
radio input "true"
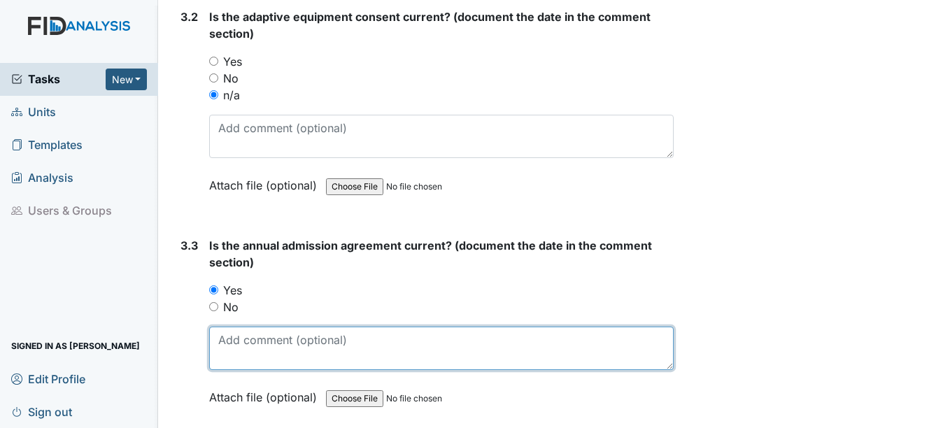
click at [226, 355] on textarea at bounding box center [441, 348] width 464 height 43
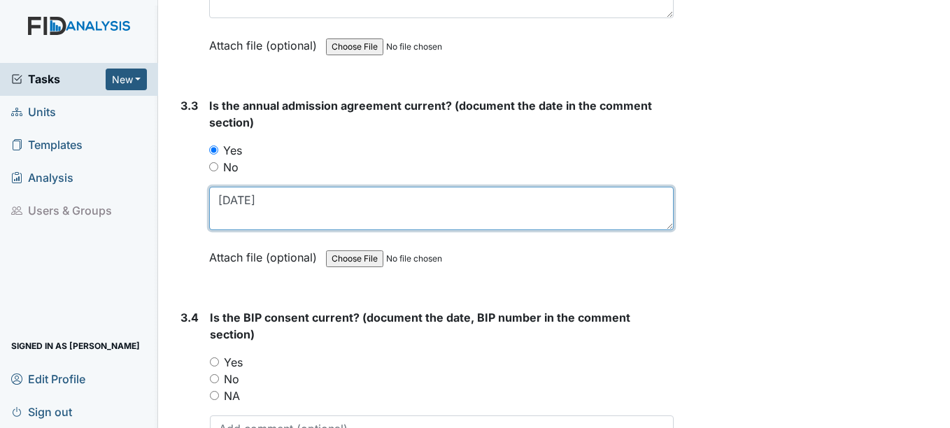
scroll to position [3776, 0]
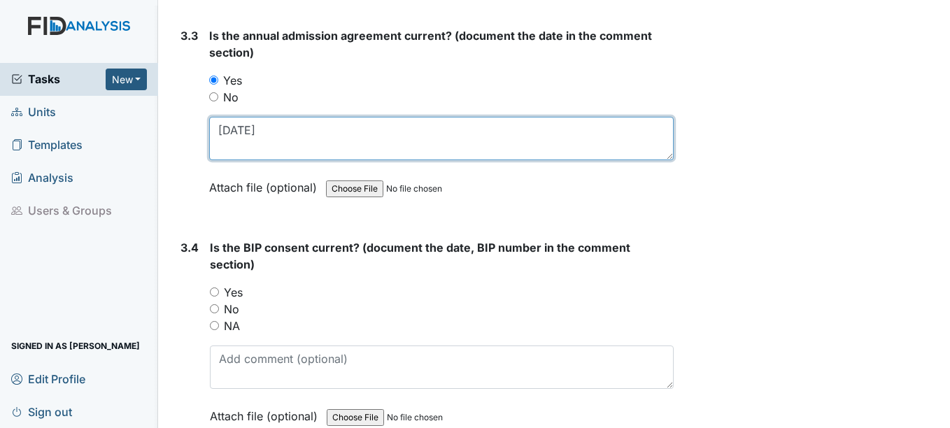
type textarea "2-4-26"
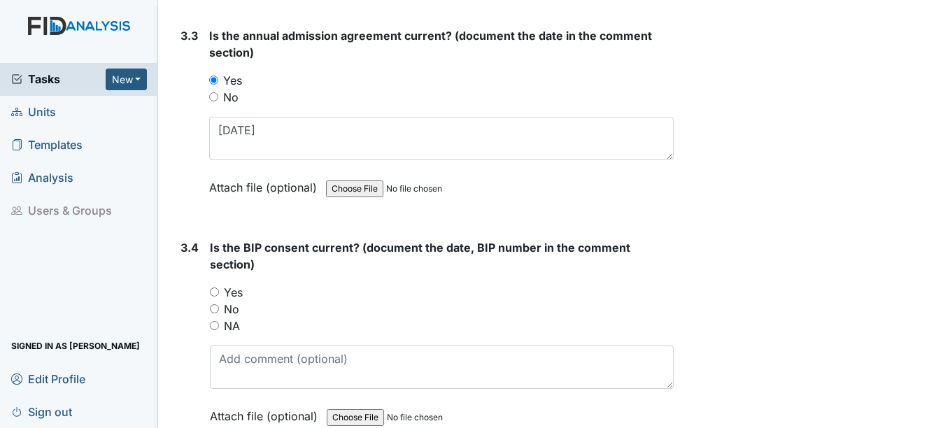
click at [214, 293] on input "Yes" at bounding box center [214, 291] width 9 height 9
radio input "true"
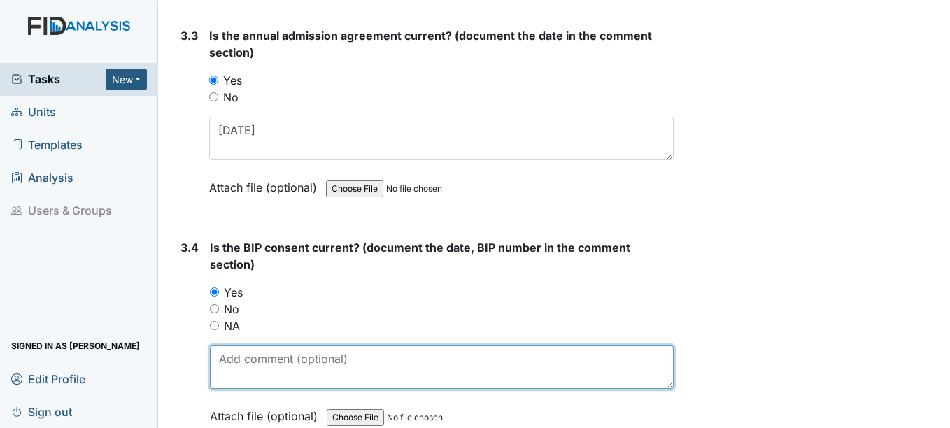
click at [224, 369] on textarea at bounding box center [441, 366] width 463 height 43
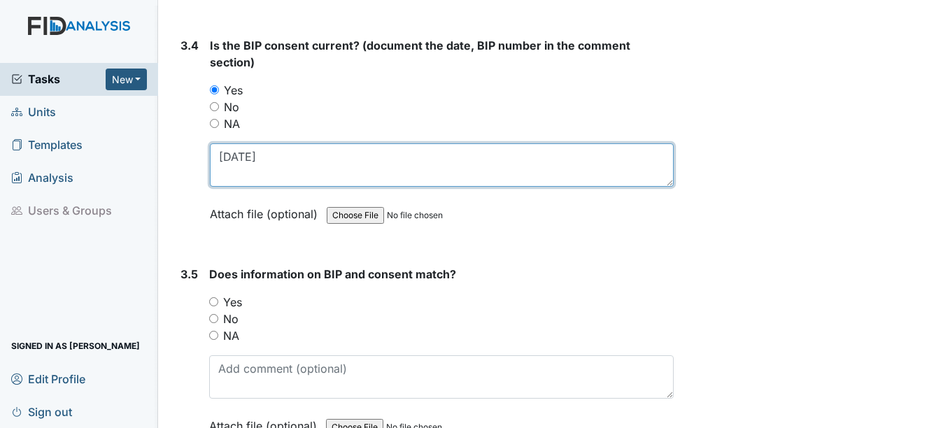
scroll to position [4056, 0]
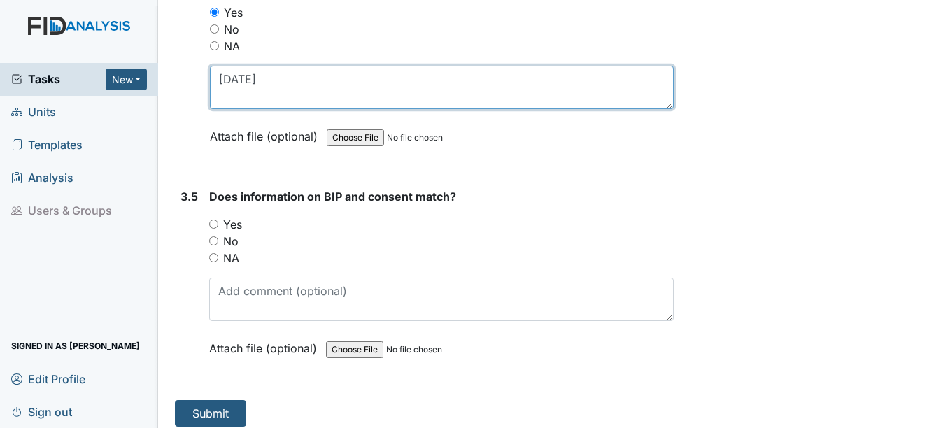
type textarea "2-28-26"
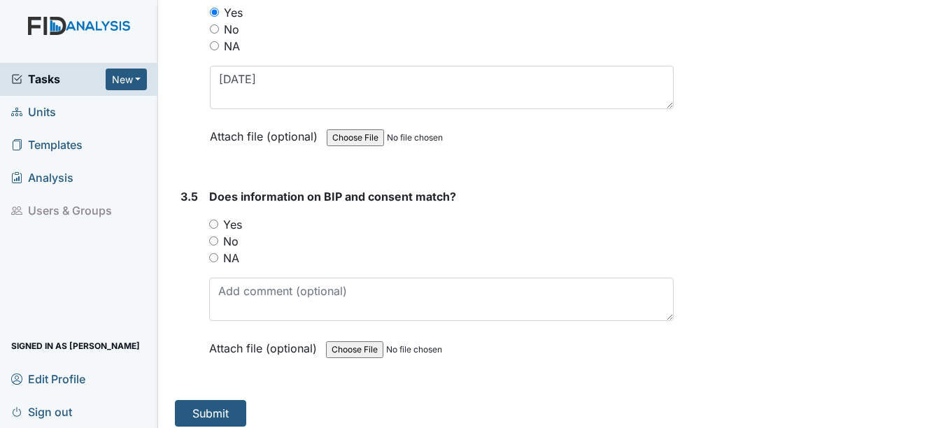
click at [217, 222] on input "Yes" at bounding box center [213, 224] width 9 height 9
radio input "true"
click at [212, 413] on button "Submit" at bounding box center [210, 413] width 71 height 27
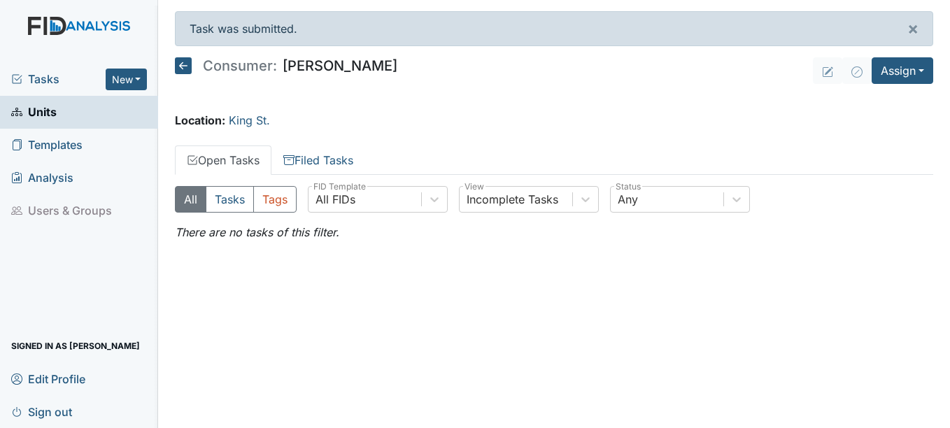
click at [42, 111] on span "Units" at bounding box center [33, 112] width 45 height 22
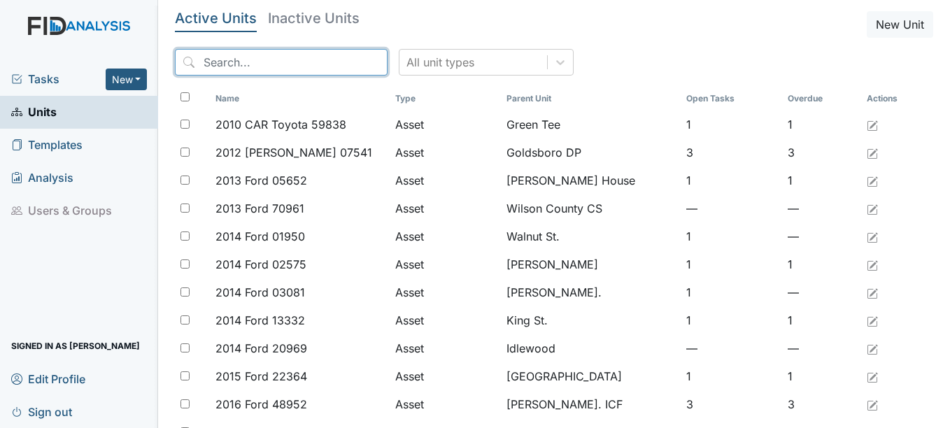
click at [266, 65] on input "search" at bounding box center [281, 62] width 213 height 27
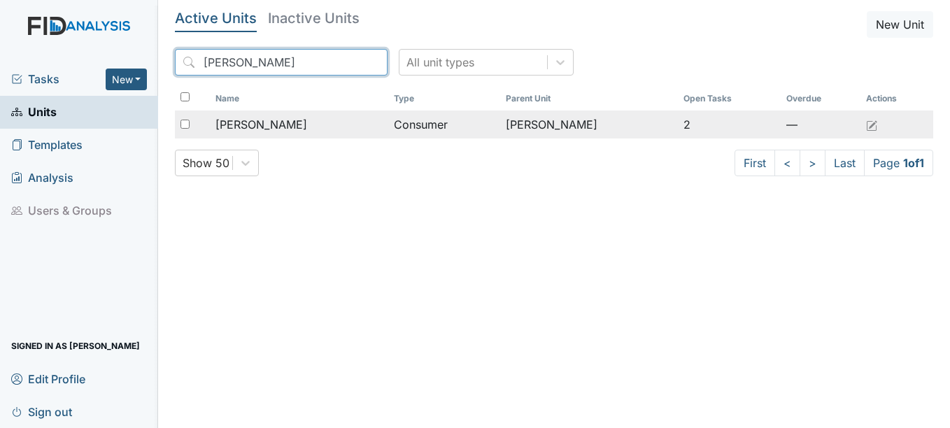
type input "[PERSON_NAME]"
click at [294, 129] on span "[PERSON_NAME]" at bounding box center [261, 124] width 92 height 17
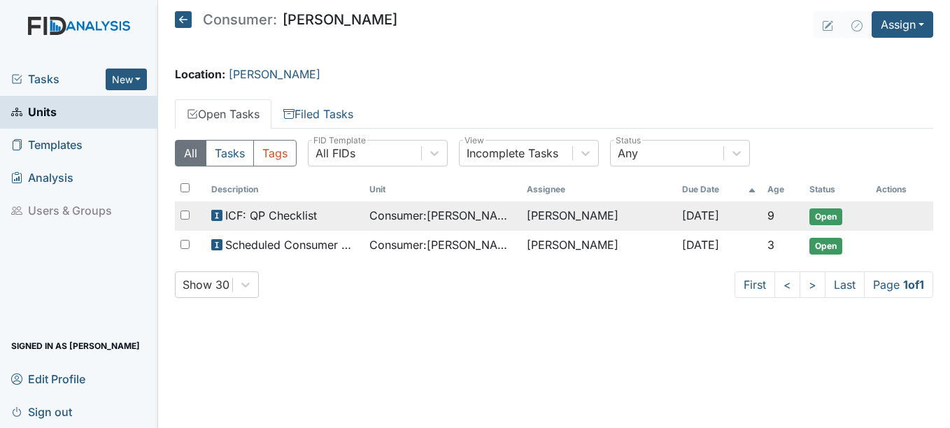
click at [827, 214] on span "Open" at bounding box center [825, 216] width 33 height 17
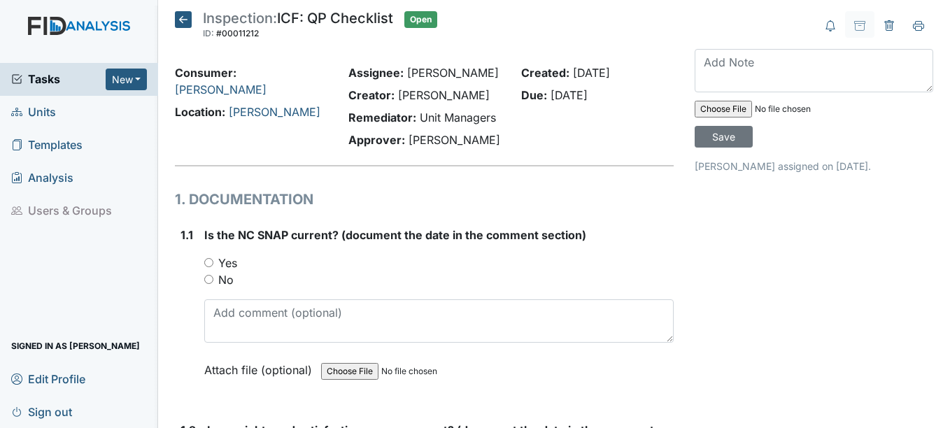
click at [210, 262] on input "Yes" at bounding box center [208, 262] width 9 height 9
radio input "true"
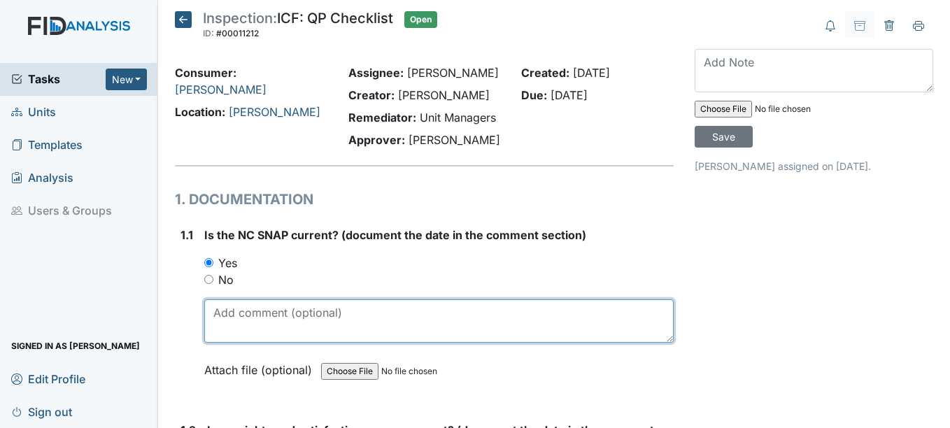
click at [229, 333] on textarea at bounding box center [438, 320] width 469 height 43
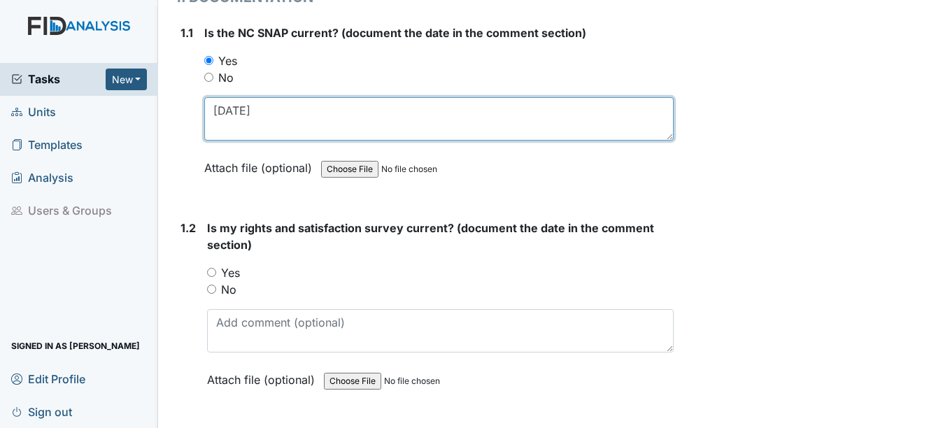
scroll to position [210, 0]
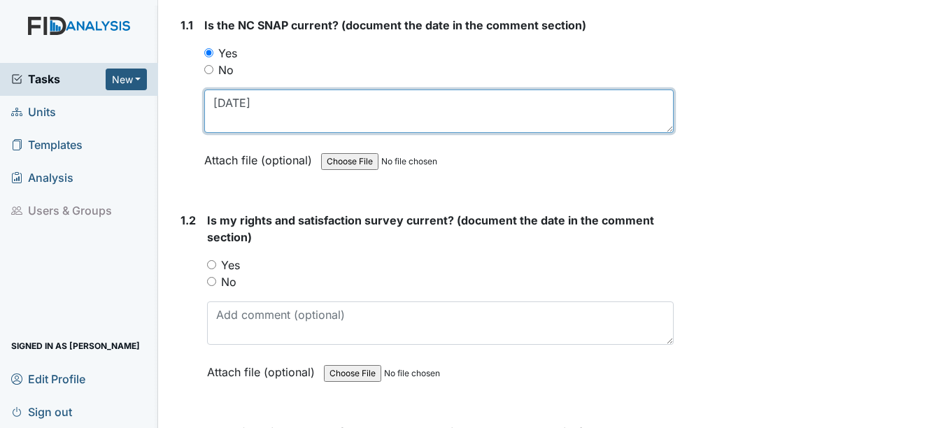
type textarea "7-4-26"
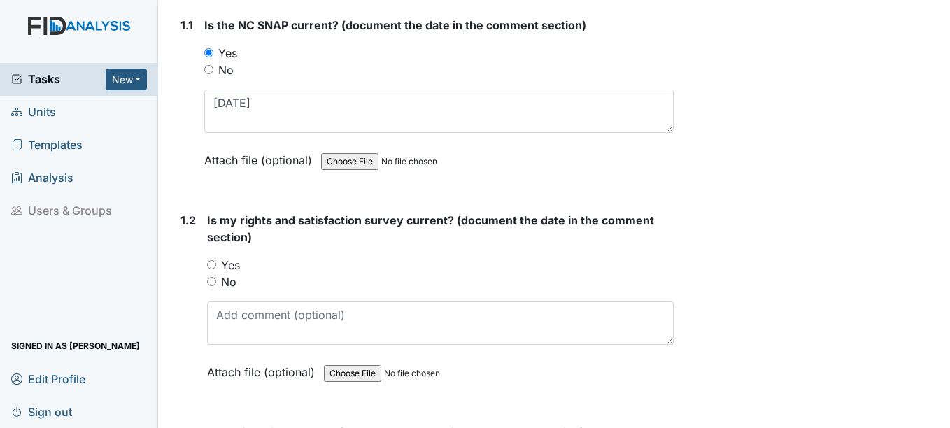
click at [213, 263] on input "Yes" at bounding box center [211, 264] width 9 height 9
radio input "true"
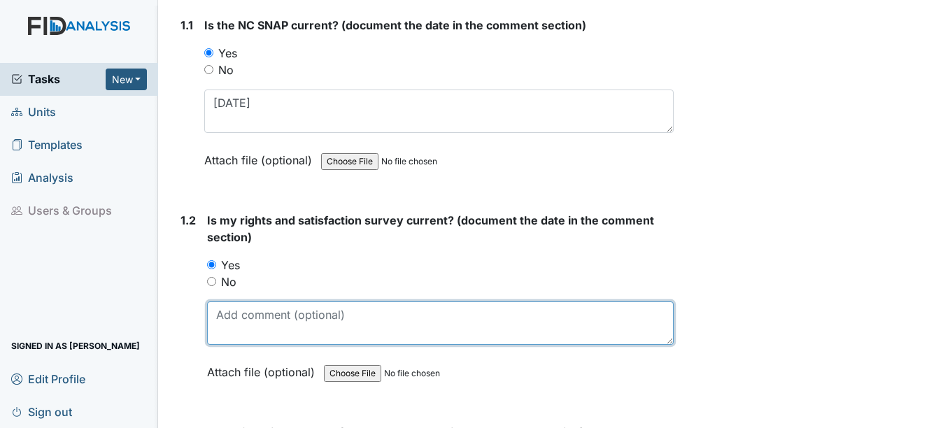
click at [246, 331] on textarea at bounding box center [440, 322] width 466 height 43
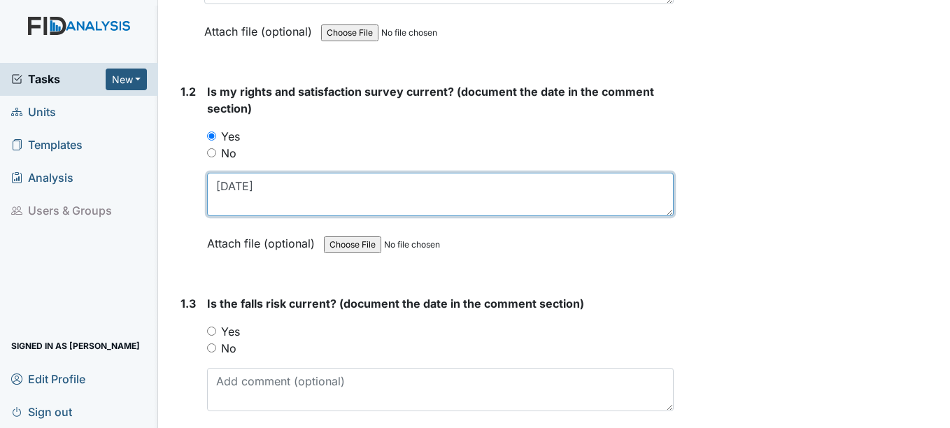
scroll to position [350, 0]
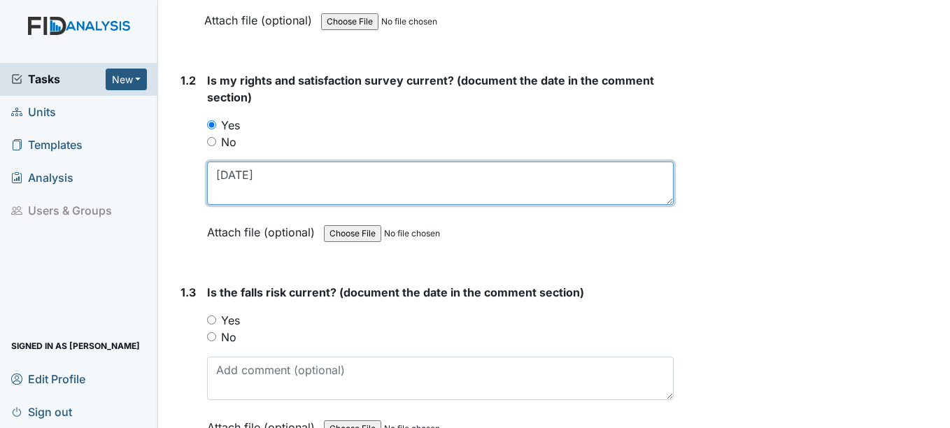
type textarea "4-3-25"
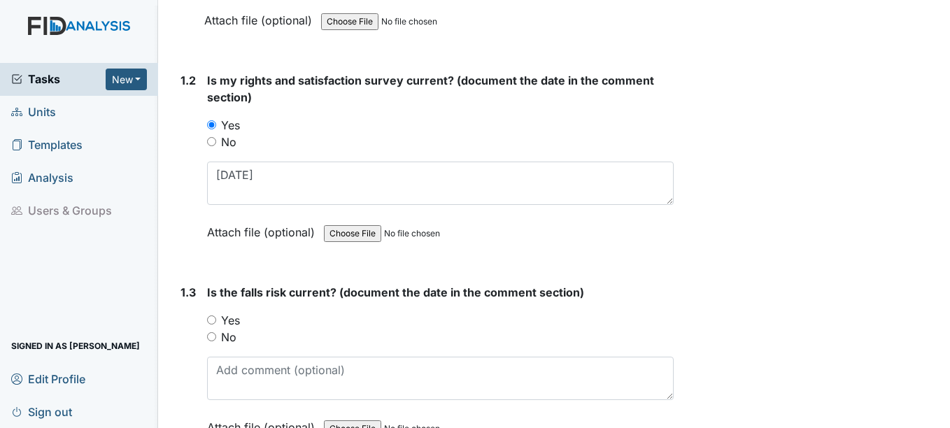
click at [217, 323] on div "Yes" at bounding box center [440, 320] width 466 height 17
click at [214, 320] on input "Yes" at bounding box center [211, 319] width 9 height 9
radio input "true"
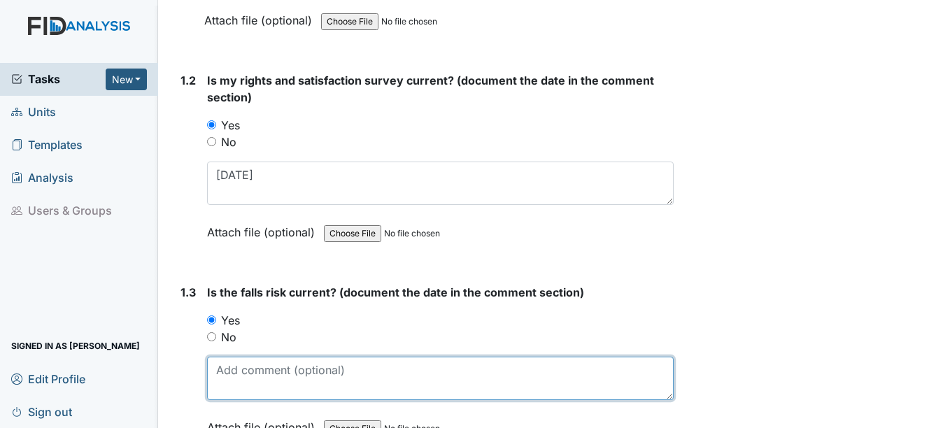
click at [238, 385] on textarea at bounding box center [440, 378] width 466 height 43
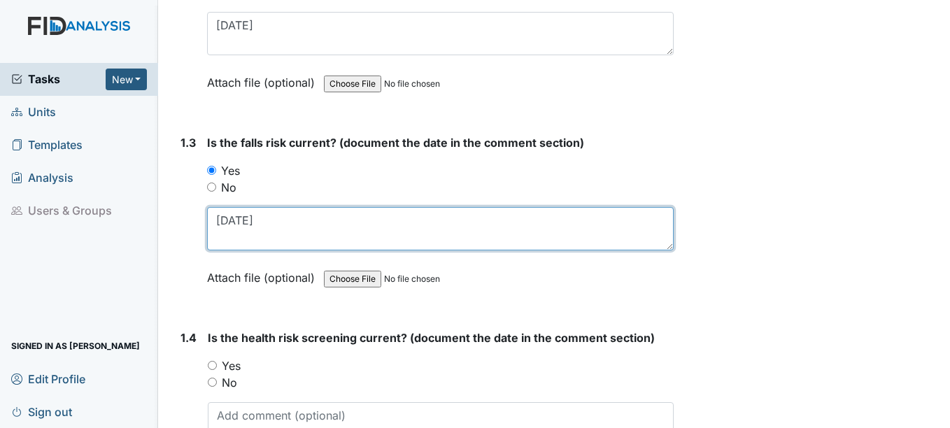
scroll to position [559, 0]
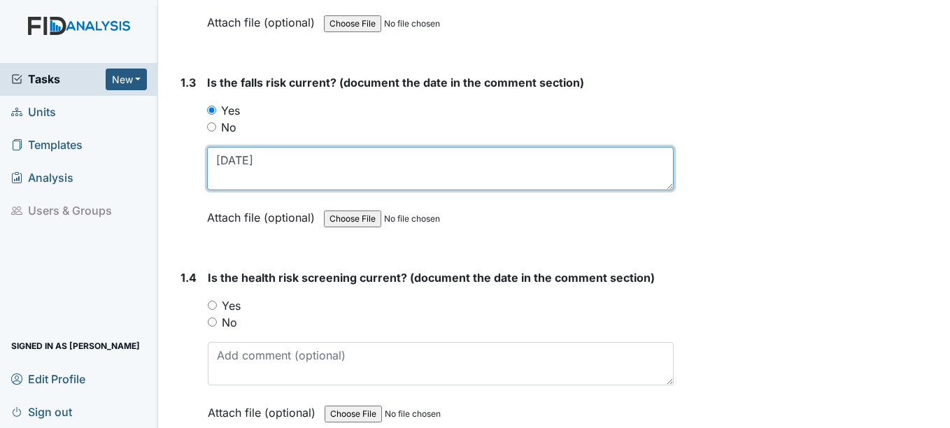
type textarea "8-1-25"
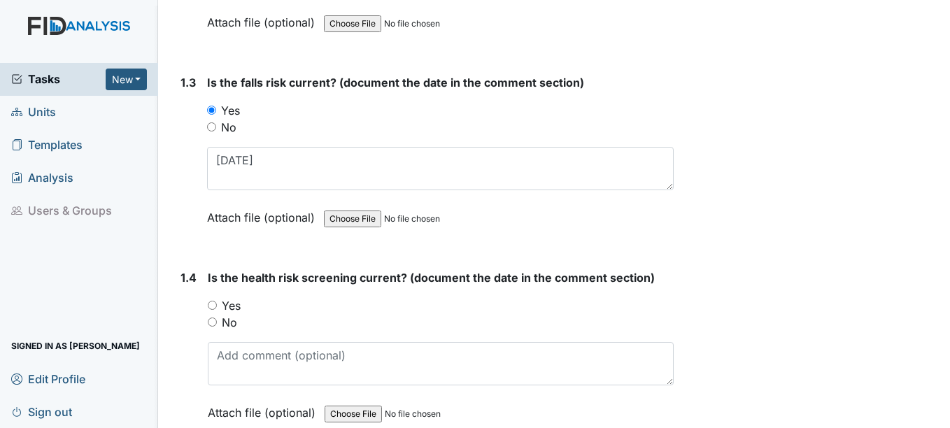
click at [210, 305] on input "Yes" at bounding box center [212, 305] width 9 height 9
radio input "true"
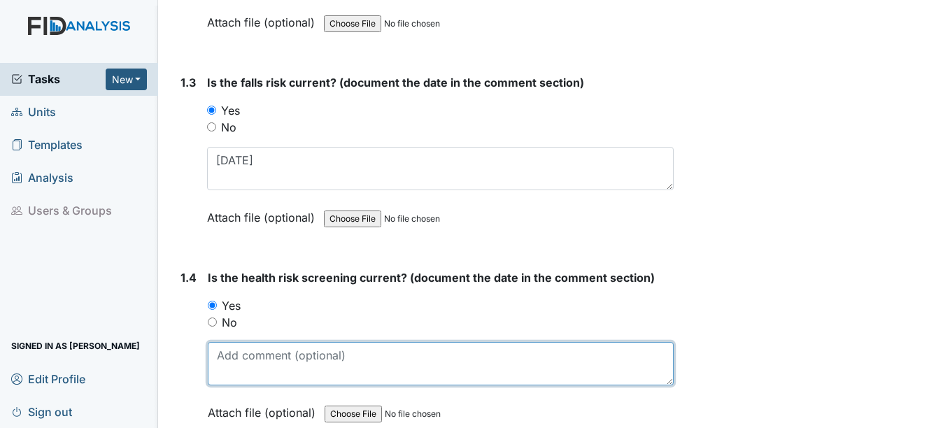
click at [233, 357] on textarea at bounding box center [440, 363] width 465 height 43
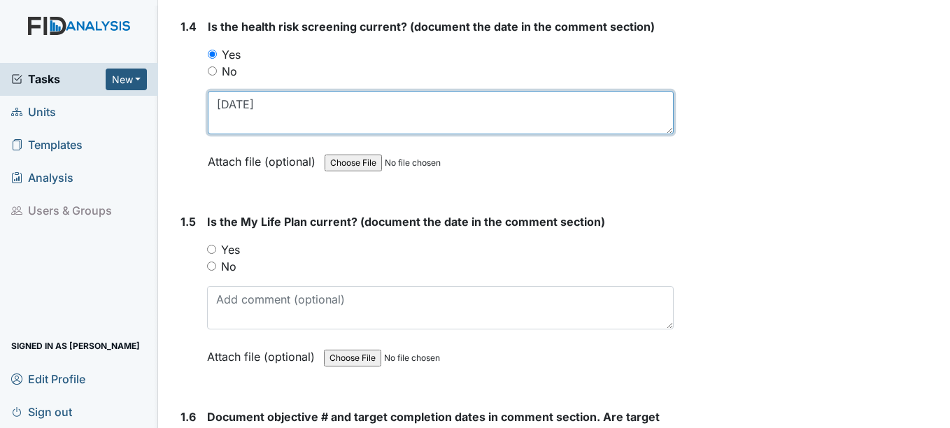
scroll to position [839, 0]
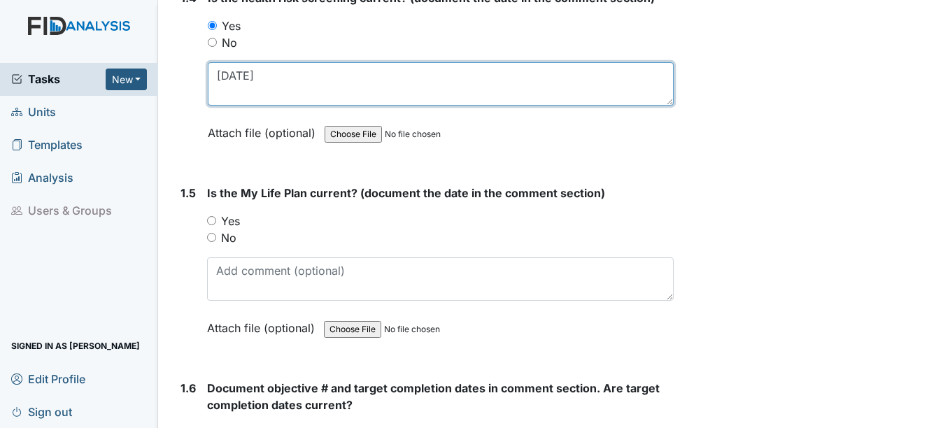
type textarea "4-23-25"
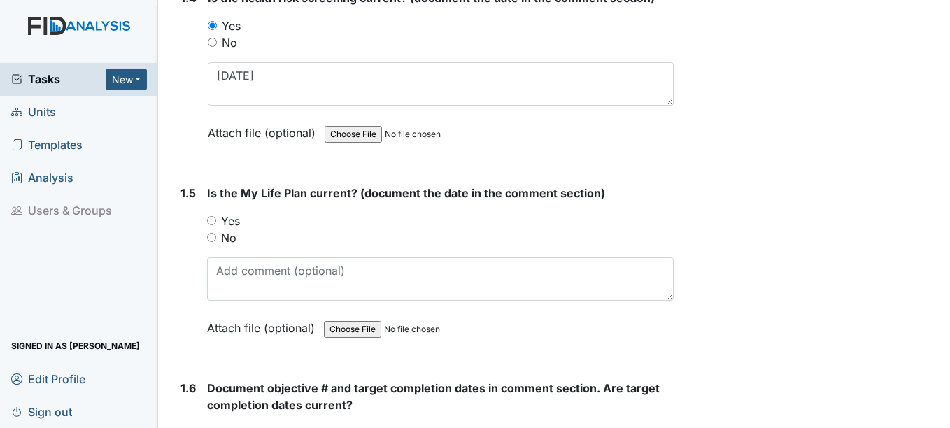
click at [214, 225] on div "Yes" at bounding box center [440, 221] width 466 height 17
click at [213, 221] on input "Yes" at bounding box center [211, 220] width 9 height 9
radio input "true"
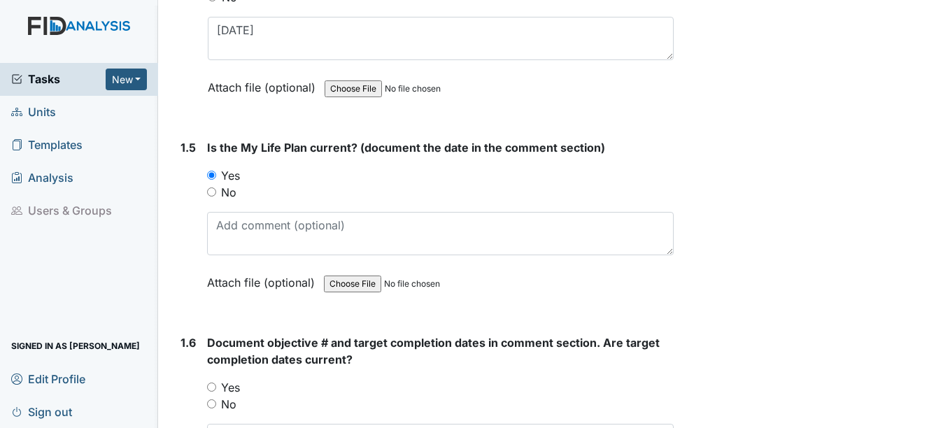
scroll to position [909, 0]
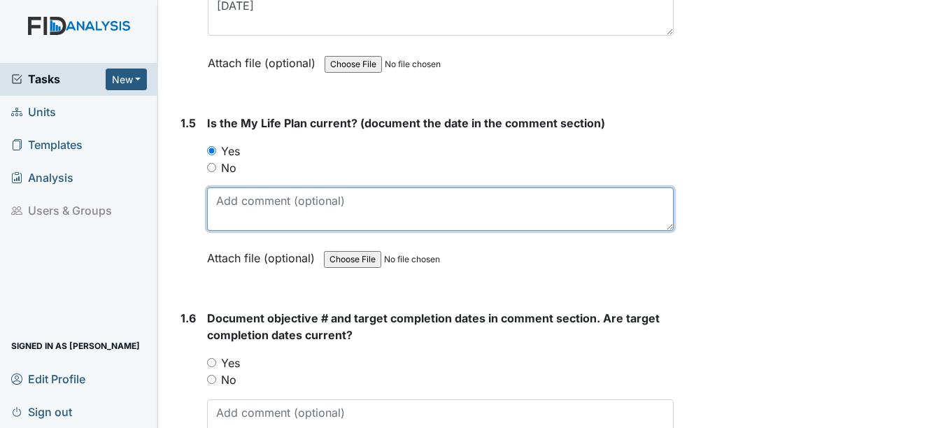
click at [241, 217] on textarea at bounding box center [440, 208] width 466 height 43
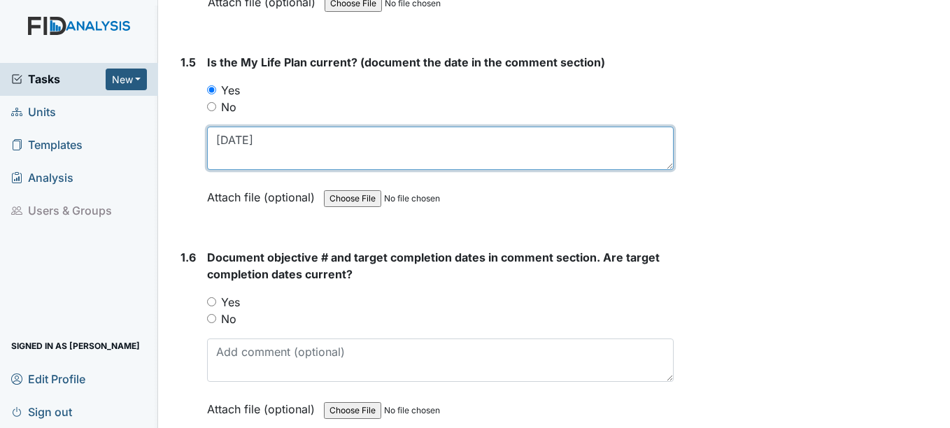
scroll to position [1119, 0]
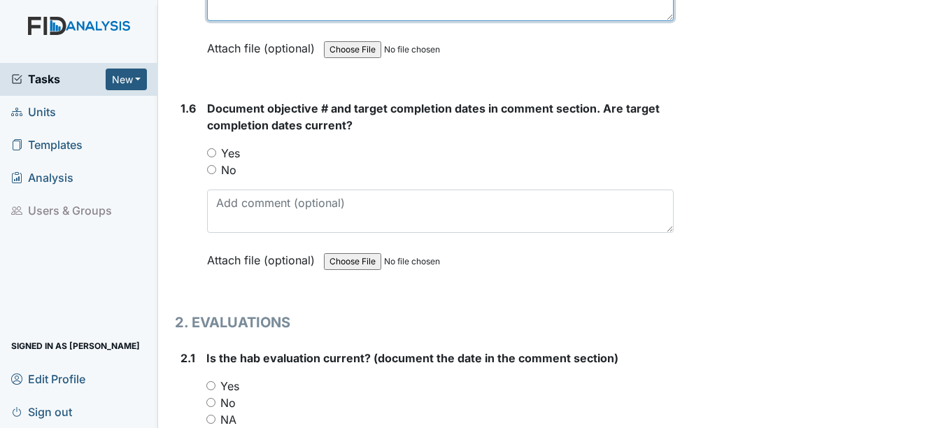
type textarea "4-23-25"
click at [212, 155] on input "Yes" at bounding box center [211, 152] width 9 height 9
radio input "true"
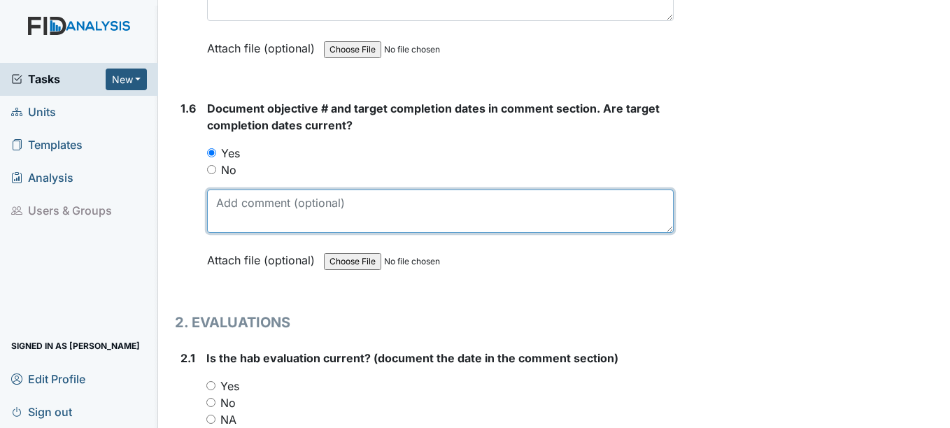
click at [250, 217] on textarea at bounding box center [440, 211] width 466 height 43
type textarea "S"
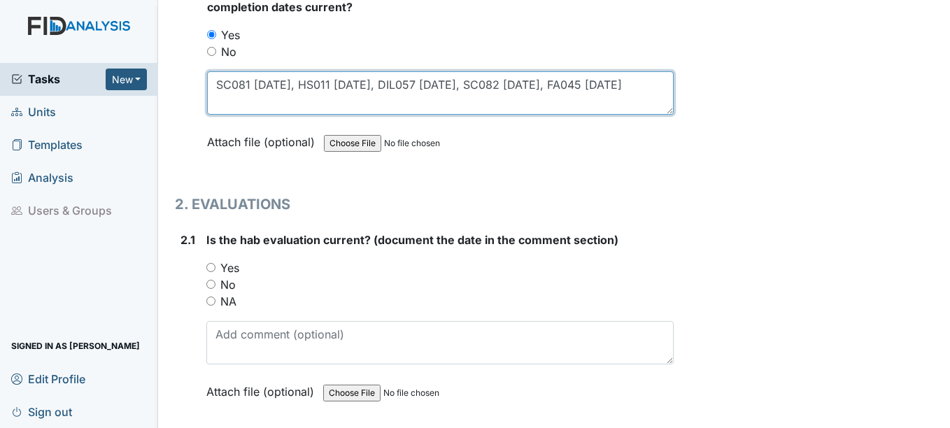
scroll to position [1259, 0]
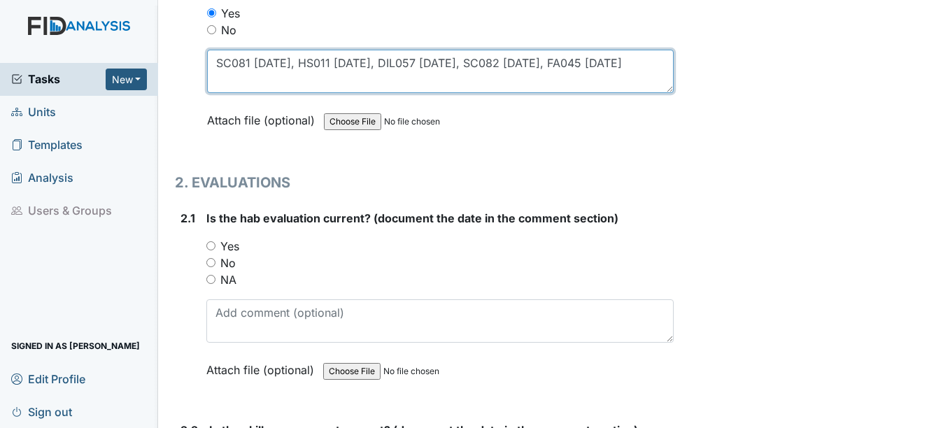
type textarea "SC081 2-15-26, HS011 2-15-26, DIL057 12-15-25, SC082 12-15-25, FA045 10-15-25"
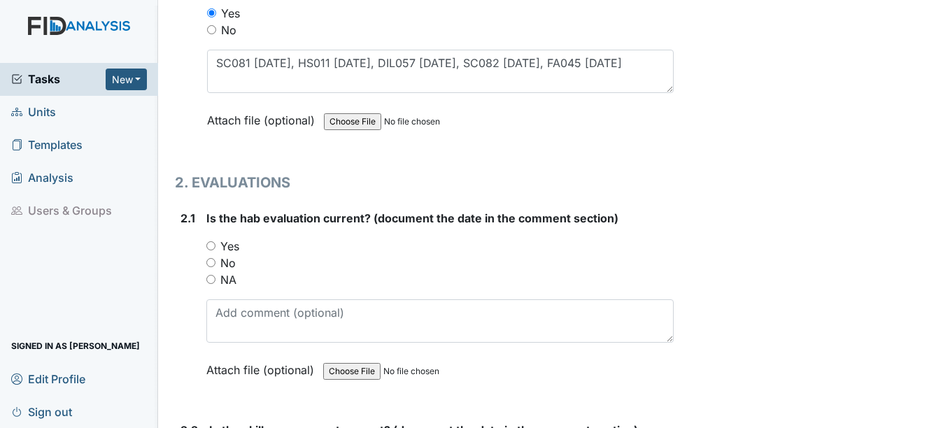
click at [211, 246] on input "Yes" at bounding box center [210, 245] width 9 height 9
radio input "true"
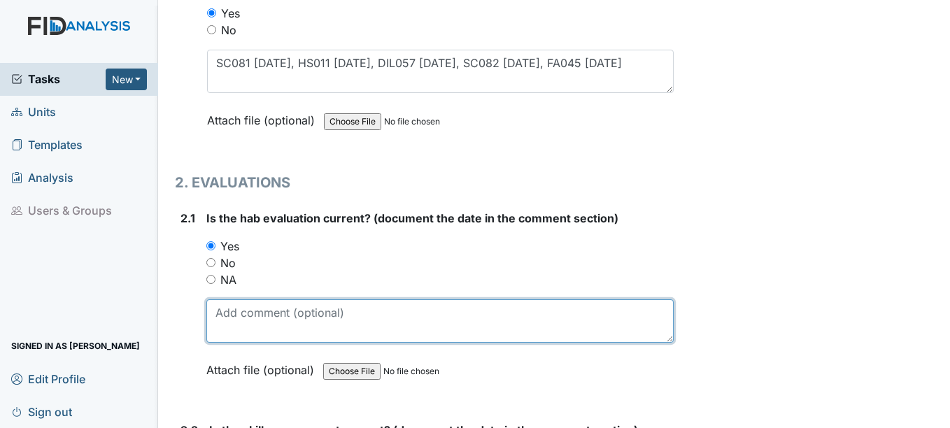
click at [241, 322] on textarea at bounding box center [439, 320] width 466 height 43
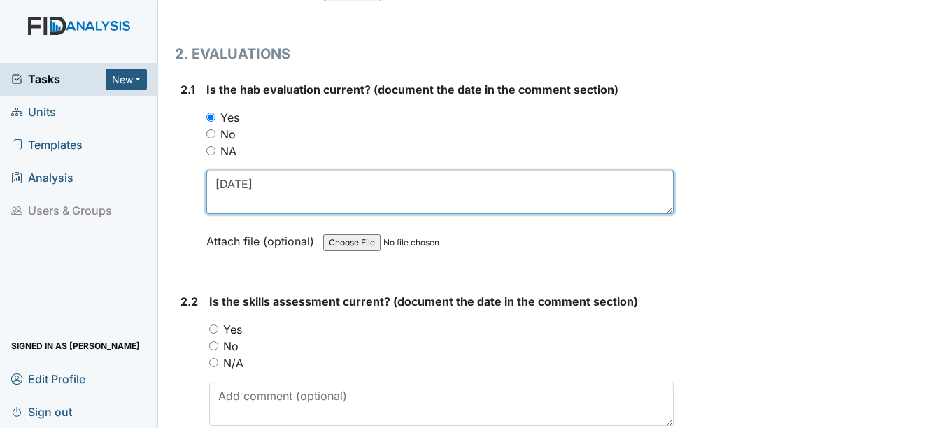
scroll to position [1399, 0]
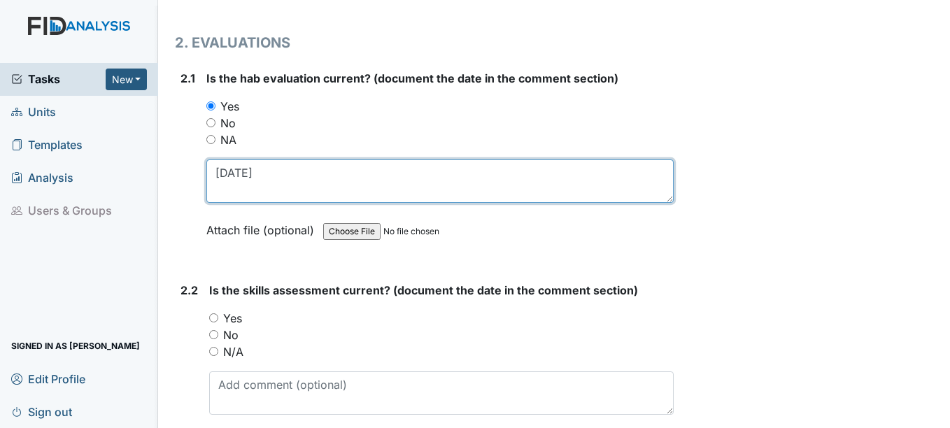
type textarea "4-1-25"
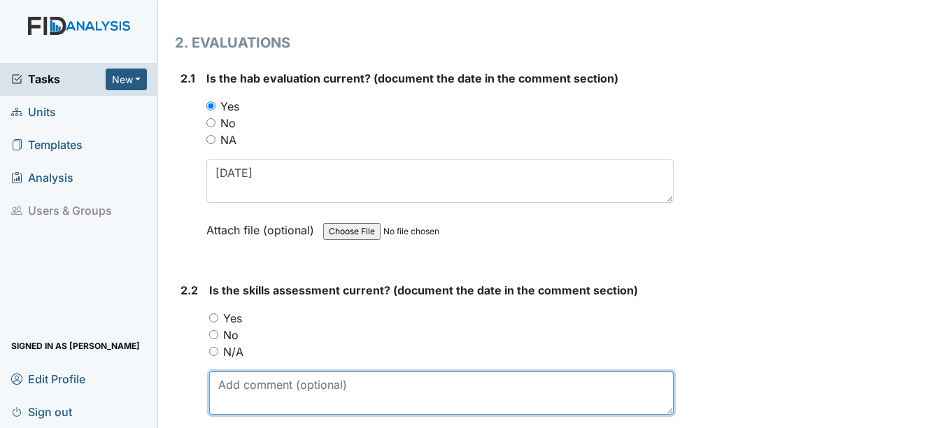
click at [232, 383] on textarea at bounding box center [441, 392] width 464 height 43
type textarea "4-14-25"
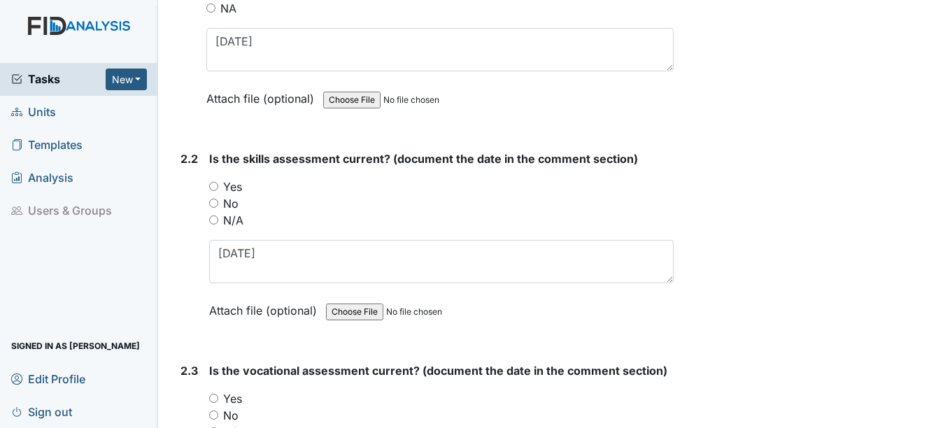
scroll to position [1539, 0]
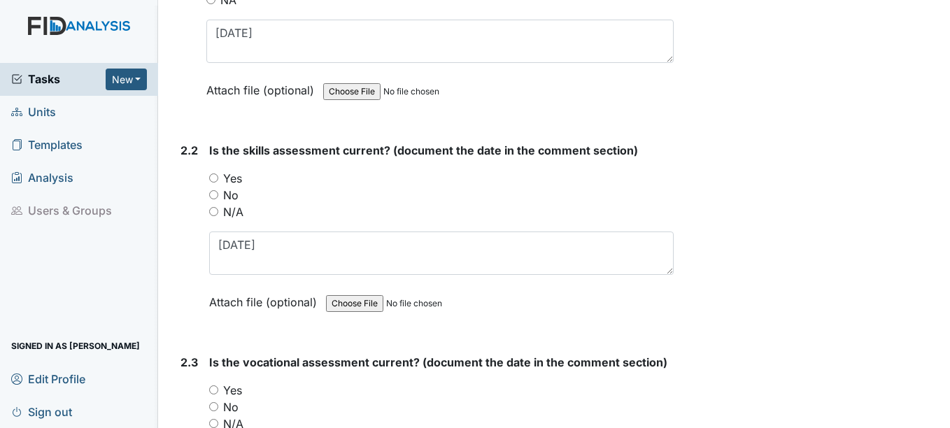
click at [213, 178] on input "Yes" at bounding box center [213, 177] width 9 height 9
radio input "true"
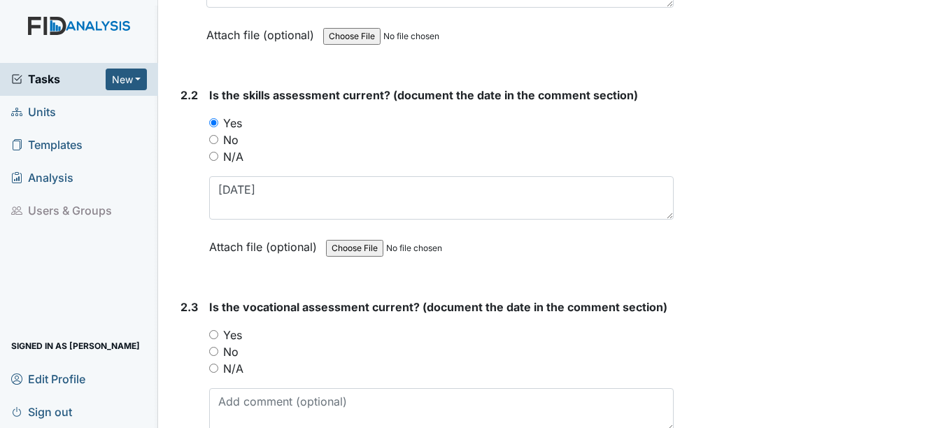
scroll to position [1678, 0]
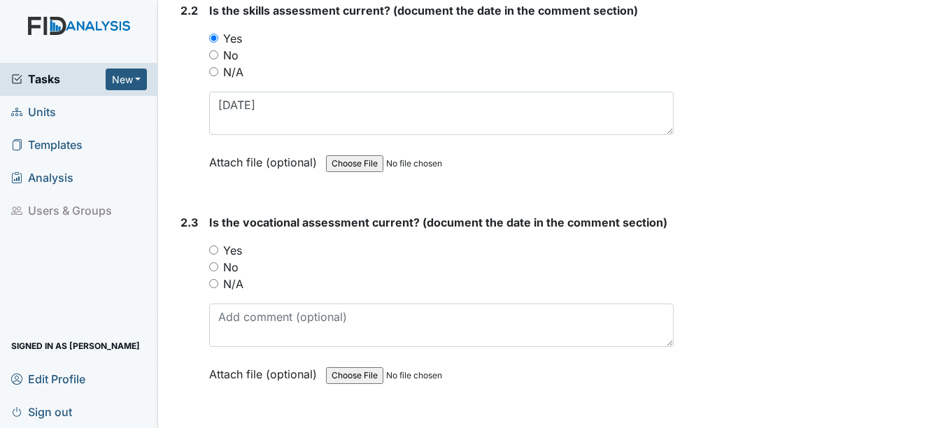
click at [216, 252] on input "Yes" at bounding box center [213, 249] width 9 height 9
radio input "true"
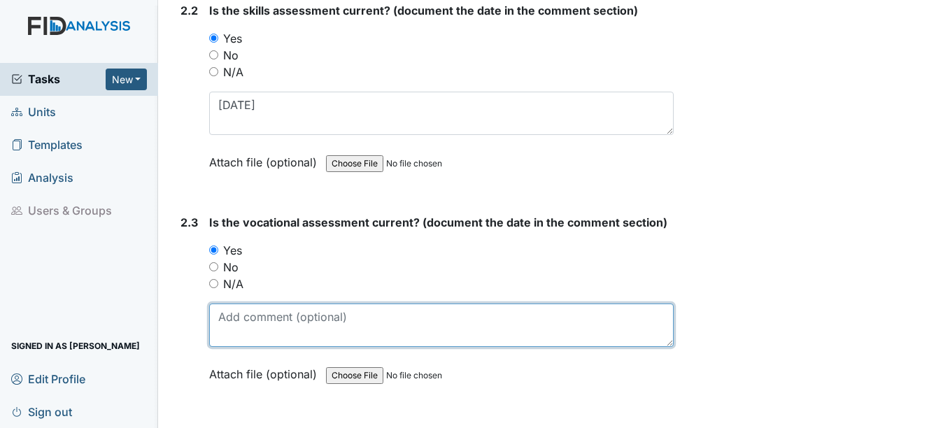
click at [233, 334] on textarea at bounding box center [441, 325] width 464 height 43
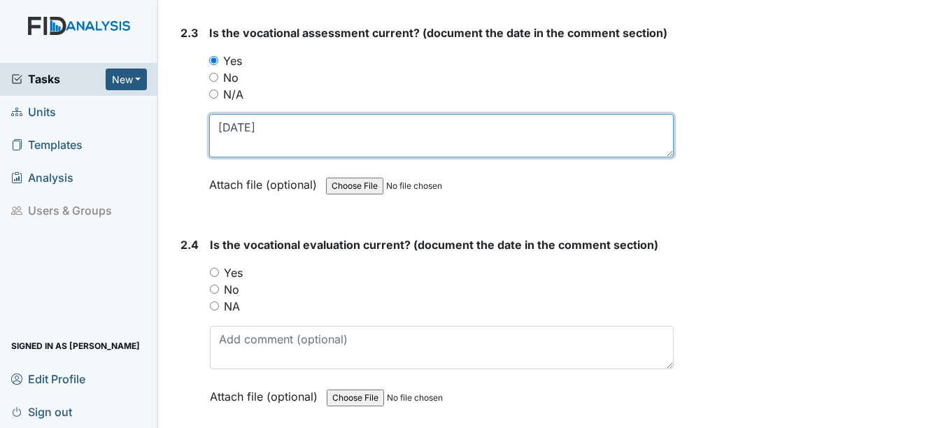
scroll to position [1888, 0]
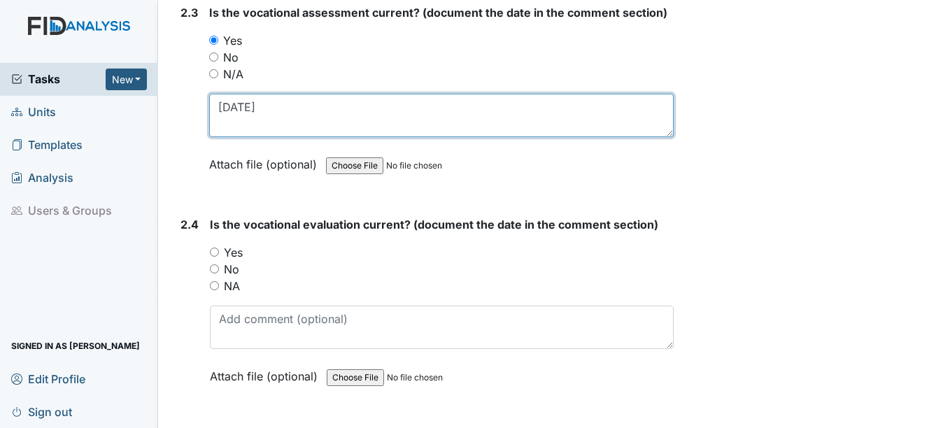
type textarea "4-14-25"
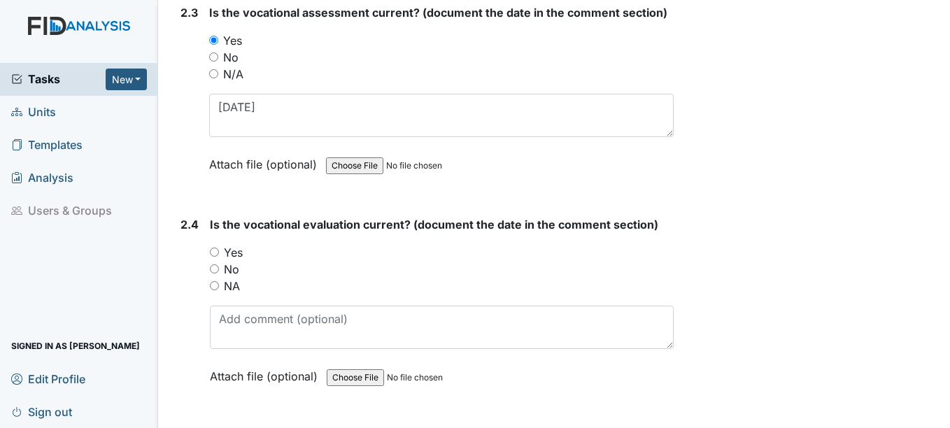
click at [215, 253] on input "Yes" at bounding box center [214, 252] width 9 height 9
radio input "true"
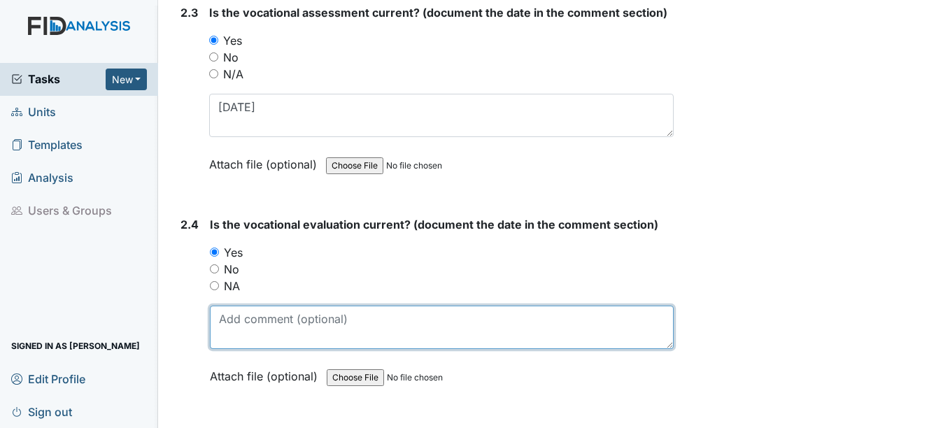
click at [231, 329] on textarea at bounding box center [441, 327] width 463 height 43
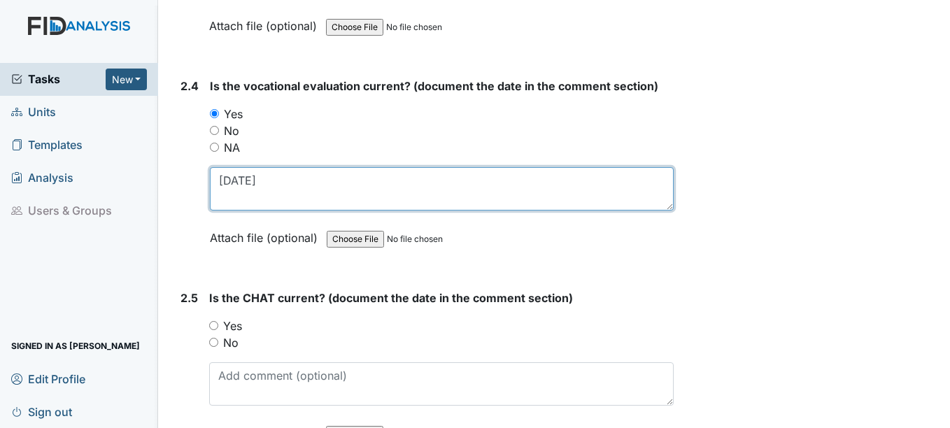
scroll to position [2028, 0]
type textarea "4-14-25"
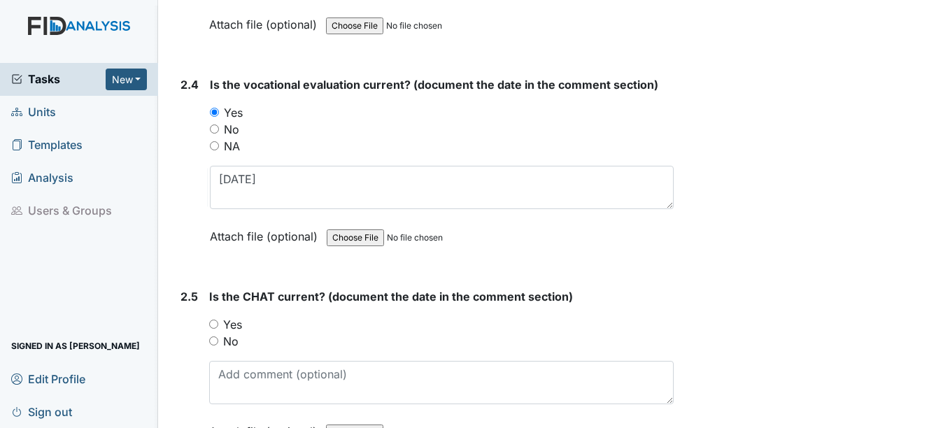
click at [213, 322] on input "Yes" at bounding box center [213, 324] width 9 height 9
radio input "true"
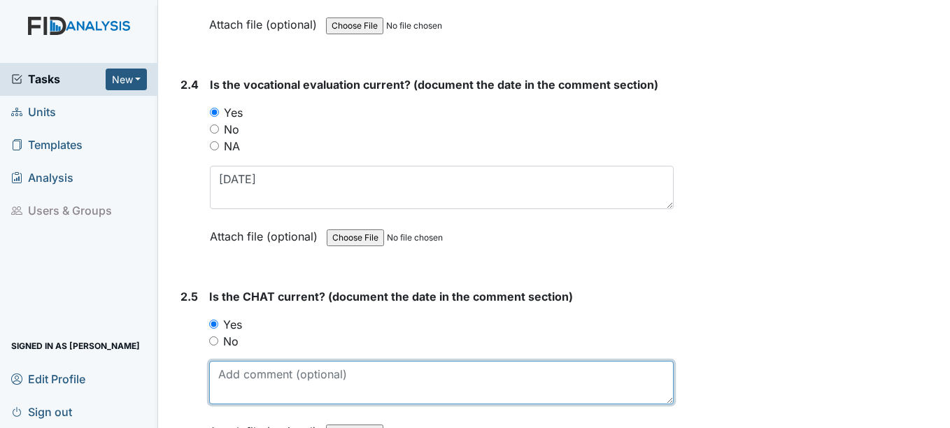
click at [233, 381] on textarea at bounding box center [441, 382] width 464 height 43
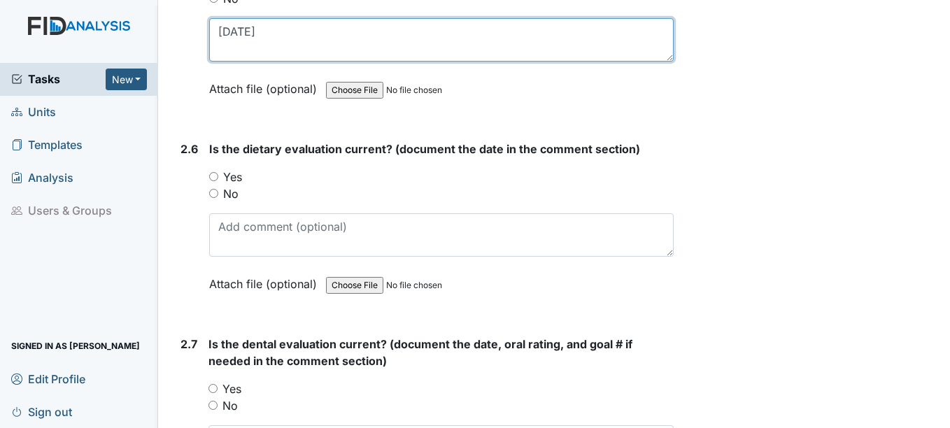
scroll to position [2378, 0]
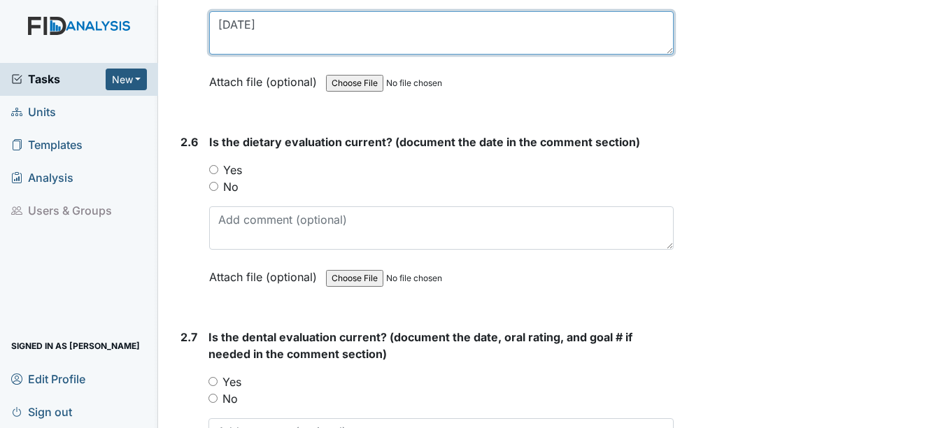
type textarea "4-1-25"
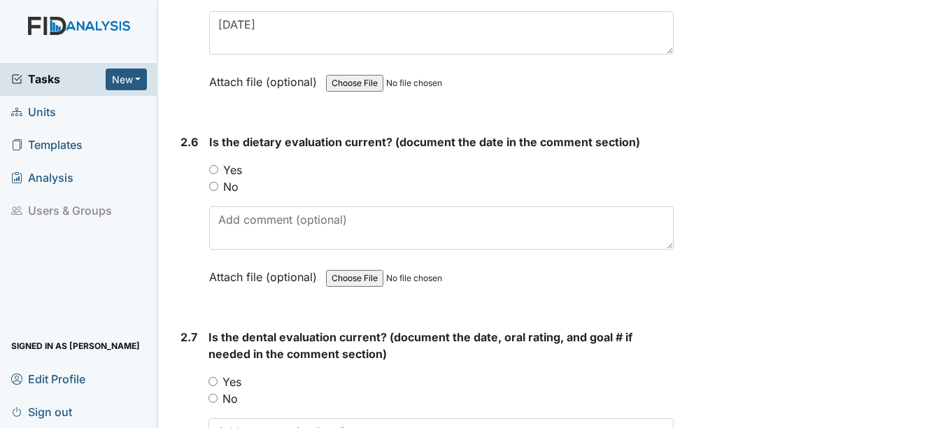
click at [217, 171] on input "Yes" at bounding box center [213, 169] width 9 height 9
radio input "true"
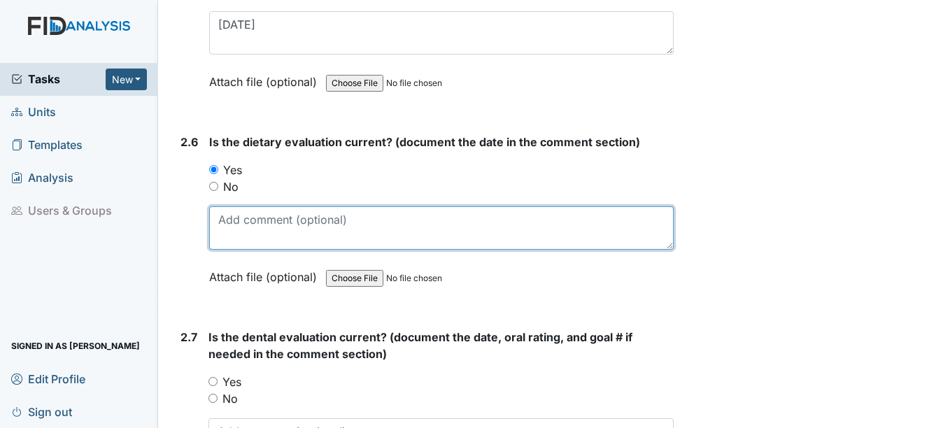
click at [269, 234] on textarea at bounding box center [441, 227] width 464 height 43
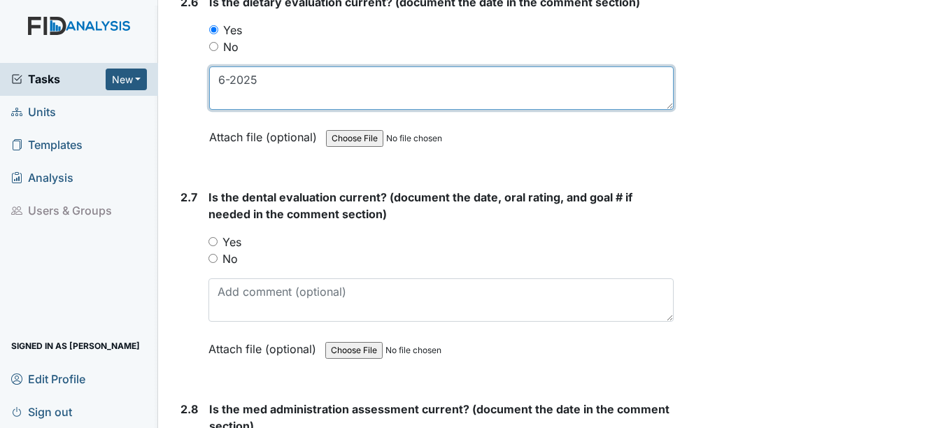
type textarea "6-2025"
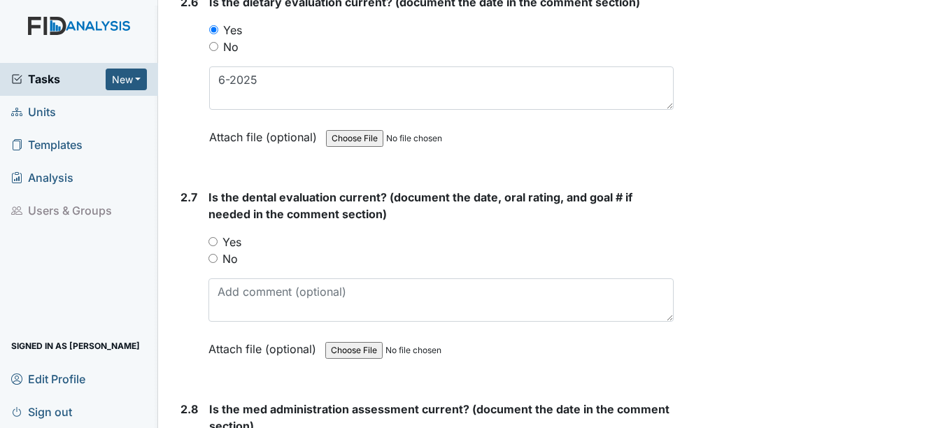
click at [213, 239] on input "Yes" at bounding box center [212, 241] width 9 height 9
radio input "true"
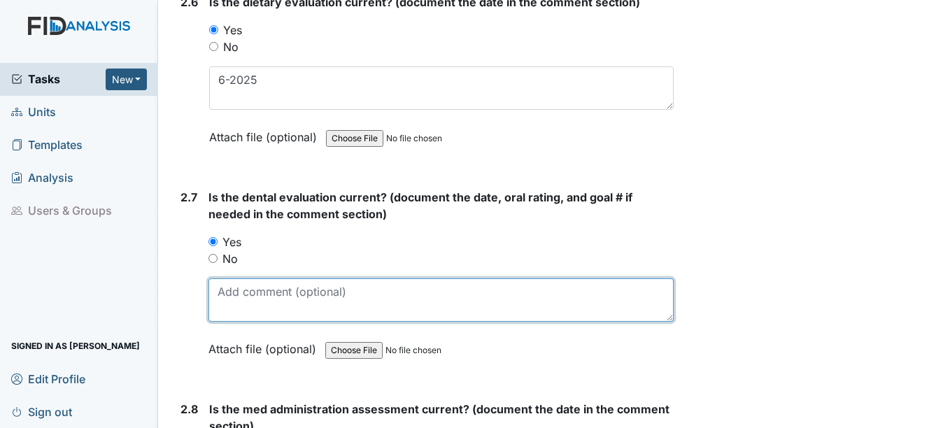
click at [240, 304] on textarea at bounding box center [440, 299] width 464 height 43
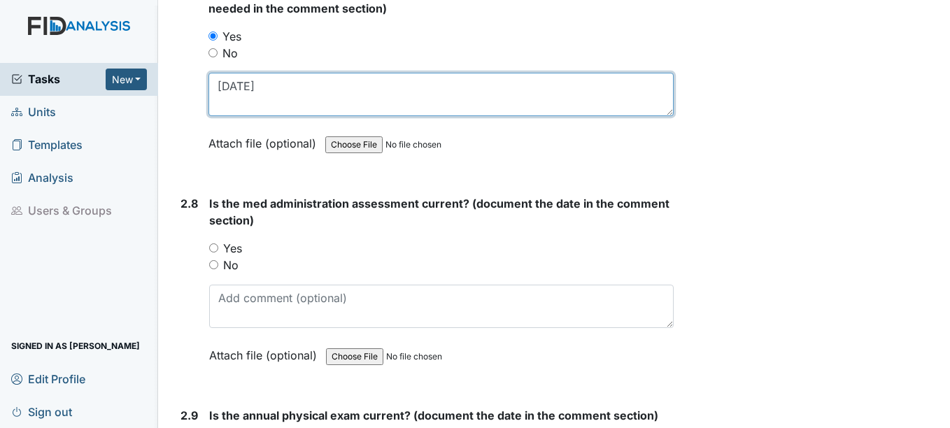
scroll to position [2727, 0]
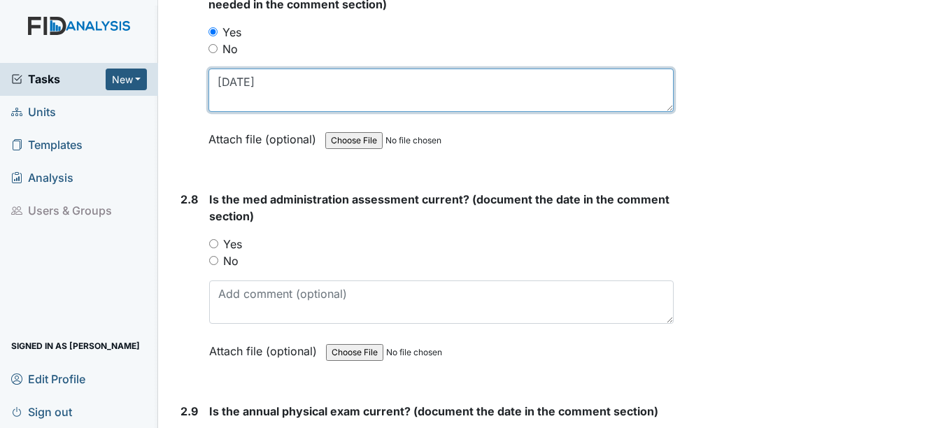
type textarea "4-7-25"
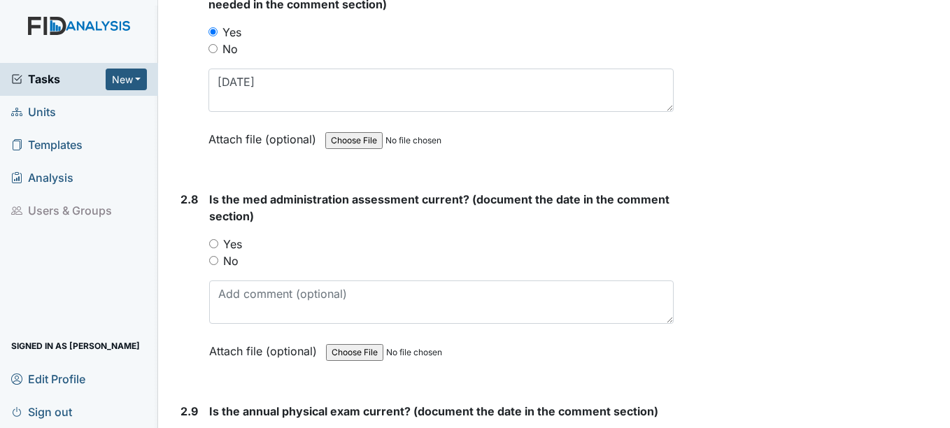
drag, startPoint x: 214, startPoint y: 243, endPoint x: 225, endPoint y: 272, distance: 30.8
click at [214, 243] on input "Yes" at bounding box center [213, 243] width 9 height 9
radio input "true"
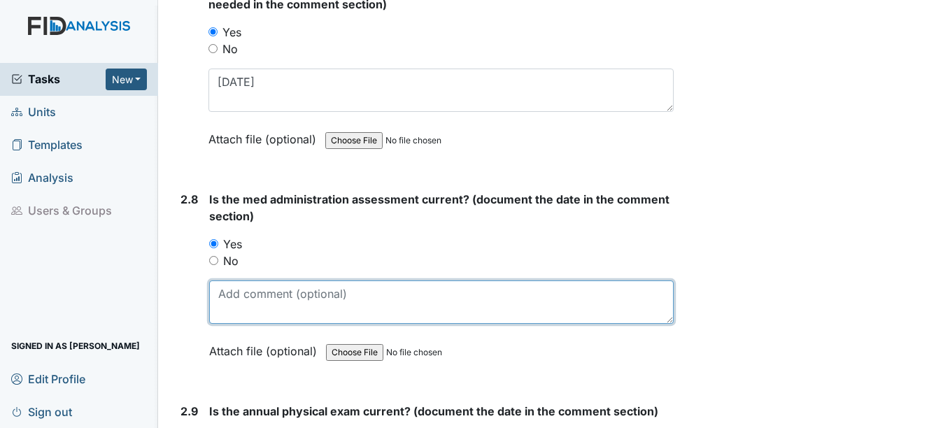
click at [239, 300] on textarea at bounding box center [441, 301] width 464 height 43
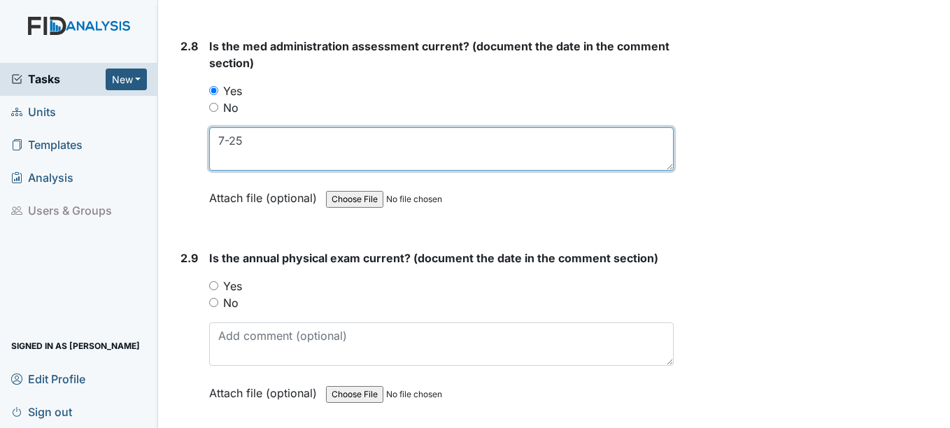
scroll to position [2937, 0]
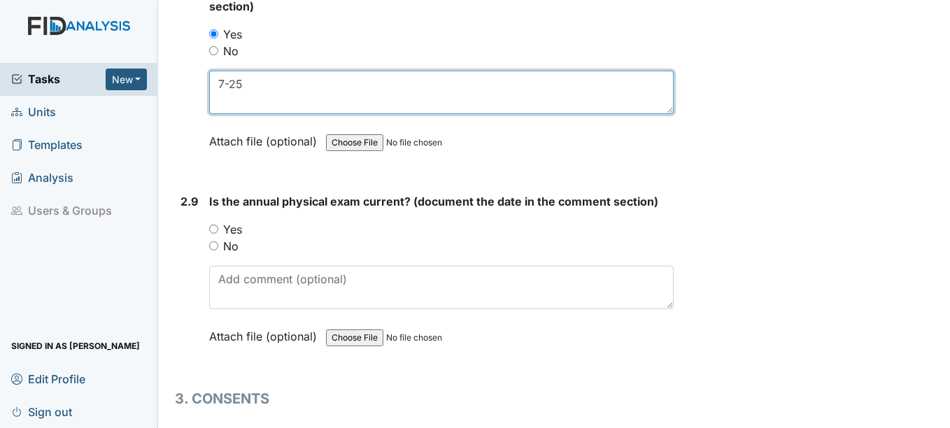
type textarea "7-25"
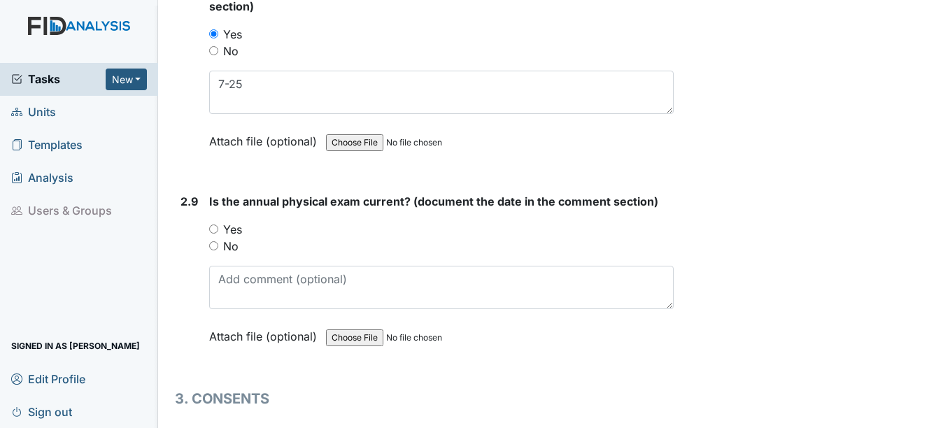
click at [216, 228] on input "Yes" at bounding box center [213, 228] width 9 height 9
radio input "true"
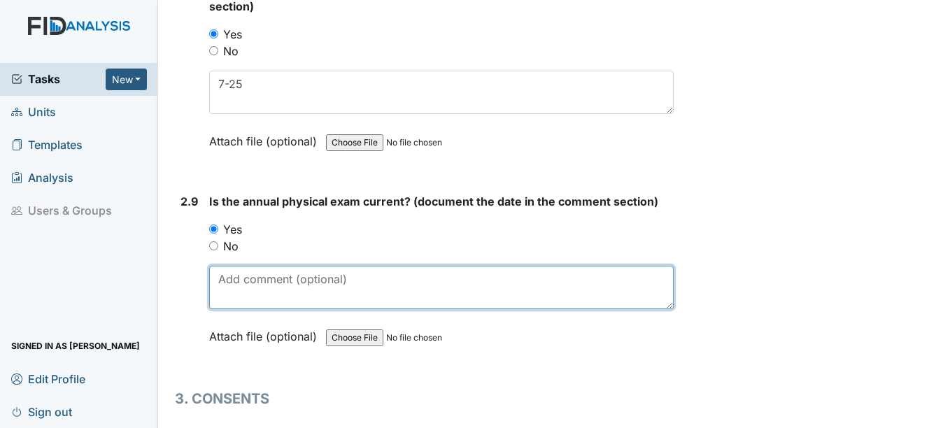
click at [255, 293] on textarea at bounding box center [441, 287] width 464 height 43
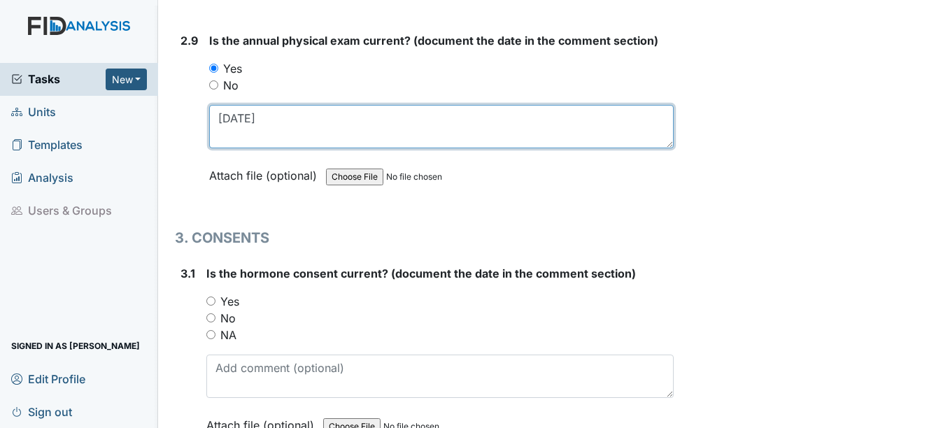
scroll to position [3147, 0]
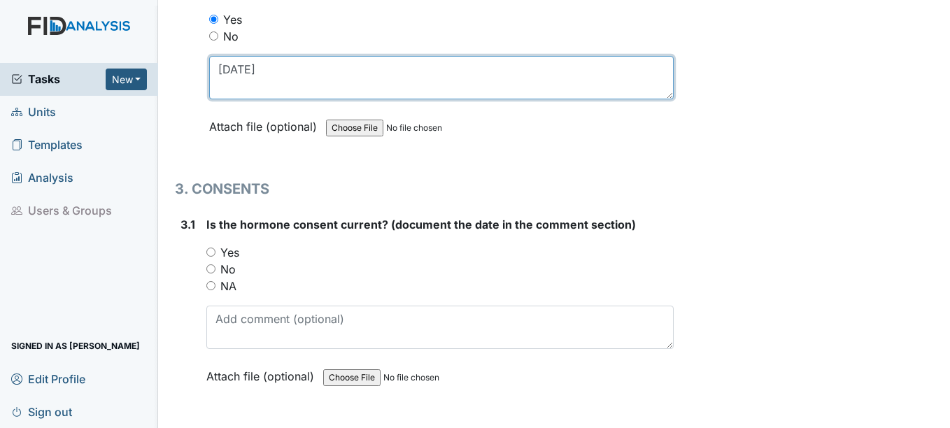
type textarea "2-6-25"
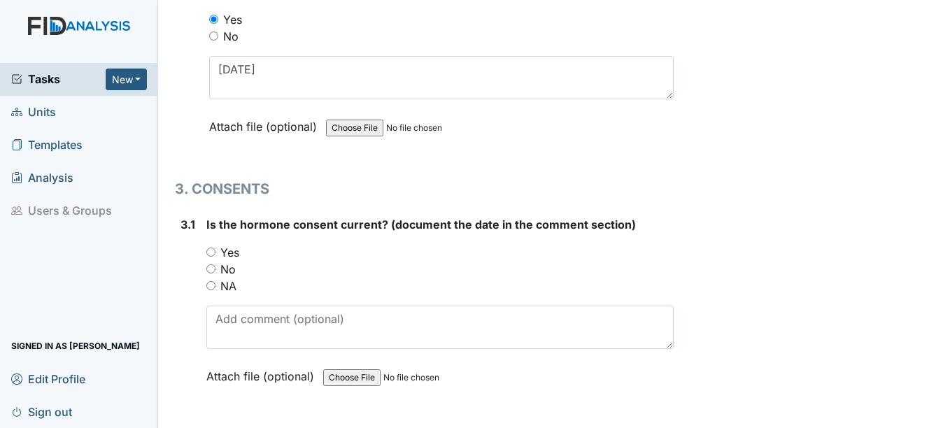
click at [211, 286] on input "NA" at bounding box center [210, 285] width 9 height 9
radio input "true"
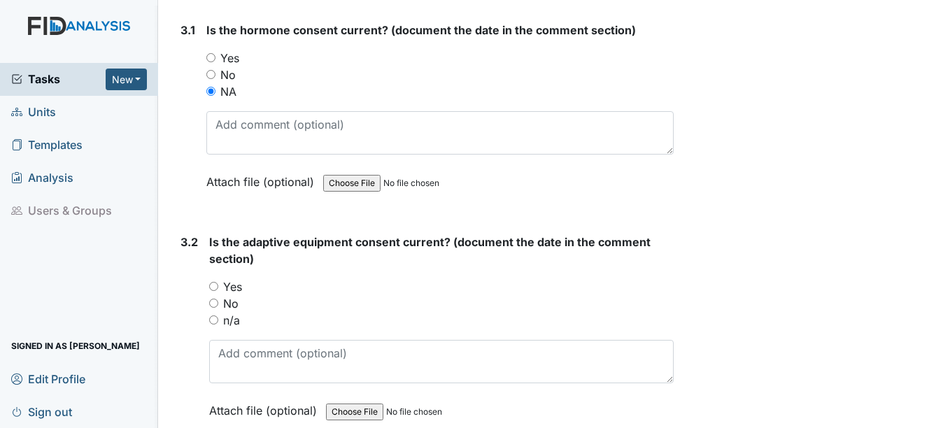
scroll to position [3357, 0]
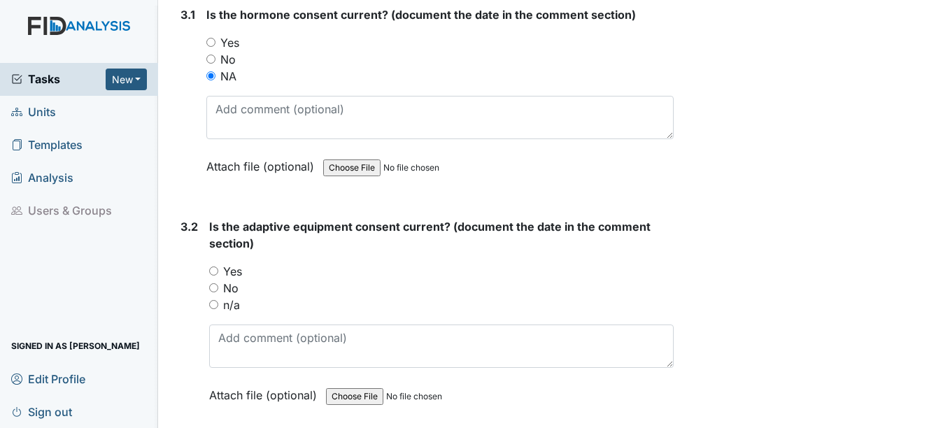
click at [212, 305] on input "n/a" at bounding box center [213, 304] width 9 height 9
radio input "true"
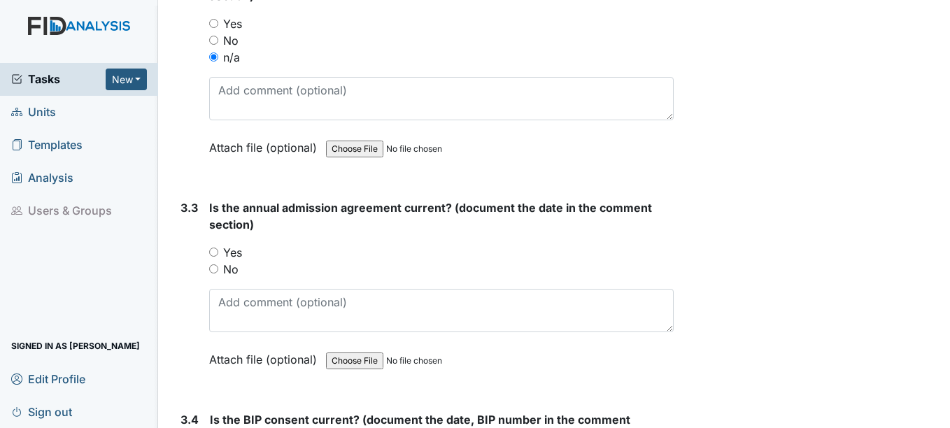
scroll to position [3637, 0]
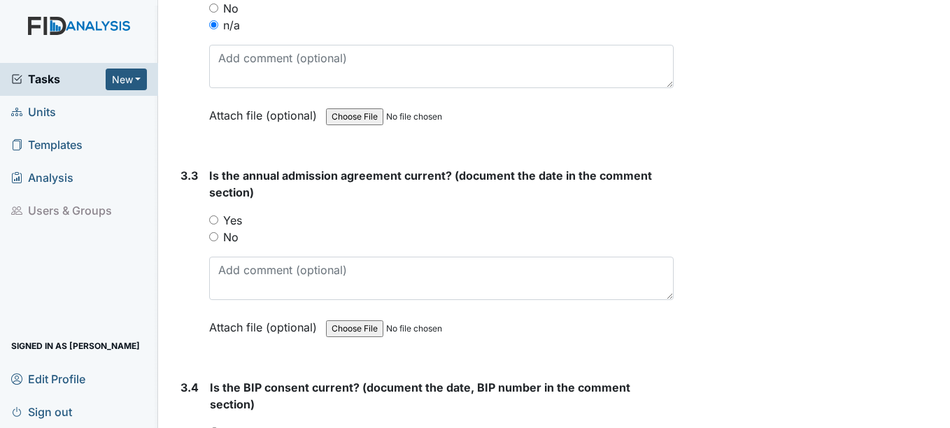
click at [214, 220] on input "Yes" at bounding box center [213, 219] width 9 height 9
radio input "true"
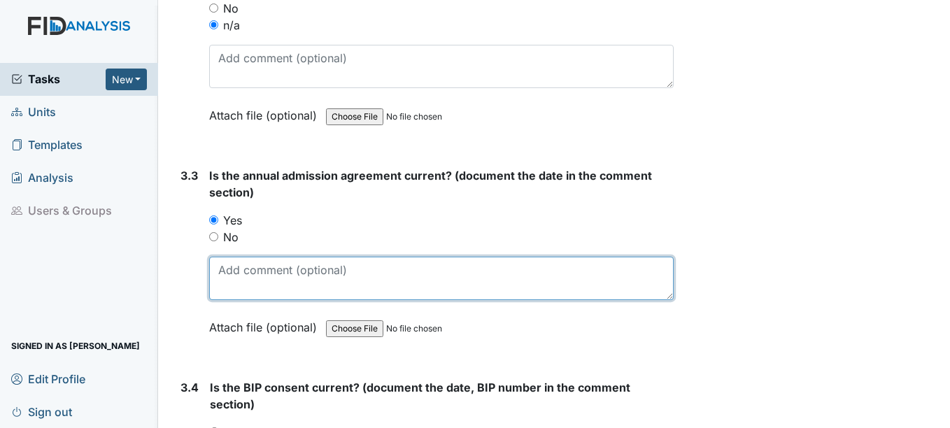
click at [238, 277] on textarea at bounding box center [441, 278] width 464 height 43
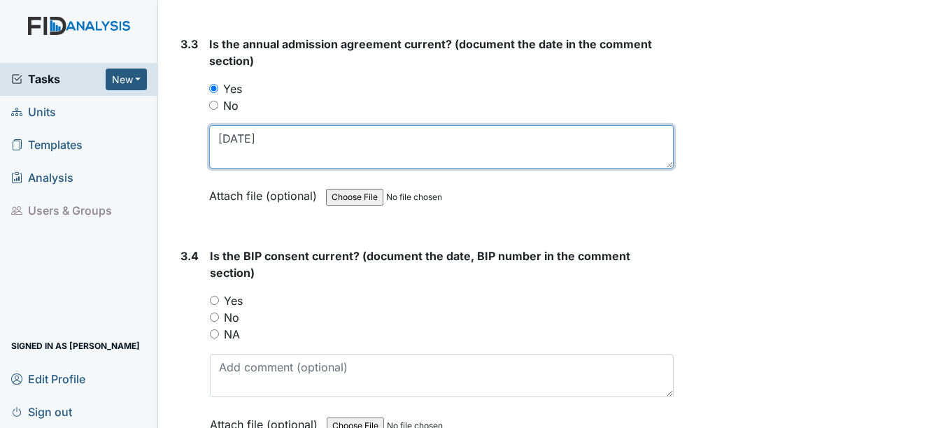
scroll to position [3776, 0]
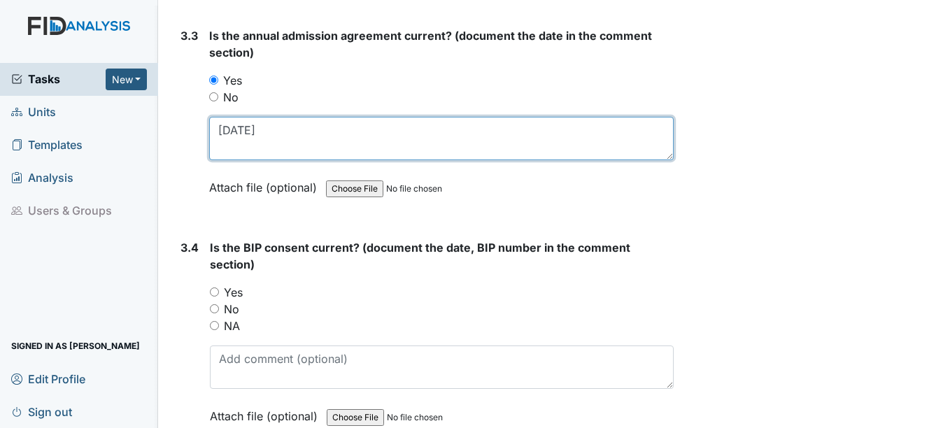
type textarea "7-26-25"
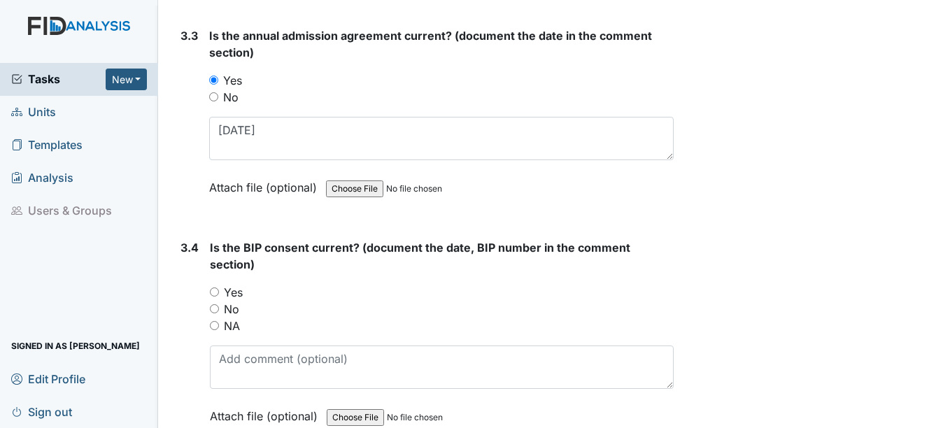
click at [217, 325] on input "NA" at bounding box center [214, 325] width 9 height 9
radio input "true"
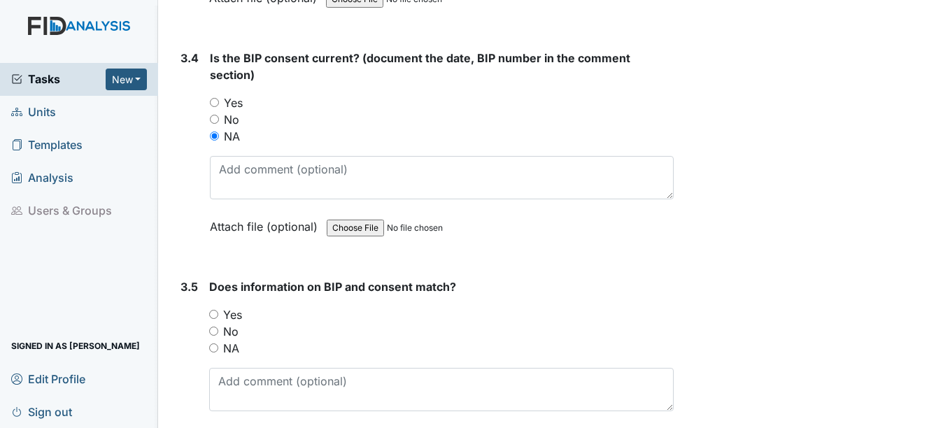
scroll to position [3986, 0]
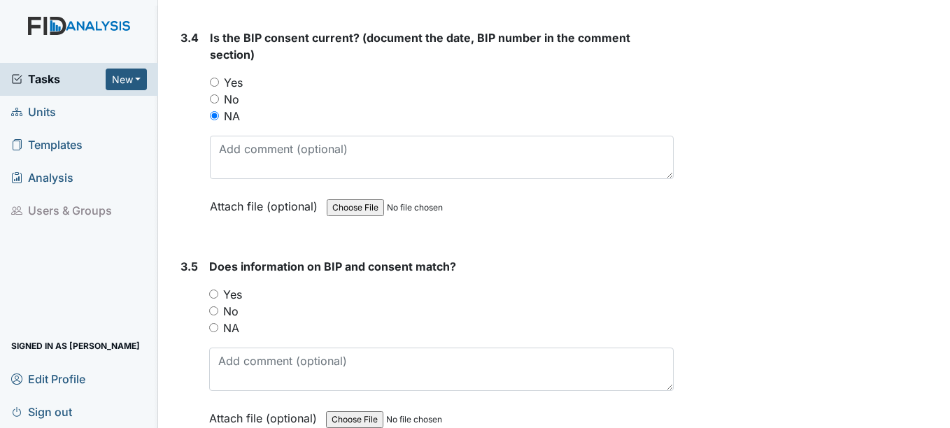
click at [215, 326] on input "NA" at bounding box center [213, 327] width 9 height 9
radio input "true"
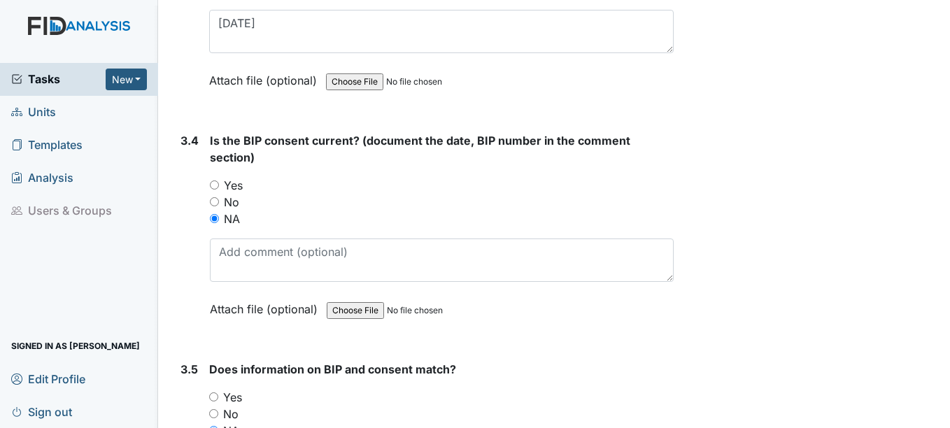
scroll to position [4066, 0]
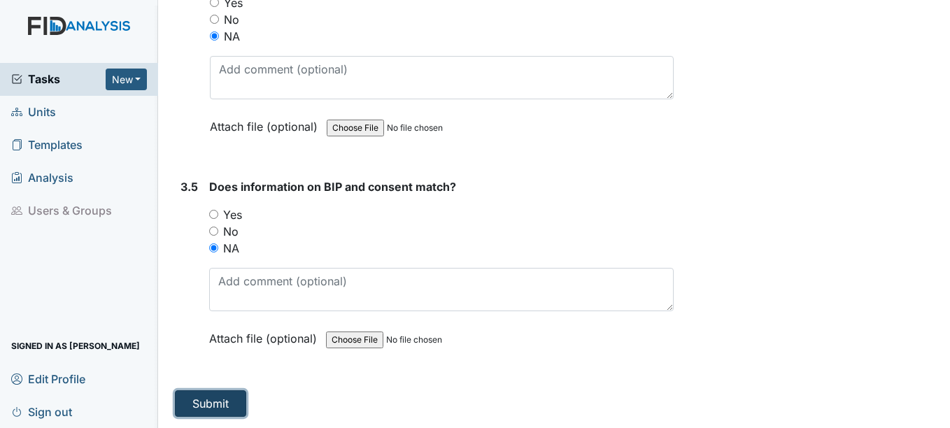
click at [221, 401] on button "Submit" at bounding box center [210, 403] width 71 height 27
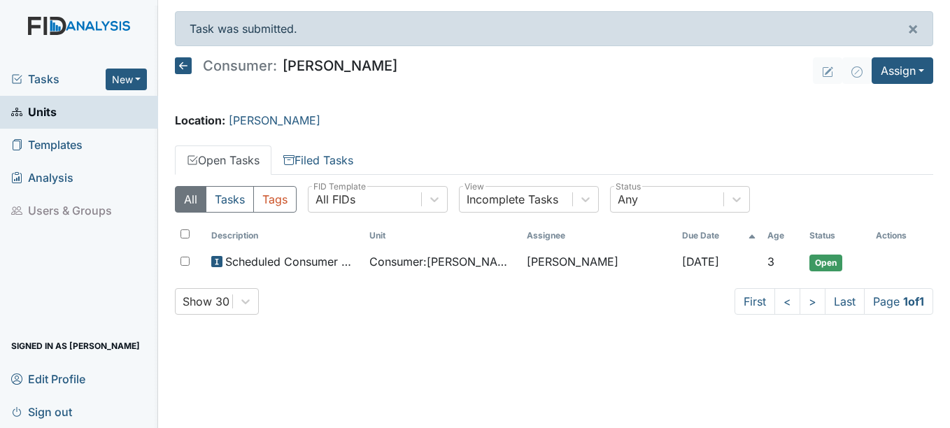
click at [45, 109] on span "Units" at bounding box center [33, 112] width 45 height 22
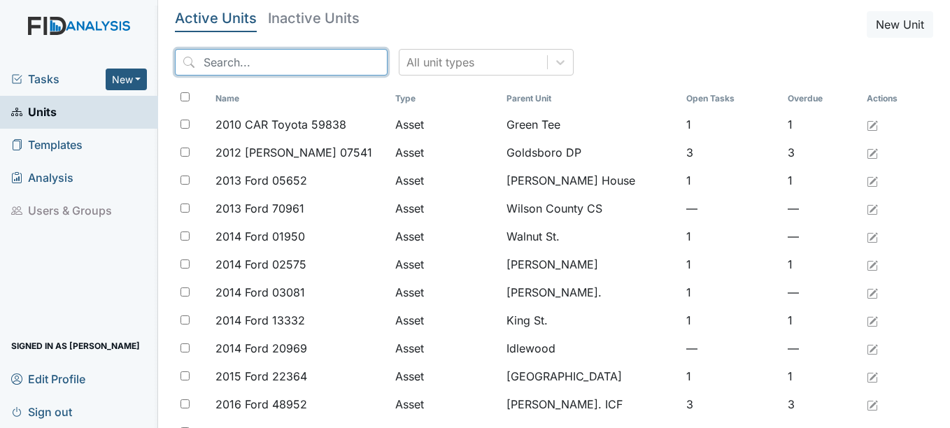
click at [293, 55] on input "search" at bounding box center [281, 62] width 213 height 27
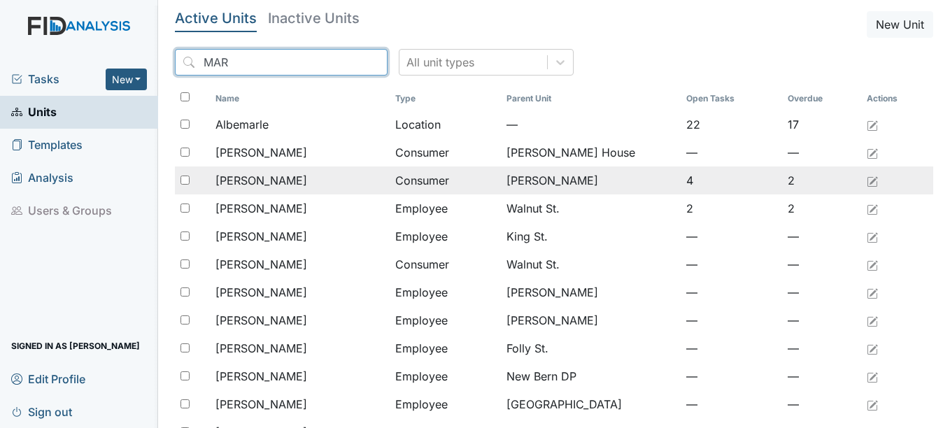
type input "MAR"
click at [274, 175] on span "[PERSON_NAME]" at bounding box center [261, 180] width 92 height 17
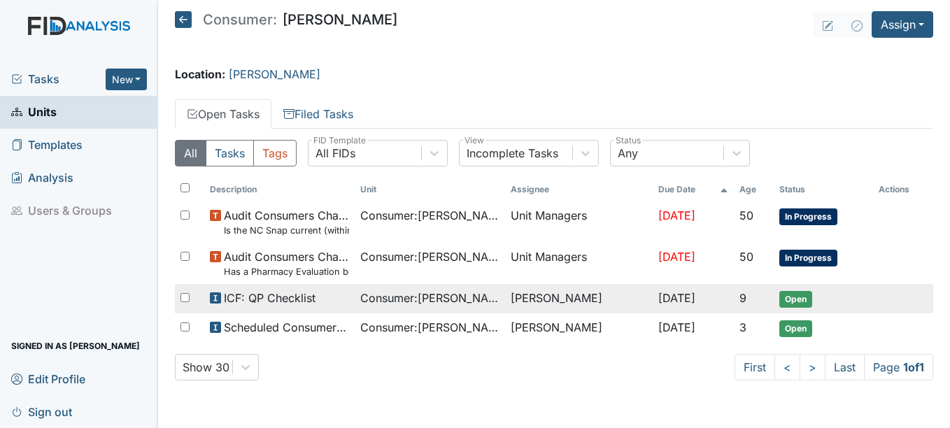
click at [799, 297] on span "Open" at bounding box center [795, 299] width 33 height 17
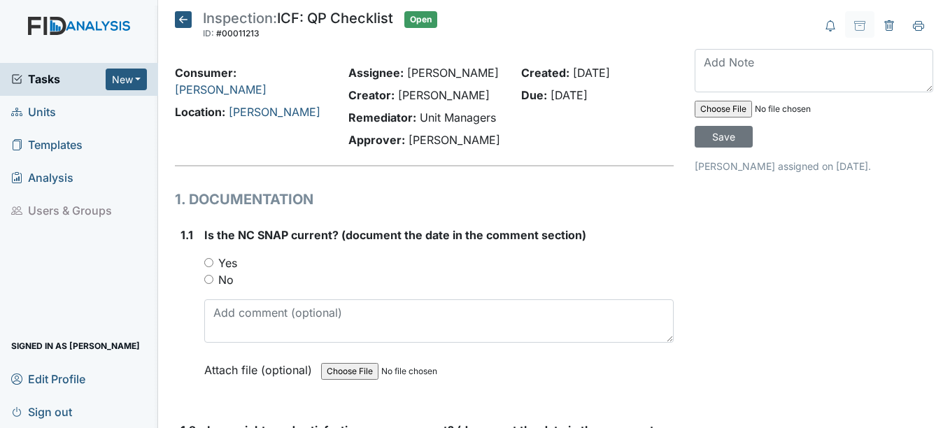
click at [52, 112] on span "Units" at bounding box center [33, 112] width 45 height 22
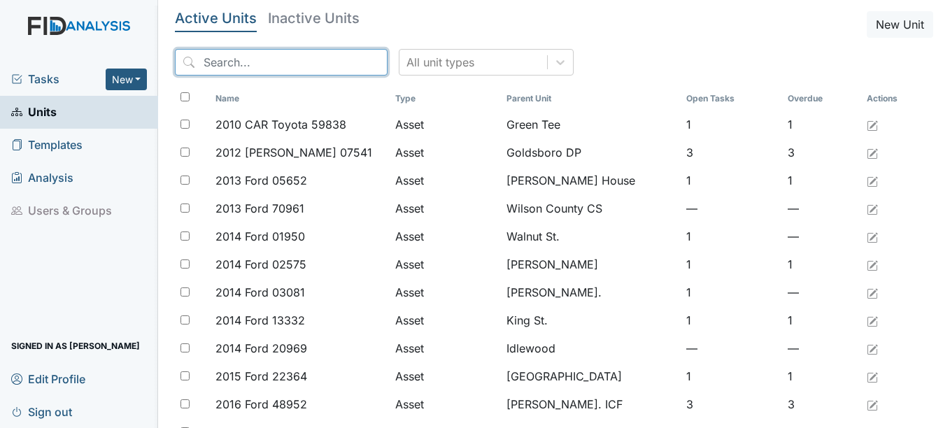
click at [238, 64] on input "search" at bounding box center [281, 62] width 213 height 27
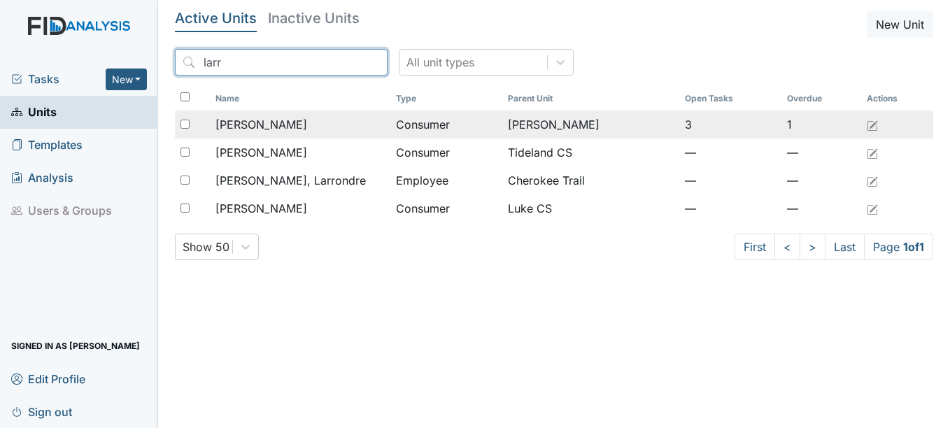
type input "larr"
click at [259, 120] on span "[PERSON_NAME]" at bounding box center [261, 124] width 92 height 17
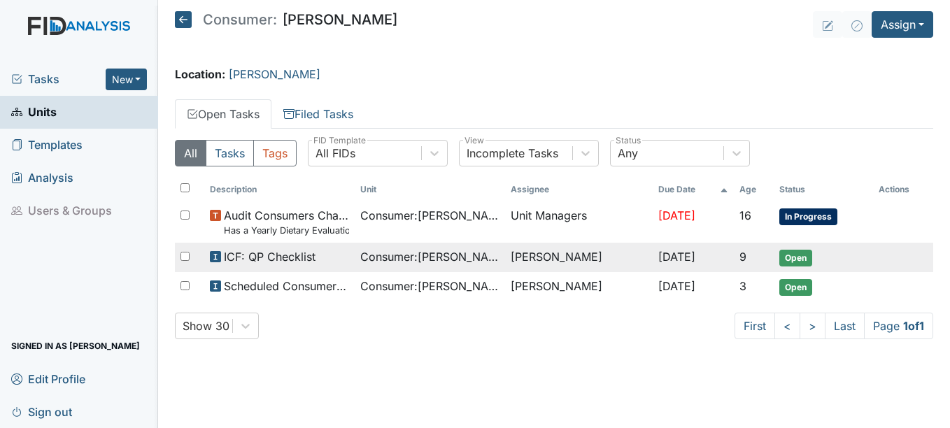
click at [280, 256] on span "ICF: QP Checklist" at bounding box center [270, 256] width 92 height 17
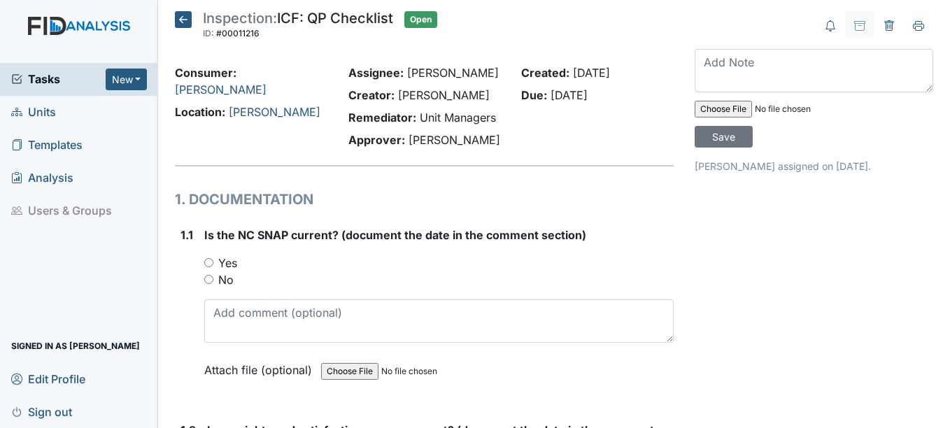
click at [49, 110] on span "Units" at bounding box center [33, 112] width 45 height 22
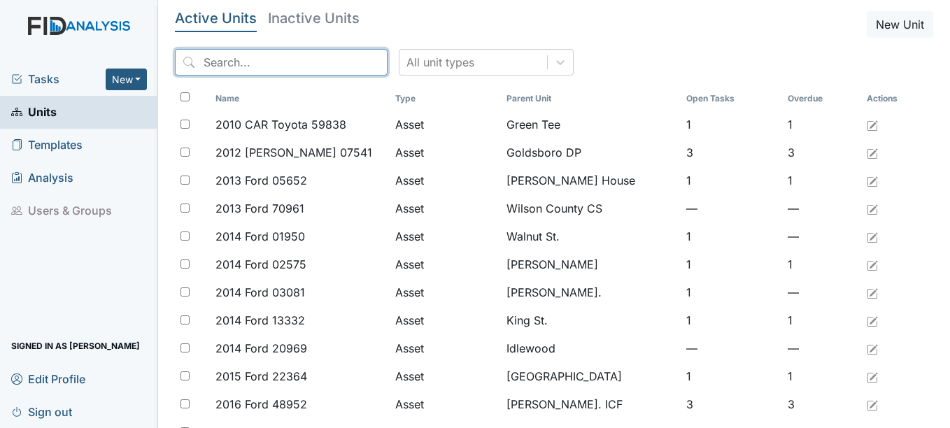
click at [227, 64] on input "search" at bounding box center [281, 62] width 213 height 27
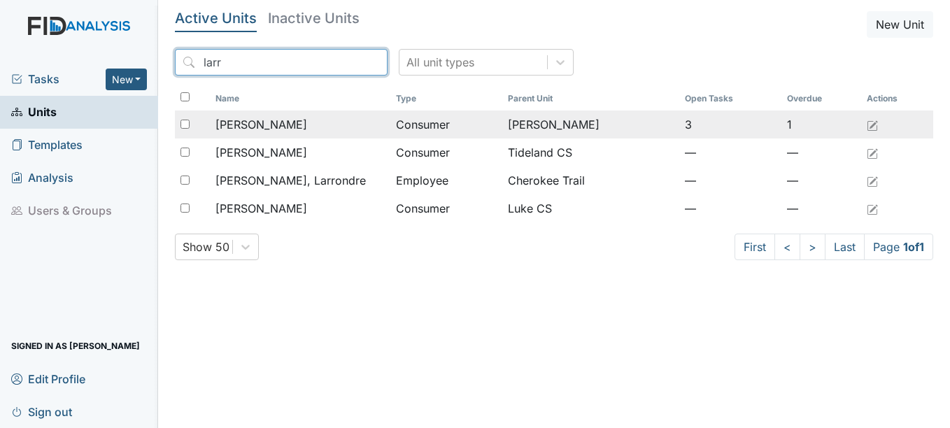
type input "larr"
click at [264, 121] on span "[PERSON_NAME]" at bounding box center [261, 124] width 92 height 17
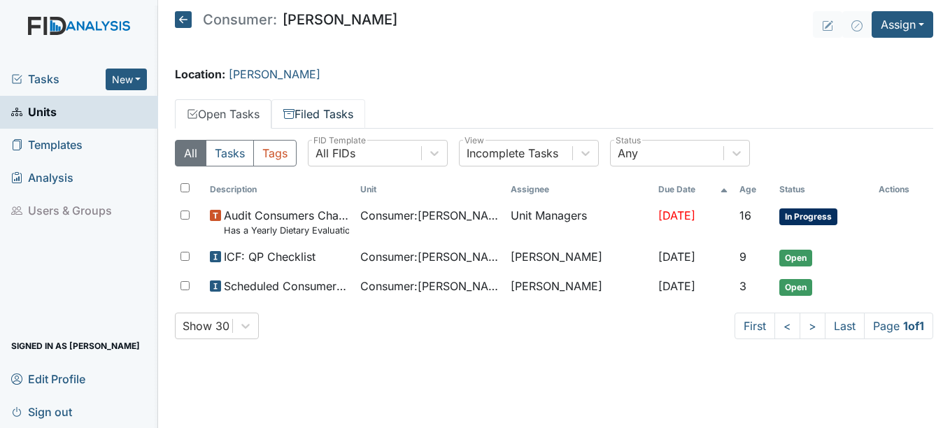
click at [344, 113] on link "Filed Tasks" at bounding box center [318, 113] width 94 height 29
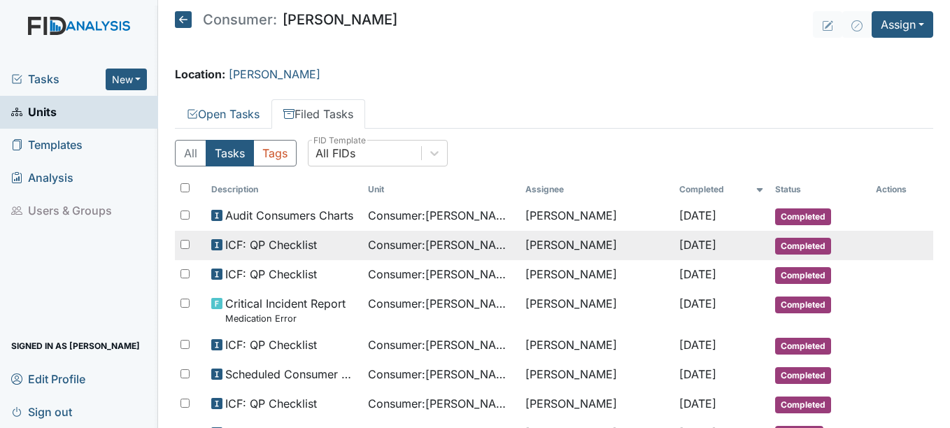
click at [802, 243] on span "Completed" at bounding box center [803, 246] width 56 height 17
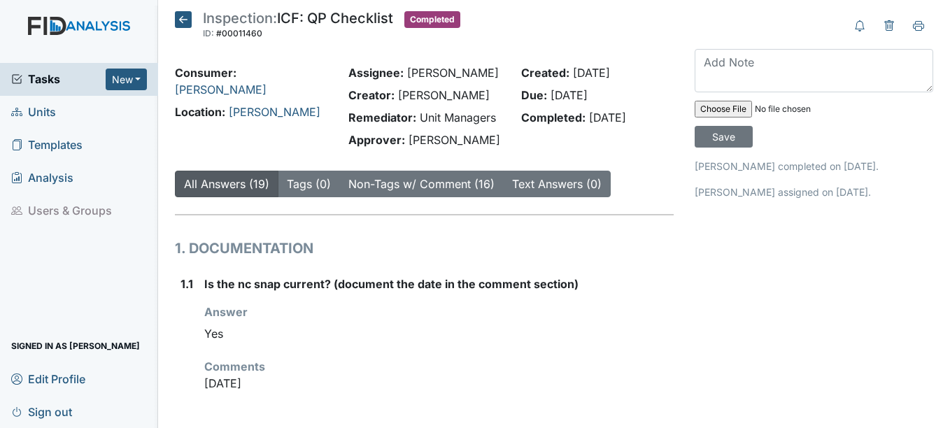
click at [41, 110] on span "Units" at bounding box center [33, 112] width 45 height 22
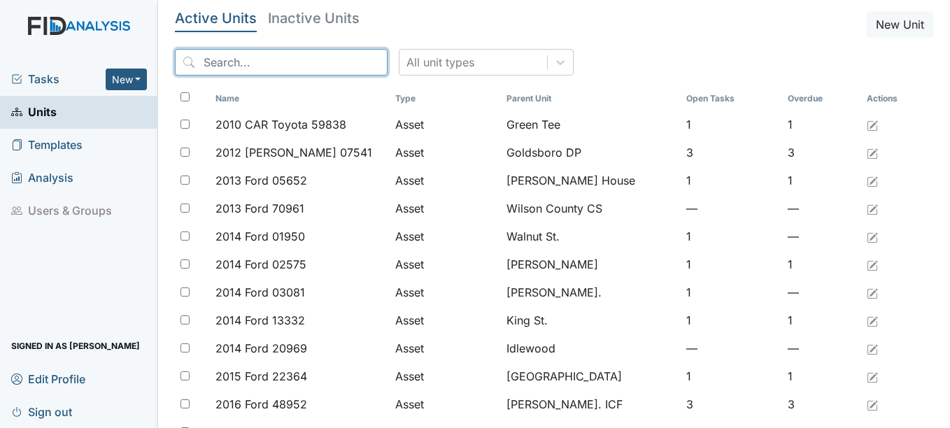
click at [256, 63] on input "search" at bounding box center [281, 62] width 213 height 27
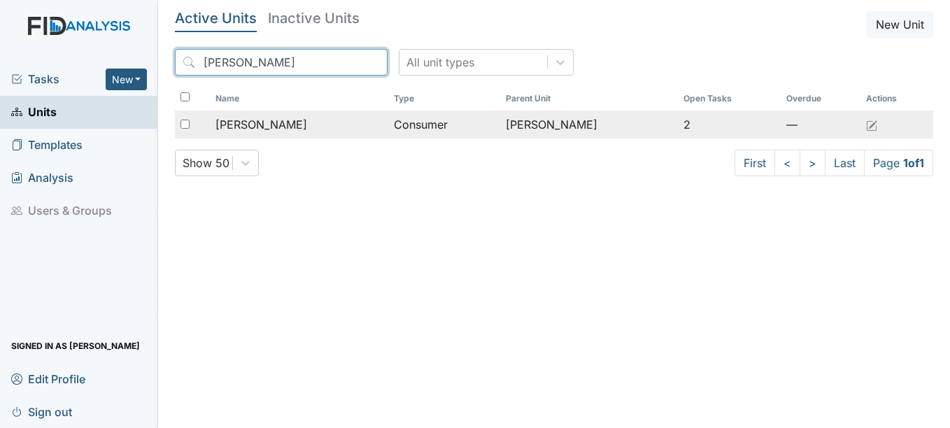
type input "[PERSON_NAME]"
click at [271, 123] on span "[PERSON_NAME]" at bounding box center [261, 124] width 92 height 17
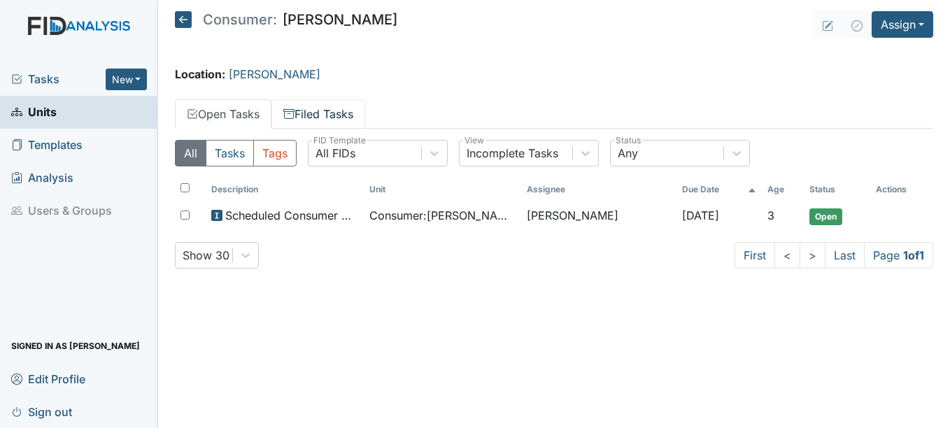
click at [359, 114] on link "Filed Tasks" at bounding box center [318, 113] width 94 height 29
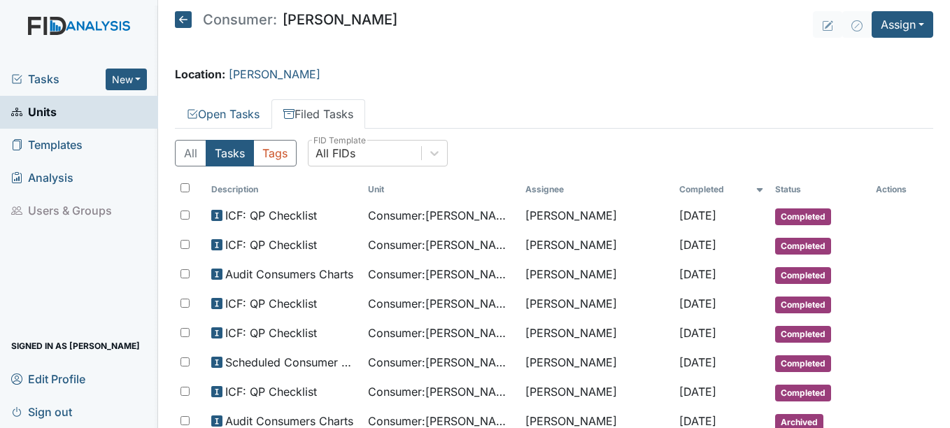
click at [50, 108] on span "Units" at bounding box center [33, 112] width 45 height 22
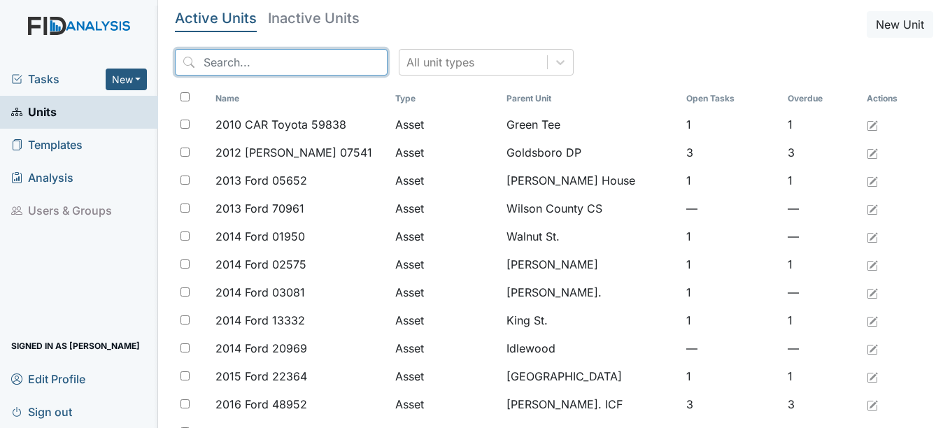
click at [245, 60] on input "search" at bounding box center [281, 62] width 213 height 27
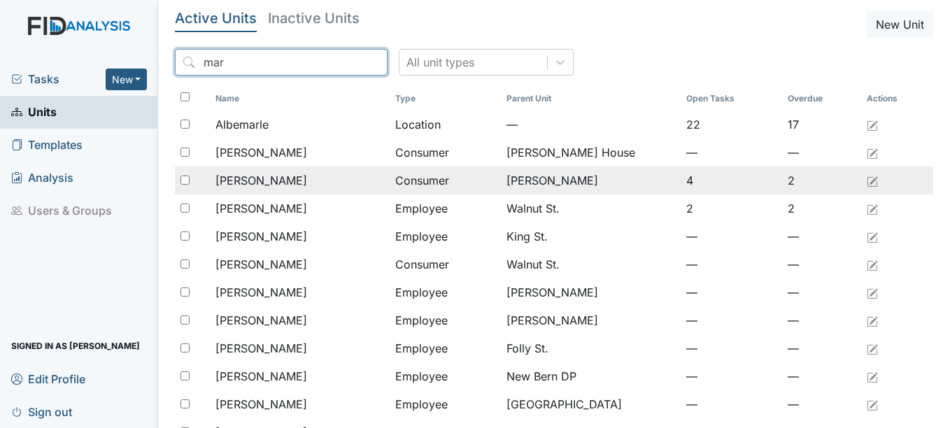
type input "mar"
click at [281, 178] on span "[PERSON_NAME]" at bounding box center [261, 180] width 92 height 17
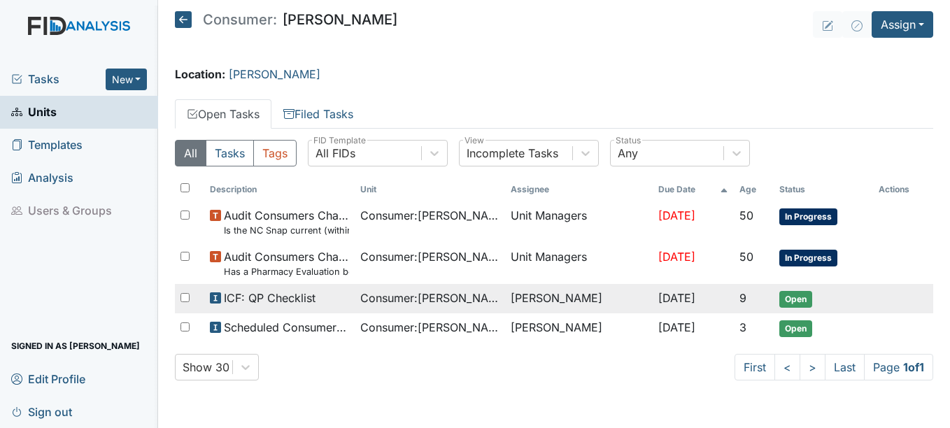
click at [795, 294] on span "Open" at bounding box center [795, 299] width 33 height 17
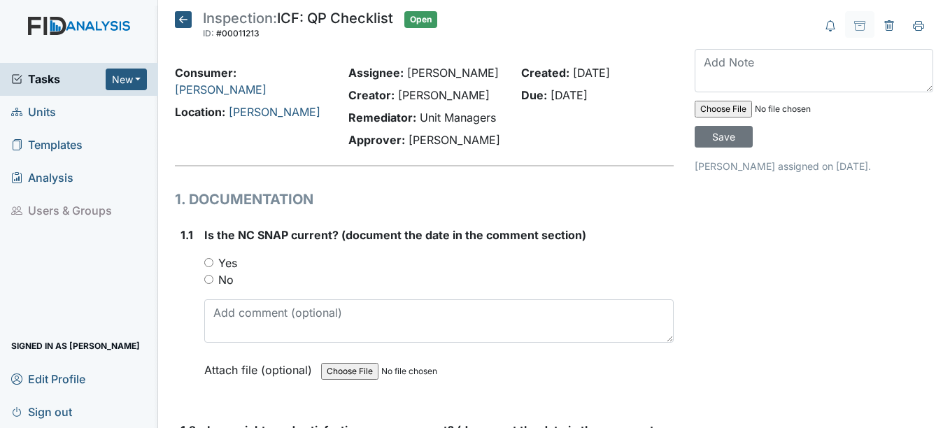
click at [205, 260] on input "Yes" at bounding box center [208, 262] width 9 height 9
radio input "true"
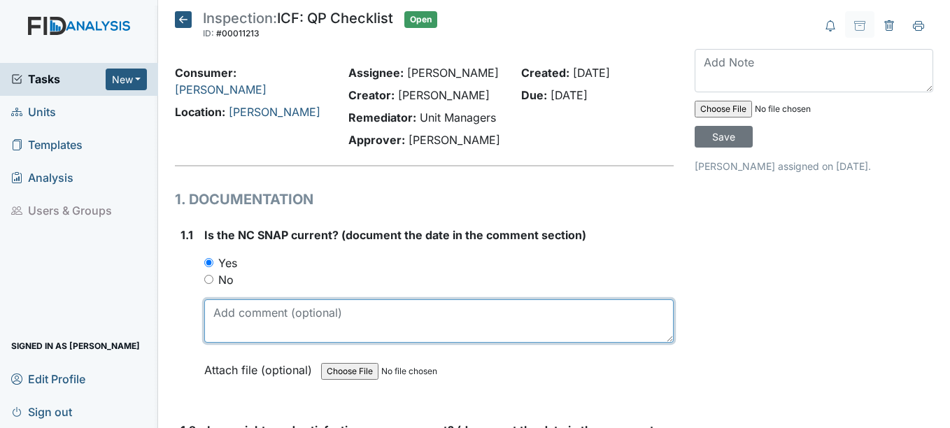
click at [236, 324] on textarea at bounding box center [438, 320] width 469 height 43
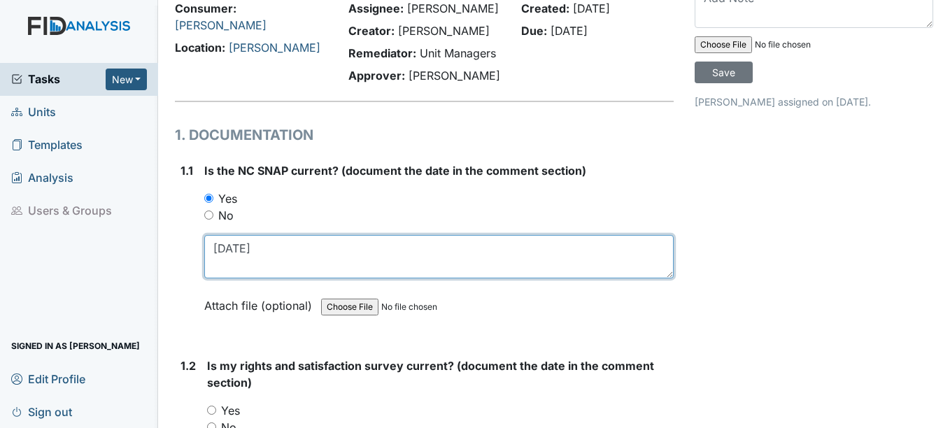
scroll to position [140, 0]
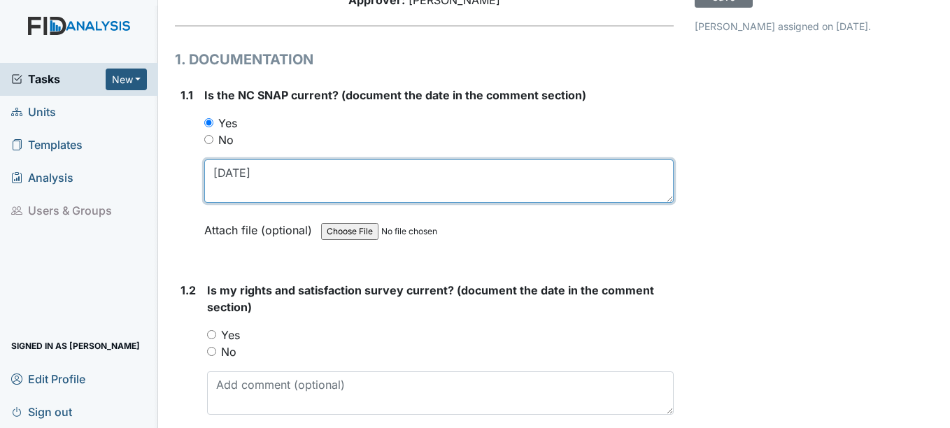
type textarea "[DATE]"
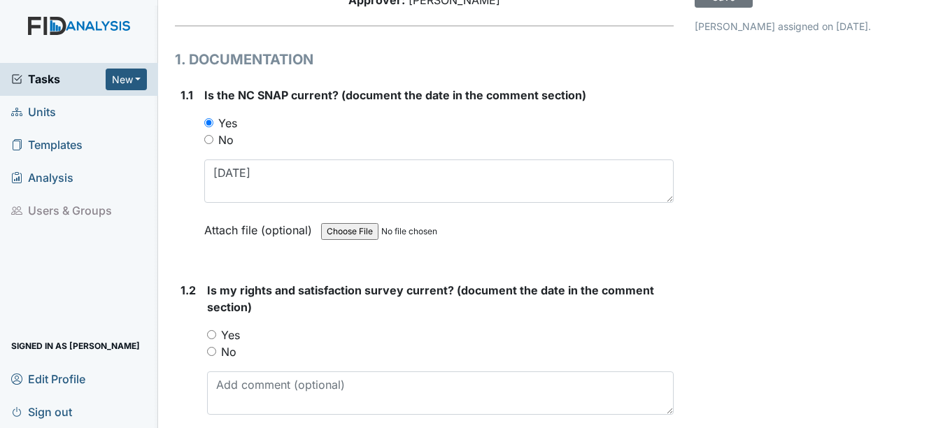
drag, startPoint x: 212, startPoint y: 336, endPoint x: 217, endPoint y: 356, distance: 21.0
click at [212, 336] on input "Yes" at bounding box center [211, 334] width 9 height 9
radio input "true"
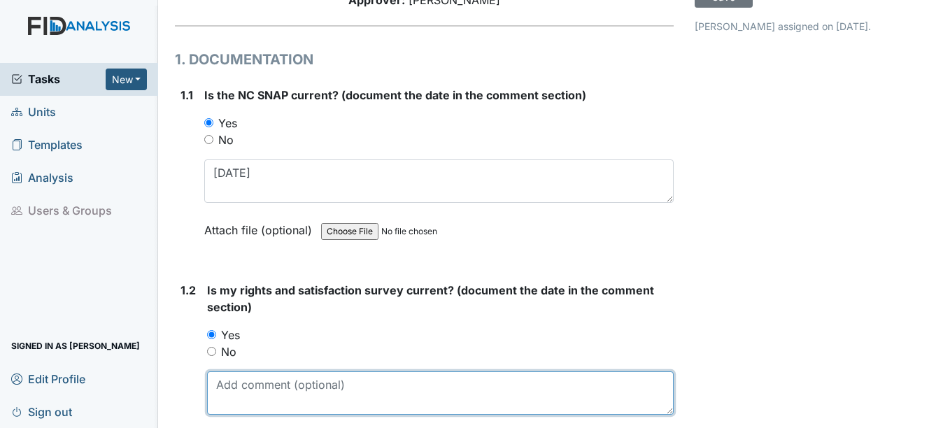
click at [228, 396] on textarea at bounding box center [440, 392] width 466 height 43
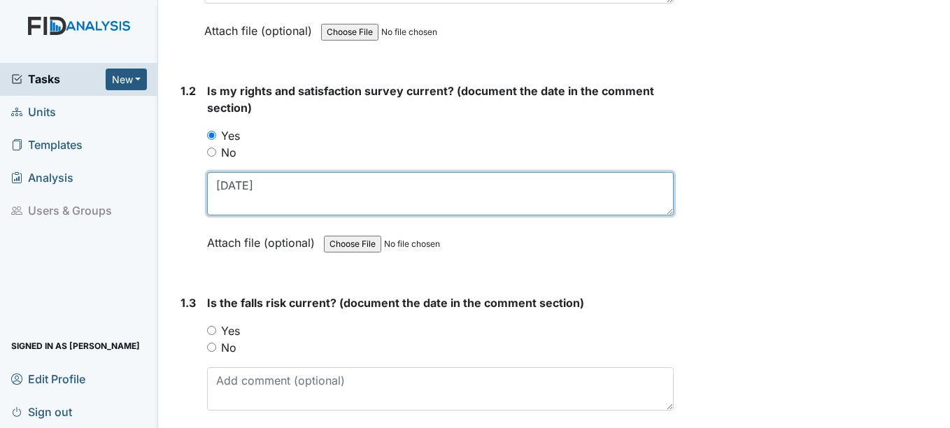
scroll to position [420, 0]
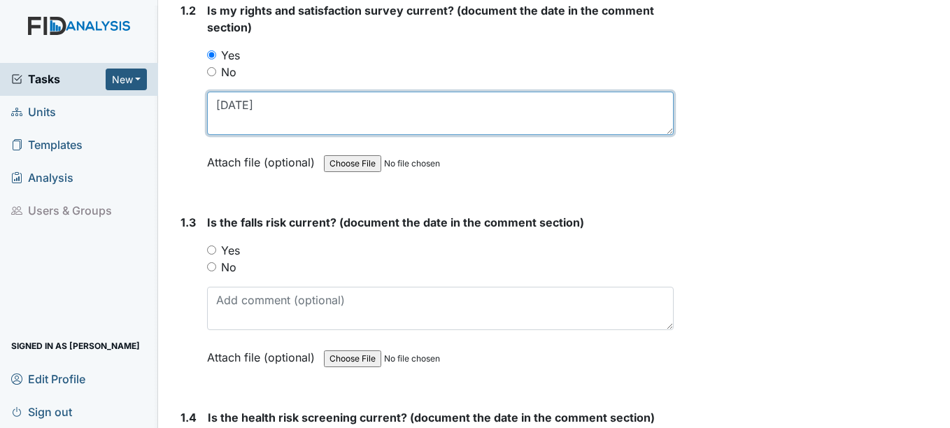
type textarea "[DATE]"
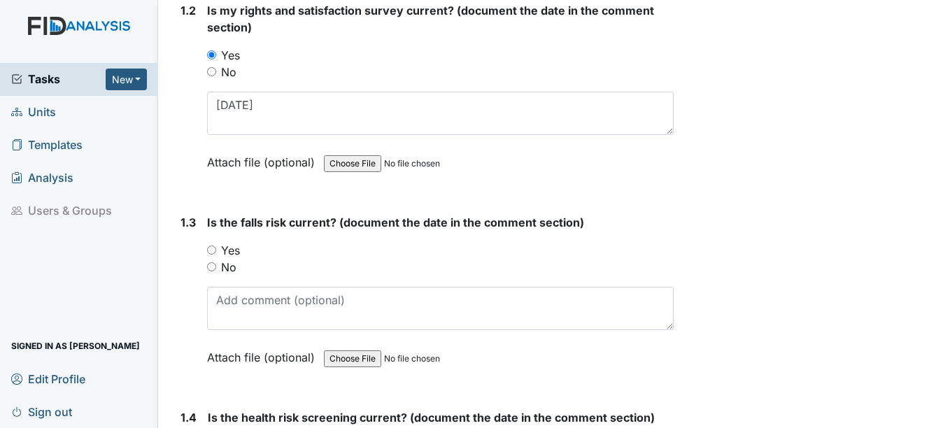
click at [211, 249] on input "Yes" at bounding box center [211, 249] width 9 height 9
radio input "true"
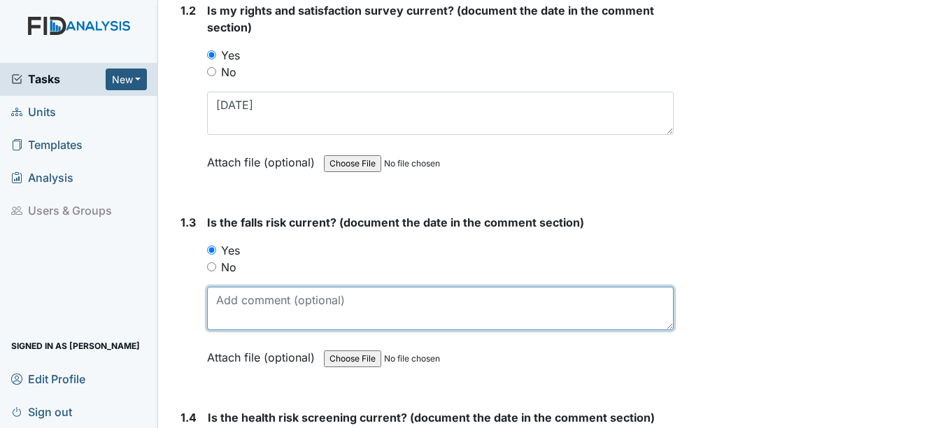
click at [240, 313] on textarea at bounding box center [440, 308] width 466 height 43
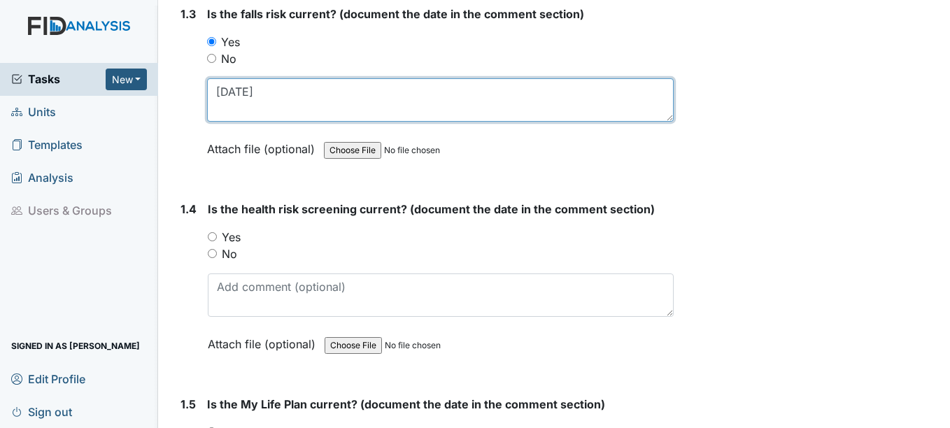
scroll to position [629, 0]
type textarea "[DATE]"
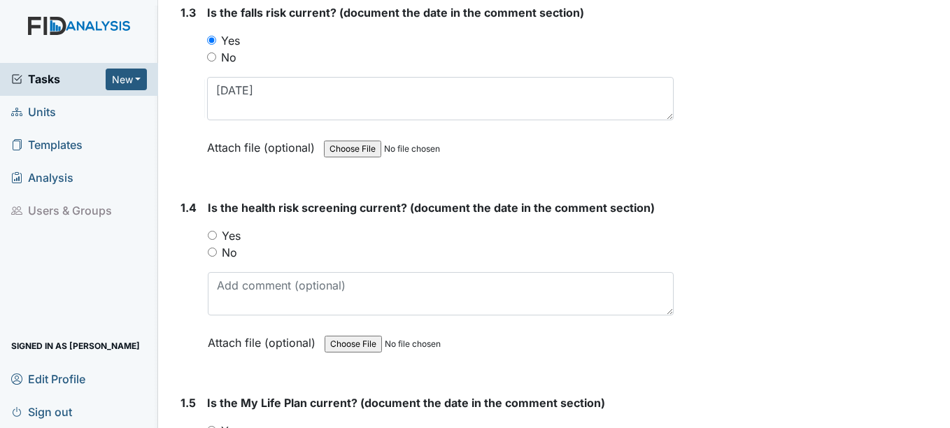
click at [213, 237] on input "Yes" at bounding box center [212, 235] width 9 height 9
radio input "true"
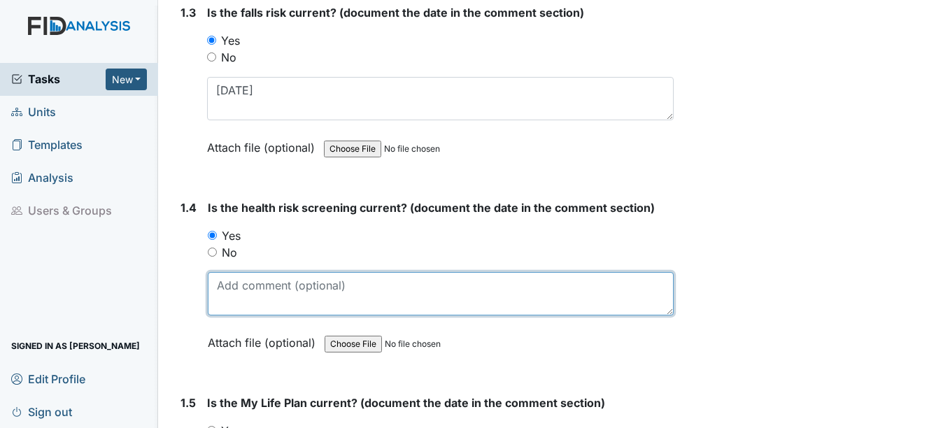
click at [224, 300] on textarea at bounding box center [440, 293] width 465 height 43
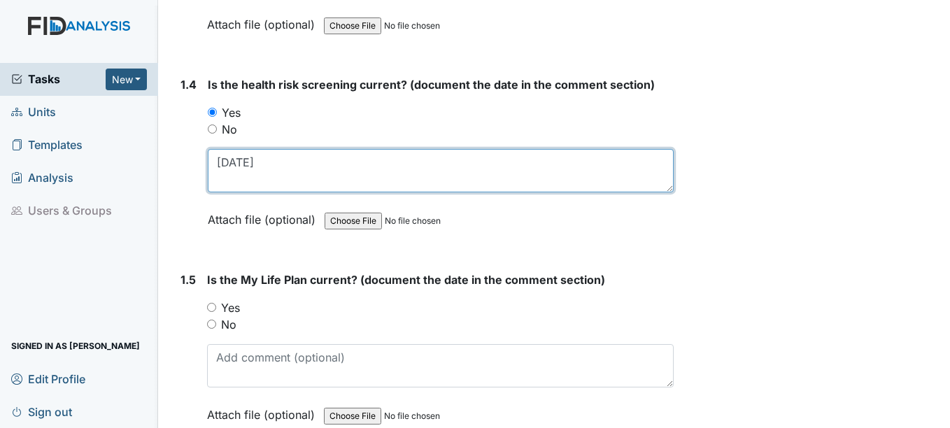
scroll to position [769, 0]
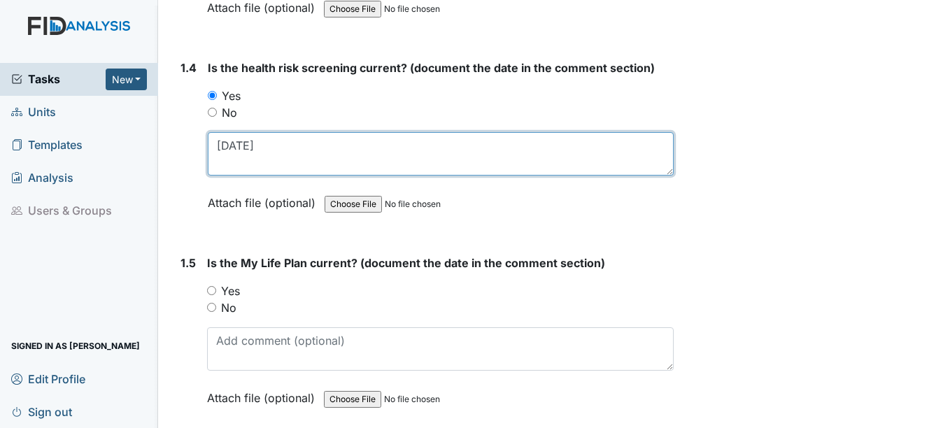
type textarea "[DATE]"
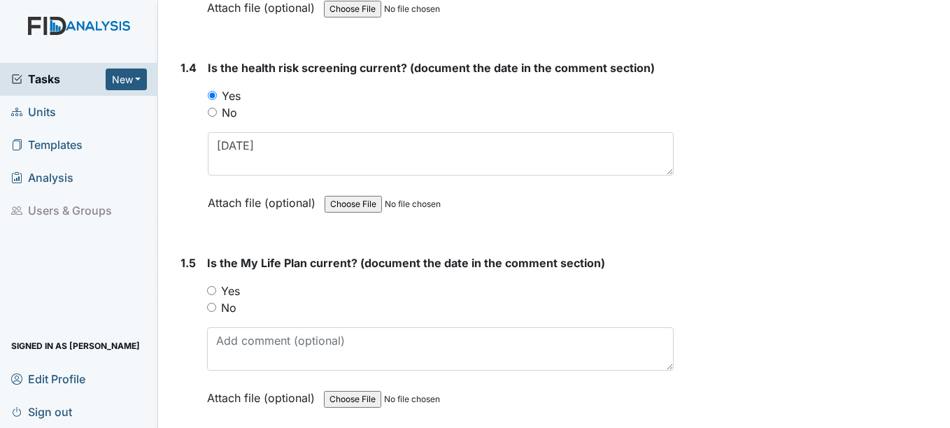
click at [213, 290] on input "Yes" at bounding box center [211, 290] width 9 height 9
radio input "true"
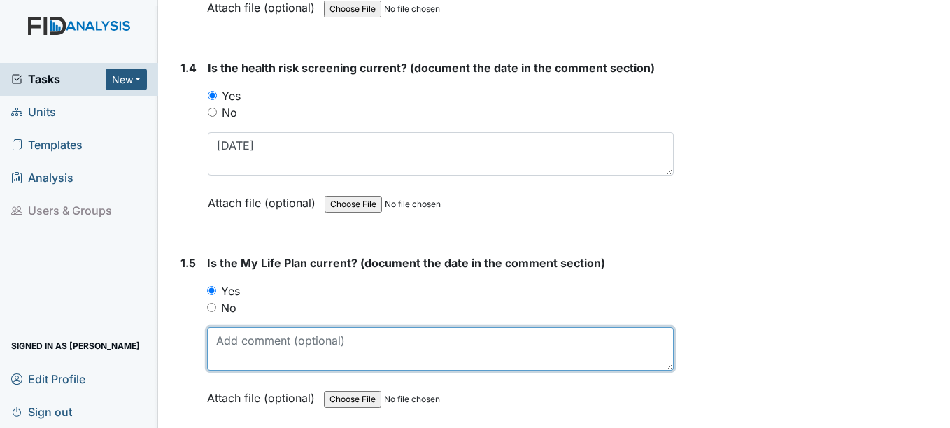
click at [228, 344] on textarea at bounding box center [440, 348] width 466 height 43
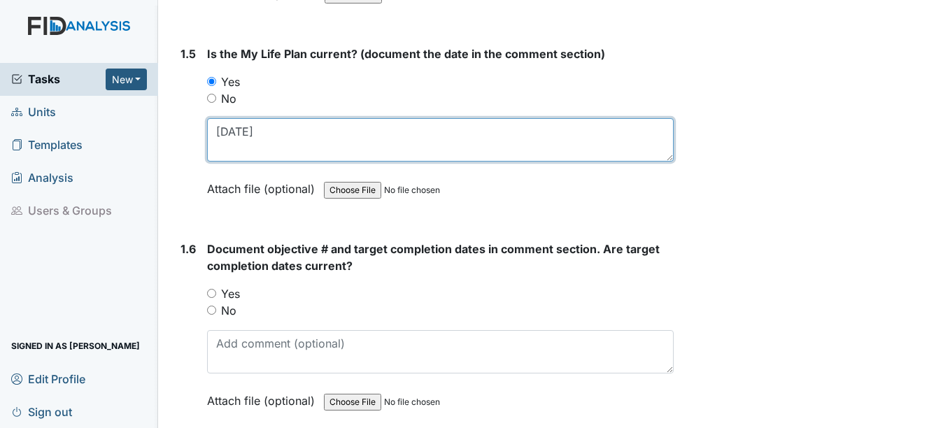
scroll to position [979, 0]
type textarea "[DATE]"
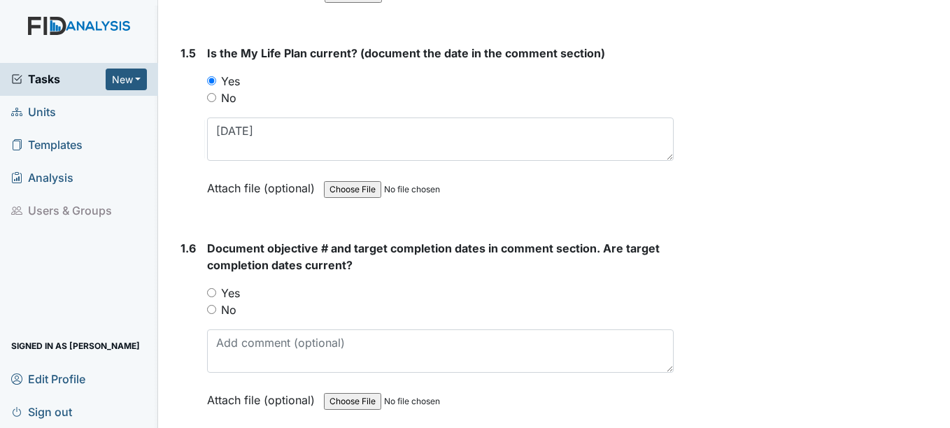
click at [211, 292] on input "Yes" at bounding box center [211, 292] width 9 height 9
radio input "true"
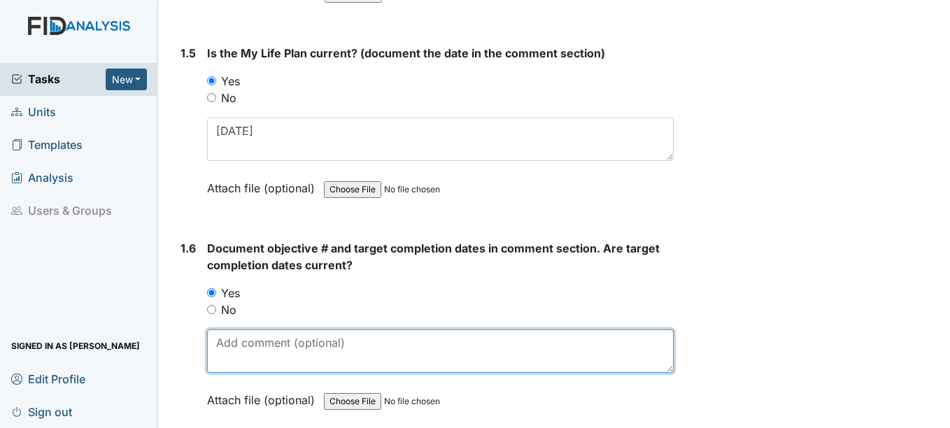
click at [245, 355] on textarea at bounding box center [440, 350] width 466 height 43
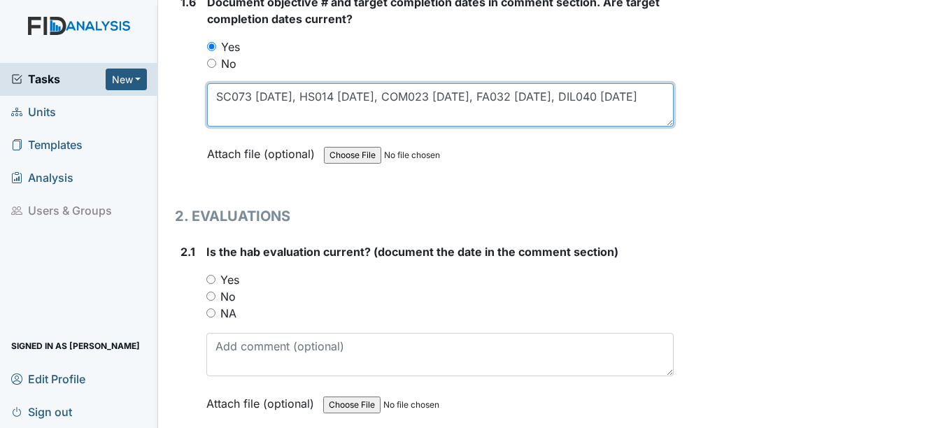
scroll to position [1259, 0]
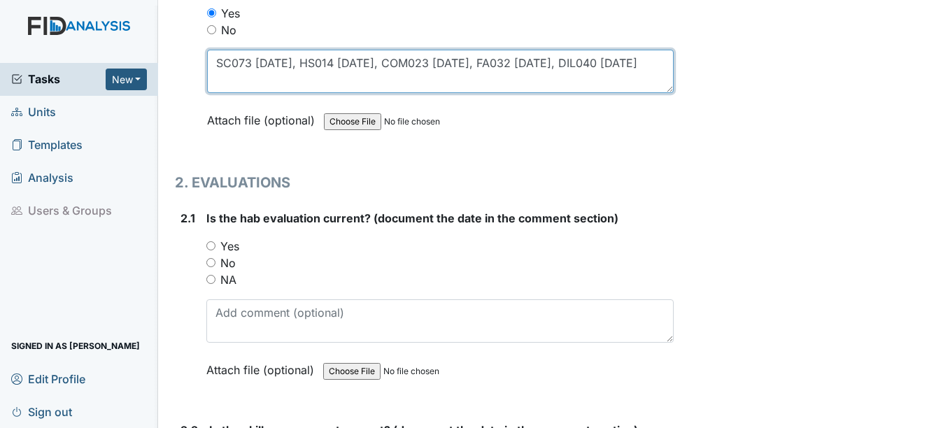
type textarea "SC073 [DATE], HS014 [DATE], COM023 [DATE], FA032 [DATE], DIL040 [DATE]"
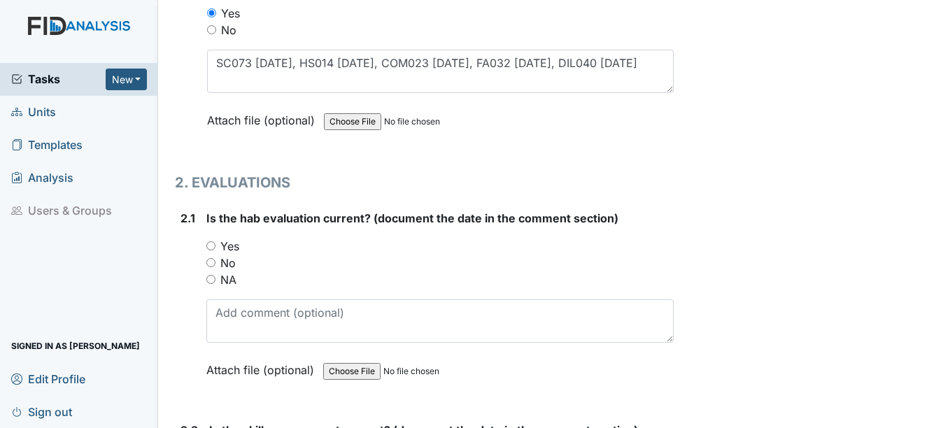
drag, startPoint x: 210, startPoint y: 247, endPoint x: 243, endPoint y: 313, distance: 74.1
click at [210, 248] on input "Yes" at bounding box center [210, 245] width 9 height 9
radio input "true"
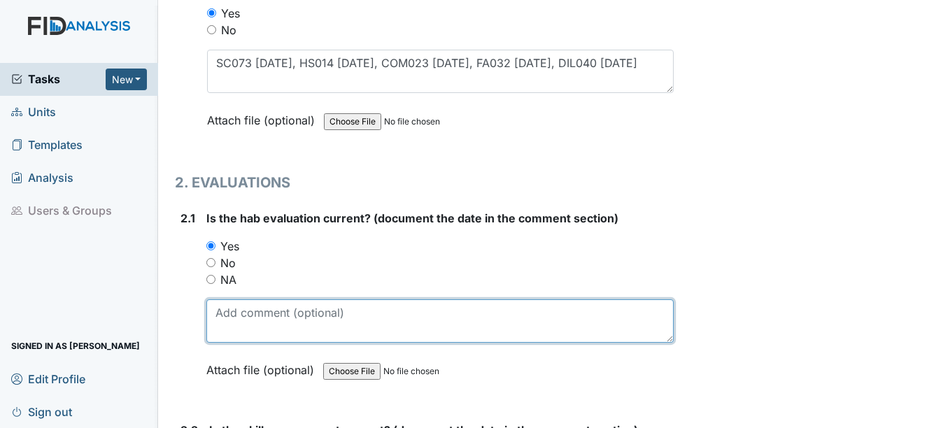
click at [247, 320] on textarea at bounding box center [439, 320] width 466 height 43
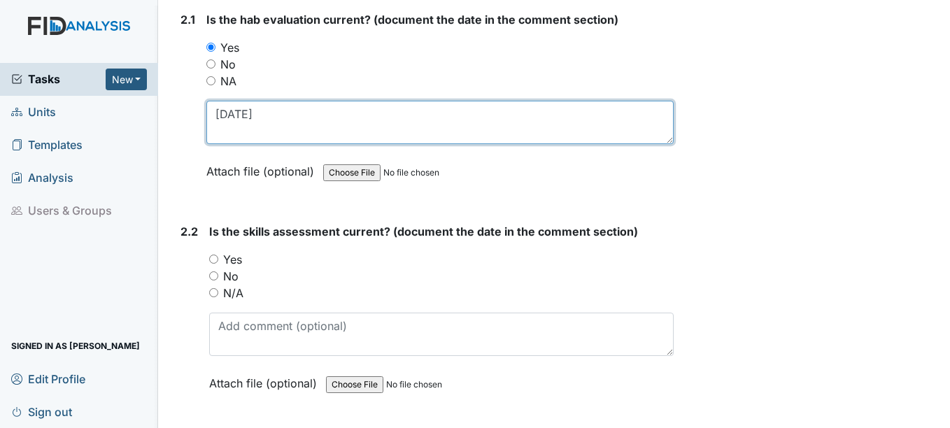
scroll to position [1469, 0]
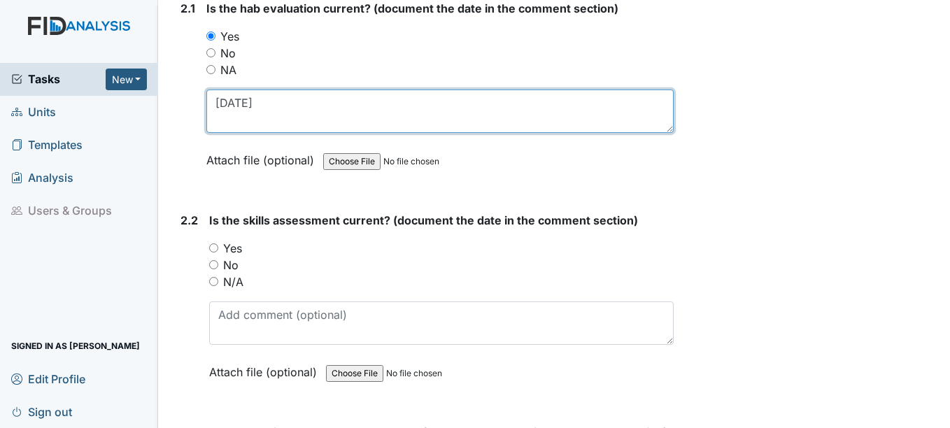
type textarea "[DATE]"
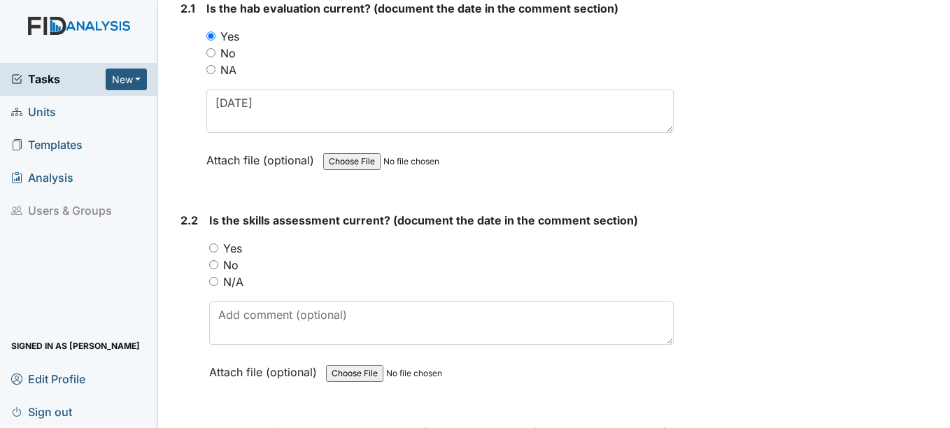
click at [215, 253] on div "Yes" at bounding box center [441, 248] width 464 height 17
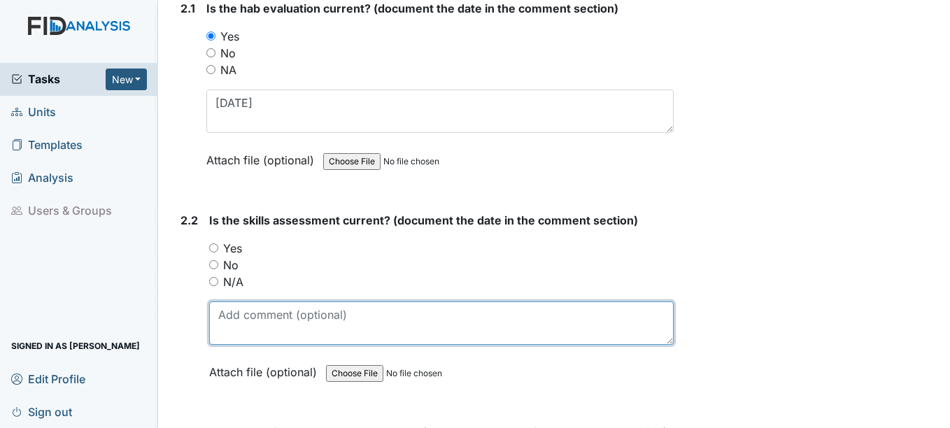
drag, startPoint x: 237, startPoint y: 335, endPoint x: 233, endPoint y: 316, distance: 19.3
click at [237, 334] on textarea at bounding box center [441, 322] width 464 height 43
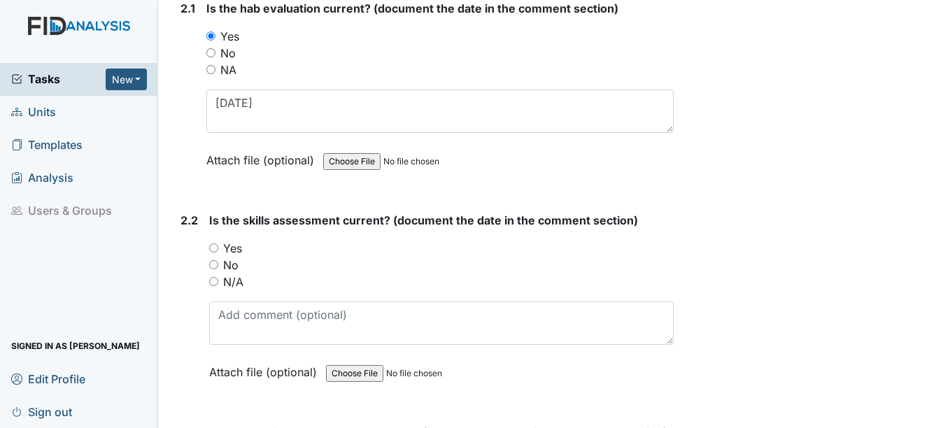
click at [215, 248] on input "Yes" at bounding box center [213, 247] width 9 height 9
radio input "true"
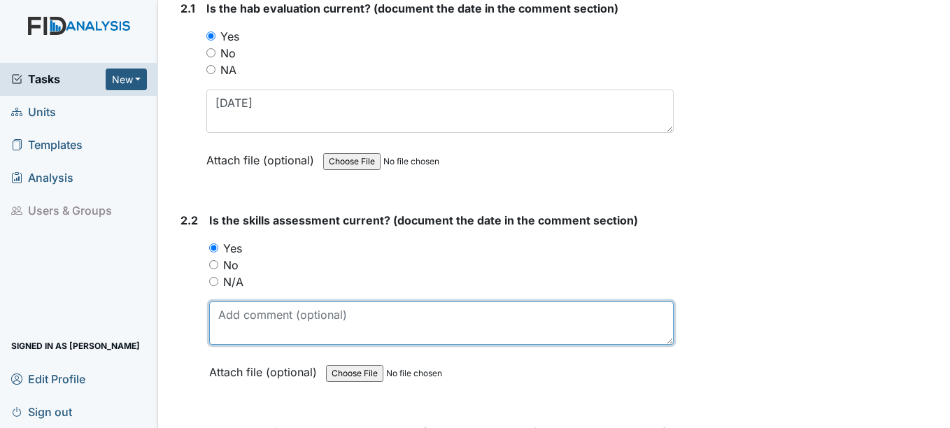
click at [238, 324] on textarea at bounding box center [441, 322] width 464 height 43
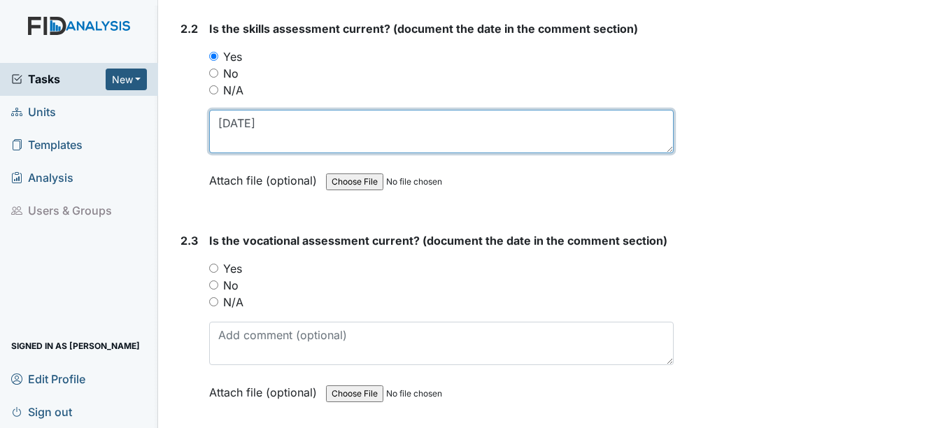
scroll to position [1678, 0]
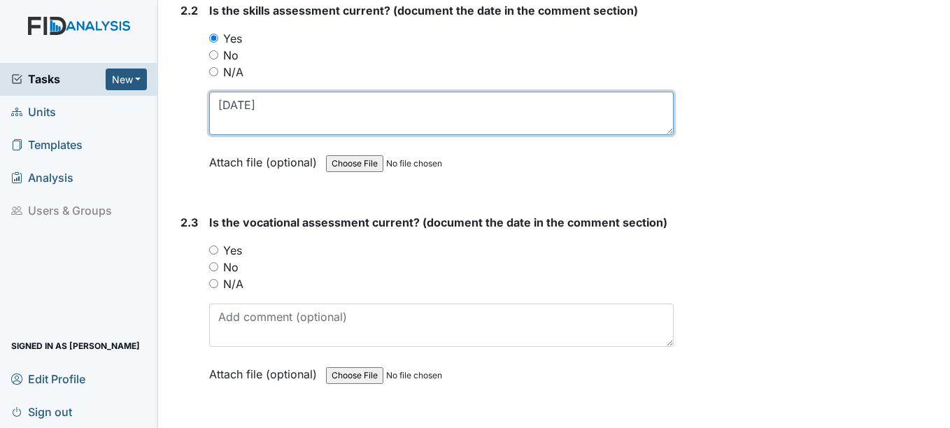
type textarea "[DATE]"
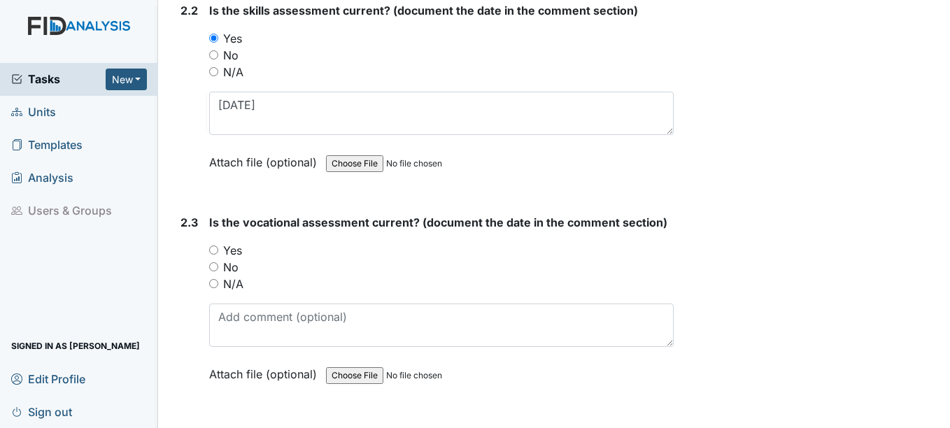
click at [212, 251] on input "Yes" at bounding box center [213, 249] width 9 height 9
radio input "true"
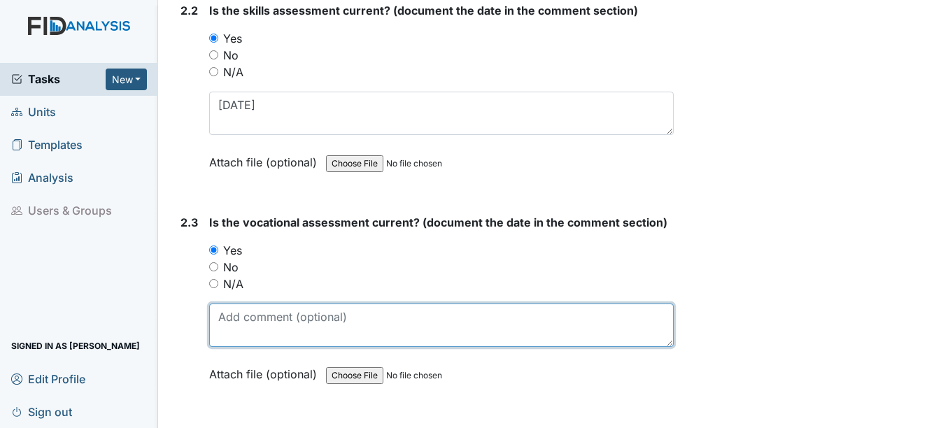
click at [231, 324] on textarea at bounding box center [441, 325] width 464 height 43
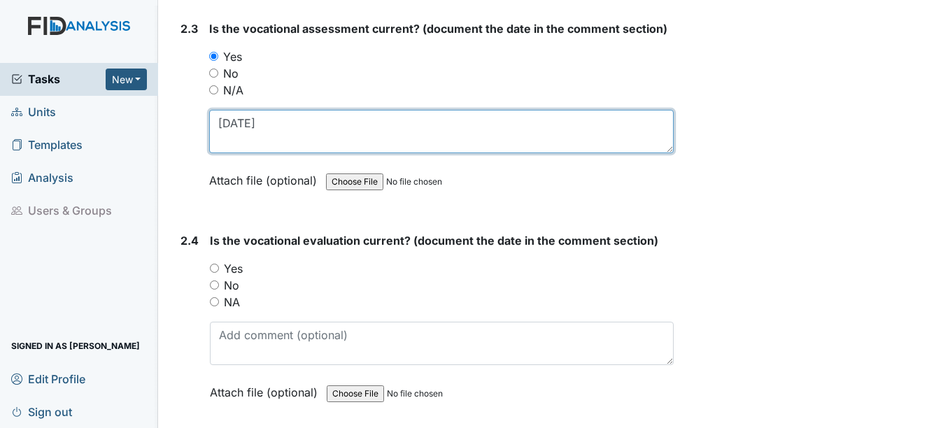
scroll to position [1888, 0]
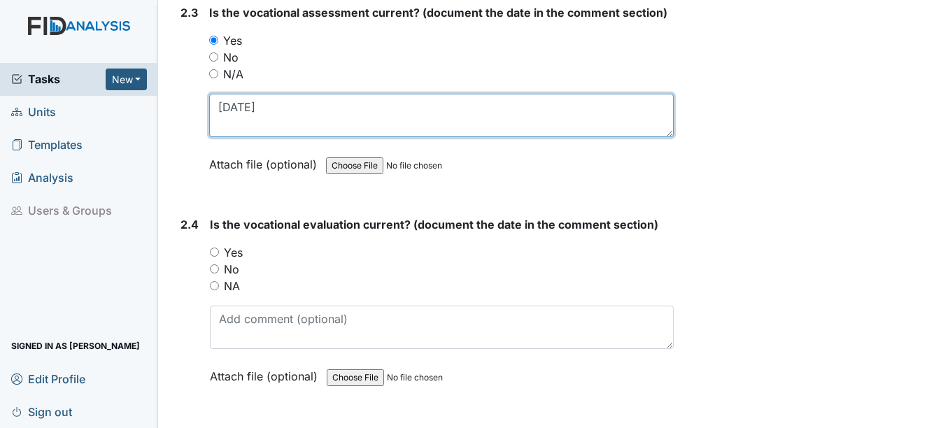
type textarea "[DATE]"
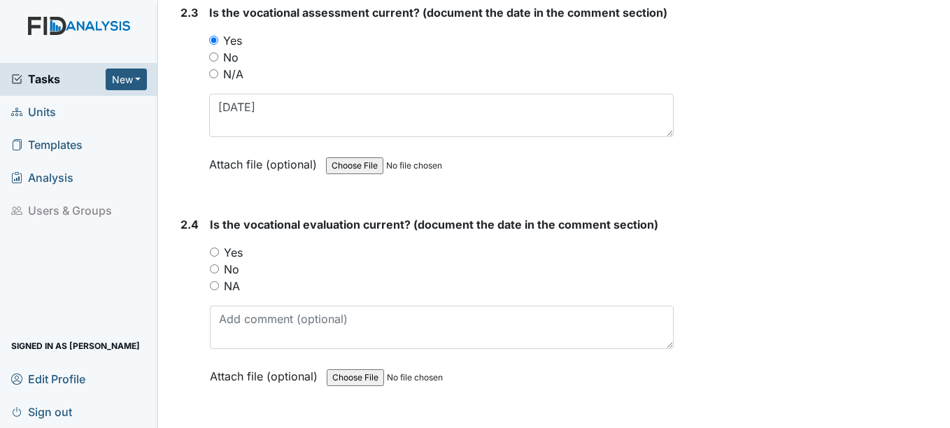
click at [215, 251] on input "Yes" at bounding box center [214, 252] width 9 height 9
radio input "true"
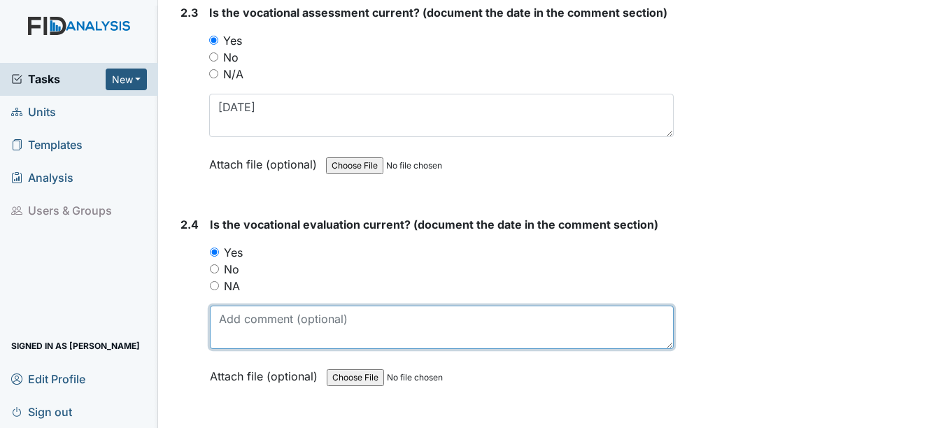
click at [225, 331] on textarea at bounding box center [441, 327] width 463 height 43
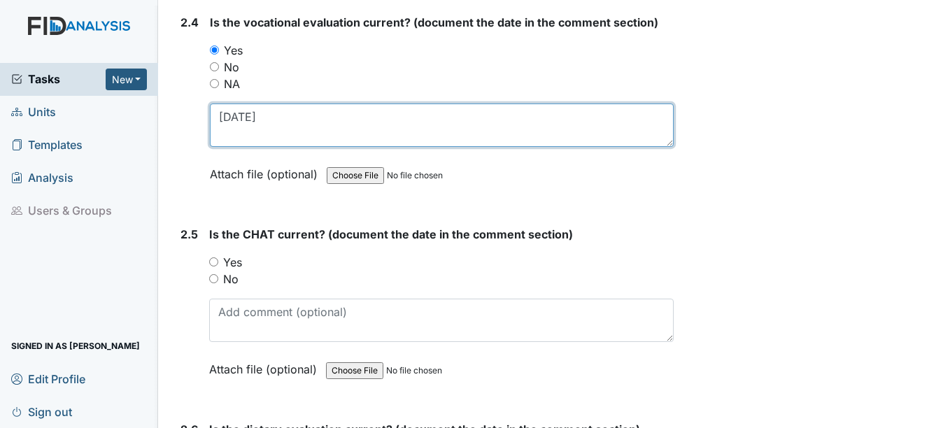
scroll to position [2098, 0]
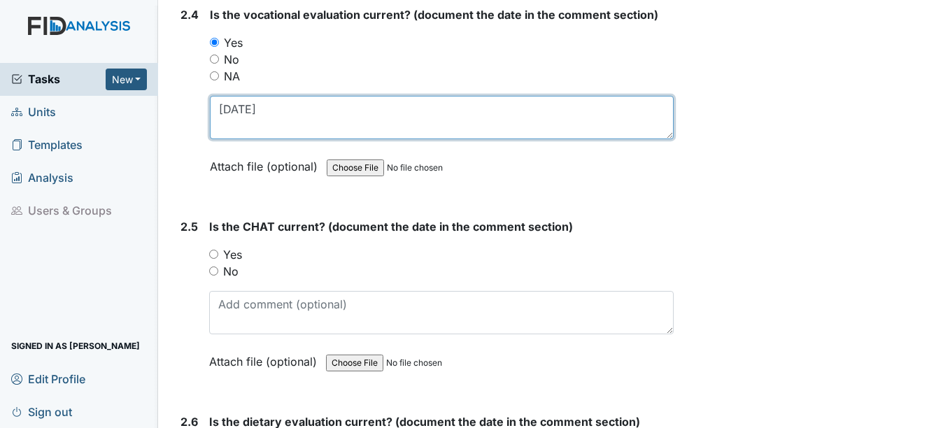
type textarea "[DATE]"
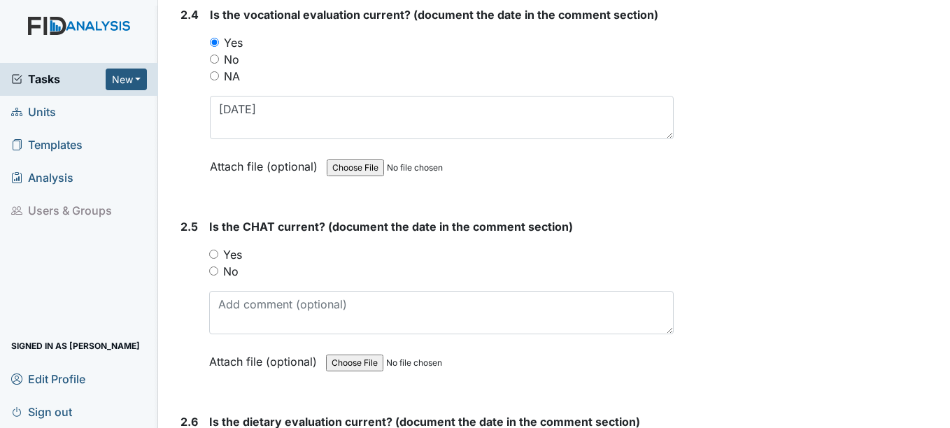
click at [214, 257] on input "Yes" at bounding box center [213, 254] width 9 height 9
radio input "true"
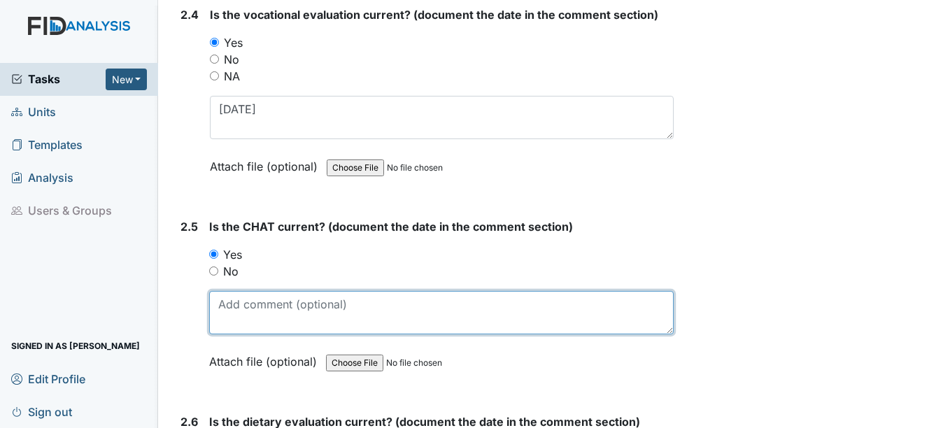
click at [257, 315] on textarea at bounding box center [441, 312] width 464 height 43
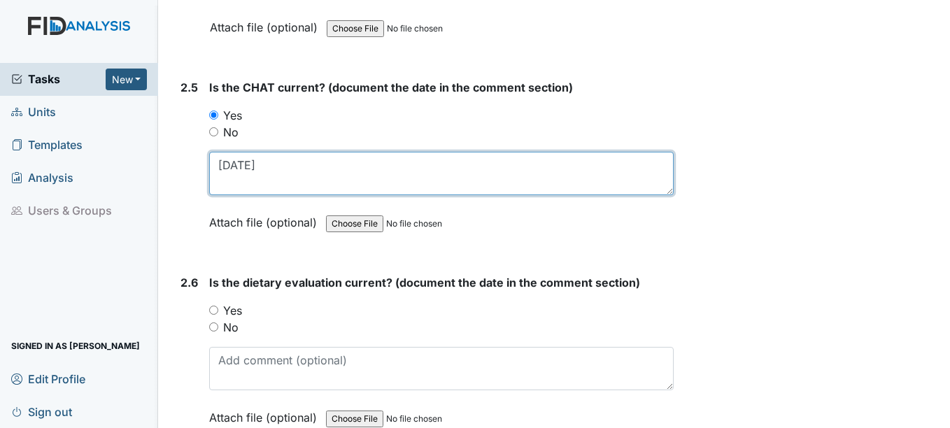
scroll to position [2238, 0]
type textarea "[DATE]"
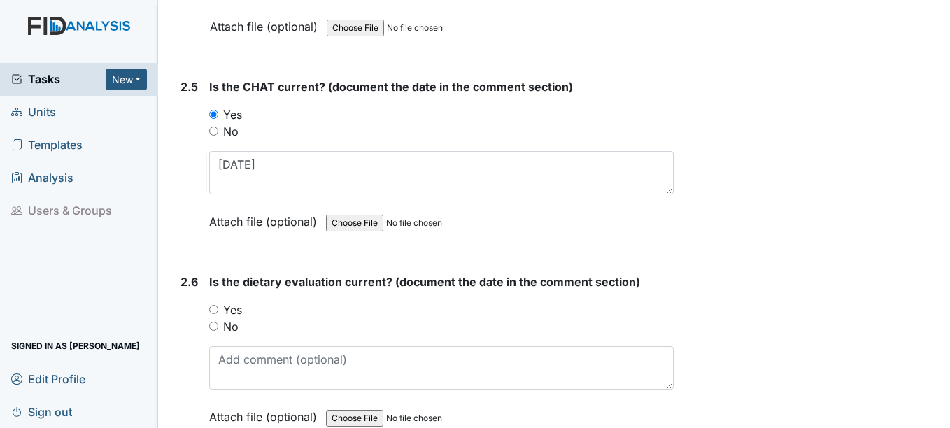
click at [218, 312] on input "Yes" at bounding box center [213, 309] width 9 height 9
radio input "true"
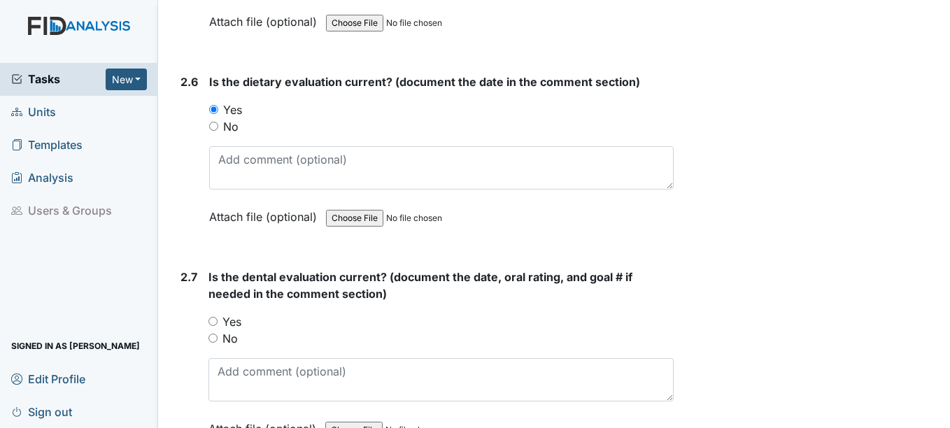
scroll to position [2518, 0]
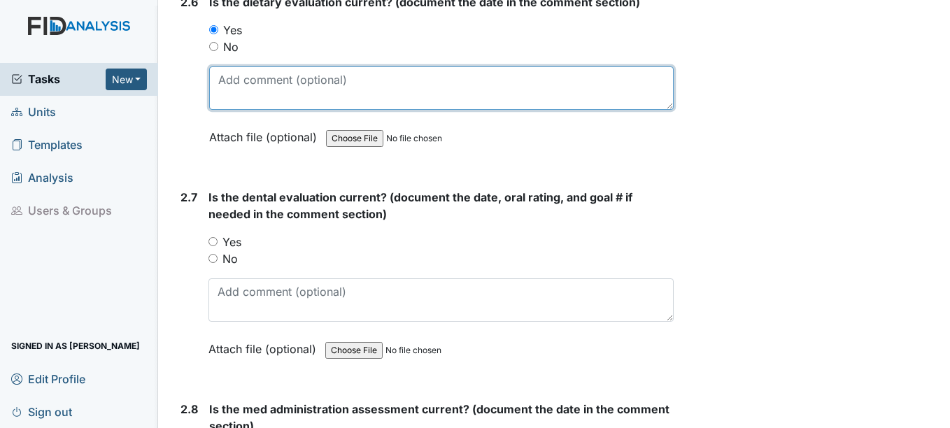
click at [247, 100] on textarea at bounding box center [441, 87] width 464 height 43
type textarea "7-2024"
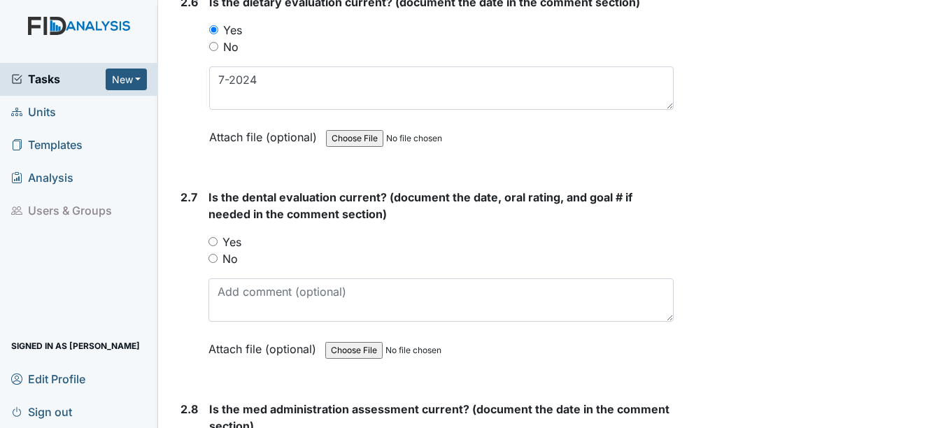
click at [214, 242] on input "Yes" at bounding box center [212, 241] width 9 height 9
radio input "true"
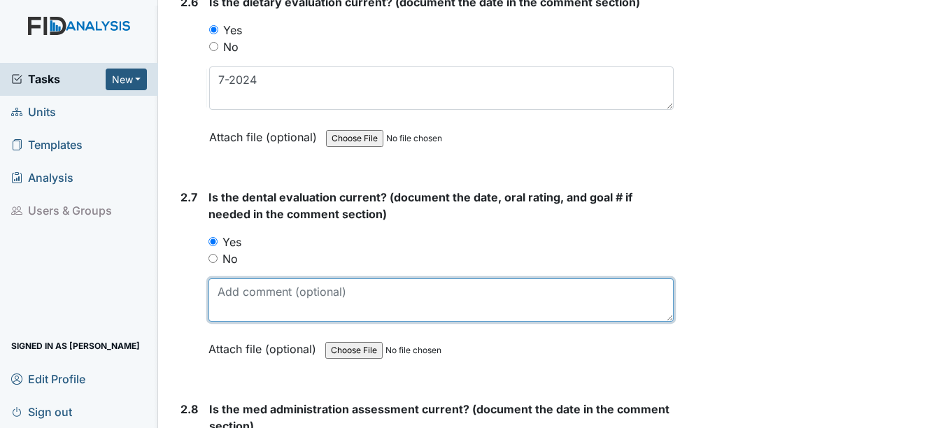
click at [227, 290] on textarea at bounding box center [440, 299] width 464 height 43
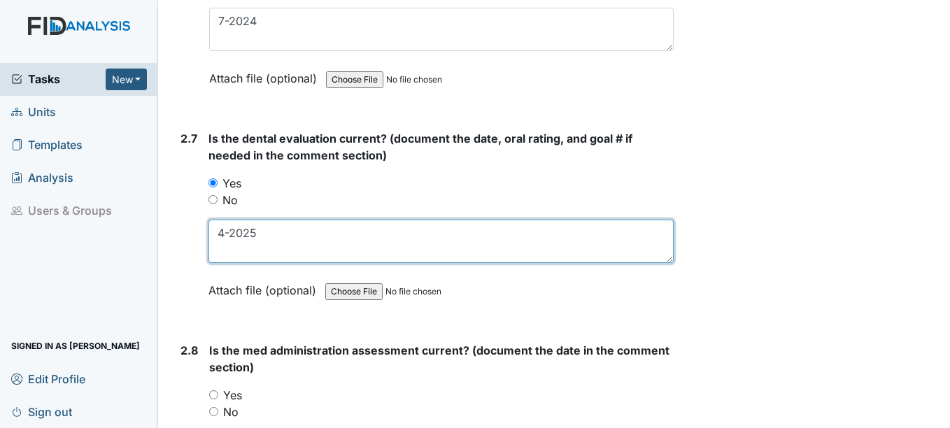
scroll to position [2727, 0]
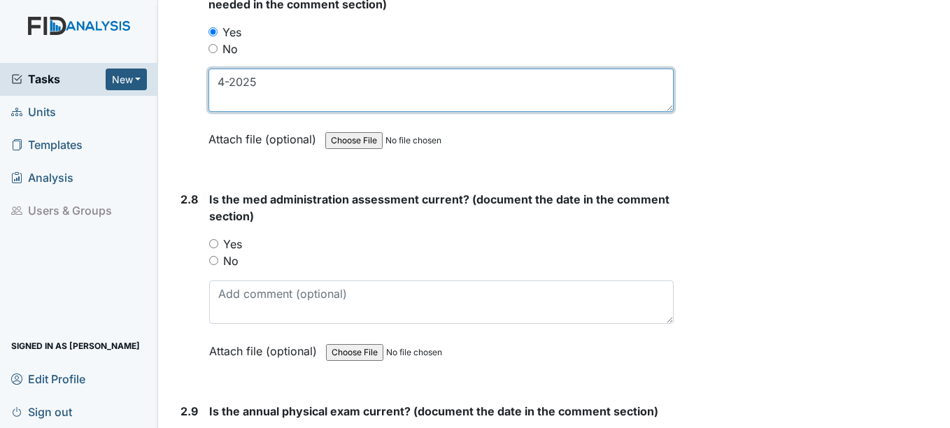
type textarea "4-2025"
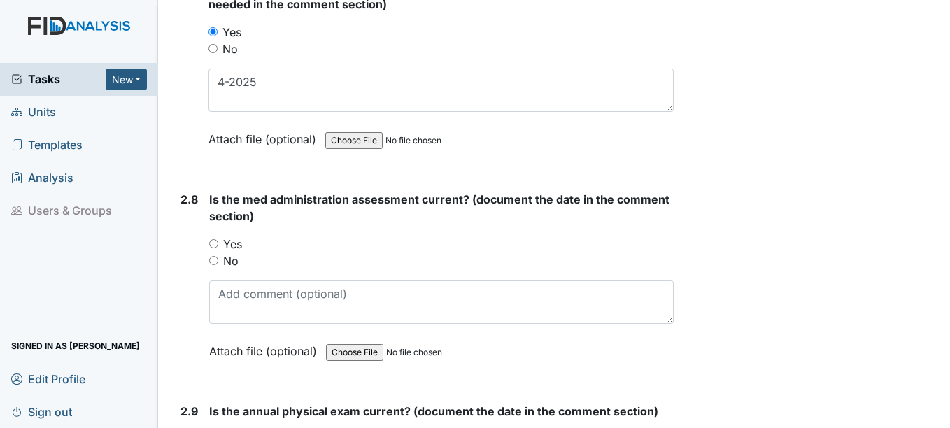
click at [216, 245] on input "Yes" at bounding box center [213, 243] width 9 height 9
radio input "true"
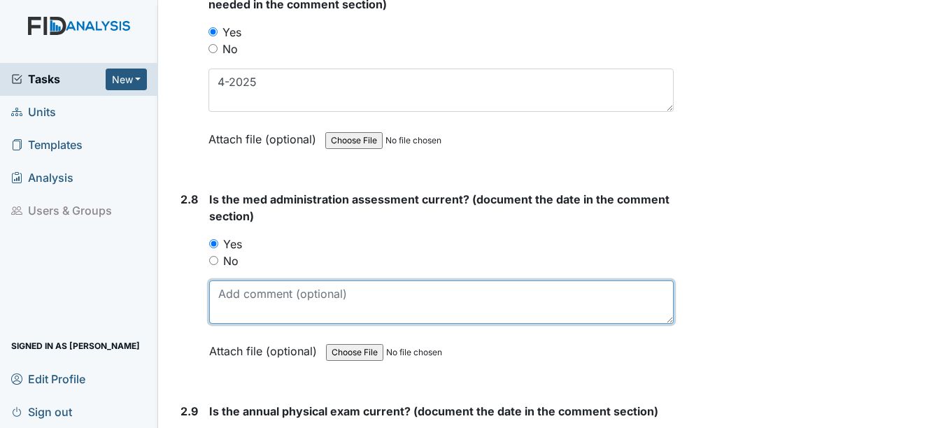
click at [243, 308] on textarea at bounding box center [441, 301] width 464 height 43
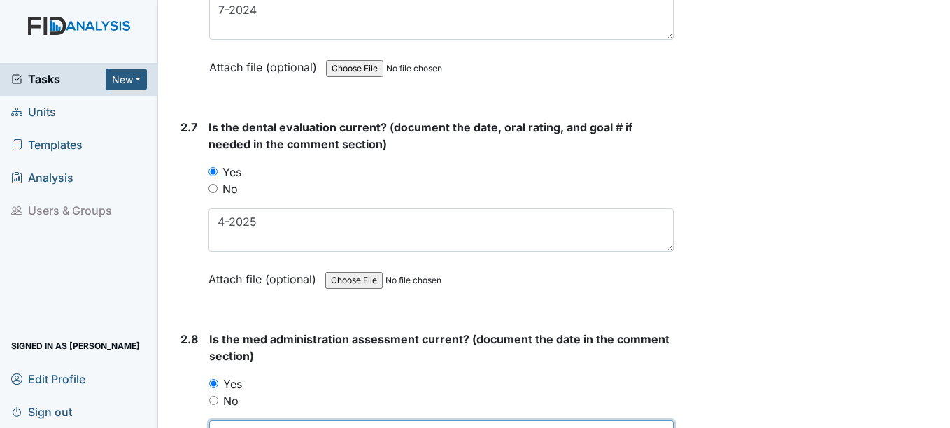
type textarea "7-2025"
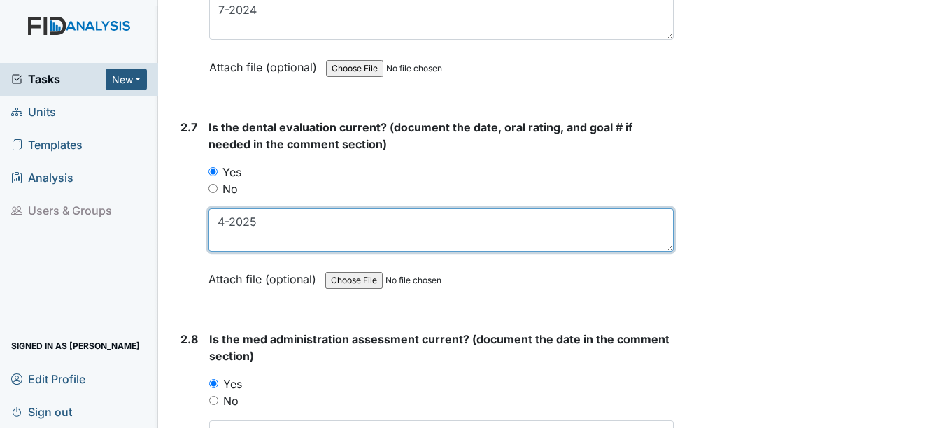
click at [266, 222] on textarea "4-2025" at bounding box center [440, 229] width 464 height 43
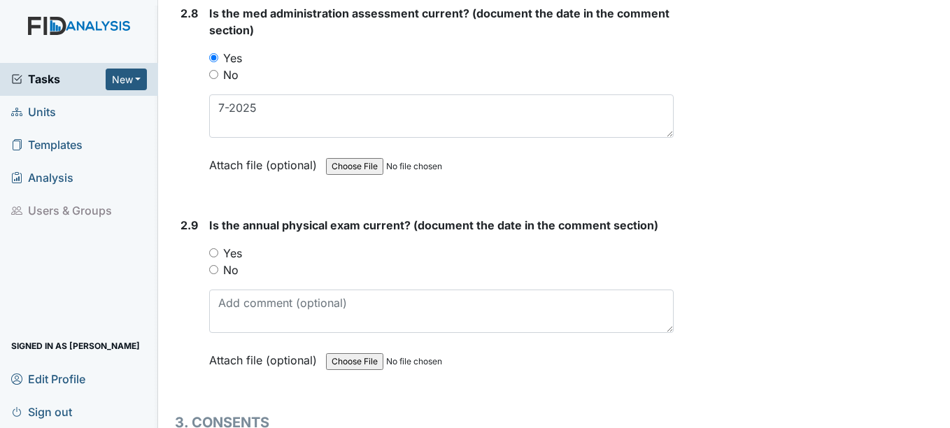
scroll to position [2937, 0]
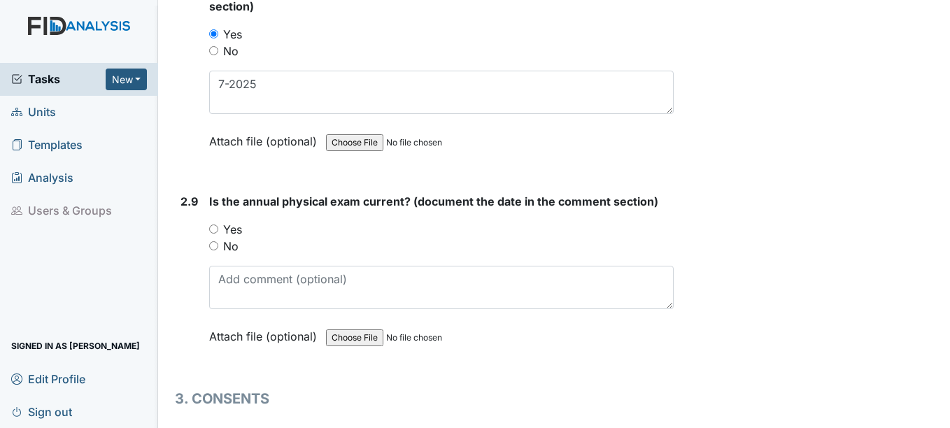
type textarea "[DATE]"
click at [213, 229] on input "Yes" at bounding box center [213, 228] width 9 height 9
radio input "true"
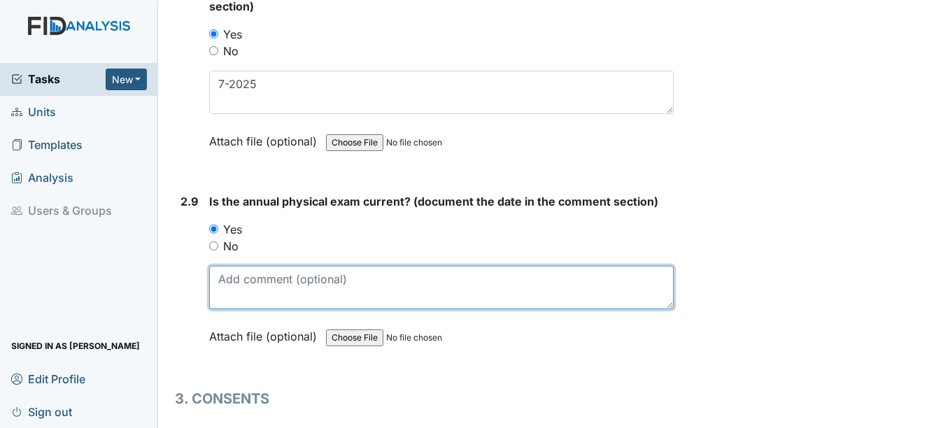
click at [236, 285] on textarea at bounding box center [441, 287] width 464 height 43
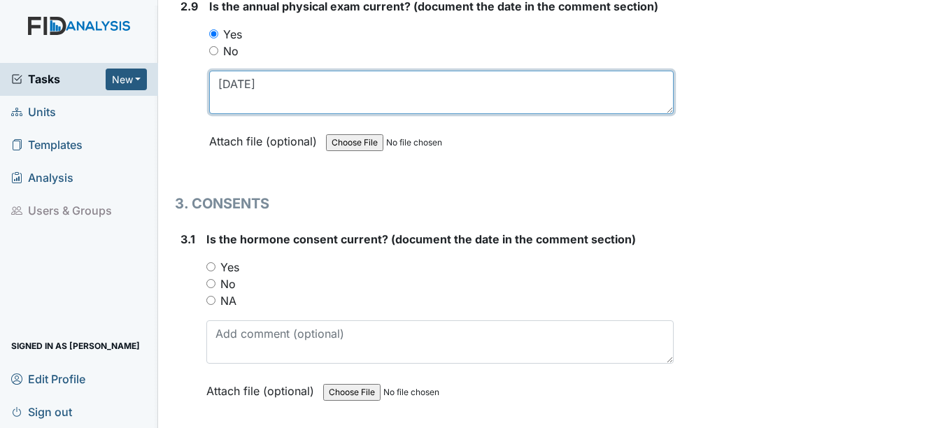
scroll to position [3147, 0]
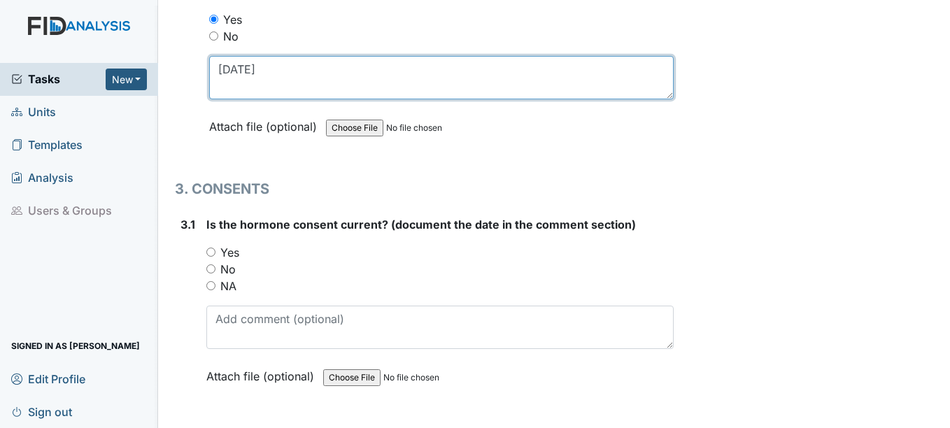
type textarea "[DATE]"
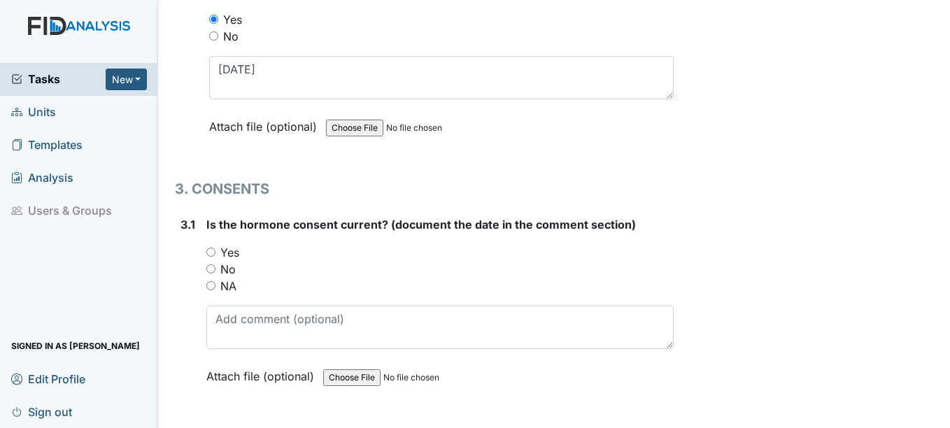
click at [211, 285] on input "NA" at bounding box center [210, 285] width 9 height 9
radio input "true"
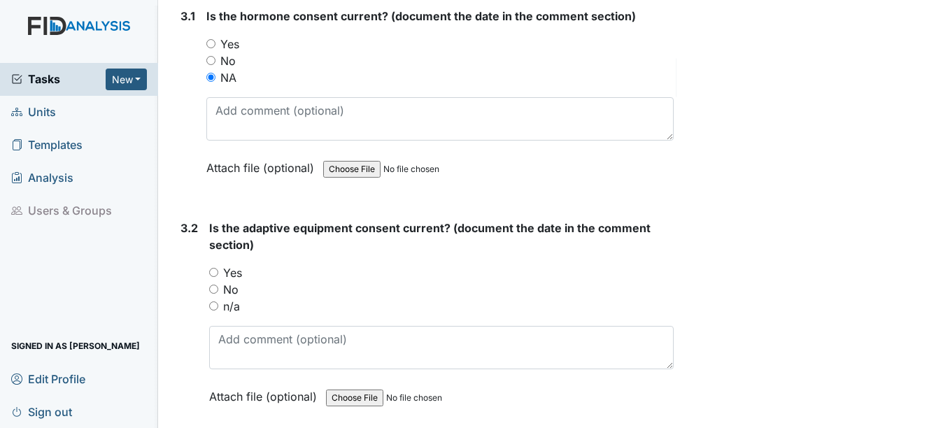
scroll to position [3357, 0]
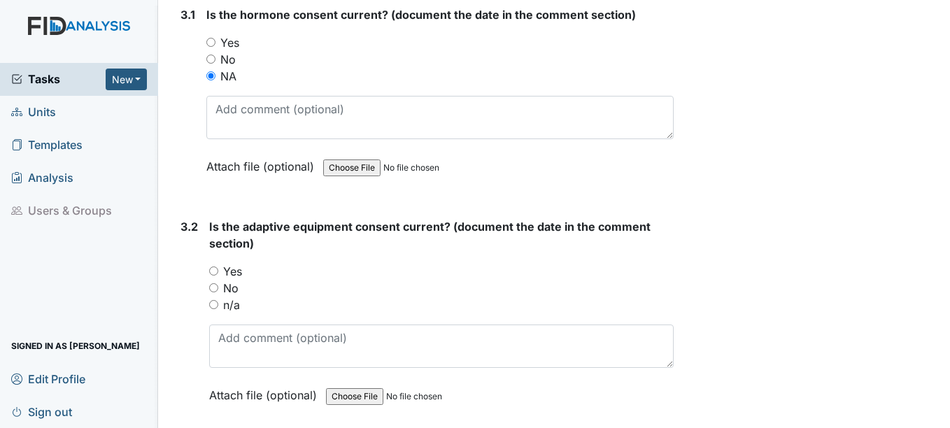
click at [211, 305] on input "n/a" at bounding box center [213, 304] width 9 height 9
radio input "true"
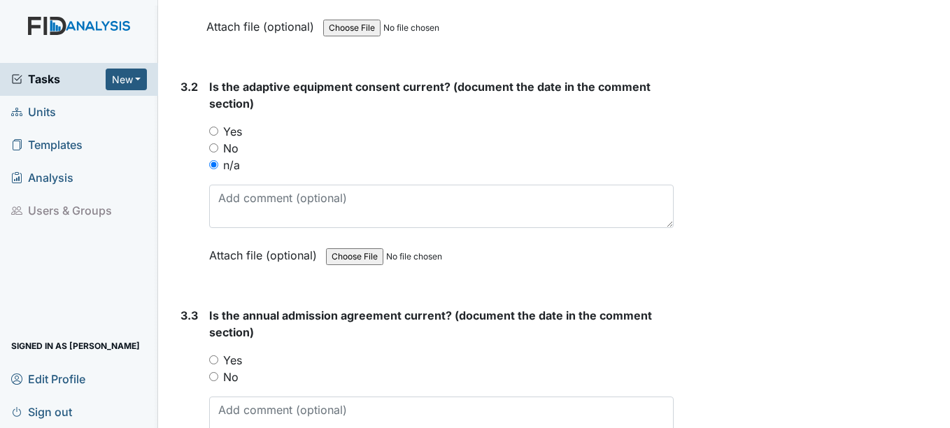
scroll to position [3567, 0]
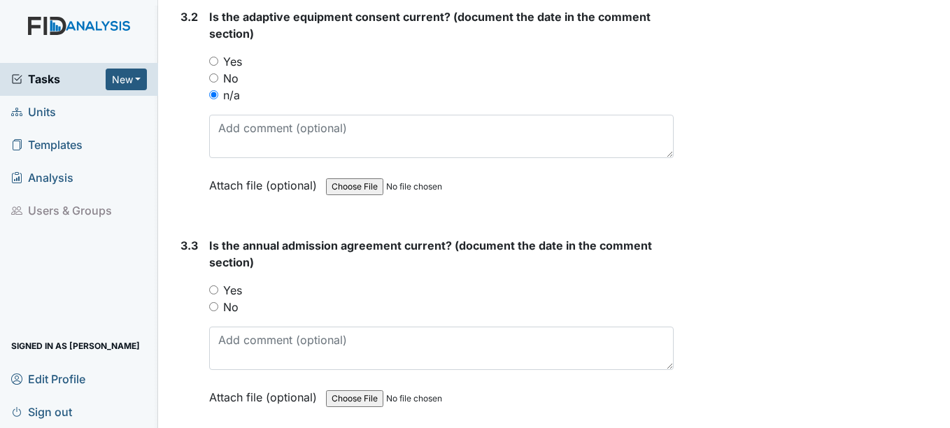
click at [213, 290] on input "Yes" at bounding box center [213, 289] width 9 height 9
radio input "true"
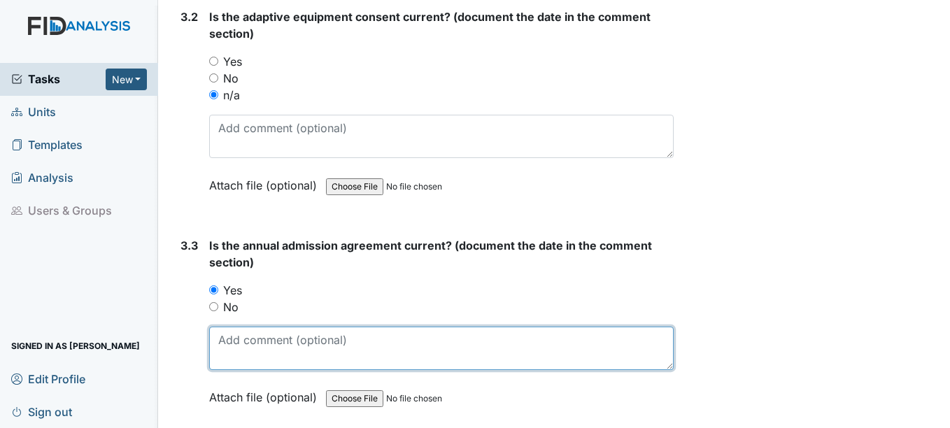
drag, startPoint x: 229, startPoint y: 354, endPoint x: 226, endPoint y: 343, distance: 11.5
click at [226, 346] on textarea at bounding box center [441, 348] width 464 height 43
click at [238, 341] on textarea at bounding box center [441, 348] width 464 height 43
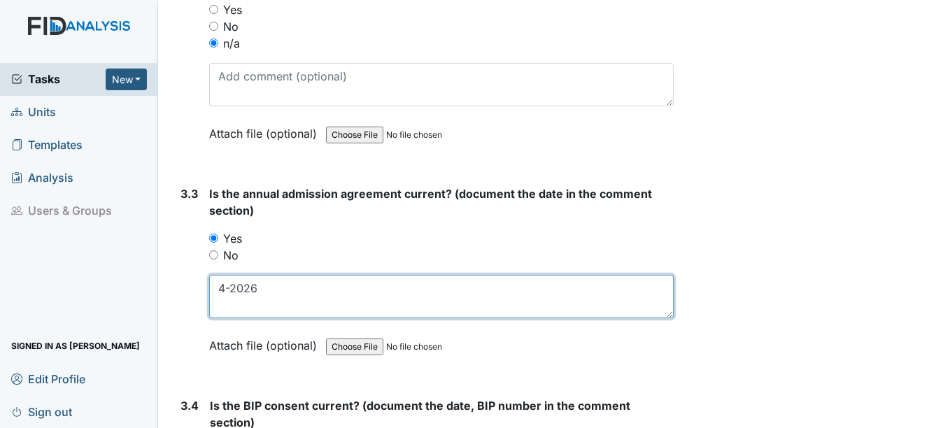
scroll to position [3776, 0]
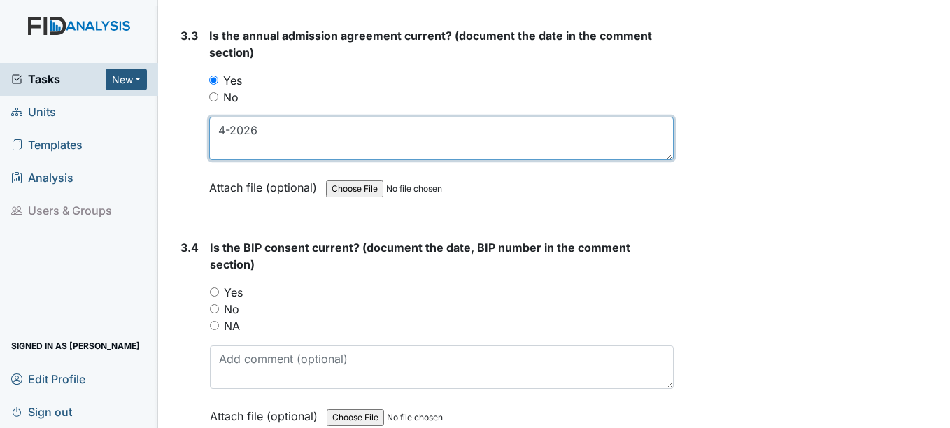
type textarea "4-2026"
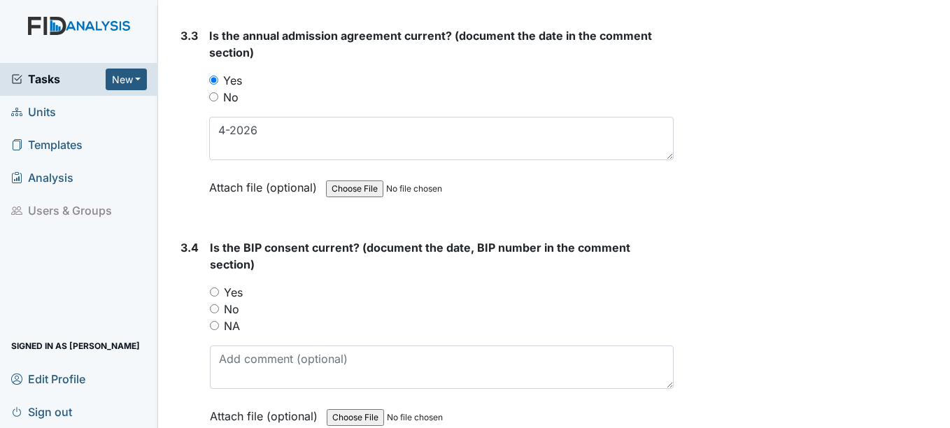
click at [215, 328] on input "NA" at bounding box center [214, 325] width 9 height 9
radio input "true"
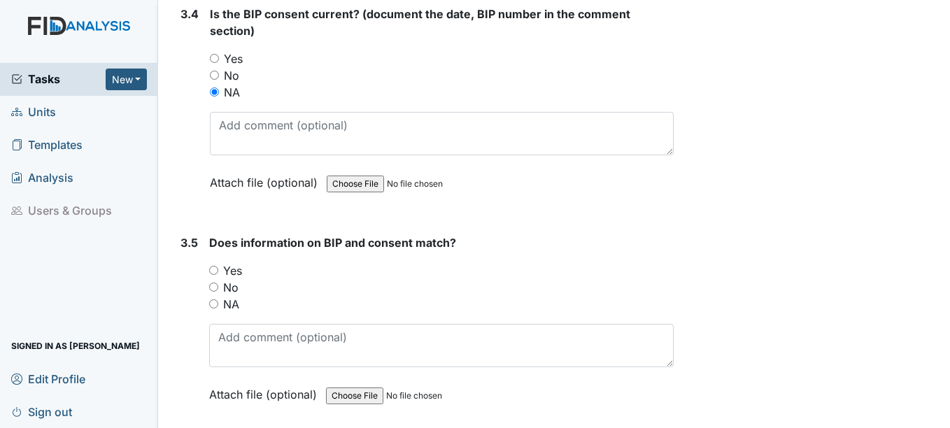
scroll to position [3986, 0]
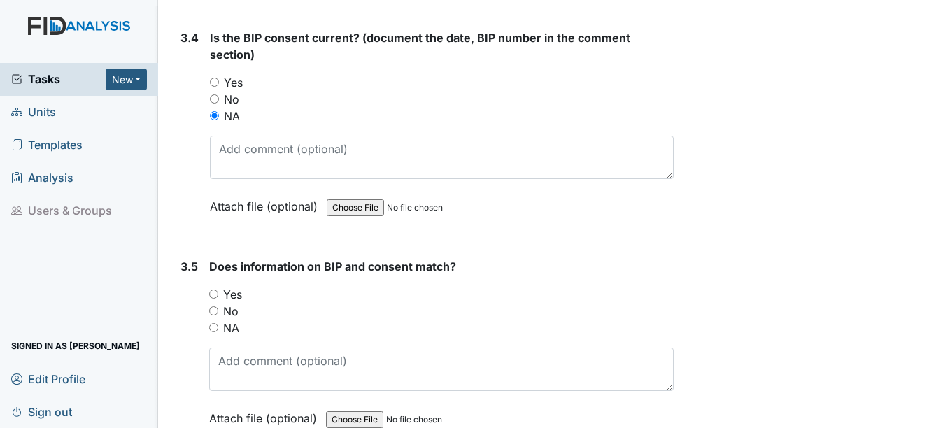
click at [215, 327] on input "NA" at bounding box center [213, 327] width 9 height 9
radio input "true"
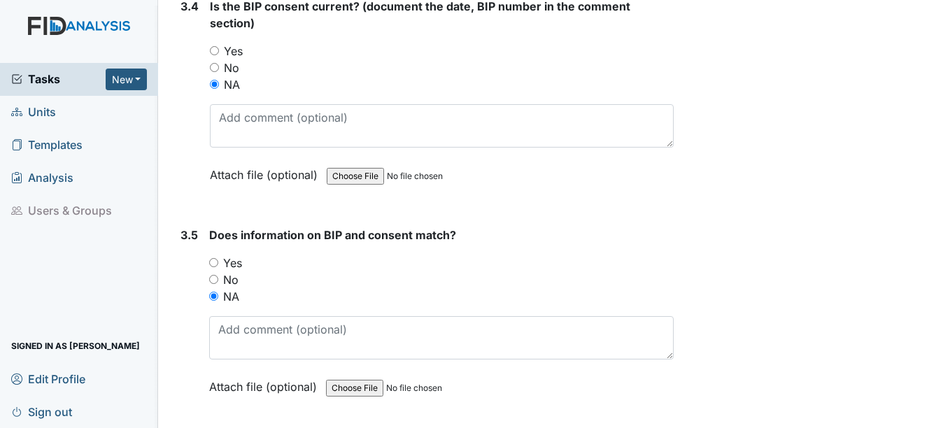
scroll to position [4066, 0]
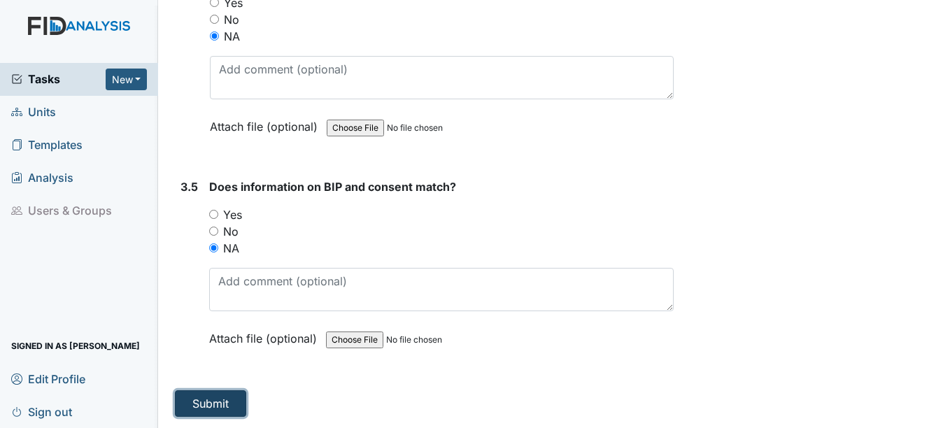
click at [227, 401] on button "Submit" at bounding box center [210, 403] width 71 height 27
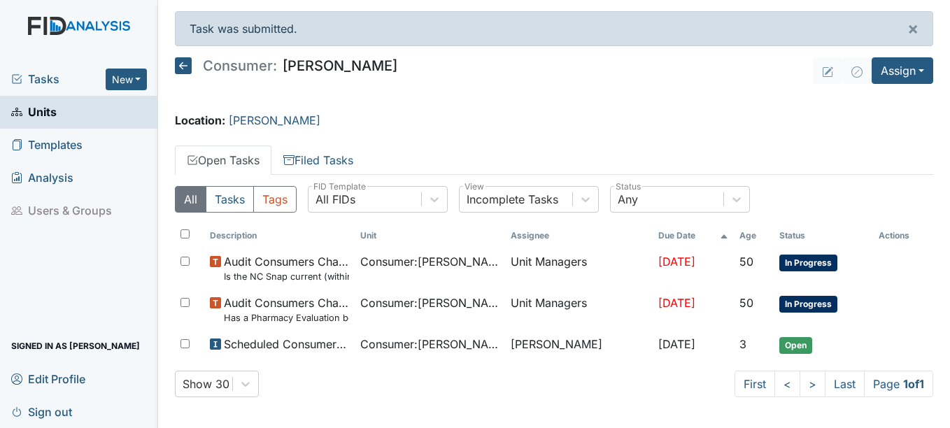
click at [45, 111] on span "Units" at bounding box center [33, 112] width 45 height 22
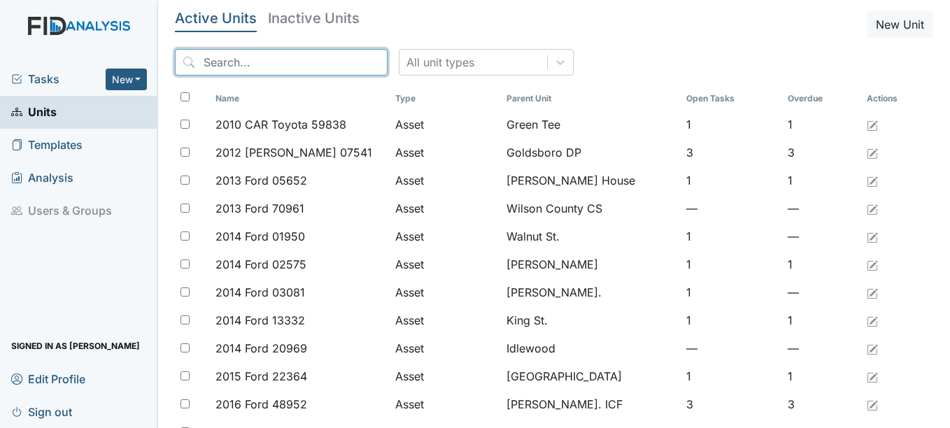
click at [270, 58] on input "search" at bounding box center [281, 62] width 213 height 27
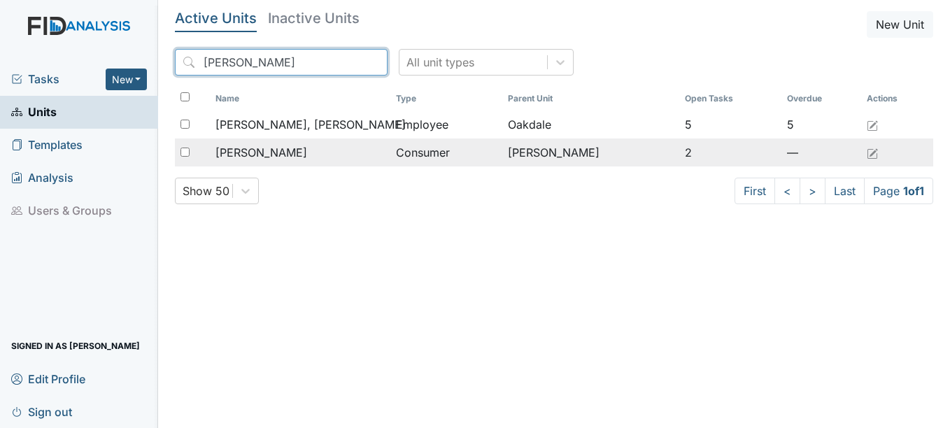
type input "[PERSON_NAME]"
click at [257, 152] on span "[PERSON_NAME]" at bounding box center [261, 152] width 92 height 17
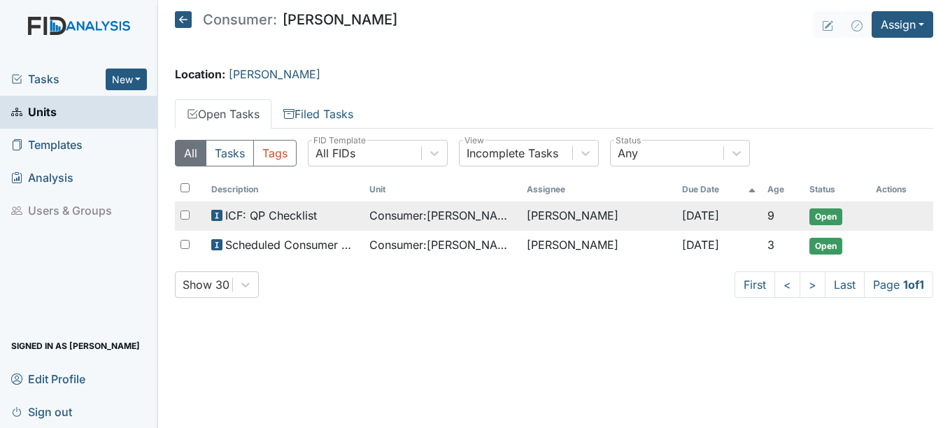
click at [834, 215] on span "Open" at bounding box center [825, 216] width 33 height 17
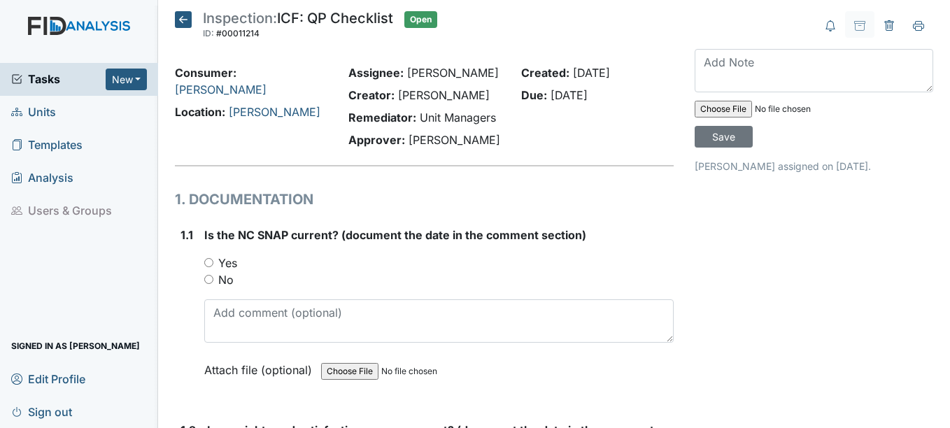
click at [211, 262] on input "Yes" at bounding box center [208, 262] width 9 height 9
radio input "true"
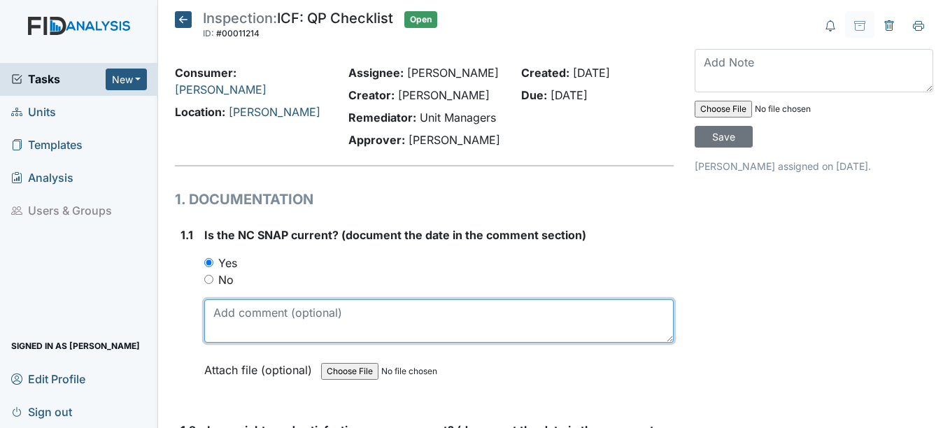
click at [208, 327] on textarea at bounding box center [438, 320] width 469 height 43
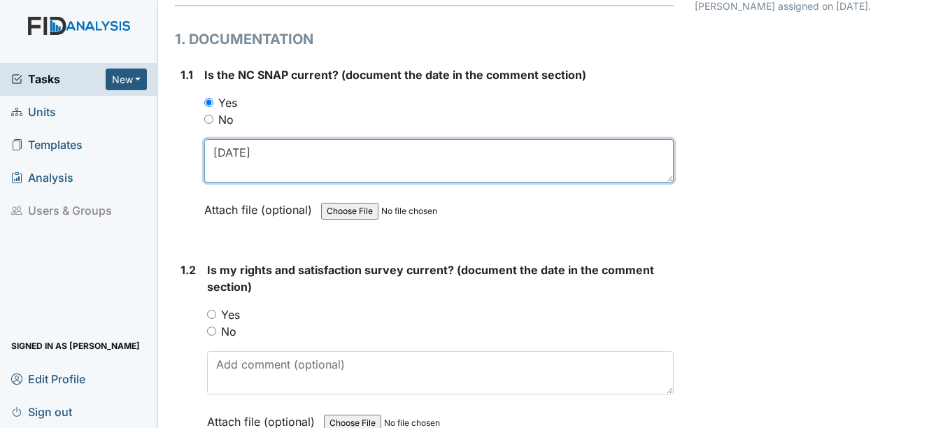
scroll to position [210, 0]
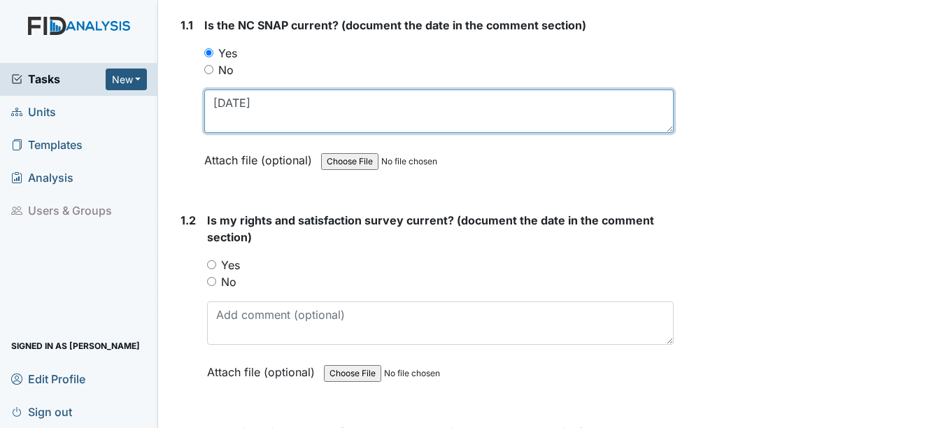
type textarea "[DATE]"
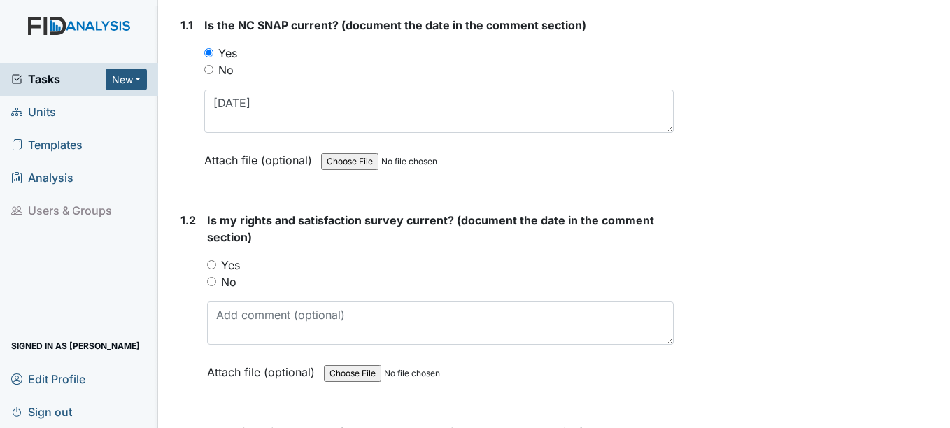
click at [213, 263] on input "Yes" at bounding box center [211, 264] width 9 height 9
radio input "true"
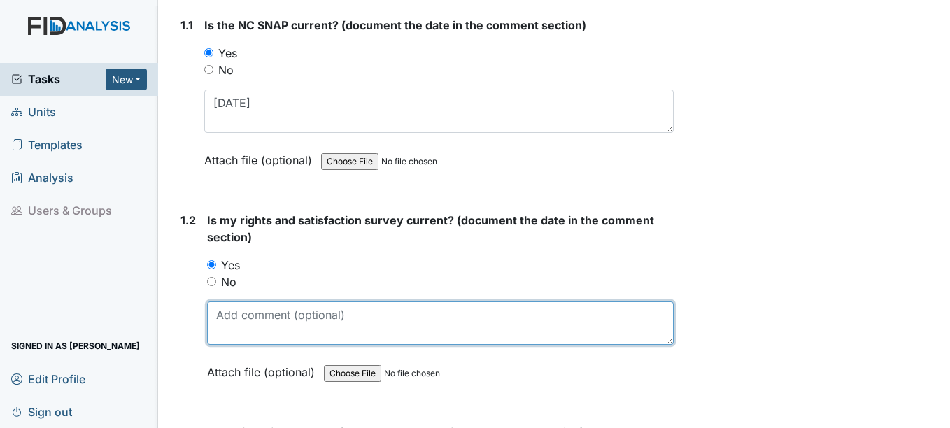
click at [237, 321] on textarea at bounding box center [440, 322] width 466 height 43
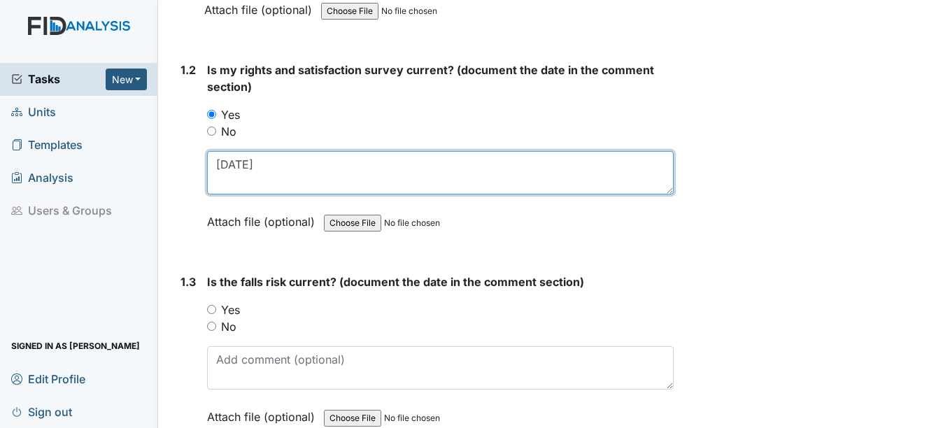
scroll to position [420, 0]
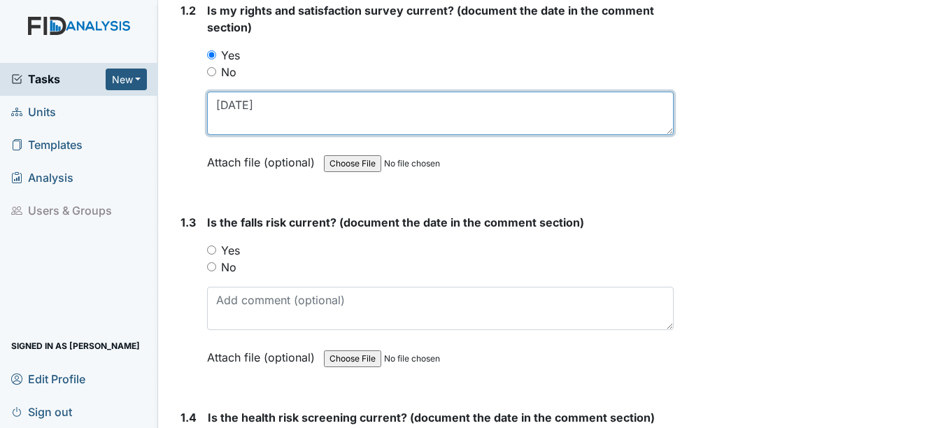
type textarea "[DATE]"
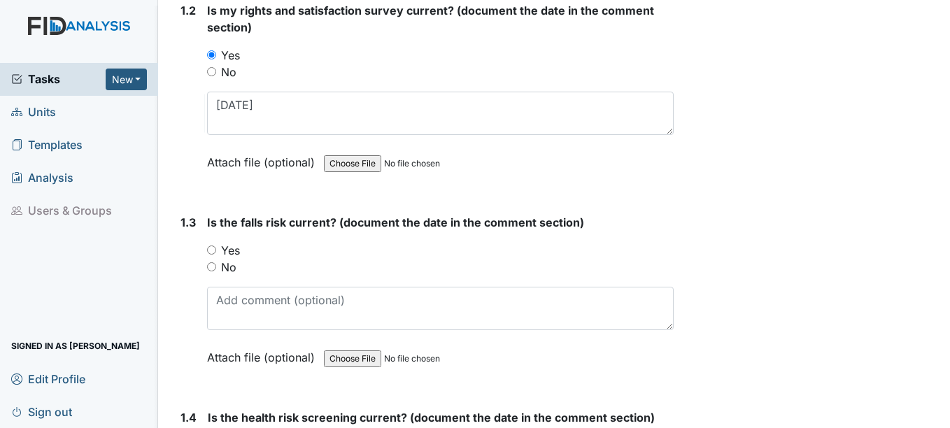
click at [211, 248] on input "Yes" at bounding box center [211, 249] width 9 height 9
radio input "true"
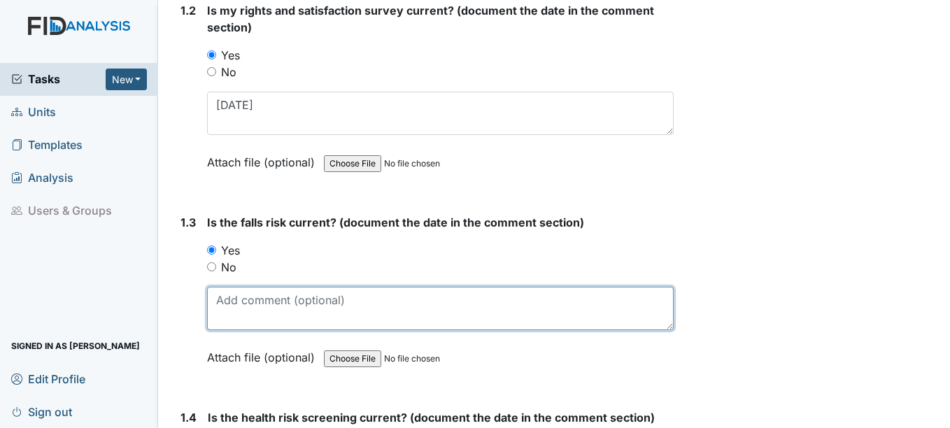
click at [215, 320] on textarea at bounding box center [440, 308] width 466 height 43
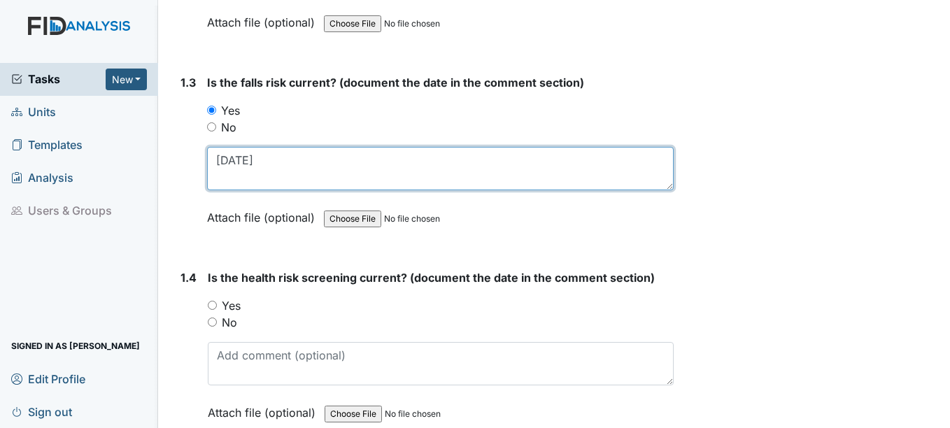
type textarea "[DATE]"
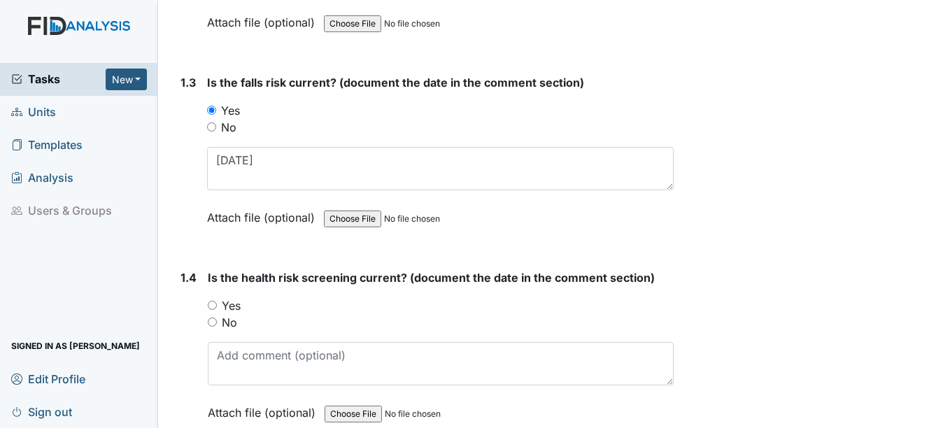
click at [209, 305] on input "Yes" at bounding box center [212, 305] width 9 height 9
radio input "true"
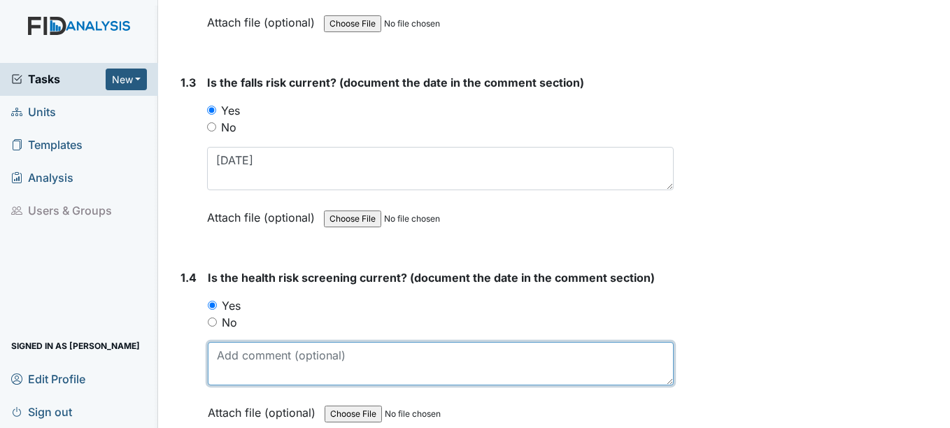
click at [233, 374] on textarea at bounding box center [440, 363] width 465 height 43
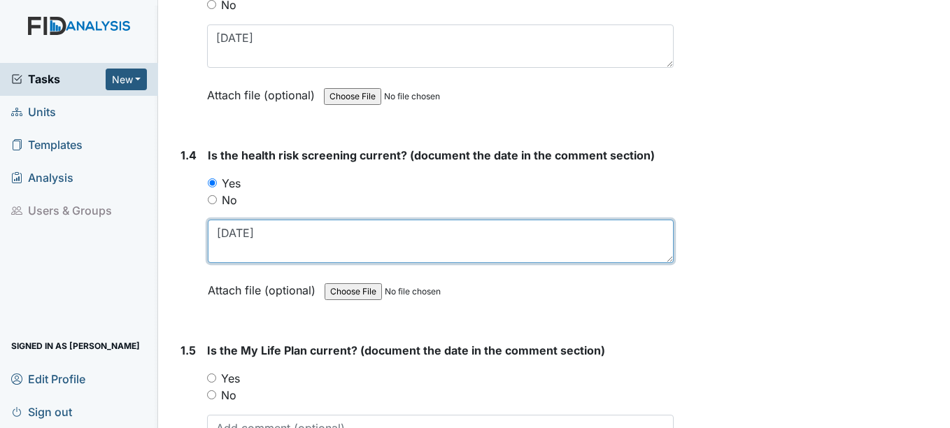
scroll to position [769, 0]
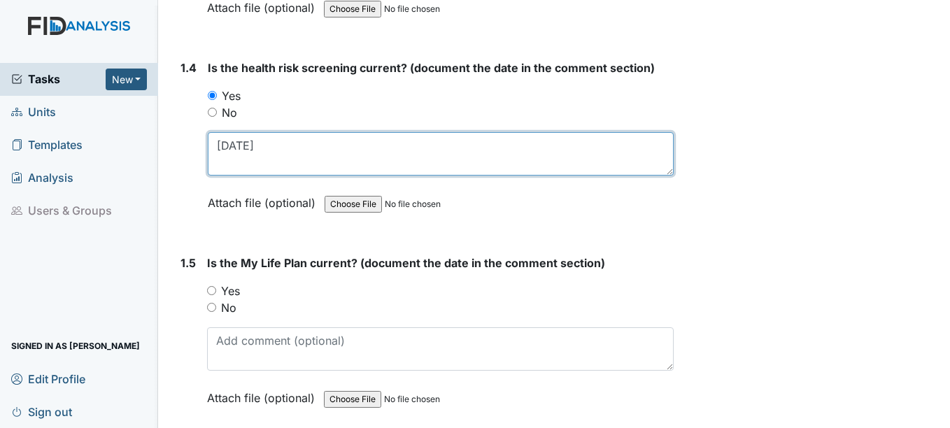
type textarea "[DATE]"
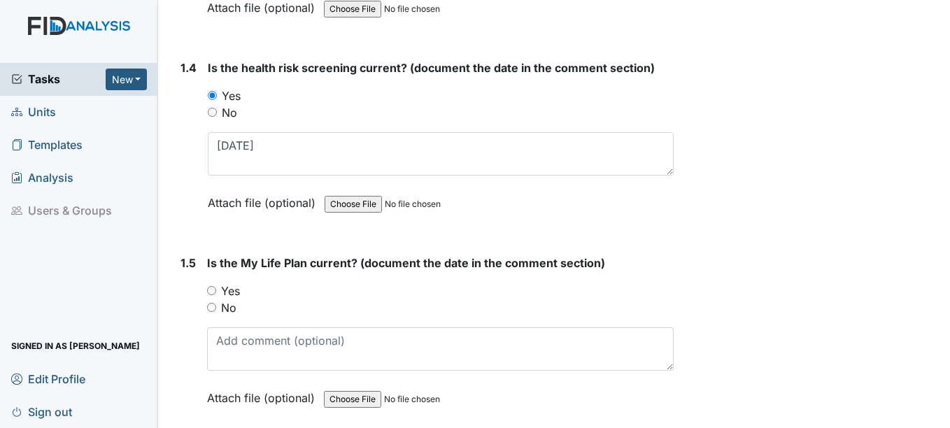
click at [213, 290] on input "Yes" at bounding box center [211, 290] width 9 height 9
radio input "true"
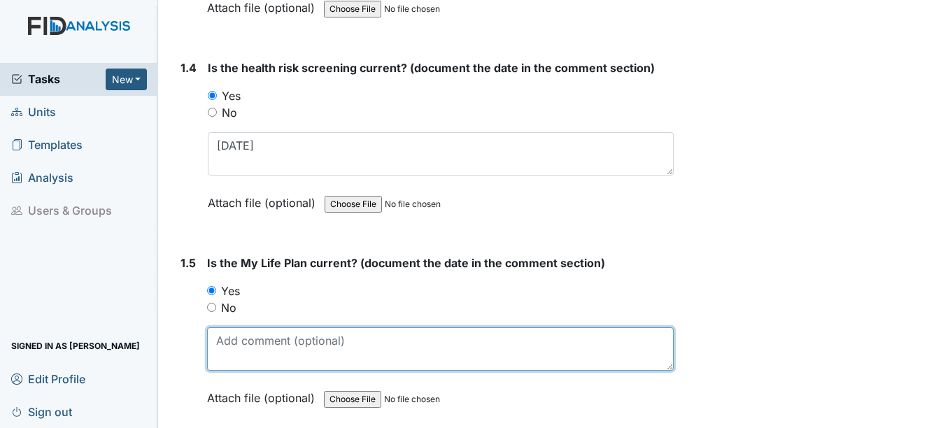
click at [231, 356] on textarea at bounding box center [440, 348] width 466 height 43
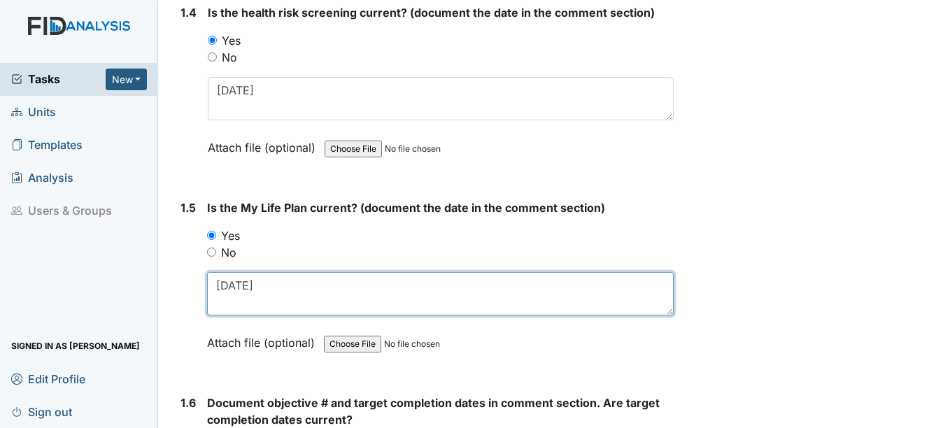
scroll to position [909, 0]
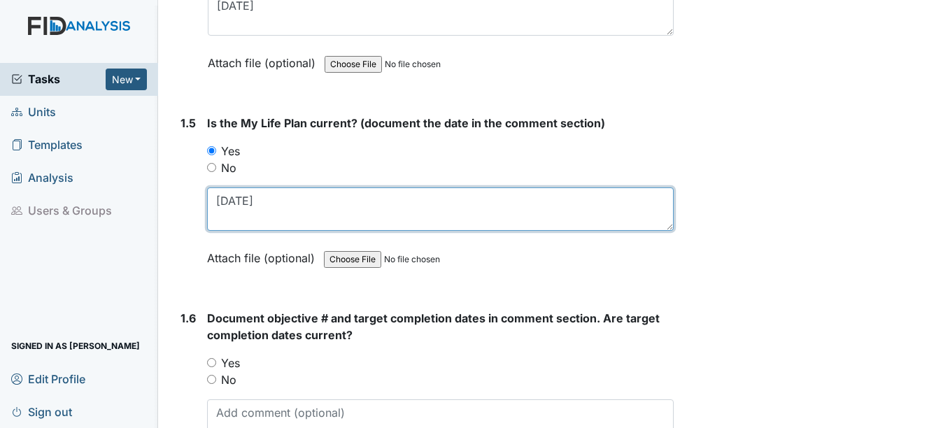
type textarea "[DATE]"
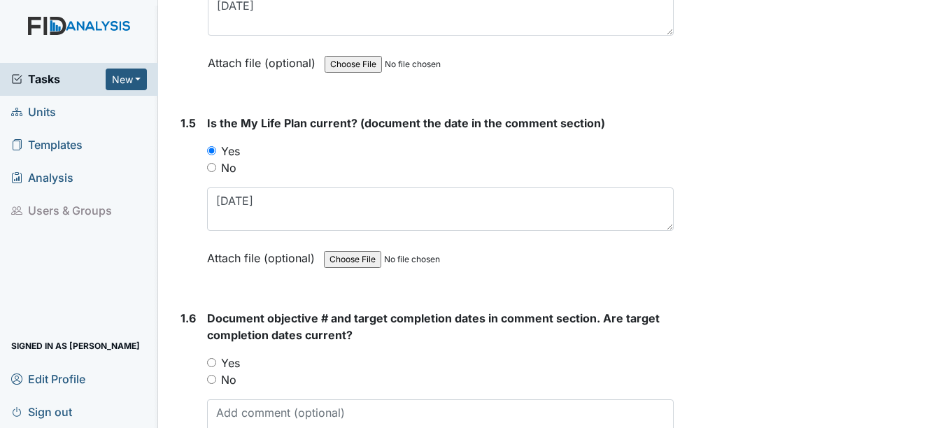
click at [214, 362] on input "Yes" at bounding box center [211, 362] width 9 height 9
radio input "true"
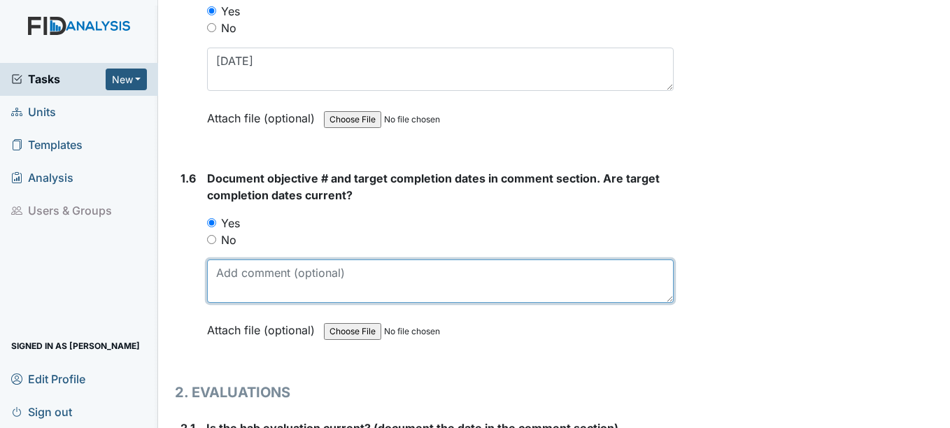
click at [250, 290] on textarea at bounding box center [440, 280] width 466 height 43
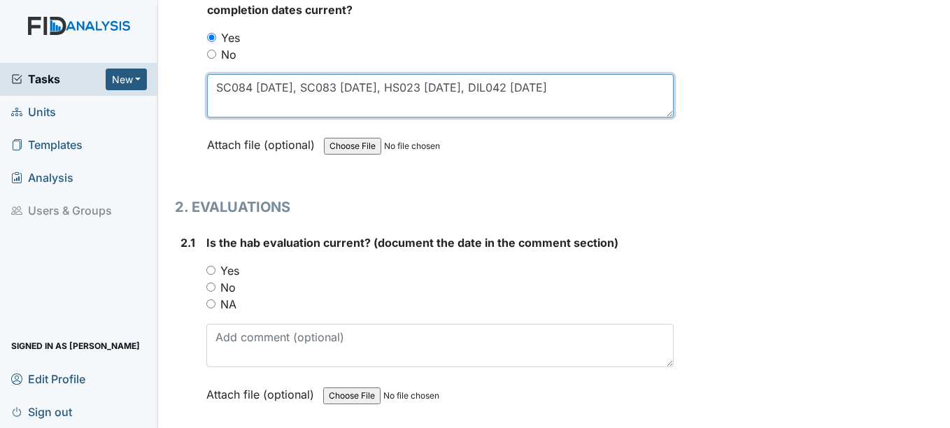
scroll to position [1259, 0]
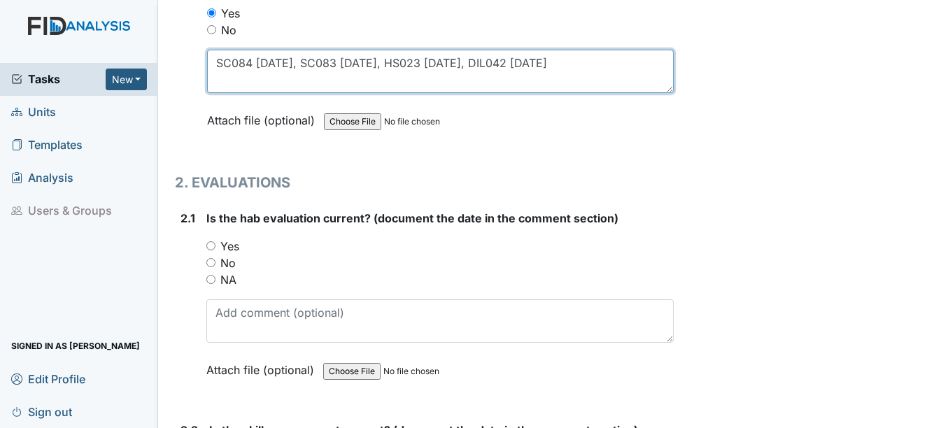
type textarea "SC084 [DATE], SC083 [DATE], HS023 [DATE], DIL042 [DATE]"
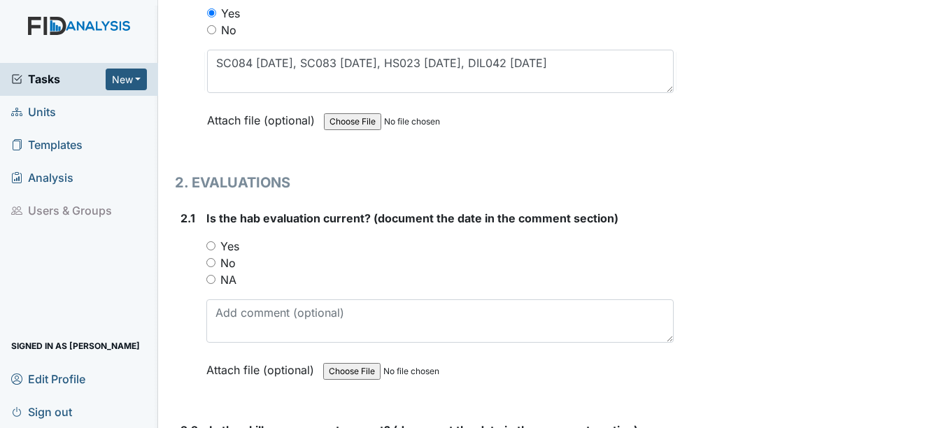
click at [212, 244] on input "Yes" at bounding box center [210, 245] width 9 height 9
radio input "true"
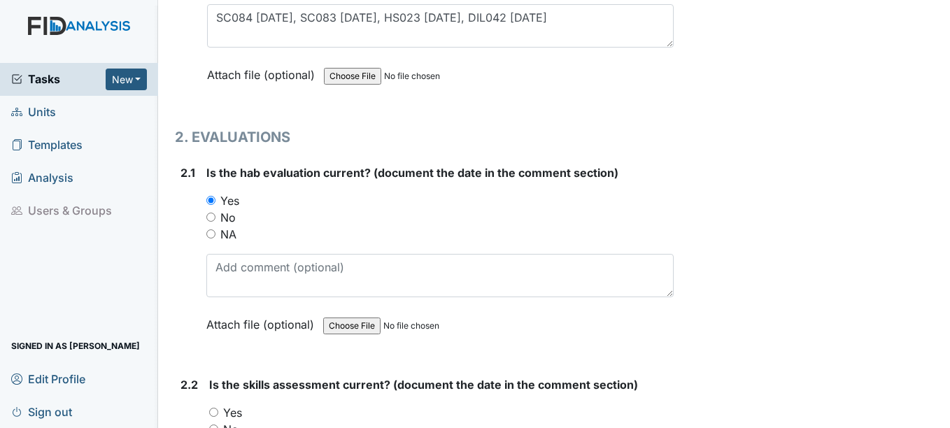
scroll to position [1329, 0]
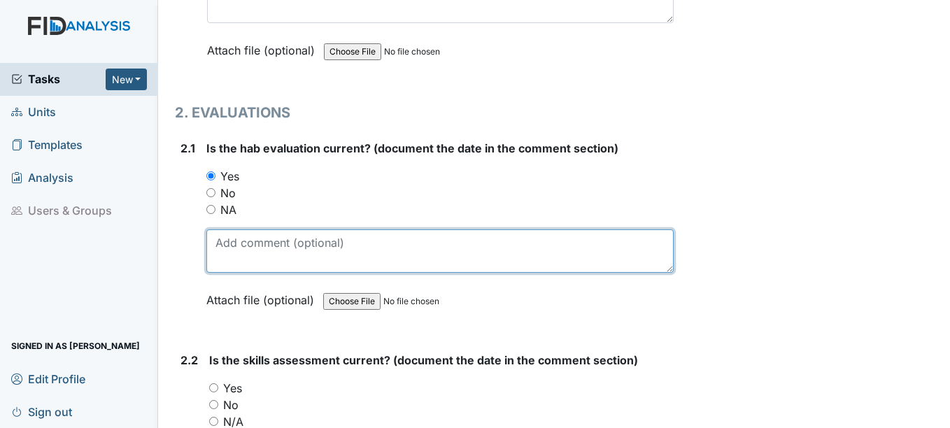
click at [212, 244] on textarea at bounding box center [439, 250] width 466 height 43
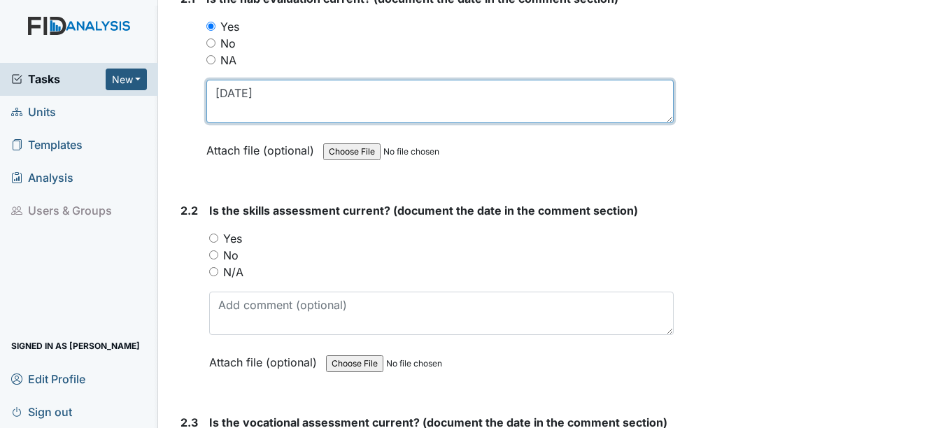
scroll to position [1539, 0]
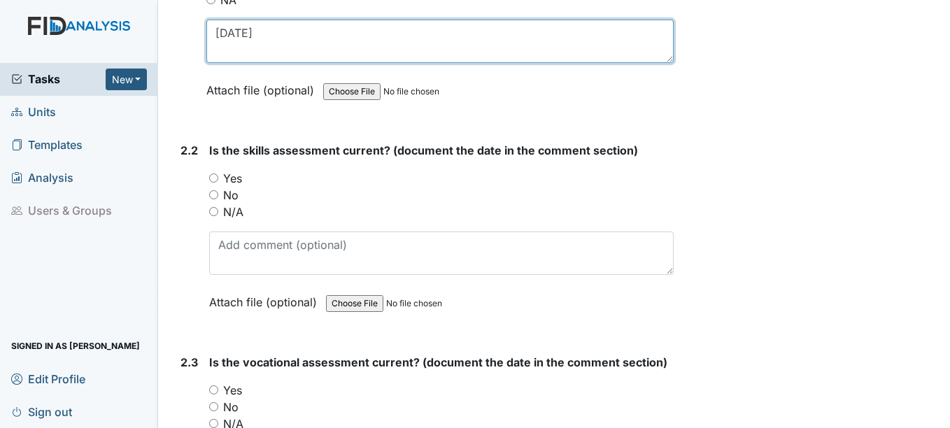
type textarea "[DATE]"
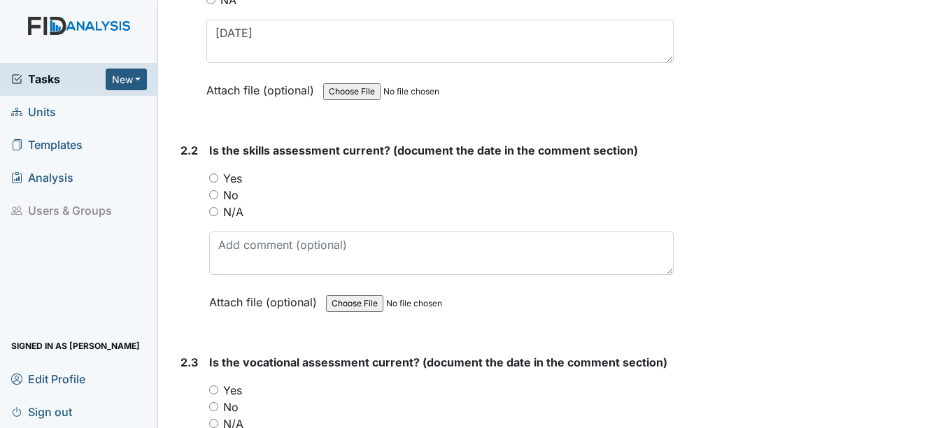
click at [213, 181] on input "Yes" at bounding box center [213, 177] width 9 height 9
radio input "true"
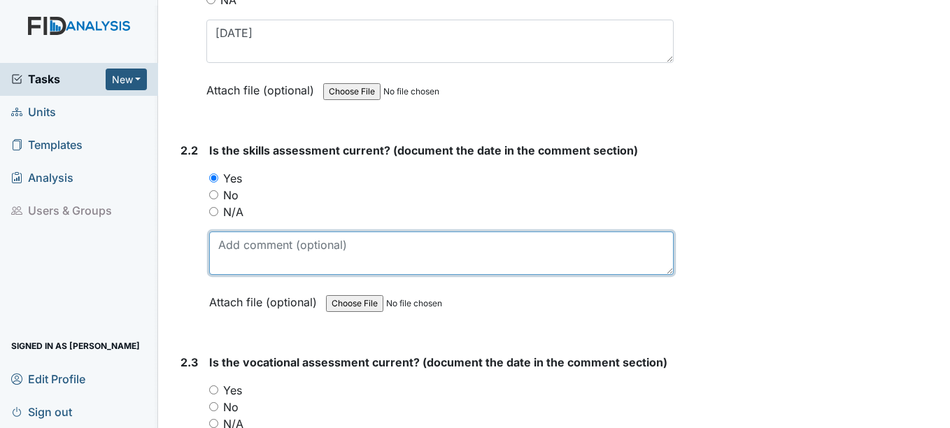
click at [239, 255] on textarea at bounding box center [441, 252] width 464 height 43
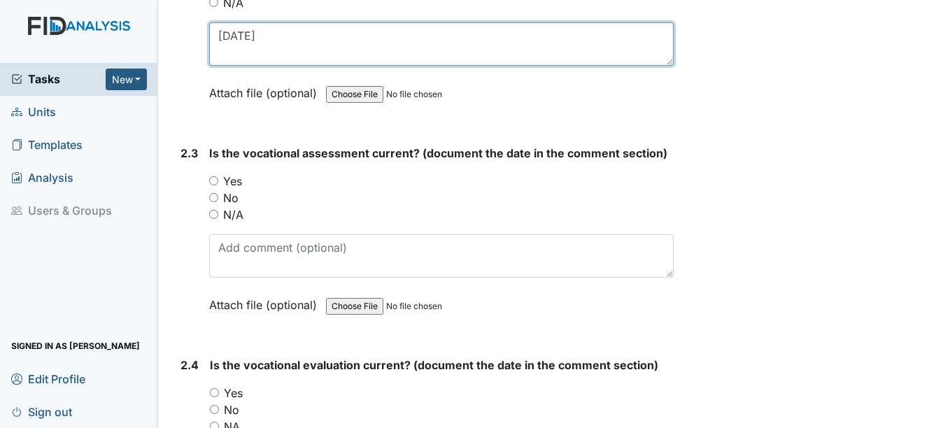
scroll to position [1748, 0]
type textarea "[DATE]"
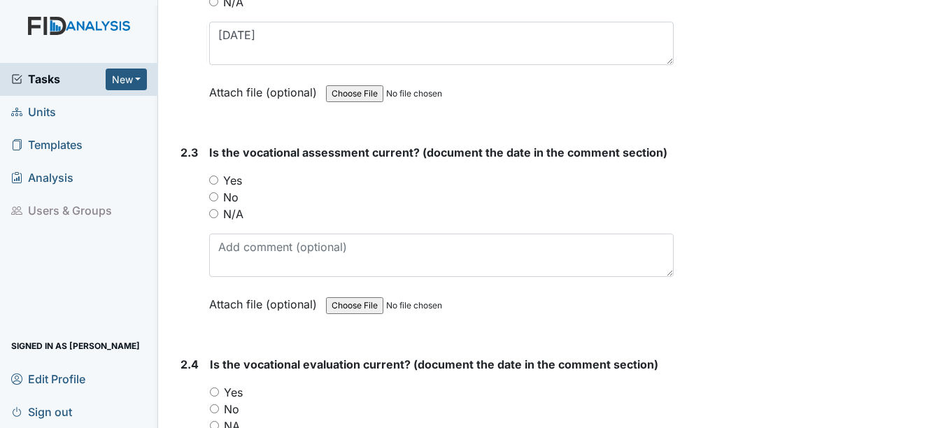
click at [213, 181] on input "Yes" at bounding box center [213, 180] width 9 height 9
radio input "true"
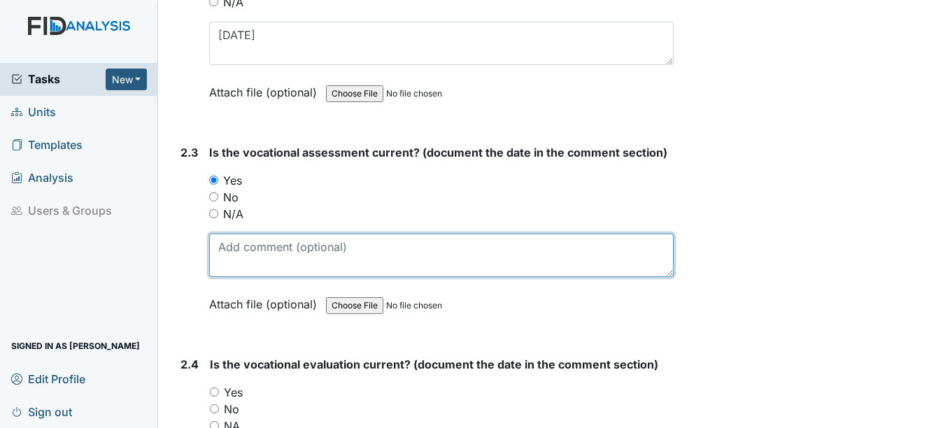
click at [228, 255] on textarea at bounding box center [441, 255] width 464 height 43
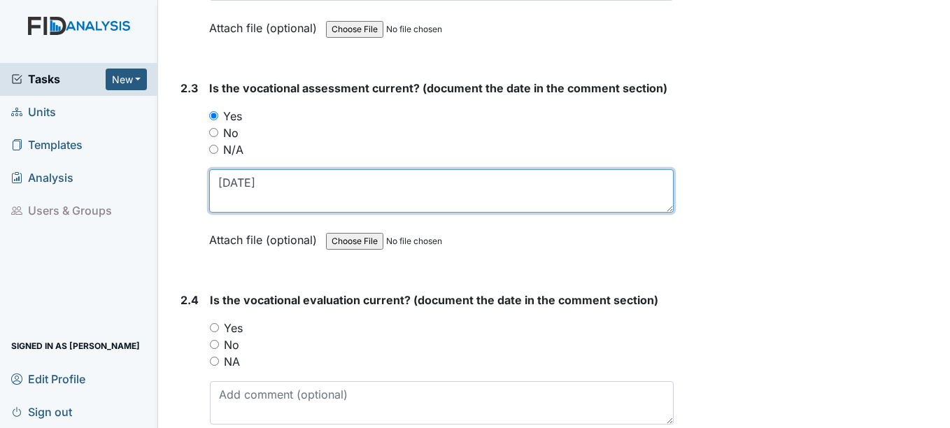
scroll to position [1958, 0]
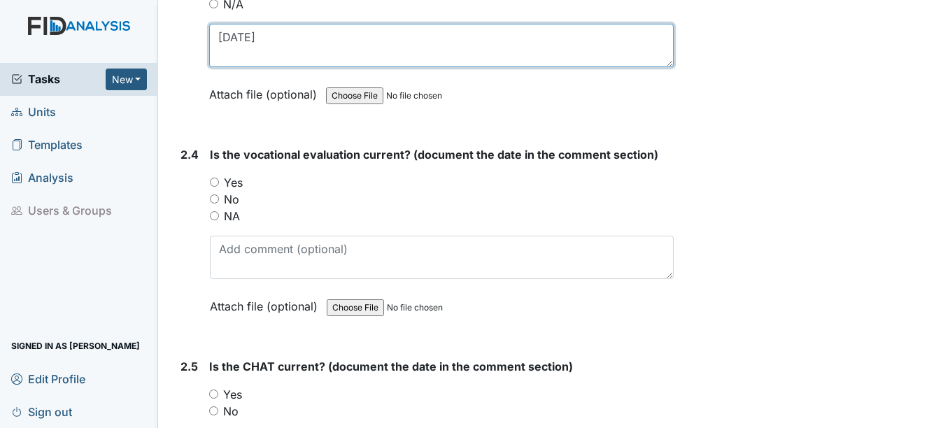
type textarea "[DATE]"
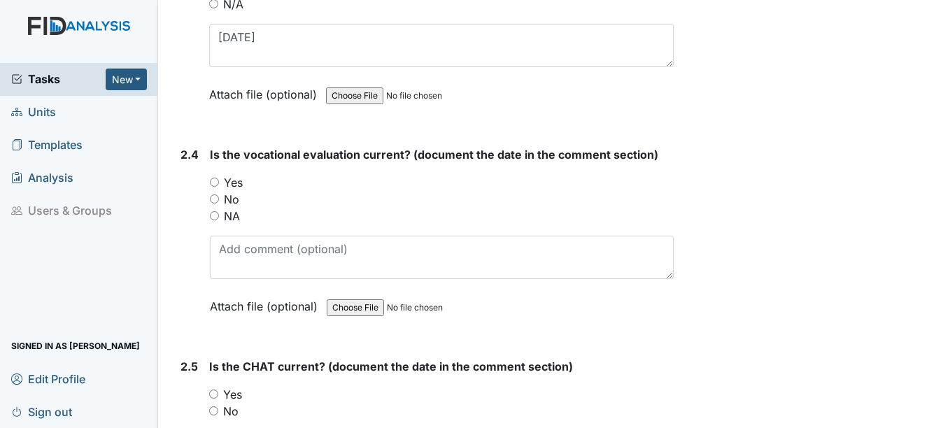
click at [220, 181] on div "Yes" at bounding box center [441, 182] width 463 height 17
click at [217, 182] on input "Yes" at bounding box center [214, 182] width 9 height 9
radio input "true"
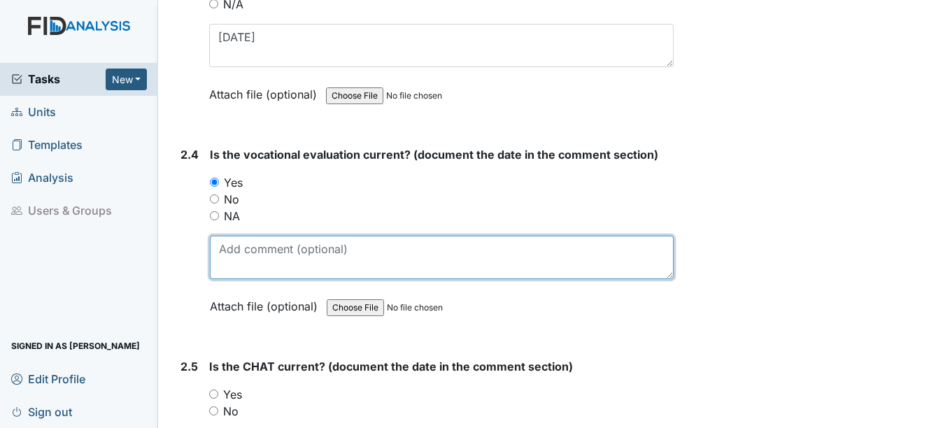
click at [241, 259] on textarea at bounding box center [441, 257] width 463 height 43
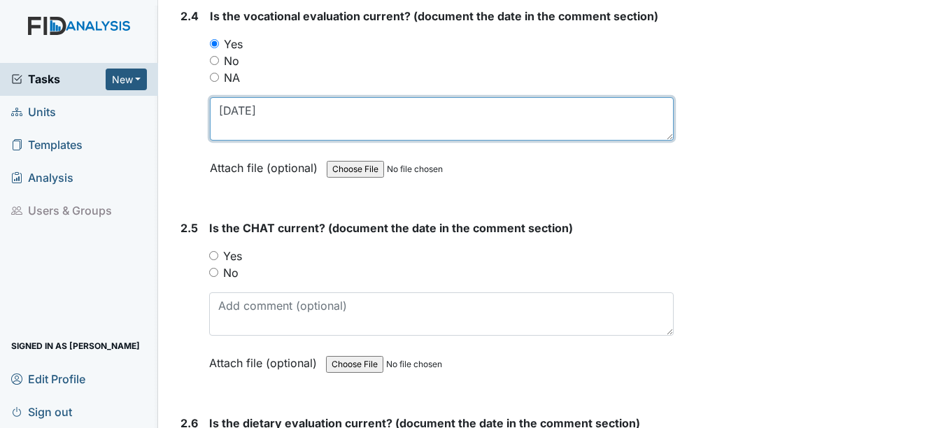
scroll to position [2098, 0]
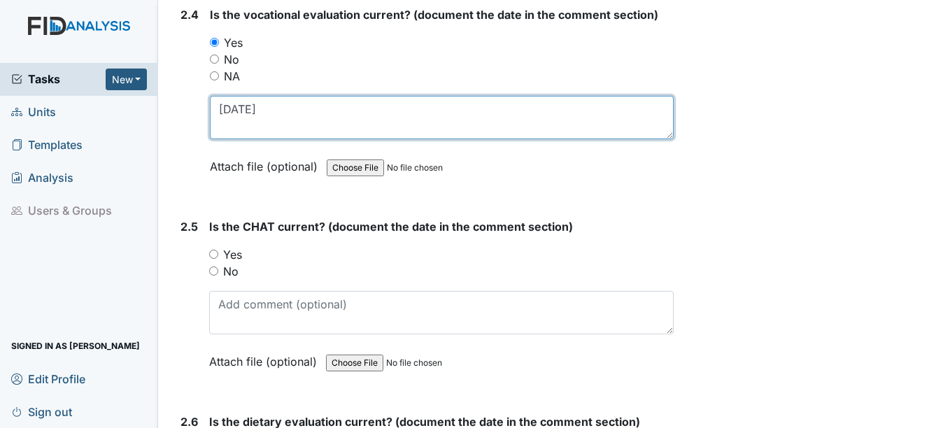
type textarea "[DATE]"
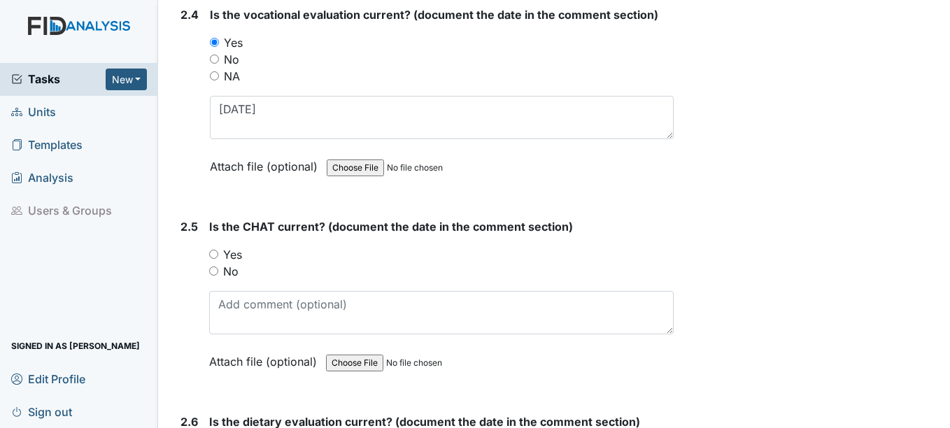
click at [215, 252] on input "Yes" at bounding box center [213, 254] width 9 height 9
radio input "true"
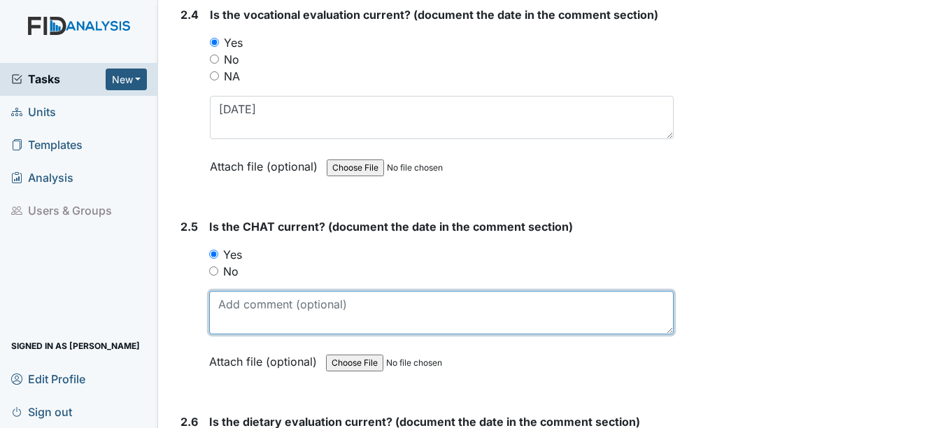
click at [249, 322] on textarea at bounding box center [441, 312] width 464 height 43
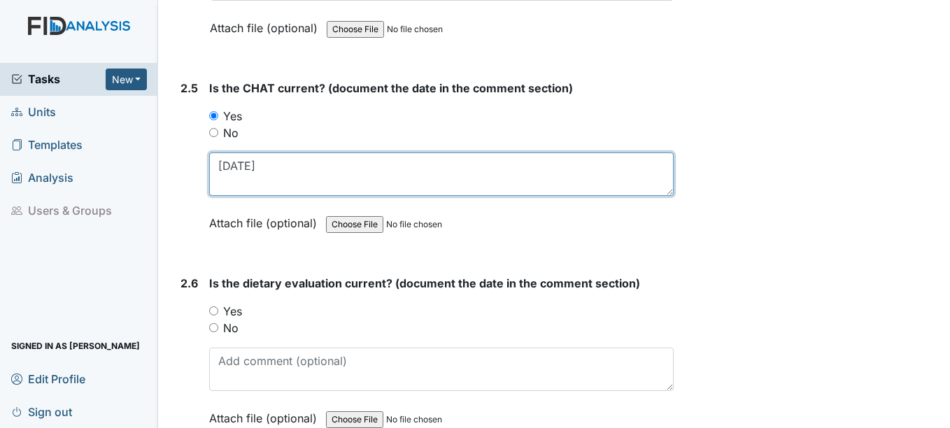
scroll to position [2238, 0]
type textarea "[DATE]"
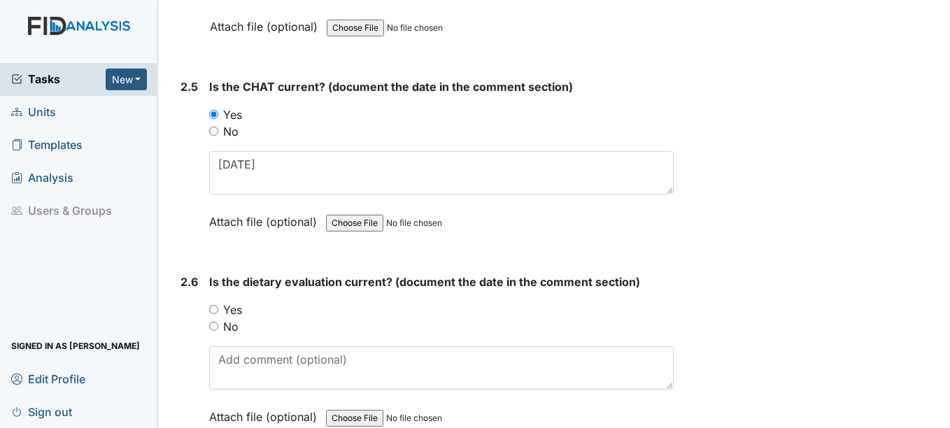
click at [213, 310] on input "Yes" at bounding box center [213, 309] width 9 height 9
radio input "true"
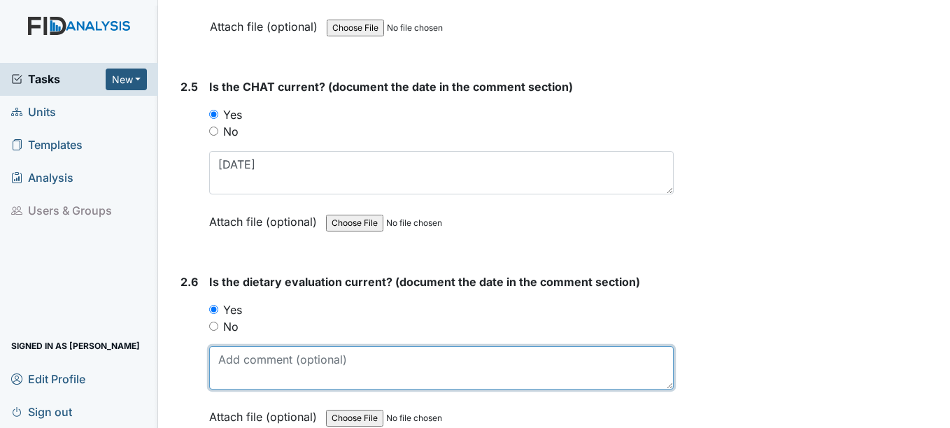
click at [230, 377] on textarea at bounding box center [441, 367] width 464 height 43
click at [229, 364] on textarea at bounding box center [441, 367] width 464 height 43
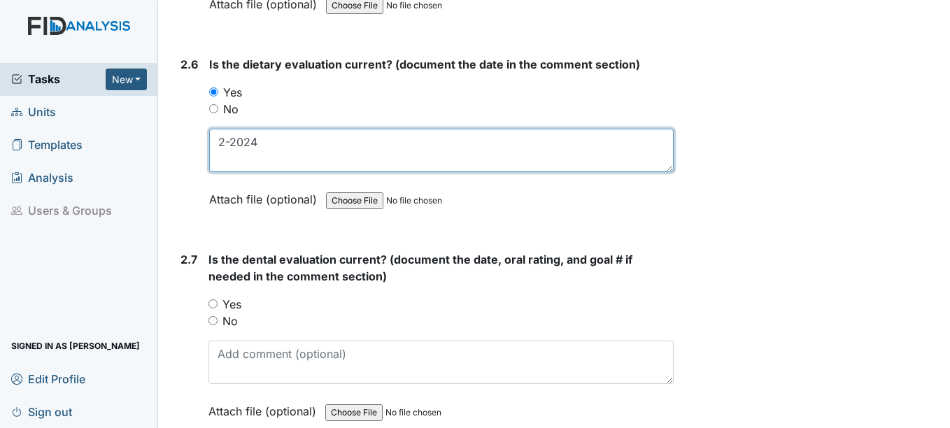
scroll to position [2518, 0]
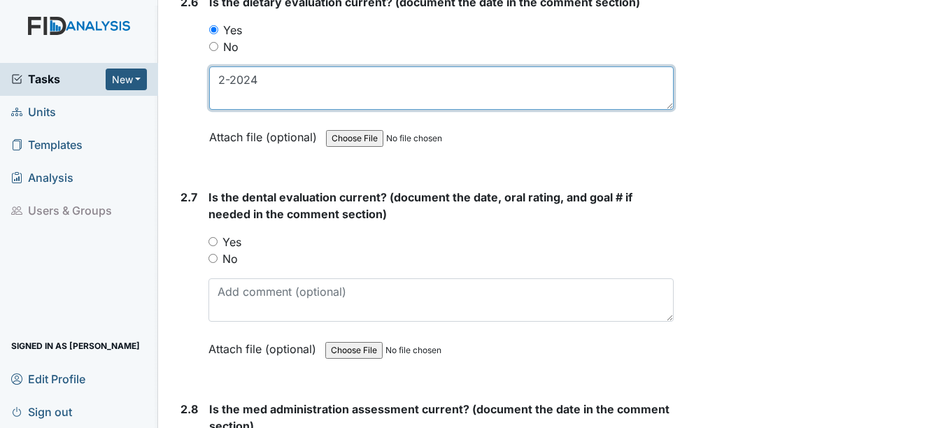
type textarea "2-2024"
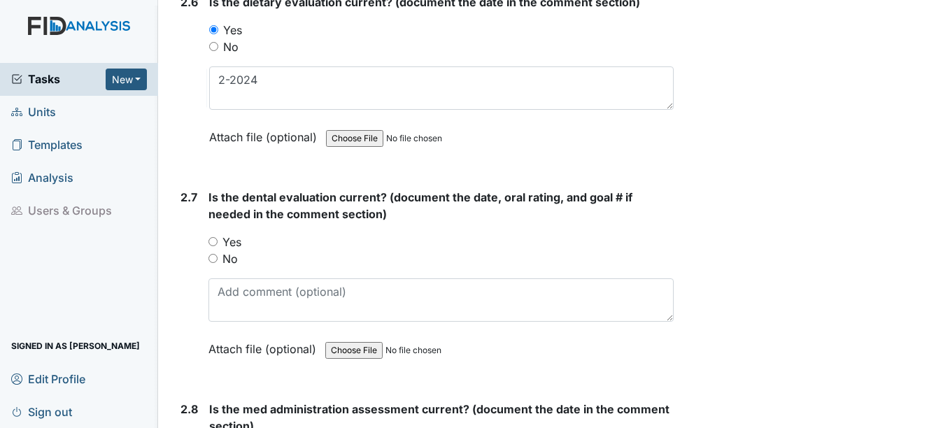
click at [213, 241] on input "Yes" at bounding box center [212, 241] width 9 height 9
radio input "true"
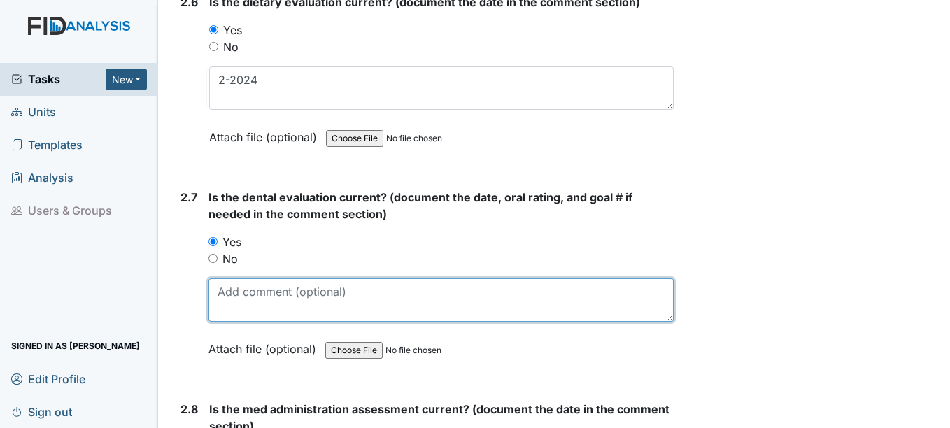
drag, startPoint x: 251, startPoint y: 303, endPoint x: 248, endPoint y: 294, distance: 9.5
click at [250, 303] on textarea at bounding box center [440, 299] width 464 height 43
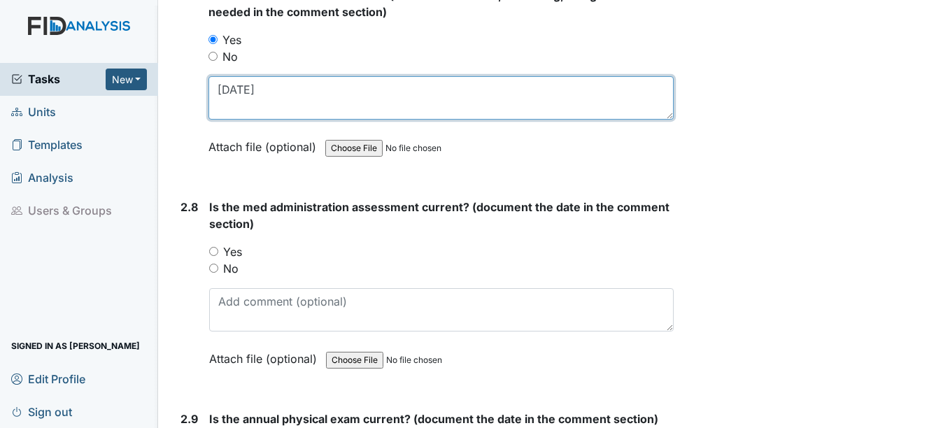
scroll to position [2727, 0]
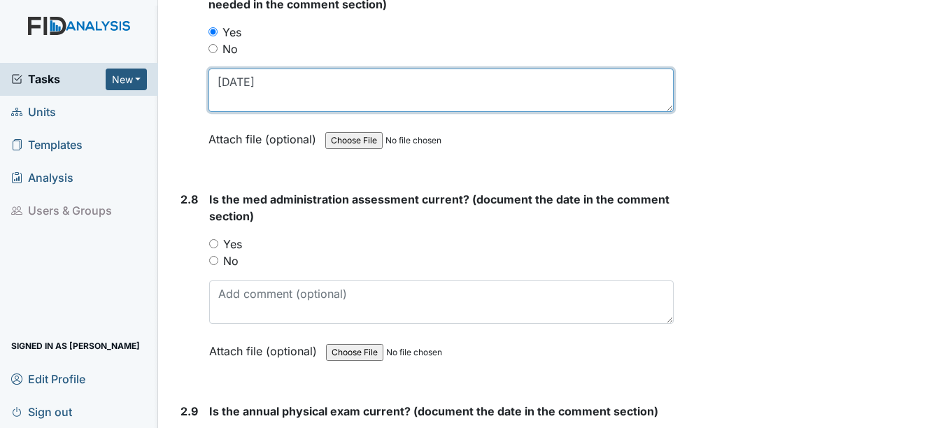
type textarea "4-7-25"
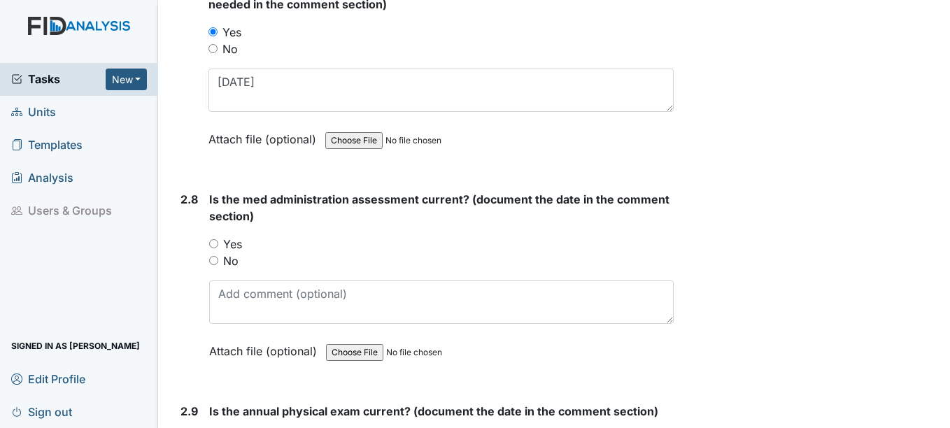
click at [217, 250] on div "Yes" at bounding box center [441, 244] width 464 height 17
click at [215, 244] on input "Yes" at bounding box center [213, 243] width 9 height 9
radio input "true"
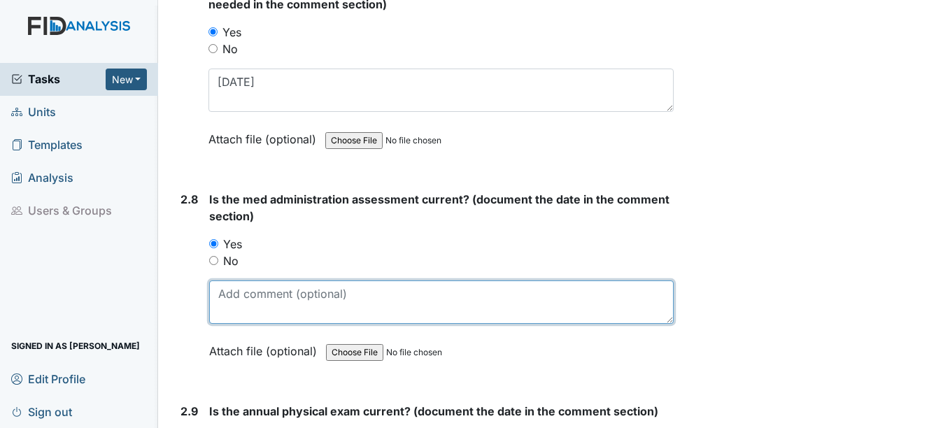
drag, startPoint x: 227, startPoint y: 307, endPoint x: 221, endPoint y: 292, distance: 15.7
click at [226, 305] on textarea at bounding box center [441, 301] width 464 height 43
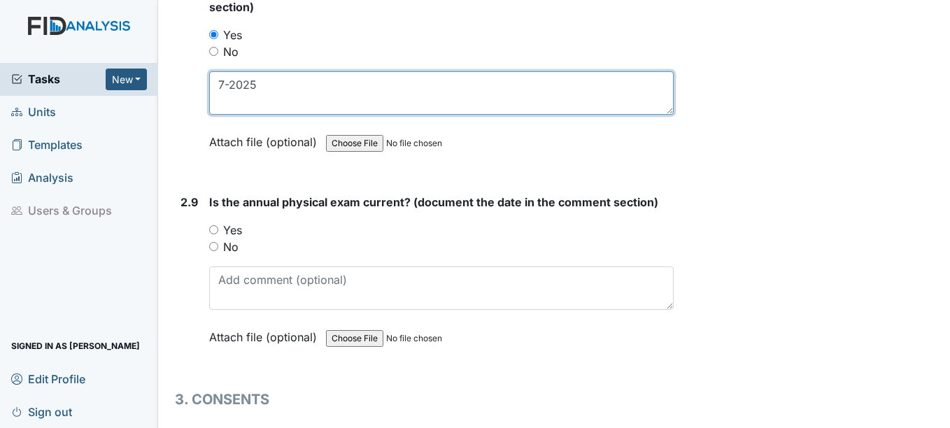
scroll to position [2937, 0]
type textarea "7-2025"
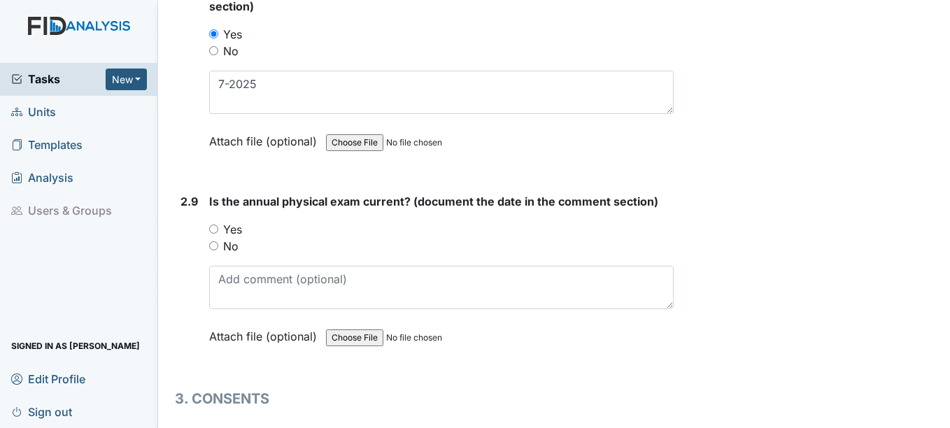
click at [215, 230] on input "Yes" at bounding box center [213, 228] width 9 height 9
radio input "true"
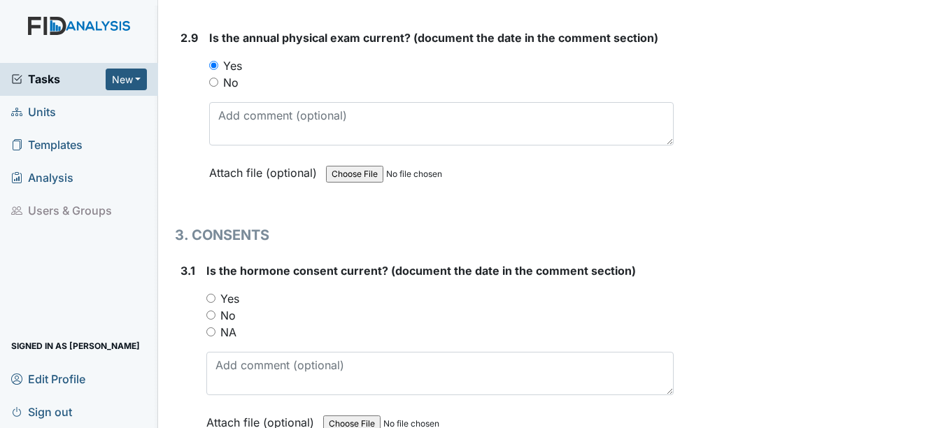
scroll to position [3147, 0]
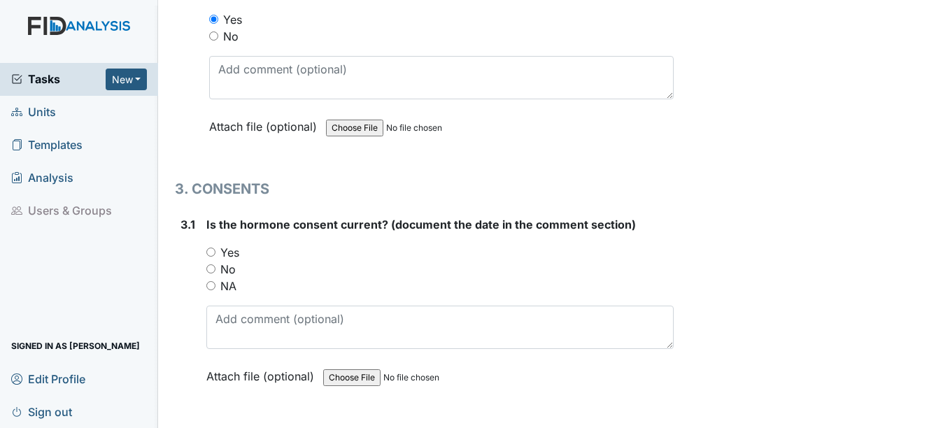
click at [213, 285] on input "NA" at bounding box center [210, 285] width 9 height 9
radio input "true"
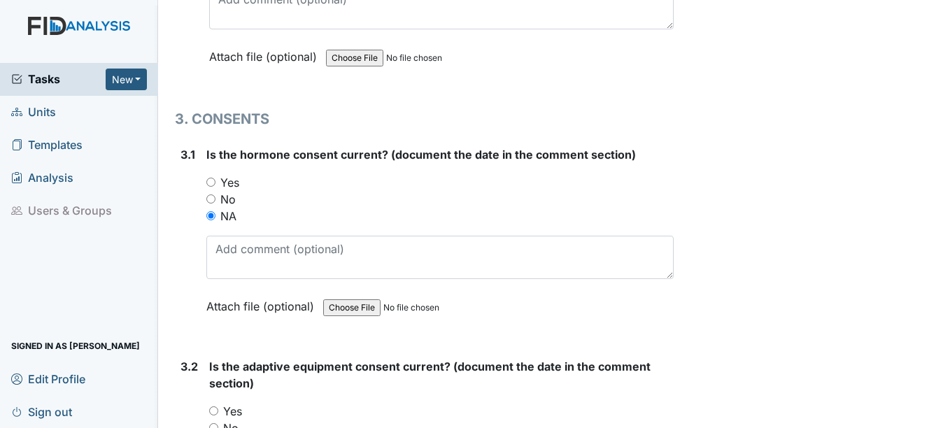
scroll to position [3357, 0]
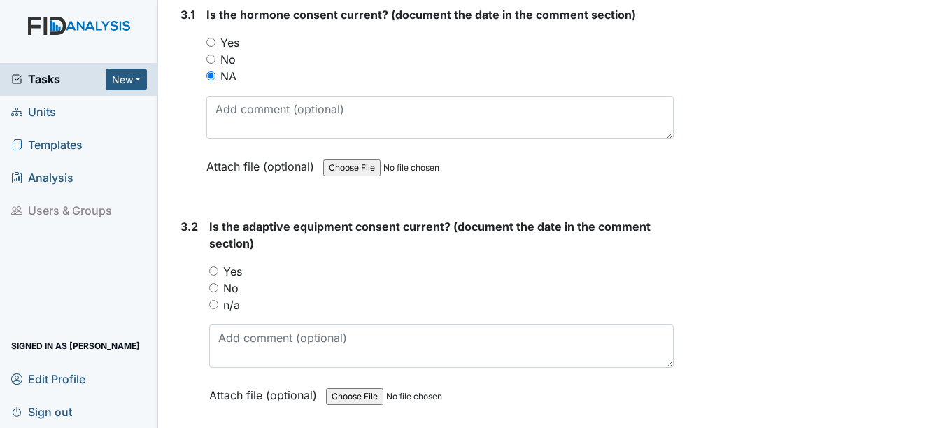
click at [213, 306] on input "n/a" at bounding box center [213, 304] width 9 height 9
radio input "true"
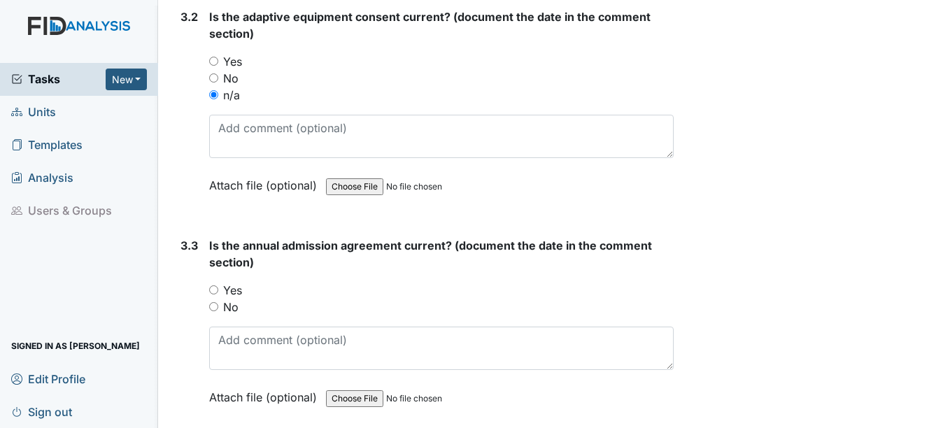
click at [214, 288] on input "Yes" at bounding box center [213, 289] width 9 height 9
radio input "true"
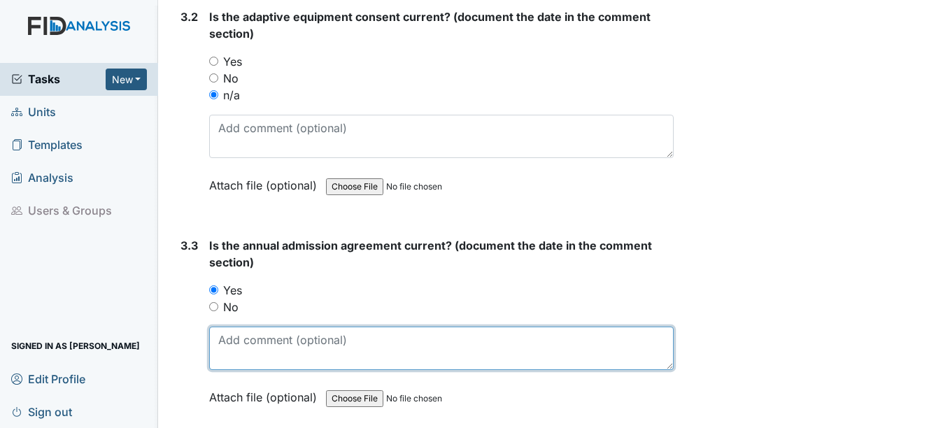
click at [225, 343] on textarea at bounding box center [441, 348] width 464 height 43
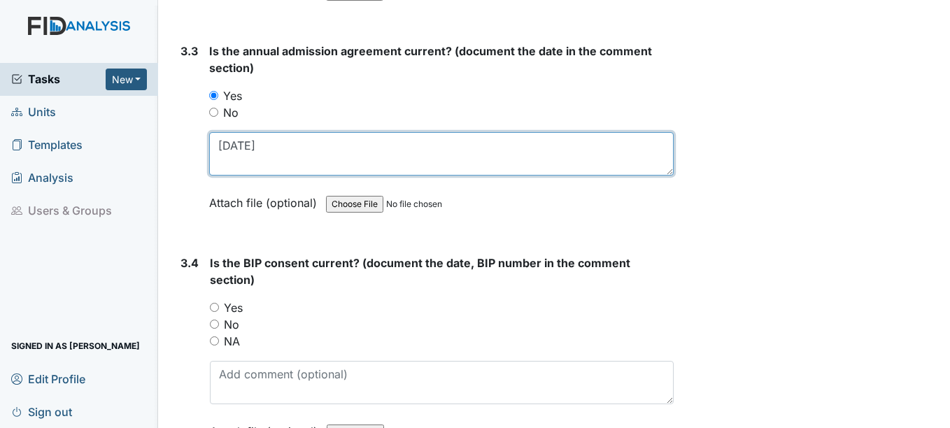
scroll to position [3776, 0]
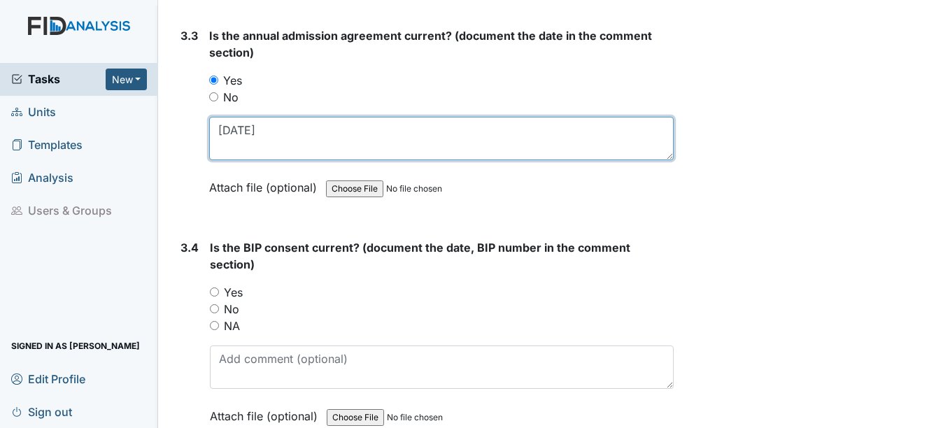
type textarea "3-5-26"
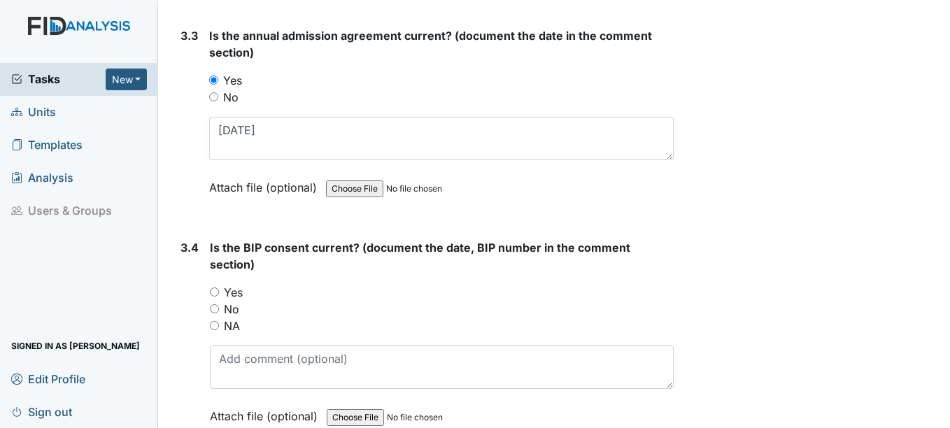
click at [218, 327] on input "NA" at bounding box center [214, 325] width 9 height 9
radio input "true"
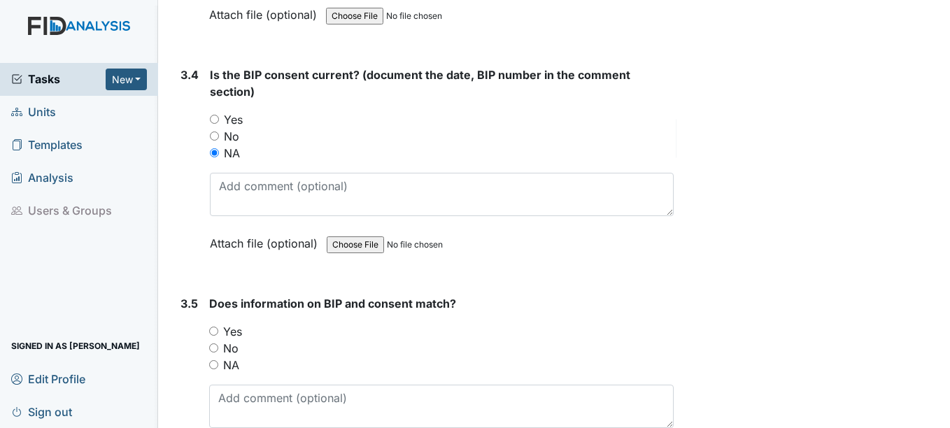
scroll to position [3986, 0]
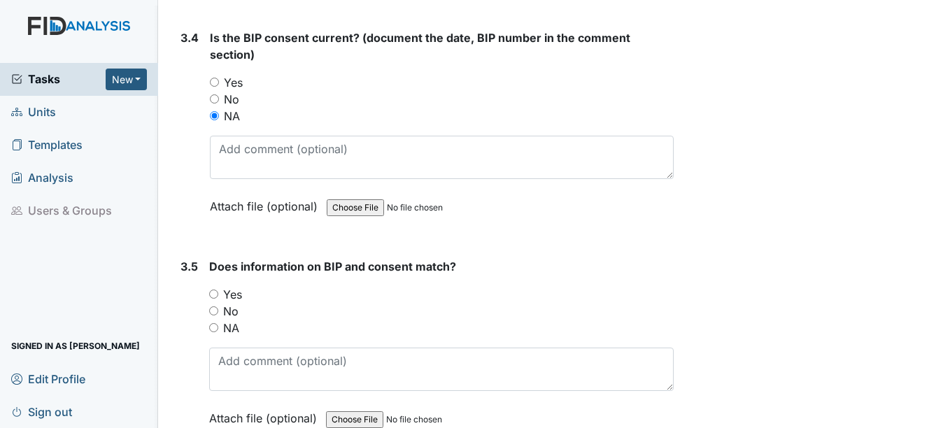
click at [215, 326] on input "NA" at bounding box center [213, 327] width 9 height 9
radio input "true"
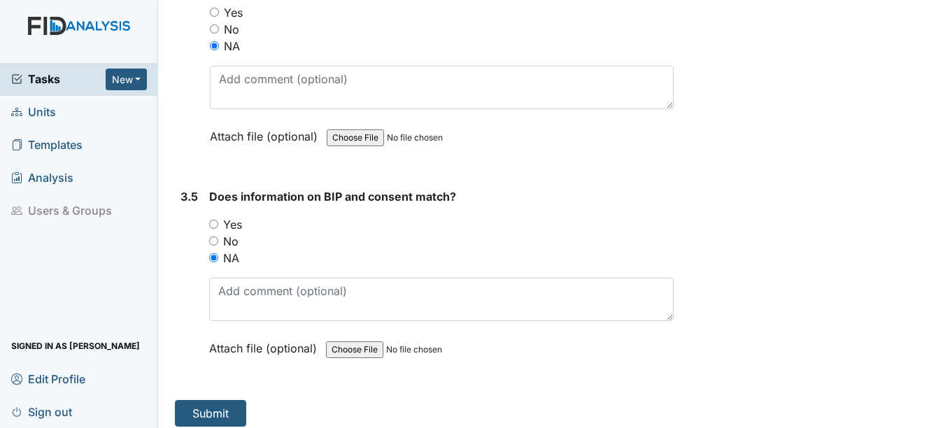
scroll to position [4066, 0]
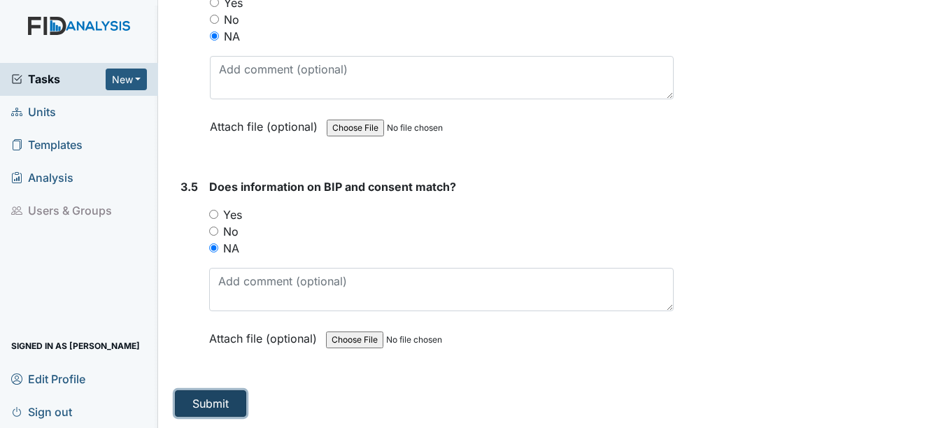
click at [210, 400] on button "Submit" at bounding box center [210, 403] width 71 height 27
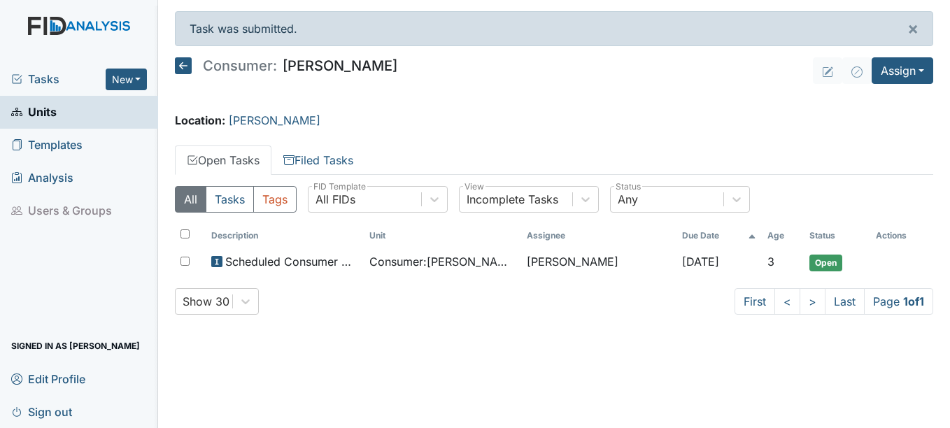
click at [49, 112] on span "Units" at bounding box center [33, 112] width 45 height 22
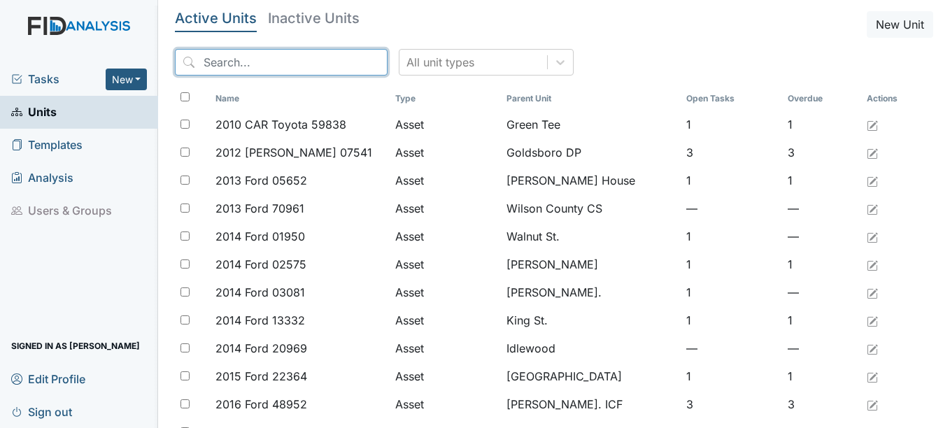
click at [255, 66] on input "search" at bounding box center [281, 62] width 213 height 27
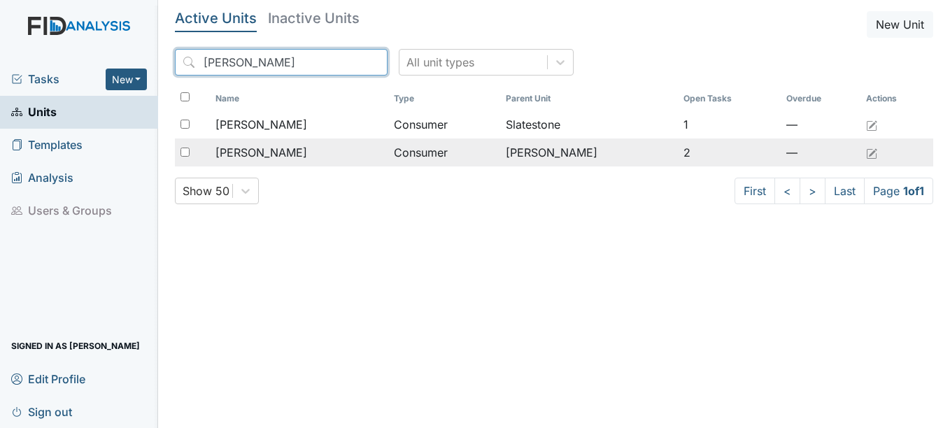
type input "[PERSON_NAME]"
click at [276, 153] on span "[PERSON_NAME]" at bounding box center [261, 152] width 92 height 17
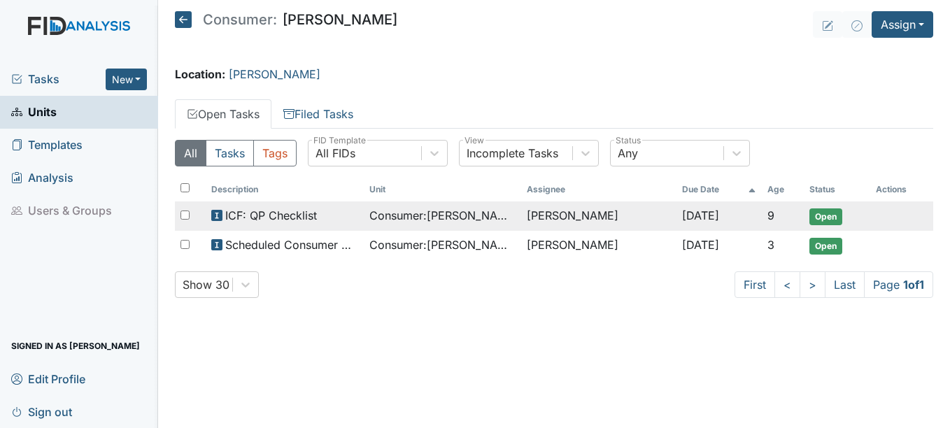
click at [299, 215] on span "ICF: QP Checklist" at bounding box center [271, 215] width 92 height 17
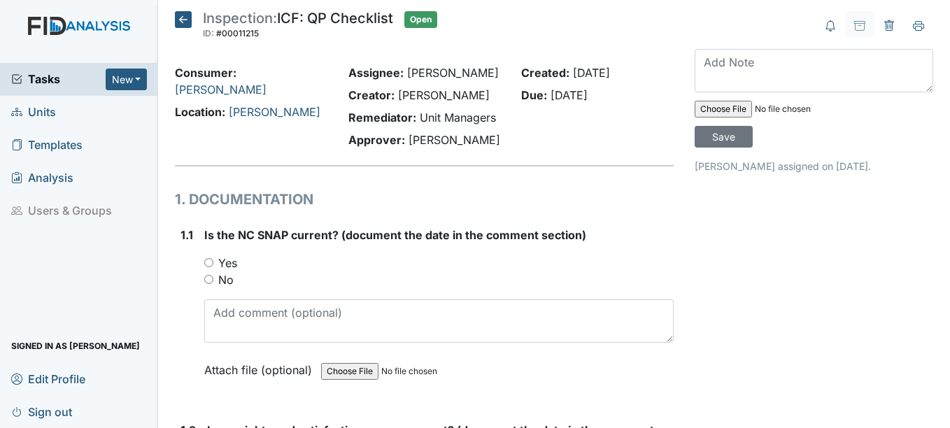
click at [211, 264] on input "Yes" at bounding box center [208, 262] width 9 height 9
radio input "true"
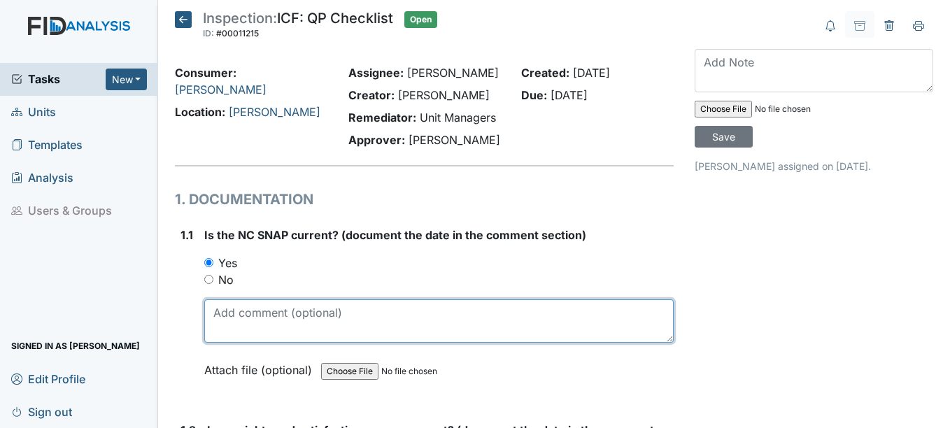
click at [230, 319] on textarea at bounding box center [438, 320] width 469 height 43
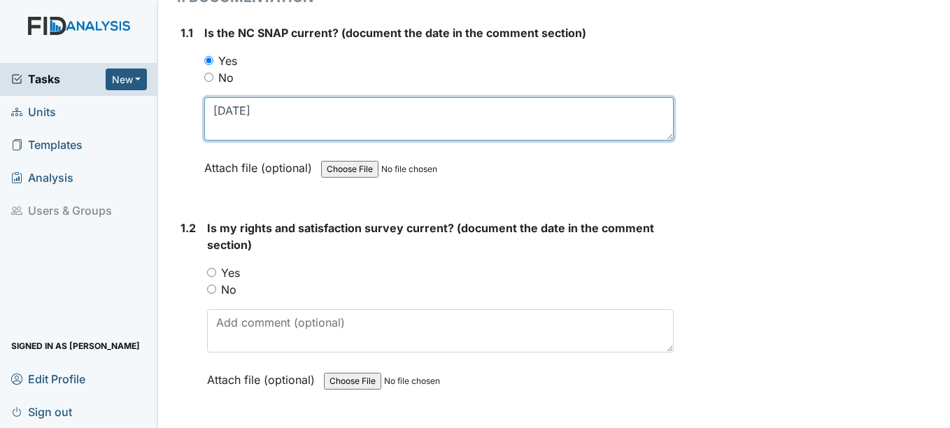
scroll to position [210, 0]
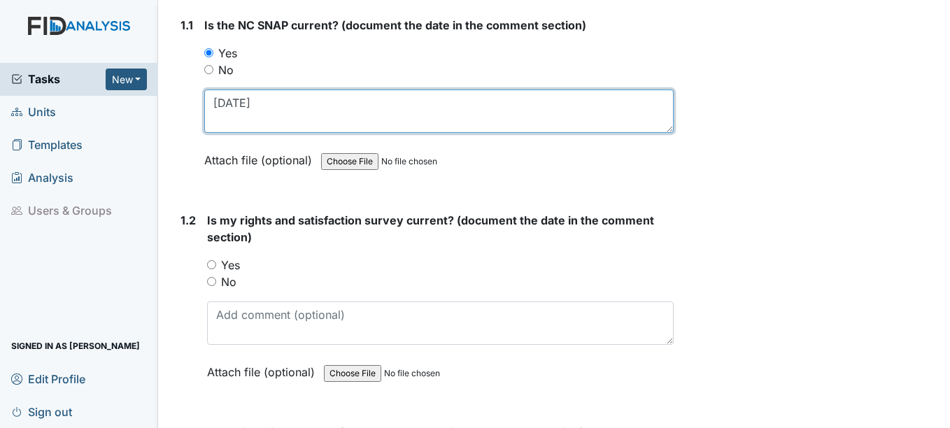
type textarea "[DATE]"
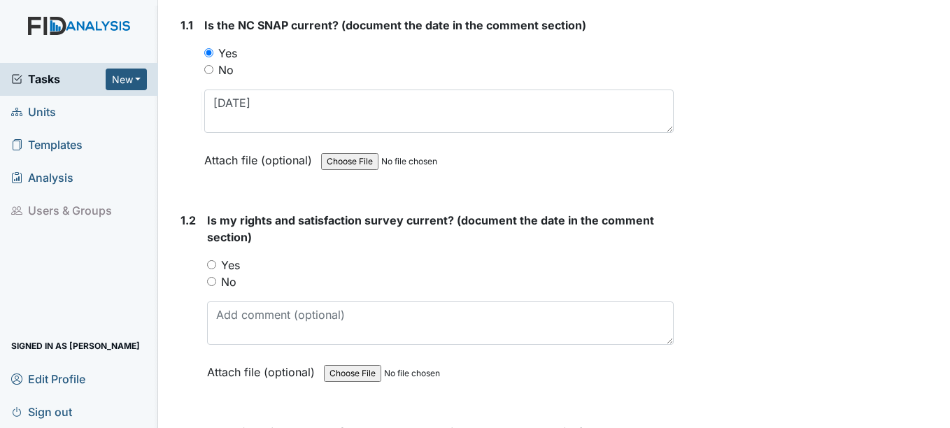
click at [212, 263] on input "Yes" at bounding box center [211, 264] width 9 height 9
radio input "true"
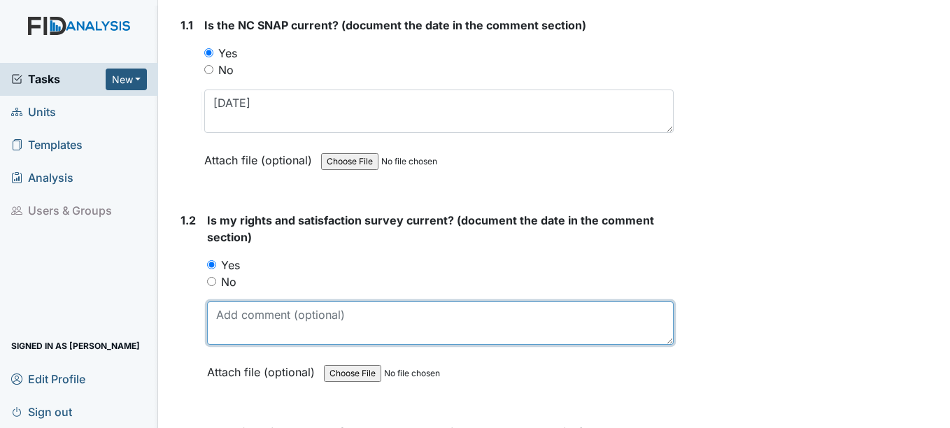
click at [262, 315] on textarea at bounding box center [440, 322] width 466 height 43
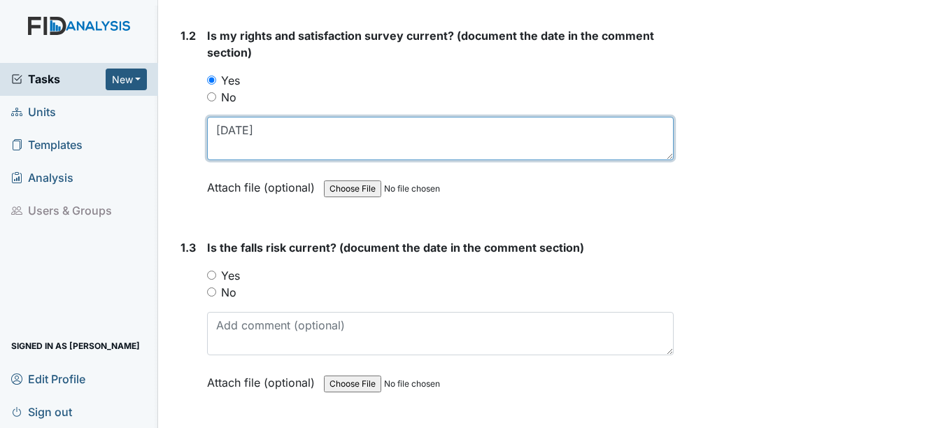
scroll to position [420, 0]
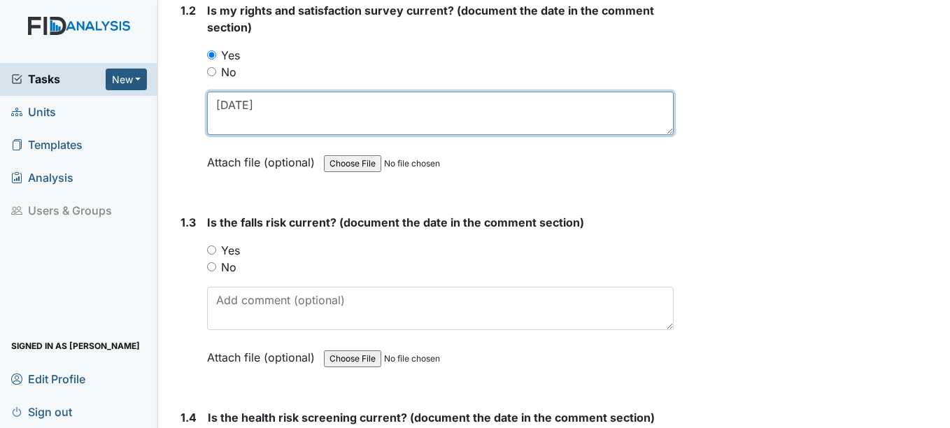
type textarea "[DATE]"
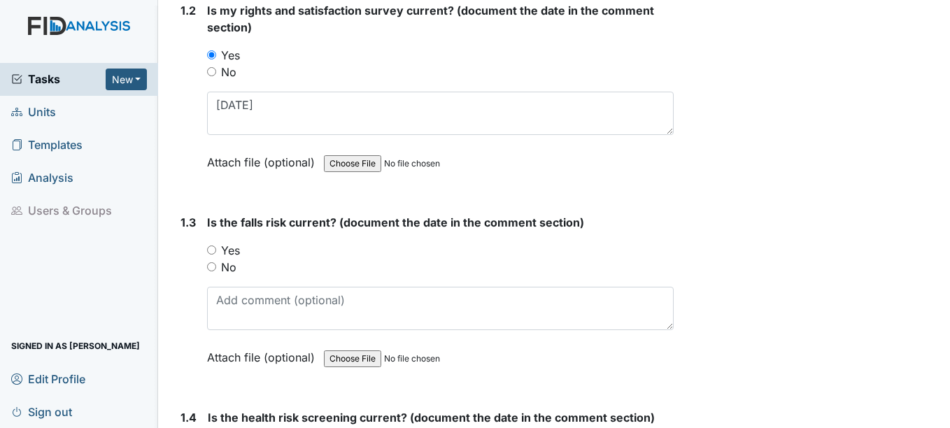
drag, startPoint x: 212, startPoint y: 251, endPoint x: 242, endPoint y: 305, distance: 61.7
click at [213, 252] on input "Yes" at bounding box center [211, 249] width 9 height 9
radio input "true"
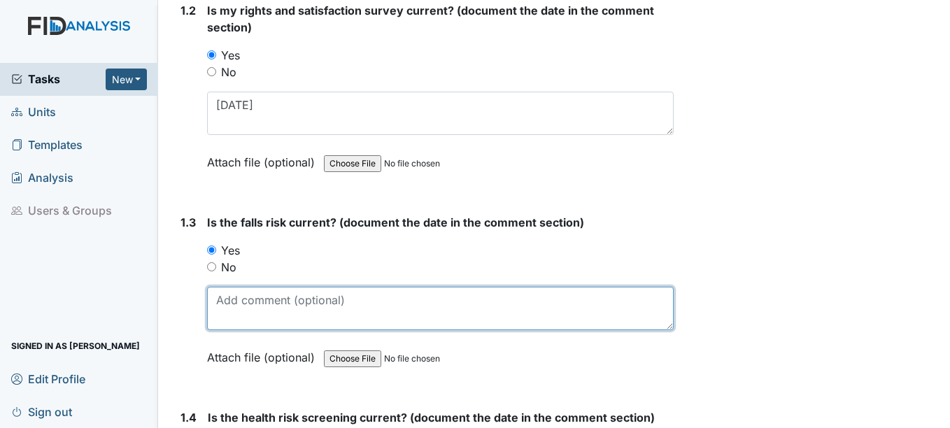
click at [244, 306] on textarea at bounding box center [440, 308] width 466 height 43
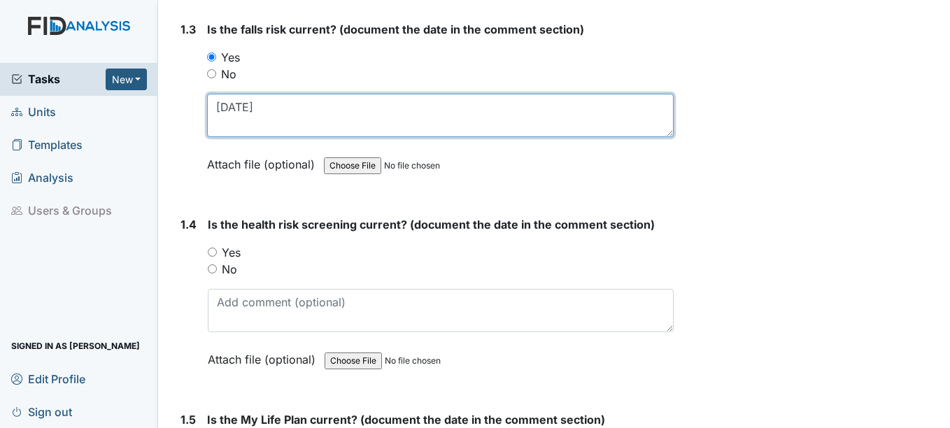
scroll to position [629, 0]
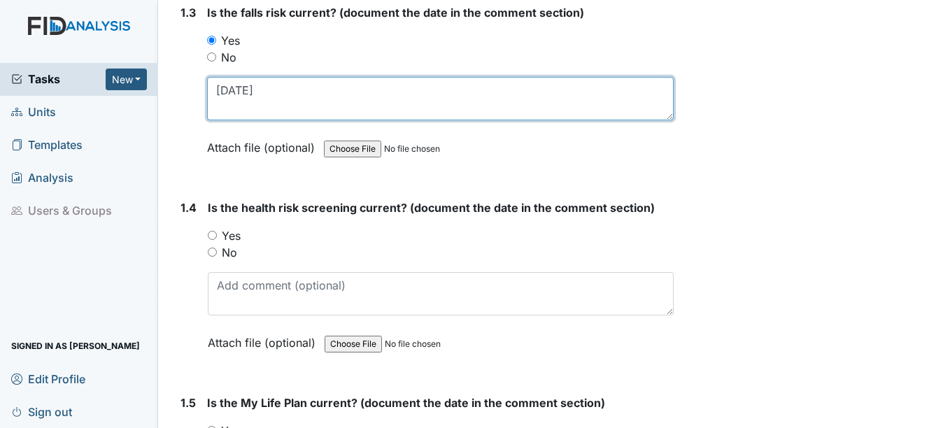
type textarea "9-11-25"
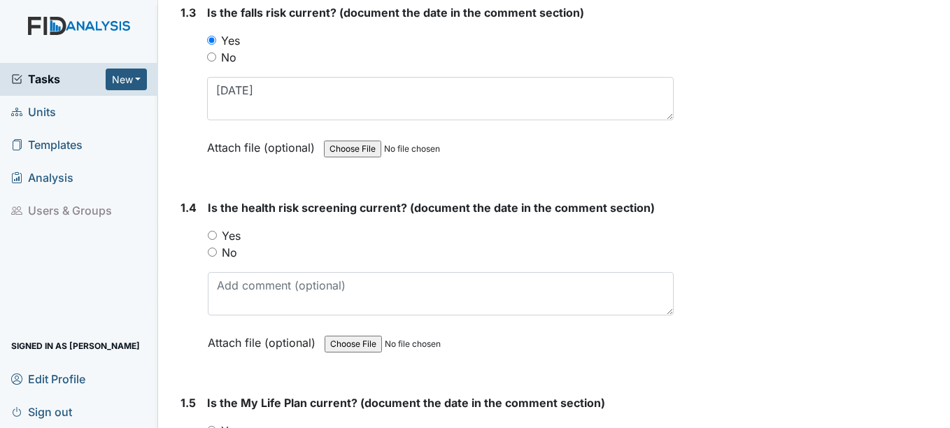
click at [212, 235] on input "Yes" at bounding box center [212, 235] width 9 height 9
radio input "true"
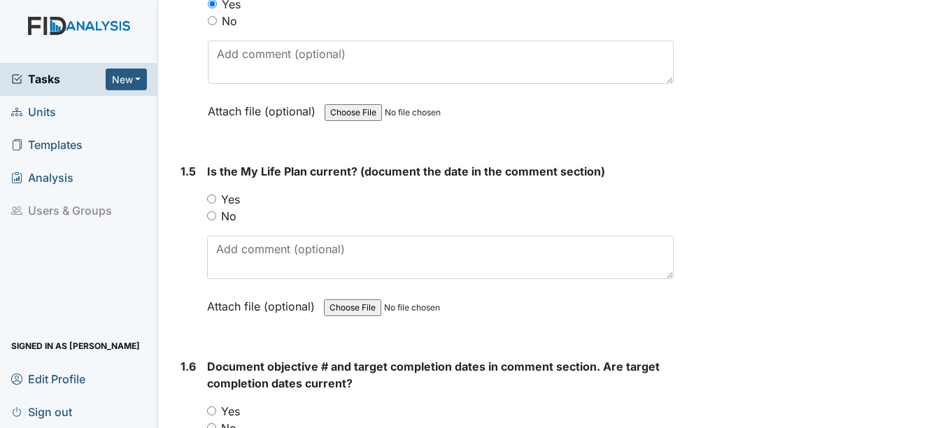
scroll to position [909, 0]
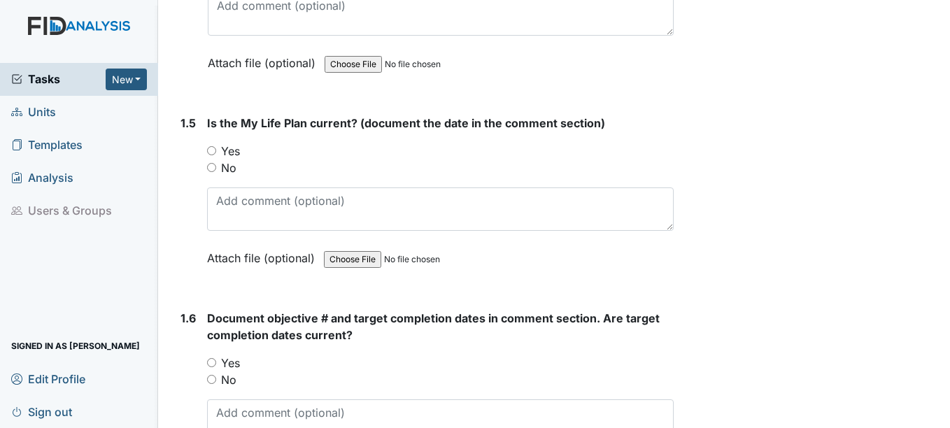
click at [212, 150] on input "Yes" at bounding box center [211, 150] width 9 height 9
radio input "true"
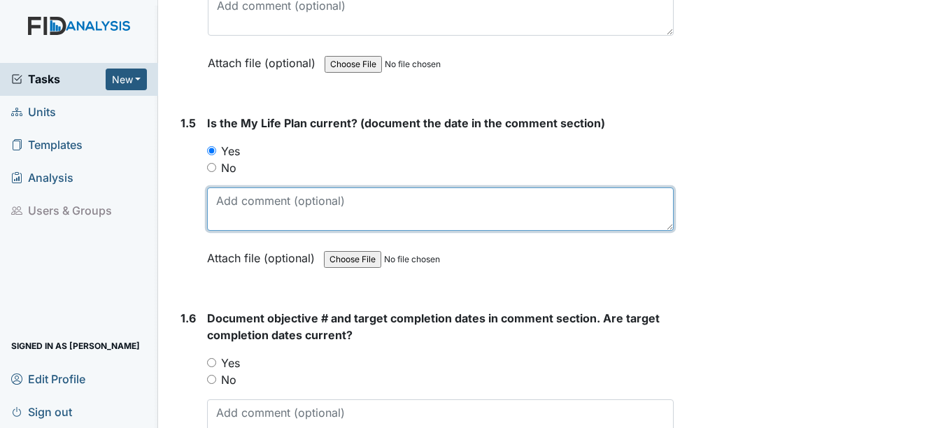
click at [236, 212] on textarea at bounding box center [440, 208] width 466 height 43
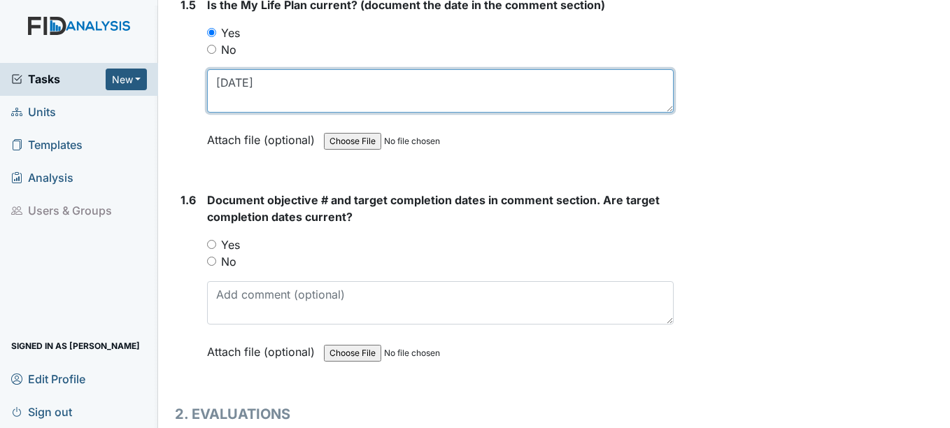
scroll to position [1049, 0]
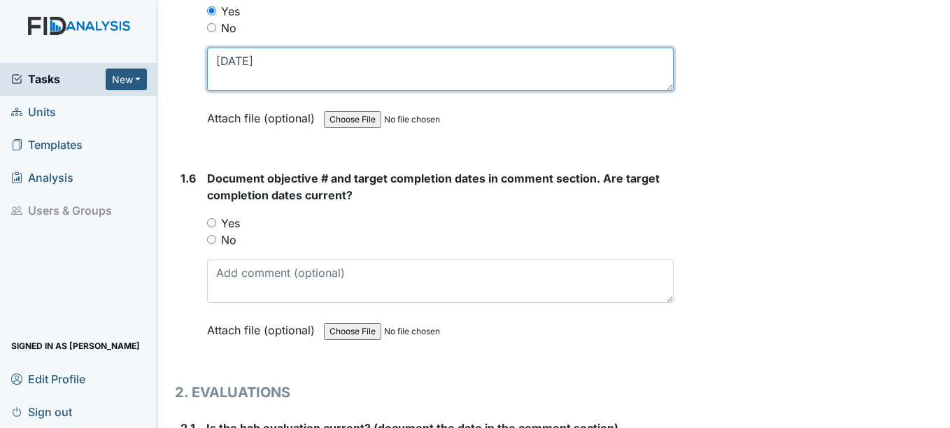
type textarea "9-11-2025"
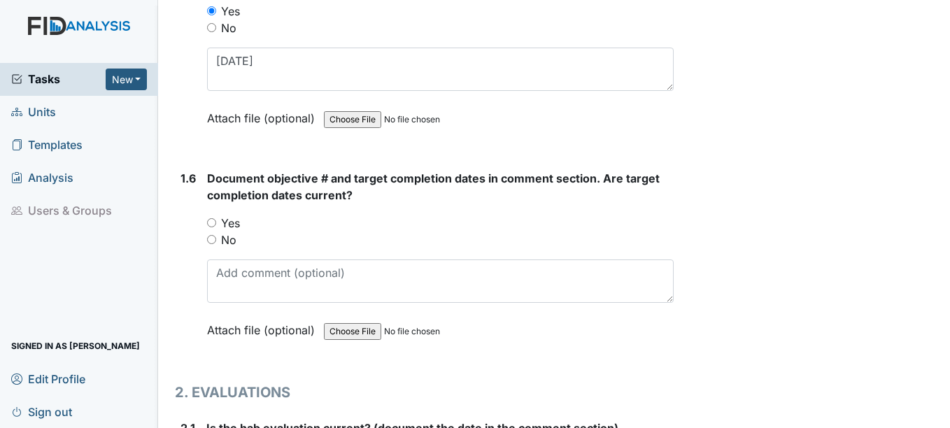
click at [213, 222] on input "Yes" at bounding box center [211, 222] width 9 height 9
radio input "true"
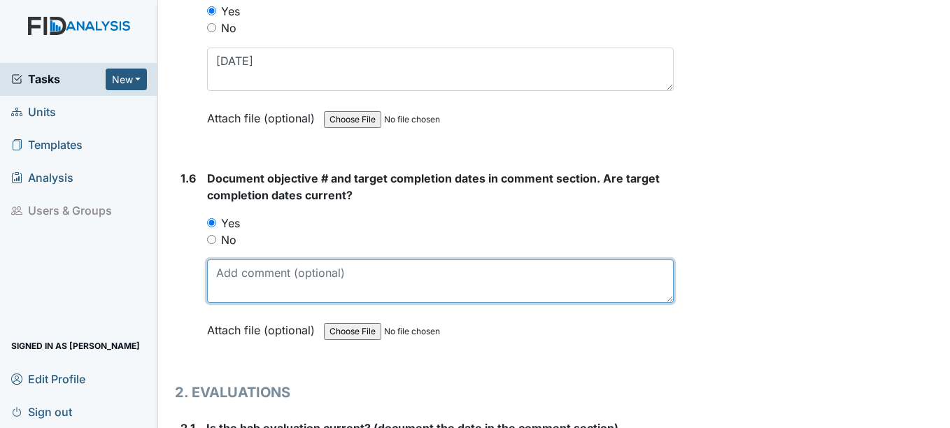
click at [246, 286] on textarea at bounding box center [440, 280] width 466 height 43
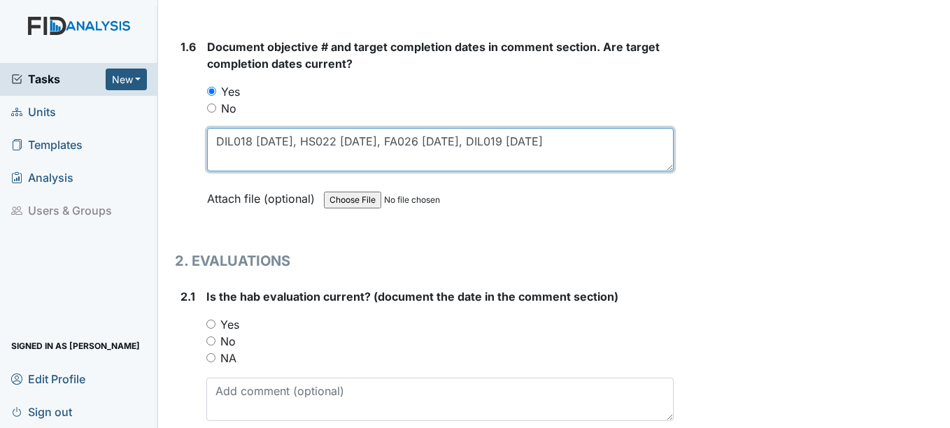
scroll to position [1189, 0]
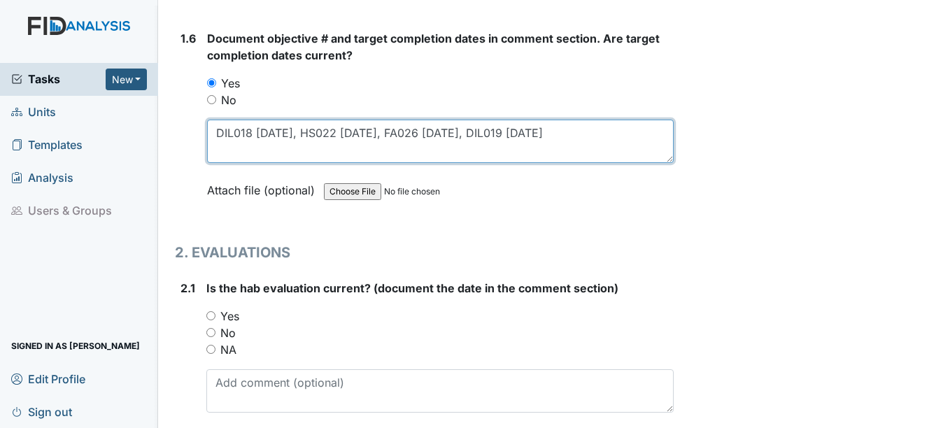
type textarea "DIL018 4-15-26, HS022 3-15-26, FA026 2-15-26, DIL019 12-15-25"
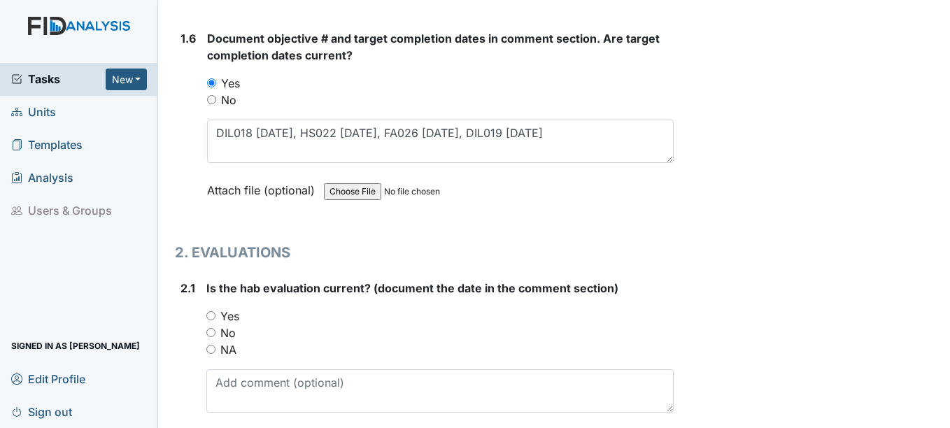
click at [215, 317] on input "Yes" at bounding box center [210, 315] width 9 height 9
radio input "true"
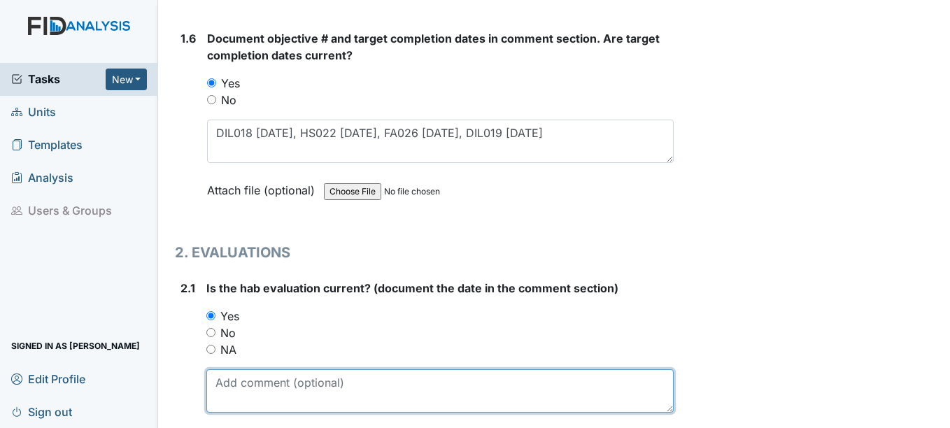
click at [239, 385] on textarea at bounding box center [439, 390] width 466 height 43
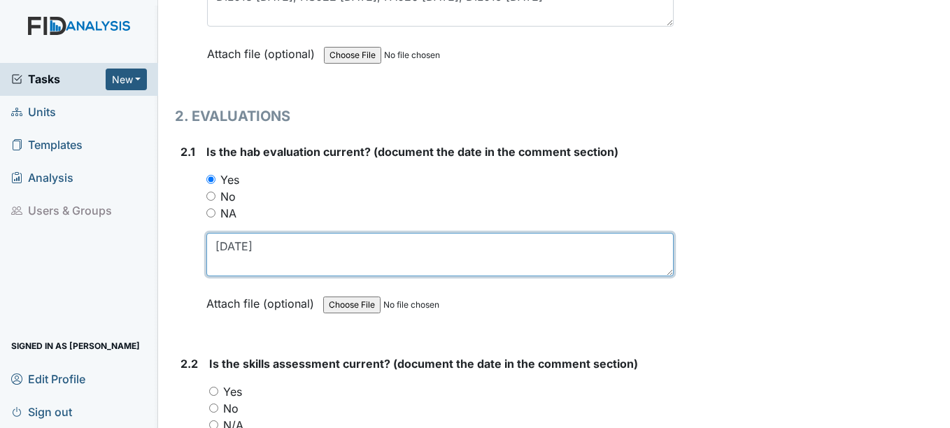
scroll to position [1329, 0]
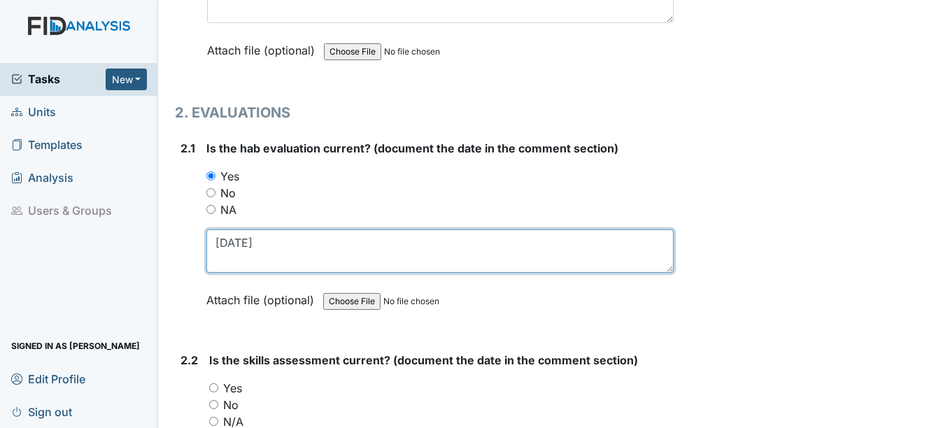
type textarea "9-1-25"
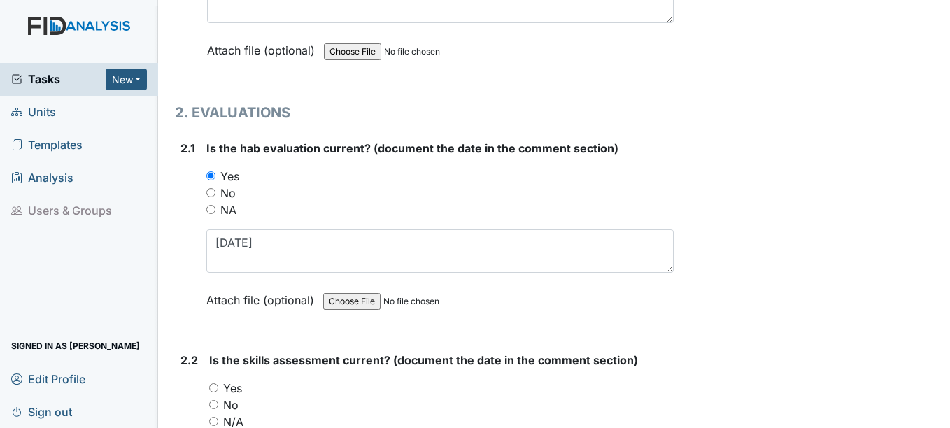
click at [215, 389] on input "Yes" at bounding box center [213, 387] width 9 height 9
radio input "true"
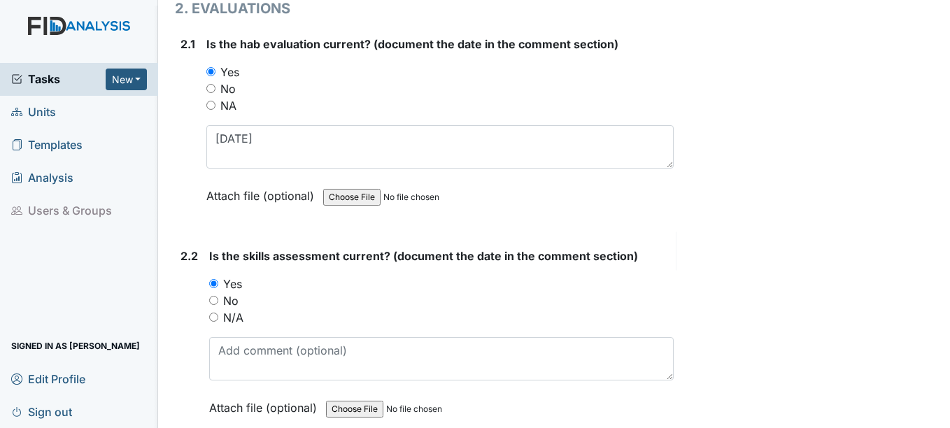
scroll to position [1539, 0]
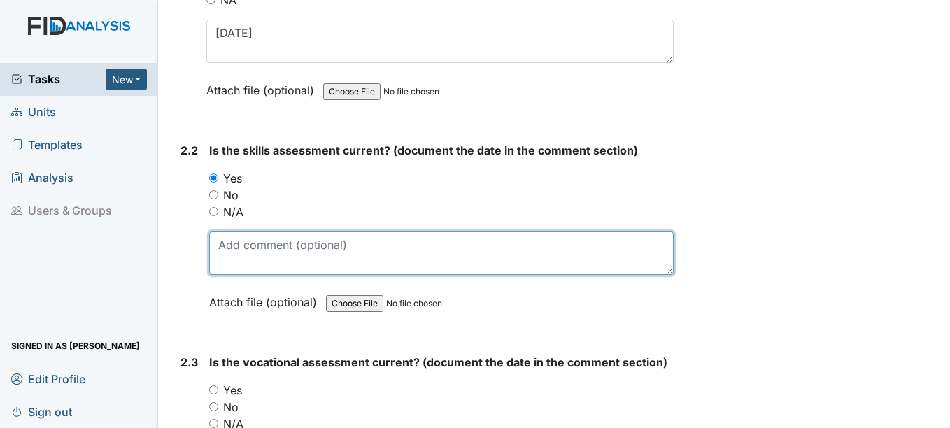
click at [232, 262] on textarea at bounding box center [441, 252] width 464 height 43
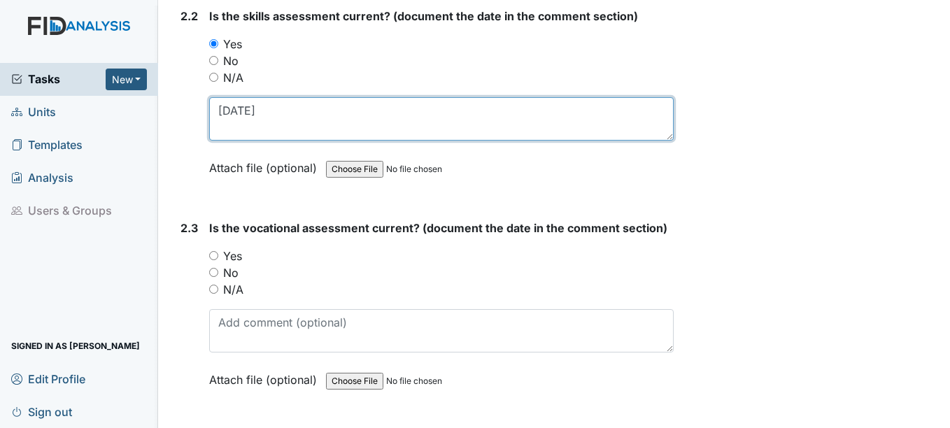
scroll to position [1678, 0]
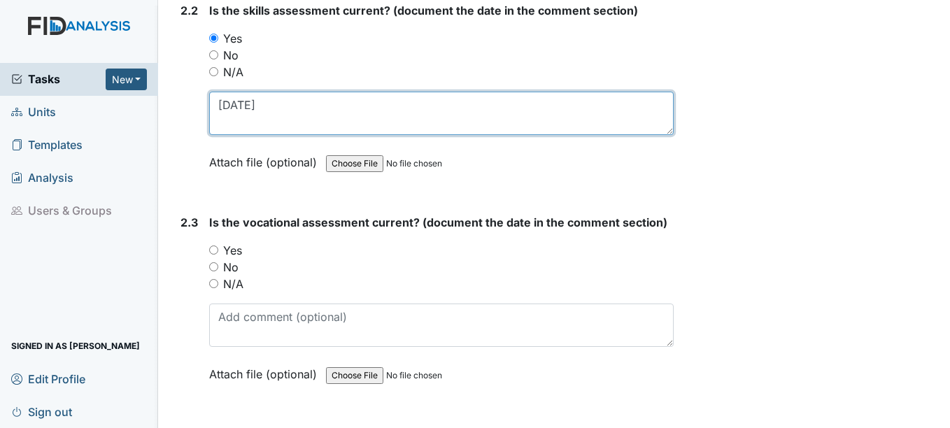
type textarea "8-1-25"
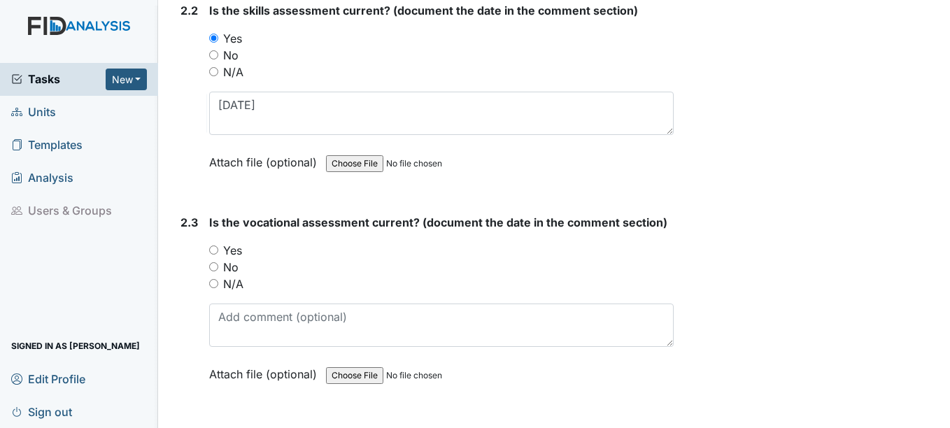
click at [213, 251] on input "Yes" at bounding box center [213, 249] width 9 height 9
radio input "true"
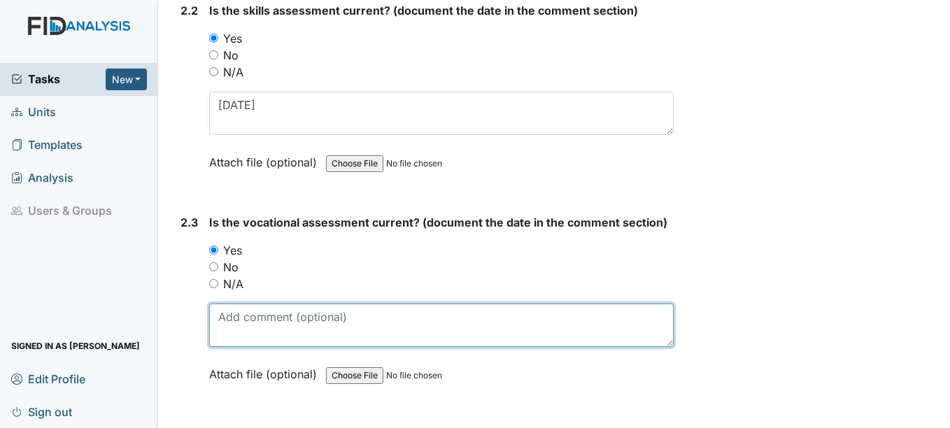
click at [235, 326] on textarea at bounding box center [441, 325] width 464 height 43
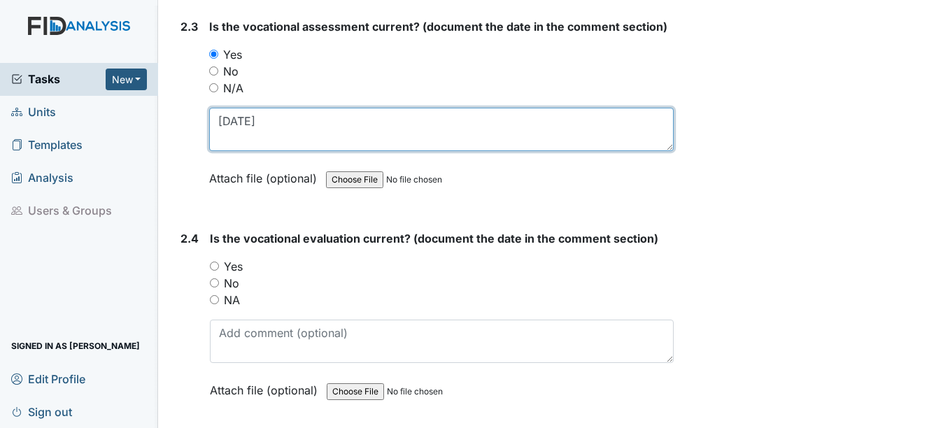
scroll to position [1888, 0]
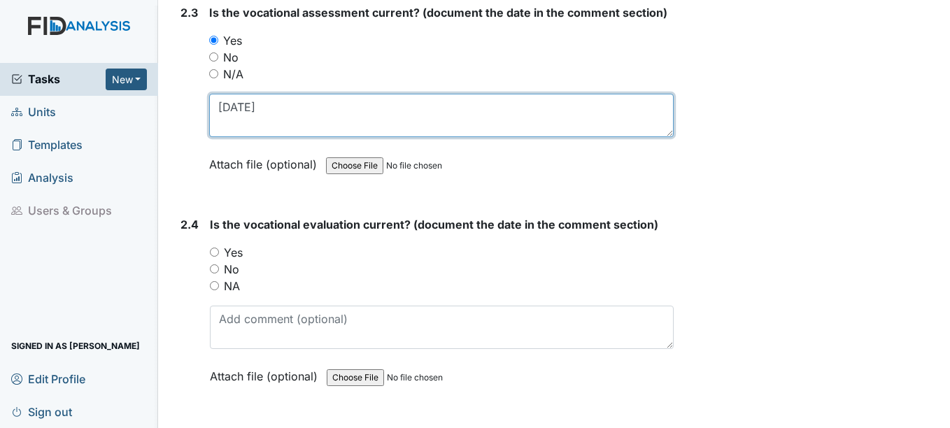
type textarea "8-11-25"
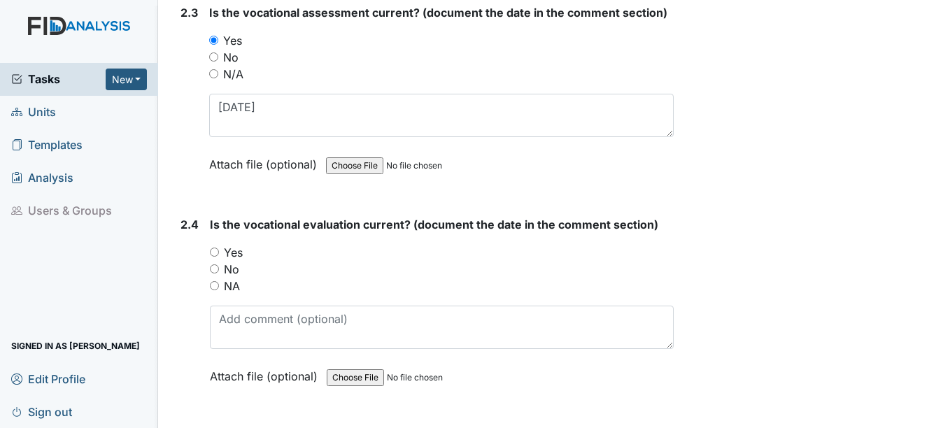
click at [215, 252] on input "Yes" at bounding box center [214, 252] width 9 height 9
radio input "true"
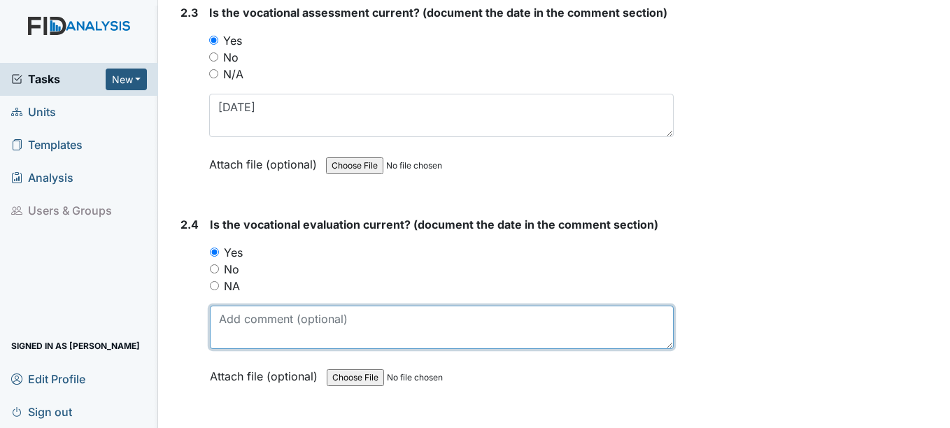
click at [220, 328] on textarea at bounding box center [441, 327] width 463 height 43
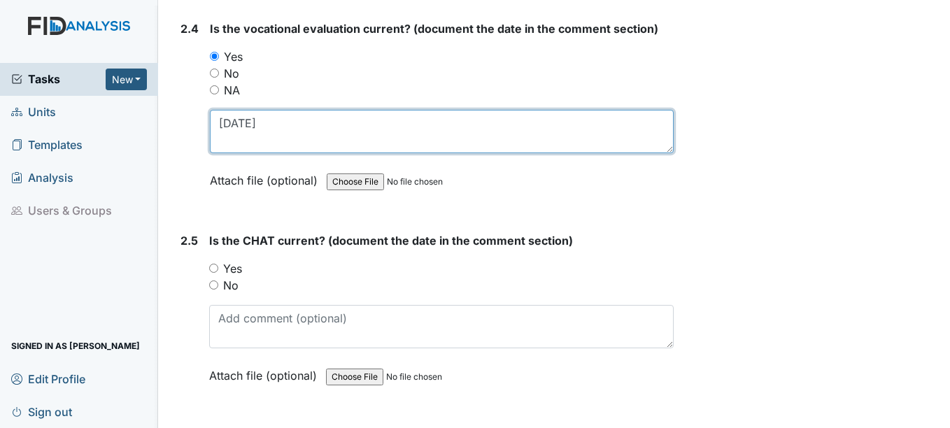
scroll to position [2168, 0]
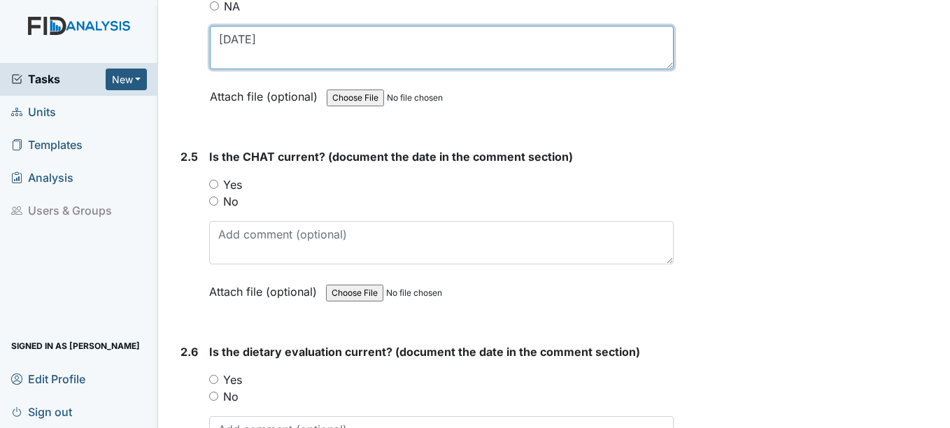
type textarea "8-11-25"
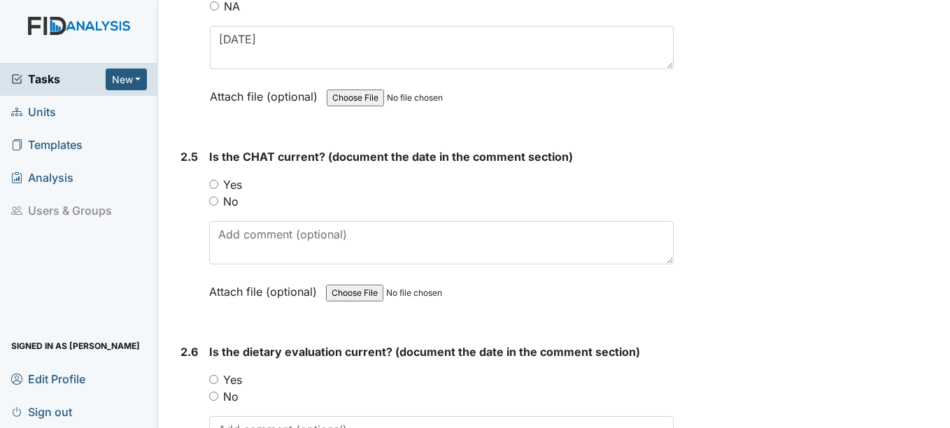
click at [216, 183] on input "Yes" at bounding box center [213, 184] width 9 height 9
radio input "true"
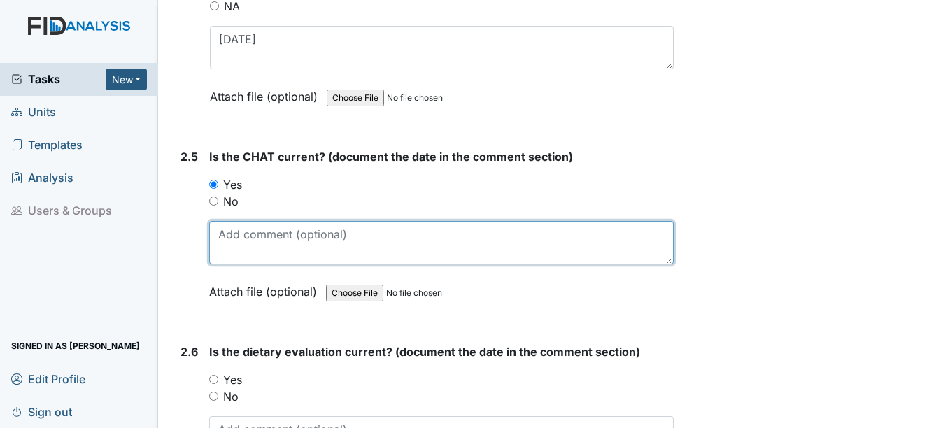
click at [224, 249] on textarea at bounding box center [441, 242] width 464 height 43
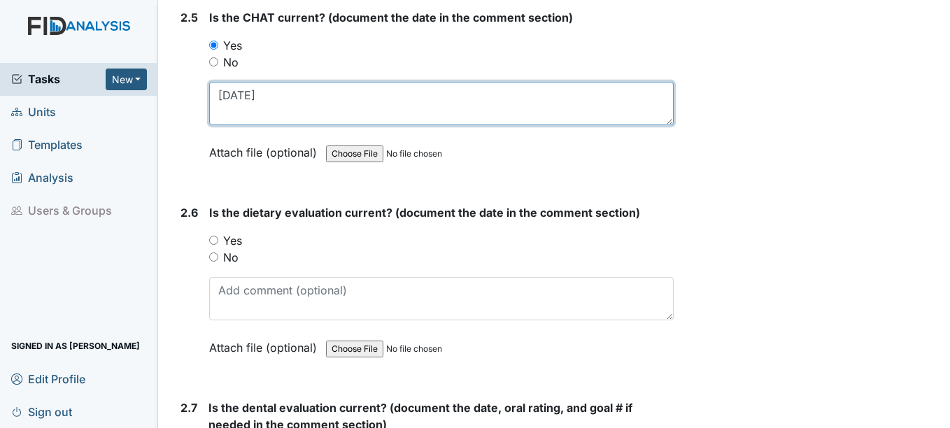
scroll to position [2308, 0]
type textarea "8-22-25"
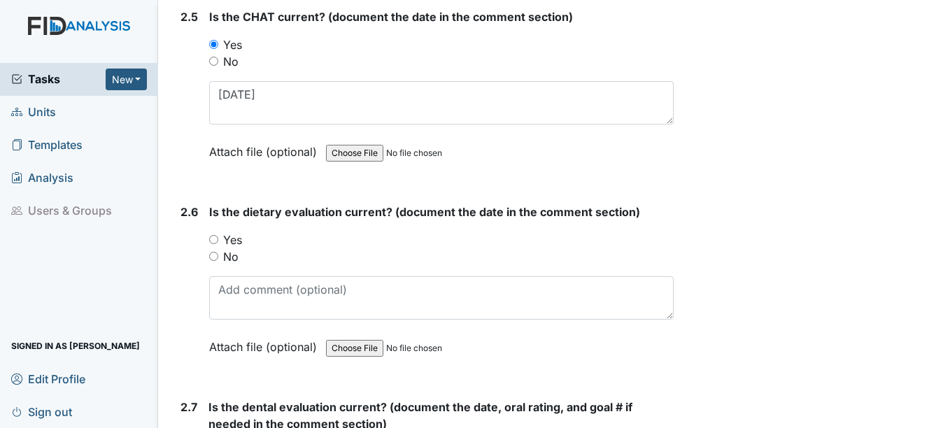
drag, startPoint x: 215, startPoint y: 241, endPoint x: 216, endPoint y: 248, distance: 7.8
click at [215, 240] on input "Yes" at bounding box center [213, 239] width 9 height 9
radio input "true"
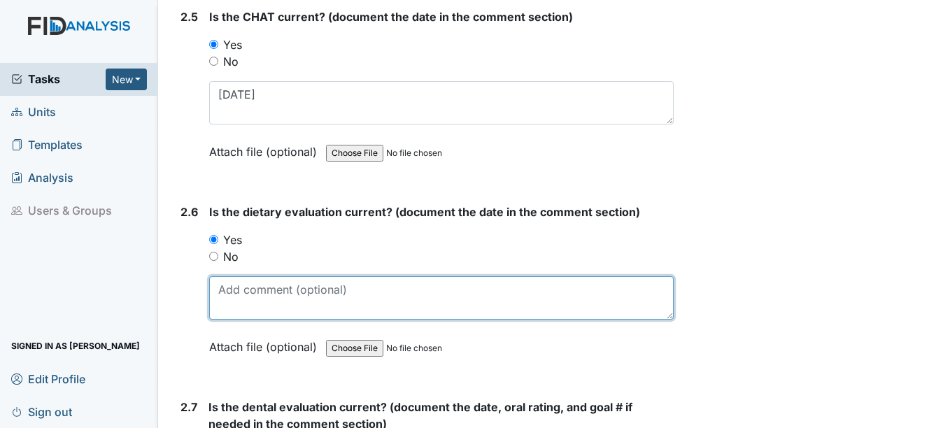
click at [231, 299] on textarea at bounding box center [441, 297] width 464 height 43
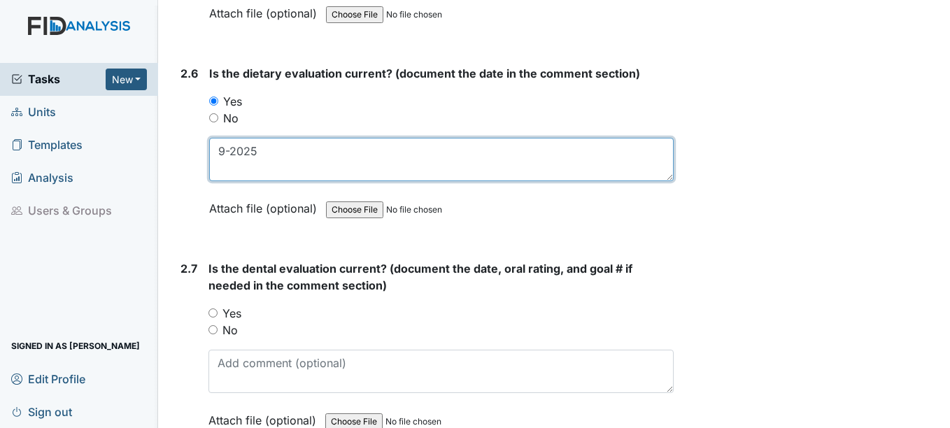
scroll to position [2448, 0]
type textarea "9-2025"
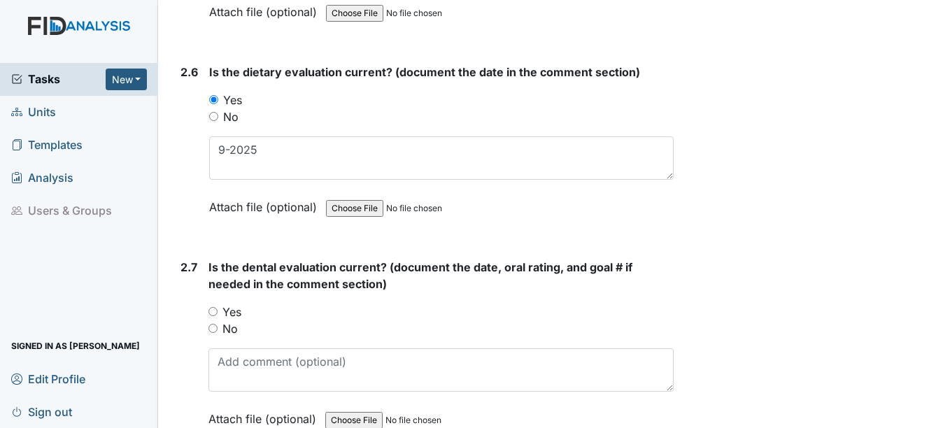
click at [216, 311] on input "Yes" at bounding box center [212, 311] width 9 height 9
radio input "true"
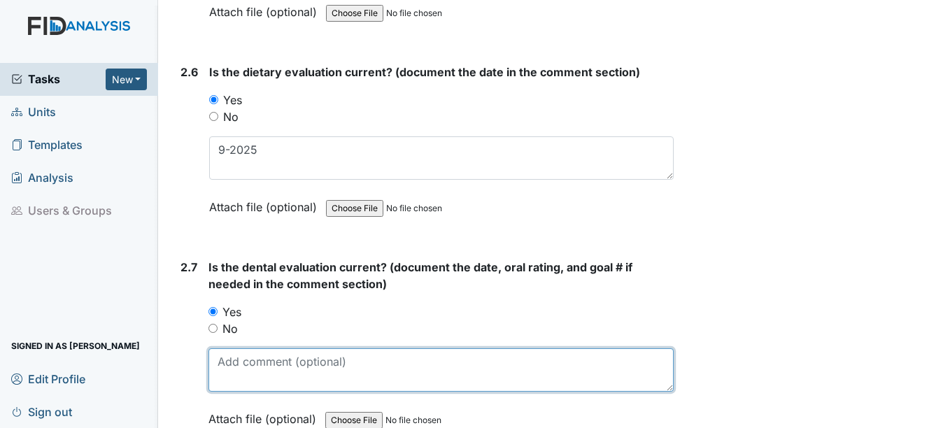
click at [259, 369] on textarea at bounding box center [440, 369] width 464 height 43
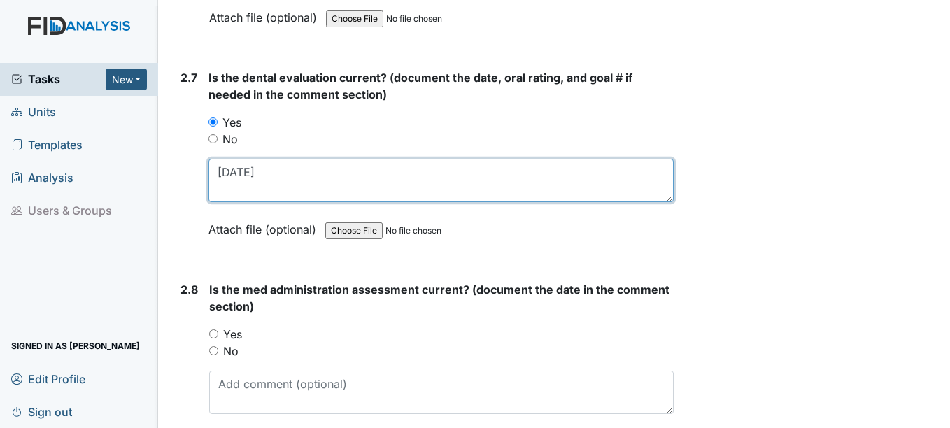
scroll to position [2657, 0]
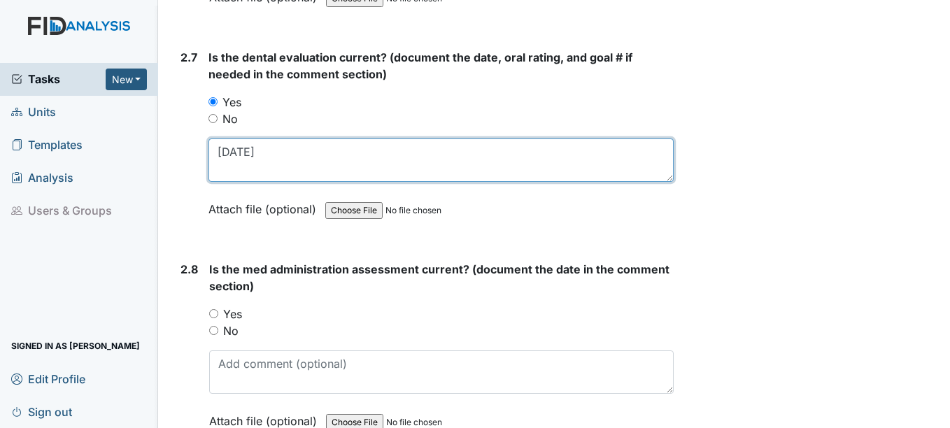
type textarea "4-7-2025"
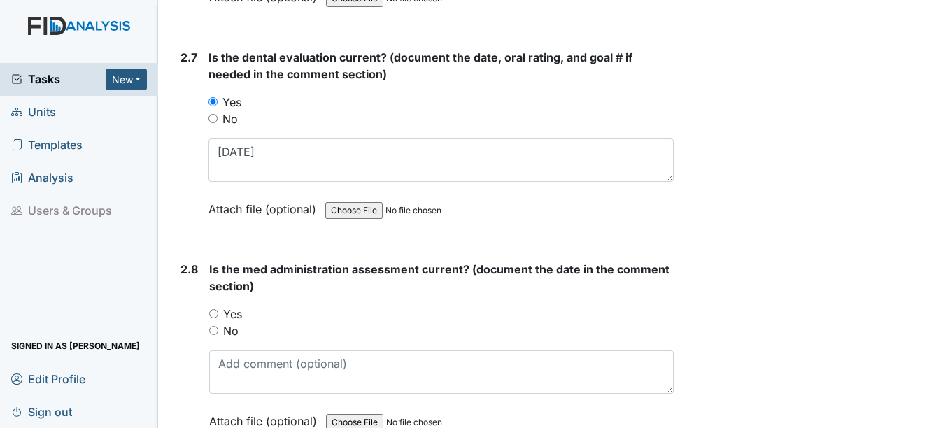
click at [215, 315] on input "Yes" at bounding box center [213, 313] width 9 height 9
radio input "true"
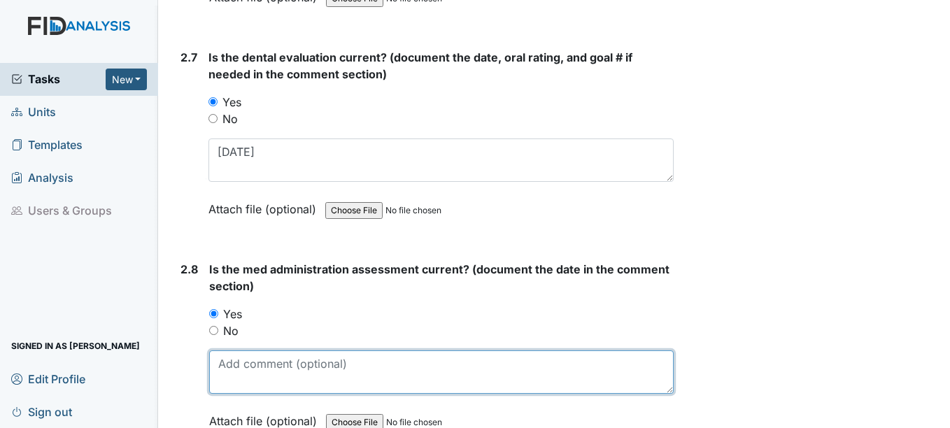
click at [234, 369] on textarea at bounding box center [441, 371] width 464 height 43
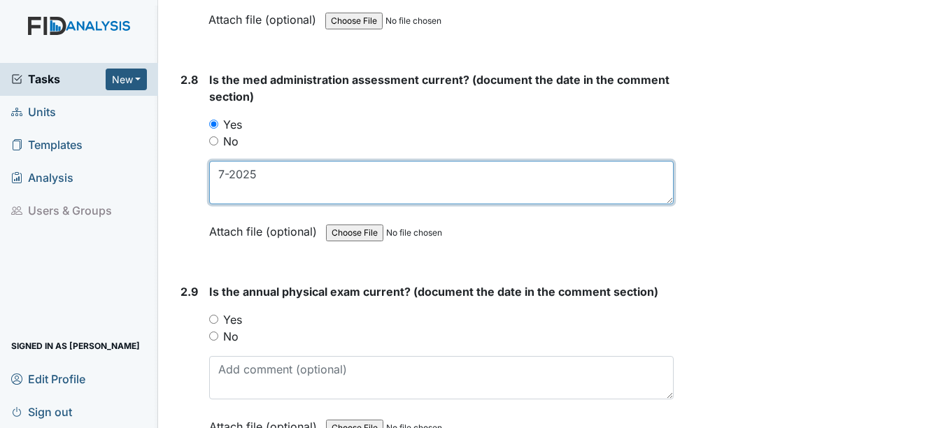
scroll to position [2867, 0]
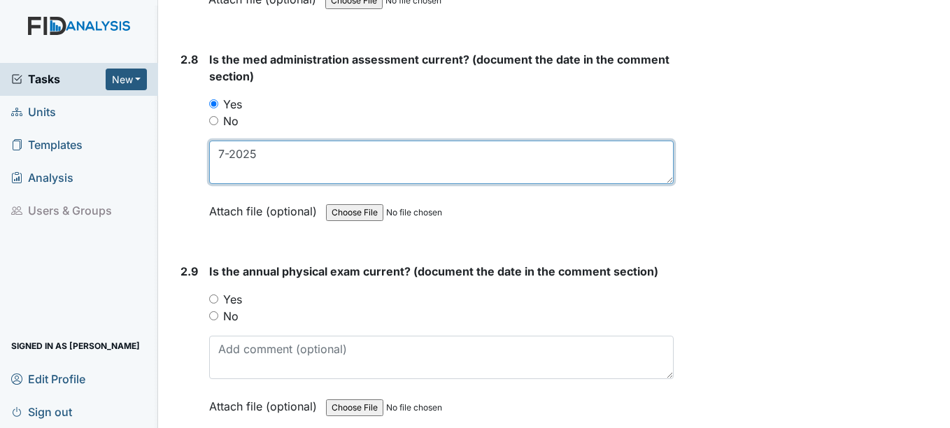
type textarea "7-2025"
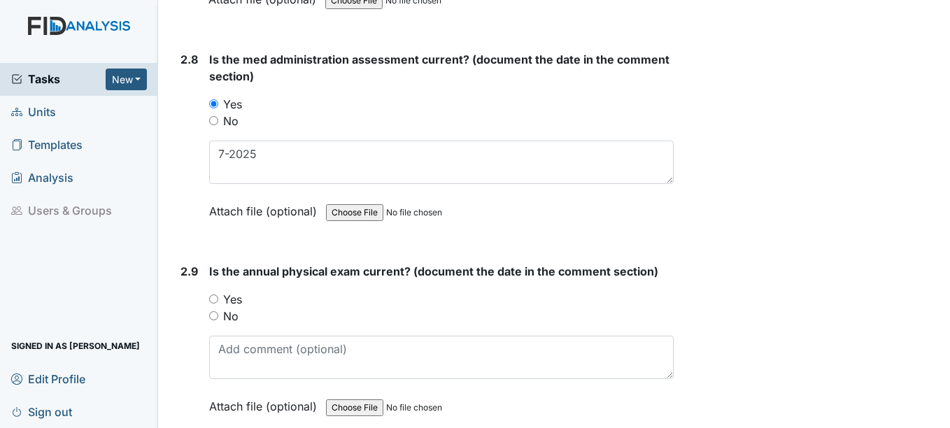
click at [215, 299] on input "Yes" at bounding box center [213, 298] width 9 height 9
radio input "true"
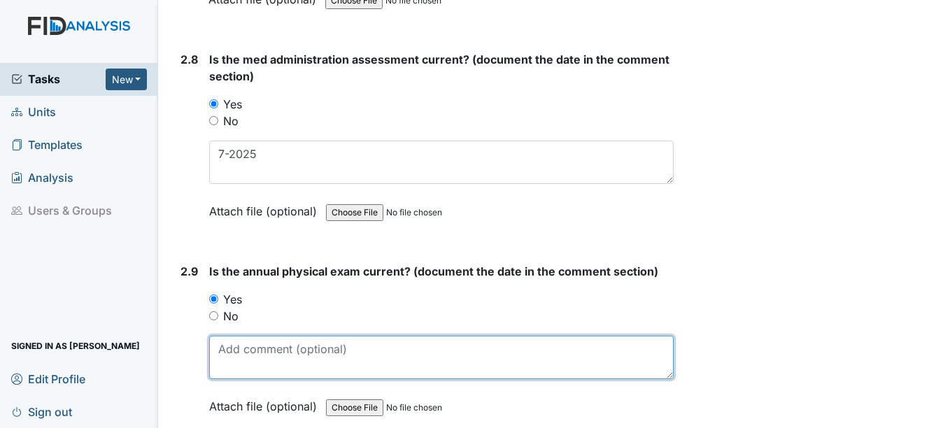
click at [255, 360] on textarea at bounding box center [441, 357] width 464 height 43
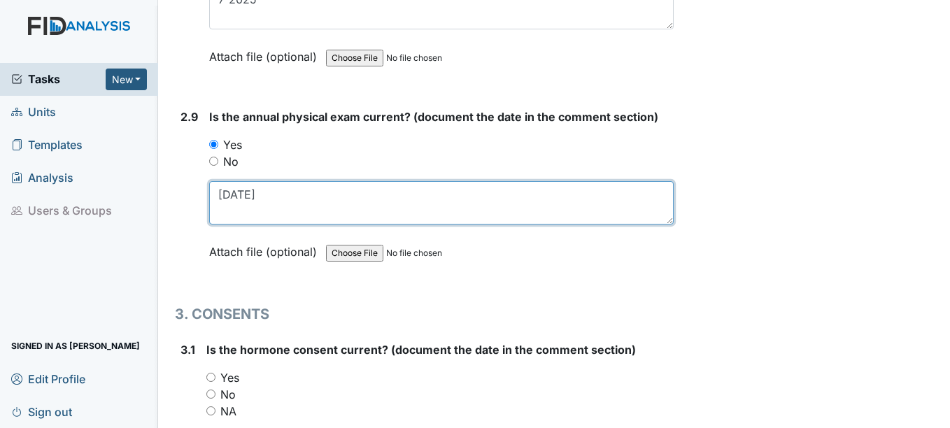
scroll to position [3077, 0]
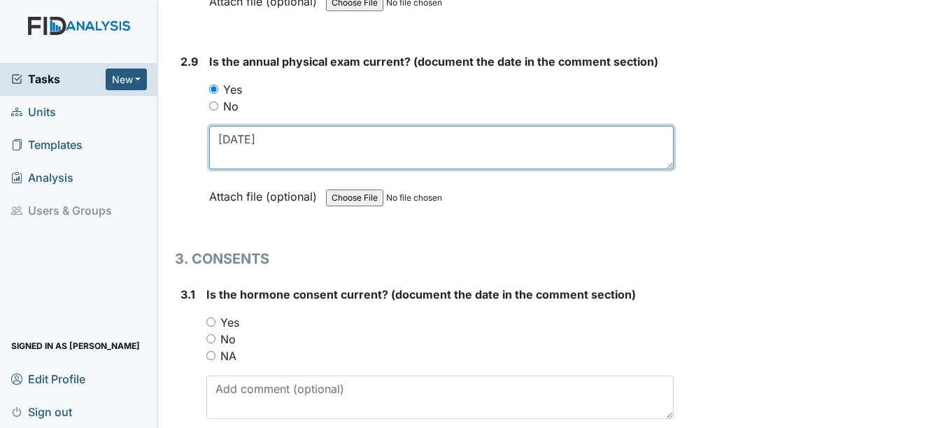
type textarea "7-30-25"
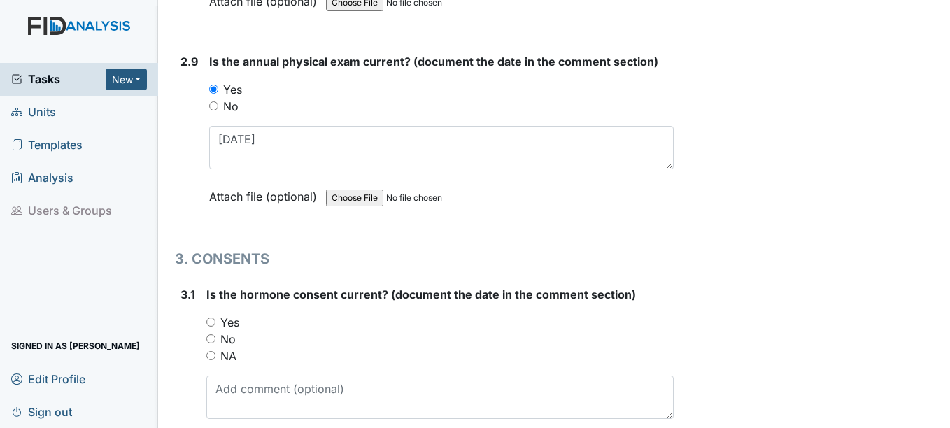
click at [211, 357] on input "NA" at bounding box center [210, 355] width 9 height 9
radio input "true"
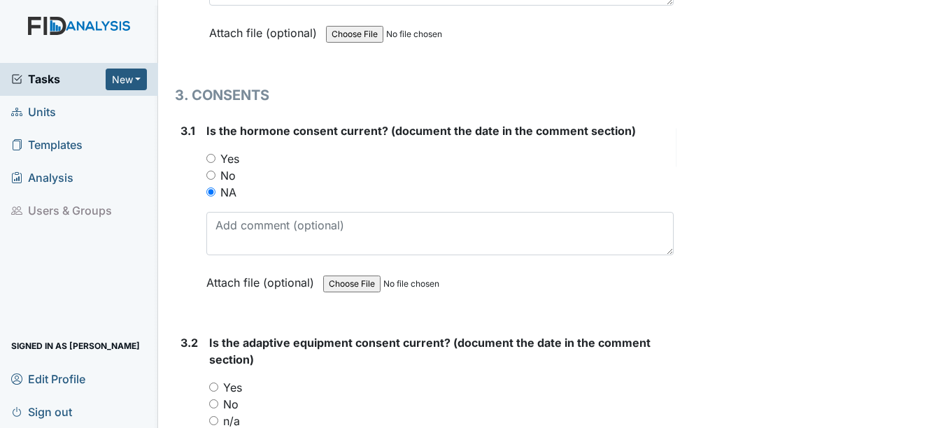
scroll to position [3287, 0]
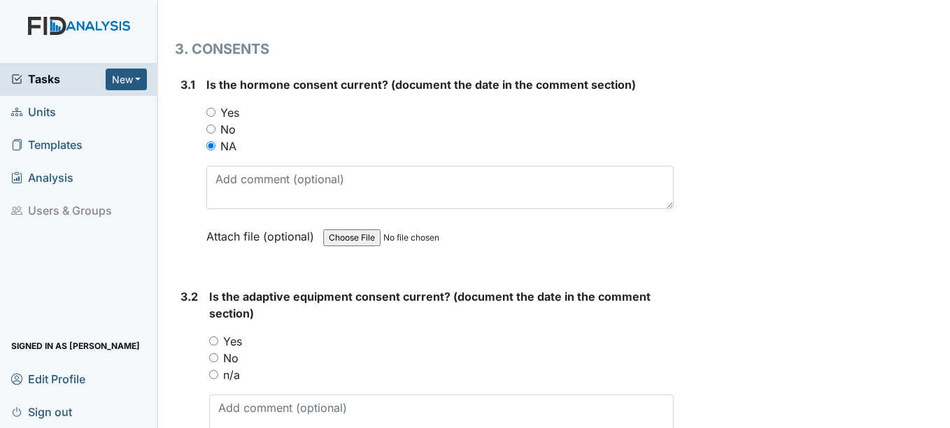
click at [213, 378] on input "n/a" at bounding box center [213, 374] width 9 height 9
radio input "true"
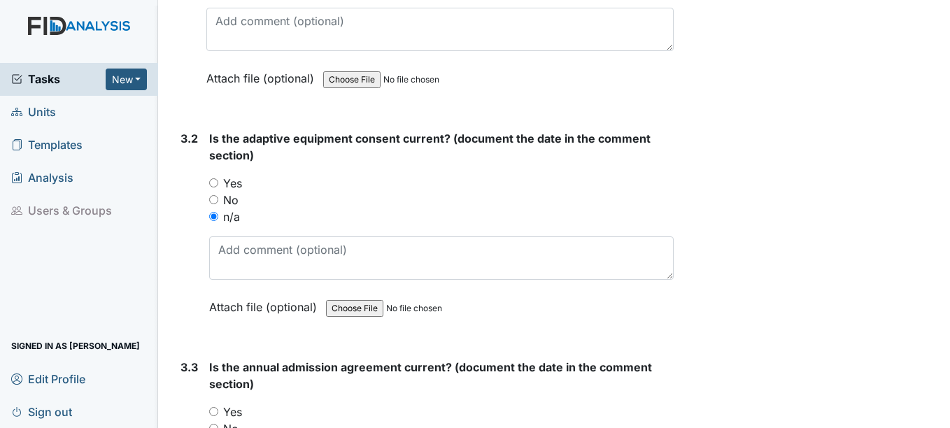
scroll to position [3497, 0]
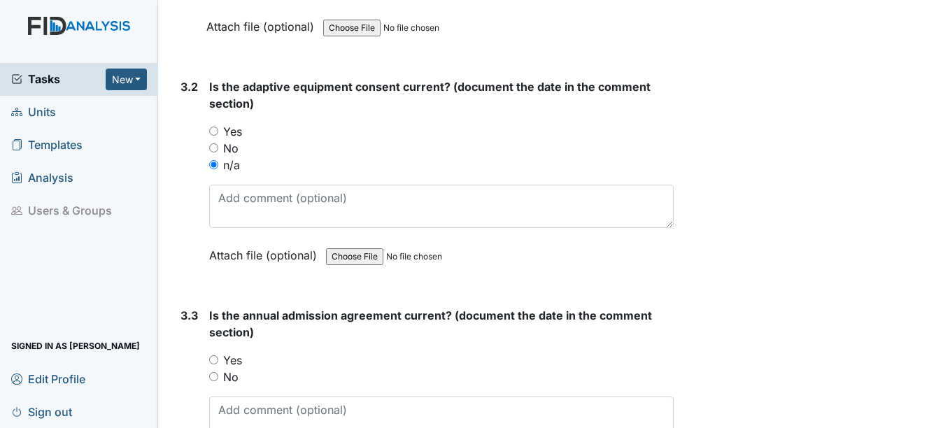
click at [215, 358] on input "Yes" at bounding box center [213, 359] width 9 height 9
radio input "true"
click at [231, 410] on textarea at bounding box center [441, 418] width 464 height 43
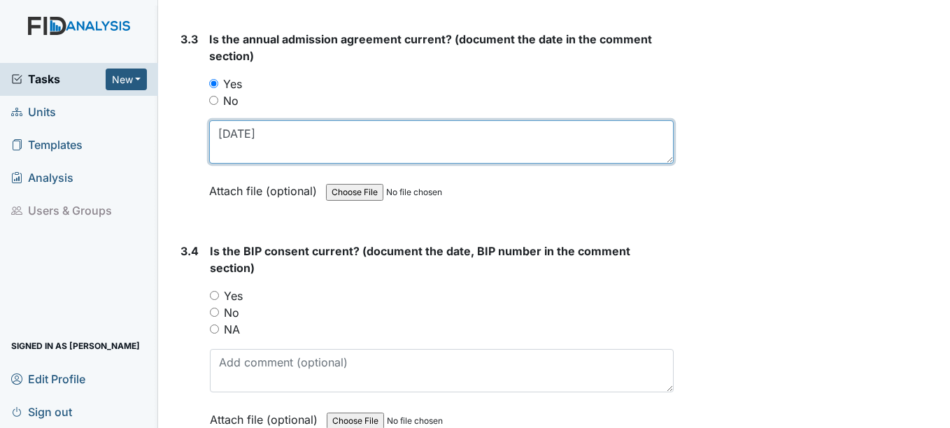
scroll to position [3776, 0]
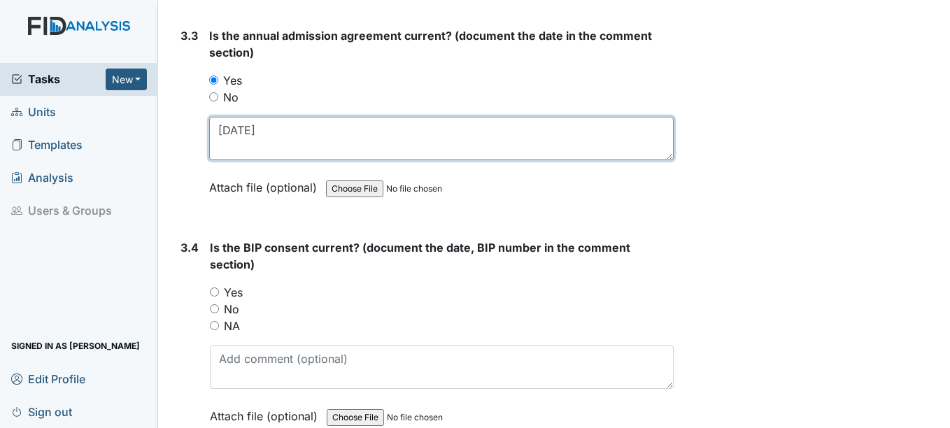
type textarea "3-21-26"
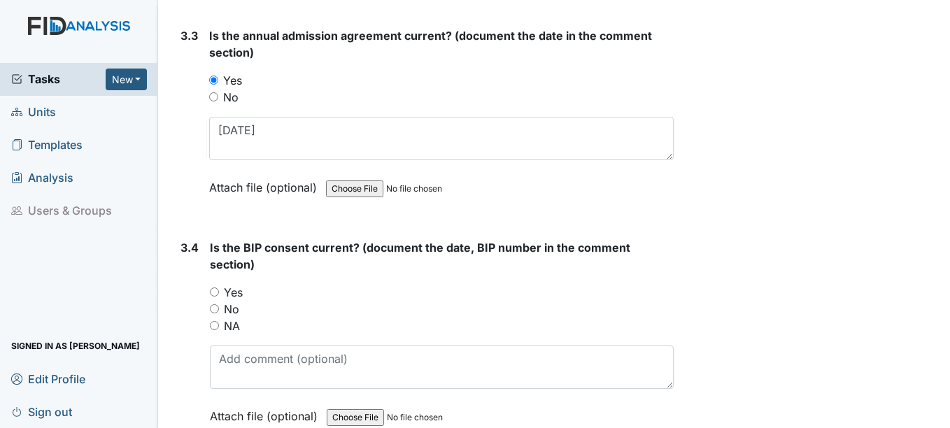
click at [215, 291] on input "Yes" at bounding box center [214, 291] width 9 height 9
radio input "true"
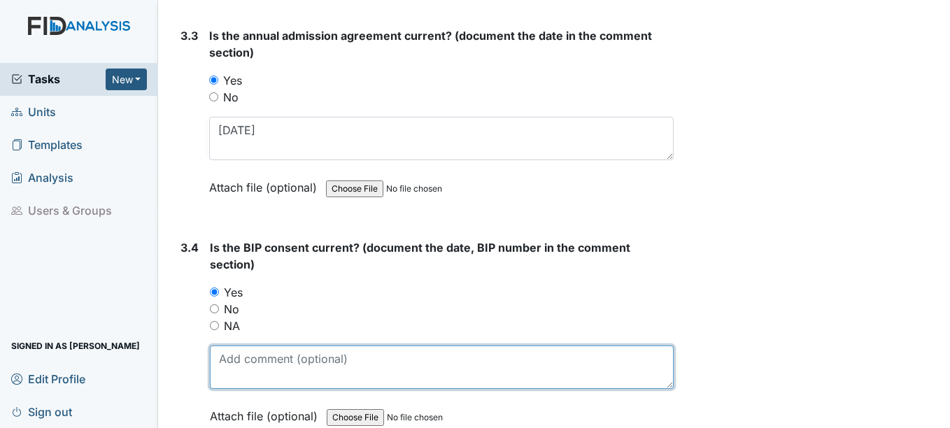
click at [233, 362] on textarea at bounding box center [441, 366] width 463 height 43
click at [280, 372] on textarea at bounding box center [441, 366] width 463 height 43
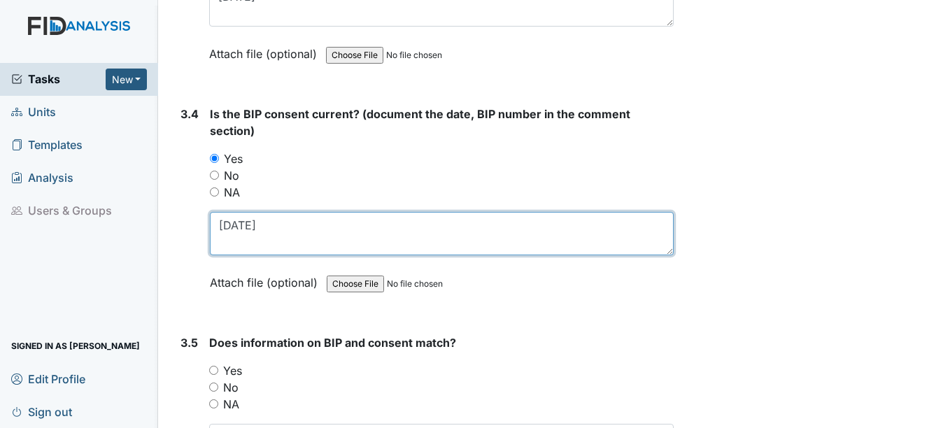
scroll to position [4066, 0]
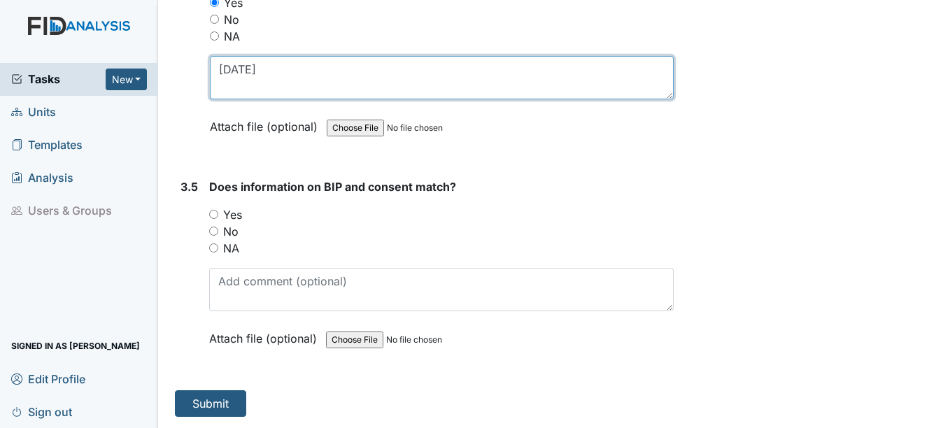
type textarea "1-12-26"
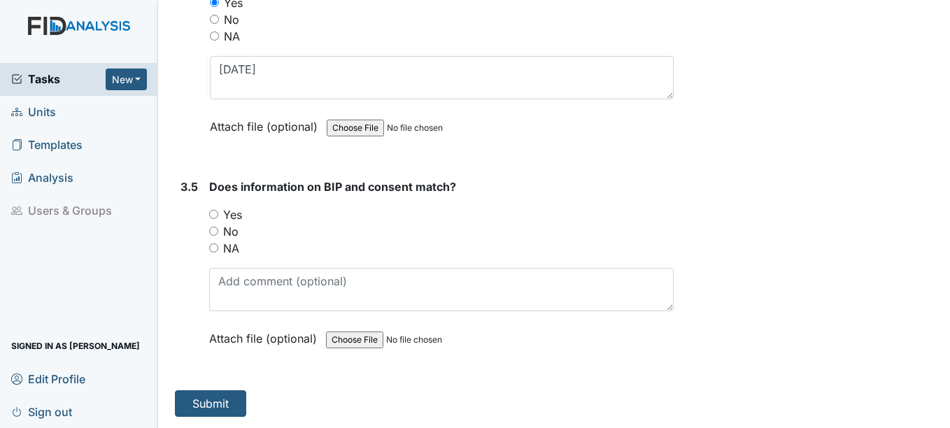
click at [216, 213] on input "Yes" at bounding box center [213, 214] width 9 height 9
radio input "true"
click at [225, 403] on button "Submit" at bounding box center [210, 403] width 71 height 27
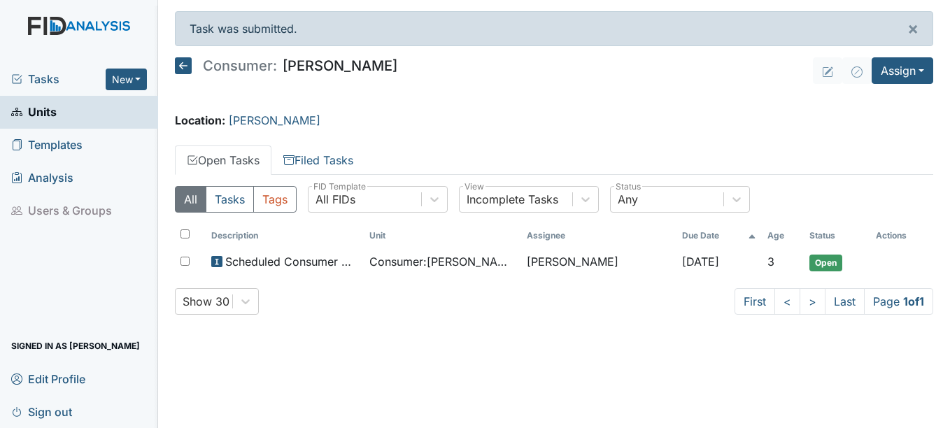
click at [43, 109] on span "Units" at bounding box center [33, 112] width 45 height 22
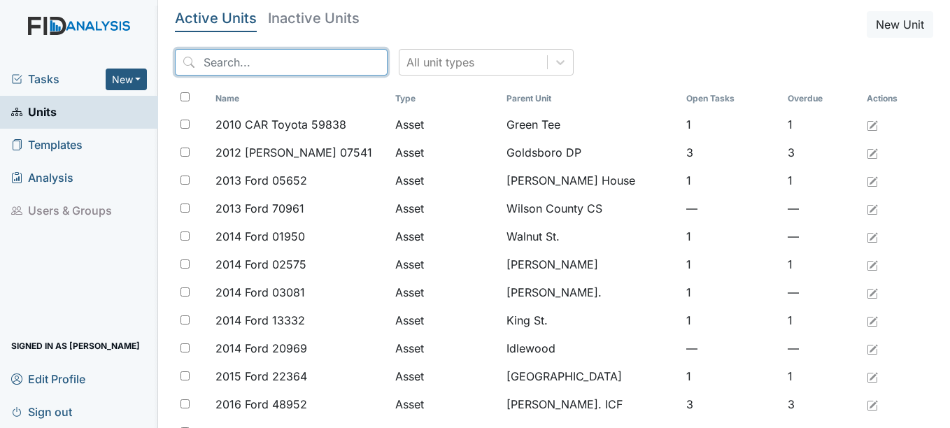
click at [240, 60] on input "search" at bounding box center [281, 62] width 213 height 27
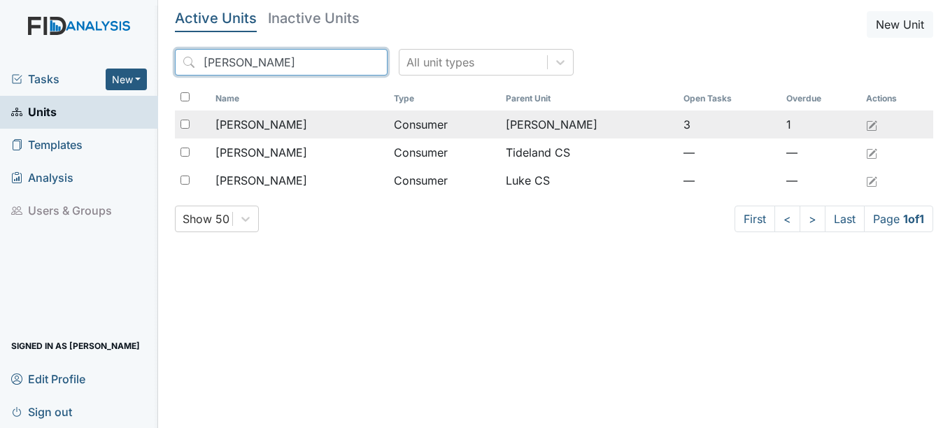
type input "larry"
click at [263, 124] on span "Bryant, Larry" at bounding box center [261, 124] width 92 height 17
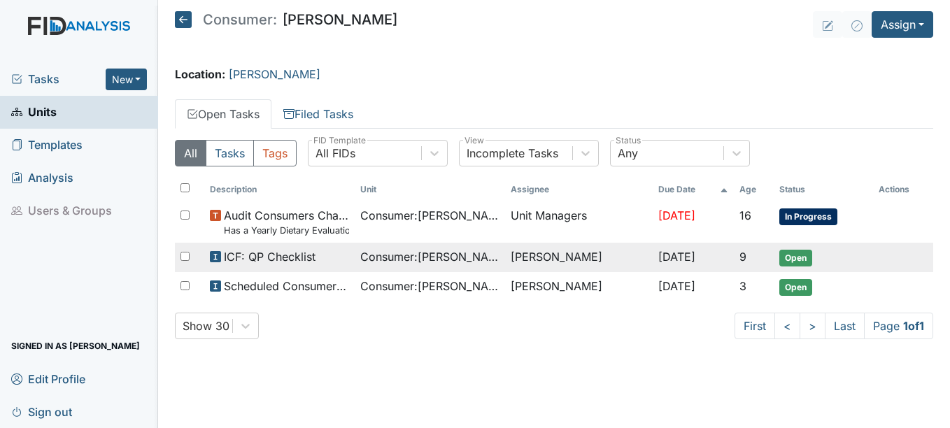
click at [800, 251] on span "Open" at bounding box center [795, 258] width 33 height 17
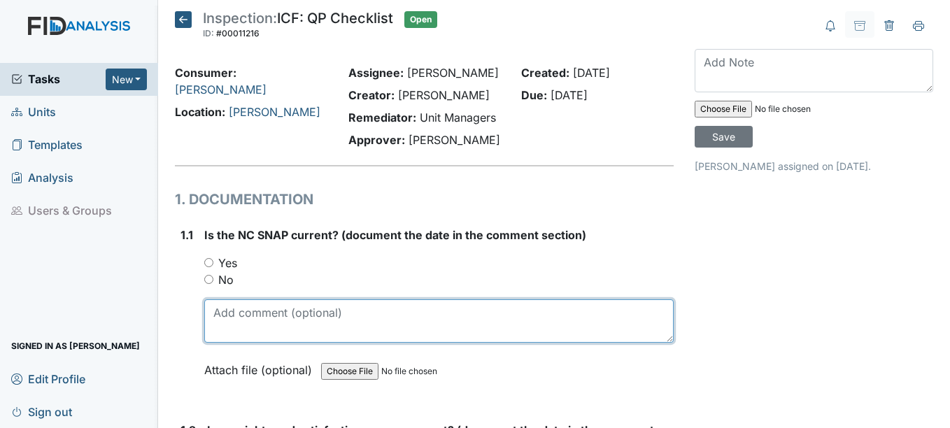
click at [277, 330] on textarea at bounding box center [438, 320] width 469 height 43
type textarea "[DATE]"
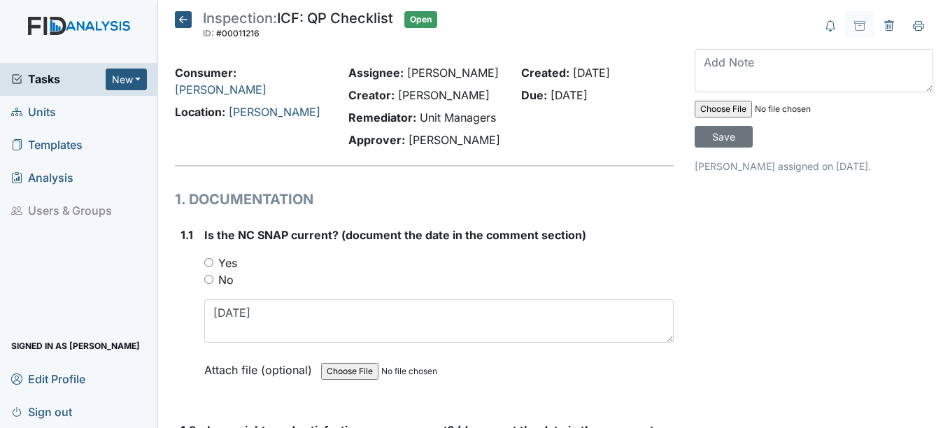
click at [208, 264] on input "Yes" at bounding box center [208, 262] width 9 height 9
radio input "true"
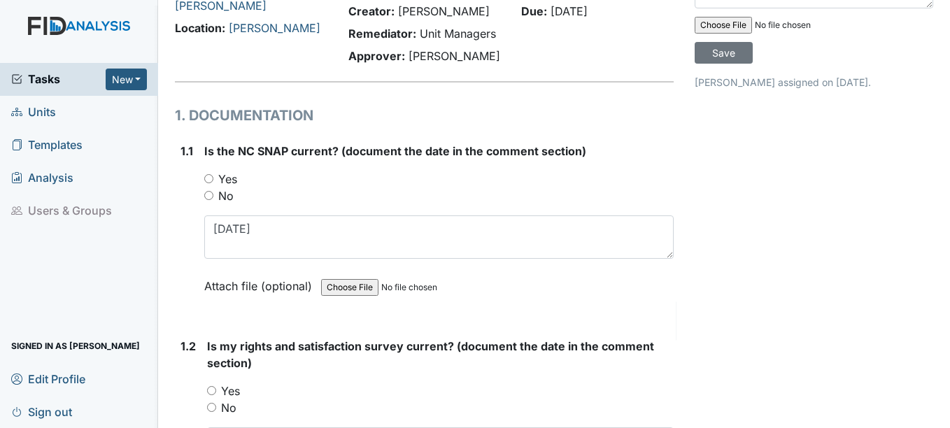
scroll to position [210, 0]
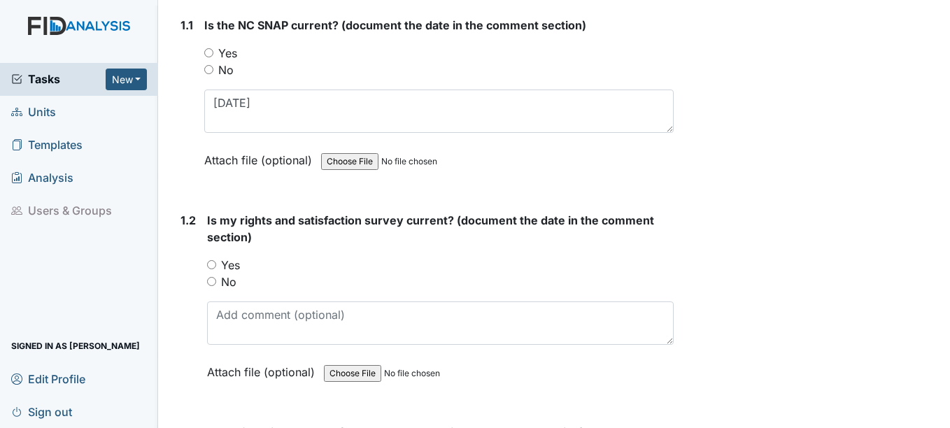
click at [213, 267] on input "Yes" at bounding box center [211, 264] width 9 height 9
radio input "true"
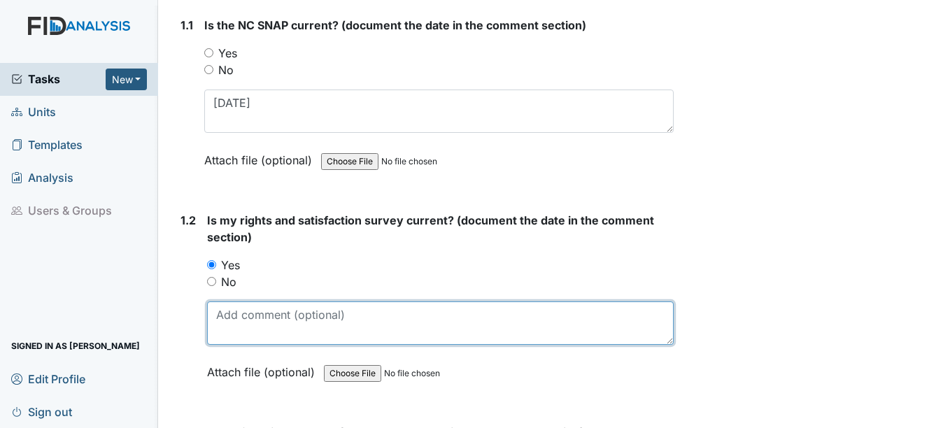
click at [232, 337] on textarea at bounding box center [440, 322] width 466 height 43
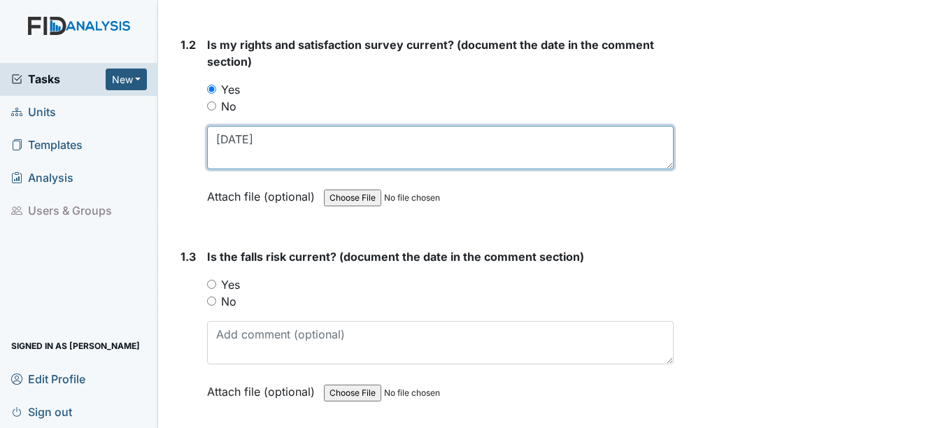
scroll to position [420, 0]
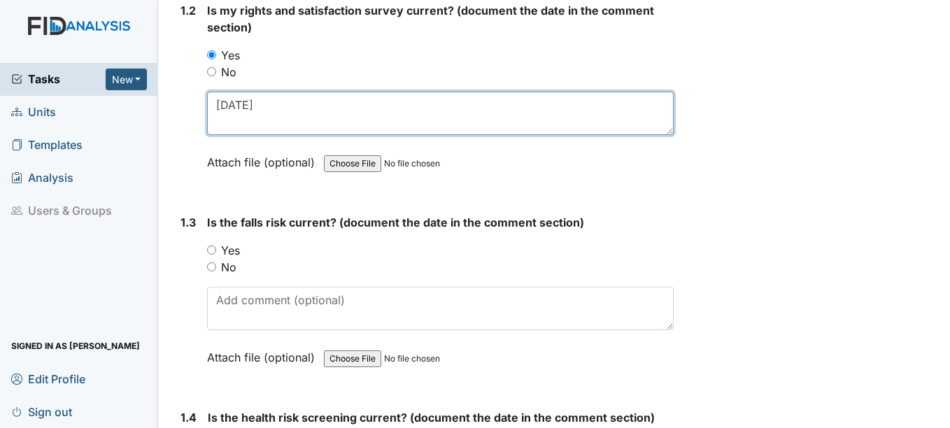
type textarea "8-20-25"
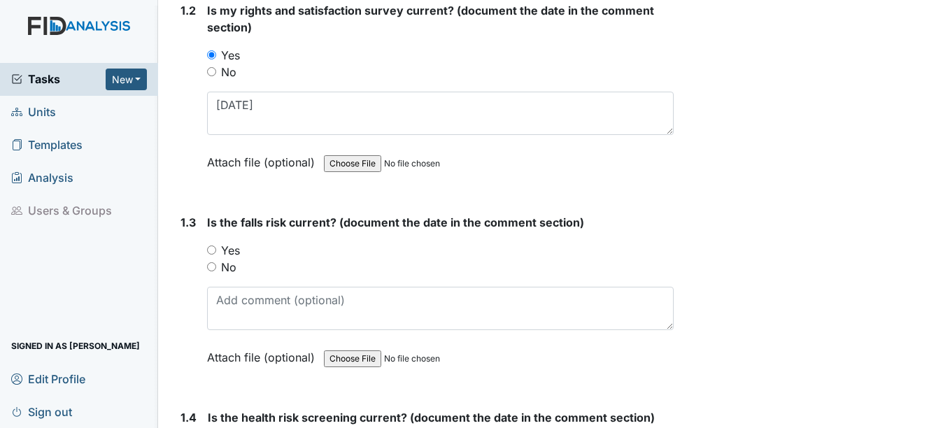
click at [213, 250] on input "Yes" at bounding box center [211, 249] width 9 height 9
radio input "true"
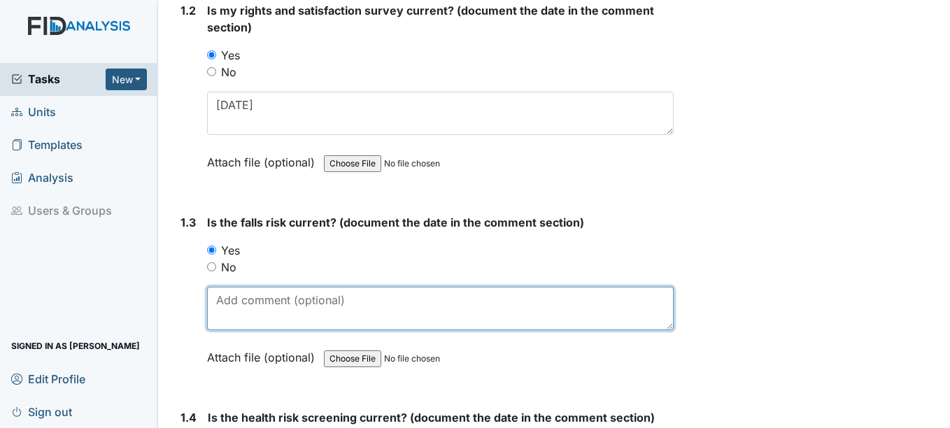
click at [223, 307] on textarea at bounding box center [440, 308] width 466 height 43
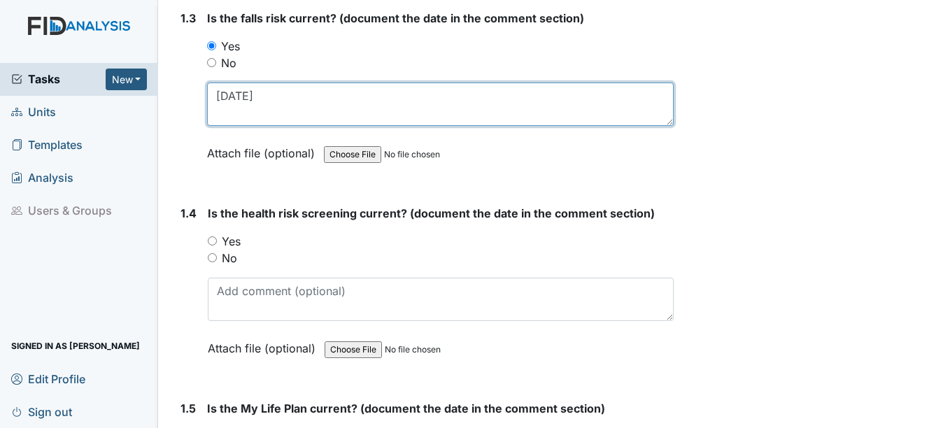
scroll to position [629, 0]
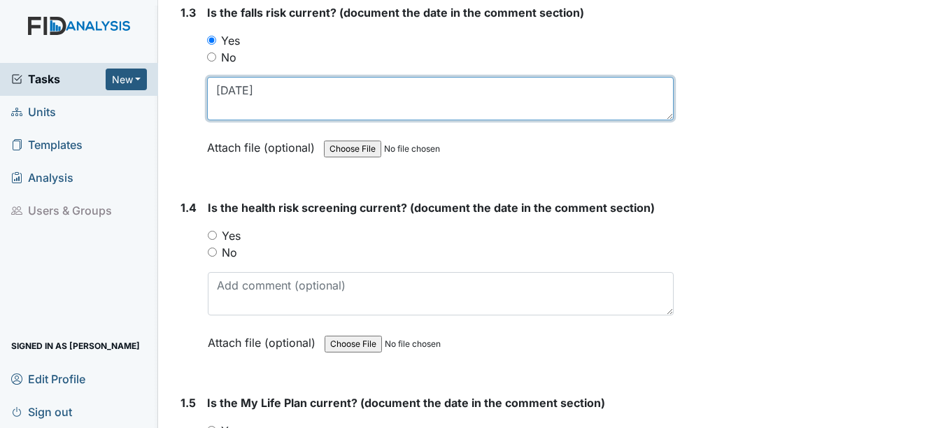
type textarea "11-27-24"
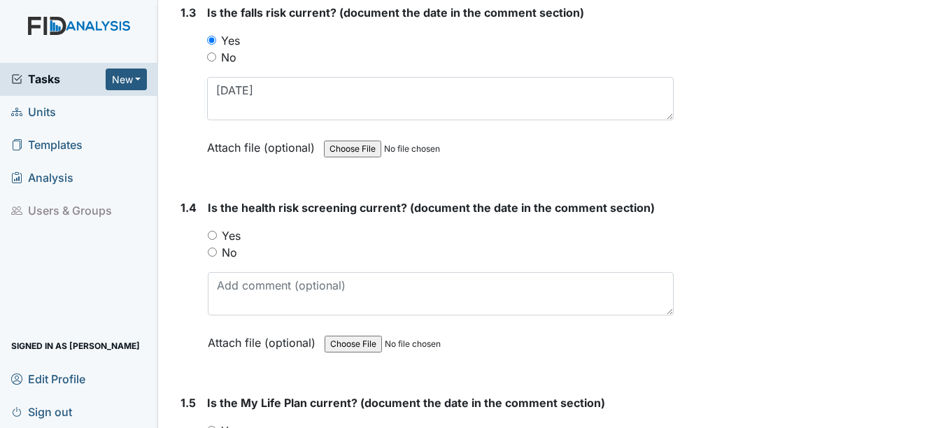
click at [213, 236] on input "Yes" at bounding box center [212, 235] width 9 height 9
radio input "true"
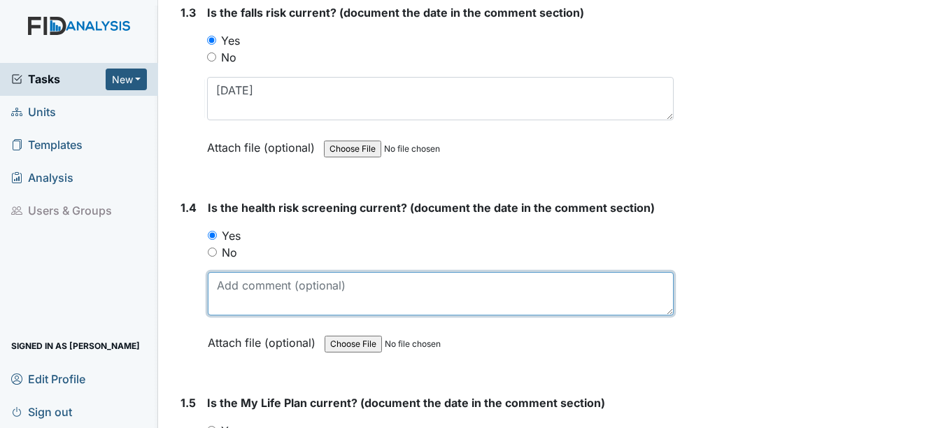
click at [221, 308] on textarea at bounding box center [440, 293] width 465 height 43
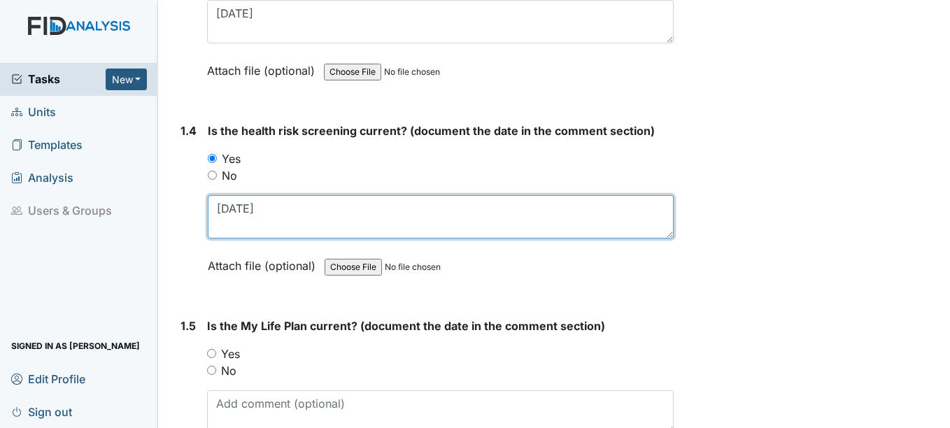
scroll to position [839, 0]
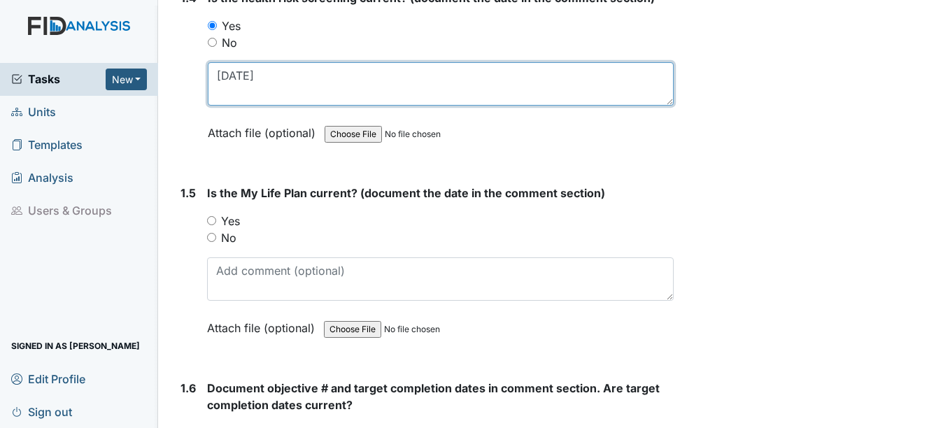
type textarea "11-27-24"
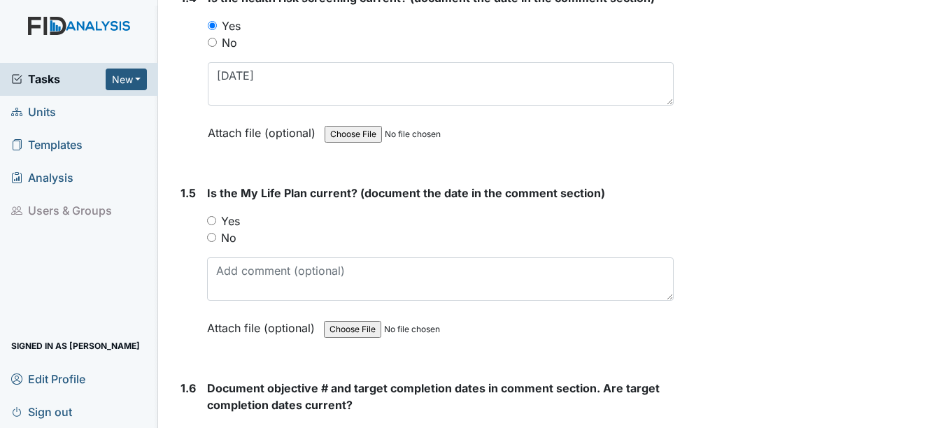
click at [213, 220] on input "Yes" at bounding box center [211, 220] width 9 height 9
radio input "true"
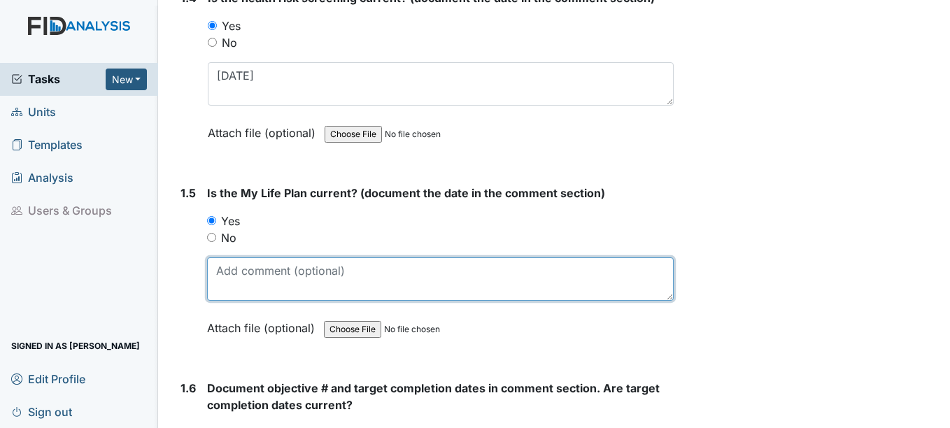
click at [216, 283] on textarea at bounding box center [440, 278] width 466 height 43
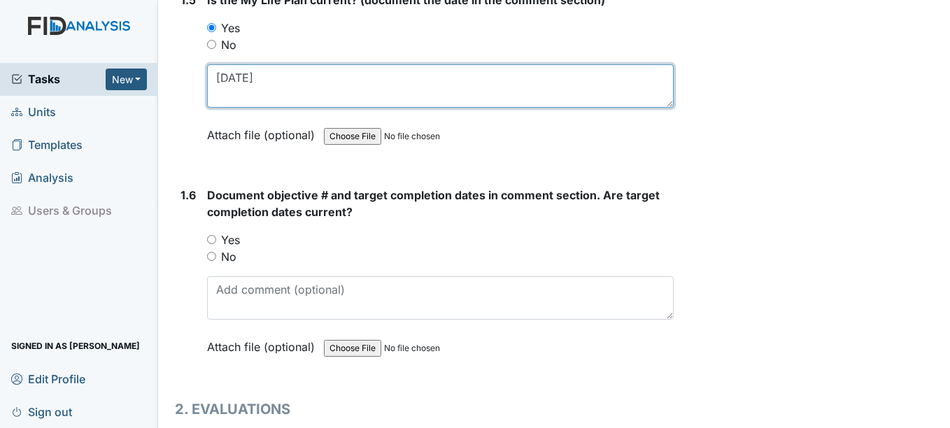
scroll to position [1049, 0]
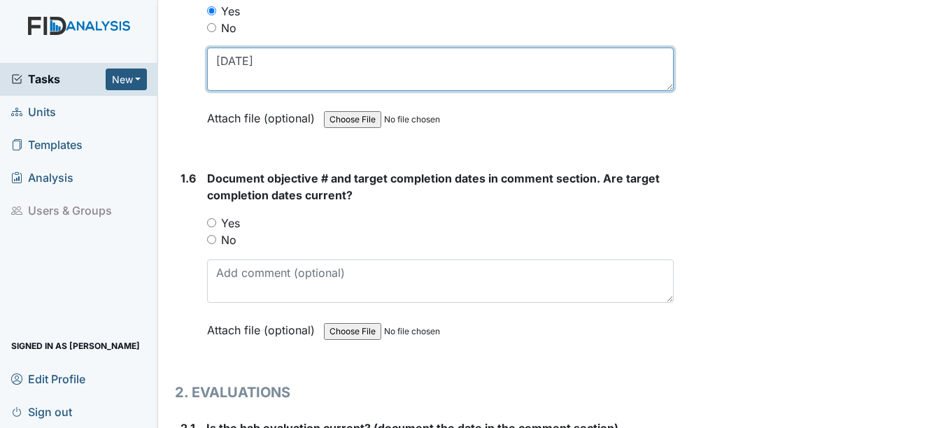
type textarea "11-27-24"
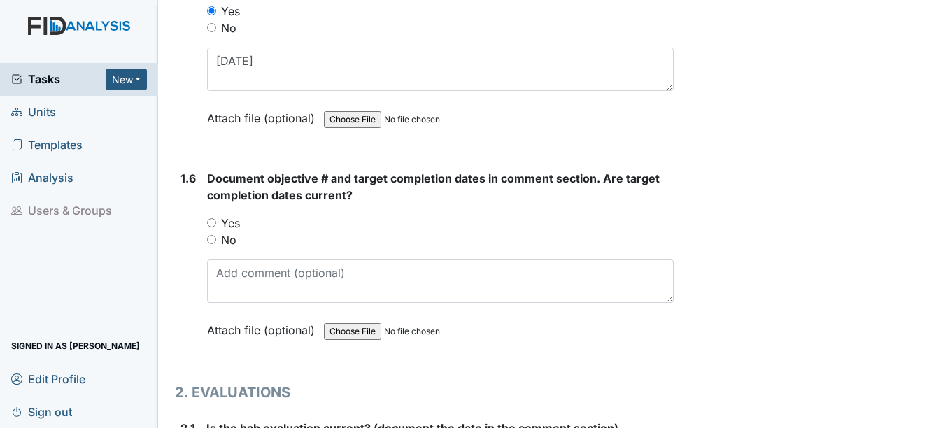
click at [212, 222] on input "Yes" at bounding box center [211, 222] width 9 height 9
radio input "true"
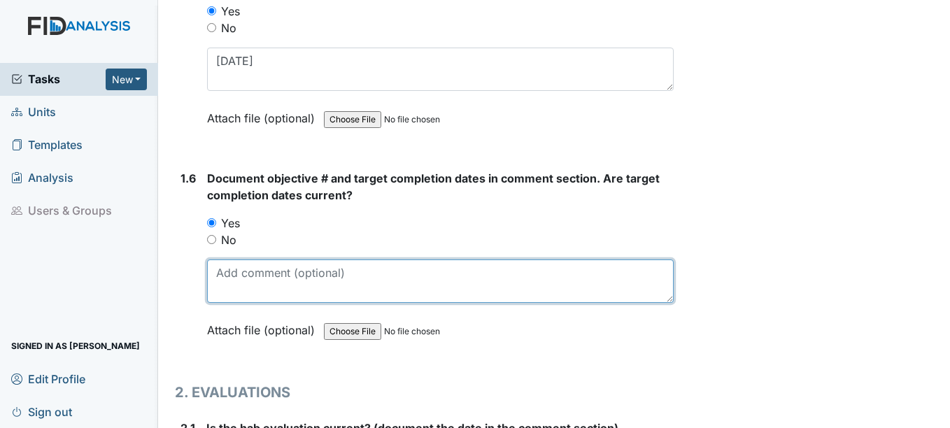
click at [224, 280] on textarea at bounding box center [440, 280] width 466 height 43
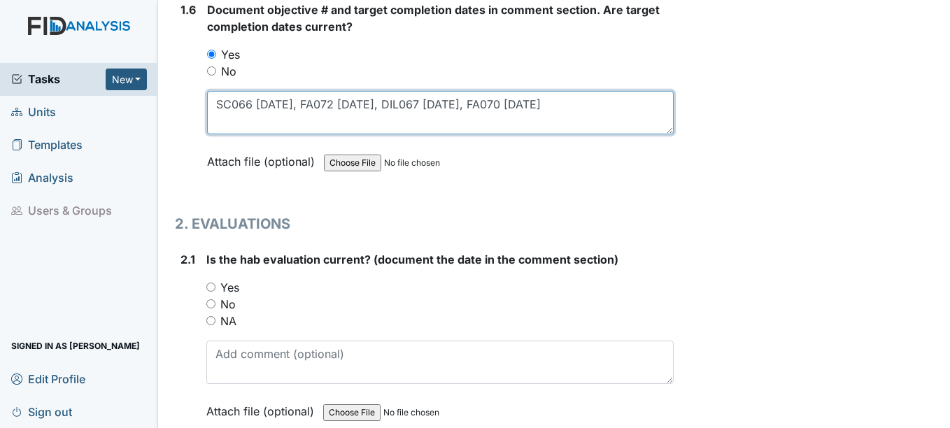
scroll to position [1259, 0]
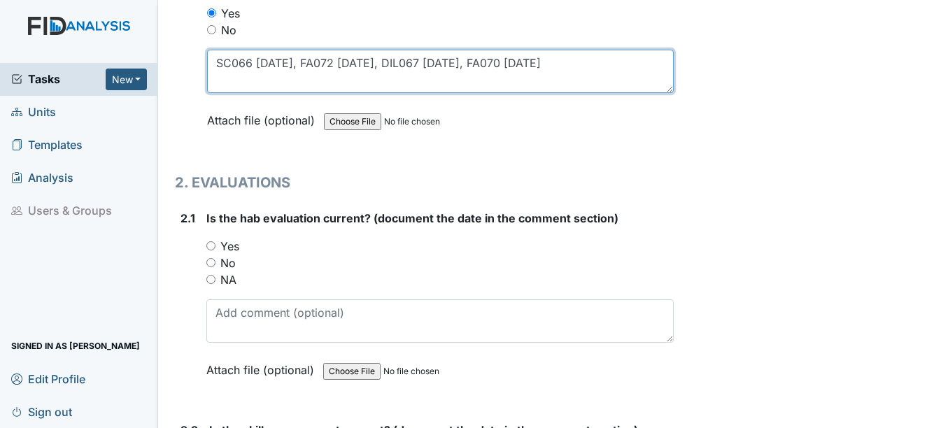
type textarea "SC066 3-15-26, FA072 11-15-25, DIL067 10-15-25, FA070 10-15-25"
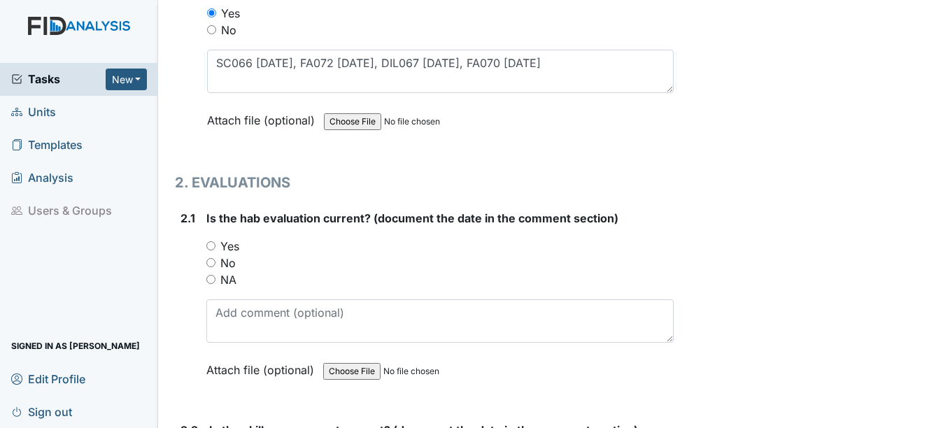
click at [212, 245] on input "Yes" at bounding box center [210, 245] width 9 height 9
radio input "true"
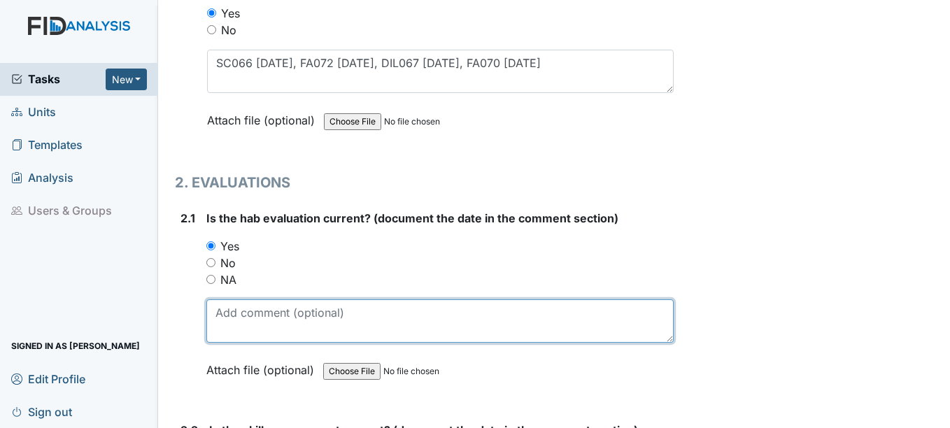
click at [239, 320] on textarea at bounding box center [439, 320] width 466 height 43
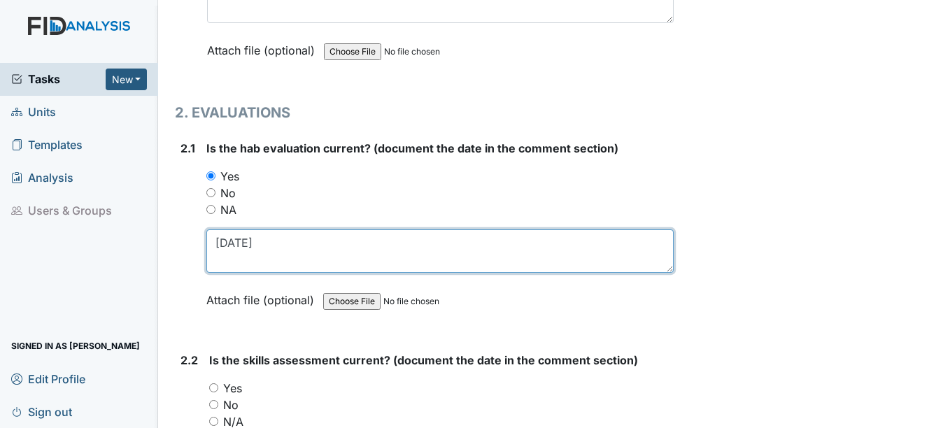
type textarea "11-24-24"
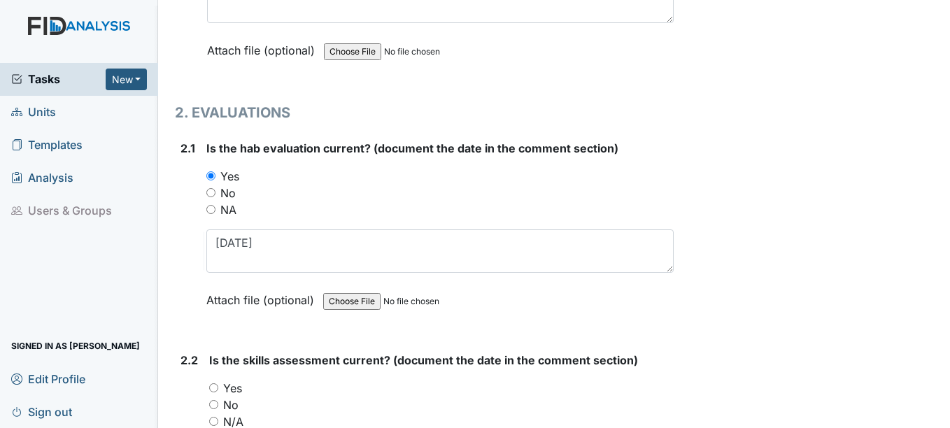
click at [217, 388] on input "Yes" at bounding box center [213, 387] width 9 height 9
radio input "true"
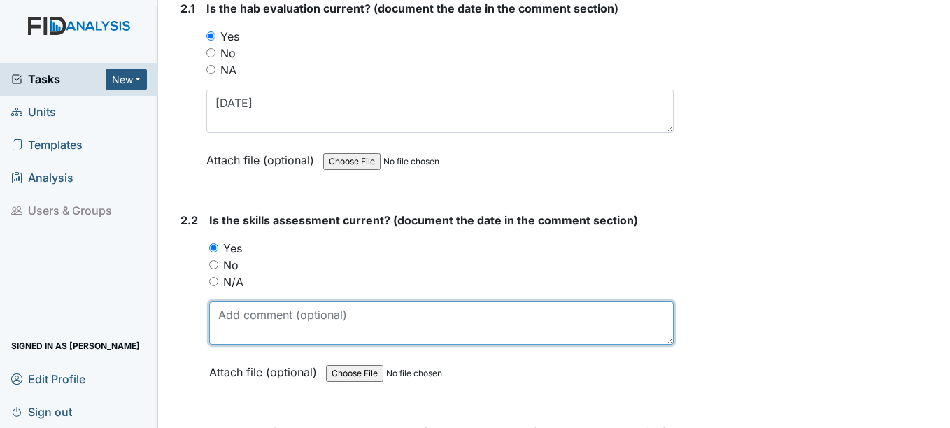
click at [250, 329] on textarea at bounding box center [441, 322] width 464 height 43
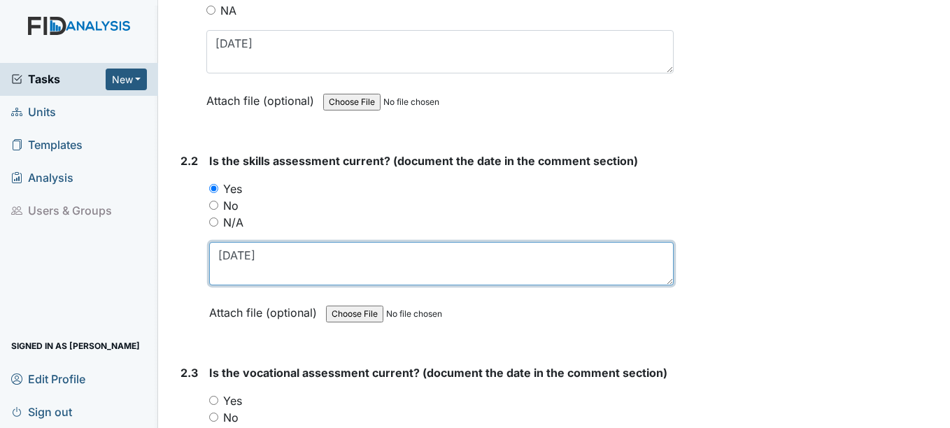
scroll to position [1608, 0]
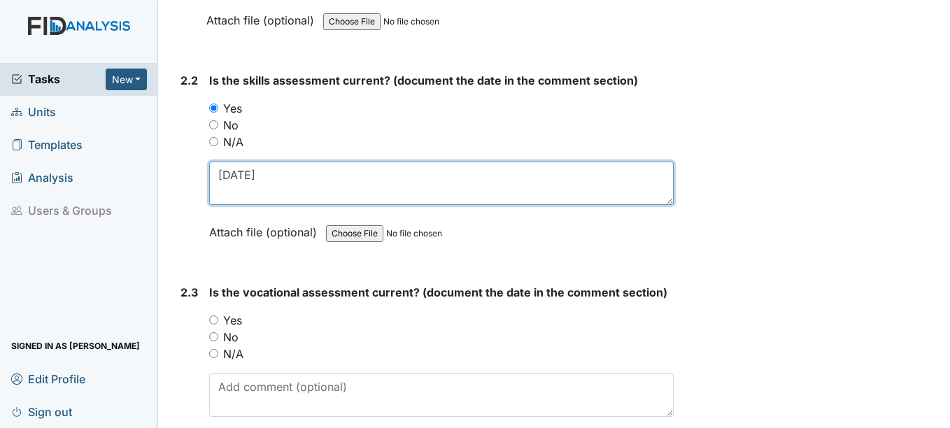
type textarea "11-1-24"
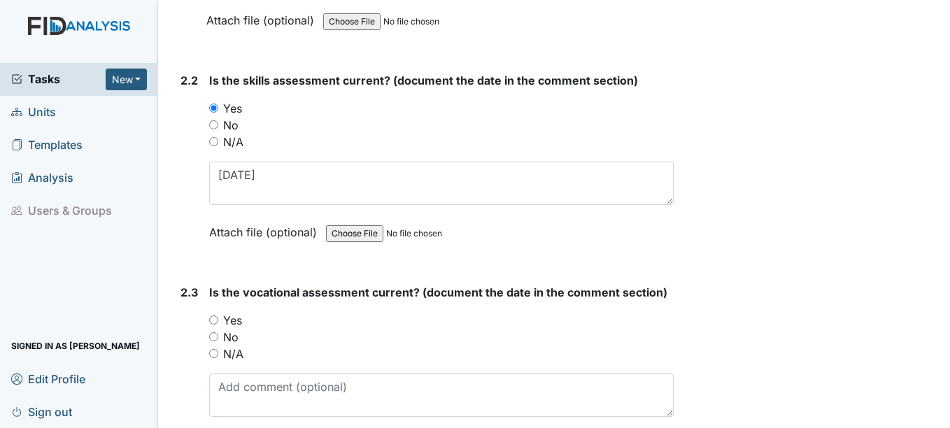
click at [213, 317] on input "Yes" at bounding box center [213, 319] width 9 height 9
radio input "true"
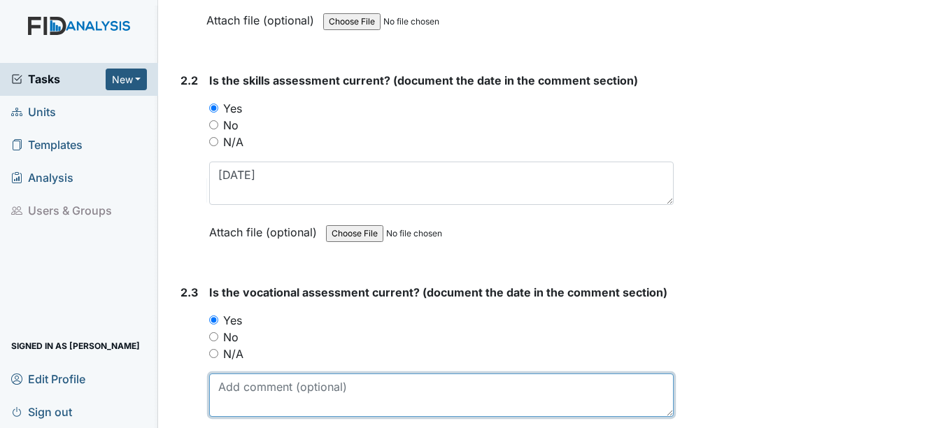
click at [234, 387] on textarea at bounding box center [441, 394] width 464 height 43
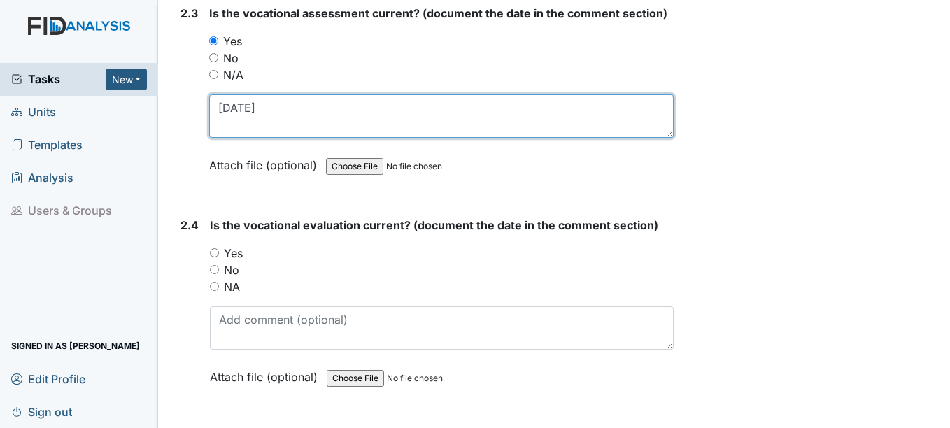
scroll to position [1888, 0]
type textarea "11-15-24"
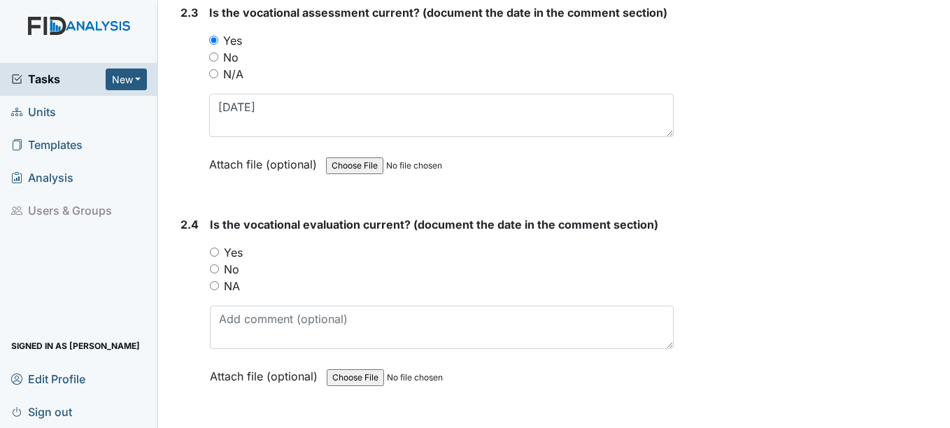
click at [215, 252] on input "Yes" at bounding box center [214, 252] width 9 height 9
radio input "true"
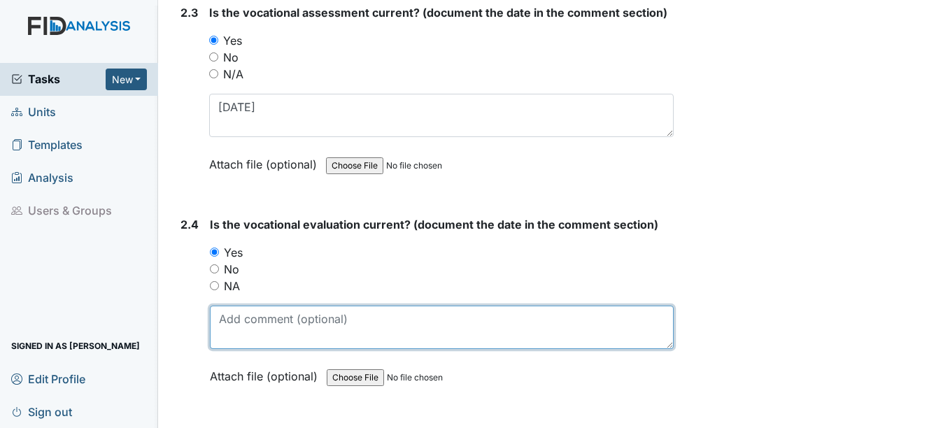
click at [227, 325] on textarea at bounding box center [441, 327] width 463 height 43
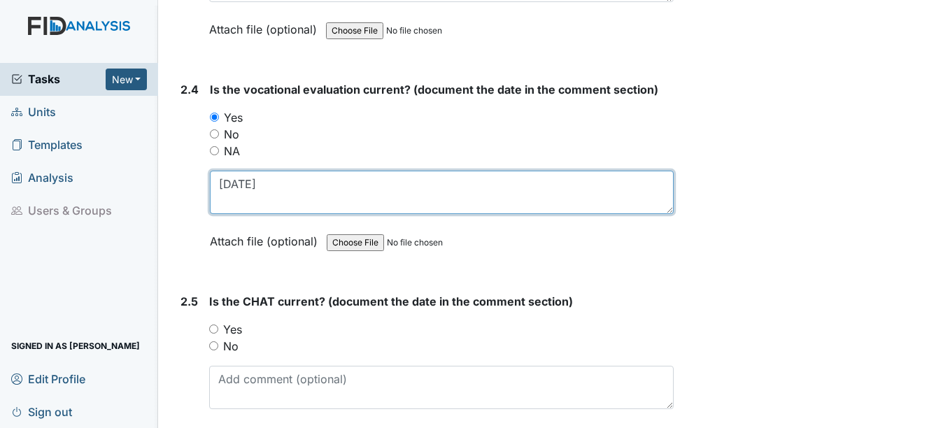
scroll to position [2098, 0]
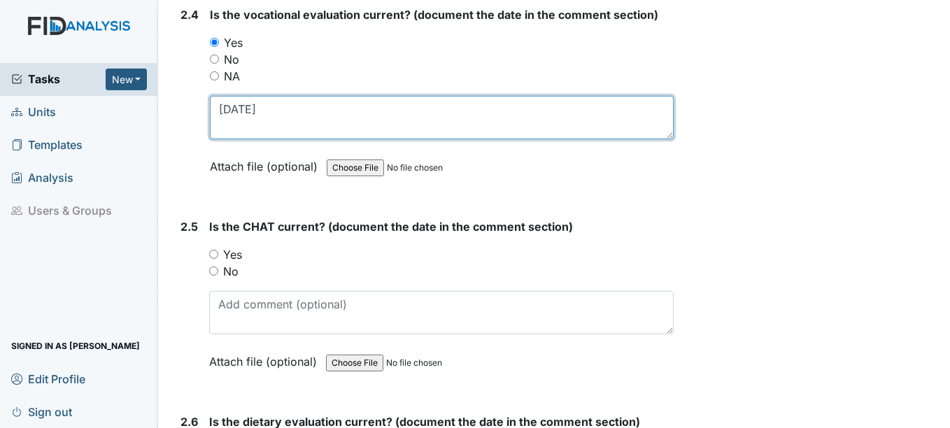
type textarea "11-15-24"
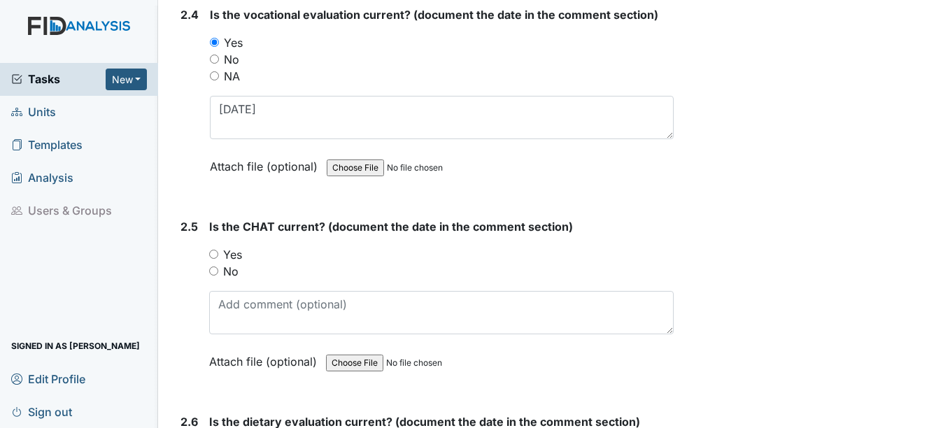
click at [213, 255] on input "Yes" at bounding box center [213, 254] width 9 height 9
radio input "true"
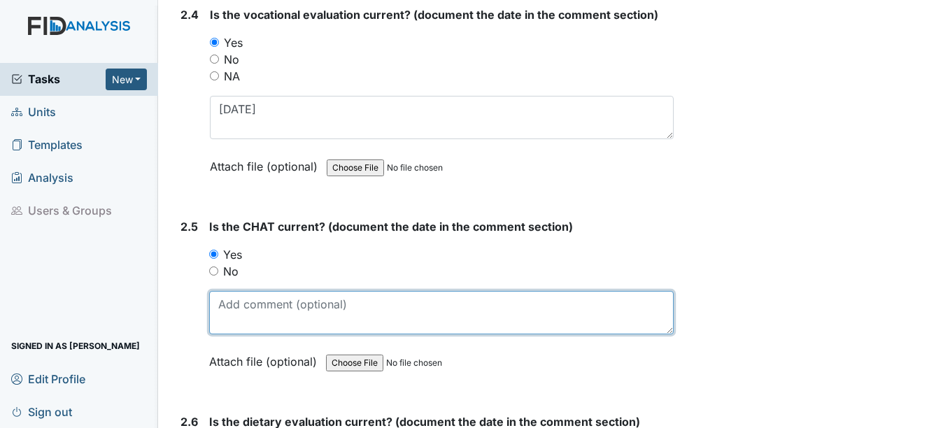
click at [243, 308] on textarea at bounding box center [441, 312] width 464 height 43
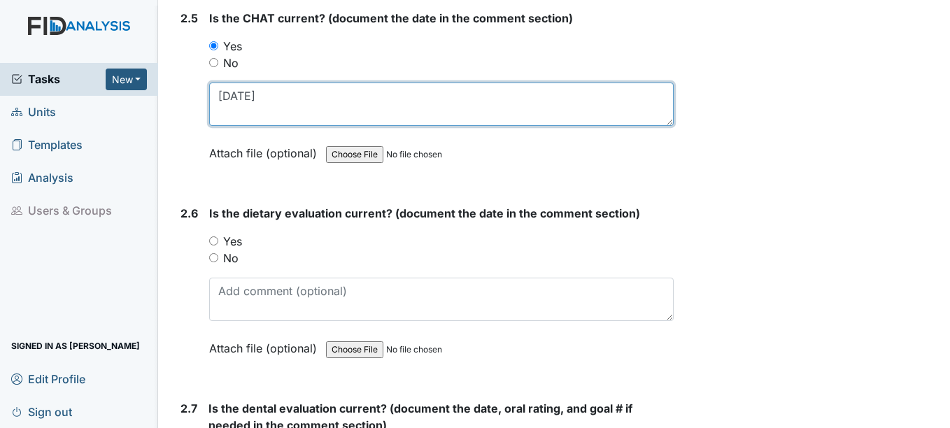
scroll to position [2308, 0]
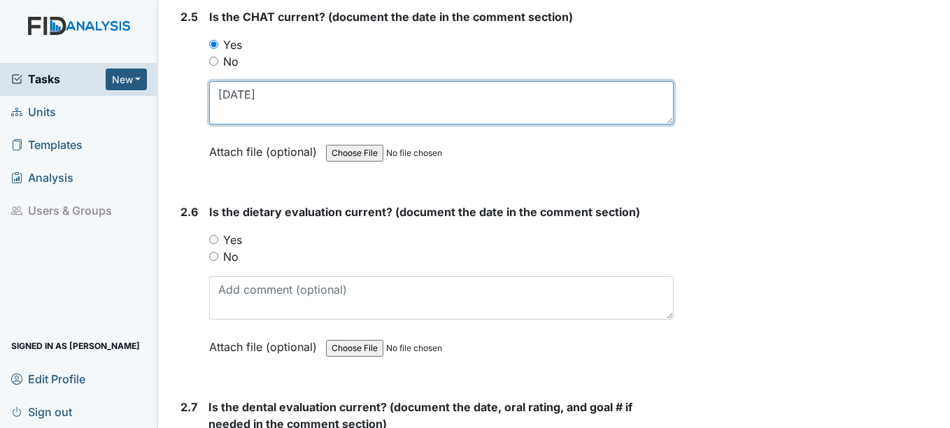
type textarea "11-25-24"
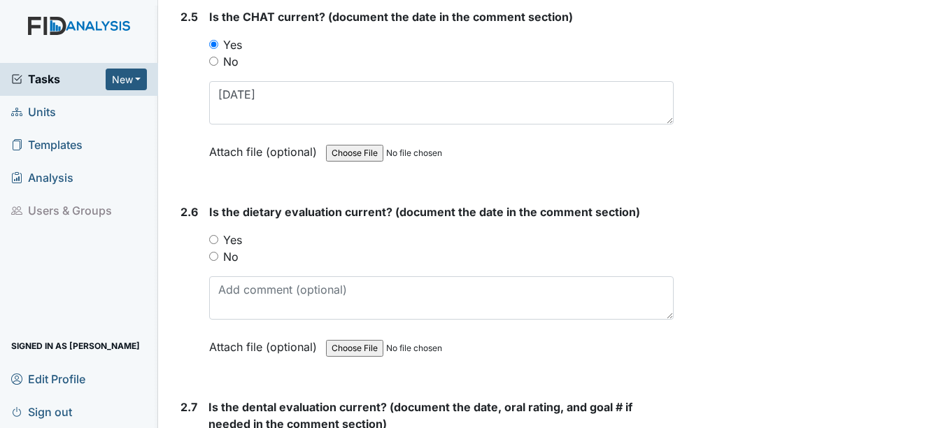
click at [211, 238] on input "Yes" at bounding box center [213, 239] width 9 height 9
radio input "true"
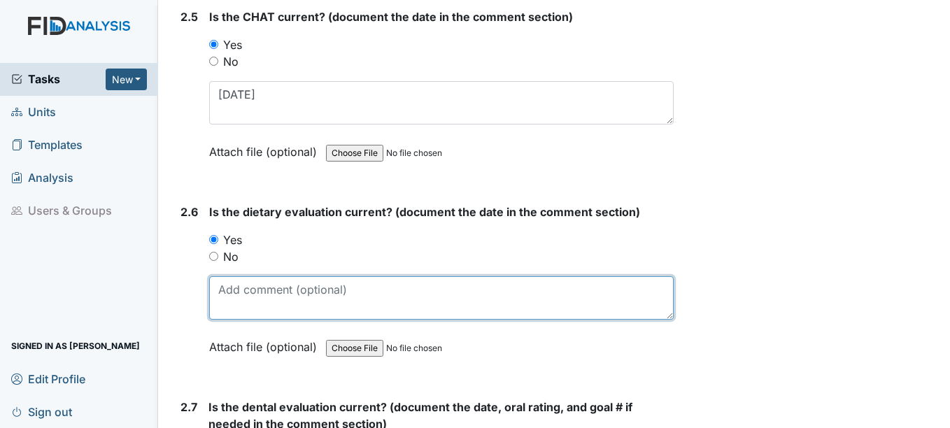
click at [257, 299] on textarea at bounding box center [441, 297] width 464 height 43
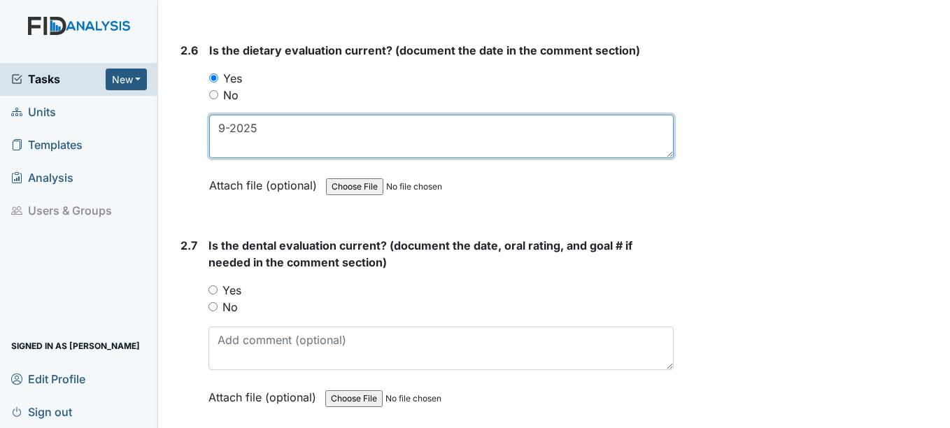
scroll to position [2518, 0]
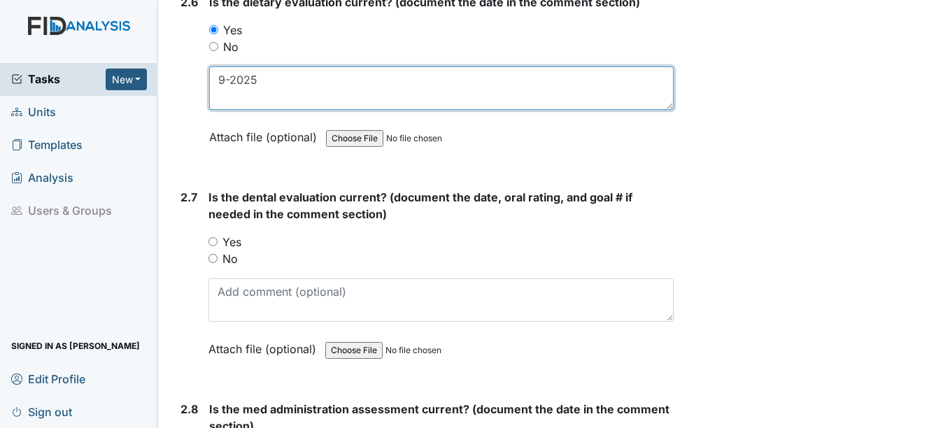
type textarea "9-2025"
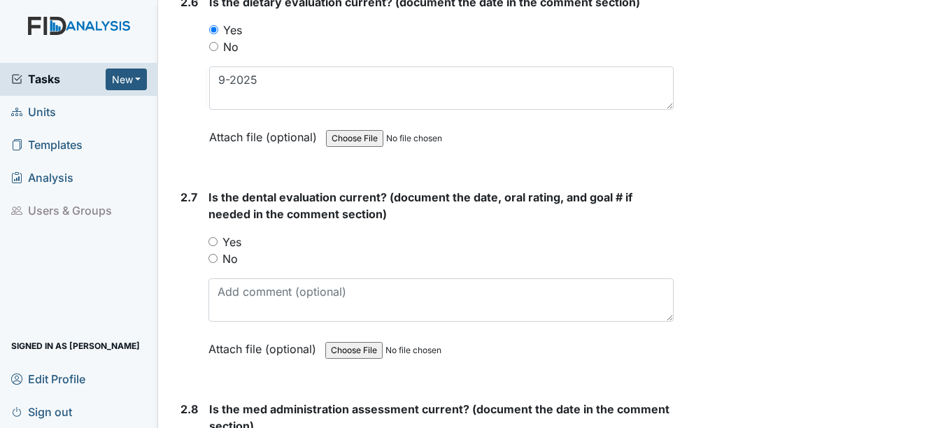
click at [215, 238] on input "Yes" at bounding box center [212, 241] width 9 height 9
radio input "true"
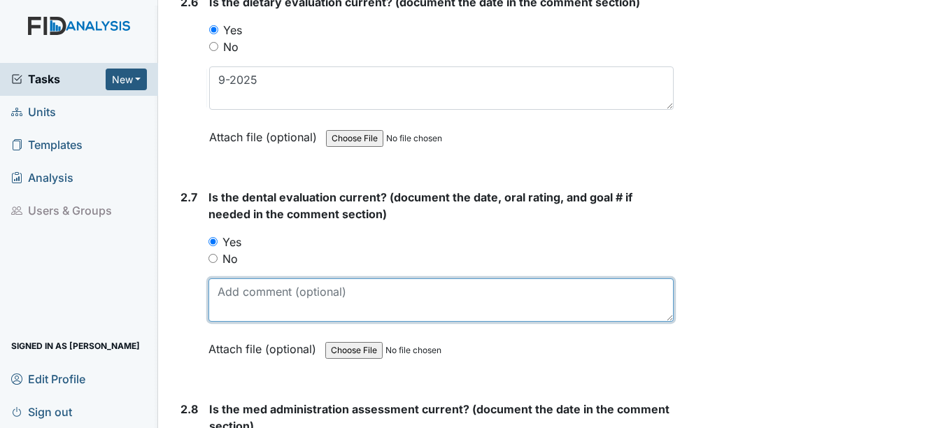
click at [264, 299] on textarea at bounding box center [440, 299] width 464 height 43
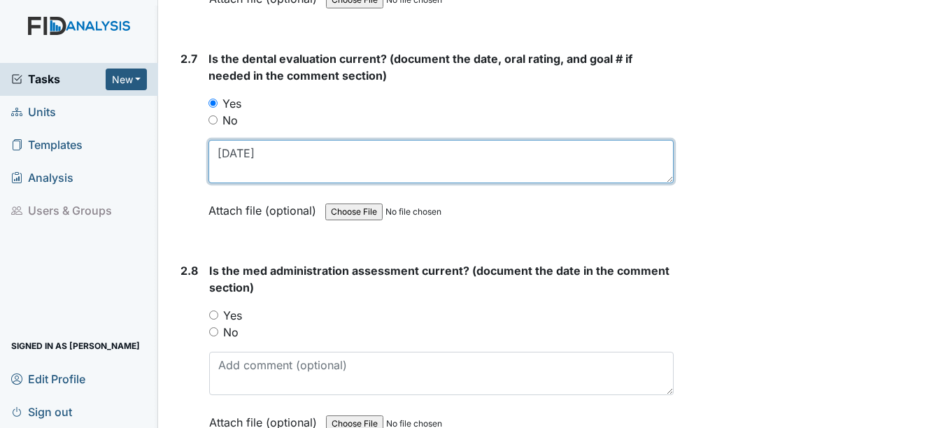
scroll to position [2657, 0]
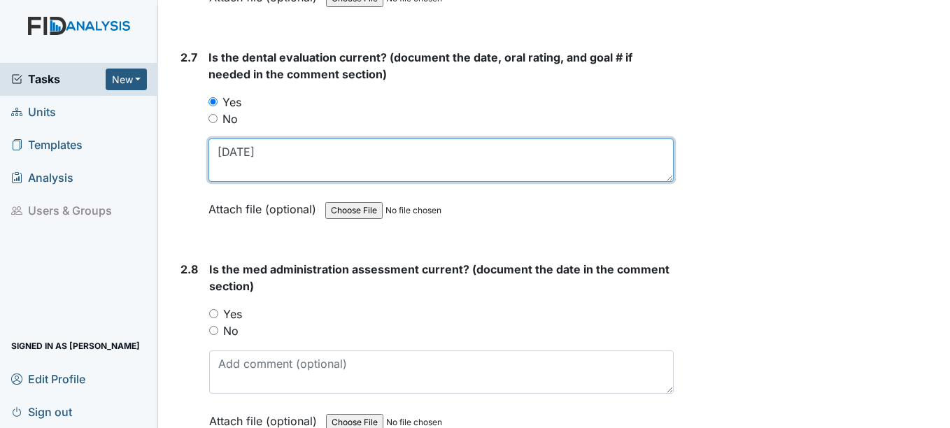
type textarea "4-7-2025"
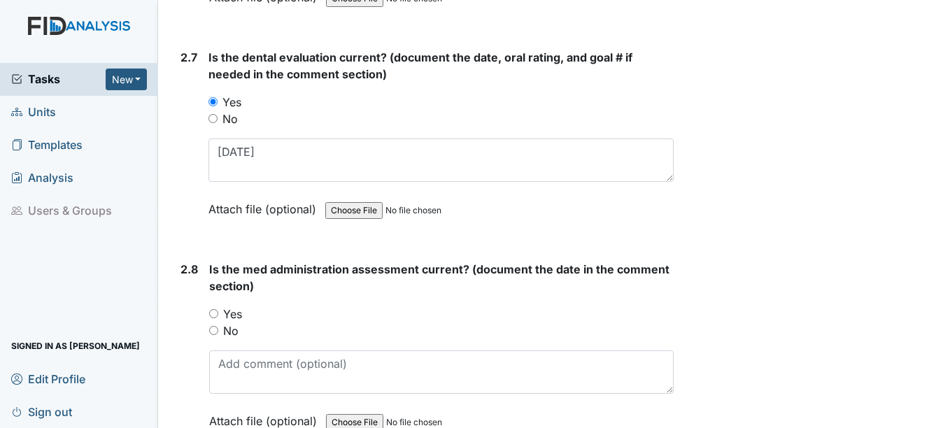
click at [215, 313] on input "Yes" at bounding box center [213, 313] width 9 height 9
radio input "true"
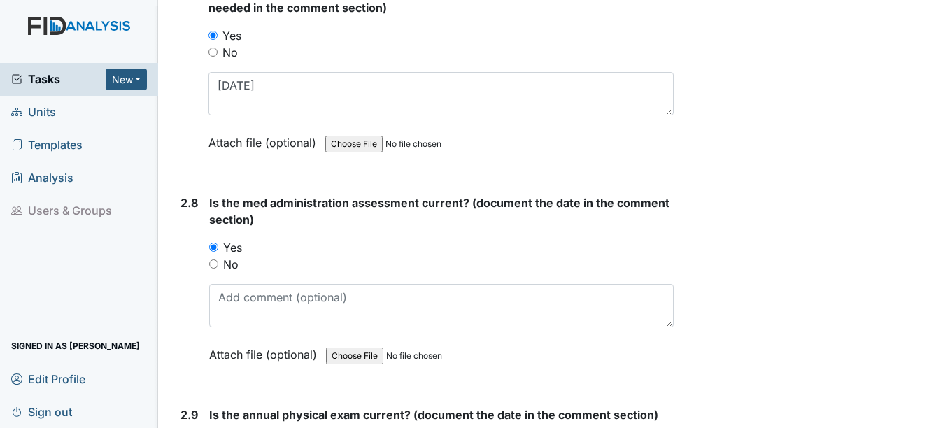
scroll to position [2797, 0]
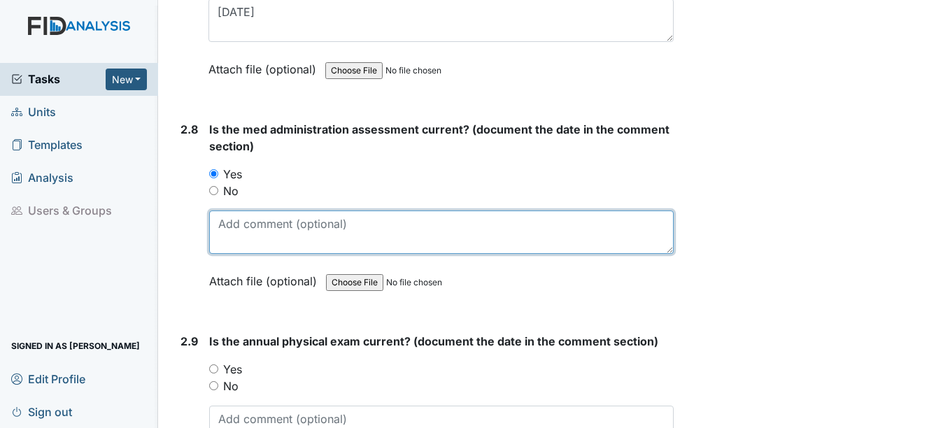
click at [229, 236] on textarea at bounding box center [441, 232] width 464 height 43
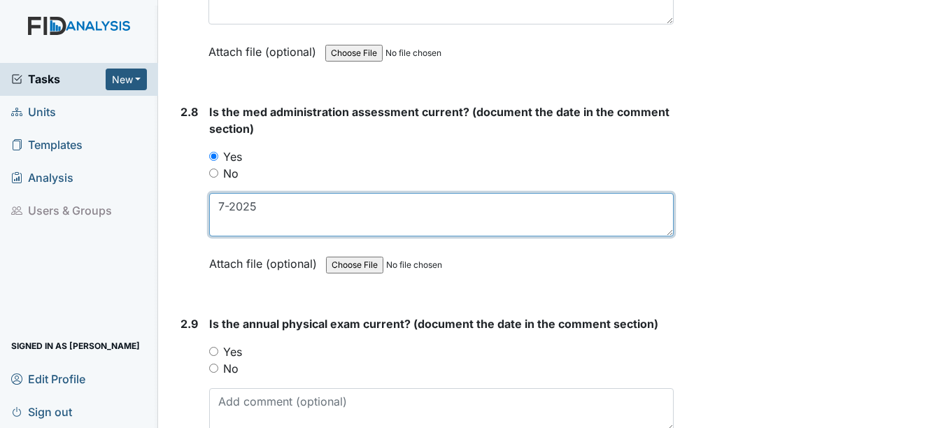
scroll to position [2867, 0]
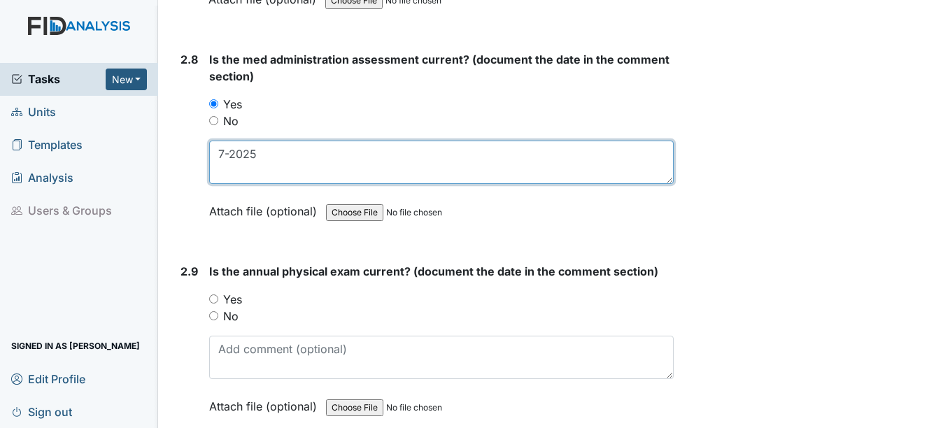
type textarea "7-2025"
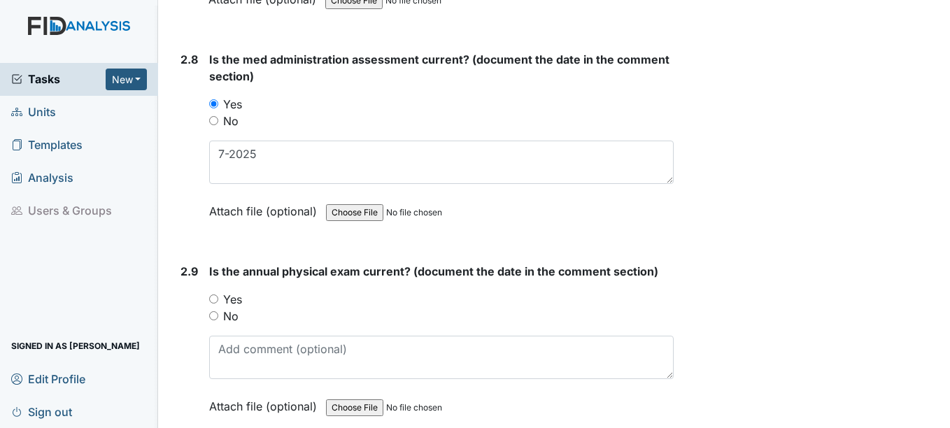
click at [213, 299] on input "Yes" at bounding box center [213, 298] width 9 height 9
radio input "true"
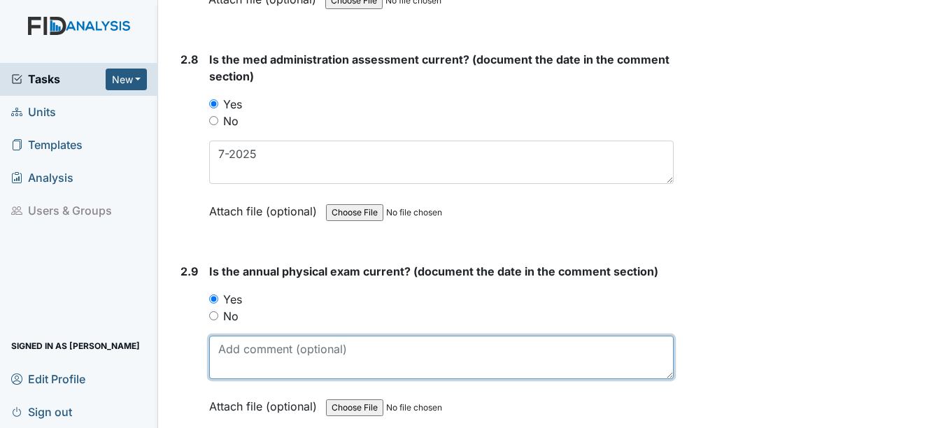
click at [267, 359] on textarea at bounding box center [441, 357] width 464 height 43
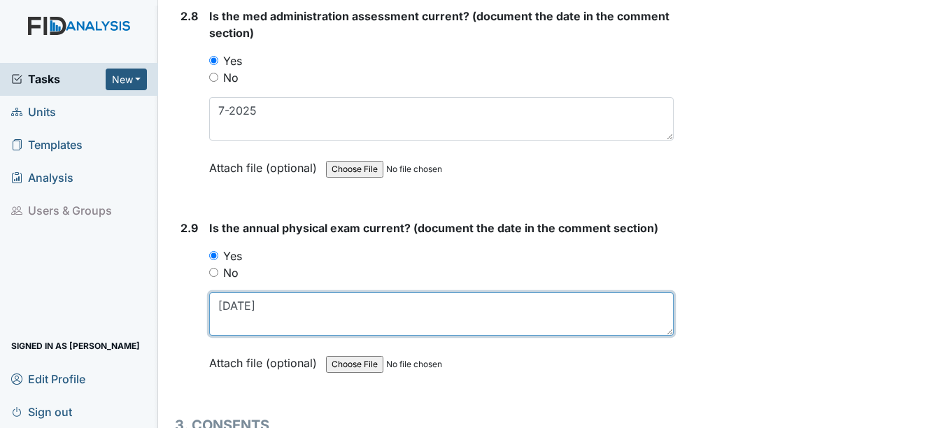
scroll to position [3147, 0]
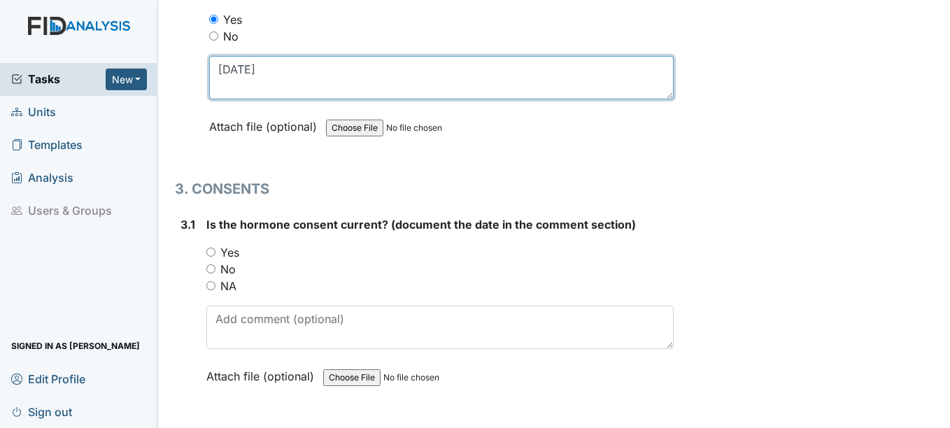
type textarea "3-6-2025"
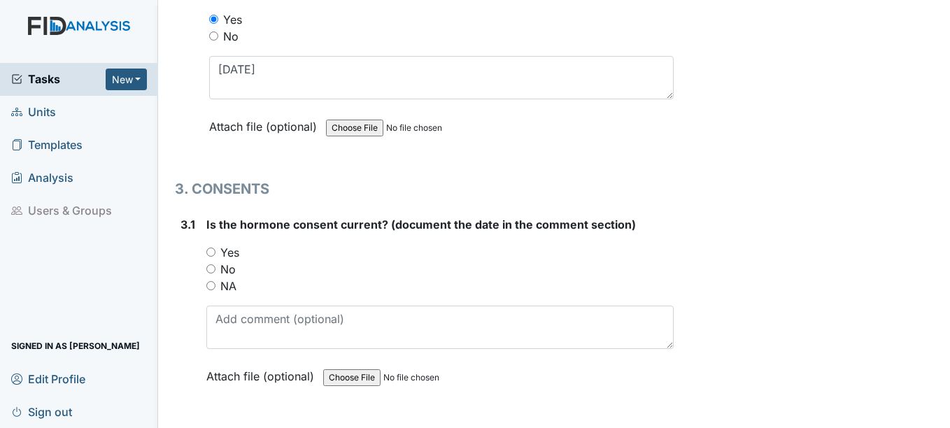
click at [212, 289] on input "NA" at bounding box center [210, 285] width 9 height 9
radio input "true"
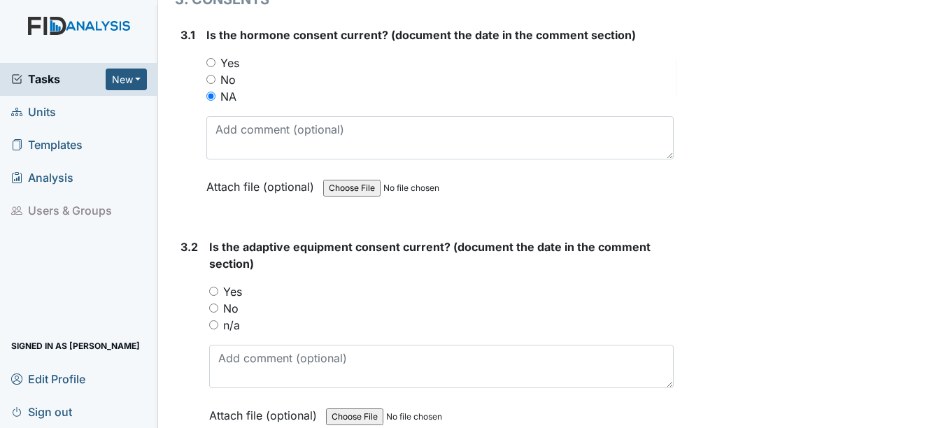
scroll to position [3357, 0]
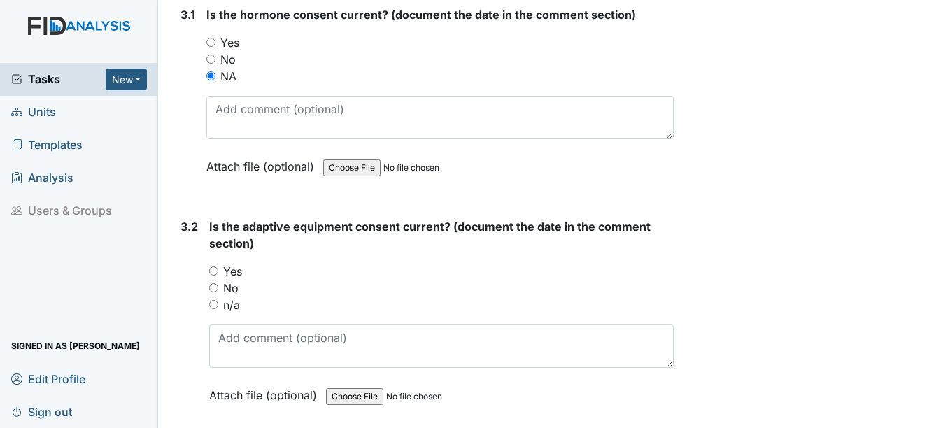
click at [217, 303] on input "n/a" at bounding box center [213, 304] width 9 height 9
radio input "true"
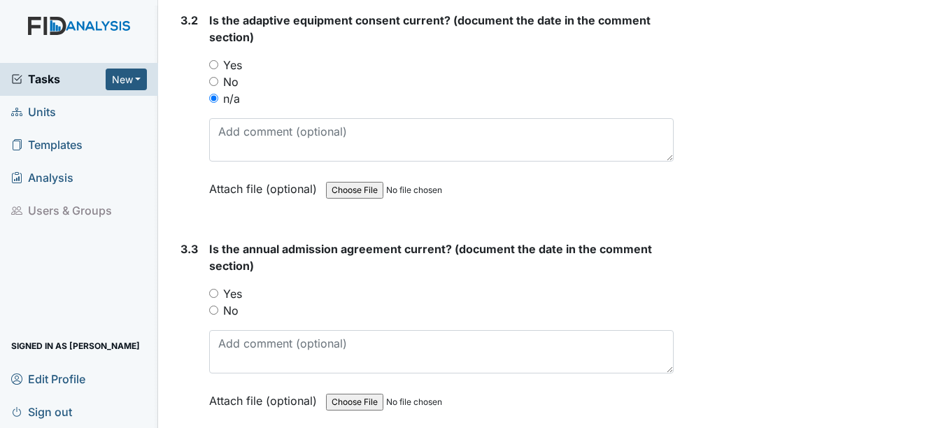
scroll to position [3567, 0]
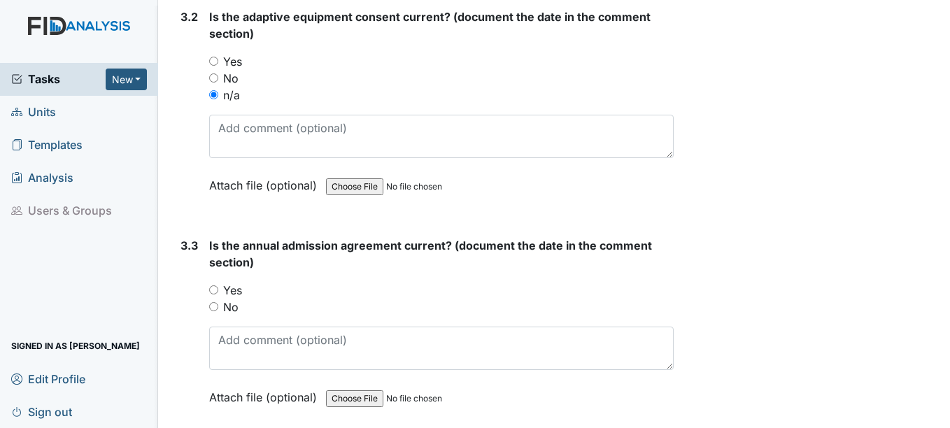
click at [215, 288] on input "Yes" at bounding box center [213, 289] width 9 height 9
radio input "true"
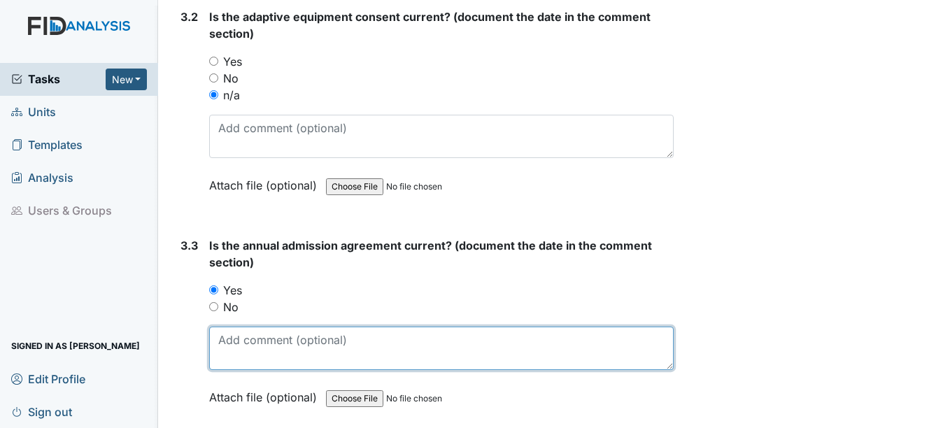
click at [245, 352] on textarea at bounding box center [441, 348] width 464 height 43
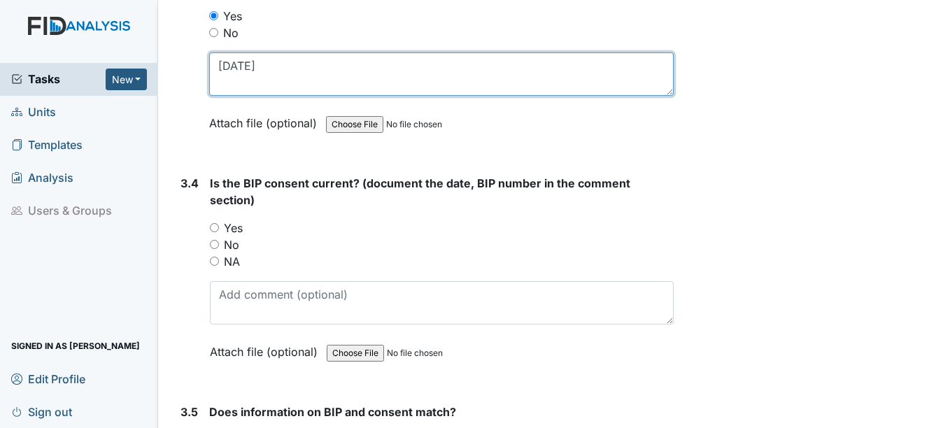
scroll to position [3846, 0]
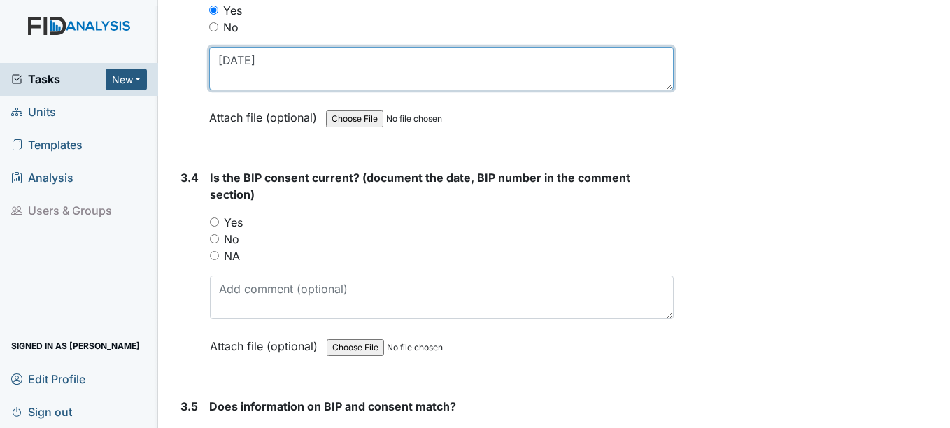
type textarea "10-4-26"
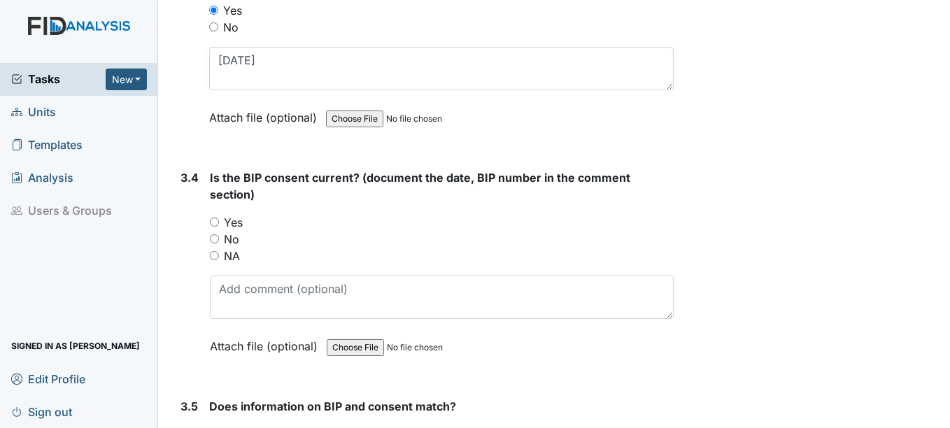
click at [214, 223] on input "Yes" at bounding box center [214, 221] width 9 height 9
radio input "true"
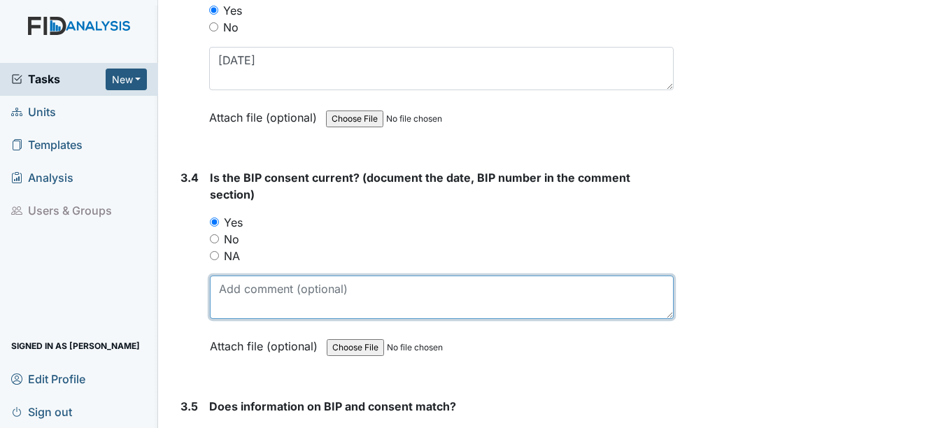
click at [238, 298] on textarea at bounding box center [441, 297] width 463 height 43
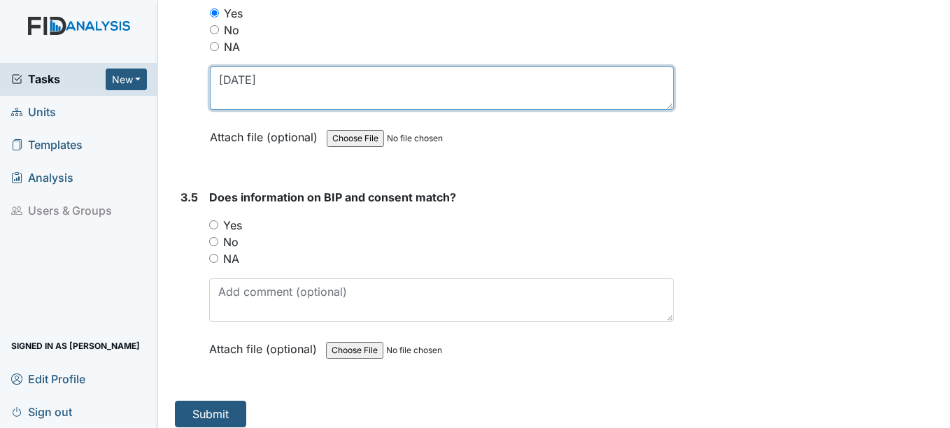
scroll to position [4056, 0]
type textarea "10-18-25"
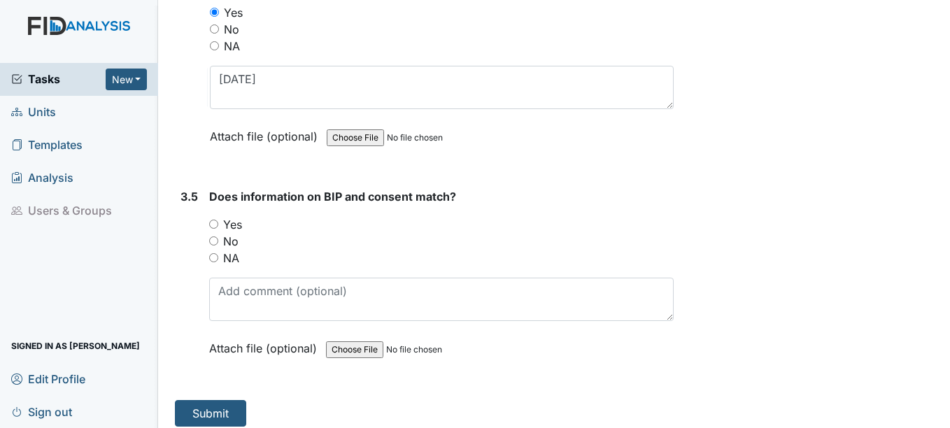
click at [214, 222] on input "Yes" at bounding box center [213, 224] width 9 height 9
radio input "true"
click at [211, 411] on button "Submit" at bounding box center [210, 413] width 71 height 27
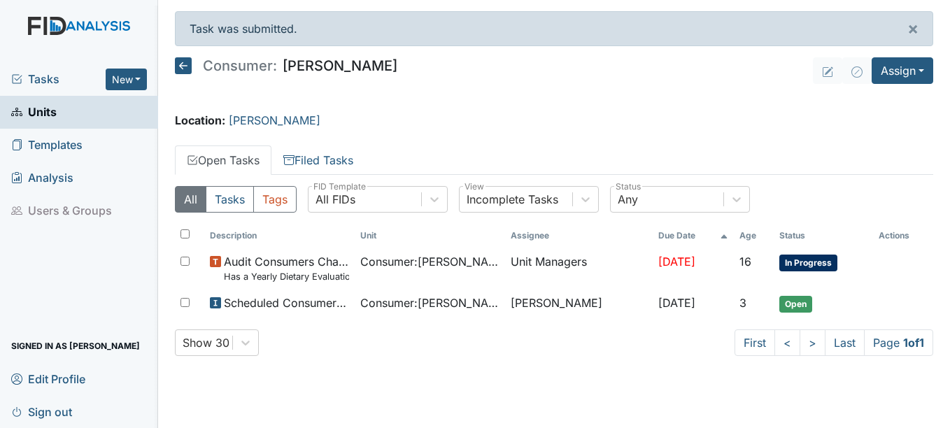
click at [49, 113] on span "Units" at bounding box center [33, 112] width 45 height 22
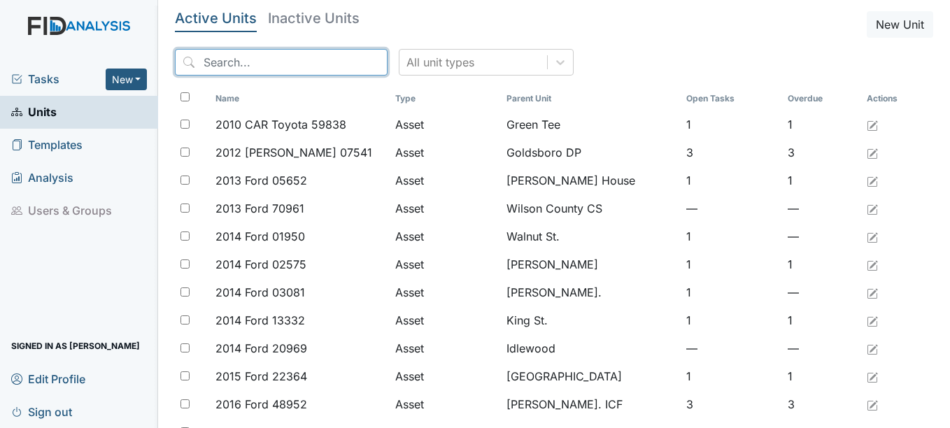
click at [250, 56] on input "search" at bounding box center [281, 62] width 213 height 27
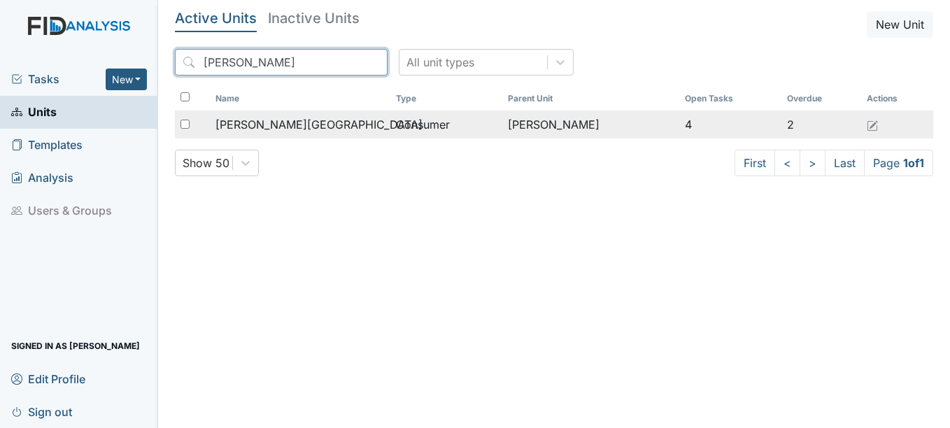
type input "[PERSON_NAME]"
click at [263, 123] on span "[PERSON_NAME][GEOGRAPHIC_DATA]" at bounding box center [318, 124] width 207 height 17
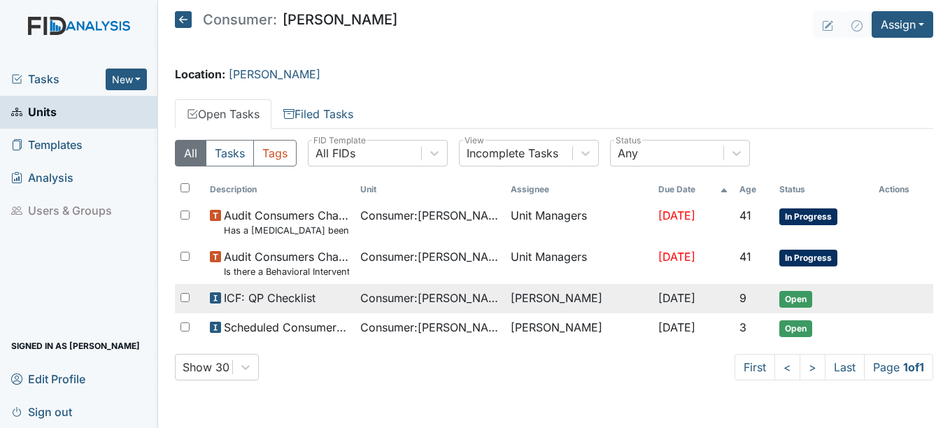
click at [808, 298] on span "Open" at bounding box center [795, 299] width 33 height 17
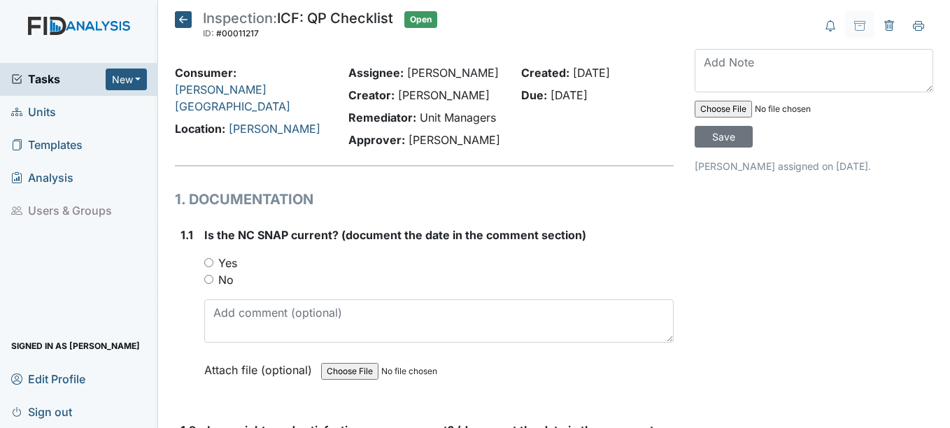
click at [211, 262] on input "Yes" at bounding box center [208, 262] width 9 height 9
radio input "true"
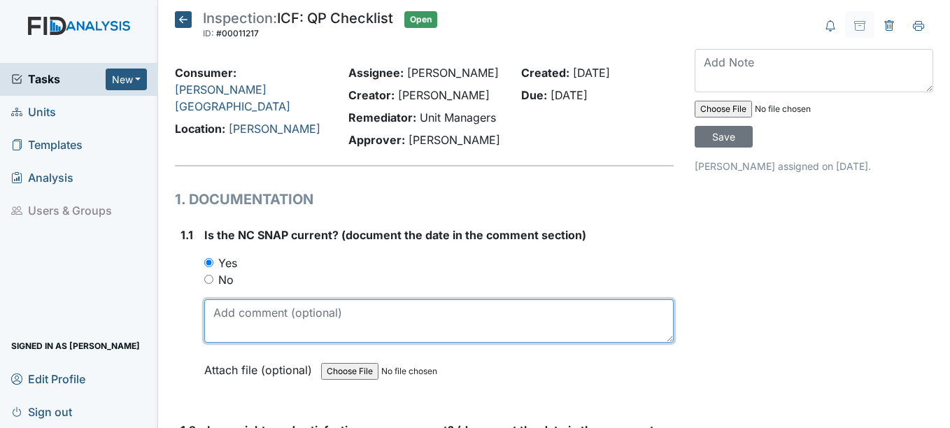
click at [227, 327] on textarea at bounding box center [438, 320] width 469 height 43
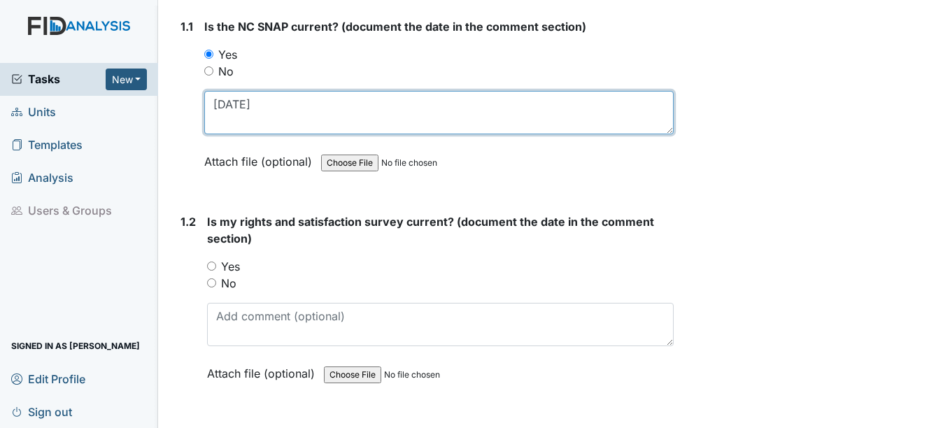
scroll to position [210, 0]
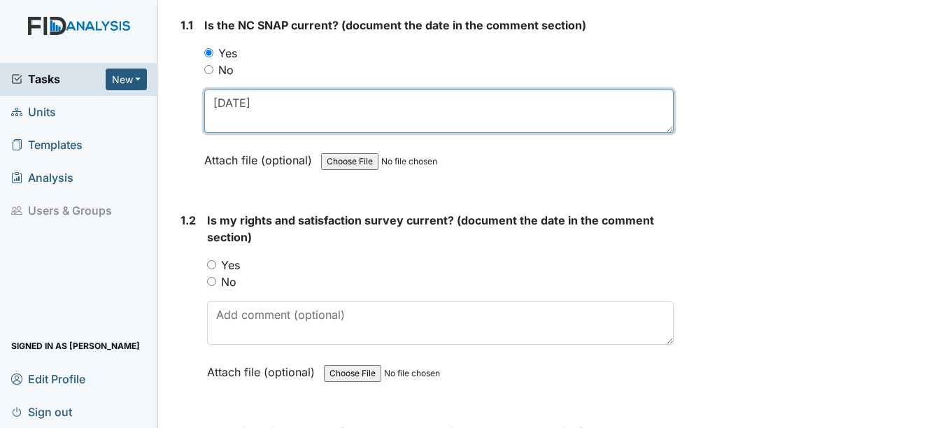
type textarea "[DATE]"
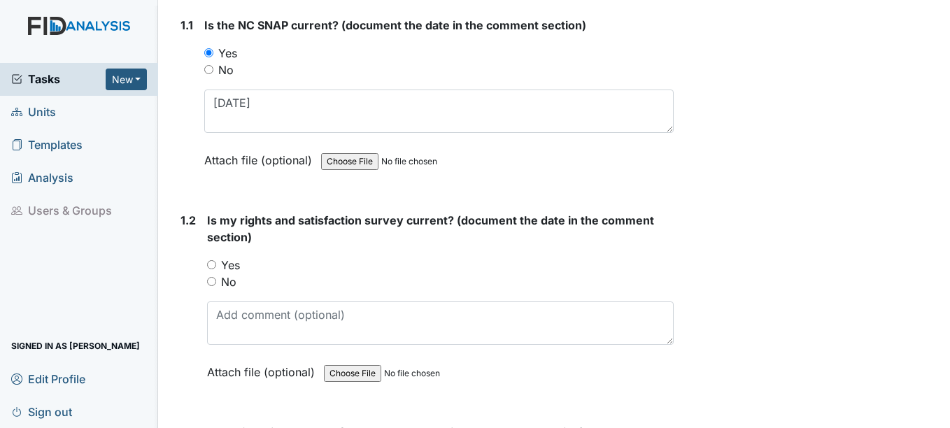
click at [213, 267] on input "Yes" at bounding box center [211, 264] width 9 height 9
radio input "true"
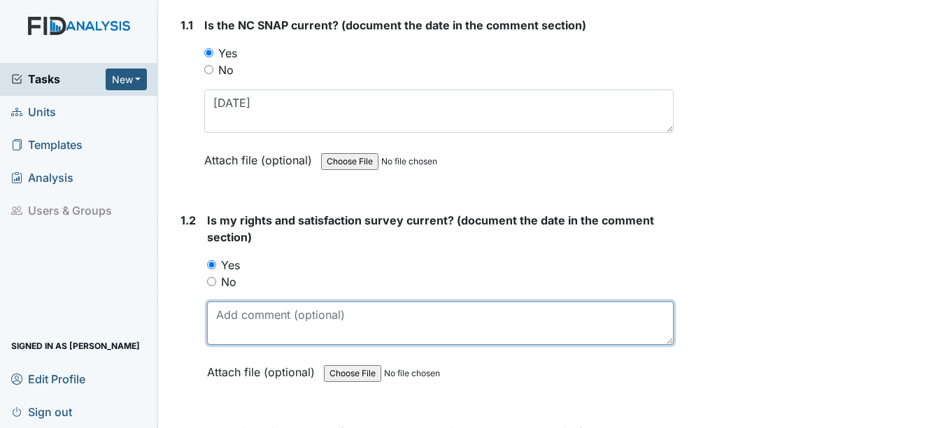
click at [229, 331] on textarea at bounding box center [440, 322] width 466 height 43
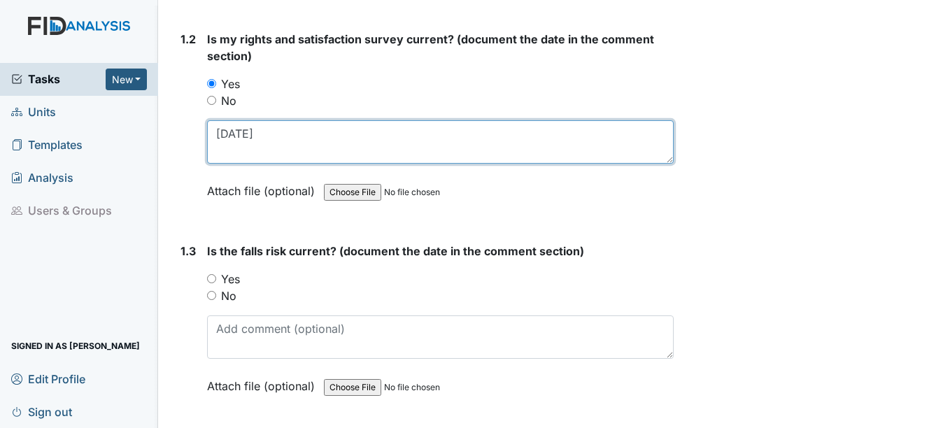
scroll to position [420, 0]
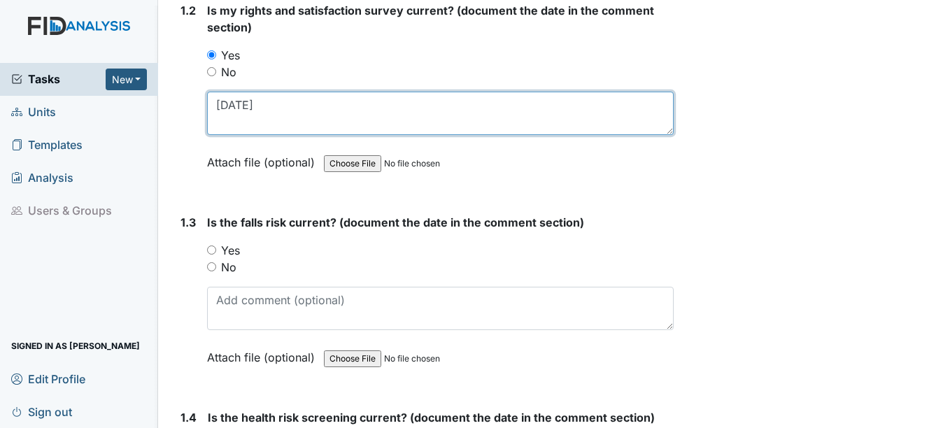
type textarea "[DATE]"
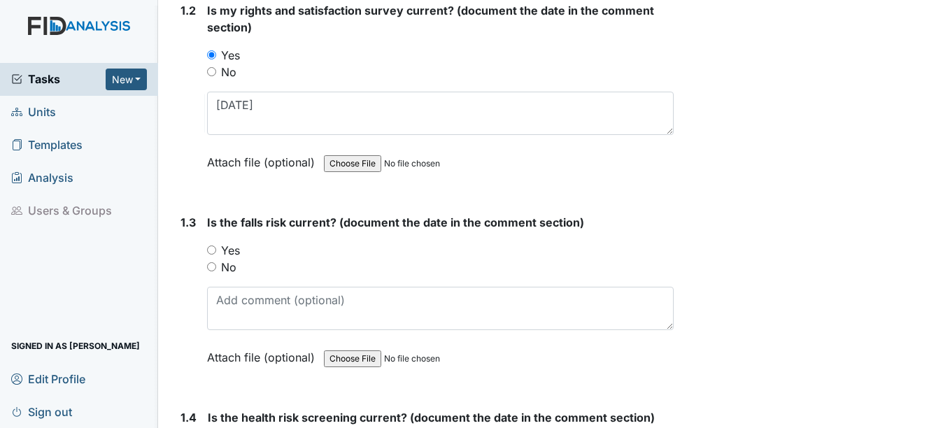
click at [213, 250] on input "Yes" at bounding box center [211, 249] width 9 height 9
radio input "true"
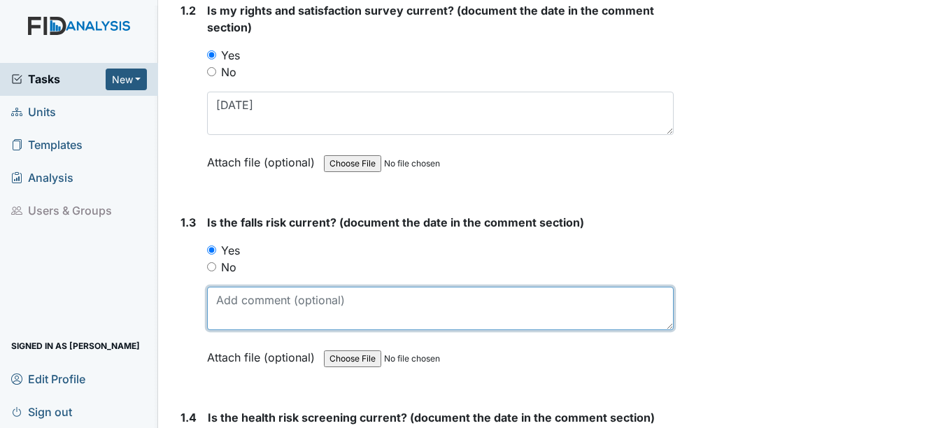
click at [243, 306] on textarea at bounding box center [440, 308] width 466 height 43
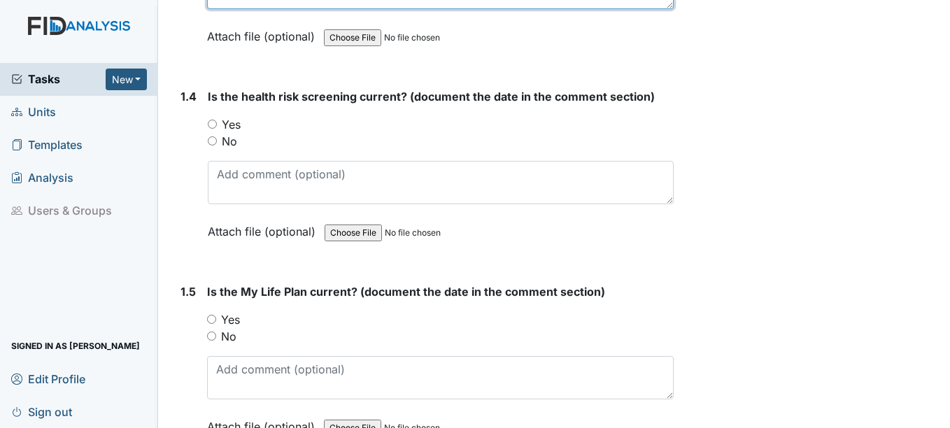
scroll to position [769, 0]
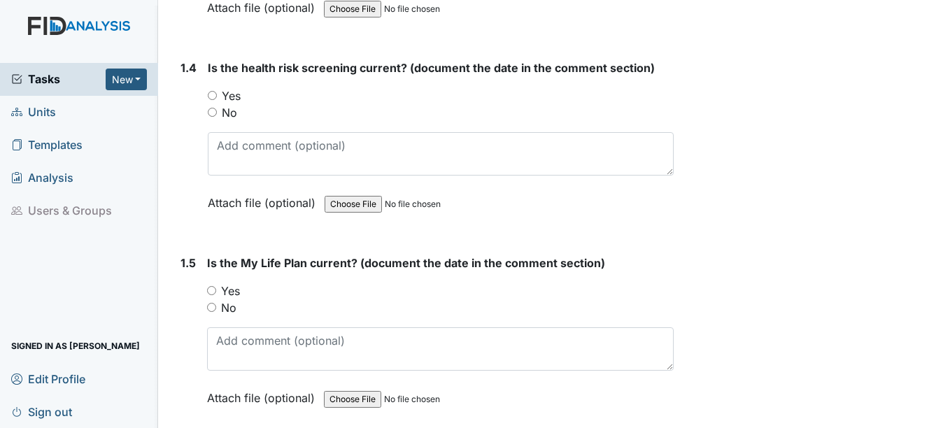
type textarea "[DATE]"
click at [213, 94] on input "Yes" at bounding box center [212, 95] width 9 height 9
radio input "true"
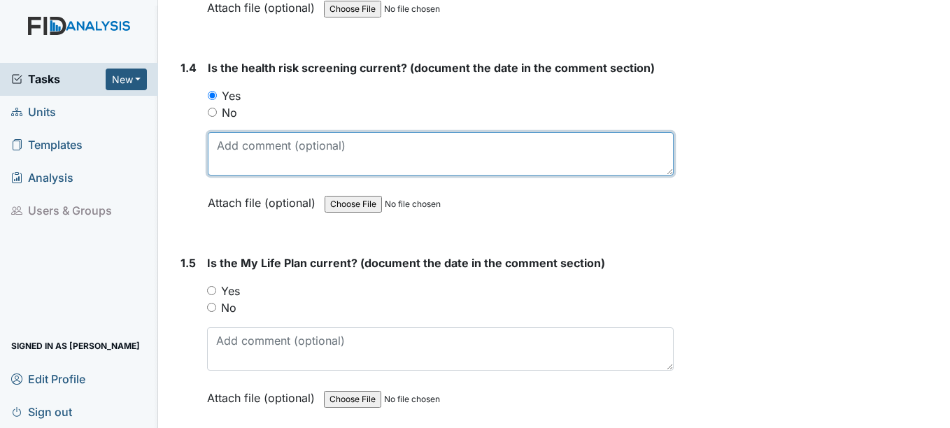
click at [227, 152] on textarea at bounding box center [440, 153] width 465 height 43
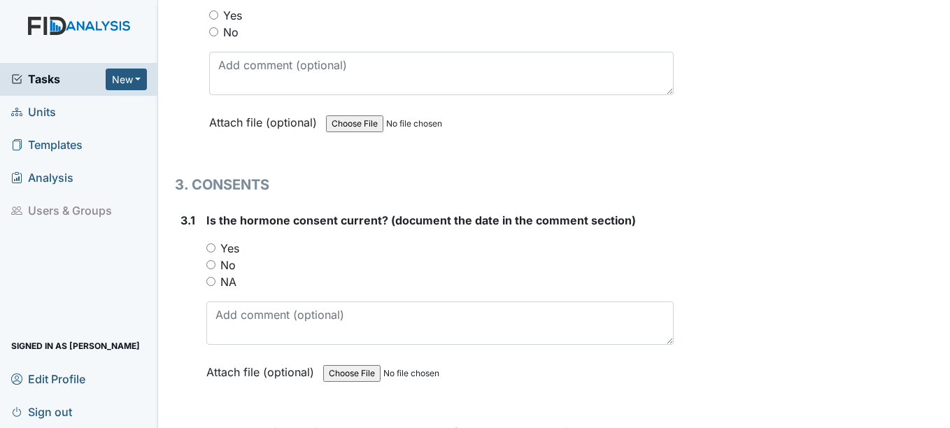
scroll to position [3217, 0]
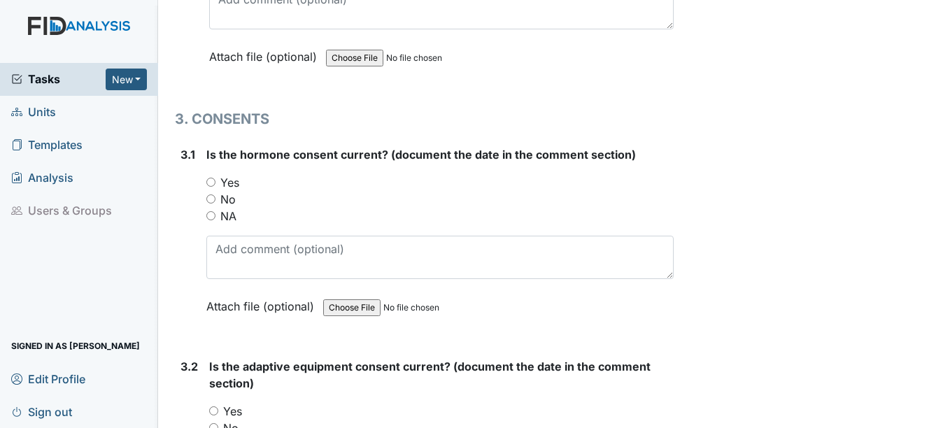
type textarea "[DATE]"
click at [210, 215] on input "NA" at bounding box center [210, 215] width 9 height 9
radio input "true"
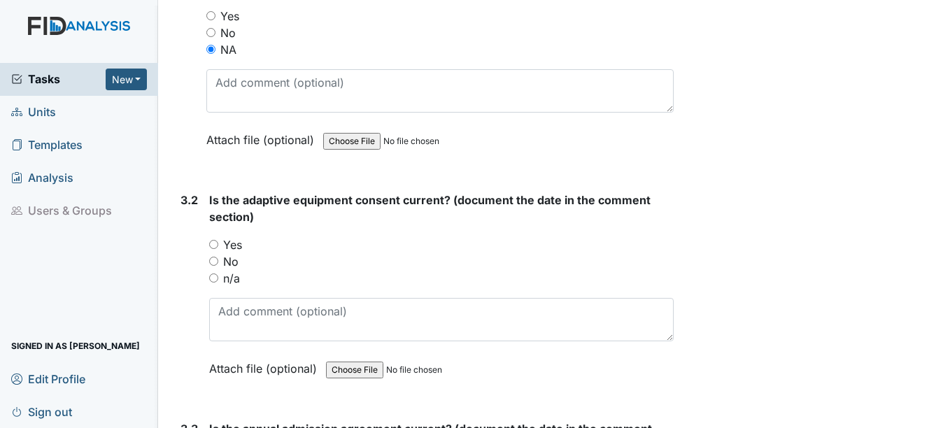
scroll to position [3427, 0]
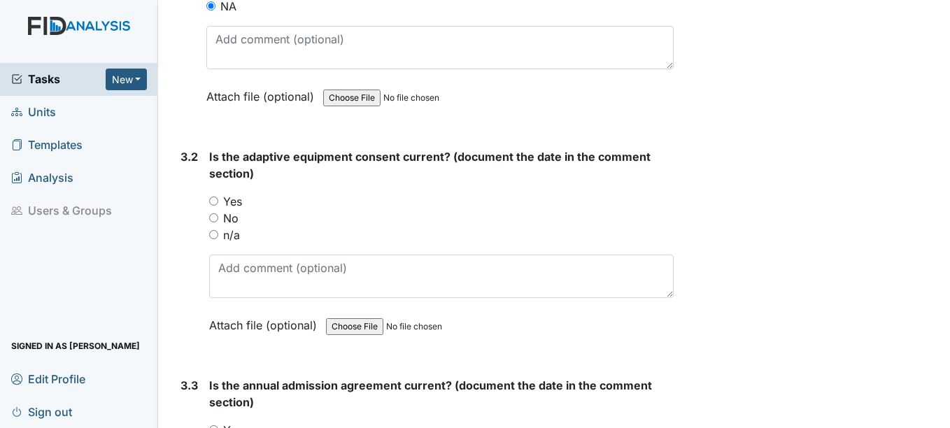
click at [212, 234] on input "n/a" at bounding box center [213, 234] width 9 height 9
radio input "true"
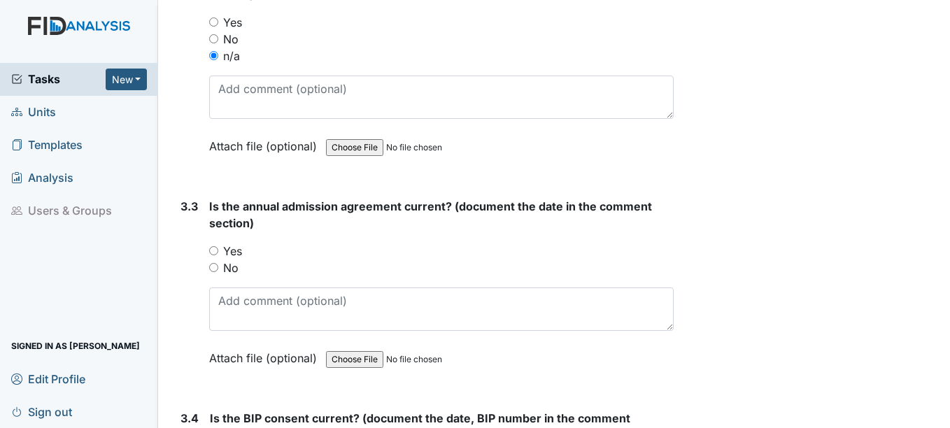
scroll to position [3637, 0]
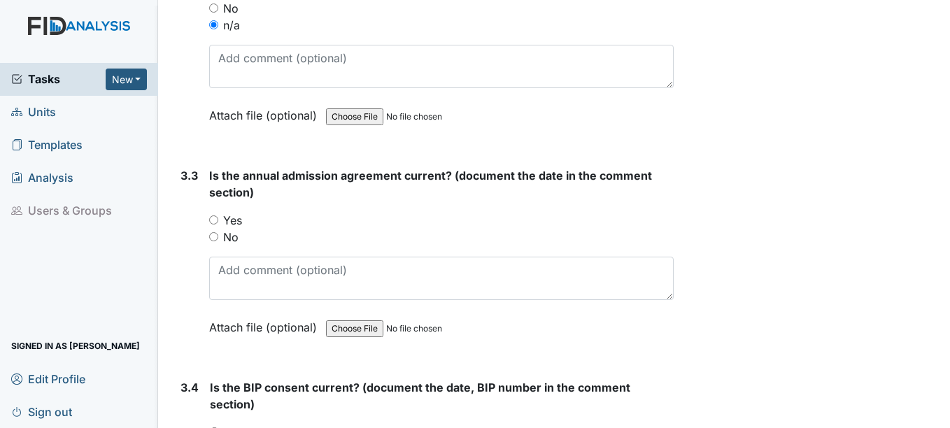
click at [215, 223] on input "Yes" at bounding box center [213, 219] width 9 height 9
radio input "true"
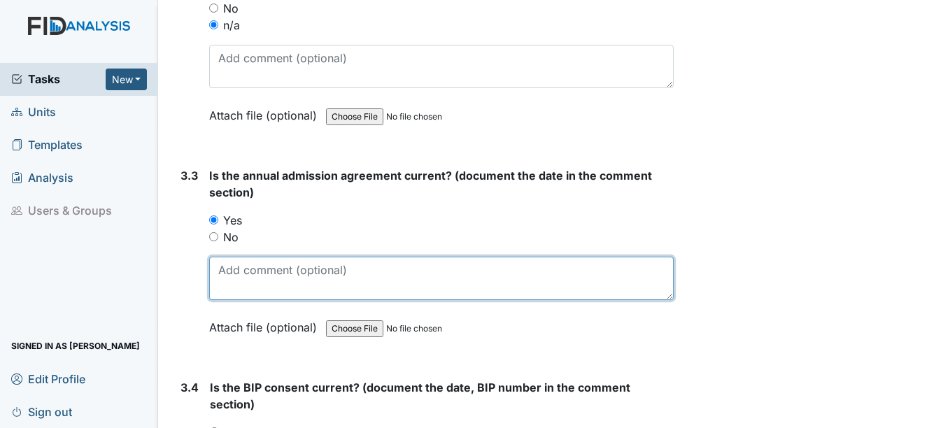
click at [221, 281] on textarea at bounding box center [441, 278] width 464 height 43
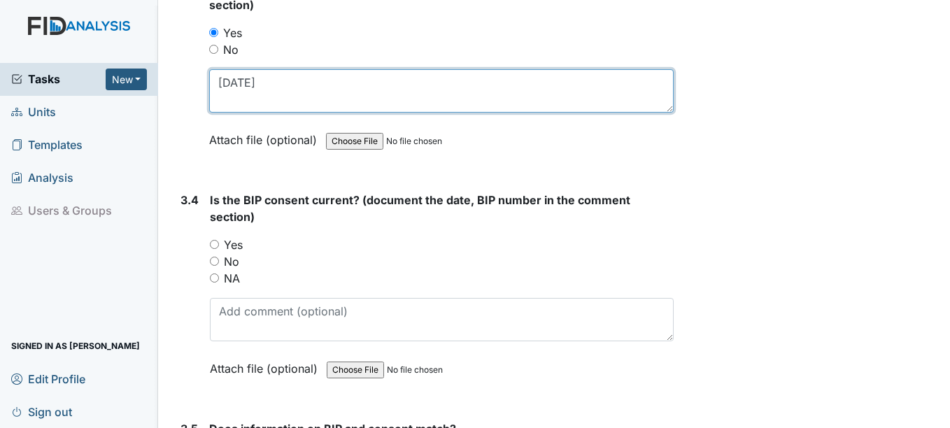
scroll to position [3846, 0]
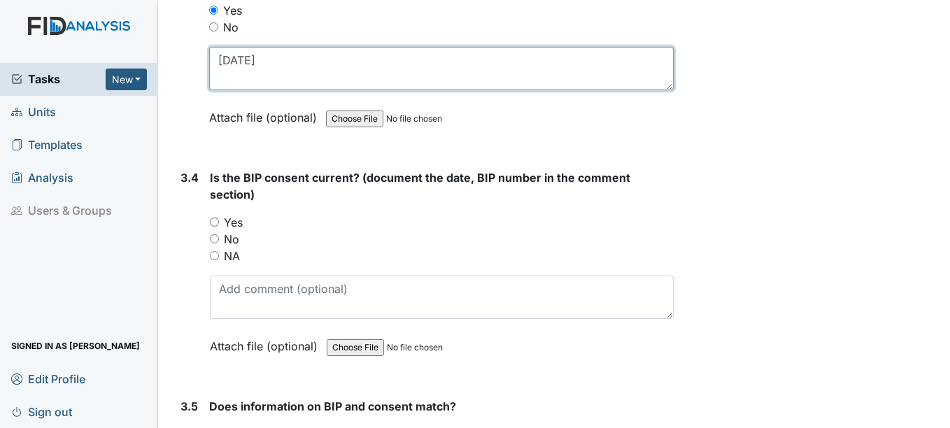
type textarea "[DATE]"
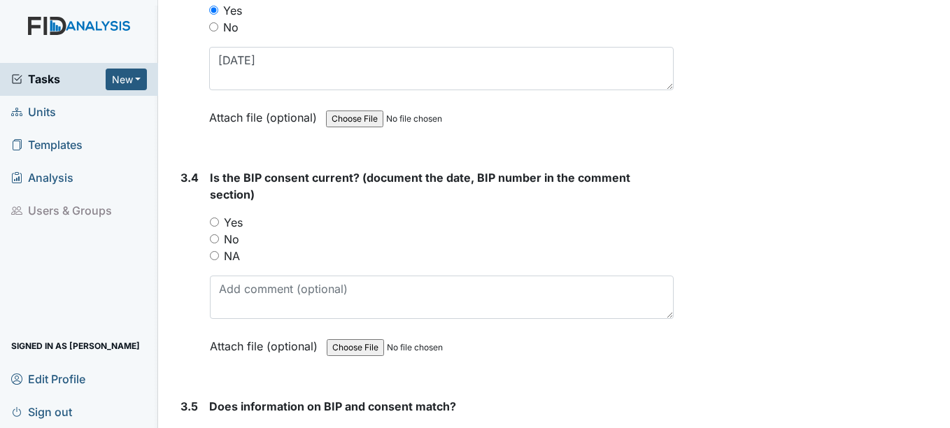
click at [214, 222] on input "Yes" at bounding box center [214, 221] width 9 height 9
radio input "true"
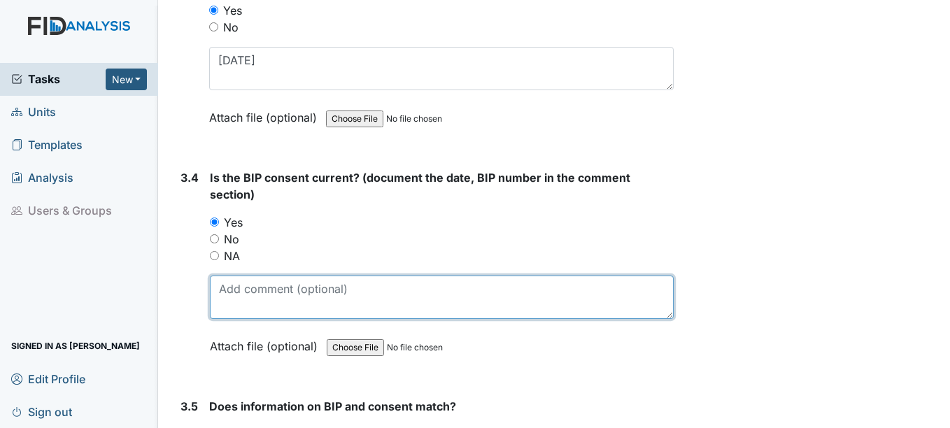
click at [237, 313] on textarea at bounding box center [441, 297] width 463 height 43
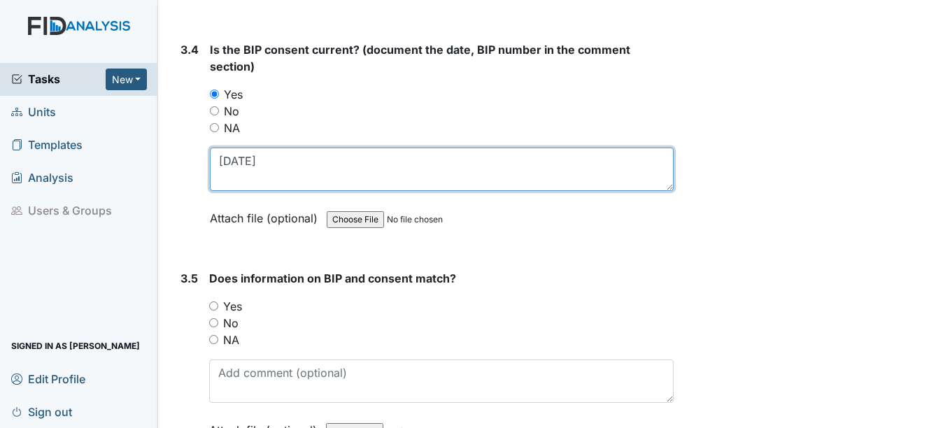
scroll to position [3986, 0]
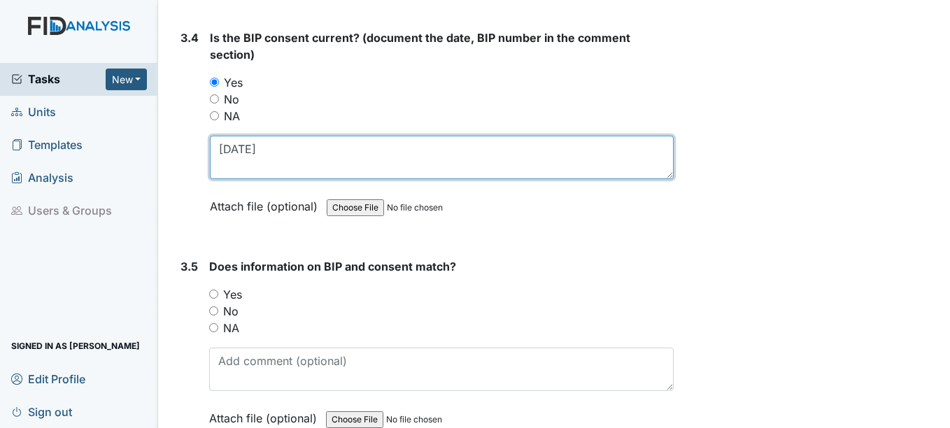
type textarea "[DATE]"
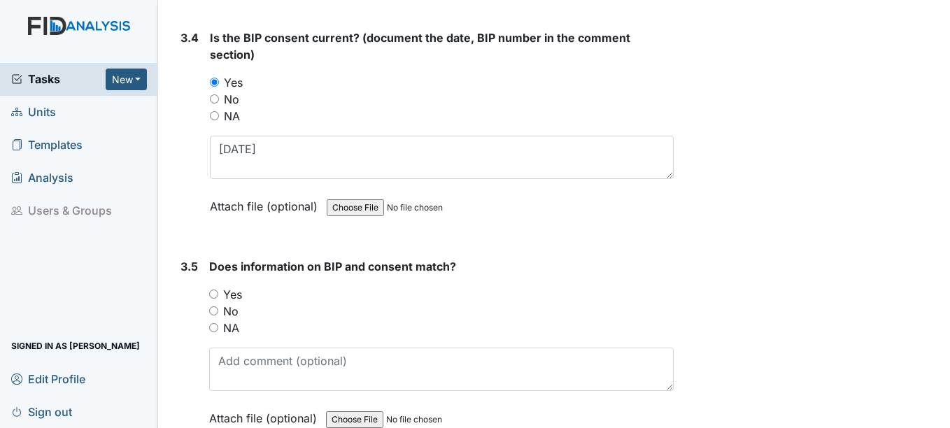
click at [214, 291] on input "Yes" at bounding box center [213, 294] width 9 height 9
radio input "true"
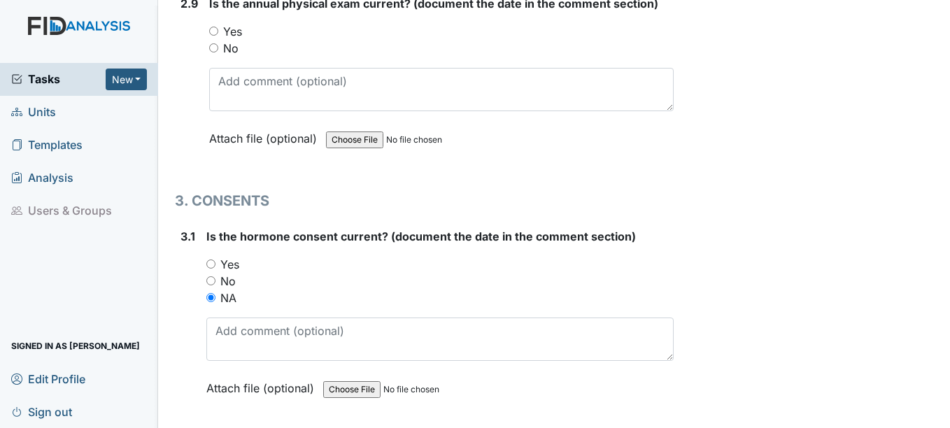
scroll to position [3017, 0]
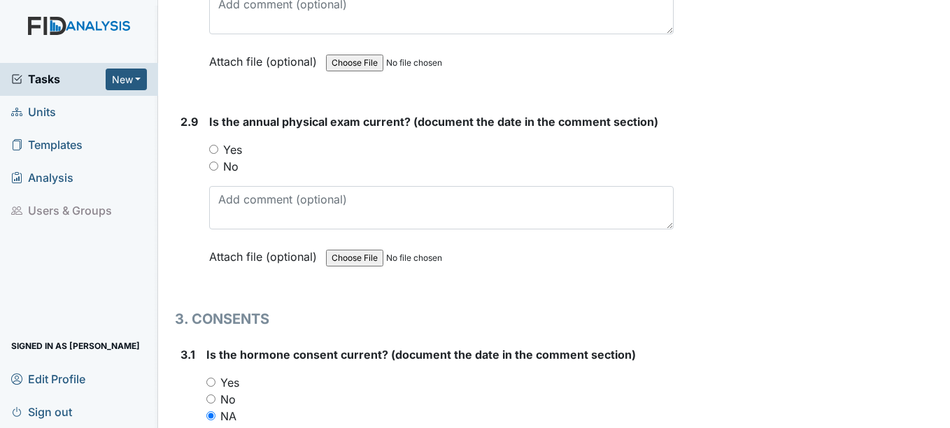
click at [215, 148] on input "Yes" at bounding box center [213, 149] width 9 height 9
radio input "true"
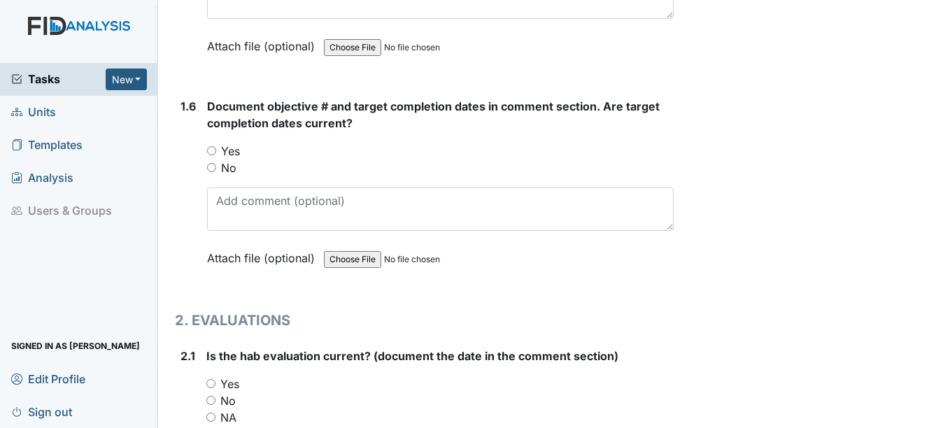
scroll to position [1129, 0]
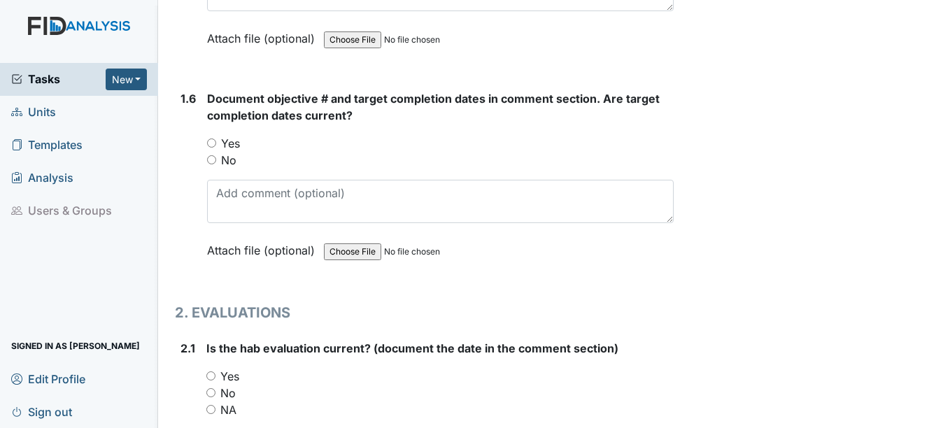
click at [211, 144] on input "Yes" at bounding box center [211, 142] width 9 height 9
radio input "true"
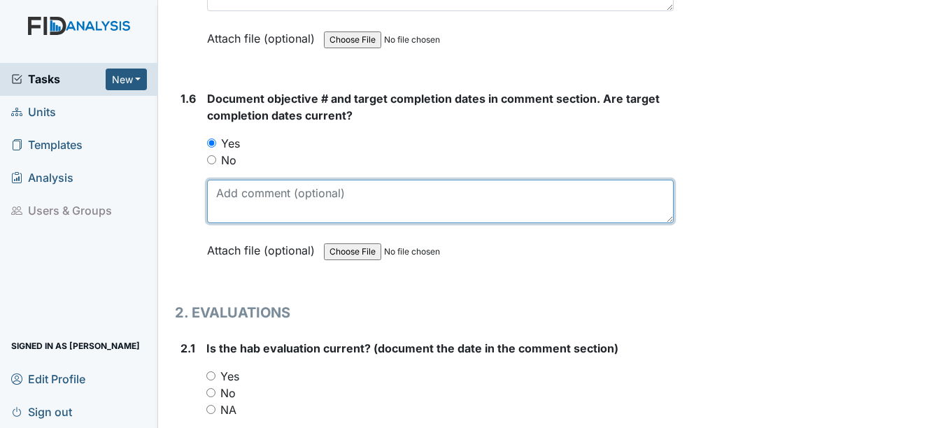
click at [245, 199] on textarea at bounding box center [440, 201] width 466 height 43
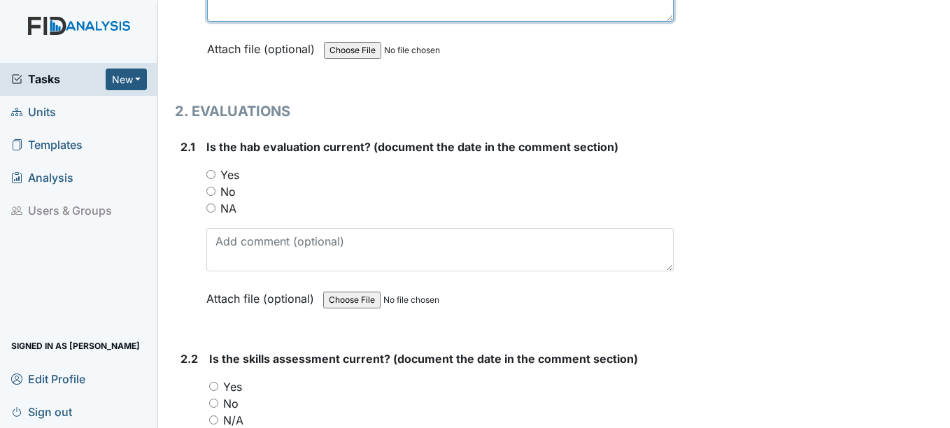
scroll to position [1339, 0]
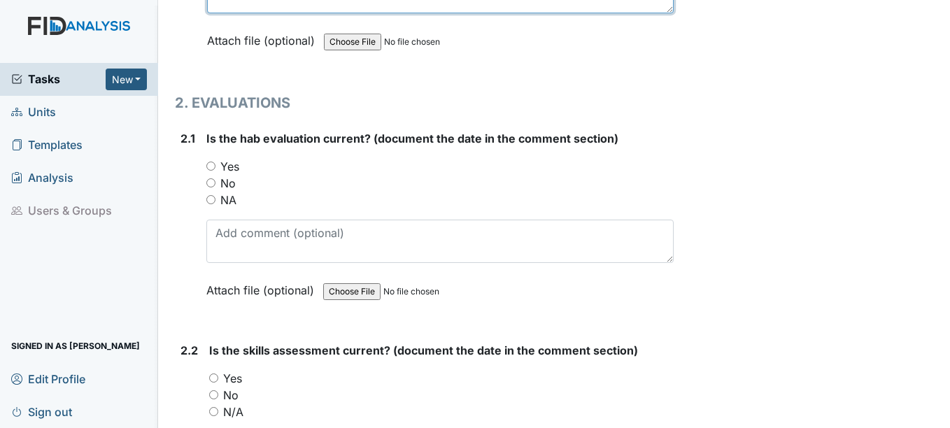
type textarea "SC077 [DATE], SC078 [DATE], FA038 [DATE]"
click at [209, 165] on input "Yes" at bounding box center [210, 166] width 9 height 9
radio input "true"
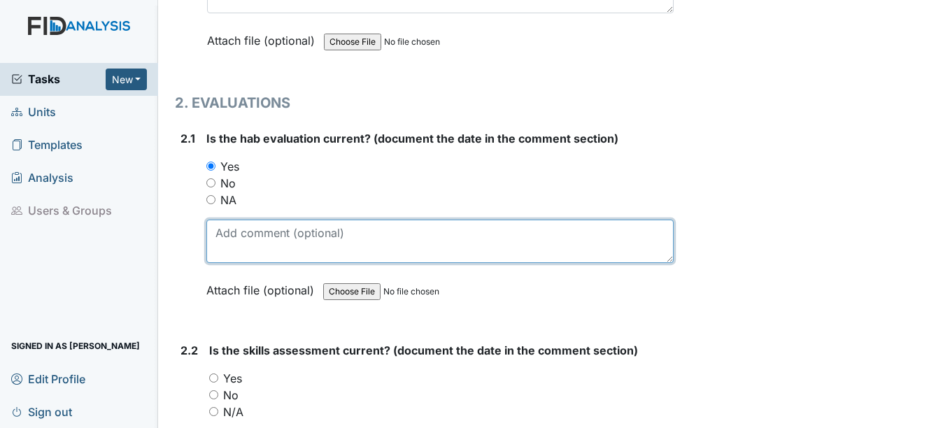
click at [215, 240] on textarea at bounding box center [439, 241] width 466 height 43
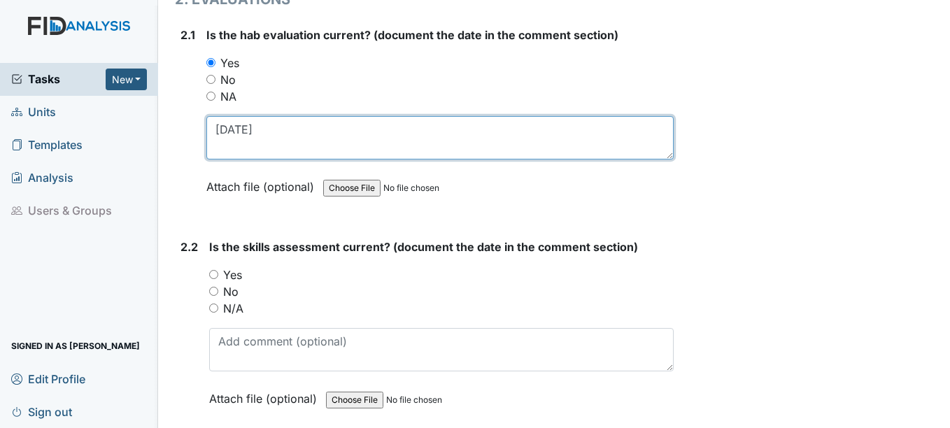
scroll to position [1478, 0]
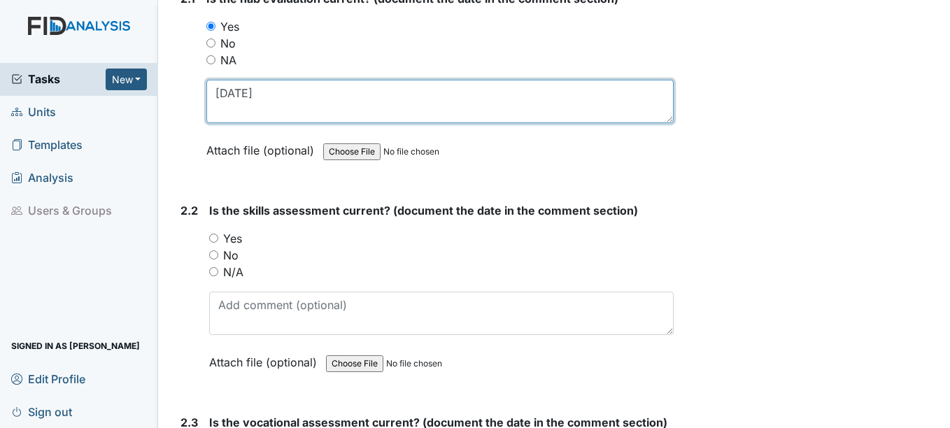
type textarea "[DATE]"
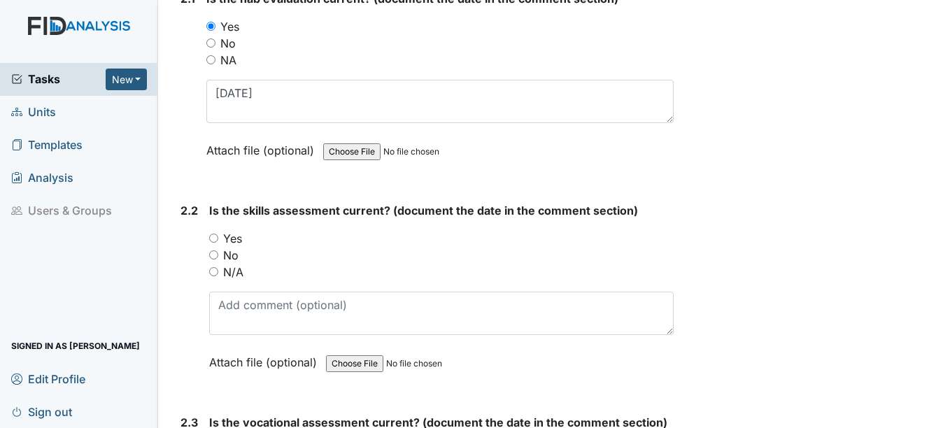
click at [215, 240] on input "Yes" at bounding box center [213, 238] width 9 height 9
radio input "true"
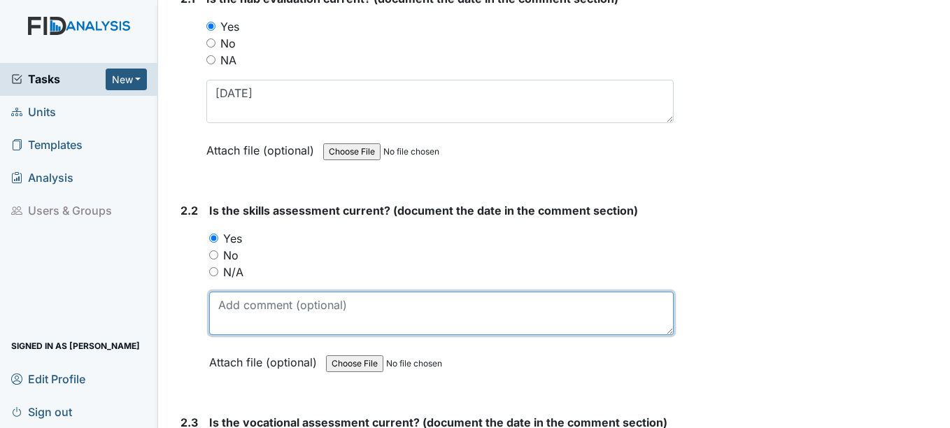
click at [231, 317] on textarea at bounding box center [441, 313] width 464 height 43
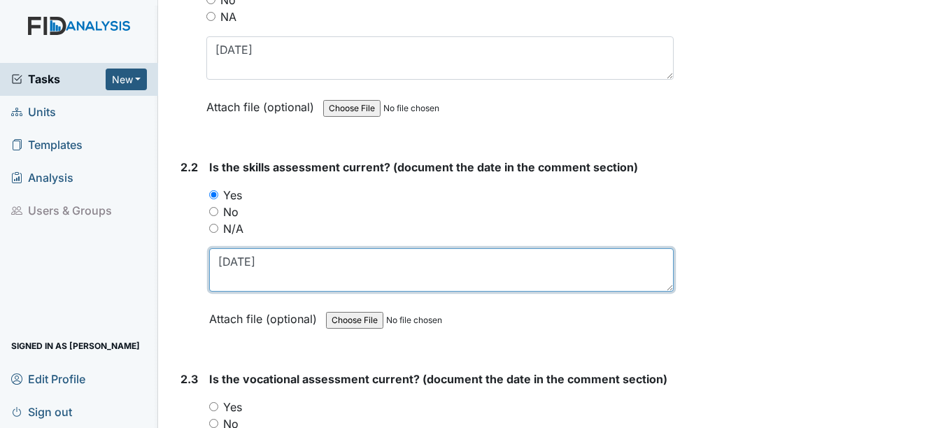
scroll to position [1688, 0]
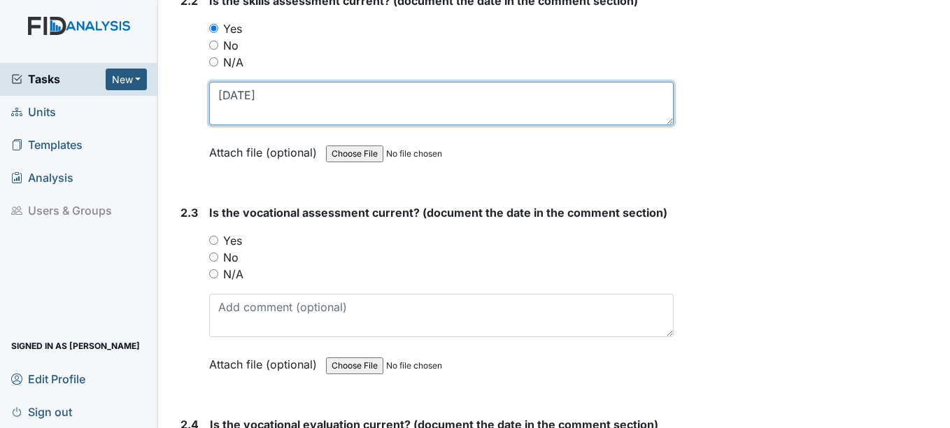
type textarea "[DATE]"
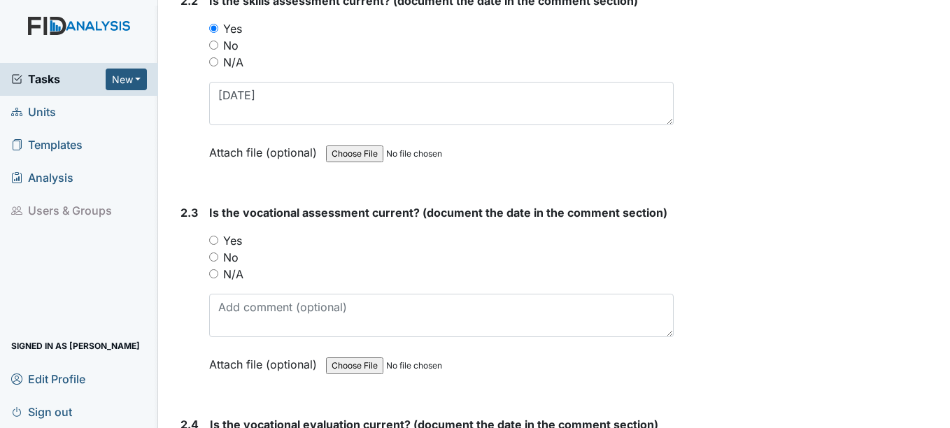
click at [215, 242] on input "Yes" at bounding box center [213, 240] width 9 height 9
radio input "true"
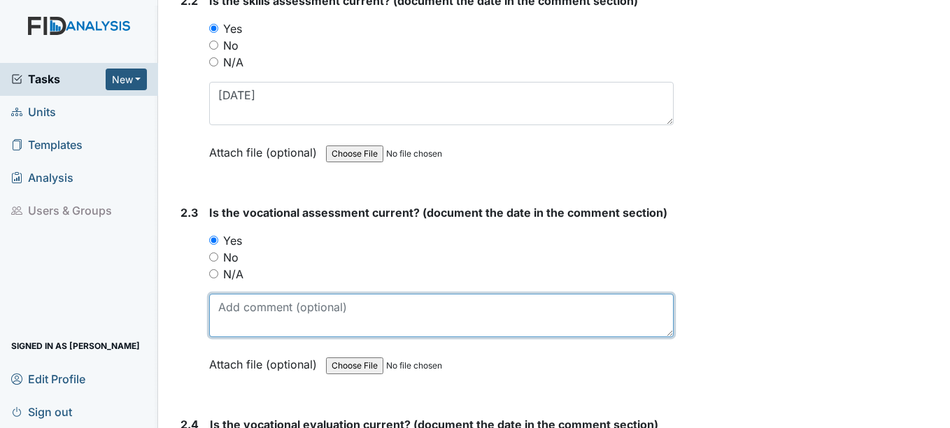
click at [229, 317] on textarea at bounding box center [441, 315] width 464 height 43
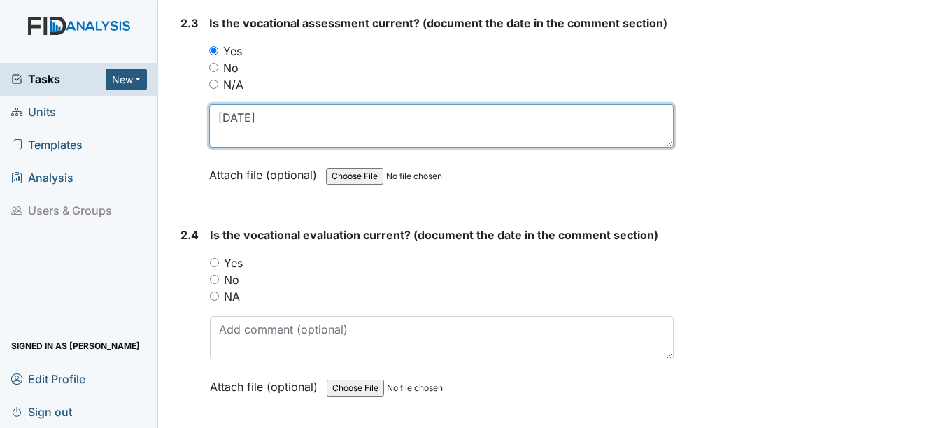
scroll to position [1898, 0]
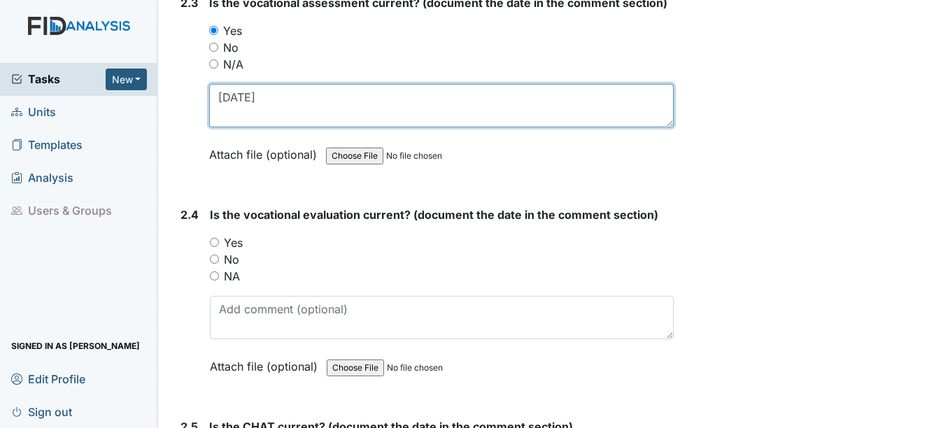
type textarea "[DATE]"
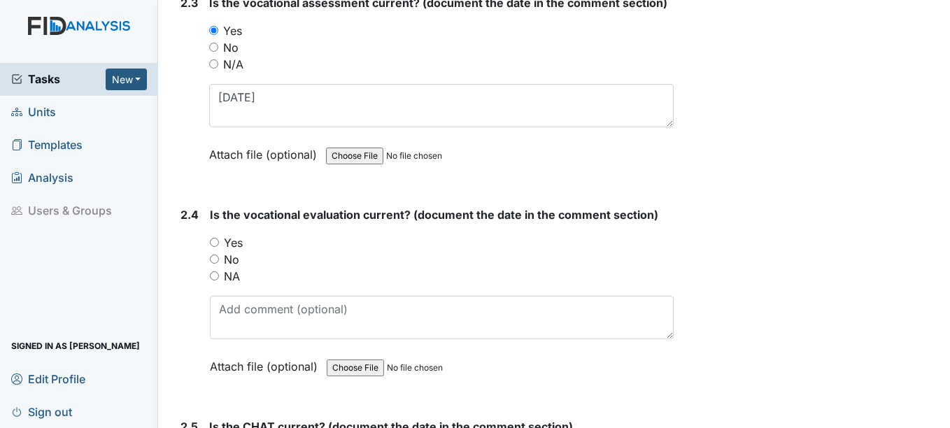
click at [215, 241] on input "Yes" at bounding box center [214, 242] width 9 height 9
radio input "true"
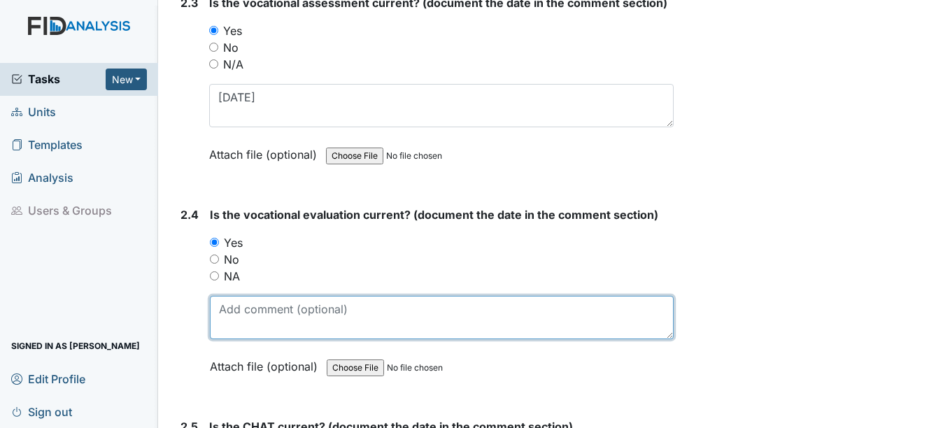
click at [229, 312] on textarea at bounding box center [441, 317] width 463 height 43
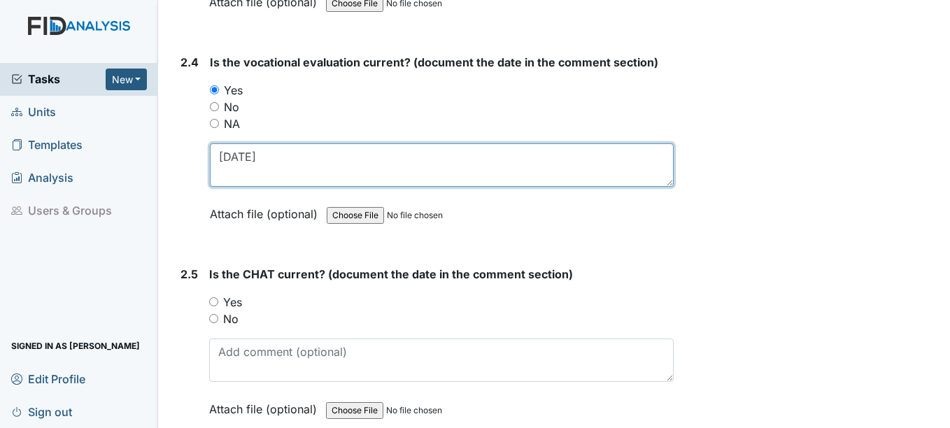
scroll to position [2108, 0]
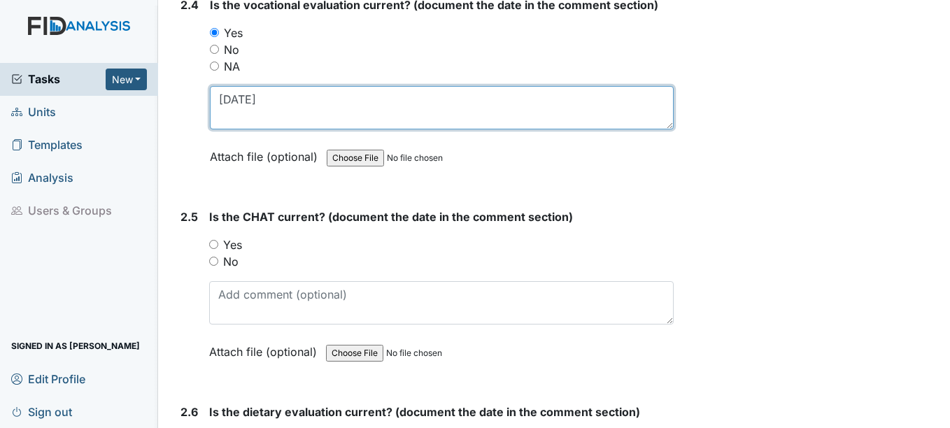
type textarea "[DATE]"
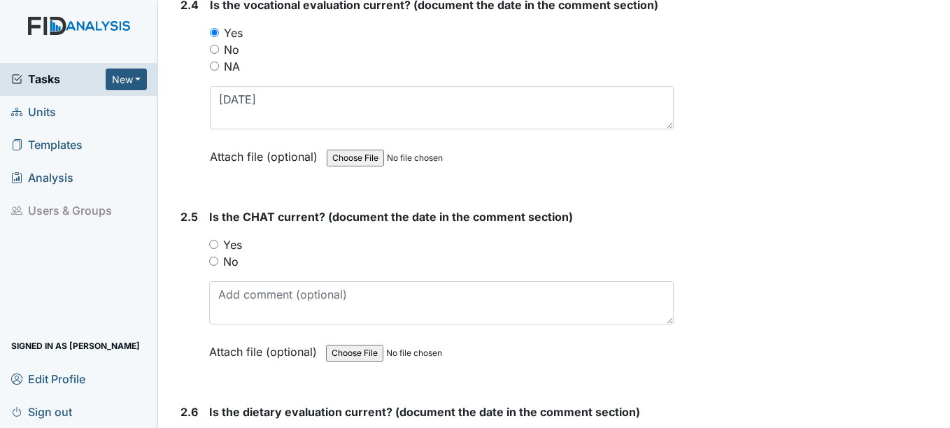
click at [215, 243] on input "Yes" at bounding box center [213, 244] width 9 height 9
radio input "true"
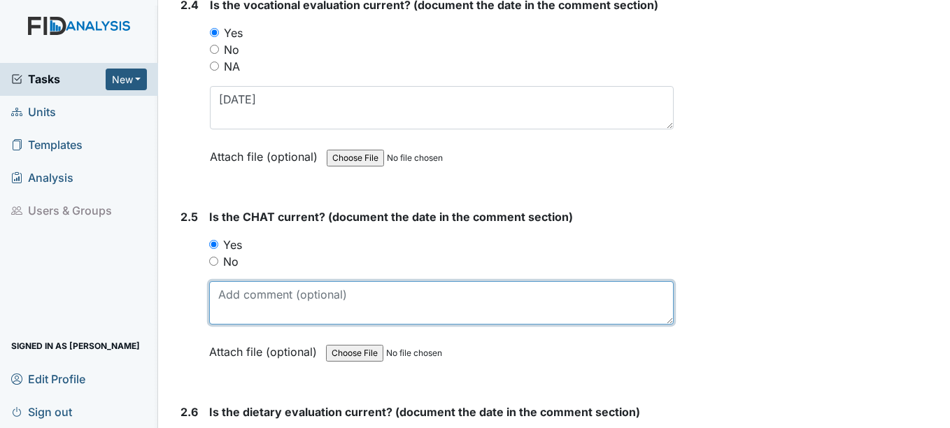
click at [222, 311] on textarea at bounding box center [441, 302] width 464 height 43
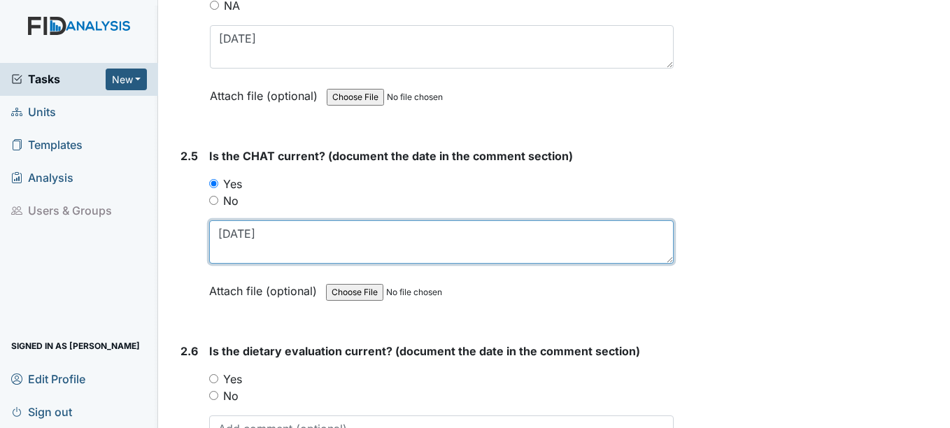
scroll to position [2248, 0]
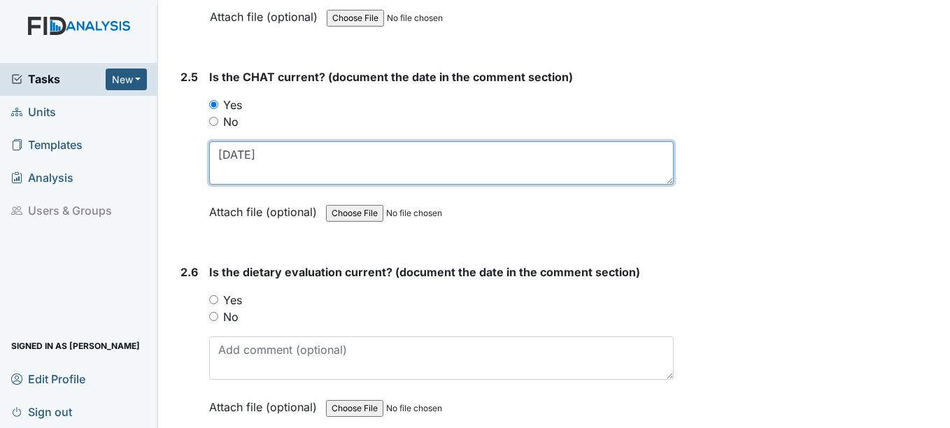
type textarea "[DATE]"
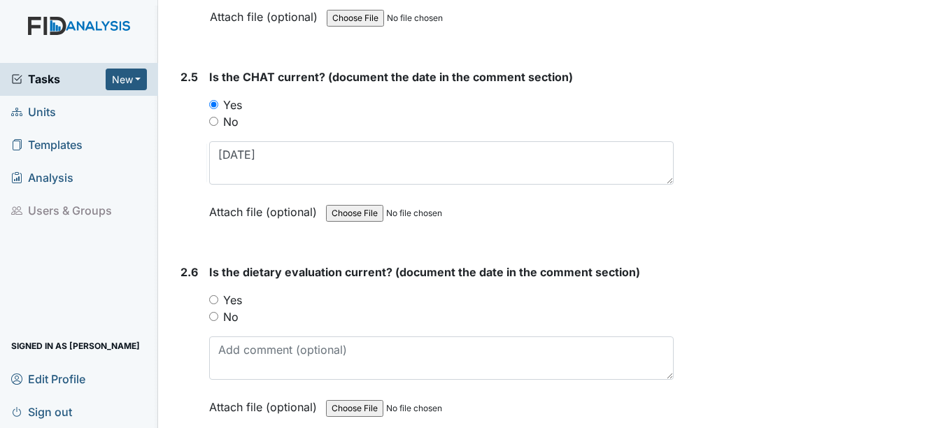
click at [214, 300] on input "Yes" at bounding box center [213, 299] width 9 height 9
radio input "true"
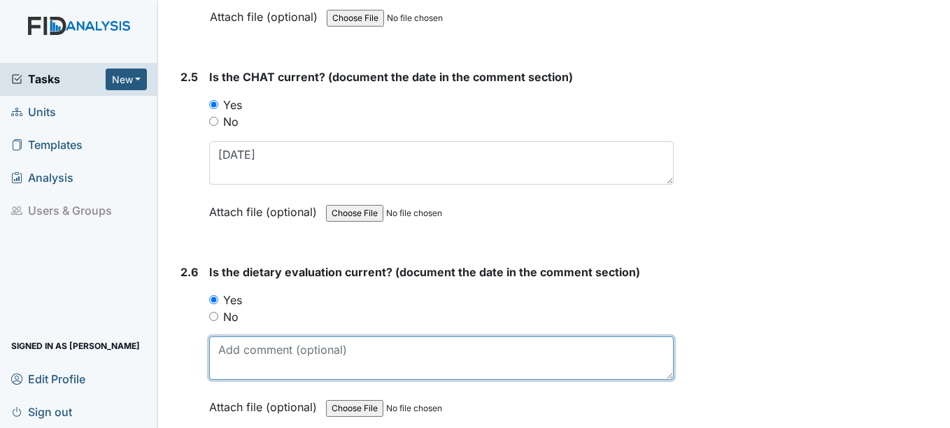
click at [252, 363] on textarea at bounding box center [441, 357] width 464 height 43
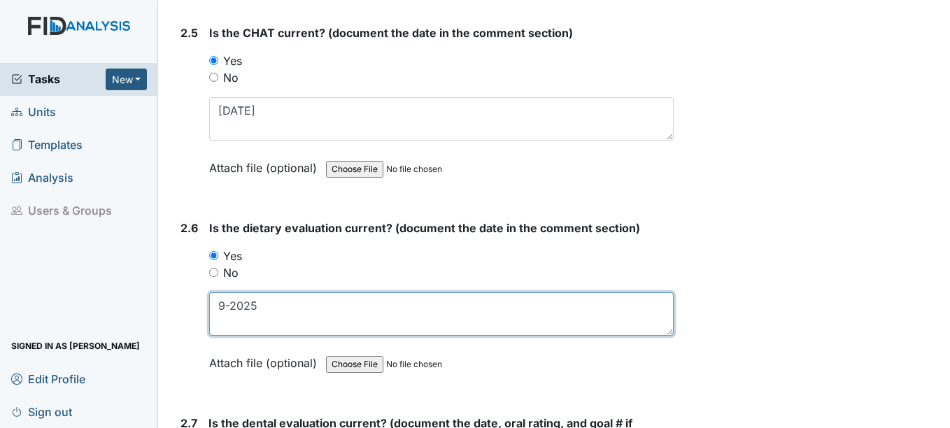
scroll to position [2457, 0]
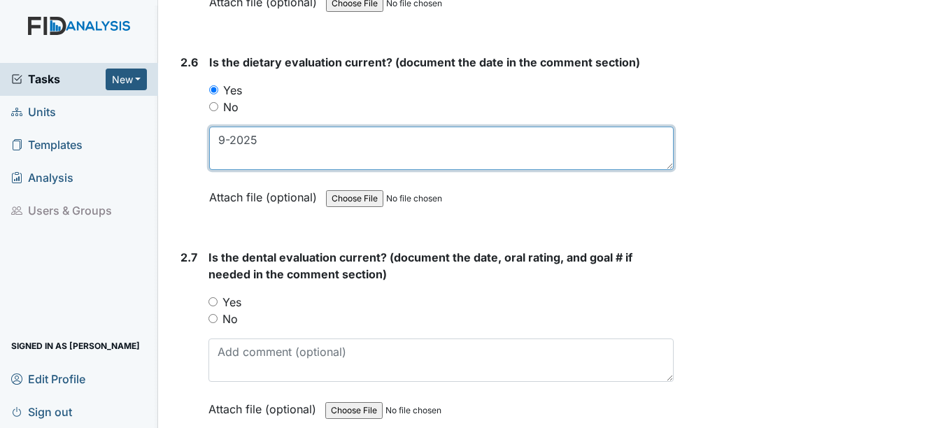
type textarea "9-2025"
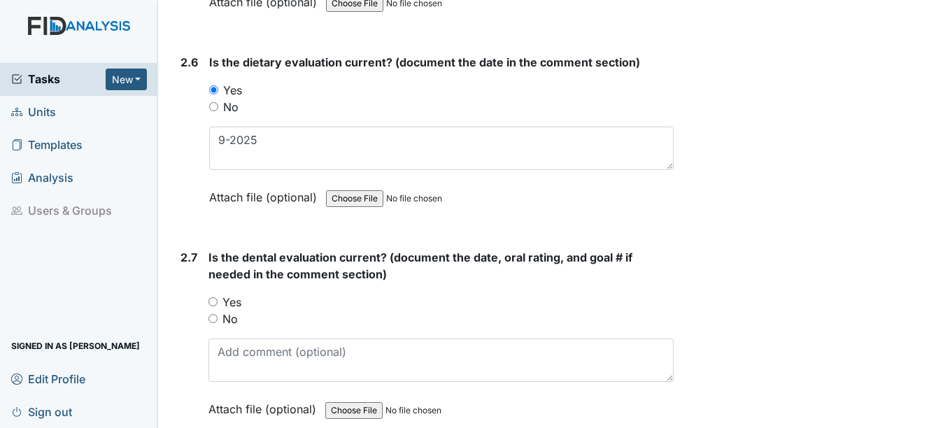
click at [213, 301] on input "Yes" at bounding box center [212, 301] width 9 height 9
radio input "true"
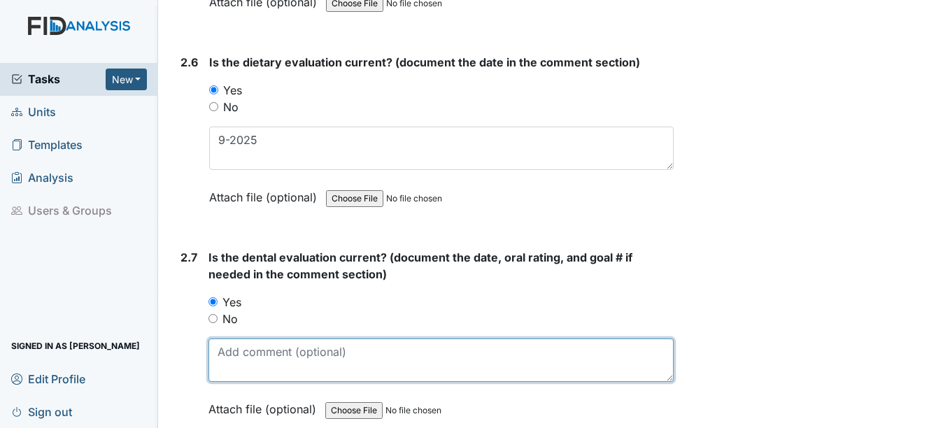
click at [238, 359] on textarea at bounding box center [440, 359] width 464 height 43
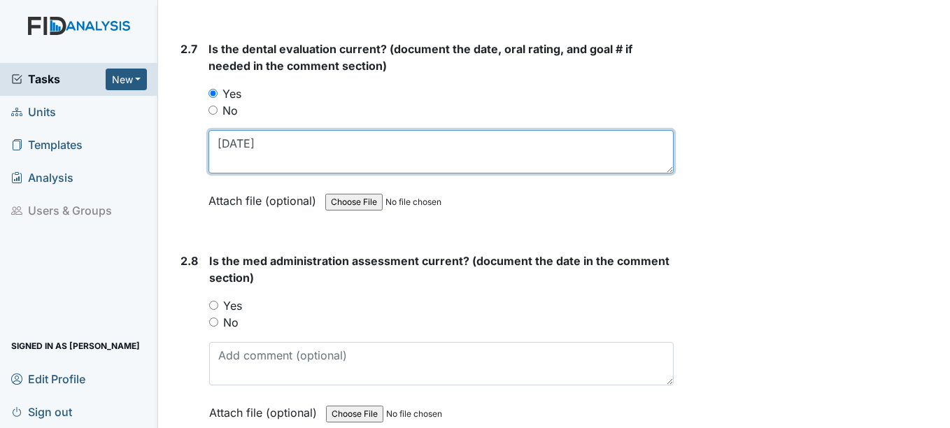
scroll to position [2667, 0]
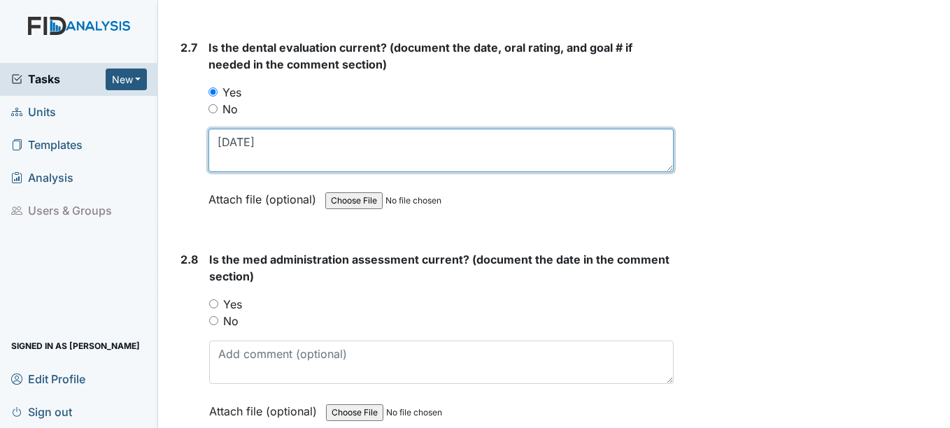
type textarea "4-7-2025"
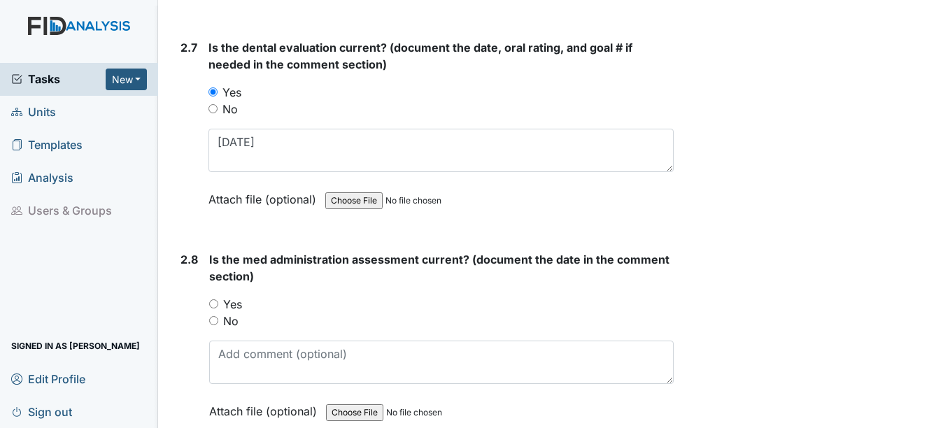
click at [219, 301] on div "Yes" at bounding box center [441, 304] width 464 height 17
click at [217, 305] on input "Yes" at bounding box center [213, 303] width 9 height 9
radio input "true"
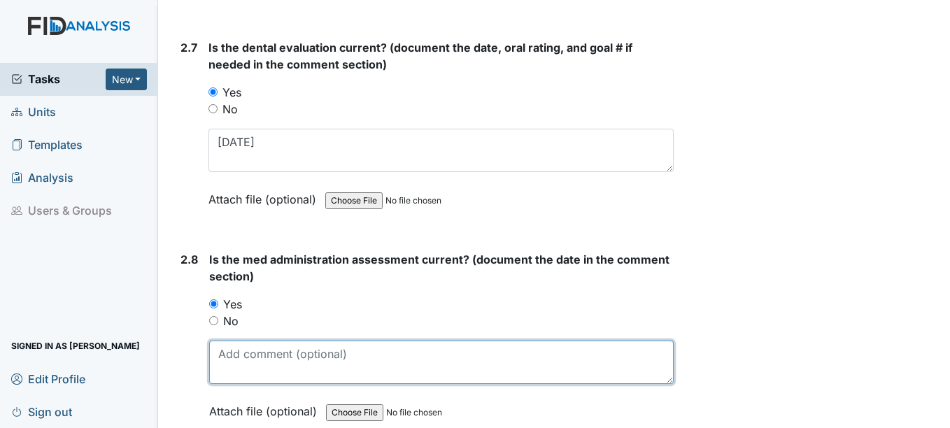
click at [240, 362] on textarea at bounding box center [441, 362] width 464 height 43
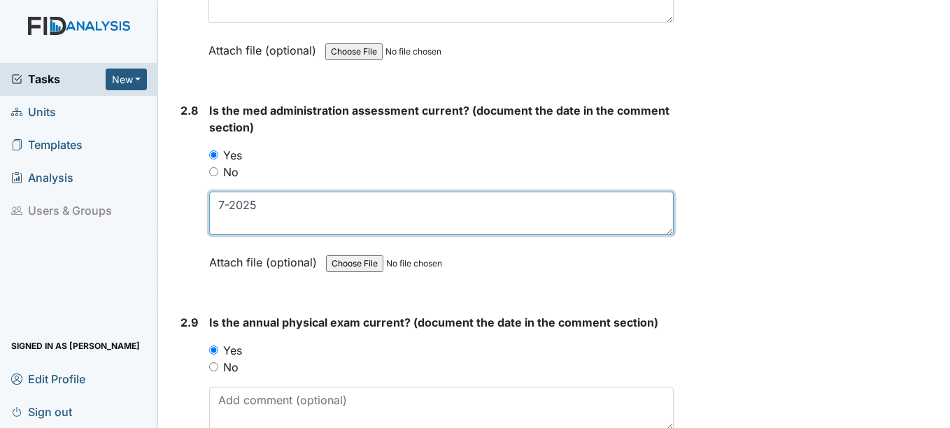
scroll to position [2877, 0]
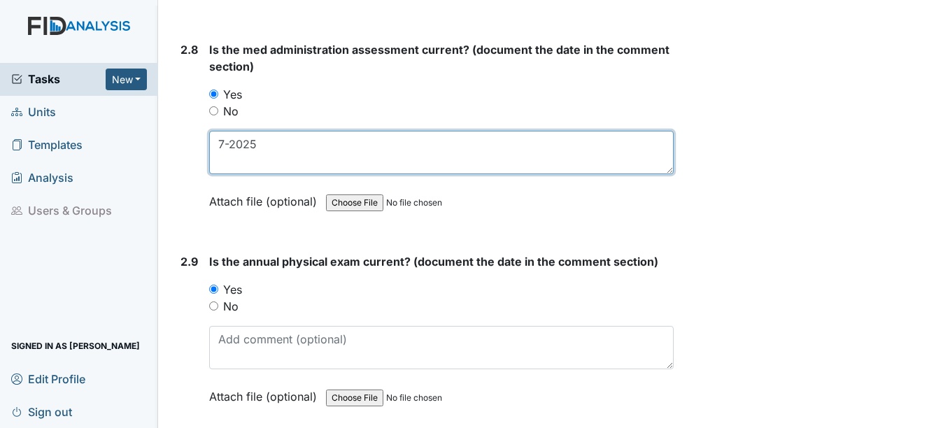
type textarea "7-2025"
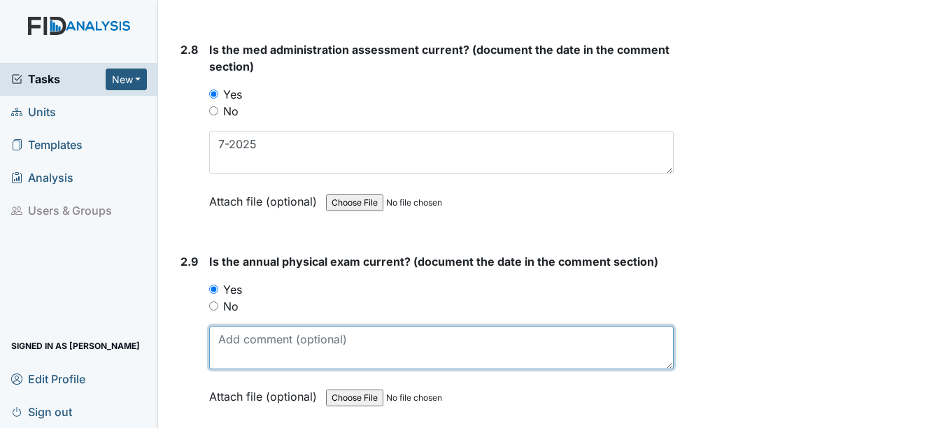
click at [239, 355] on textarea at bounding box center [441, 347] width 464 height 43
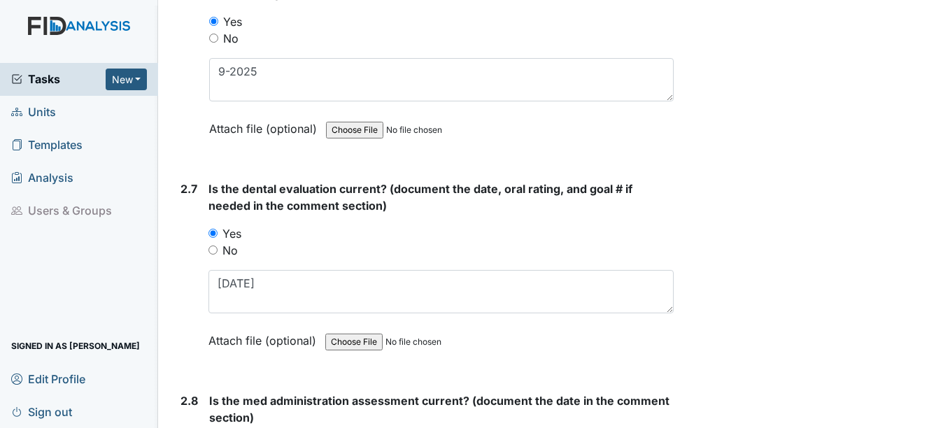
scroll to position [2527, 0]
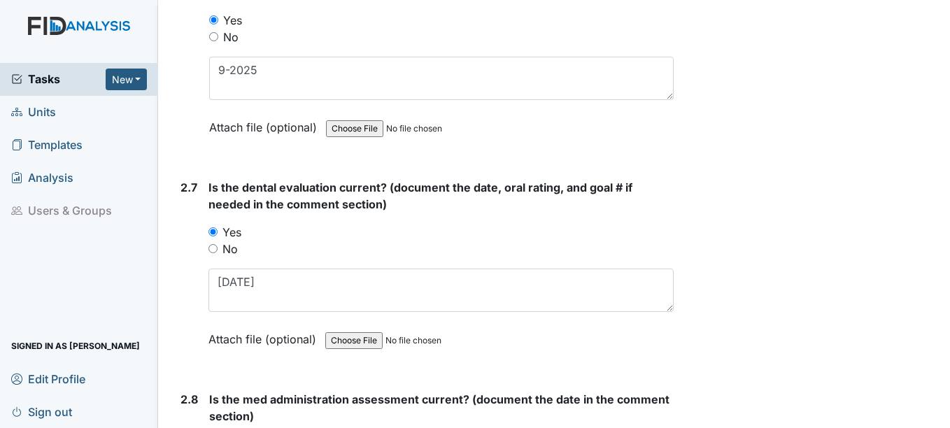
type textarea "7-31-25"
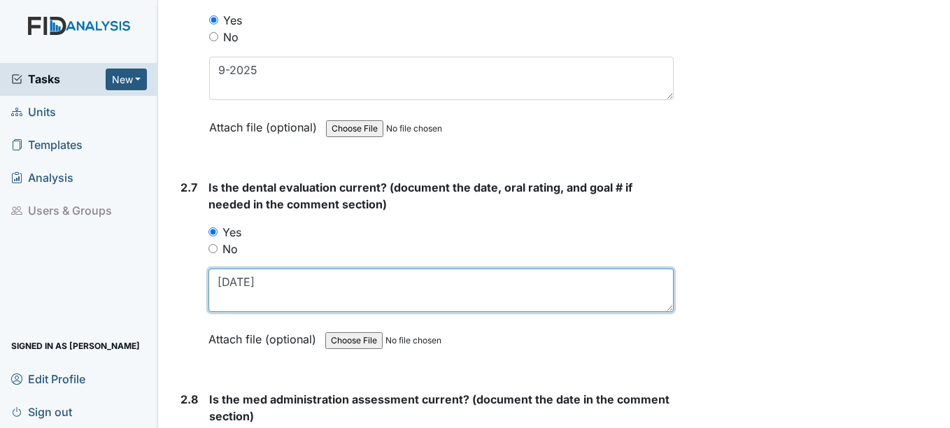
click at [281, 282] on textarea "4-7-2025" at bounding box center [440, 290] width 464 height 43
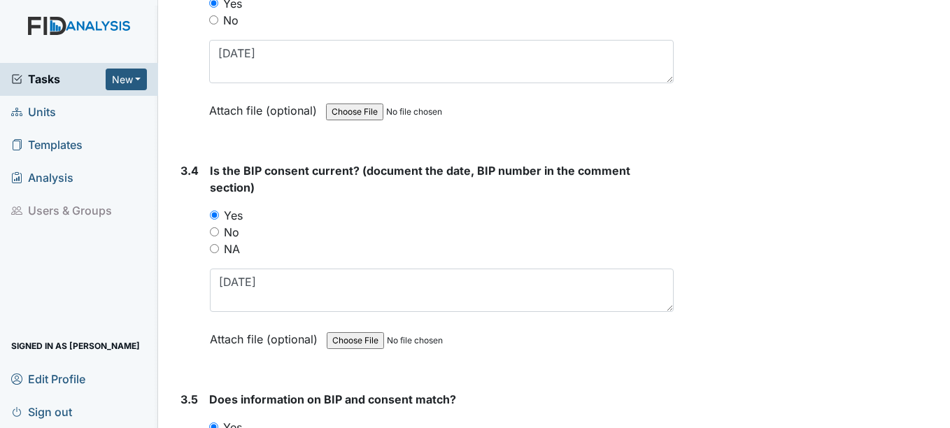
scroll to position [4066, 0]
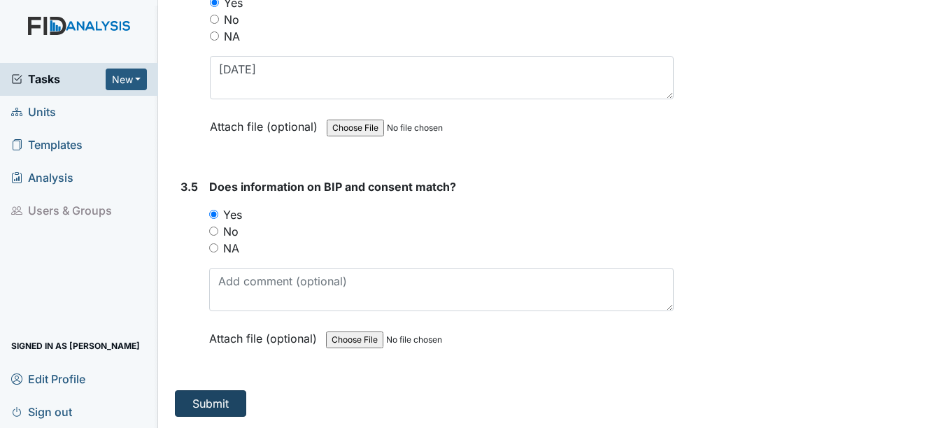
type textarea "7-31-2025"
click at [229, 399] on button "Submit" at bounding box center [210, 403] width 71 height 27
